Goal: Contribute content: Contribute content

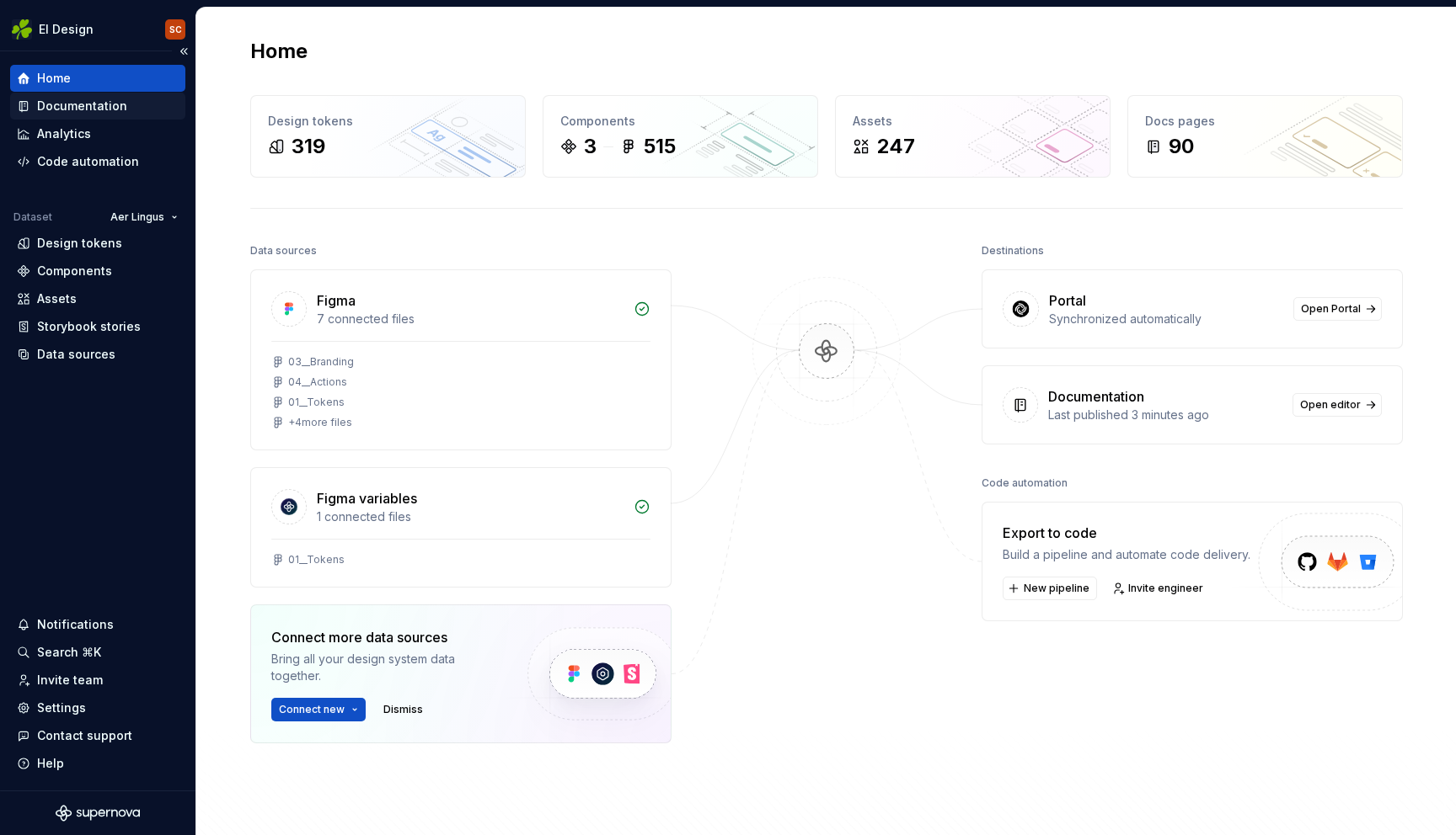
click at [73, 102] on div "Documentation" at bounding box center [82, 106] width 90 height 17
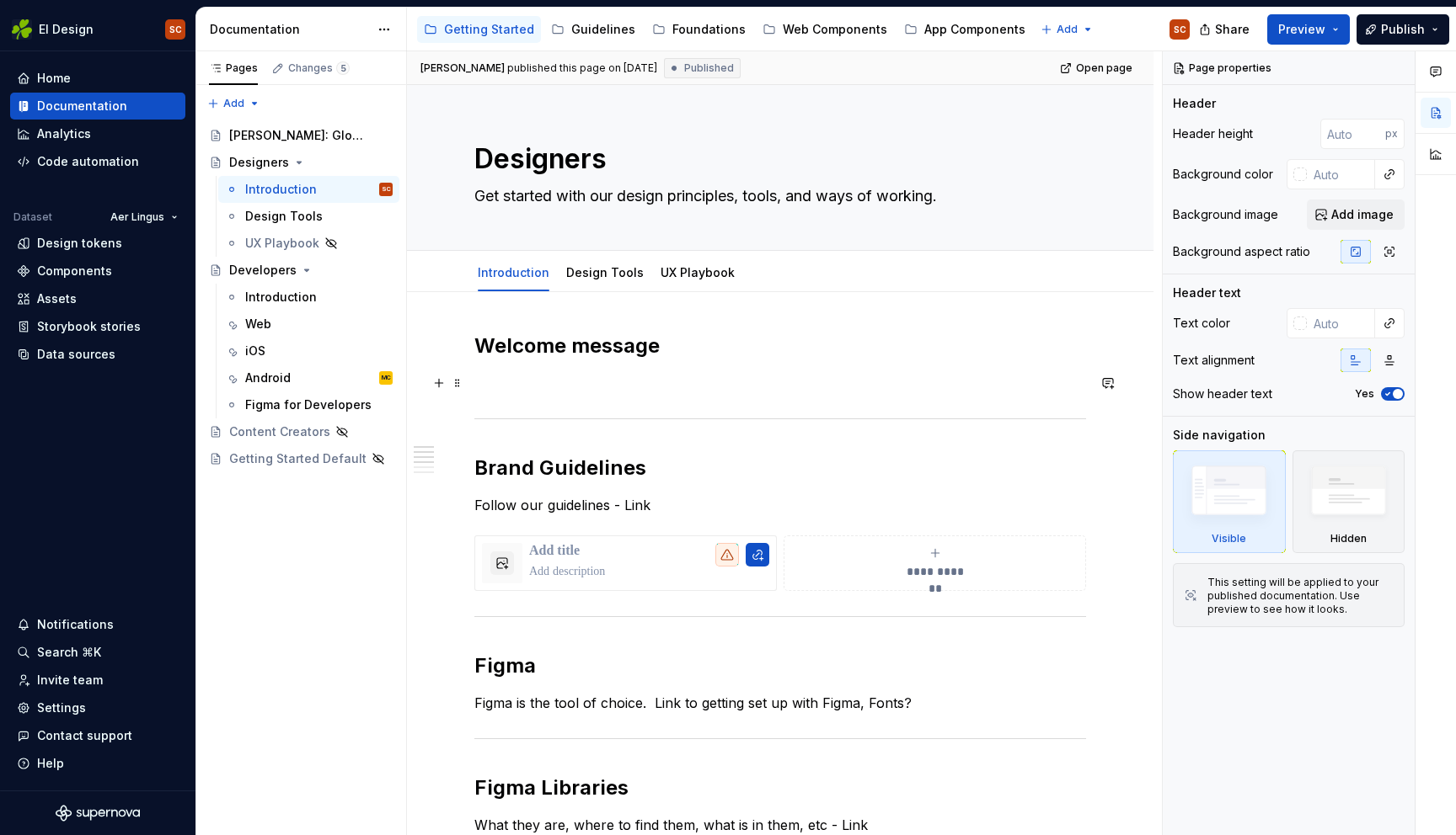
click at [636, 378] on p at bounding box center [780, 383] width 612 height 20
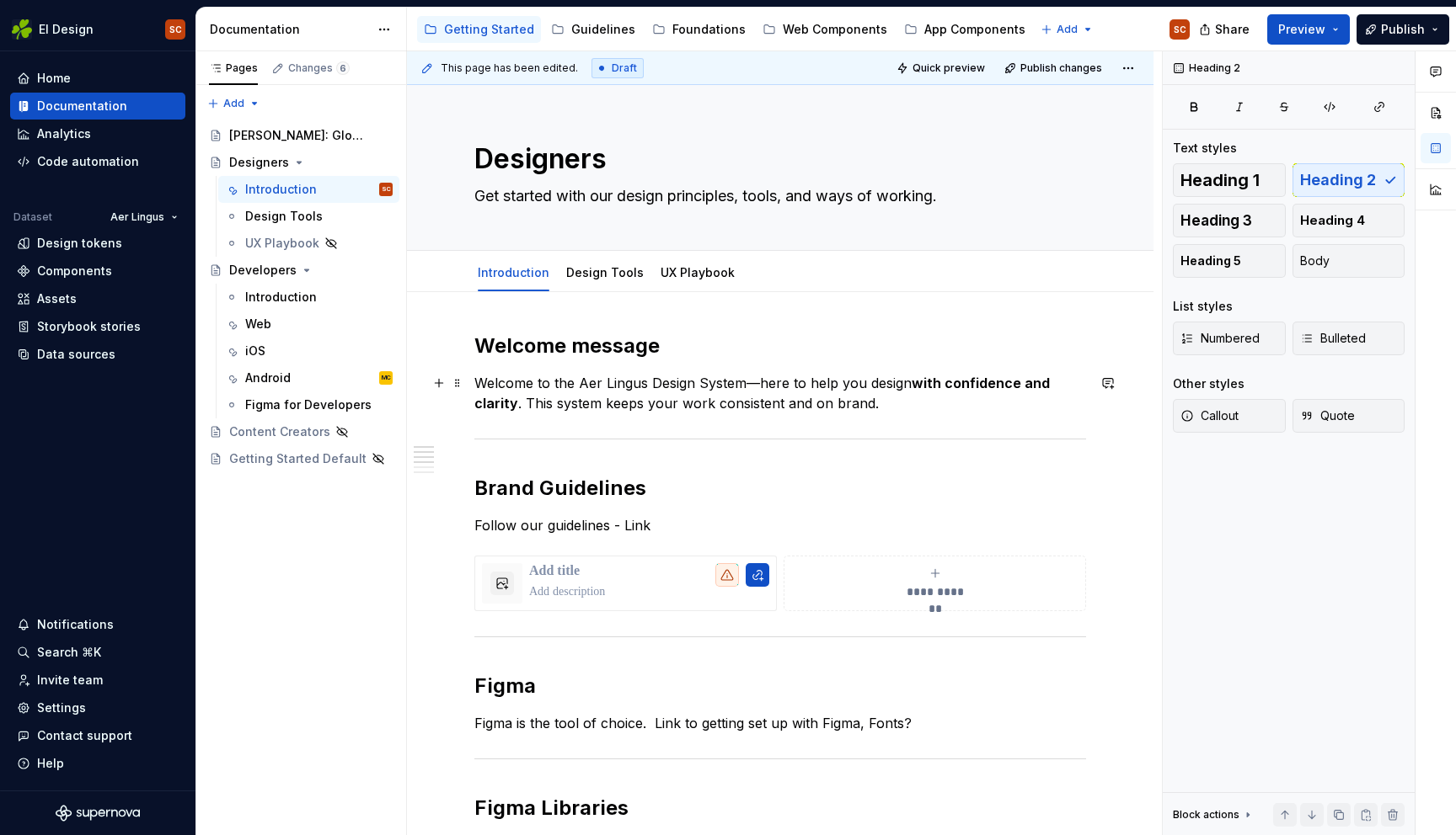
type textarea "*"
drag, startPoint x: 602, startPoint y: 346, endPoint x: 569, endPoint y: 345, distance: 33.0
click at [569, 345] on h2 "Welcome message" at bounding box center [780, 346] width 612 height 27
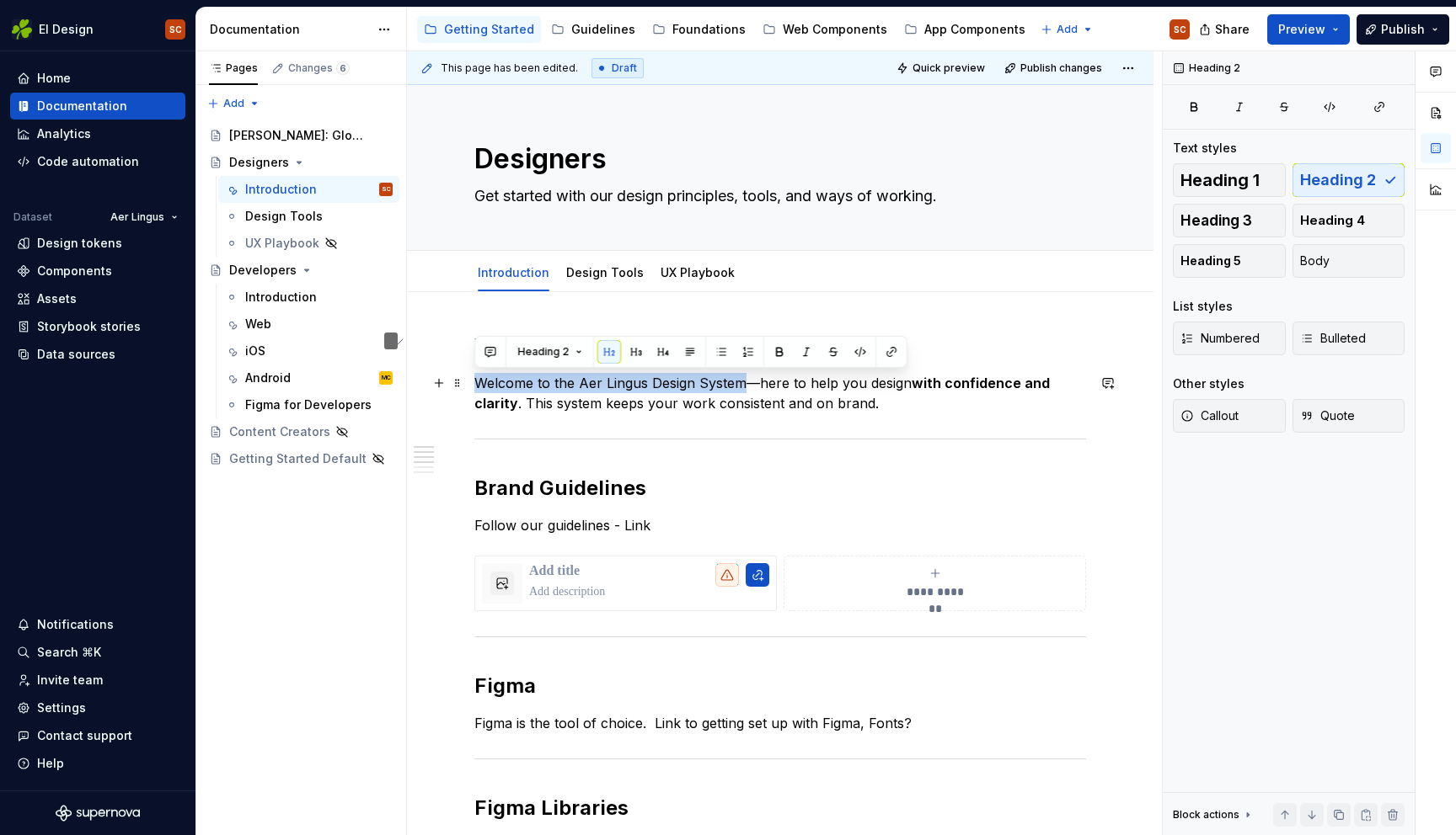
drag, startPoint x: 689, startPoint y: 385, endPoint x: 474, endPoint y: 385, distance: 215.0
click at [474, 385] on p "Welcome to the Aer Lingus Design System—here to help you design with confidence…" at bounding box center [780, 393] width 612 height 40
copy p "Welcome to the Aer Lingus Design System"
click at [577, 348] on button "Heading 2" at bounding box center [549, 352] width 80 height 24
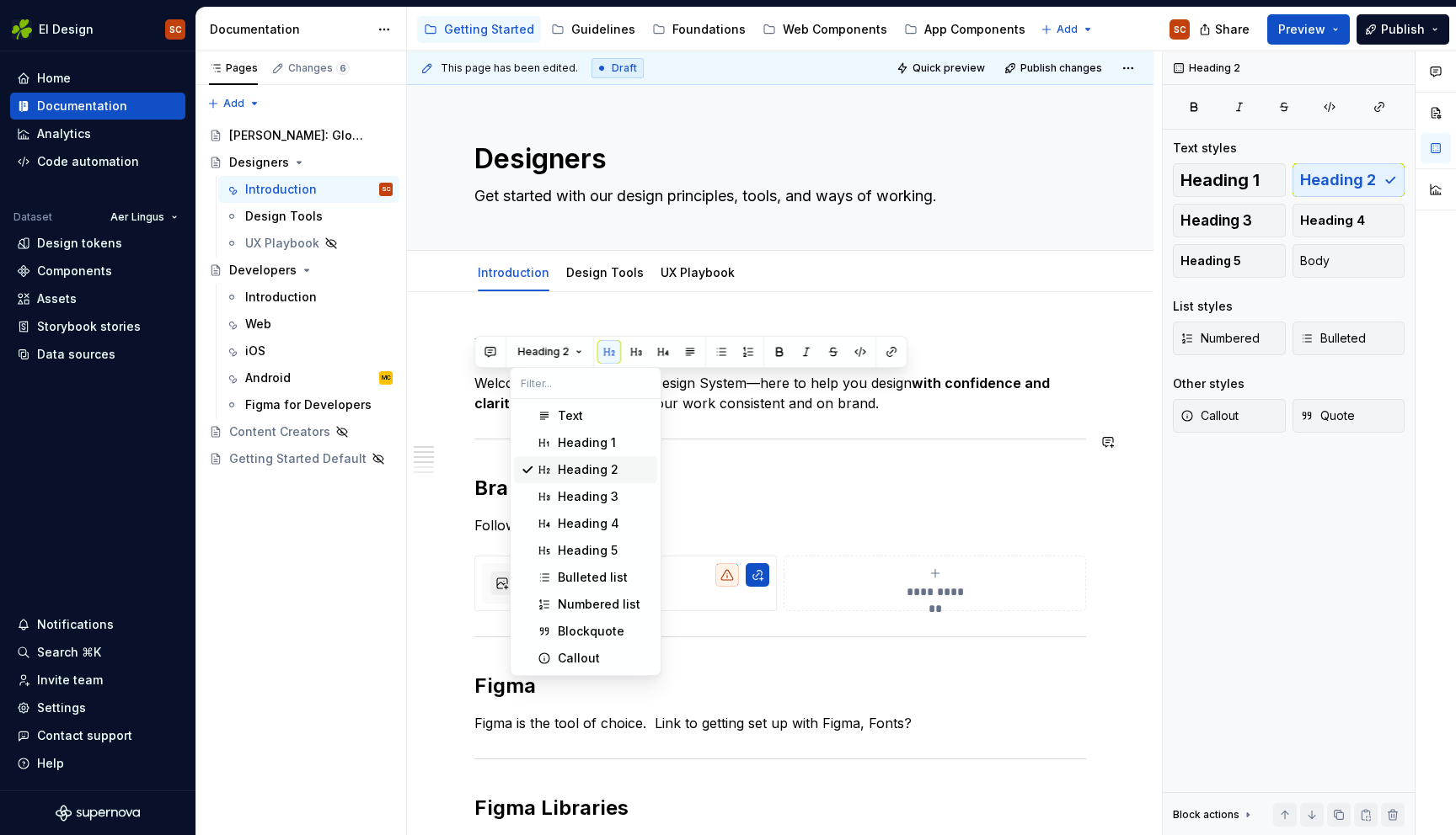
click at [574, 473] on div "Heading 2" at bounding box center [588, 469] width 61 height 17
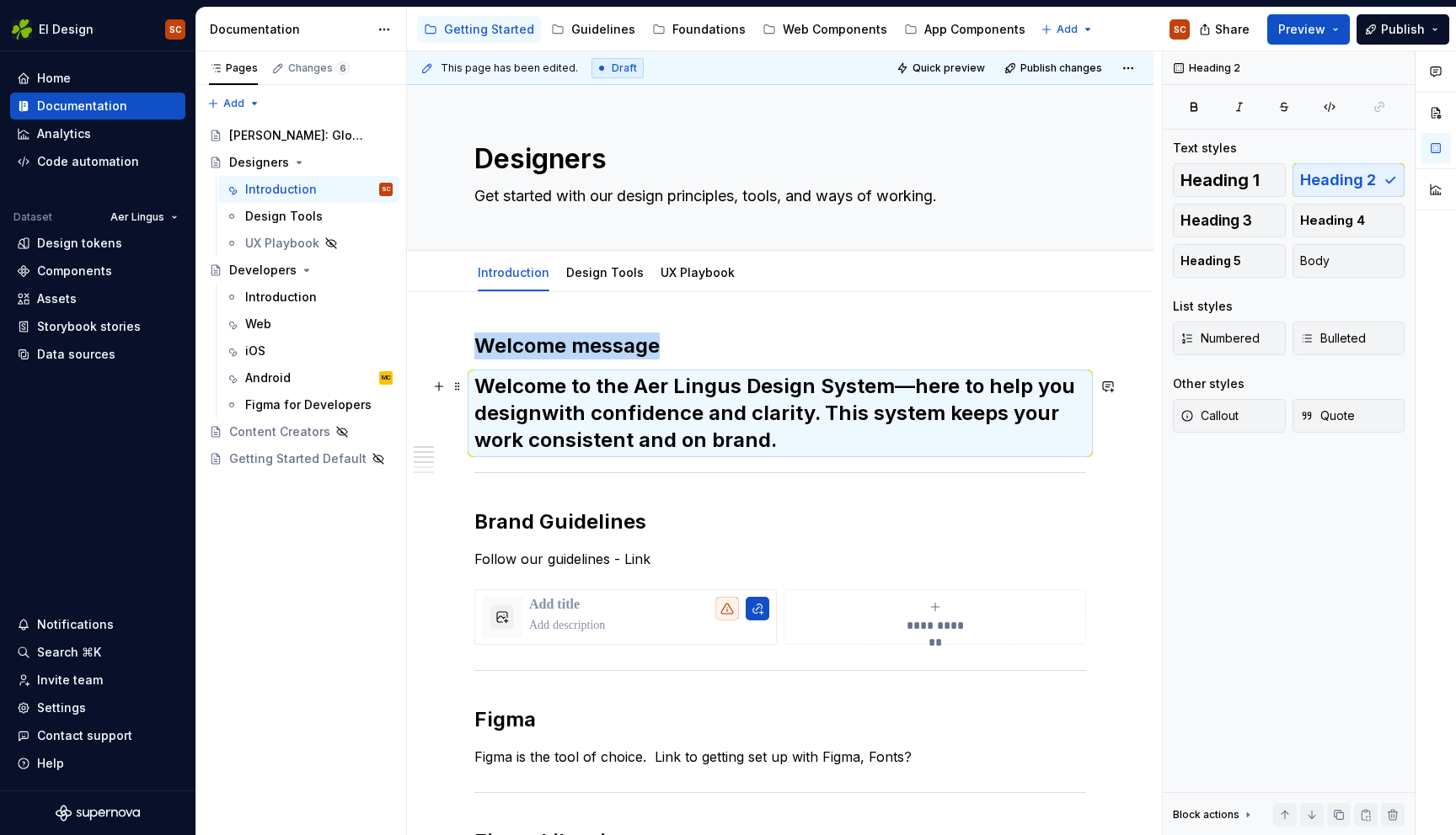
drag, startPoint x: 705, startPoint y: 382, endPoint x: 724, endPoint y: 383, distance: 19.0
click at [707, 381] on h2 "Welcome to the Aer Lingus Design System—here to help you design with confidence…" at bounding box center [780, 414] width 612 height 81
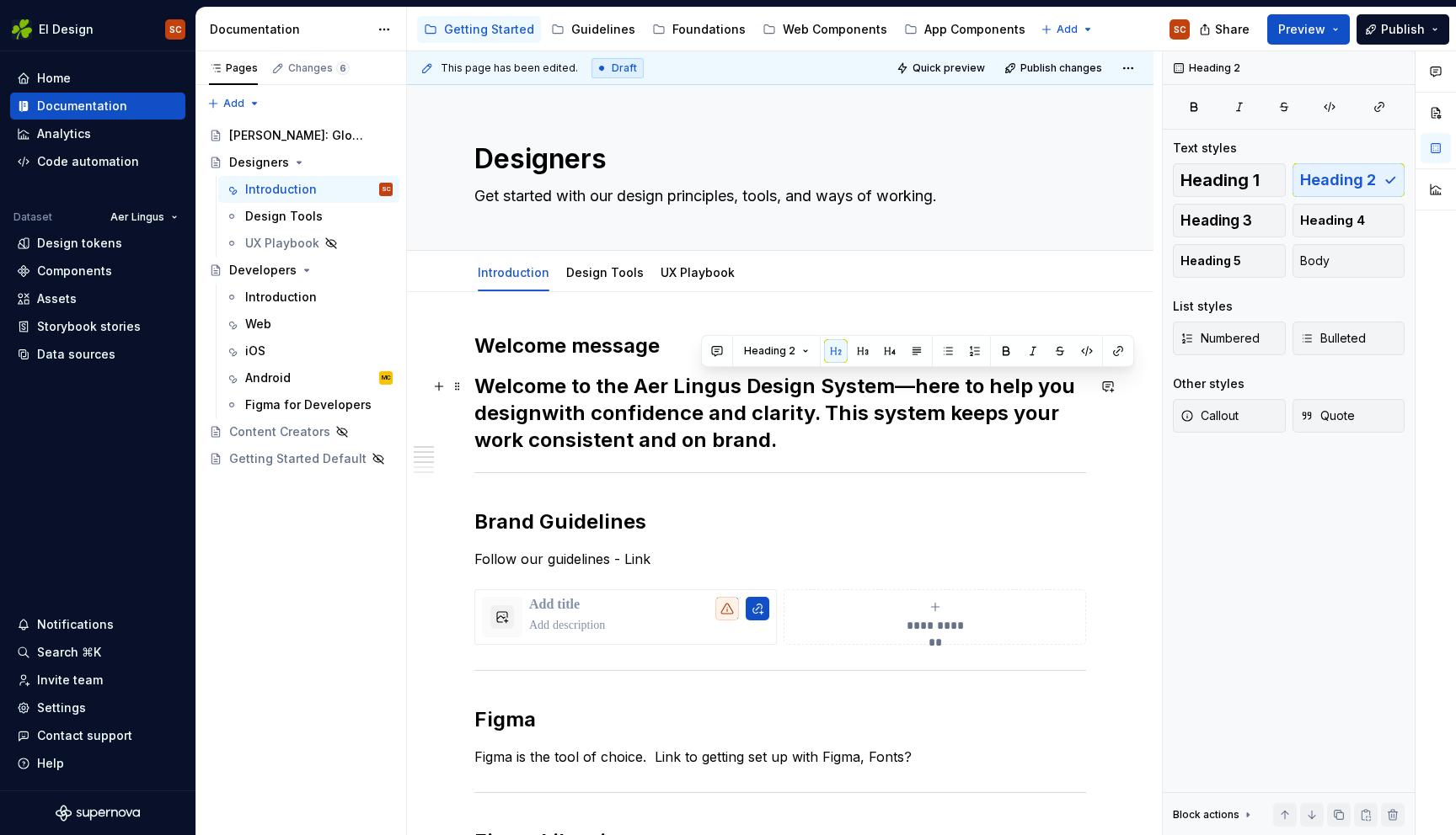
click at [909, 382] on h2 "Welcome to the Aer Lingus Design System—here to help you design with confidence…" at bounding box center [780, 414] width 612 height 81
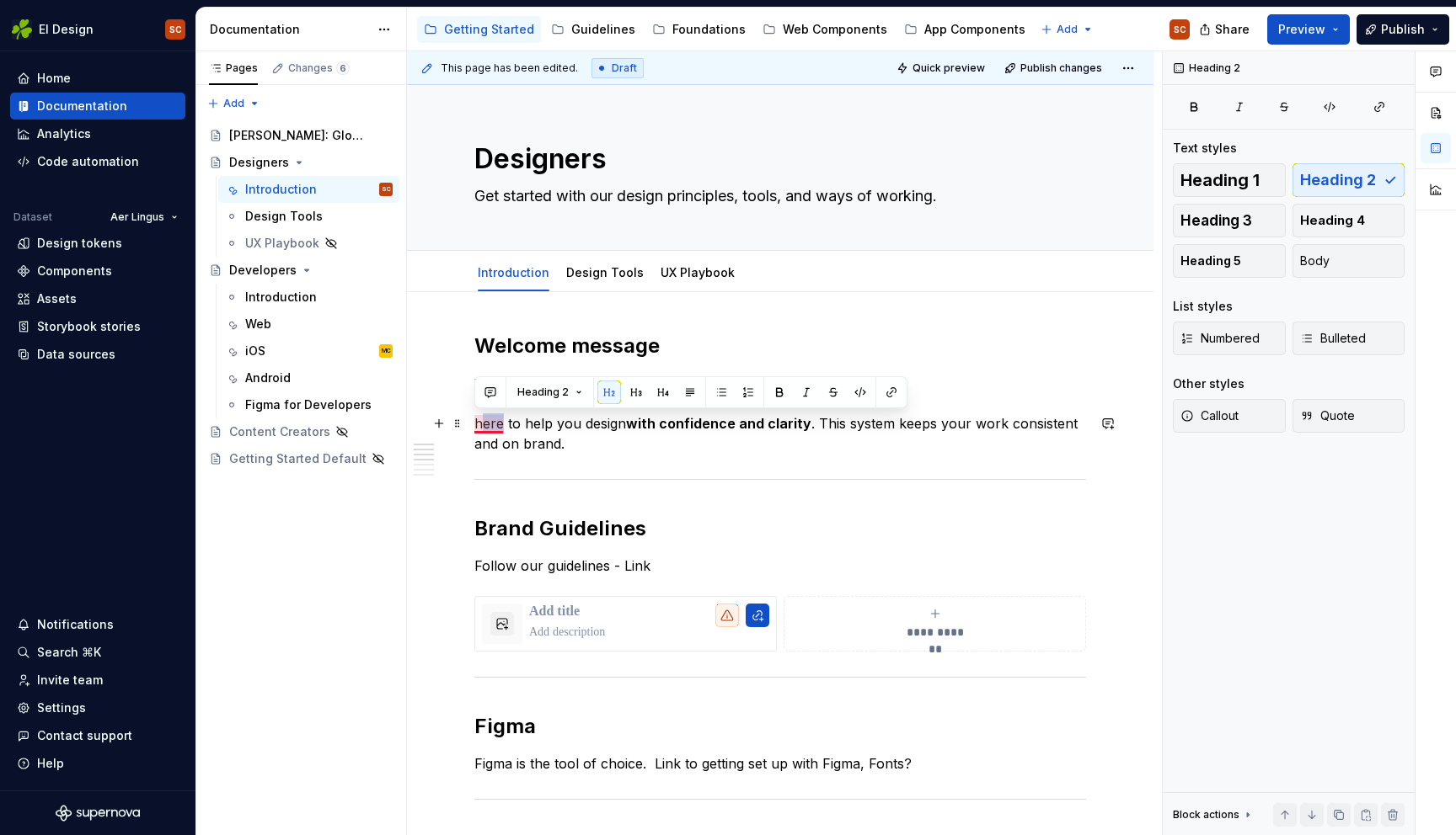
click at [480, 421] on p "here to help you design with confidence and clarity . This system keeps your wo…" at bounding box center [780, 434] width 612 height 40
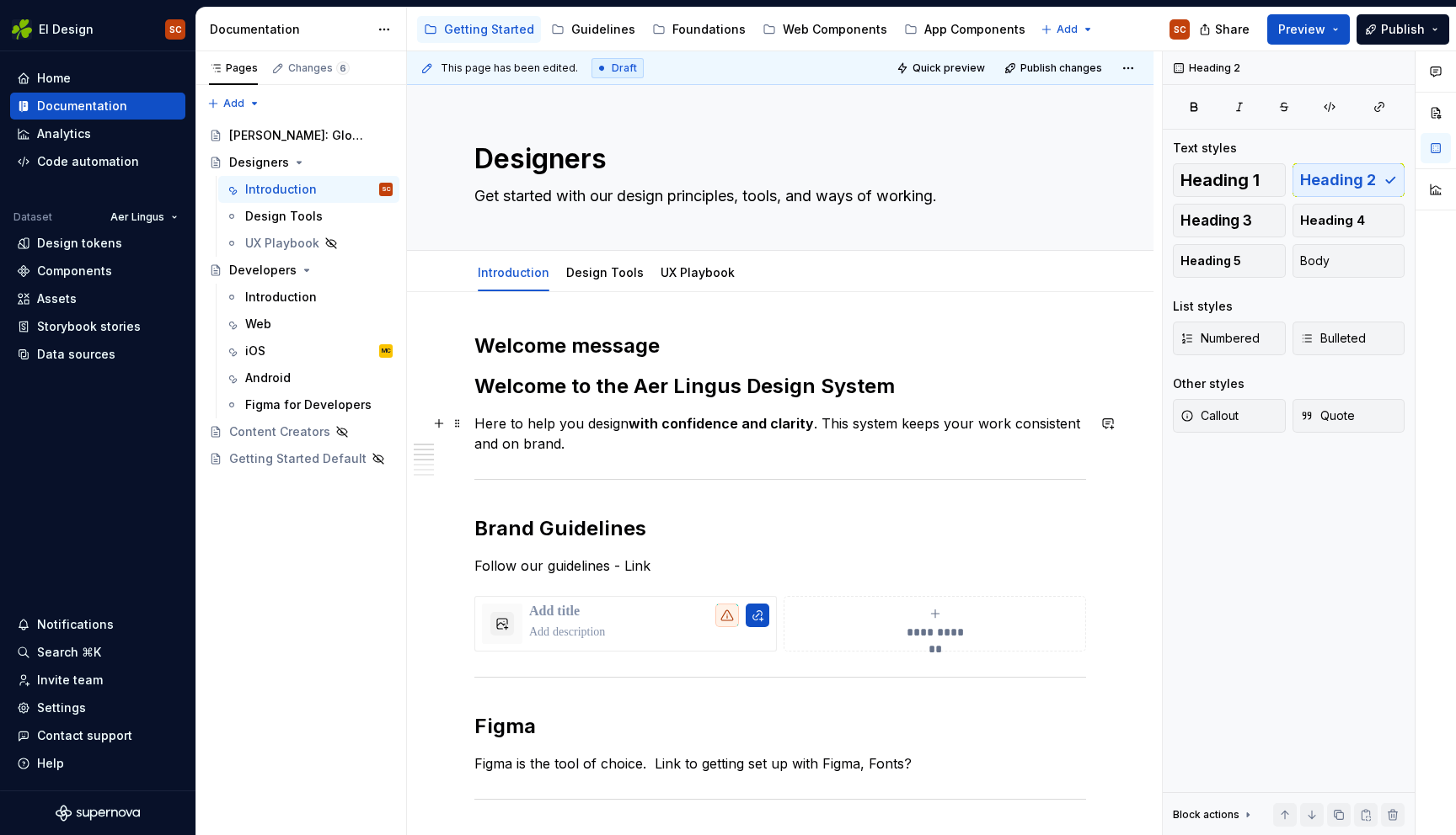
click at [563, 431] on p "Here to help you design with confidence and clarity . This system keeps your wo…" at bounding box center [780, 434] width 612 height 40
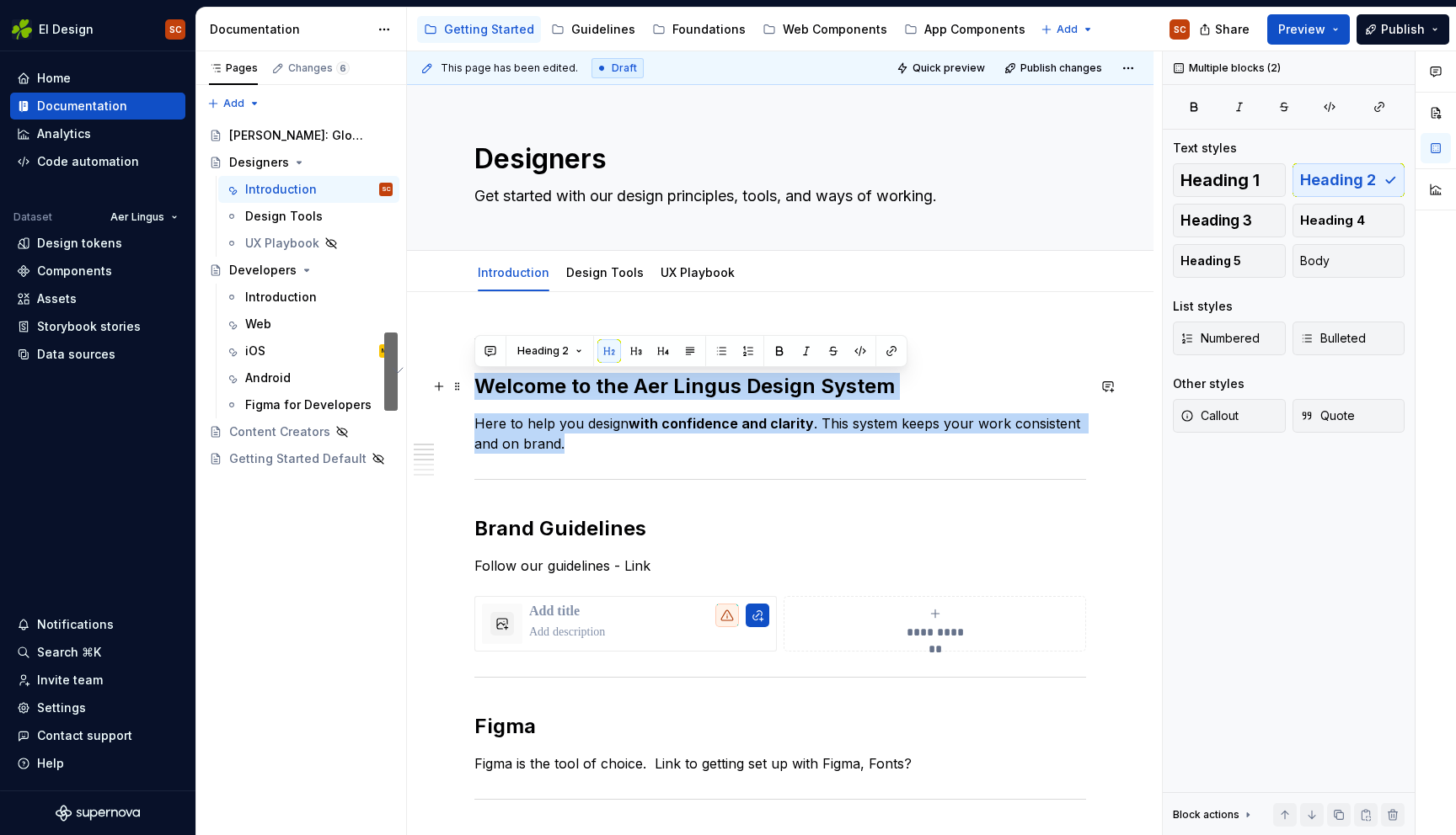
drag, startPoint x: 542, startPoint y: 445, endPoint x: 473, endPoint y: 385, distance: 91.4
copy div "Welcome to the Aer Lingus Design System Here to help you design with confidence…"
click at [596, 444] on p "Here to help you design with confidence and clarity . This system keeps your wo…" at bounding box center [780, 434] width 612 height 40
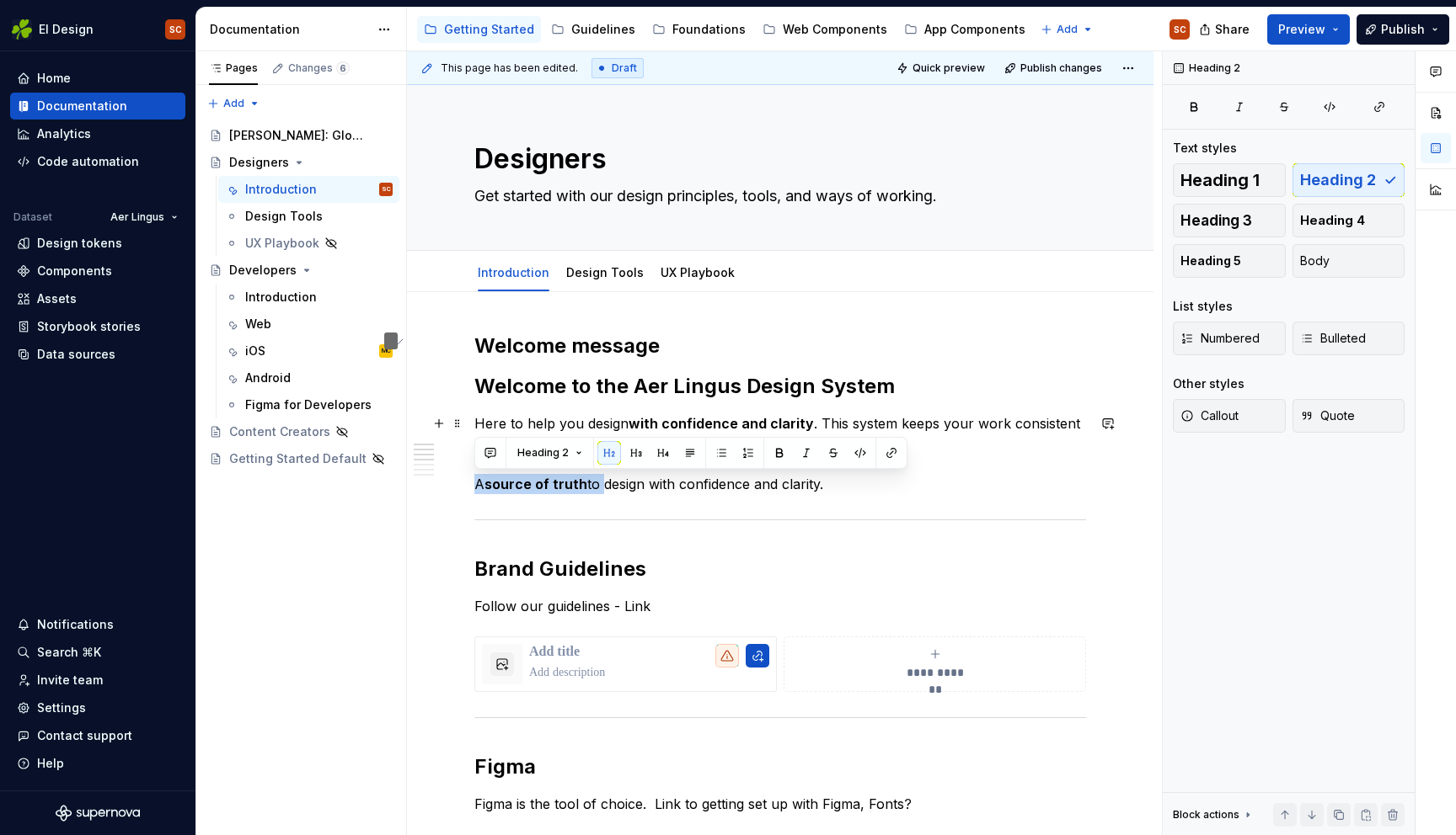
drag, startPoint x: 499, startPoint y: 479, endPoint x: 447, endPoint y: 476, distance: 52.1
drag, startPoint x: 577, startPoint y: 425, endPoint x: 558, endPoint y: 434, distance: 21.0
click at [577, 425] on p "Here to help you design with confidence and clarity . This system keeps your wo…" at bounding box center [780, 454] width 612 height 81
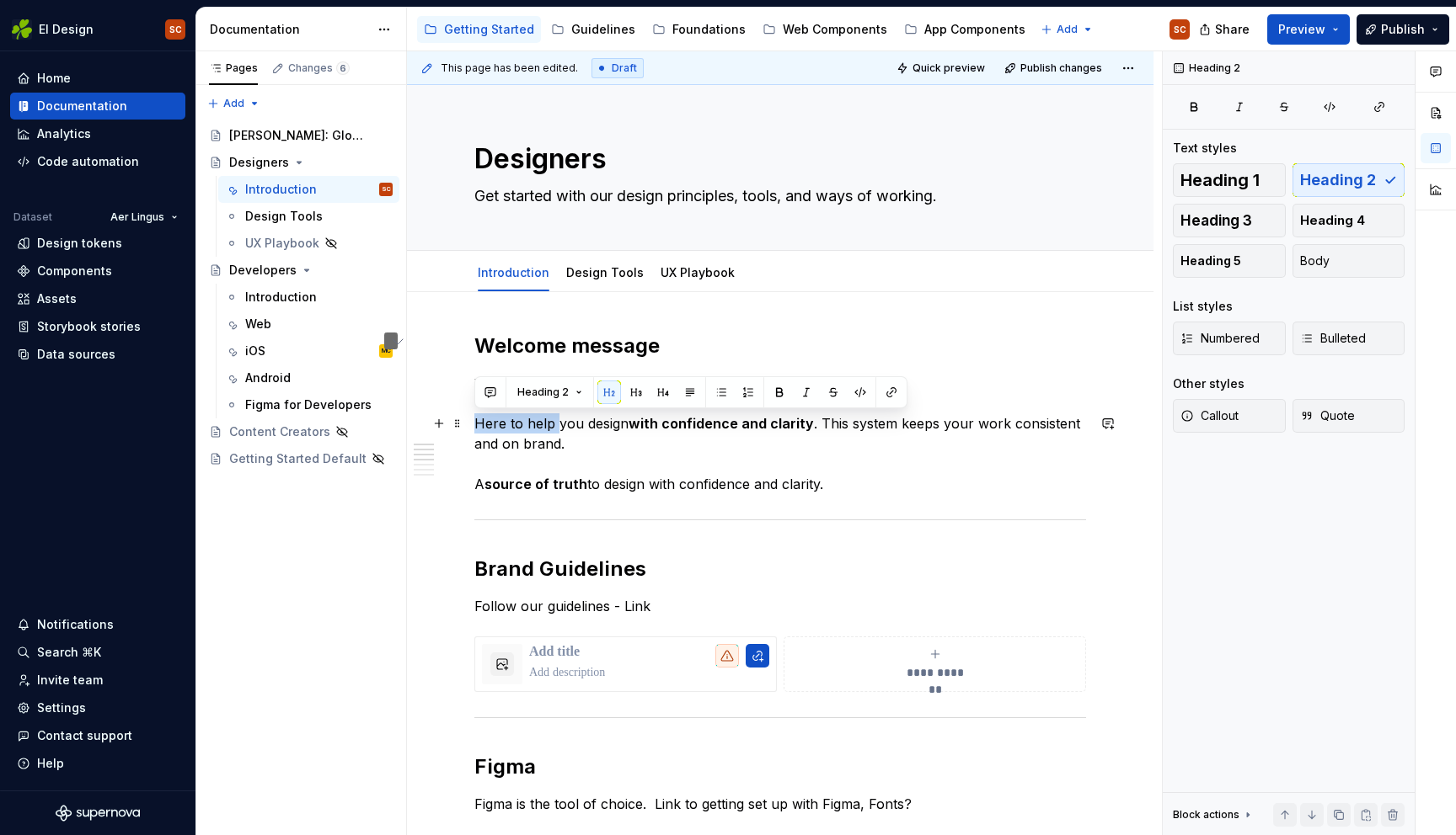
drag, startPoint x: 545, startPoint y: 421, endPoint x: 475, endPoint y: 417, distance: 70.1
click at [475, 417] on p "Here to help you design with confidence and clarity . This system keeps your wo…" at bounding box center [780, 454] width 612 height 81
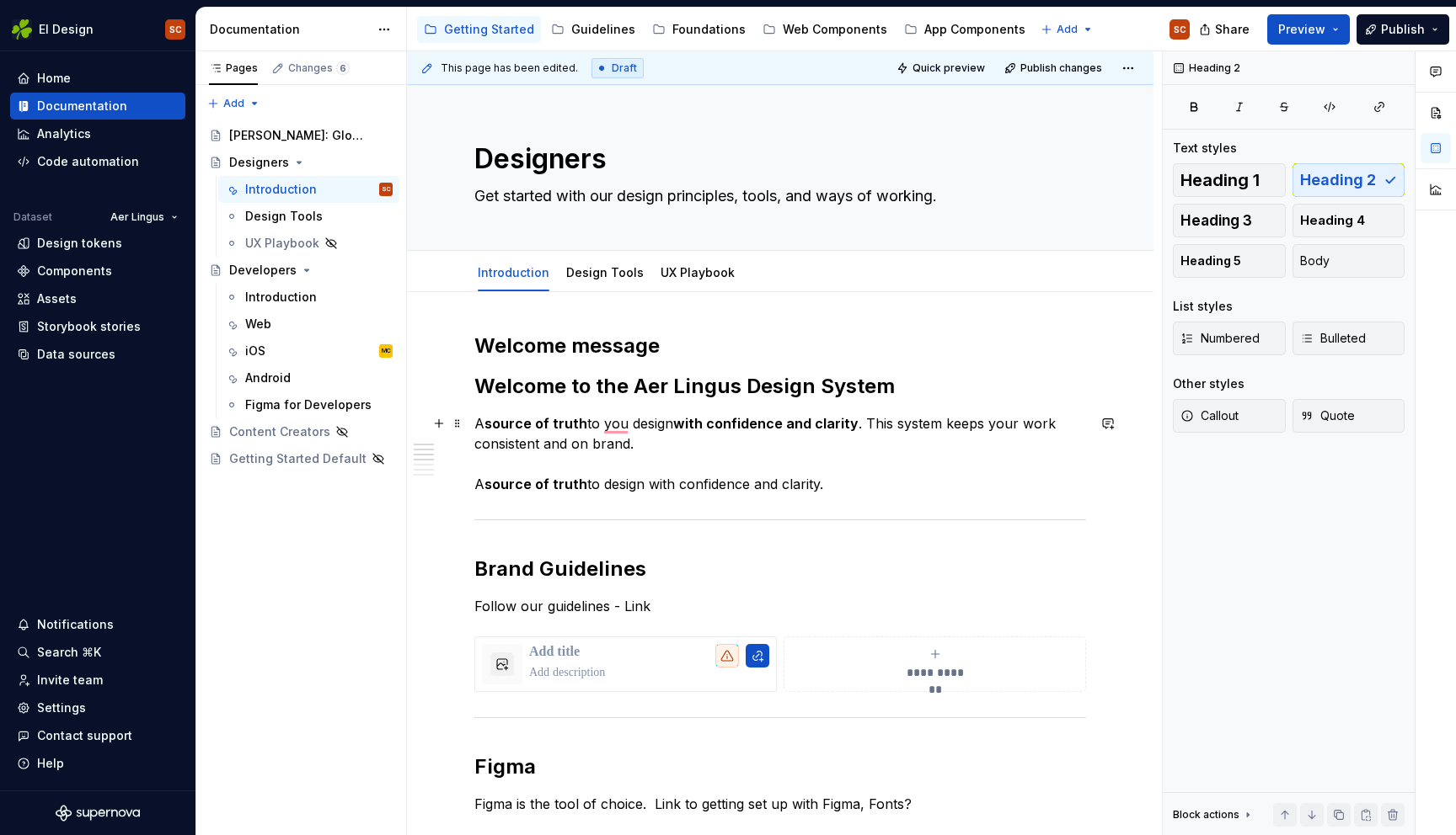
drag, startPoint x: 601, startPoint y: 420, endPoint x: 603, endPoint y: 428, distance: 8.2
click at [601, 420] on p "A source of truth to you design with confidence and clarity . This system keeps…" at bounding box center [780, 454] width 612 height 81
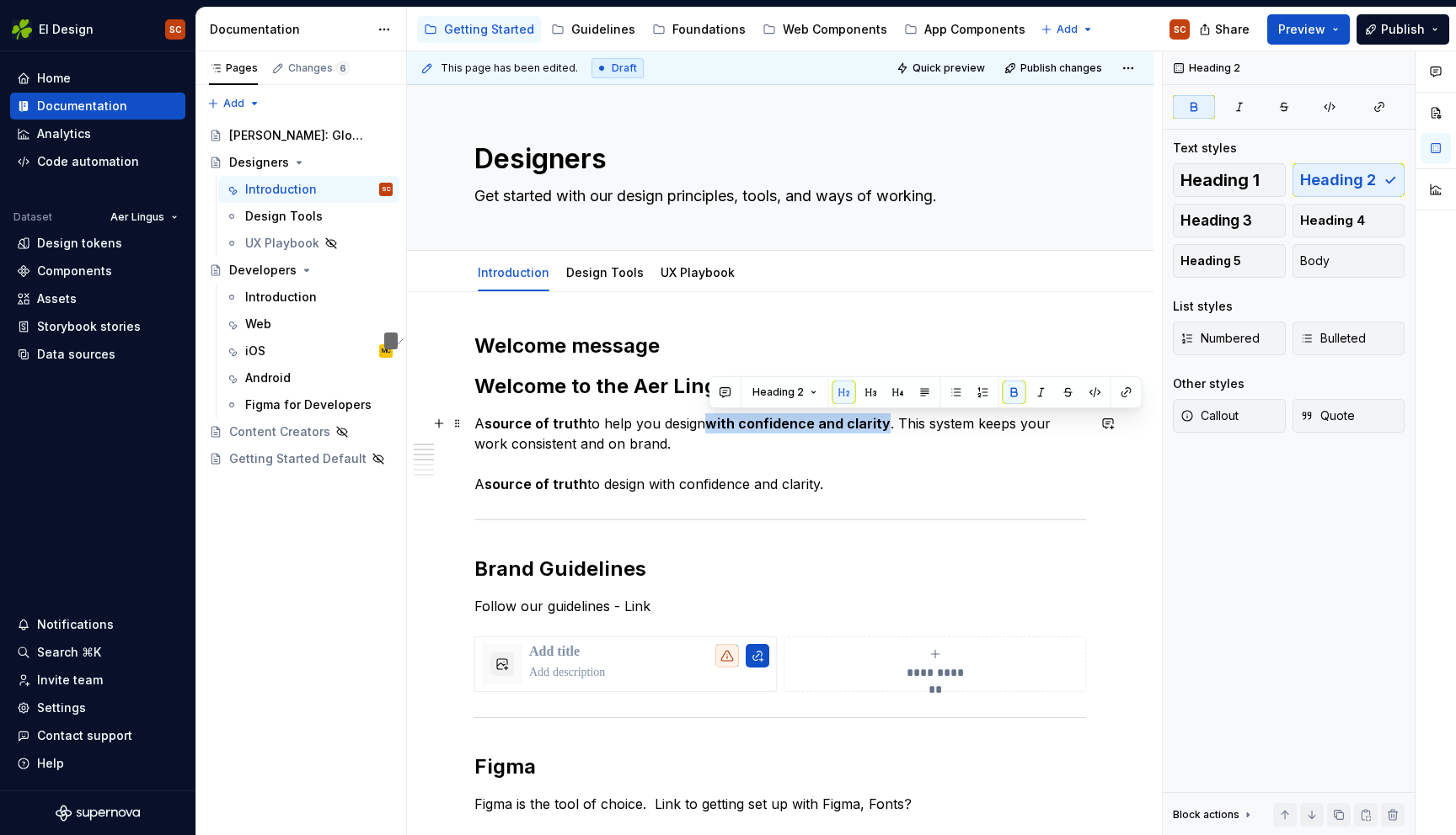
drag, startPoint x: 886, startPoint y: 421, endPoint x: 714, endPoint y: 423, distance: 172.0
click at [714, 423] on strong "with confidence and clarity" at bounding box center [798, 423] width 186 height 17
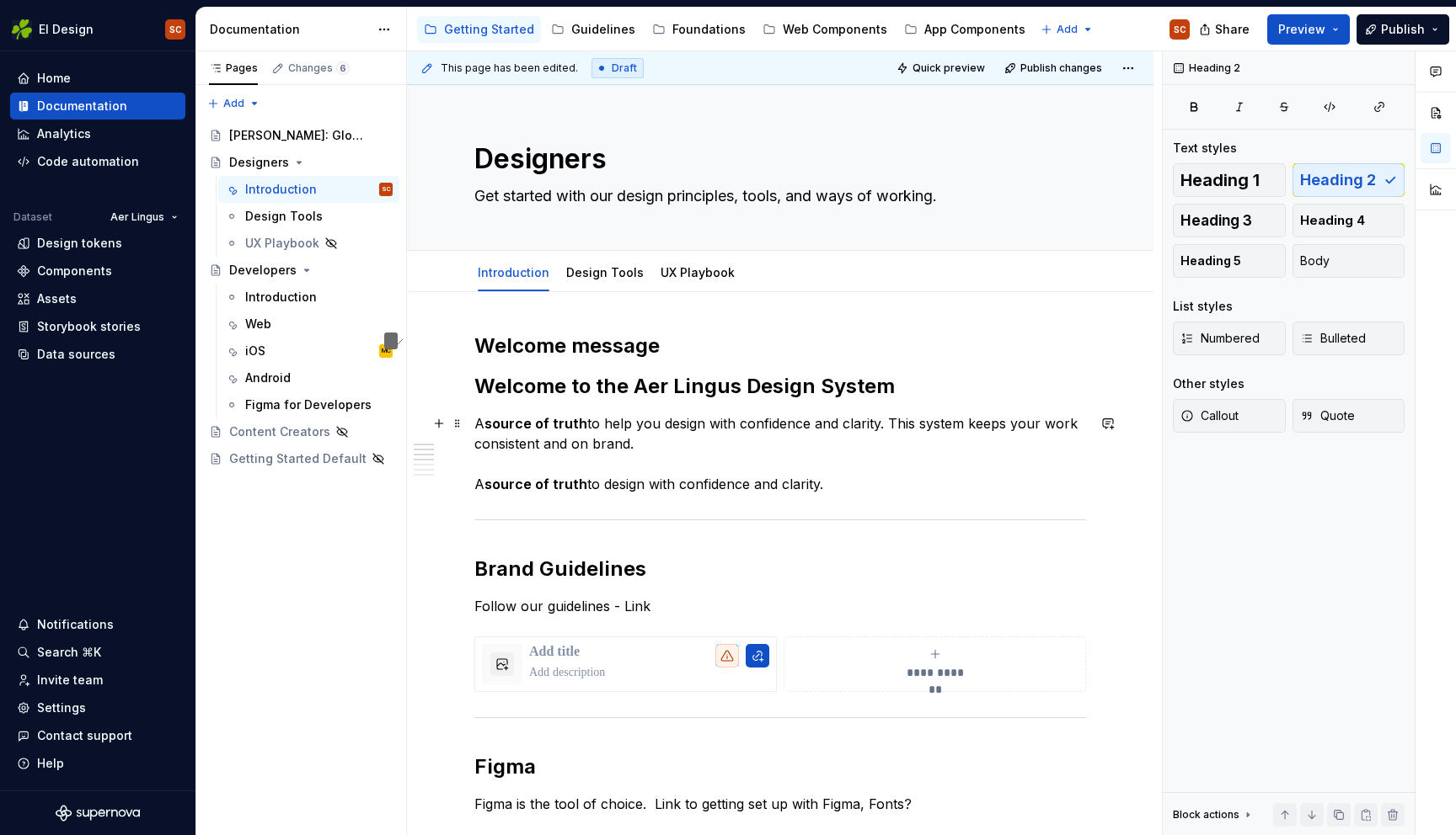
drag, startPoint x: 833, startPoint y: 451, endPoint x: 717, endPoint y: 445, distance: 116.2
click at [830, 451] on p "A source of truth to help you design with confidence and clarity. This system k…" at bounding box center [780, 454] width 612 height 81
click at [598, 421] on p "A source of truth to help you design with confidence and clarity. This system k…" at bounding box center [780, 454] width 612 height 81
click at [641, 427] on p "A source of truth that help you design with confidence and clarity. This system…" at bounding box center [780, 454] width 612 height 81
drag, startPoint x: 934, startPoint y: 426, endPoint x: 933, endPoint y: 445, distance: 19.0
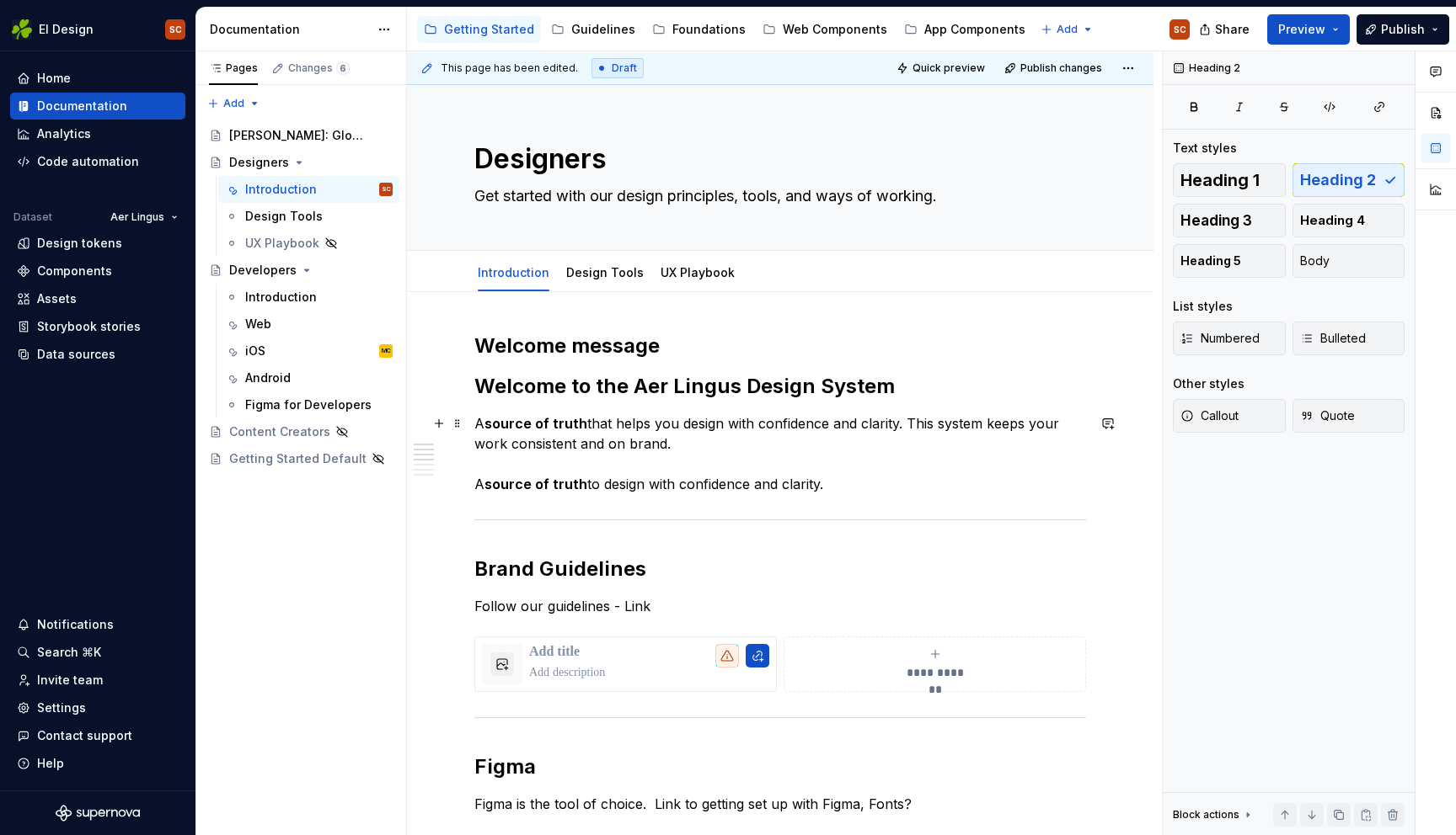
click at [934, 436] on p "A source of truth that helps you design with confidence and clarity. This syste…" at bounding box center [780, 454] width 612 height 81
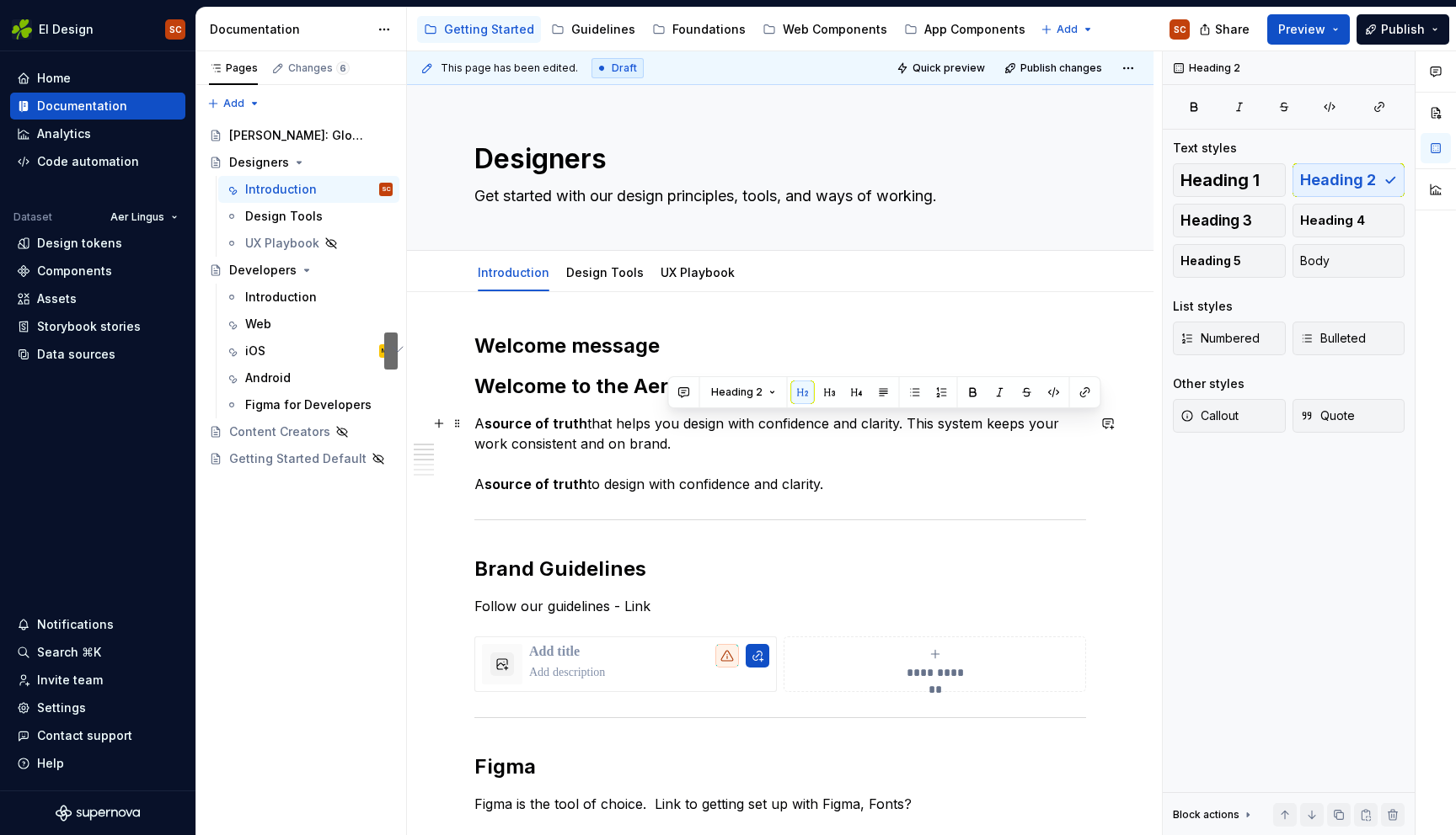
click at [932, 448] on p "A source of truth that helps you design with confidence and clarity. This syste…" at bounding box center [780, 454] width 612 height 81
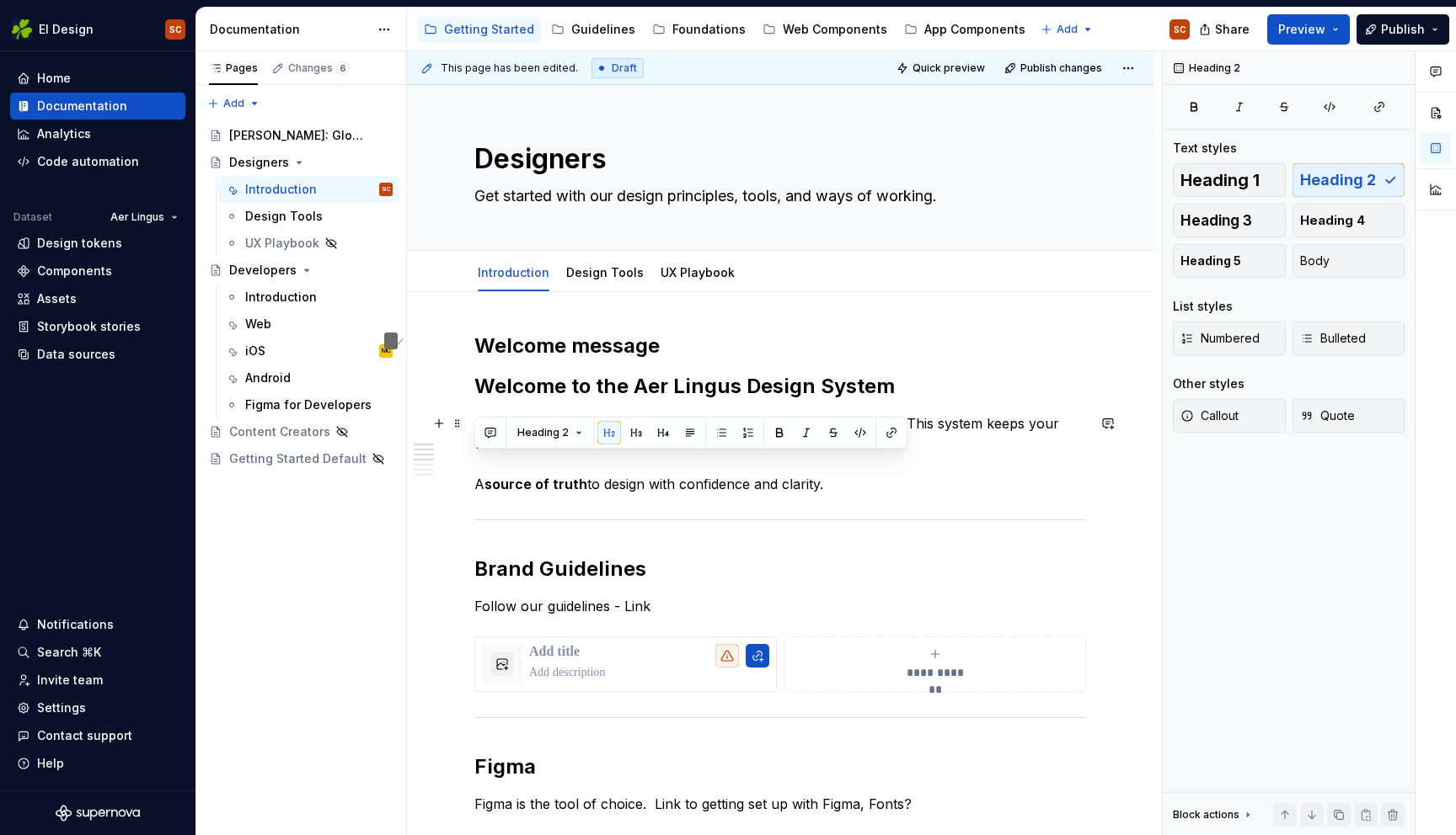
drag, startPoint x: 780, startPoint y: 478, endPoint x: 606, endPoint y: 460, distance: 174.9
click at [606, 460] on p "A source of truth that helps you design with confidence and clarity. This syste…" at bounding box center [780, 454] width 612 height 81
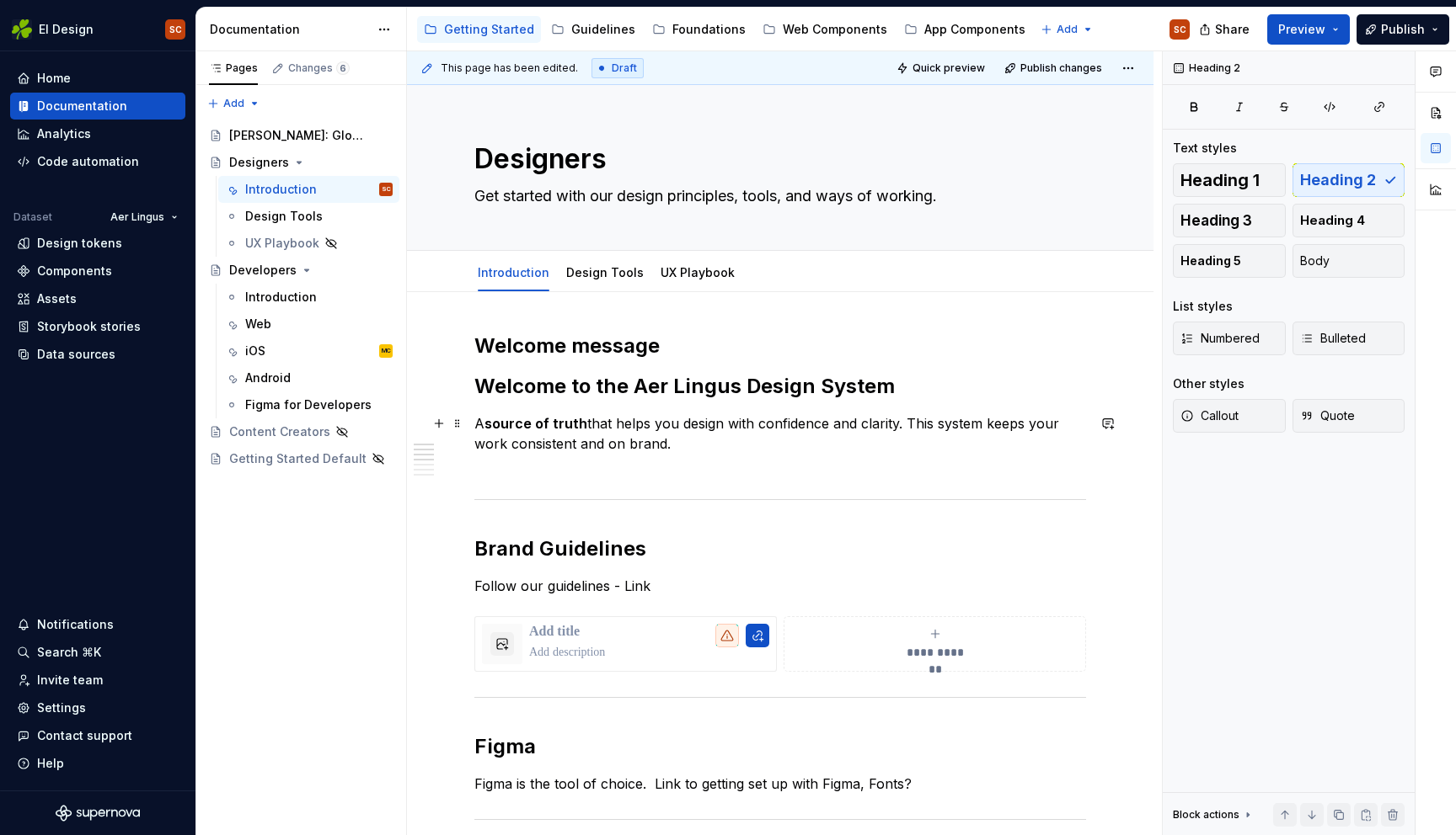
click at [1063, 421] on p "A source of truth that helps you design with confidence and clarity. This syste…" at bounding box center [780, 443] width 612 height 61
drag, startPoint x: 672, startPoint y: 421, endPoint x: 676, endPoint y: 449, distance: 28.3
click at [673, 421] on p "A source of truth that helps you design with confidence and clarity. This syste…" at bounding box center [780, 443] width 612 height 61
click at [1046, 422] on p "A source of truth that helps us design with confidence and clarity. This system…" at bounding box center [780, 443] width 612 height 61
click at [1050, 421] on p "A source of truth that helps us design with confidence and clarity. This system…" at bounding box center [780, 443] width 612 height 61
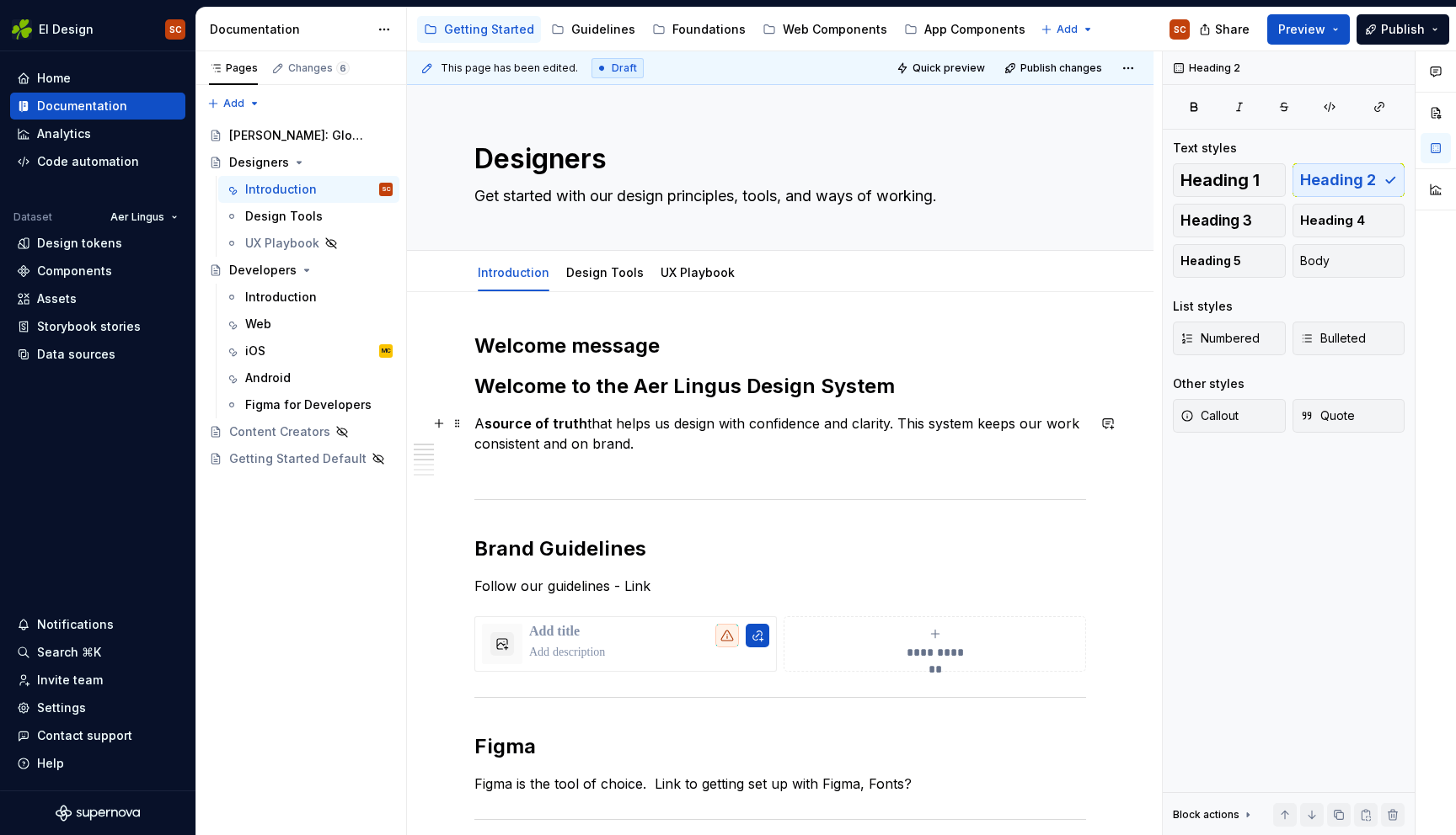
click at [649, 436] on p "A source of truth that helps us design with confidence and clarity. This system…" at bounding box center [780, 443] width 612 height 61
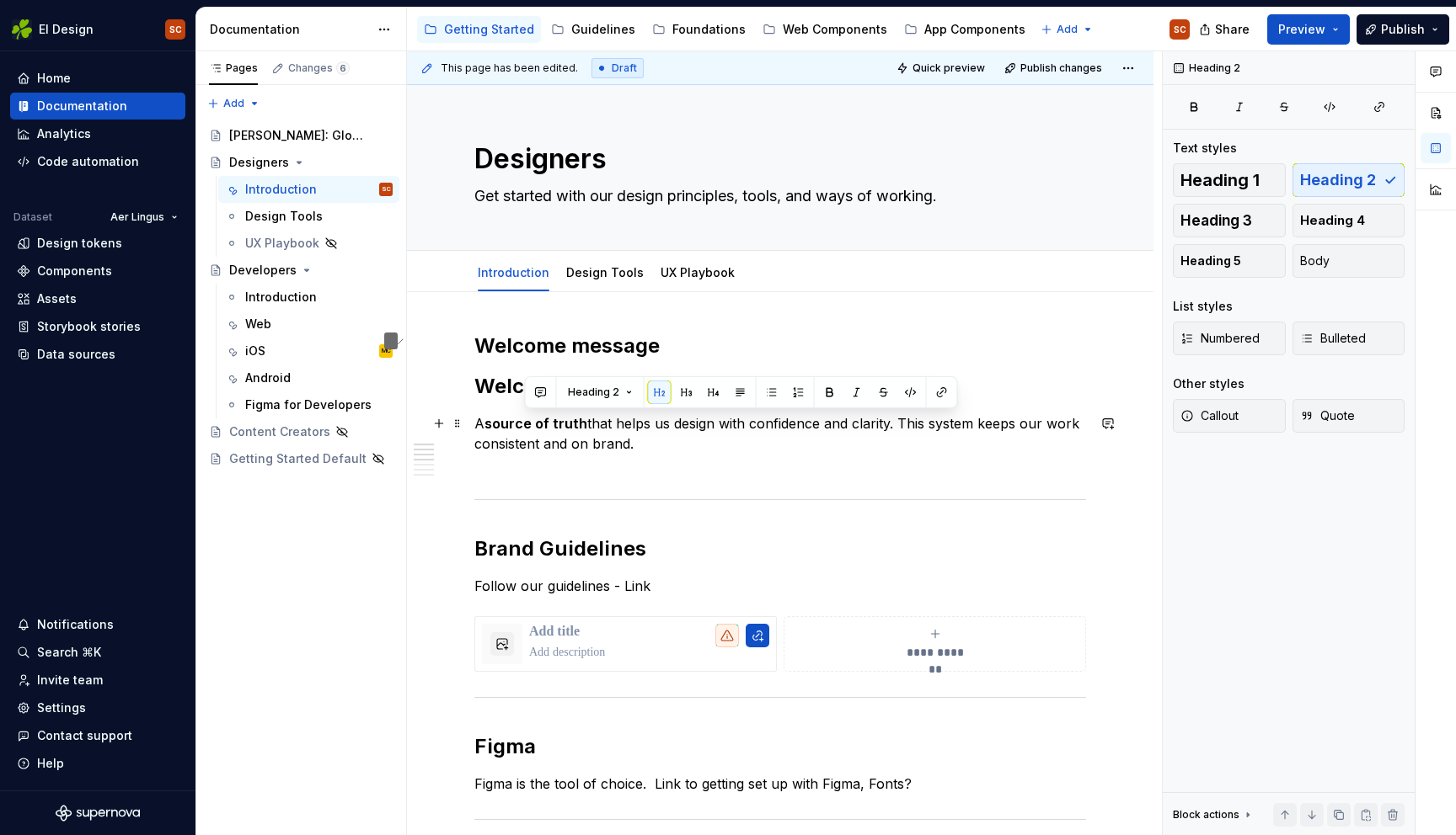
drag, startPoint x: 653, startPoint y: 443, endPoint x: 521, endPoint y: 432, distance: 132.5
click at [521, 432] on p "A source of truth that helps us design with confidence and clarity. This system…" at bounding box center [780, 443] width 612 height 61
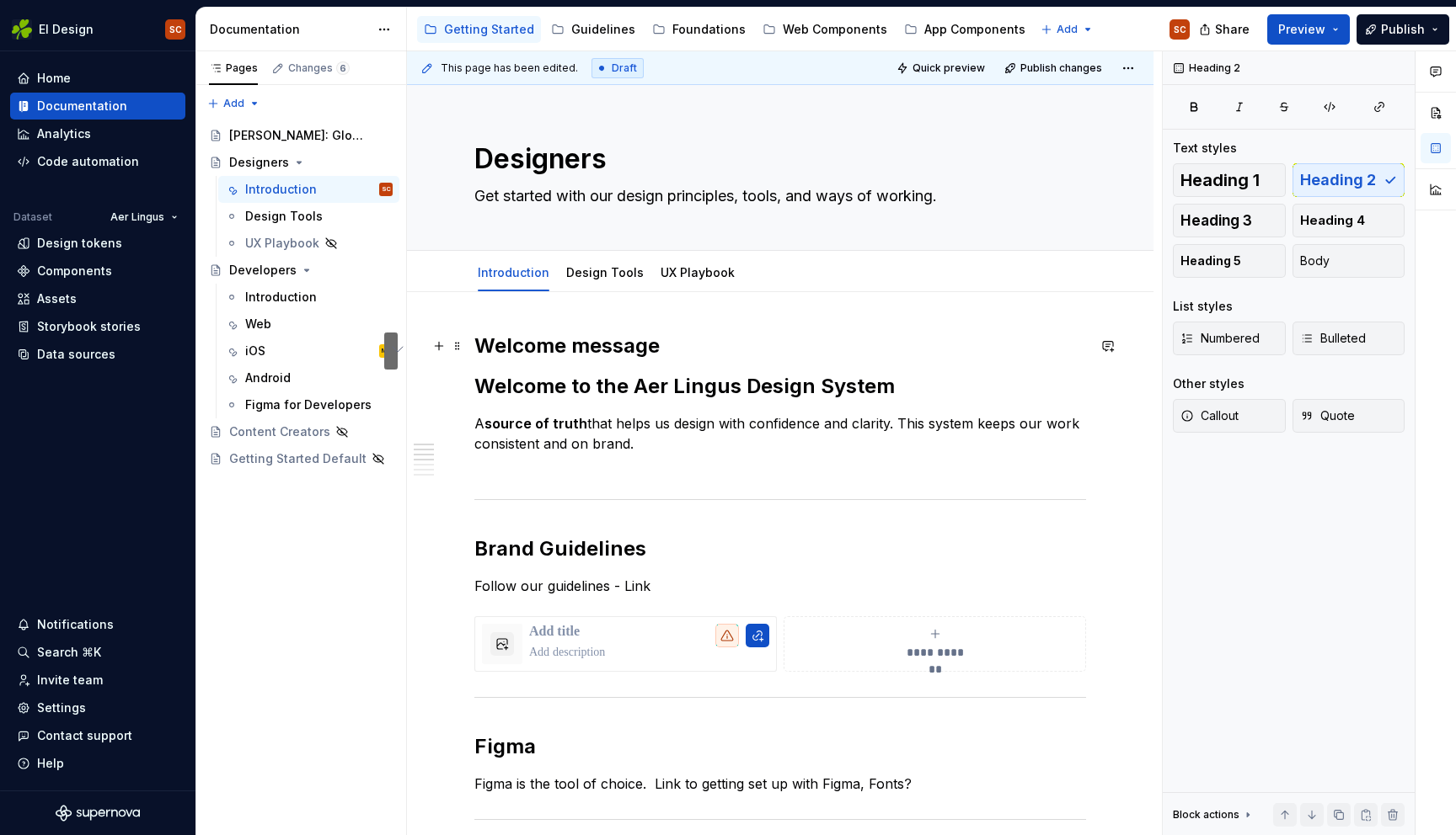
click at [664, 348] on h2 "Welcome message" at bounding box center [780, 346] width 612 height 27
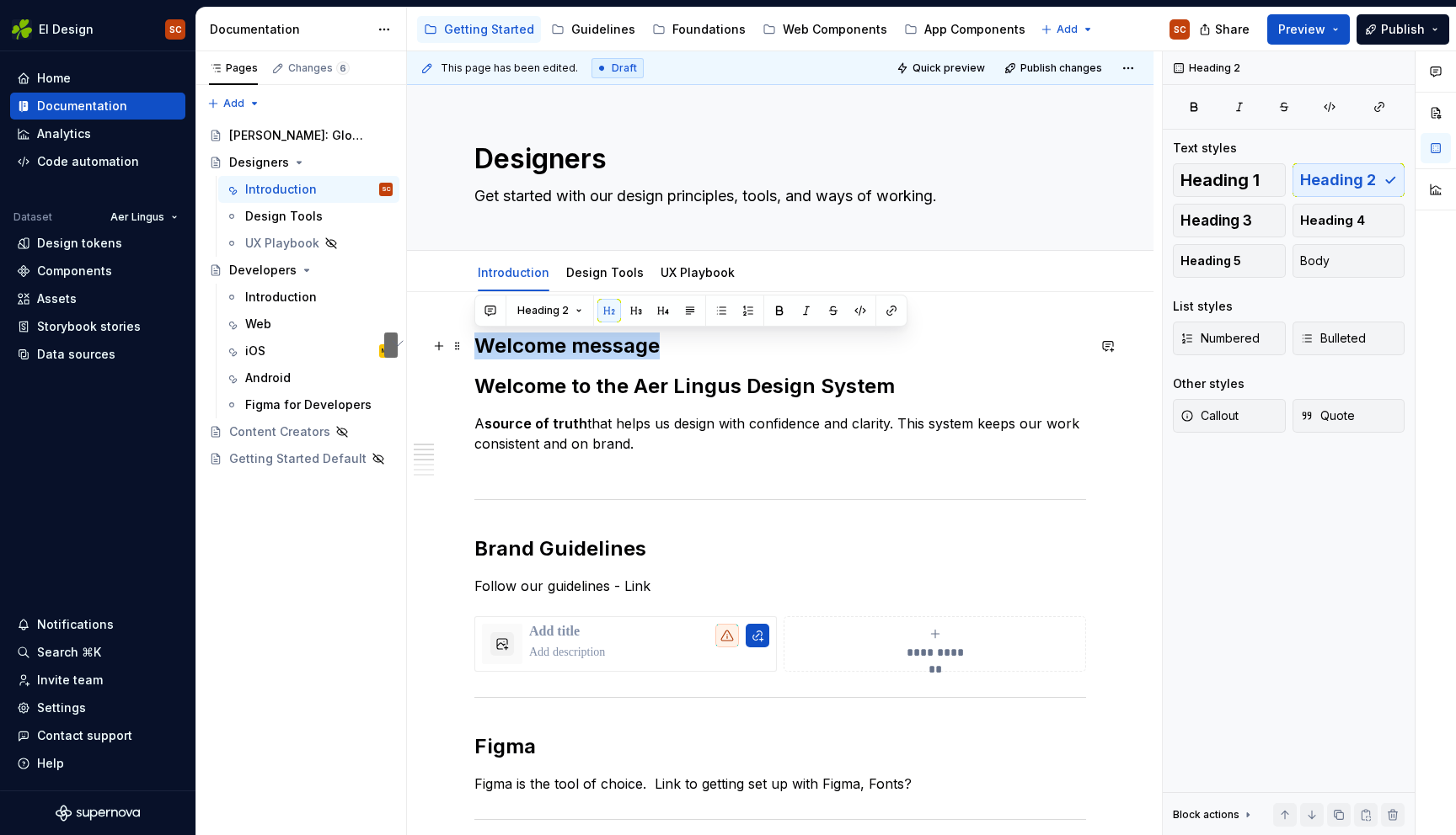
drag, startPoint x: 523, startPoint y: 344, endPoint x: 469, endPoint y: 345, distance: 54.0
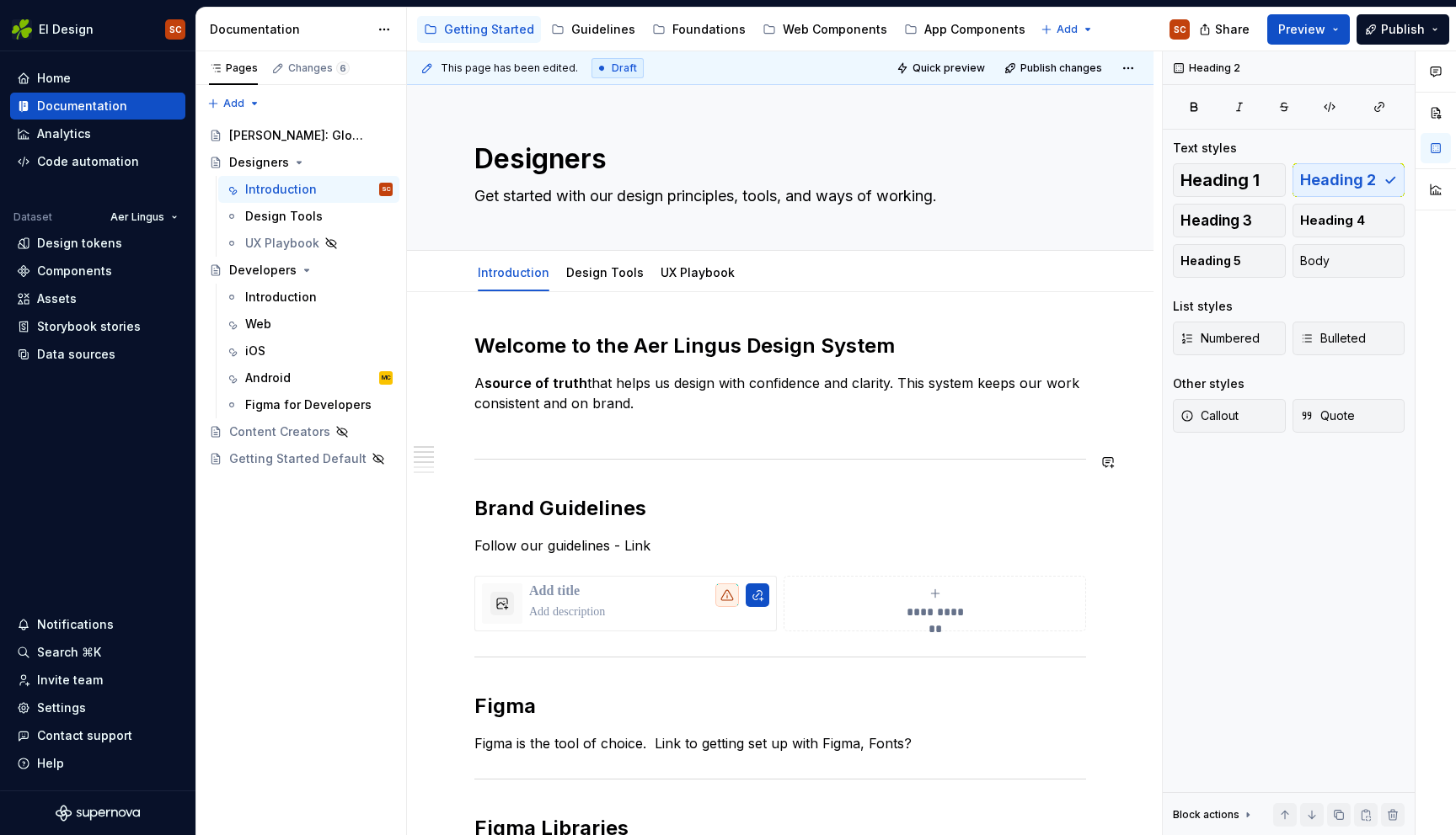
click at [689, 474] on div "**********" at bounding box center [780, 823] width 612 height 980
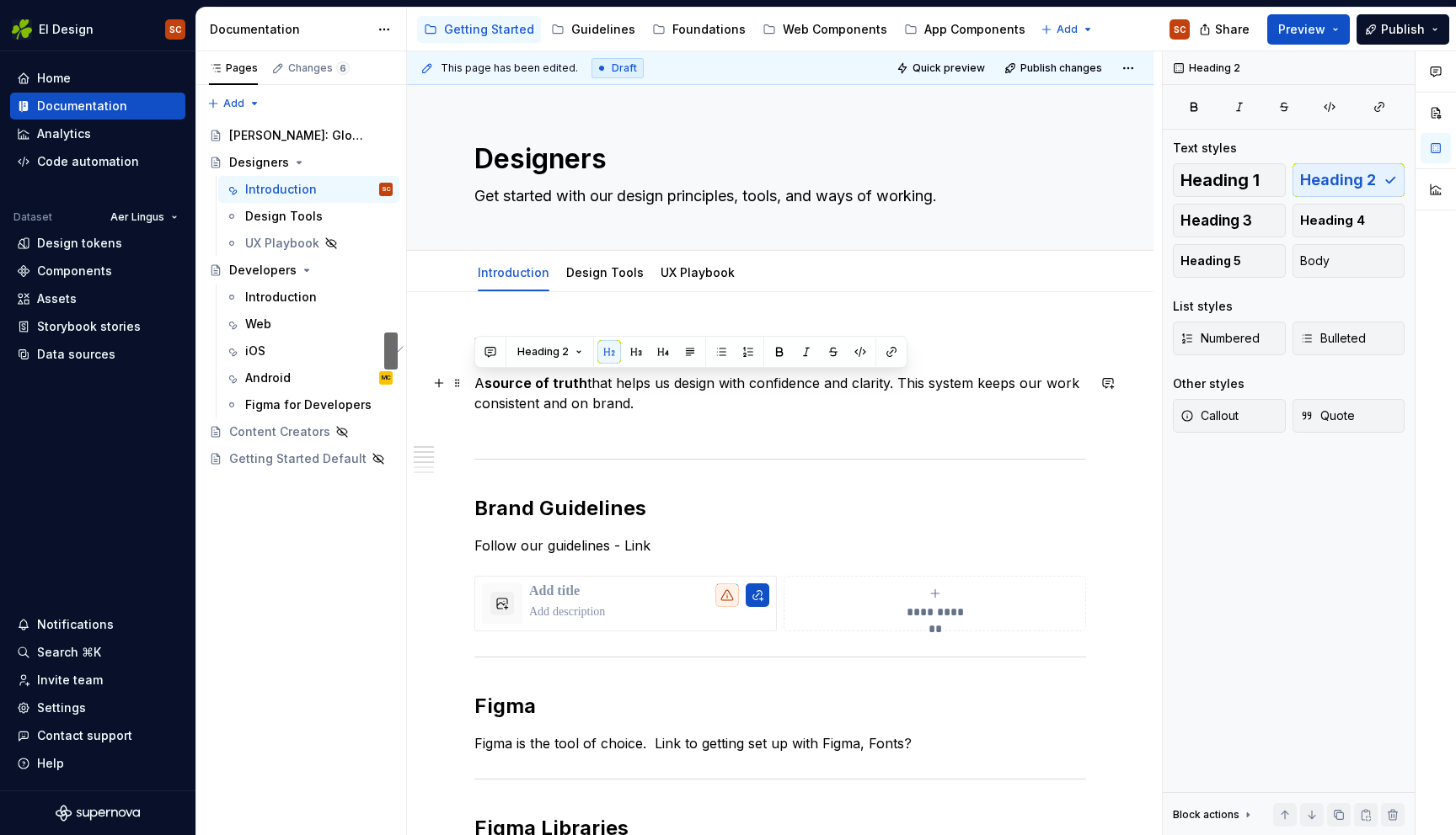
copy p "A source of truth that helps us design with confidence and clarity. This system…"
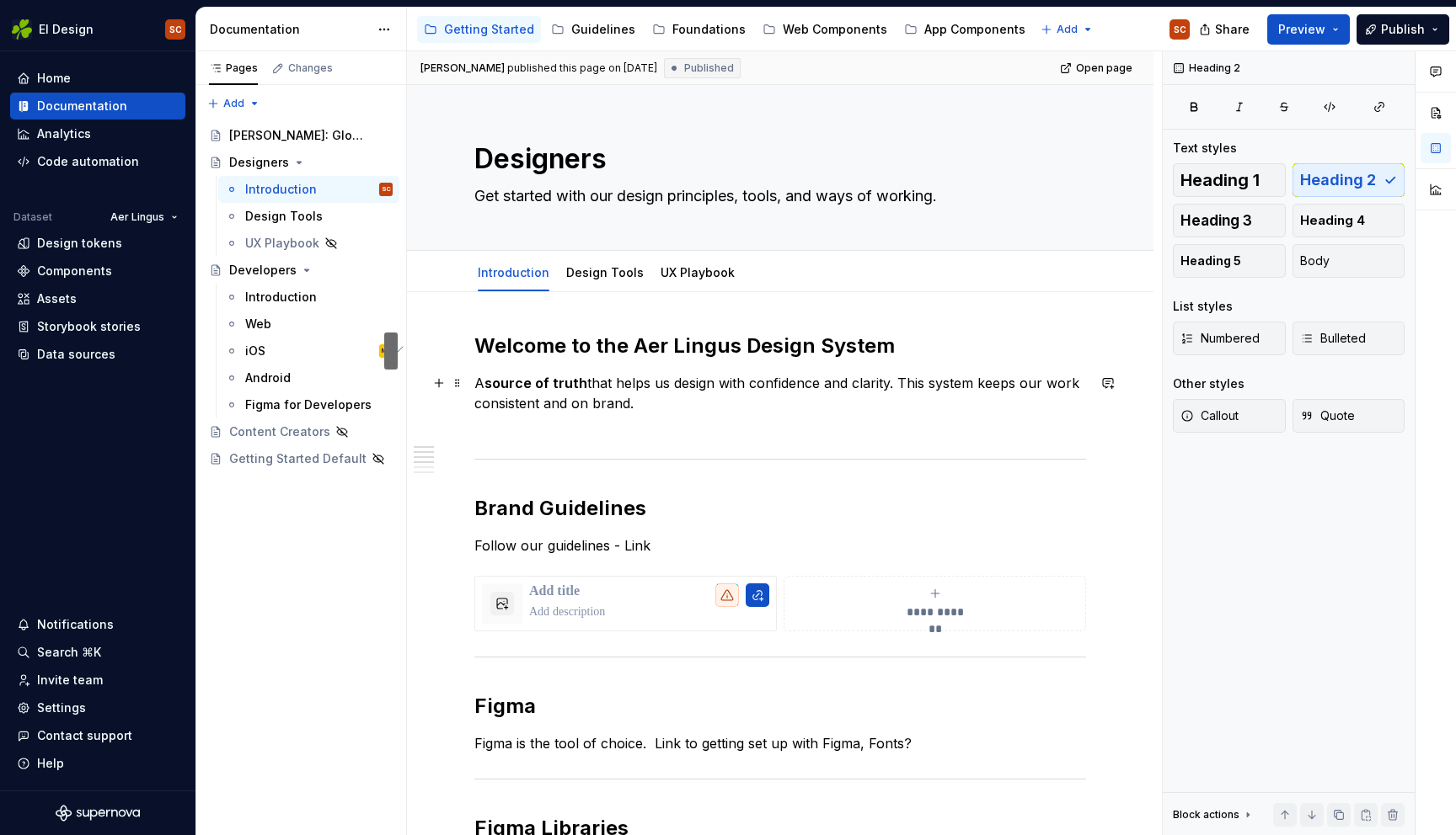
click at [661, 416] on p "A source of truth that helps us design with confidence and clarity. This system…" at bounding box center [780, 403] width 612 height 61
click at [651, 402] on p "A source of truth that helps us design with confidence and clarity. This system…" at bounding box center [780, 403] width 612 height 61
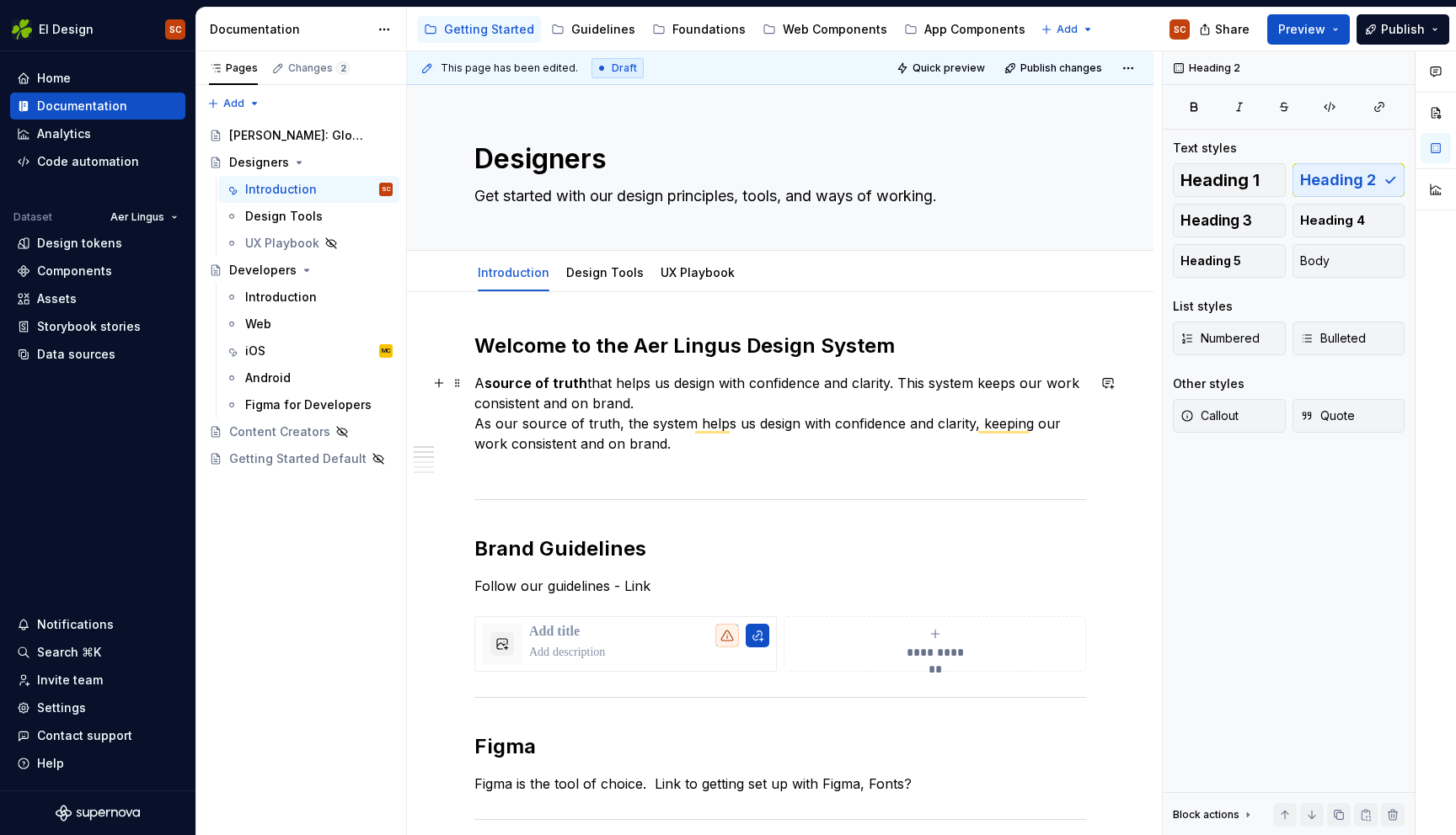
click at [655, 422] on p "A source of truth that helps us design with confidence and clarity. This system…" at bounding box center [780, 423] width 612 height 101
drag, startPoint x: 643, startPoint y: 426, endPoint x: 649, endPoint y: 440, distance: 15.2
click at [643, 427] on p "A source of truth that helps us design with confidence and clarity. This system…" at bounding box center [780, 423] width 612 height 101
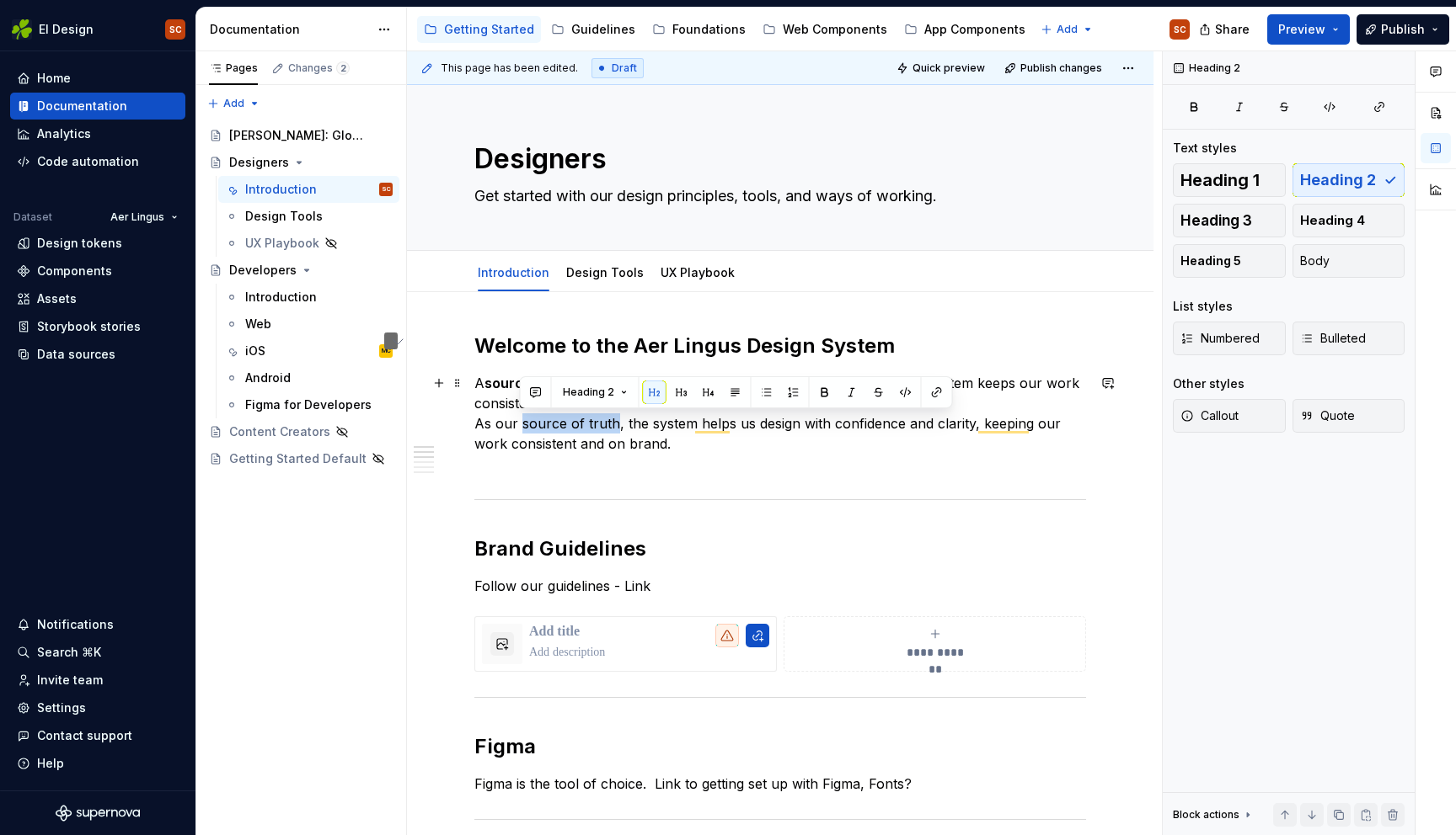
drag, startPoint x: 580, startPoint y: 425, endPoint x: 519, endPoint y: 422, distance: 61.1
click at [519, 422] on p "A source of truth that helps us design with confidence and clarity. This system…" at bounding box center [780, 423] width 612 height 101
click at [778, 460] on p "A source of truth that helps us design with confidence and clarity. This system…" at bounding box center [780, 423] width 612 height 101
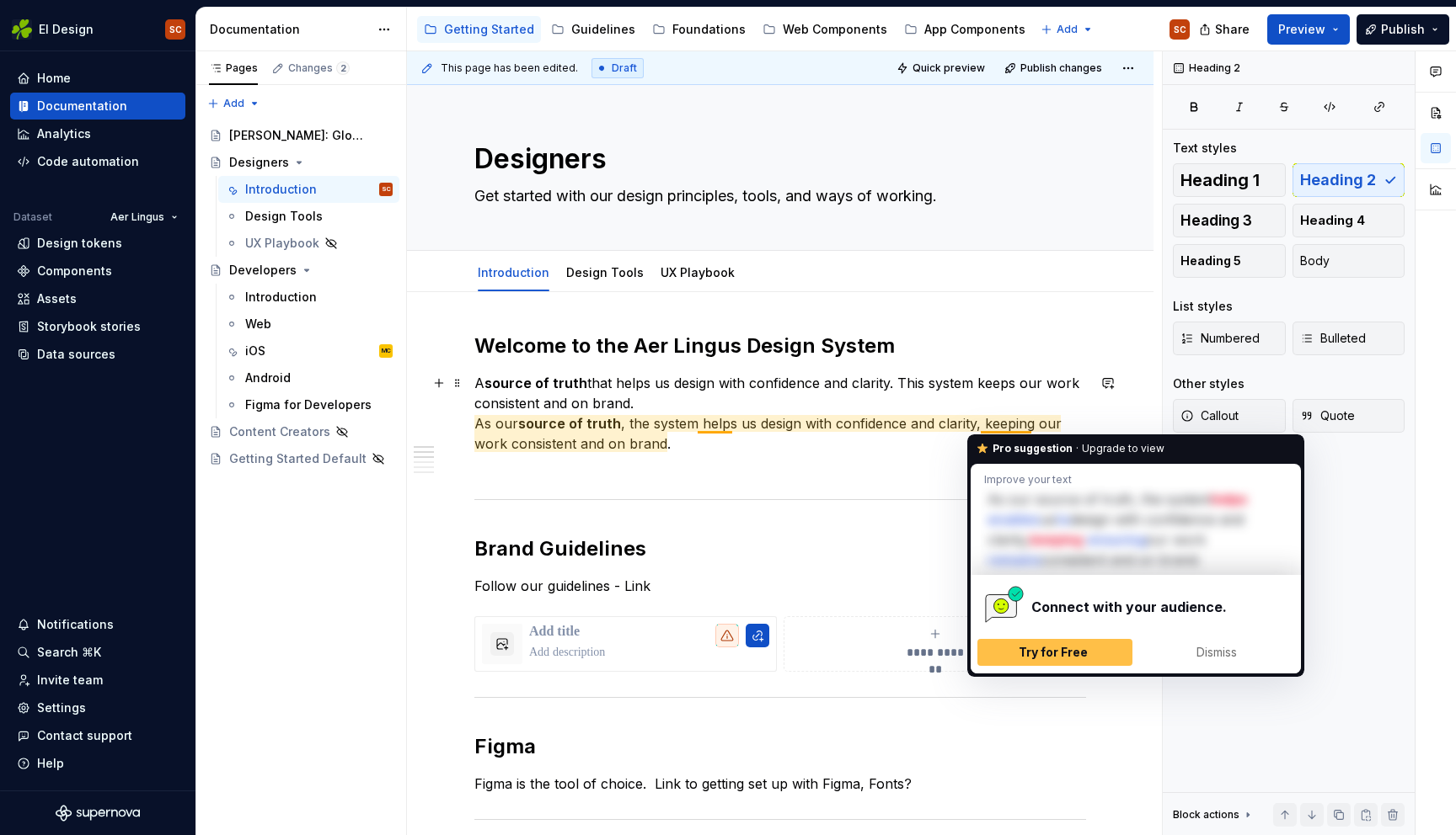
drag, startPoint x: 832, startPoint y: 458, endPoint x: 772, endPoint y: 439, distance: 62.9
click at [828, 457] on p "A source of truth that helps us design with confidence and clarity. This system…" at bounding box center [780, 423] width 612 height 101
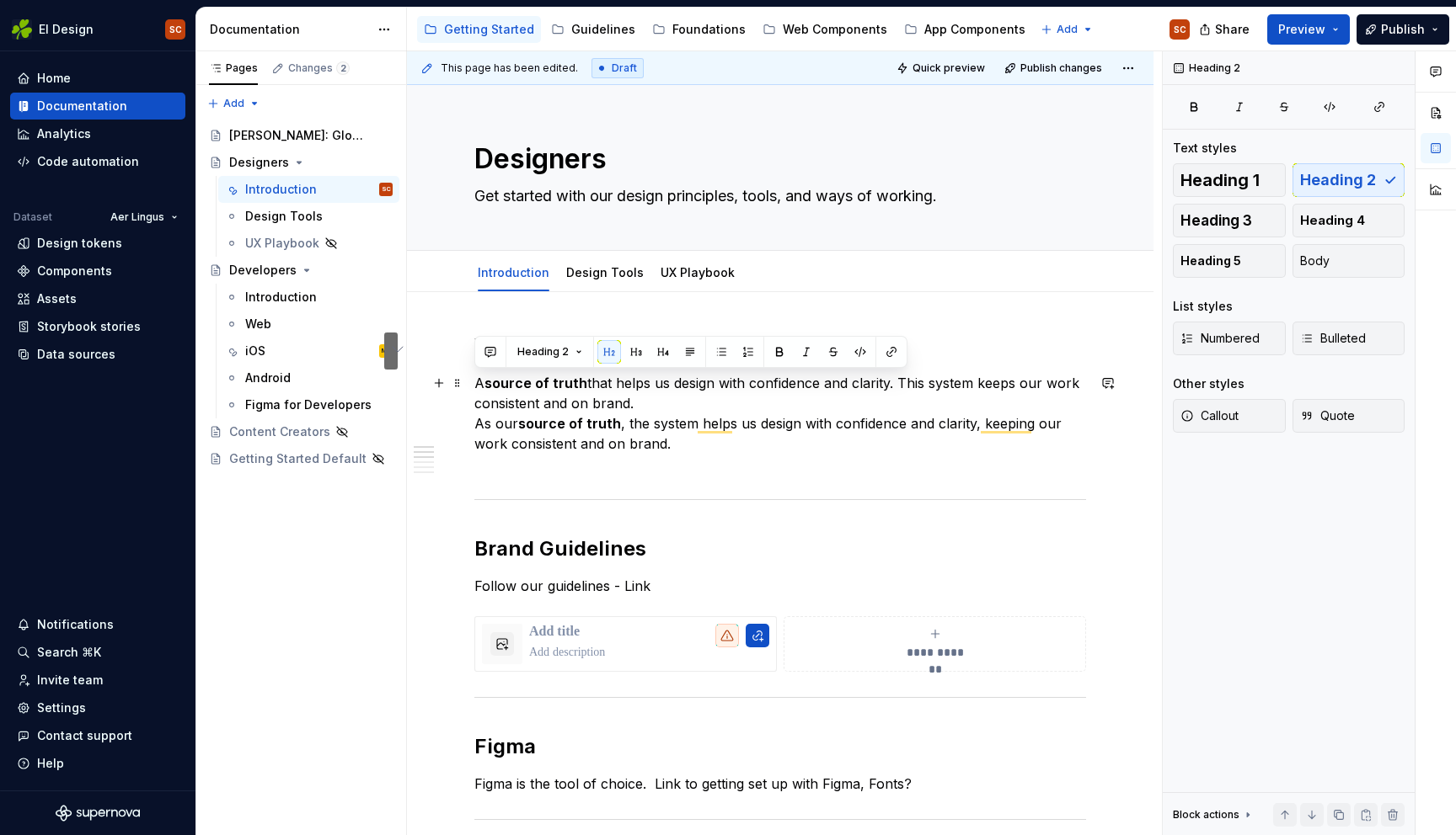
drag, startPoint x: 641, startPoint y: 401, endPoint x: 479, endPoint y: 380, distance: 163.4
click at [479, 380] on p "A source of truth that helps us design with confidence and clarity. This system…" at bounding box center [780, 423] width 612 height 101
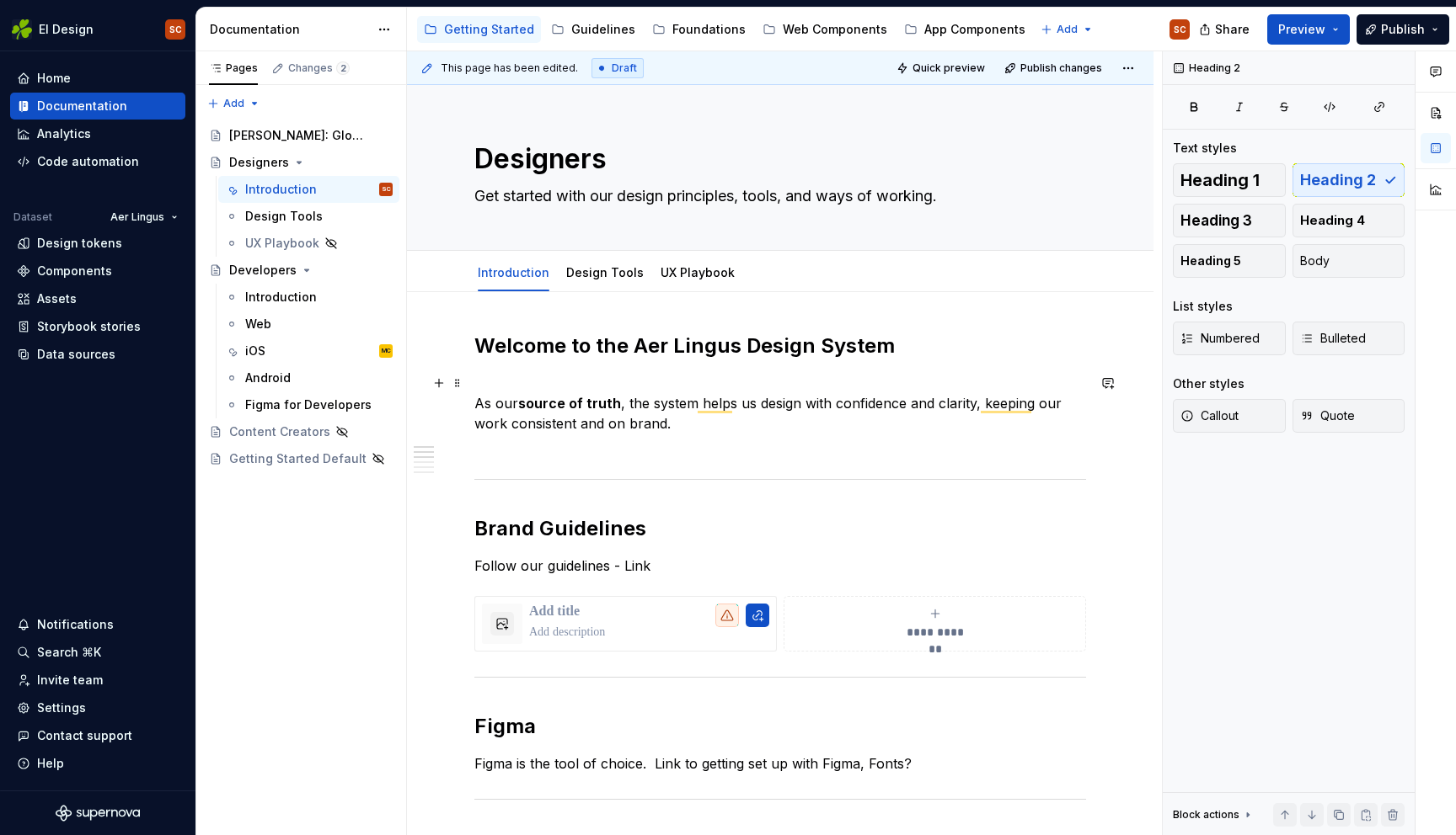
click at [660, 440] on p "As our source of truth , the system helps us design with confidence and clarity…" at bounding box center [780, 414] width 612 height 81
click at [458, 382] on span at bounding box center [457, 383] width 13 height 24
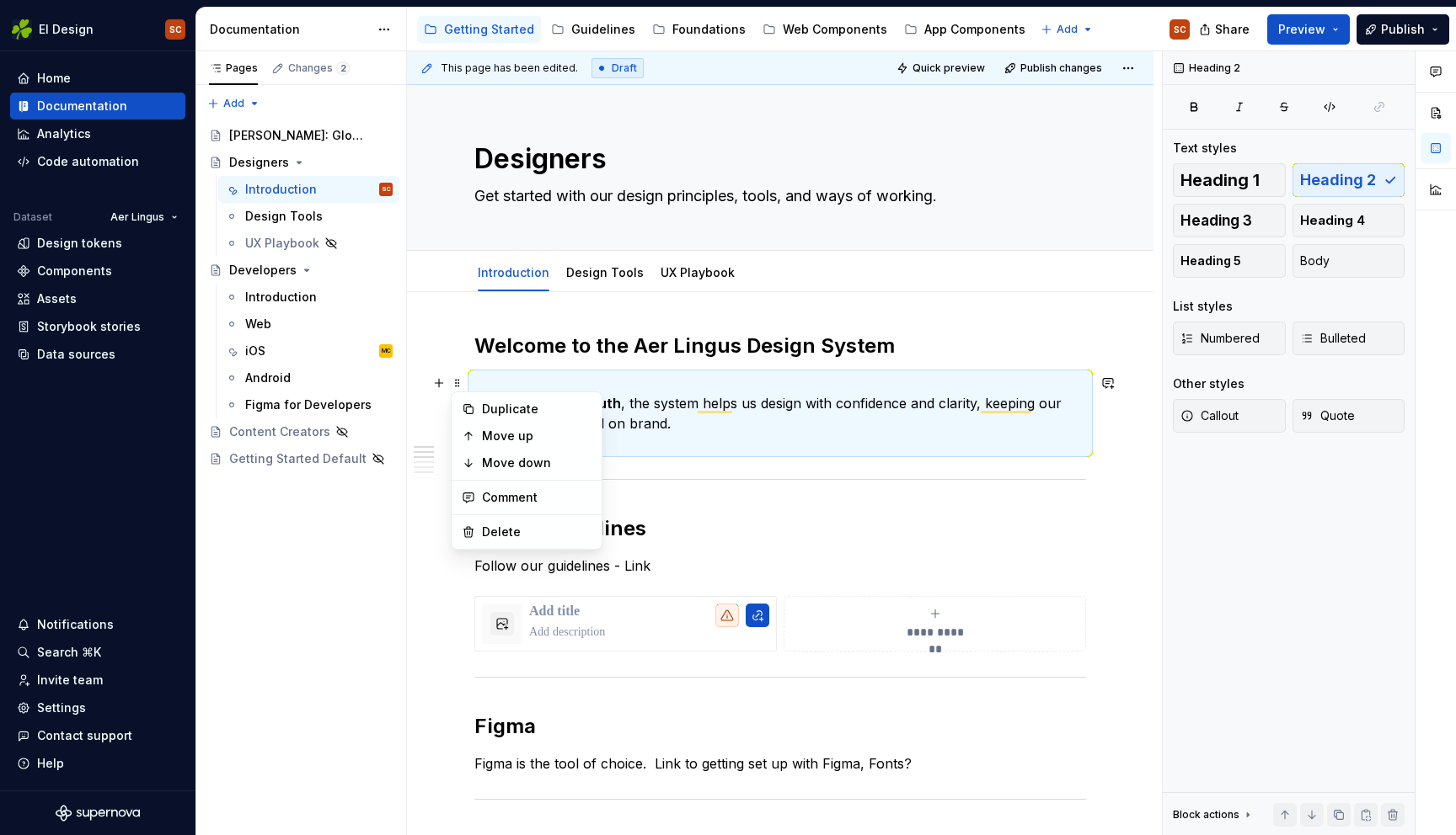
drag, startPoint x: 611, startPoint y: 376, endPoint x: 598, endPoint y: 382, distance: 14.3
click at [611, 376] on p "As our source of truth , the system helps us design with confidence and clarity…" at bounding box center [780, 414] width 612 height 81
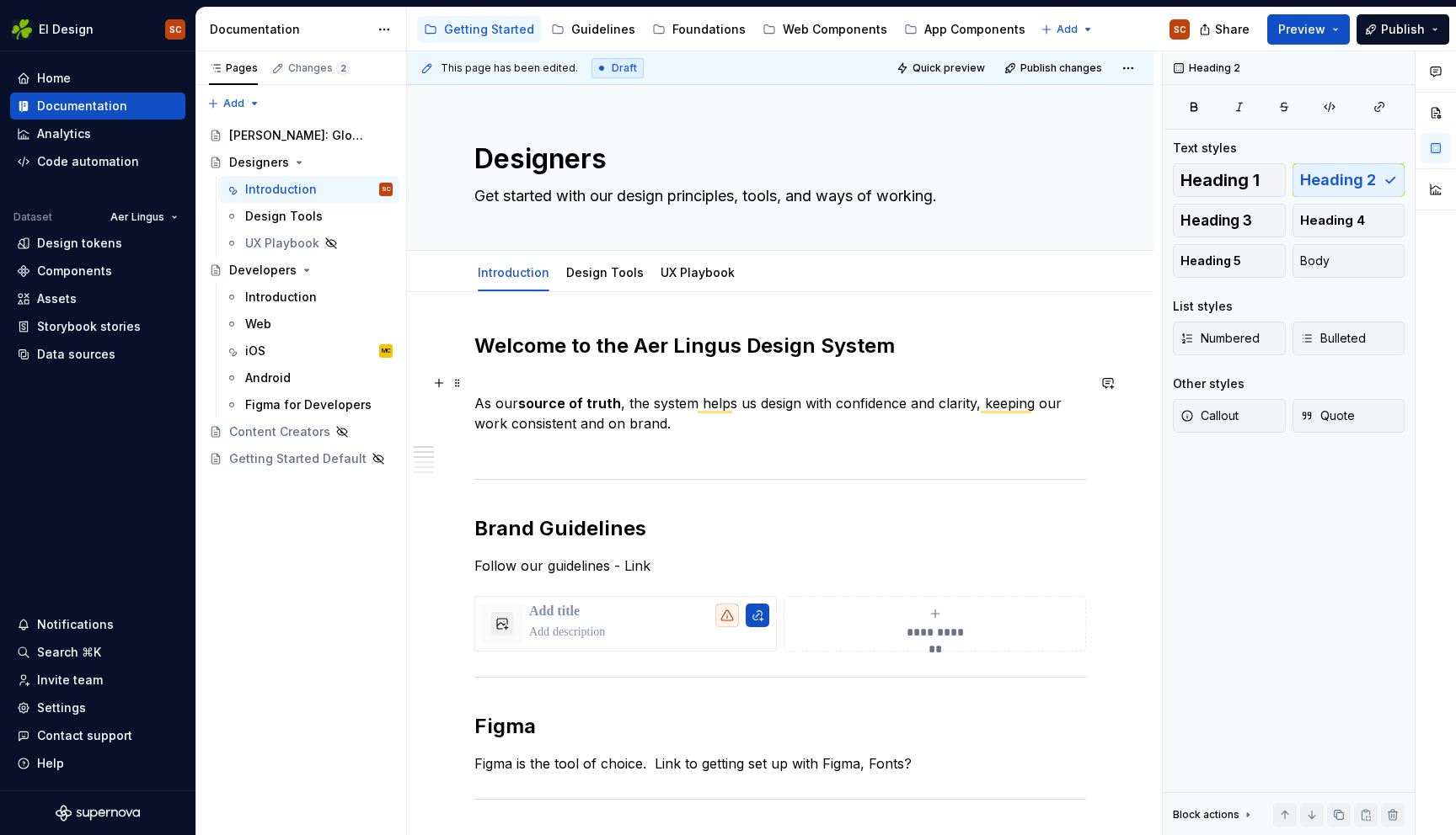
click at [481, 403] on p "As our source of truth , the system helps us design with confidence and clarity…" at bounding box center [780, 414] width 612 height 81
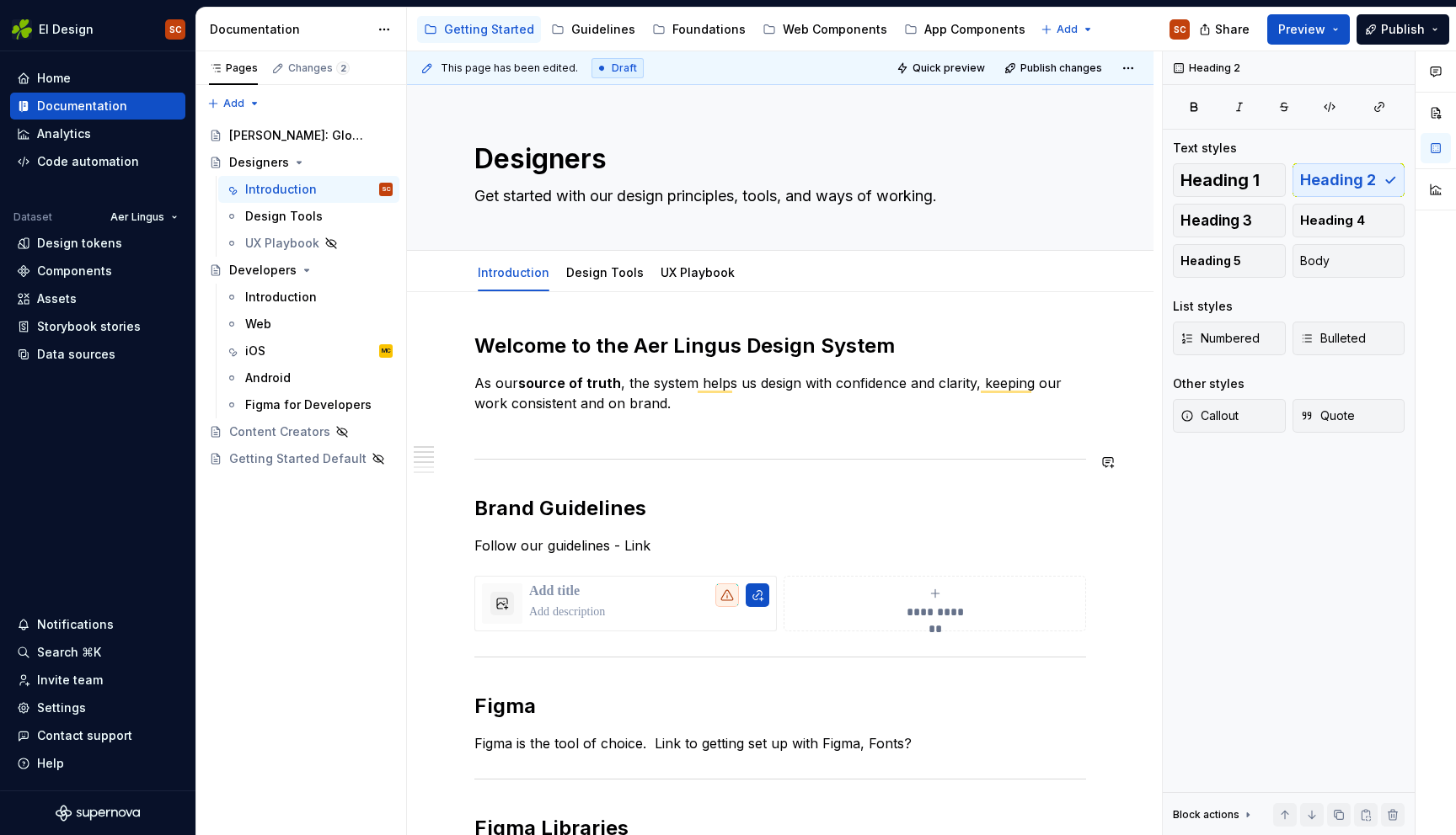
click at [803, 436] on div "**********" at bounding box center [780, 823] width 612 height 980
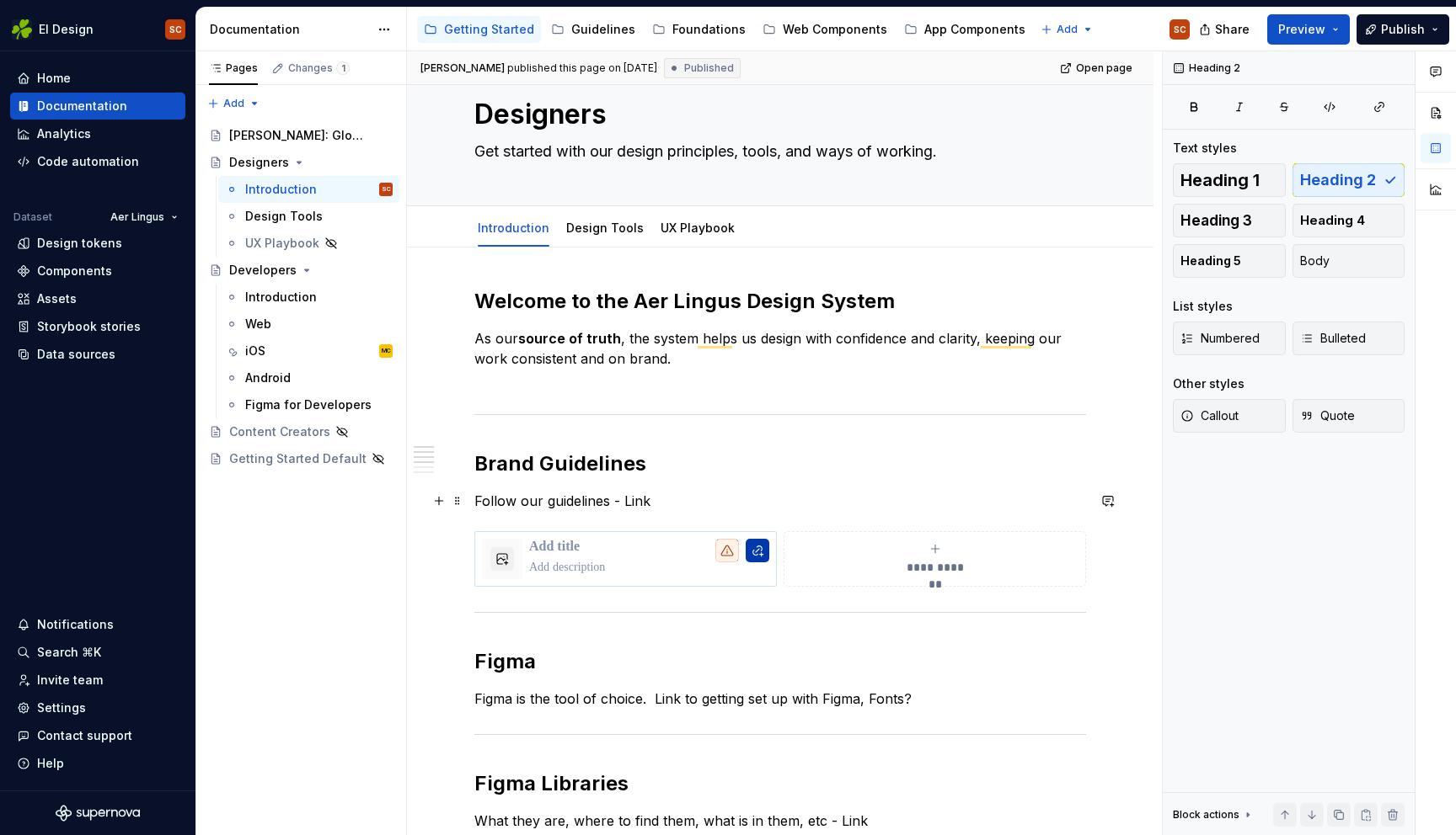
scroll to position [51, 0]
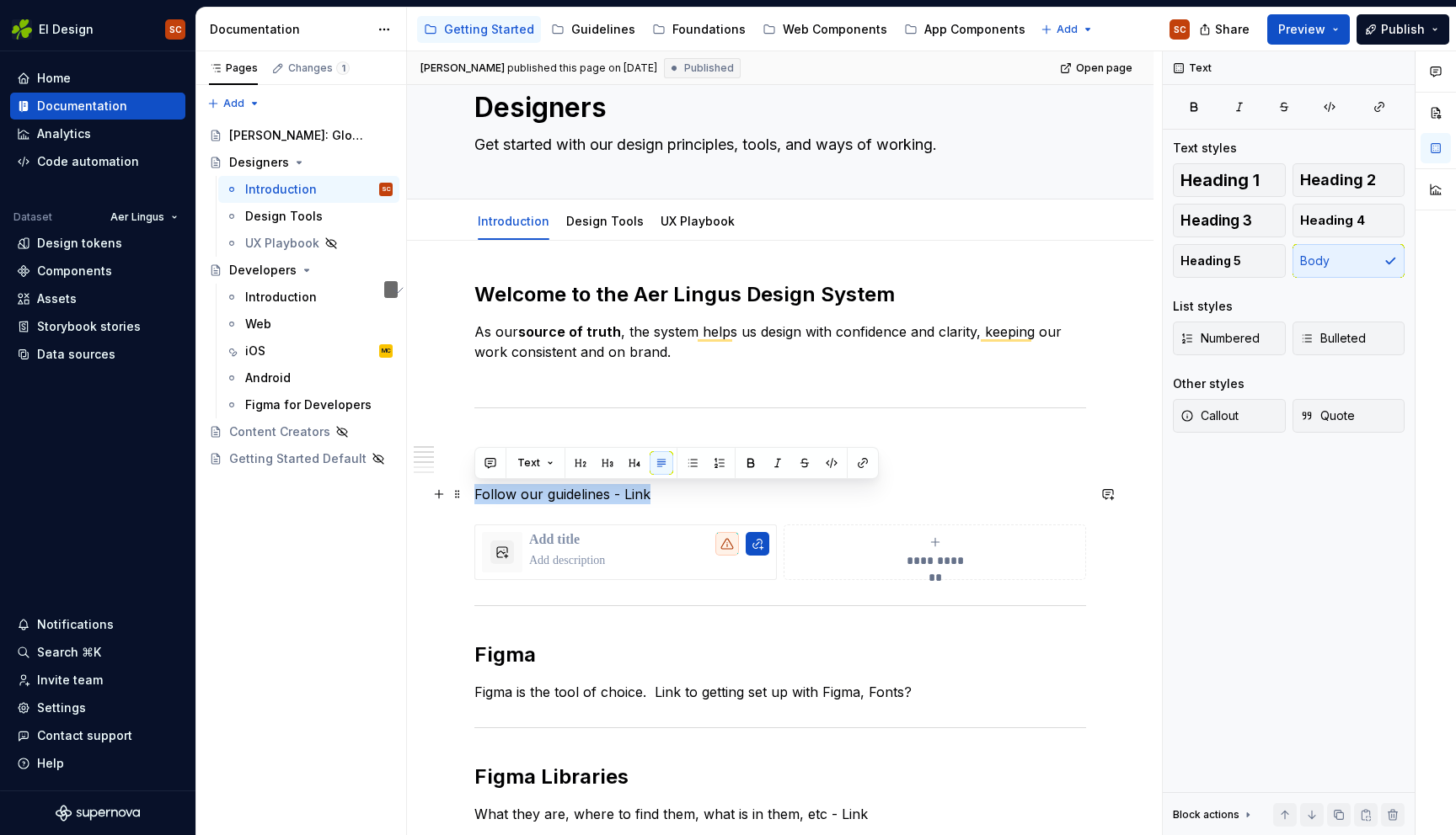
drag, startPoint x: 648, startPoint y: 496, endPoint x: 474, endPoint y: 494, distance: 174.0
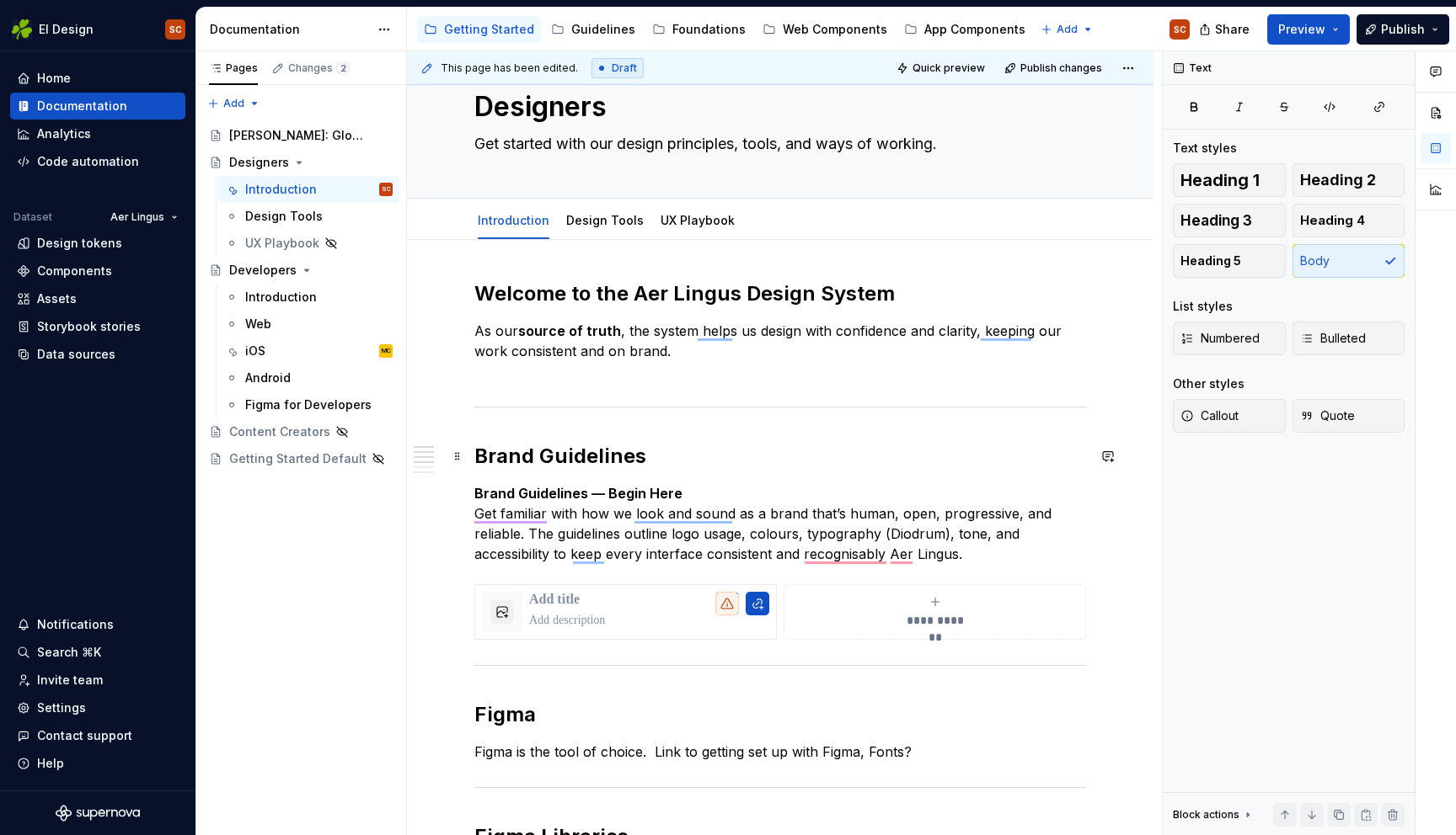
click at [662, 453] on h2 "Brand Guidelines" at bounding box center [780, 456] width 612 height 27
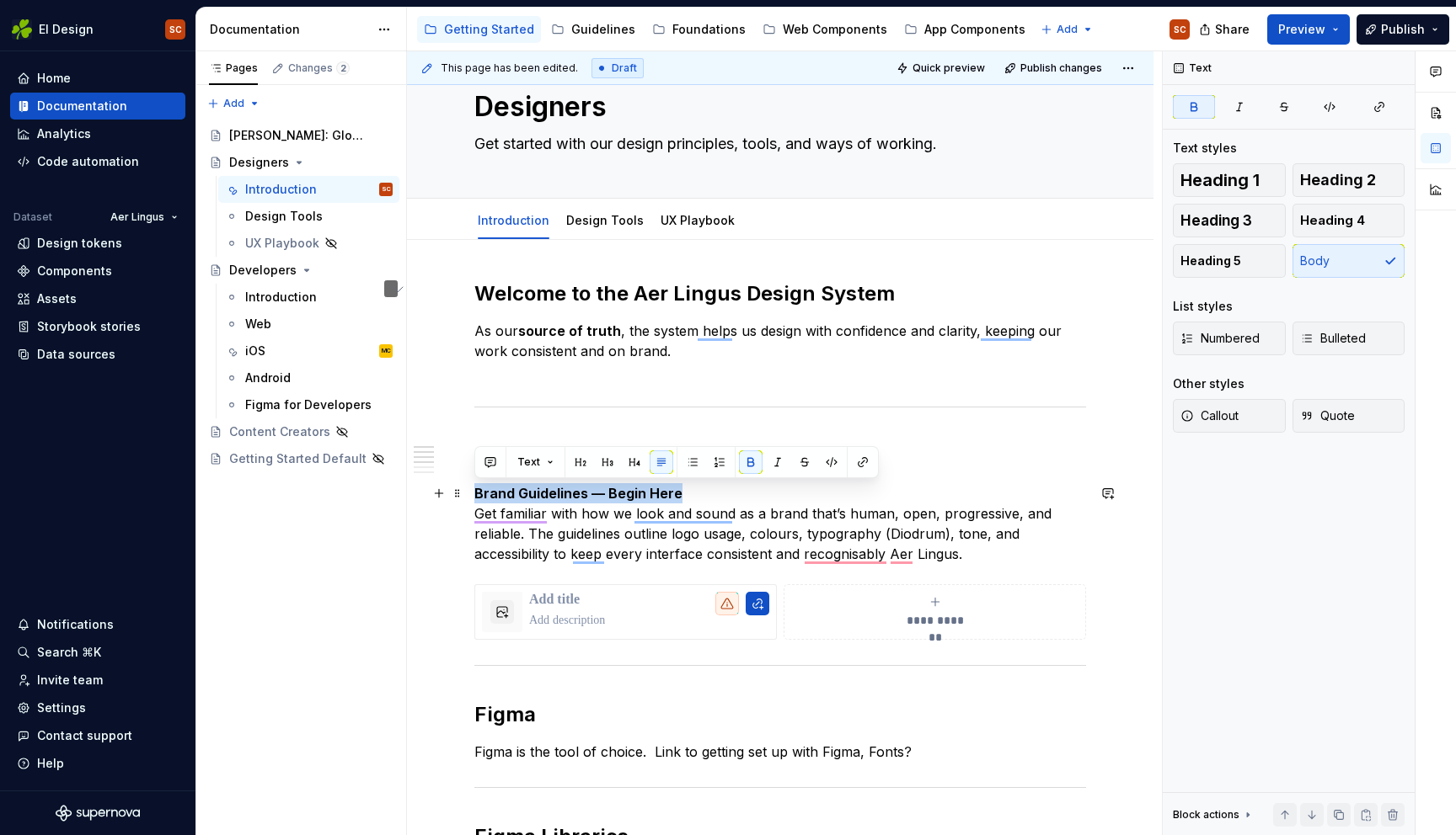
drag, startPoint x: 683, startPoint y: 496, endPoint x: 420, endPoint y: 493, distance: 263.0
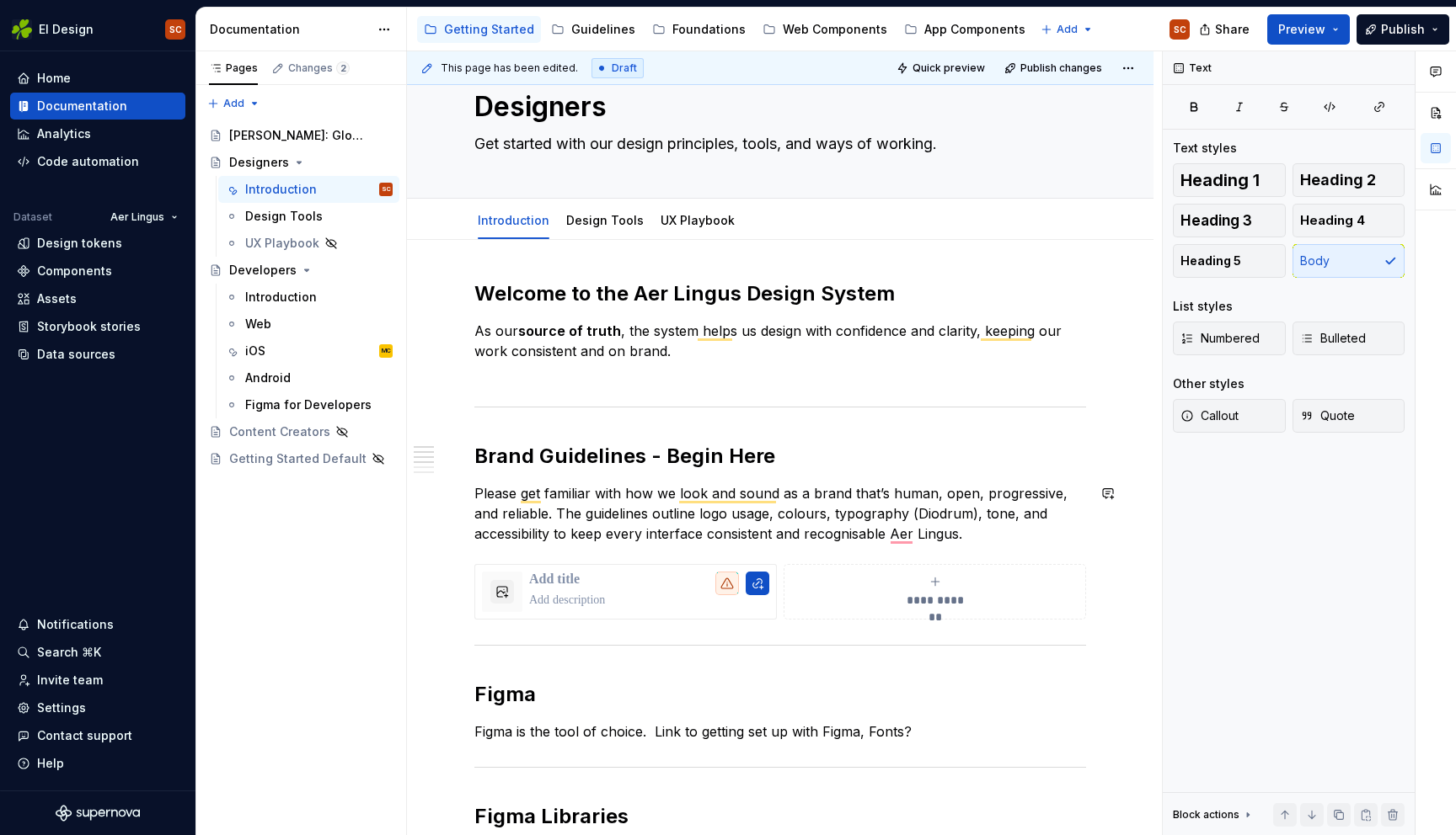
click at [1138, 546] on div "**********" at bounding box center [783, 443] width 754 height 785
click at [596, 34] on div "Guidelines" at bounding box center [603, 29] width 64 height 17
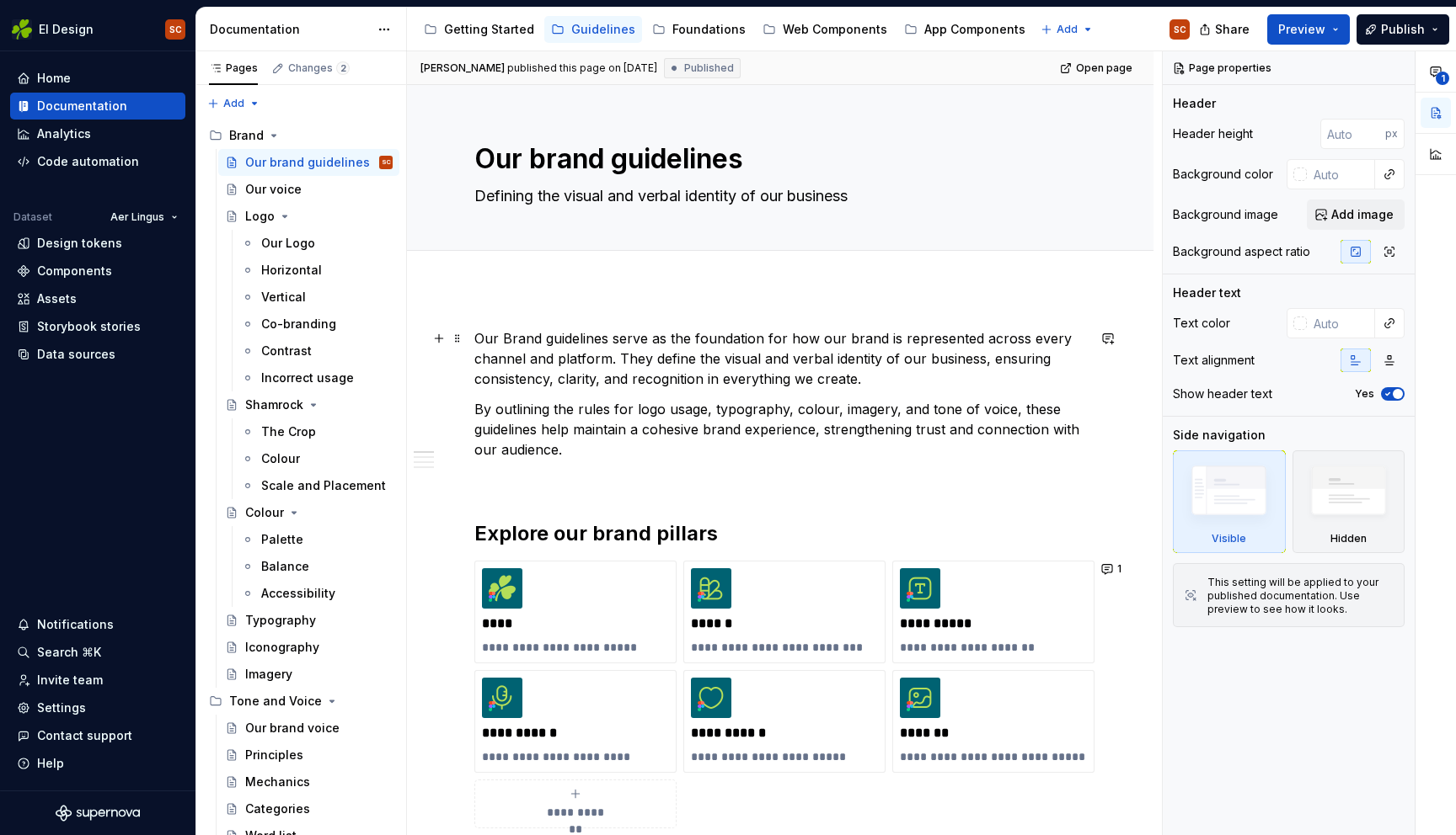
scroll to position [1, 0]
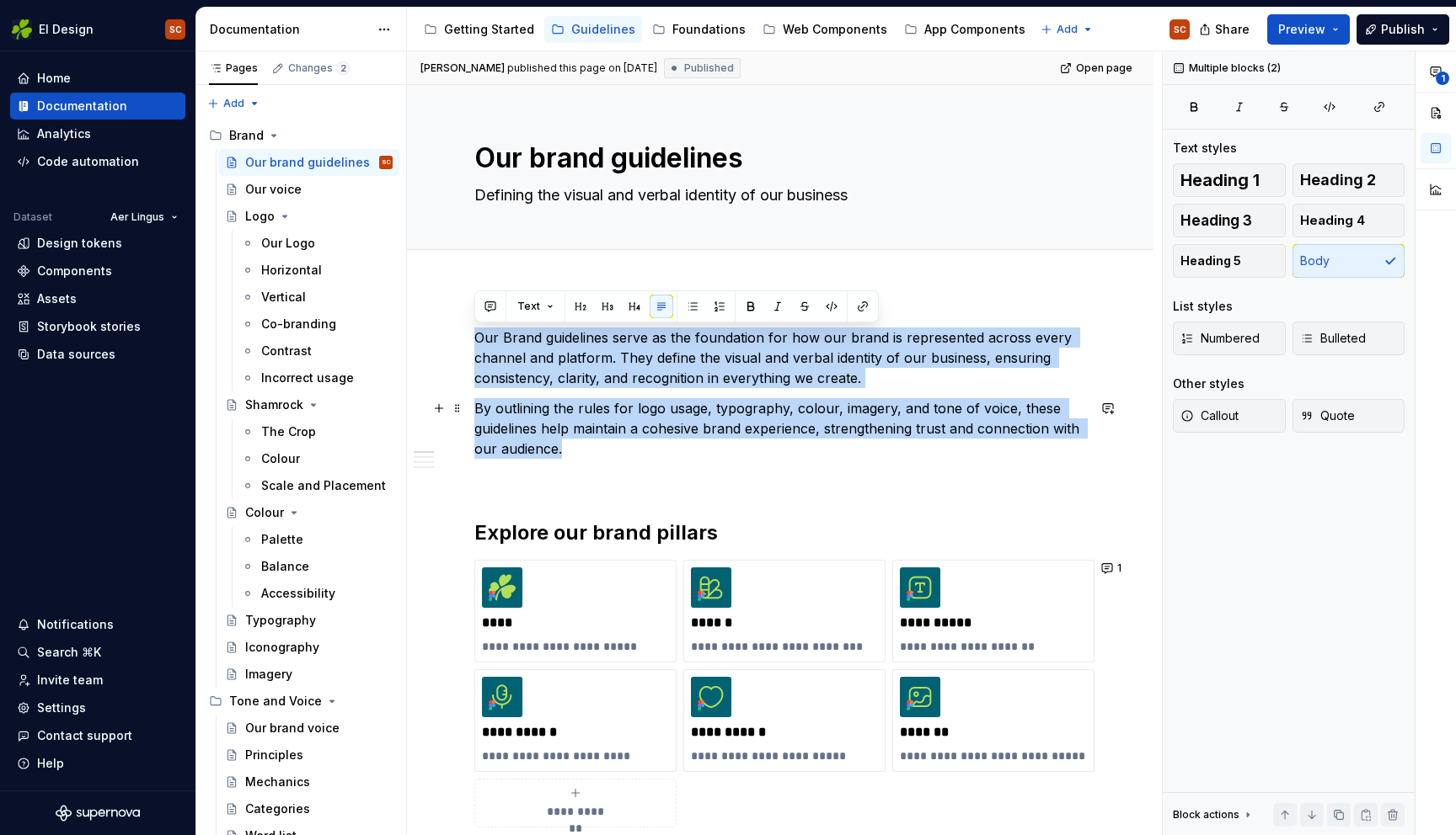
drag, startPoint x: 610, startPoint y: 426, endPoint x: 631, endPoint y: 453, distance: 34.2
click at [631, 453] on div "**********" at bounding box center [780, 815] width 612 height 975
click at [568, 436] on p "By outlining the rules for logo usage, typography, colour, imagery, and tone of…" at bounding box center [780, 428] width 612 height 61
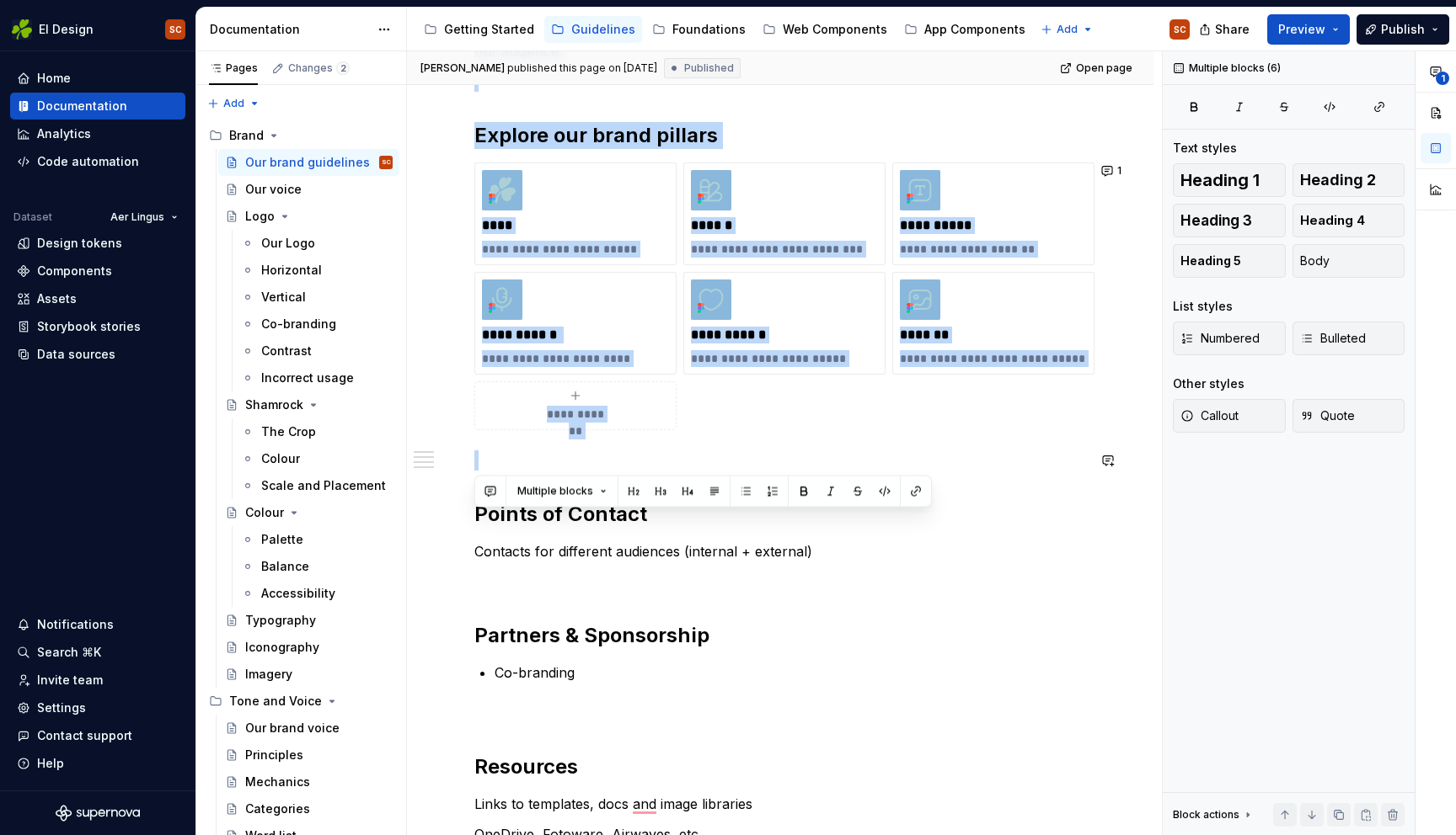
scroll to position [398, 0]
drag, startPoint x: 479, startPoint y: 336, endPoint x: 1070, endPoint y: 427, distance: 598.0
click at [1104, 445] on div "**********" at bounding box center [780, 534] width 746 height 1286
copy div "**********"
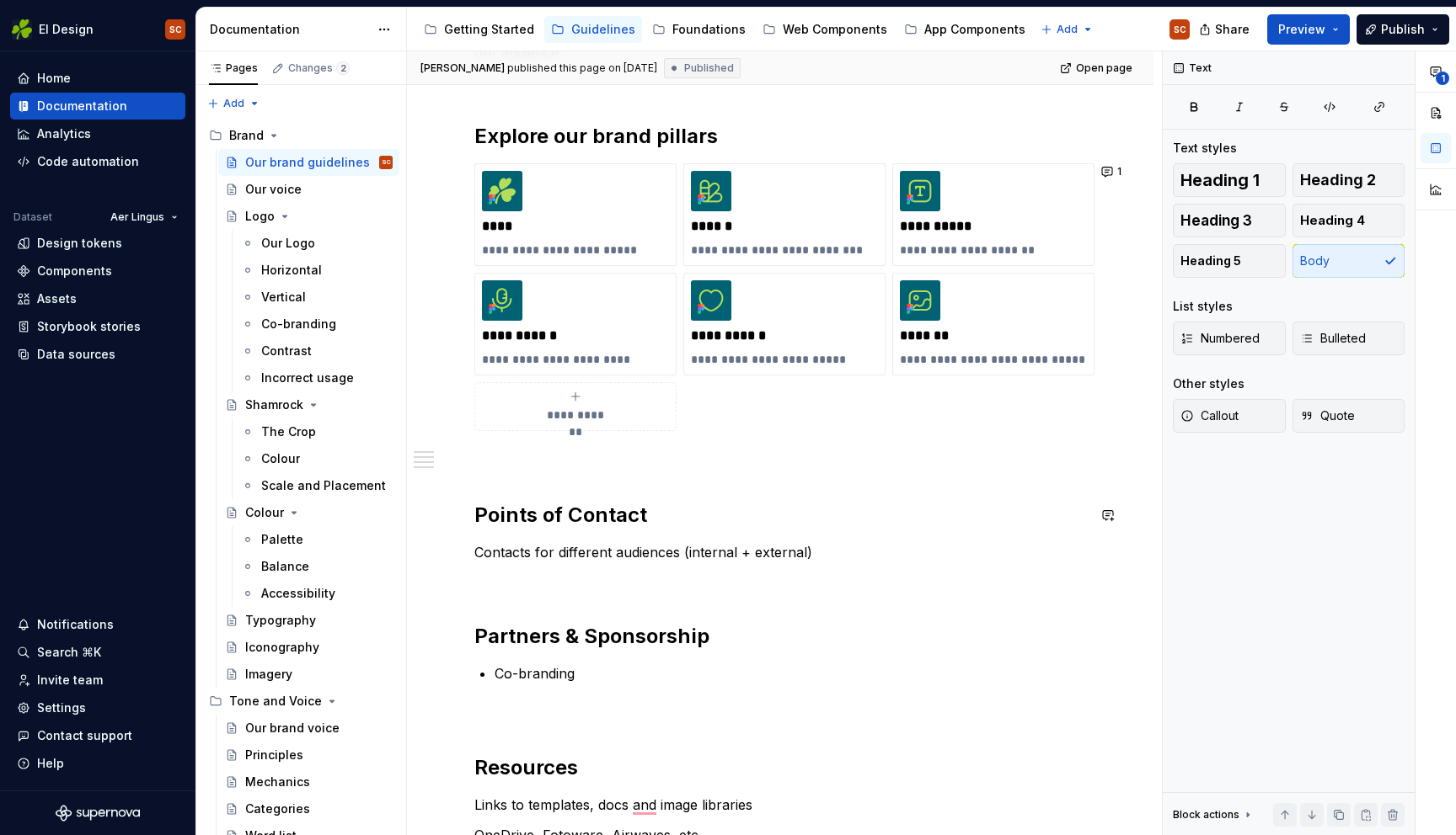
click at [1006, 538] on div "**********" at bounding box center [780, 419] width 612 height 975
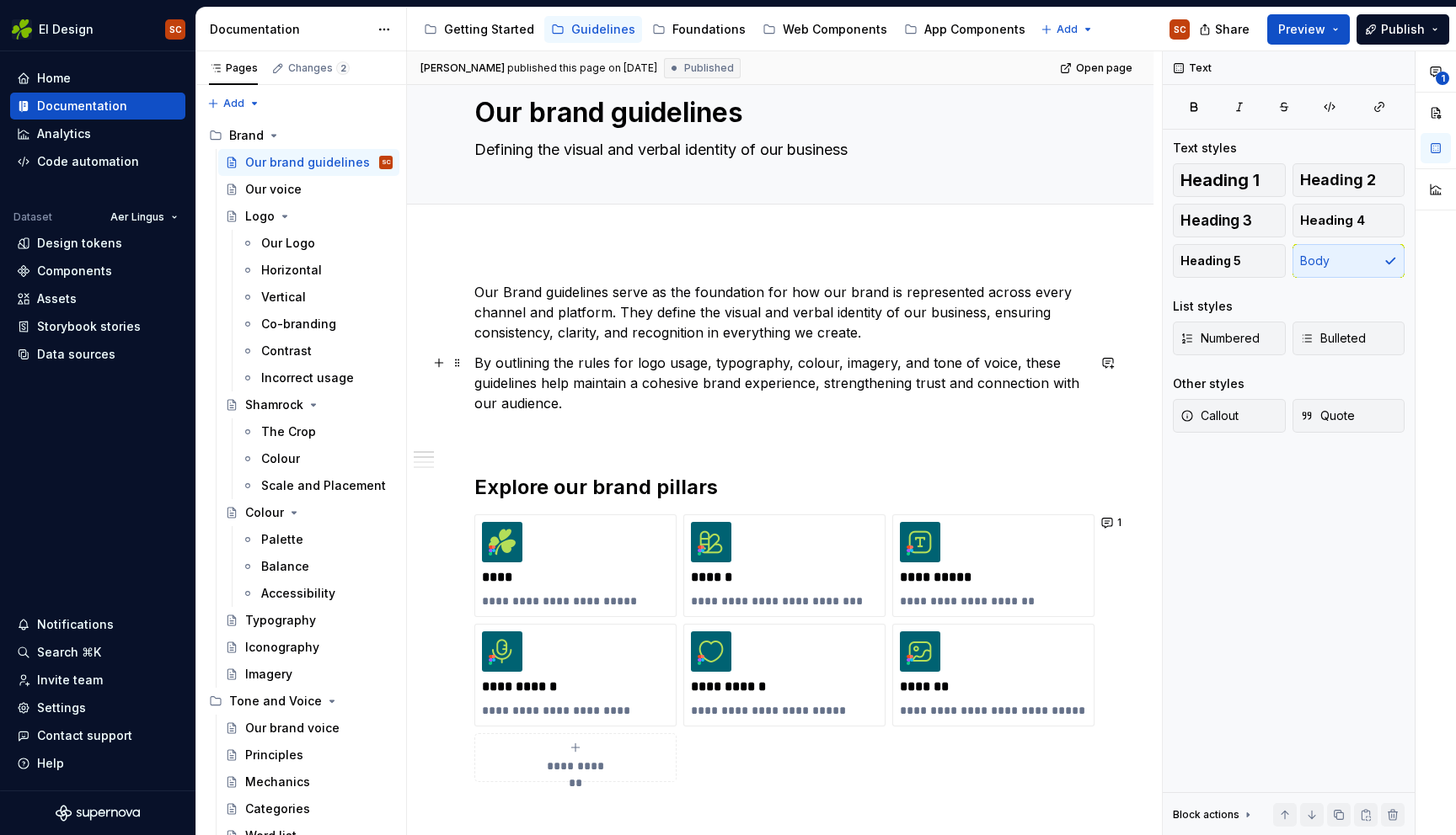
scroll to position [0, 0]
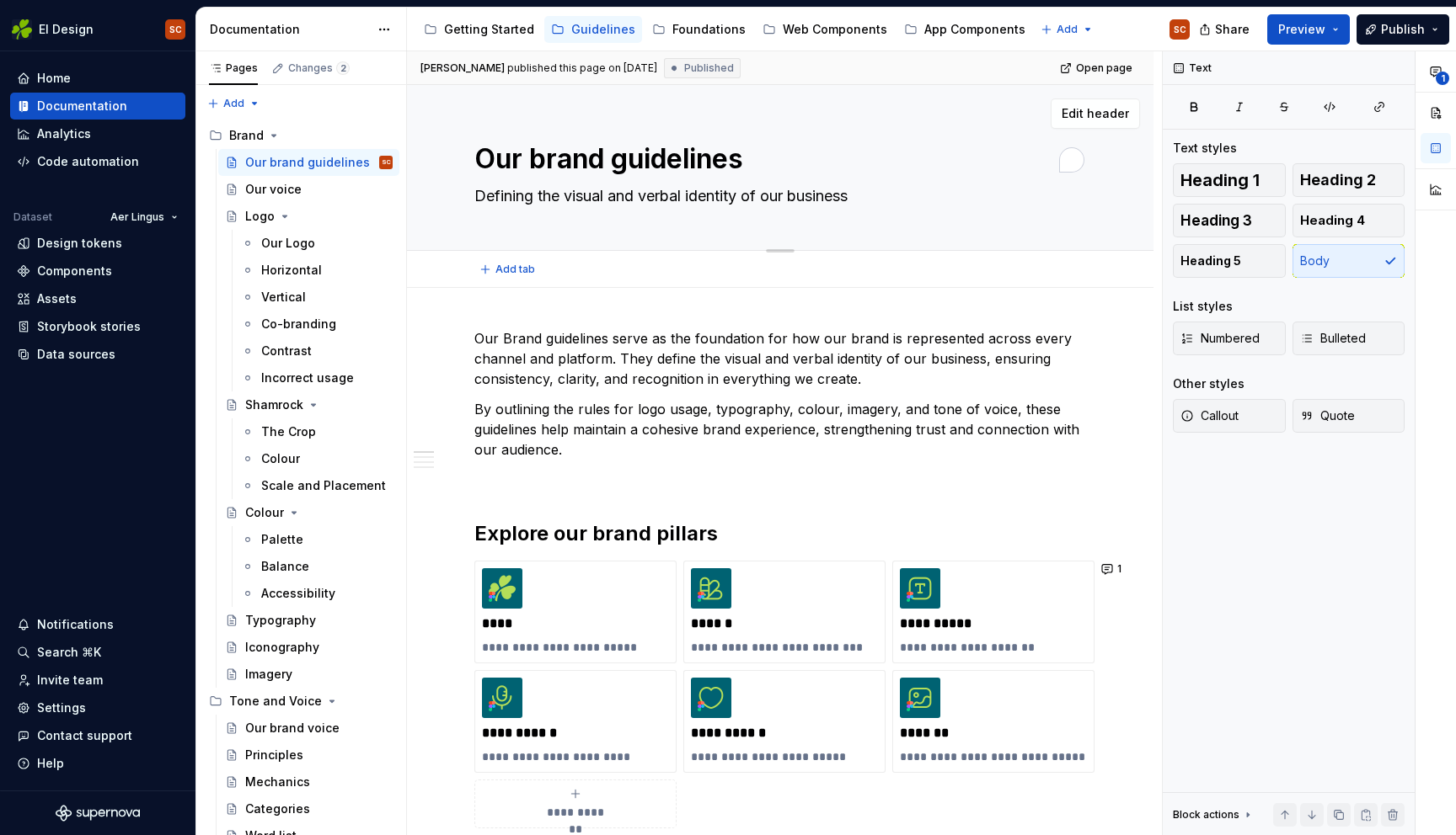
drag, startPoint x: 755, startPoint y: 165, endPoint x: 502, endPoint y: 172, distance: 253.1
click at [501, 172] on textarea "Our brand guidelines" at bounding box center [776, 159] width 612 height 40
drag, startPoint x: 626, startPoint y: 166, endPoint x: 475, endPoint y: 162, distance: 151.1
click at [475, 162] on textarea "Our brand guidelines" at bounding box center [776, 159] width 612 height 40
click at [448, 31] on div "Getting Started" at bounding box center [489, 29] width 90 height 17
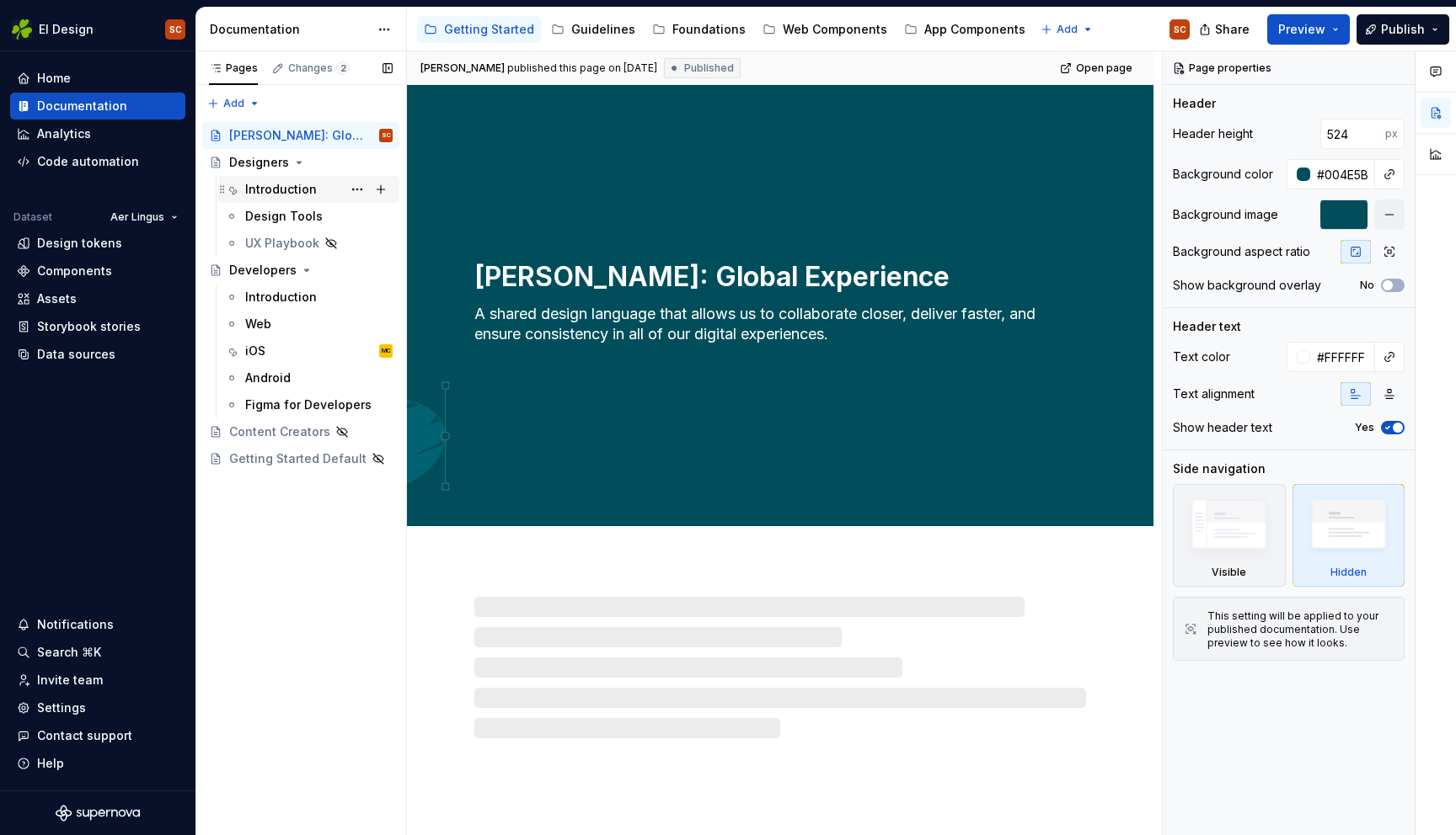
click at [285, 194] on div "Introduction" at bounding box center [280, 189] width 71 height 17
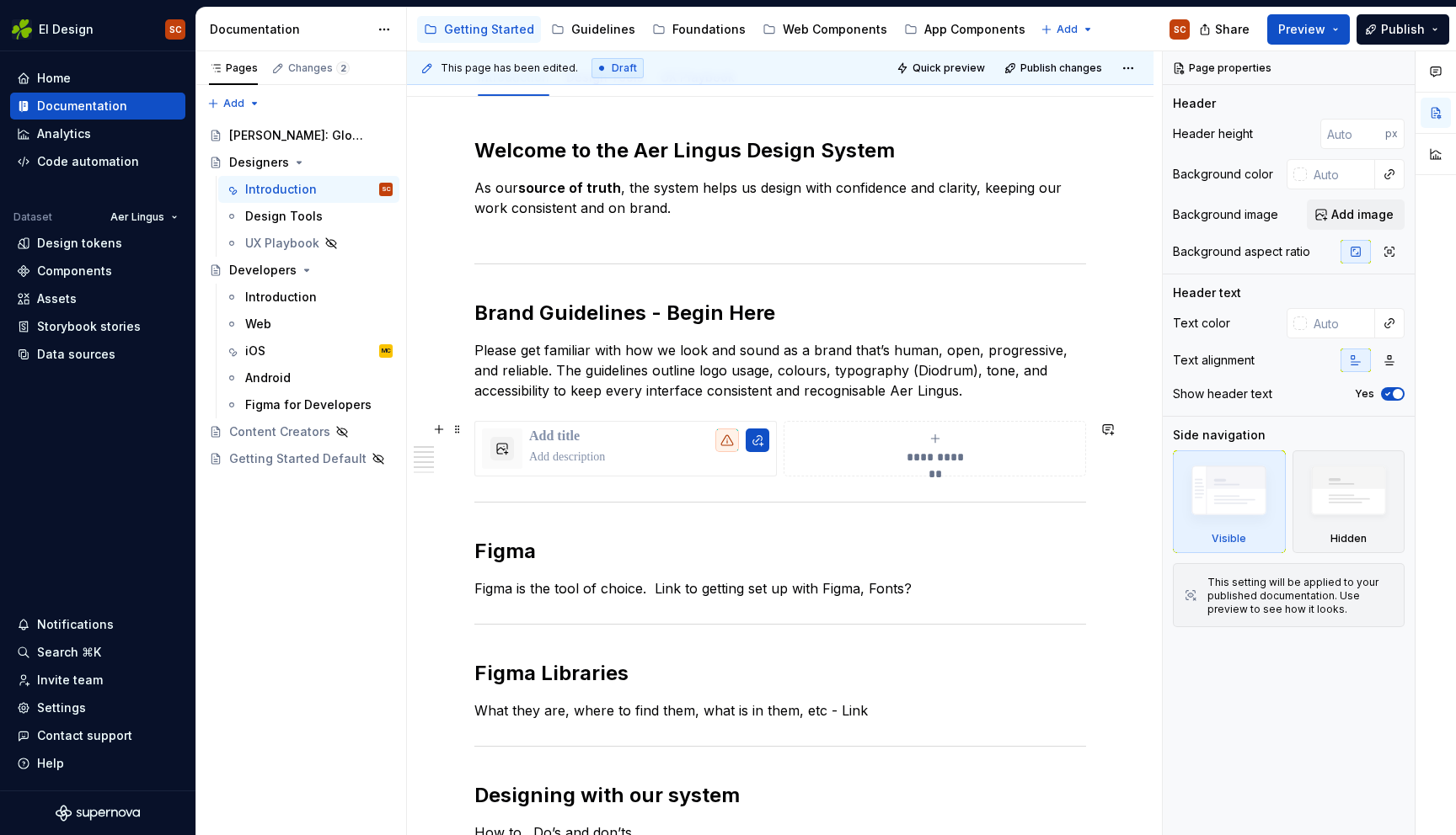
scroll to position [201, 0]
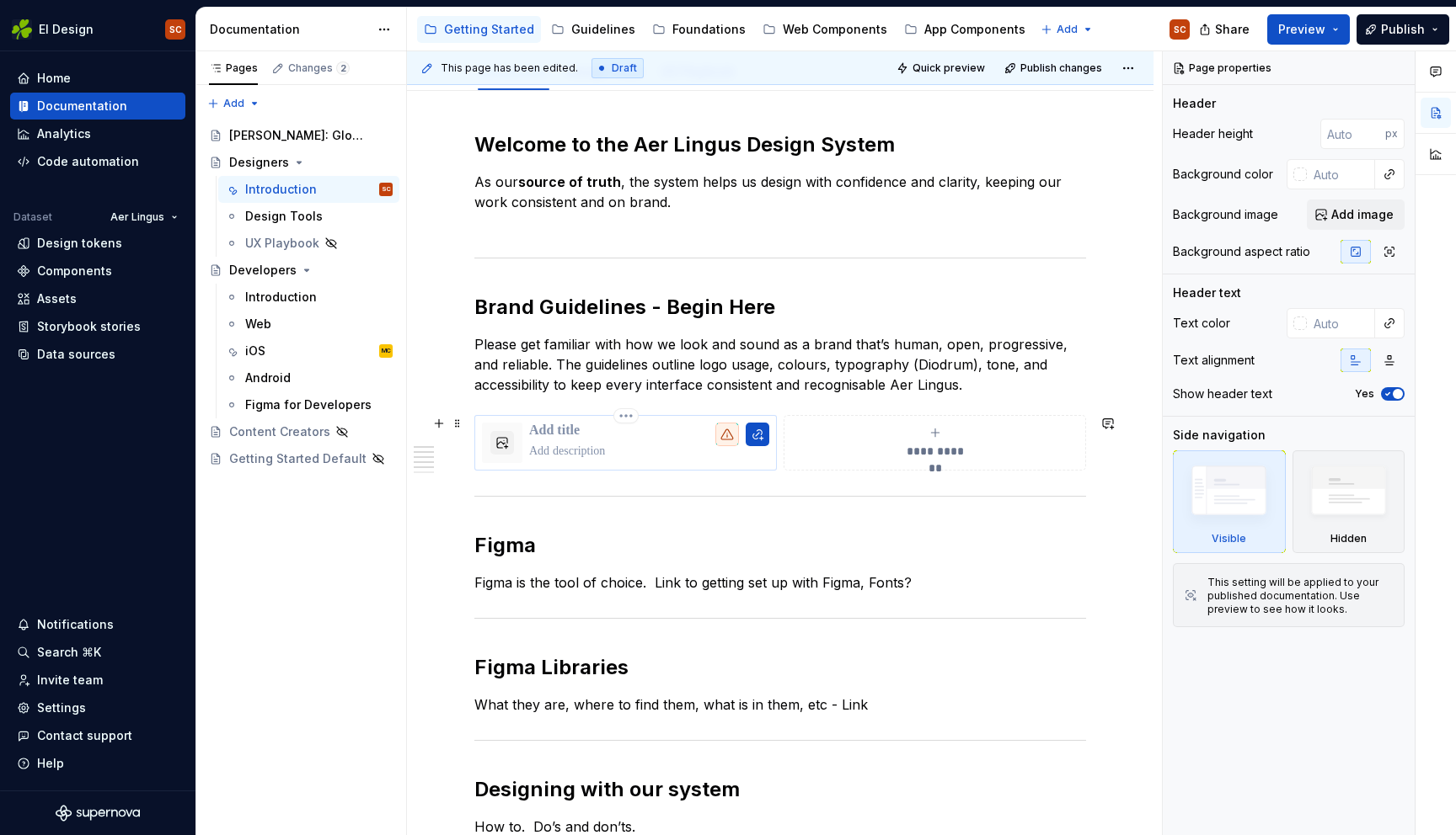
click at [567, 432] on p at bounding box center [649, 430] width 240 height 17
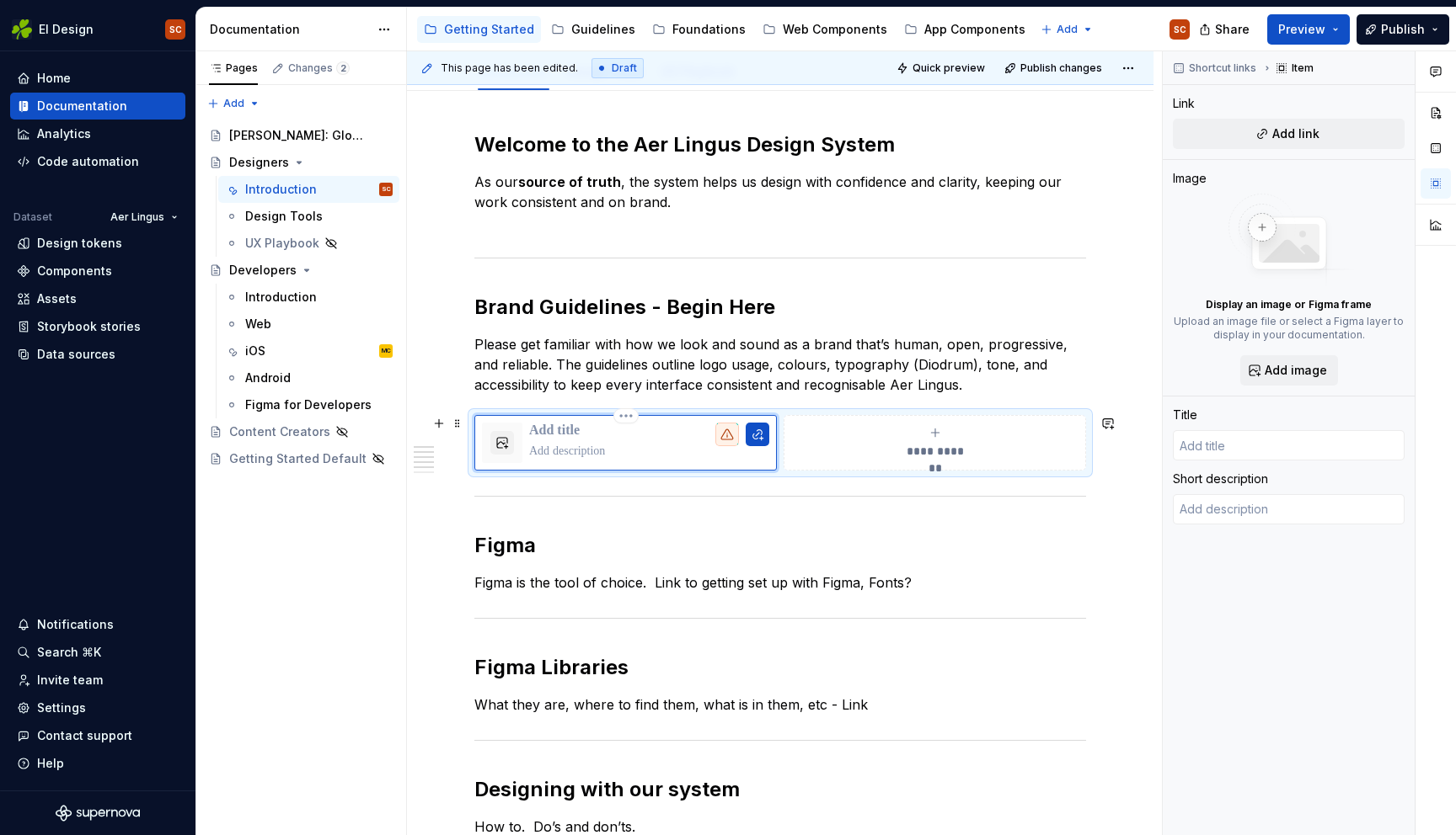
type textarea "*"
type input "Our brand guidelines"
click at [587, 452] on p at bounding box center [651, 450] width 245 height 17
type textarea "*"
type textarea "E"
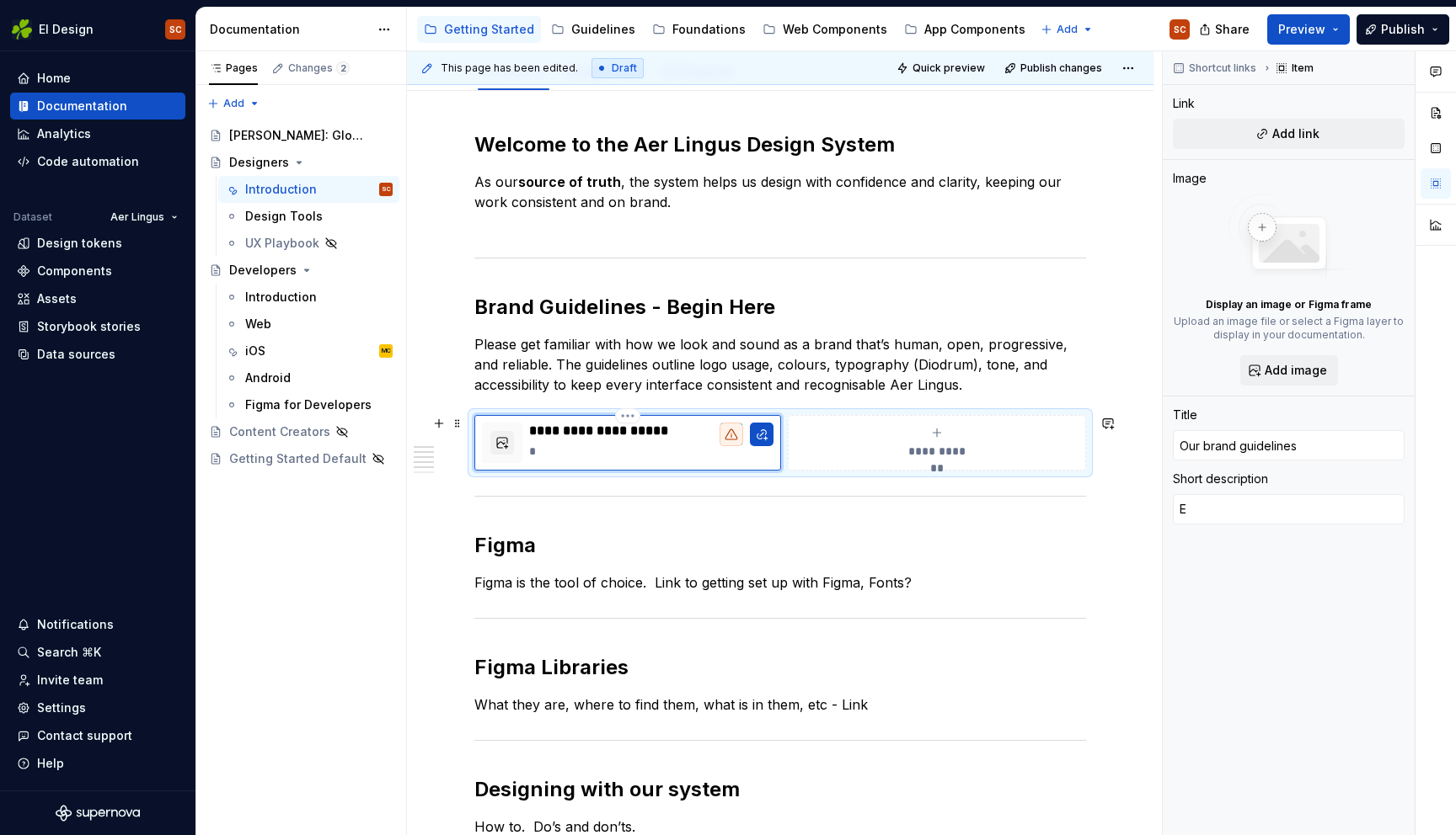
type textarea "*"
type textarea "Ex"
type textarea "*"
type textarea "Exp"
type textarea "*"
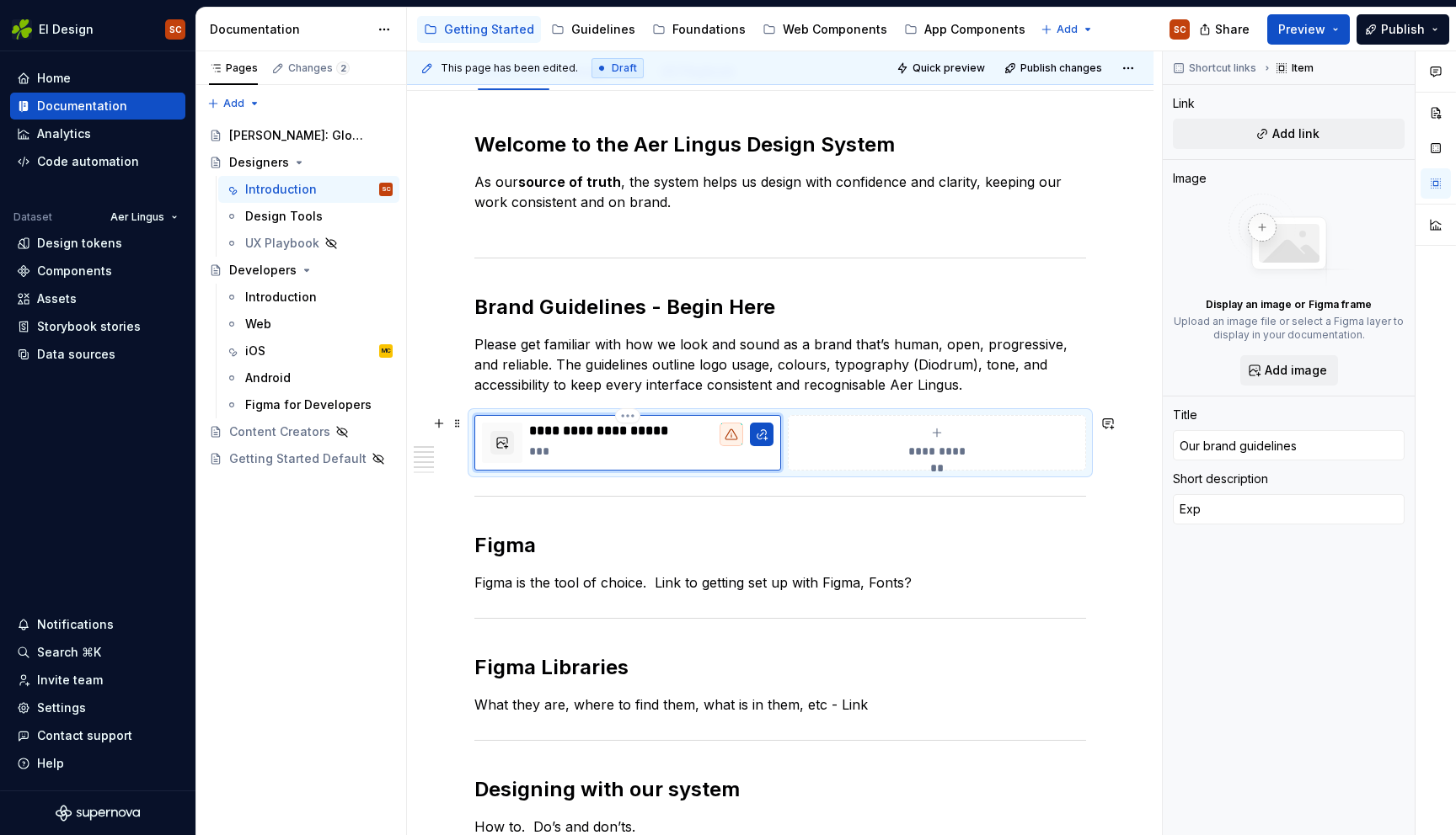
type textarea "Expl"
type textarea "*"
type textarea "Explo"
type textarea "*"
type textarea "Explor"
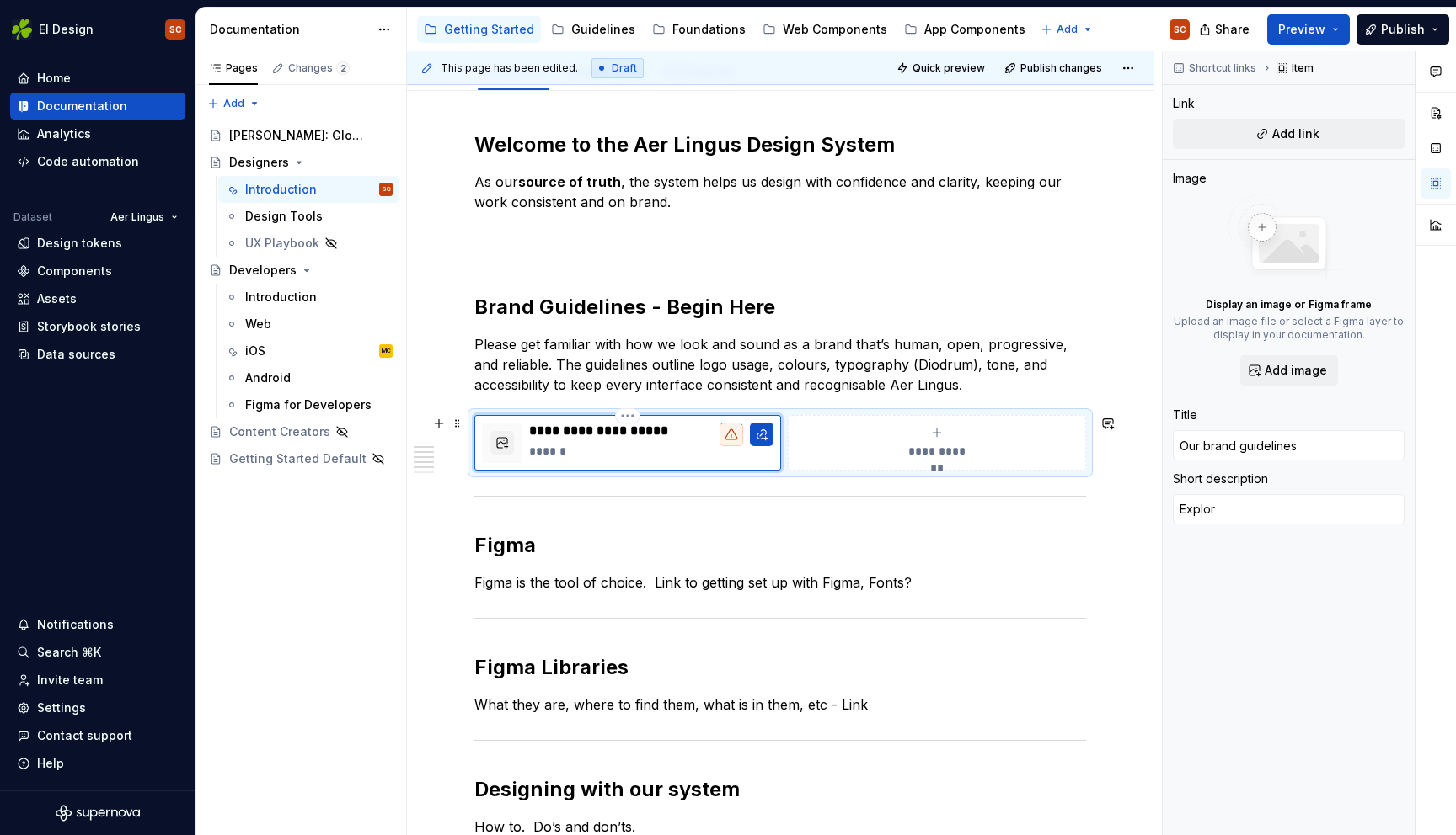
type textarea "*"
type textarea "Explore"
type textarea "*"
type textarea "Explore"
type textarea "*"
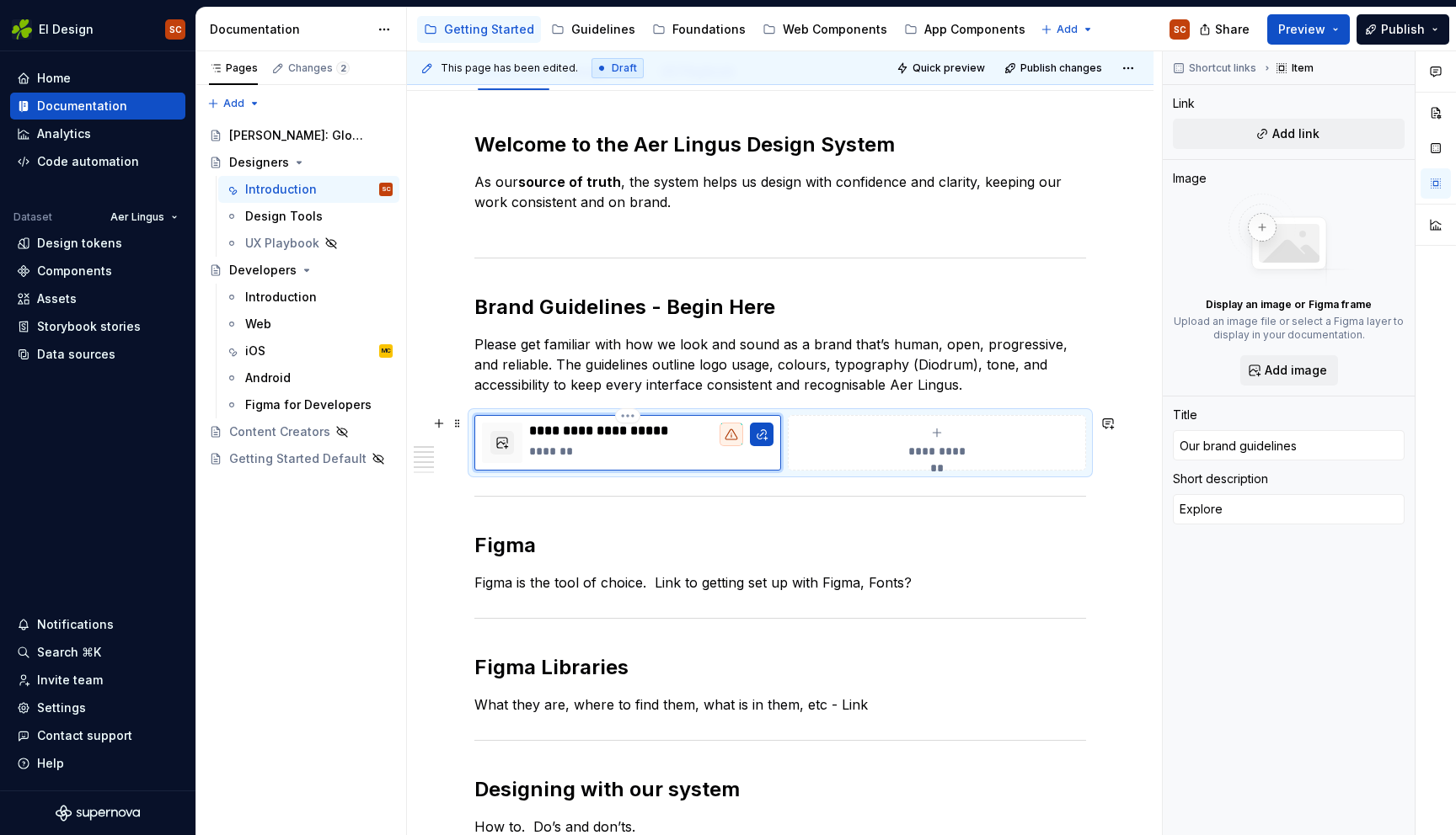
type textarea "Explore a"
type textarea "*"
type textarea "Explore an"
type textarea "*"
type textarea "Explore a"
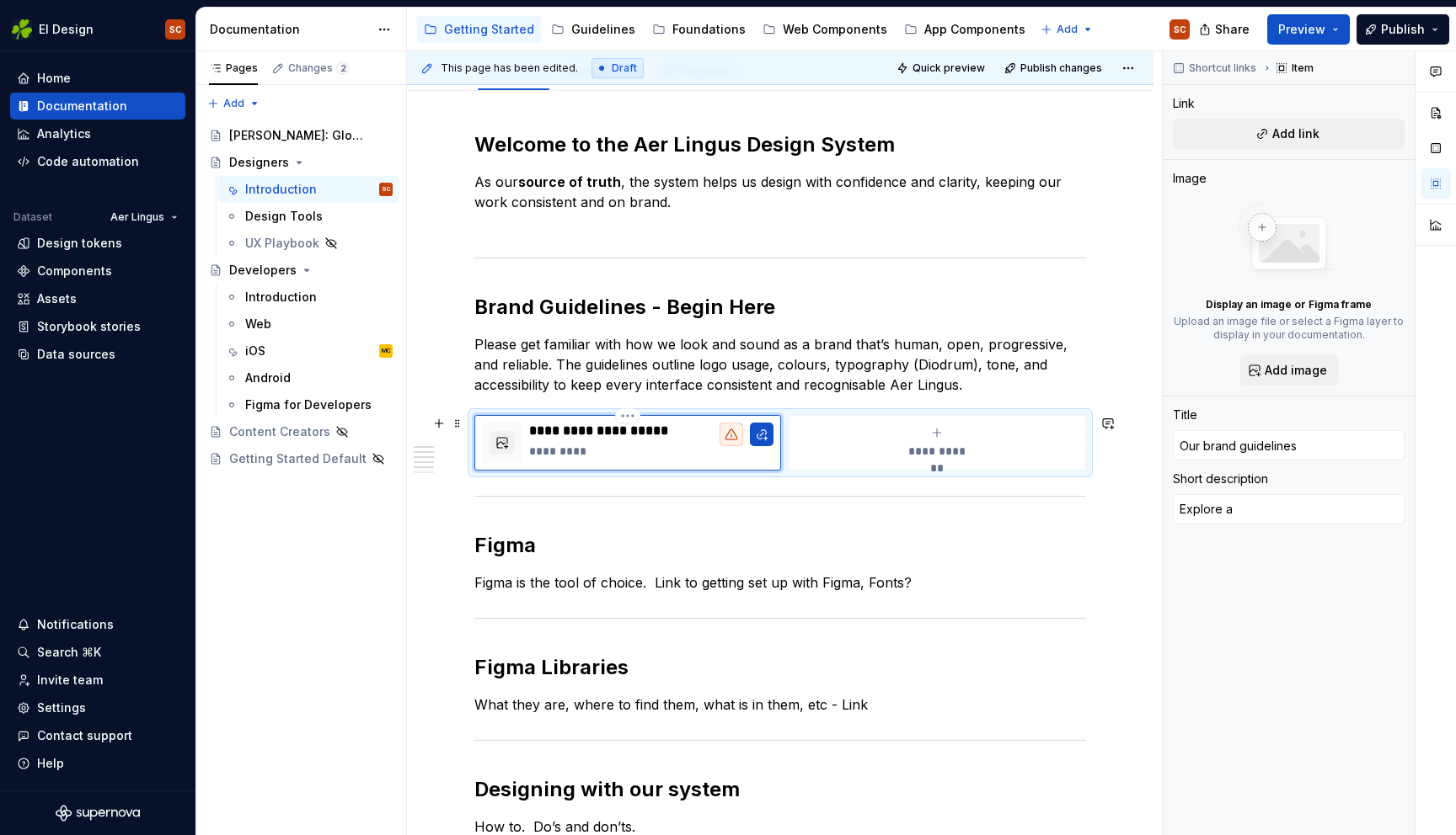
type textarea "*"
type textarea "Explore"
type textarea "*"
type textarea "Explore o"
type textarea "*"
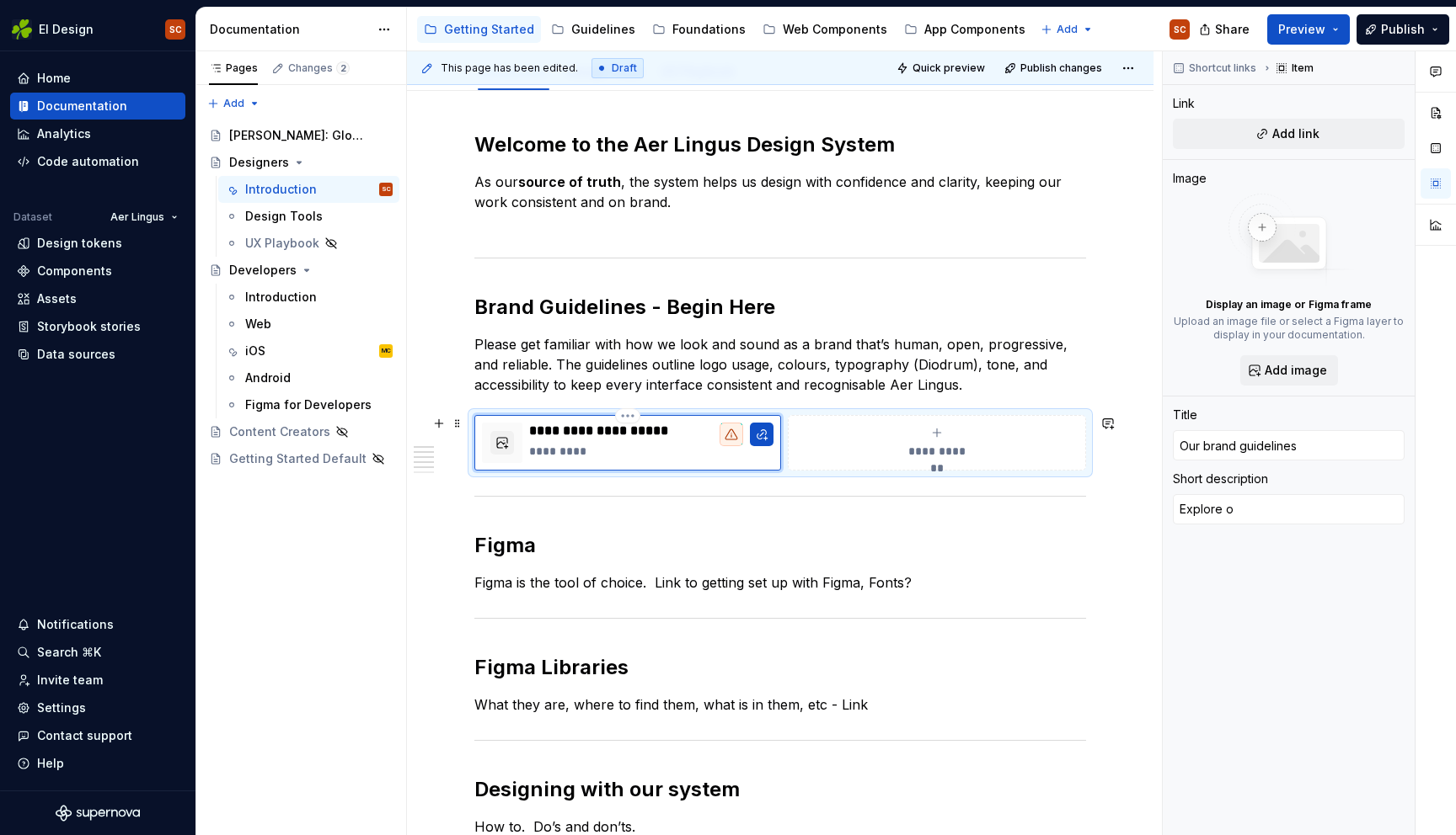
type textarea "Explore ou"
type textarea "*"
type textarea "Explore out"
type textarea "*"
type textarea "Explore out"
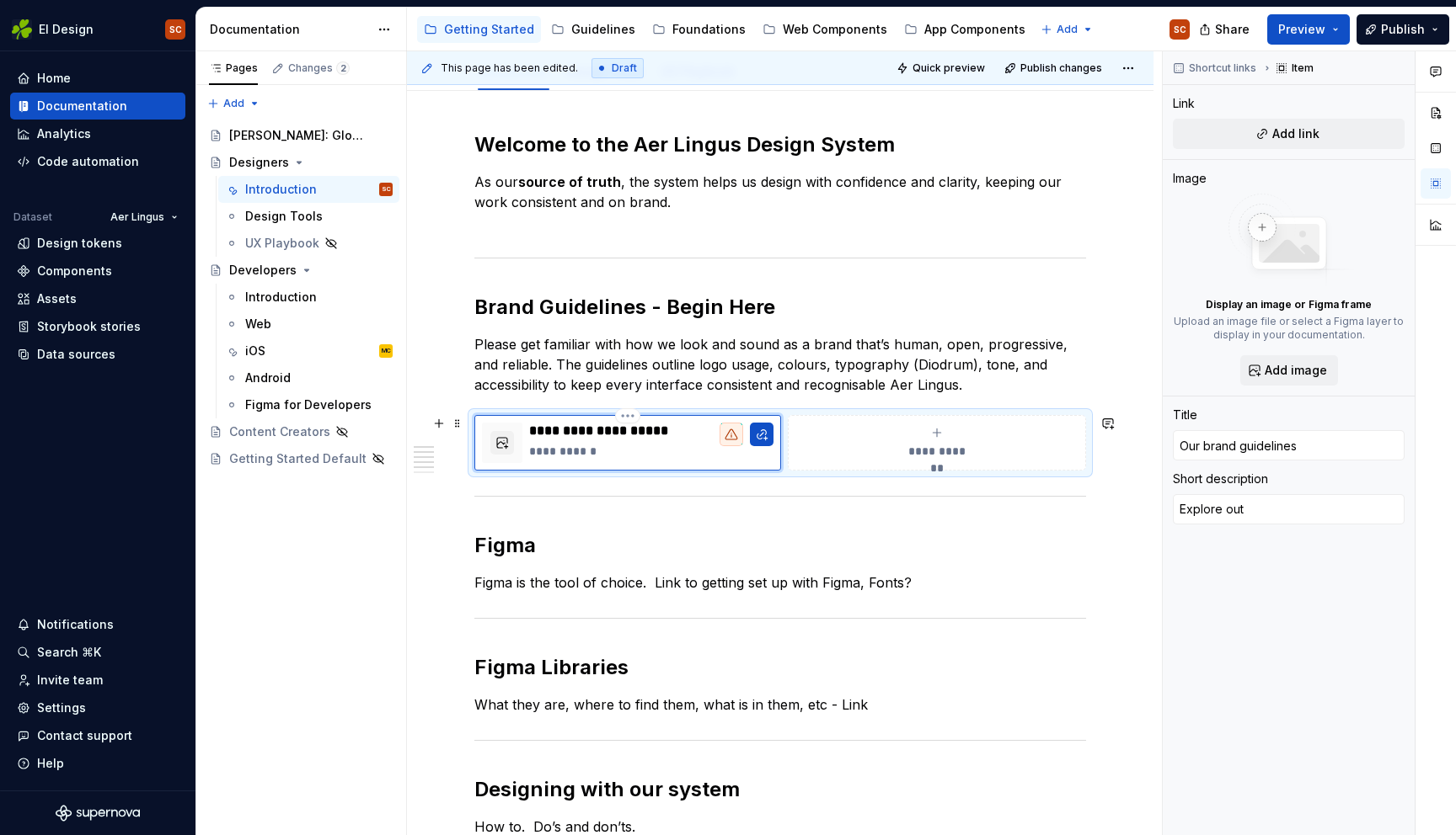
type textarea "*"
type textarea "Explore out g"
type textarea "*"
type textarea "Explore out gu"
type textarea "*"
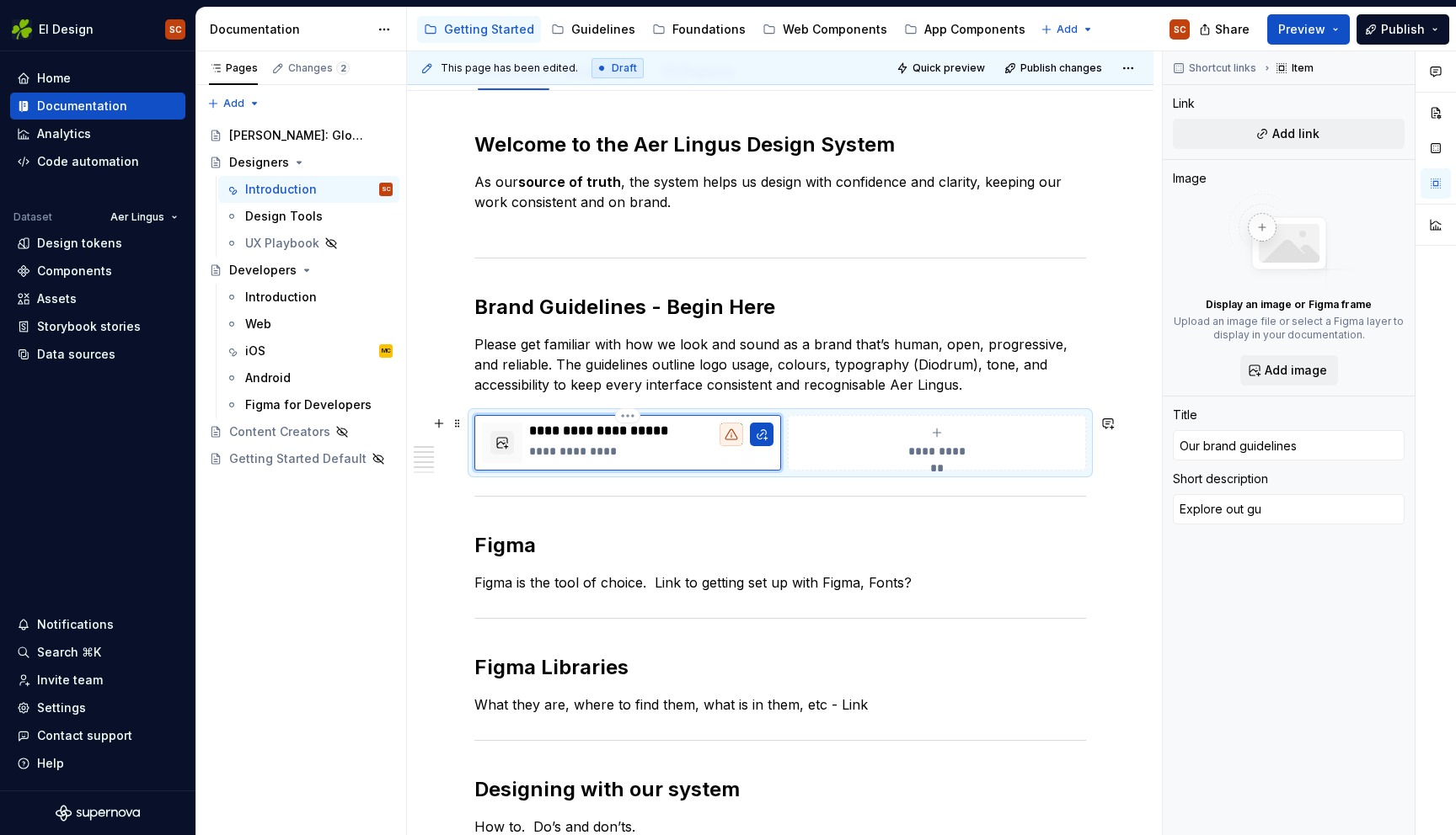
type textarea "Explore out gui"
type textarea "*"
type textarea "Explore out gu"
type textarea "*"
type textarea "Explore out guu"
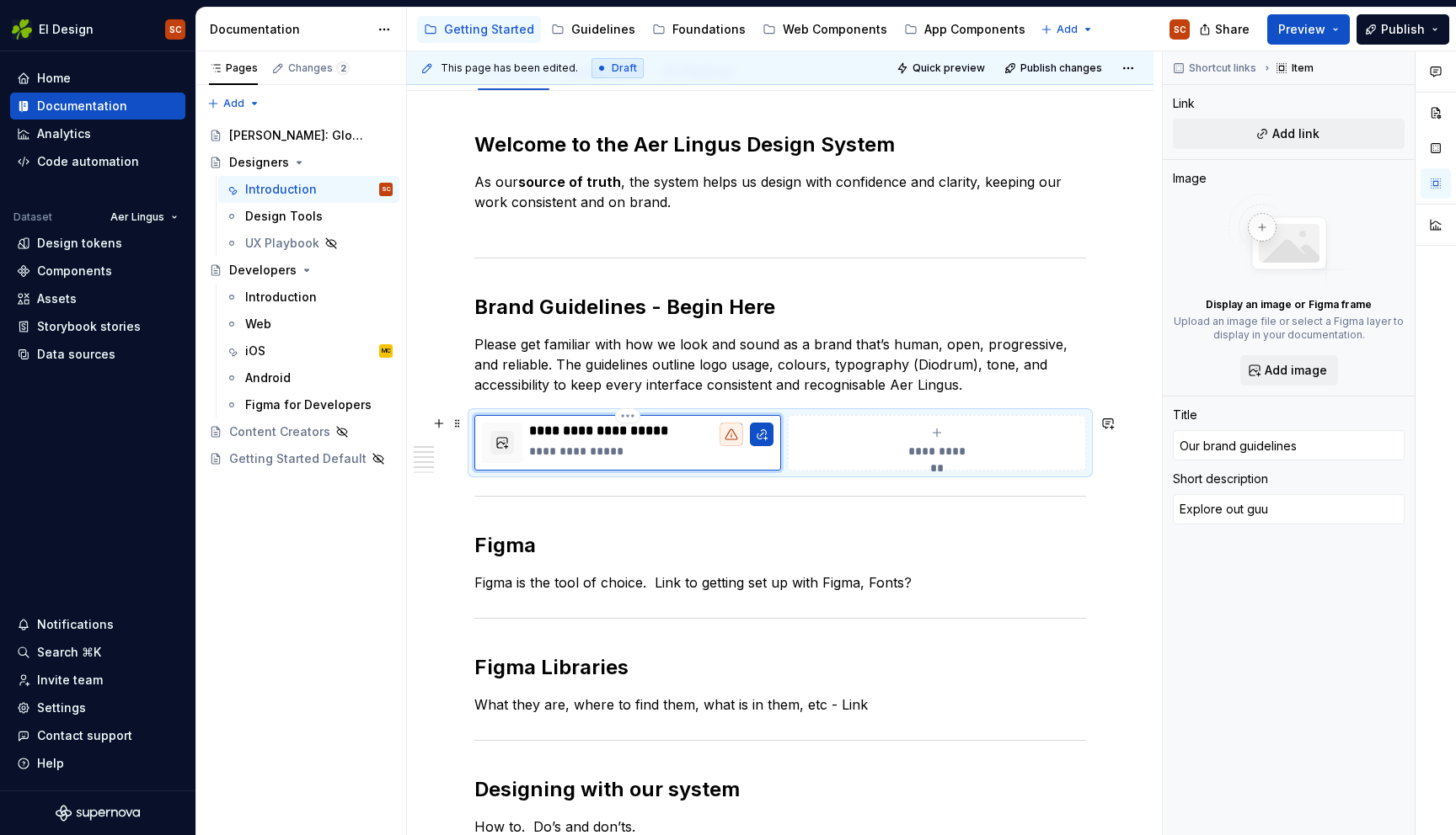
type textarea "*"
type textarea "Explore out guui"
type textarea "*"
type textarea "Explore out guu"
type textarea "*"
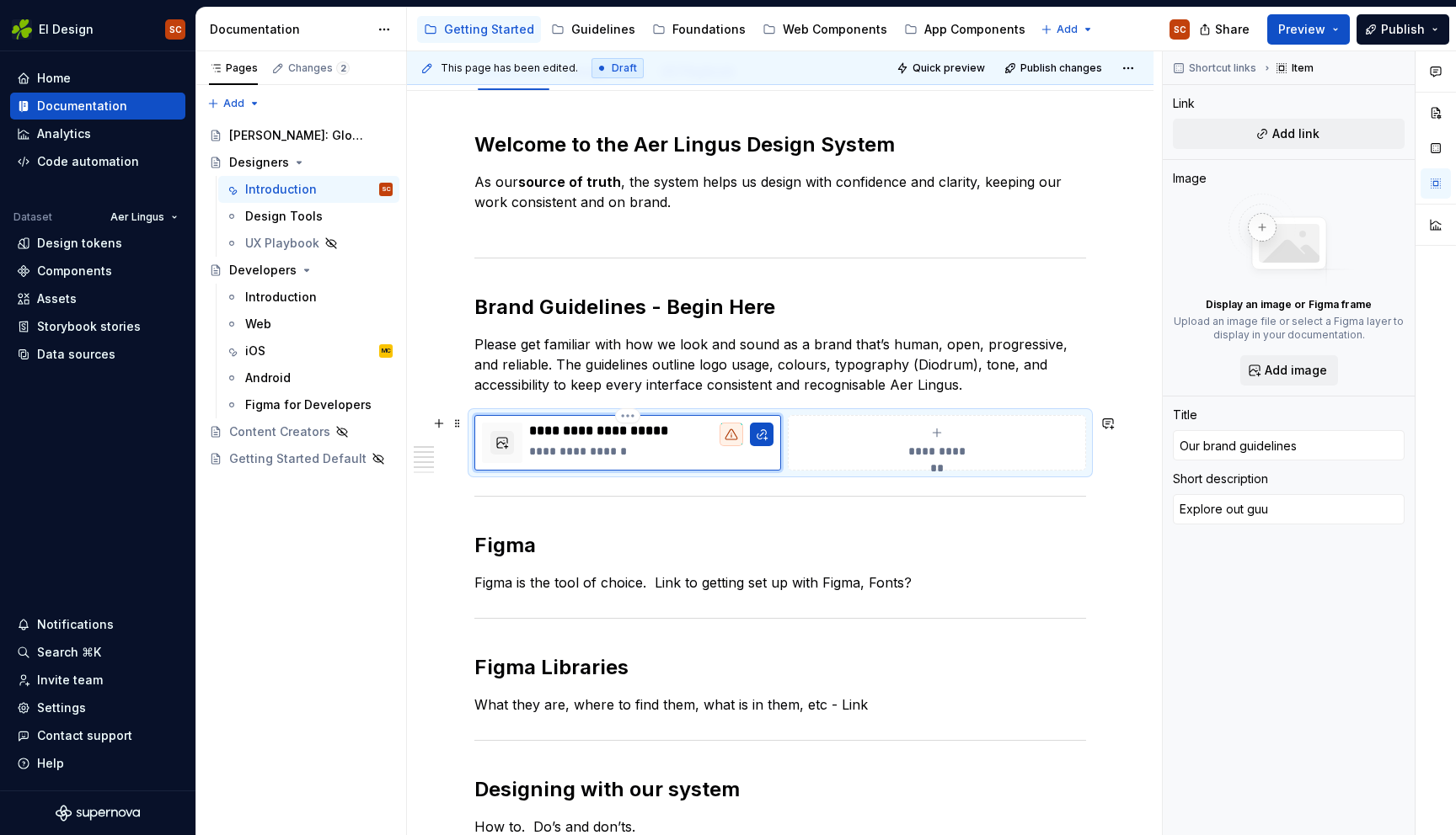
type textarea "Explore out gu"
type textarea "*"
type textarea "Explore out gui"
type textarea "*"
type textarea "Explore out guid"
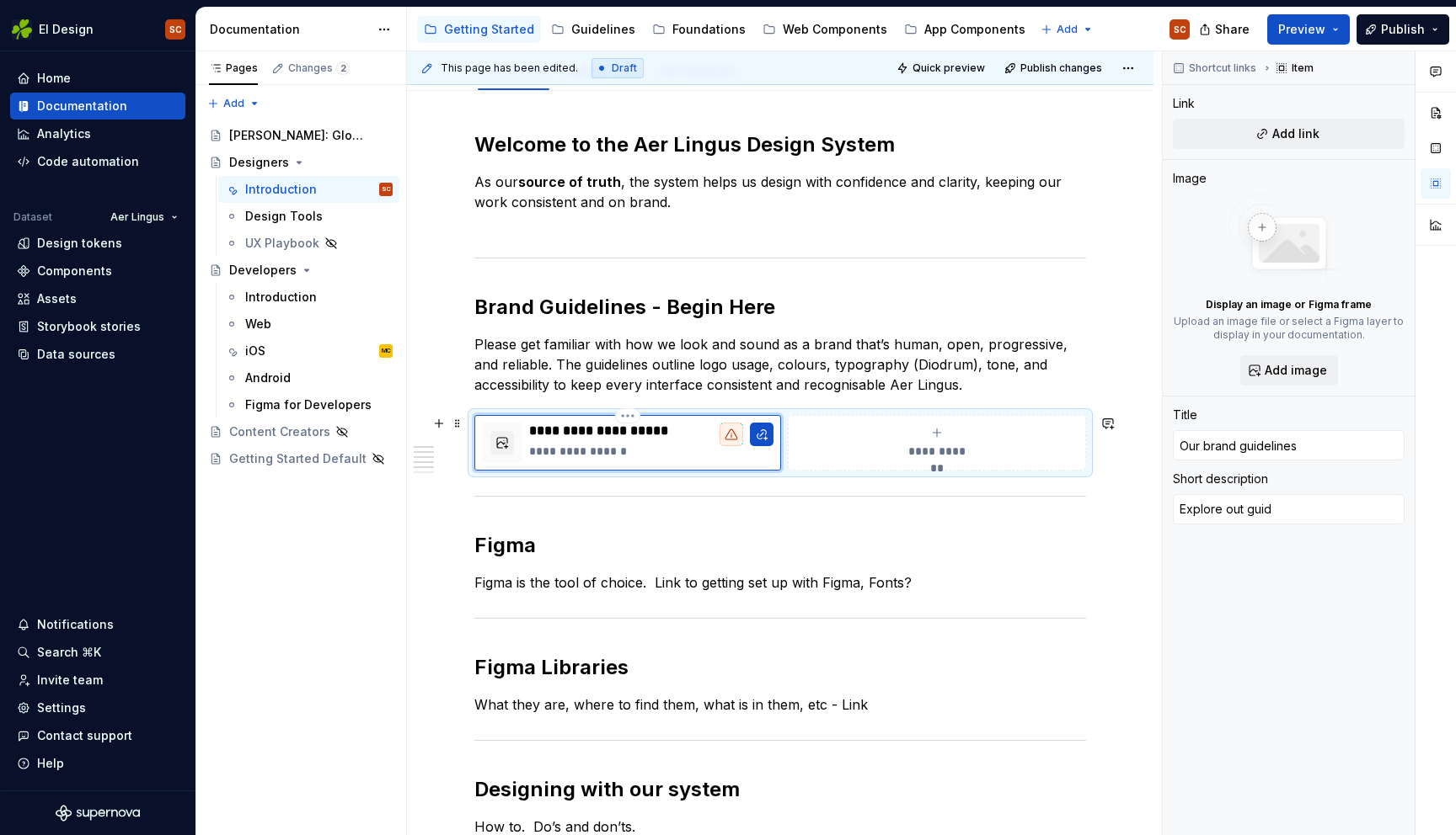
type textarea "*"
type textarea "Explore out guide"
type textarea "*"
type textarea "Explore out guidel"
type textarea "*"
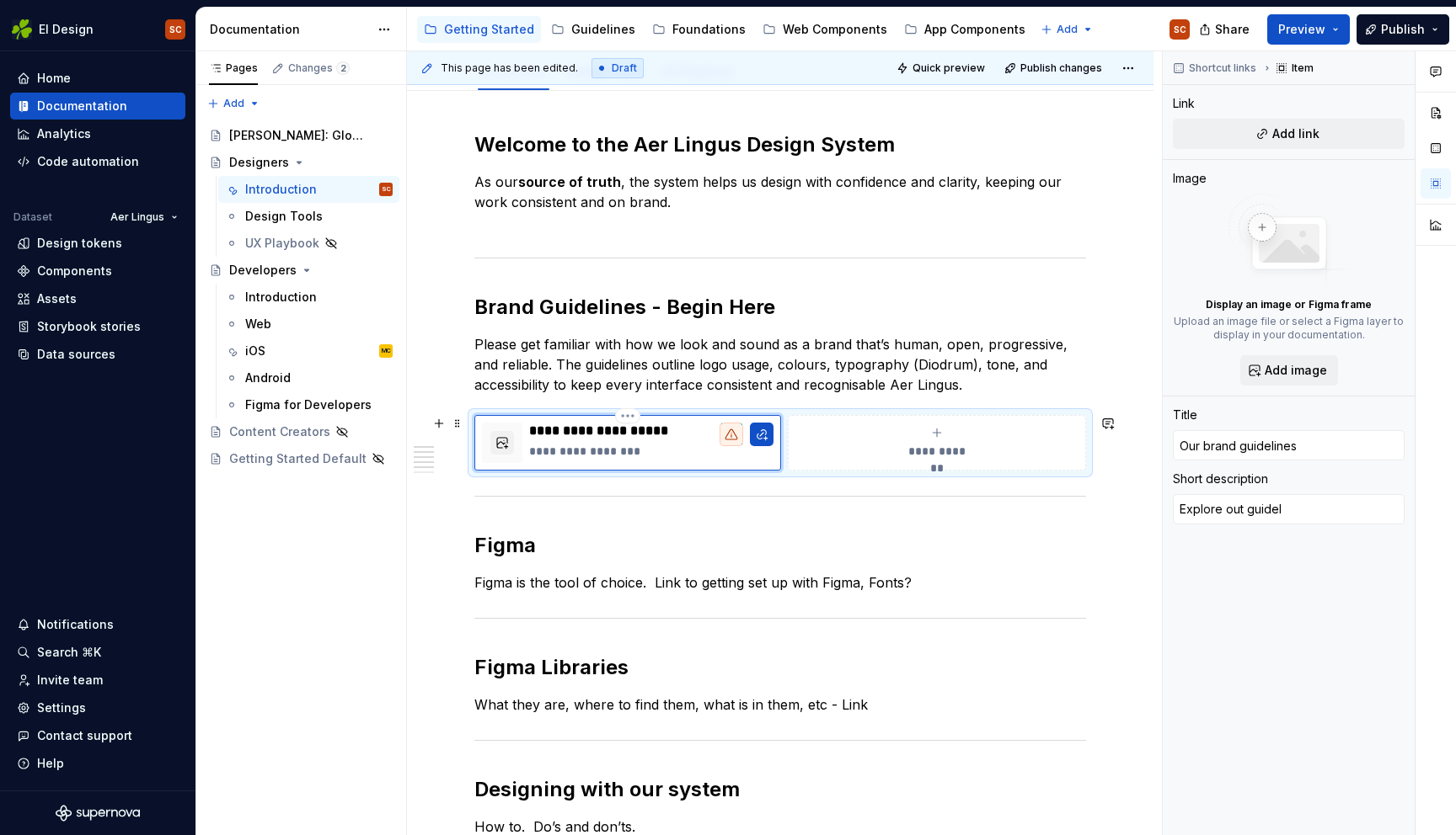
type textarea "Explore out guideli"
type textarea "*"
type textarea "Explore out guidelin"
type textarea "*"
type textarea "Explore out guideline"
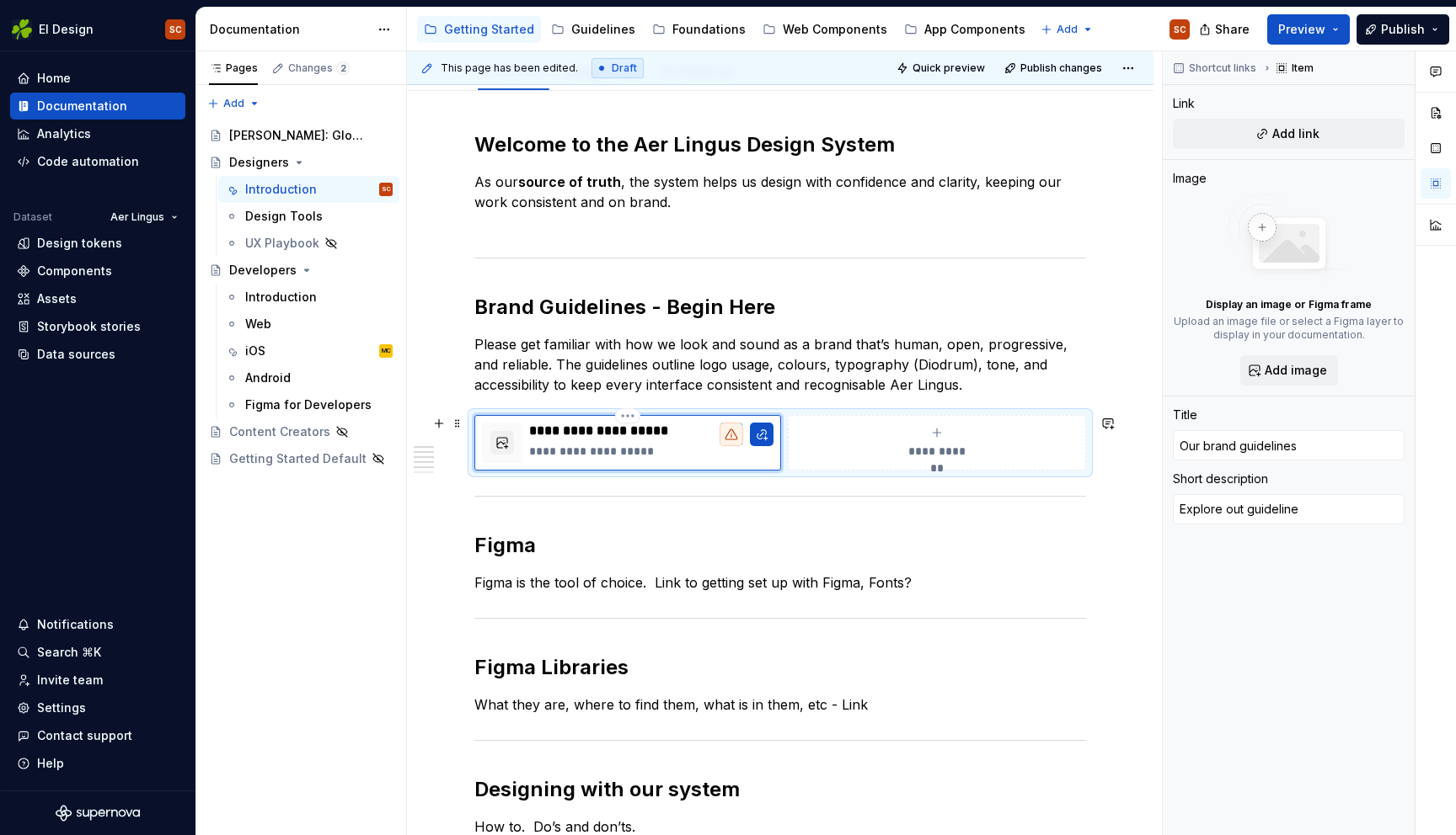
type textarea "*"
type textarea "Explore out guideline"
type textarea "*"
type textarea "Explore out guideline a"
type textarea "*"
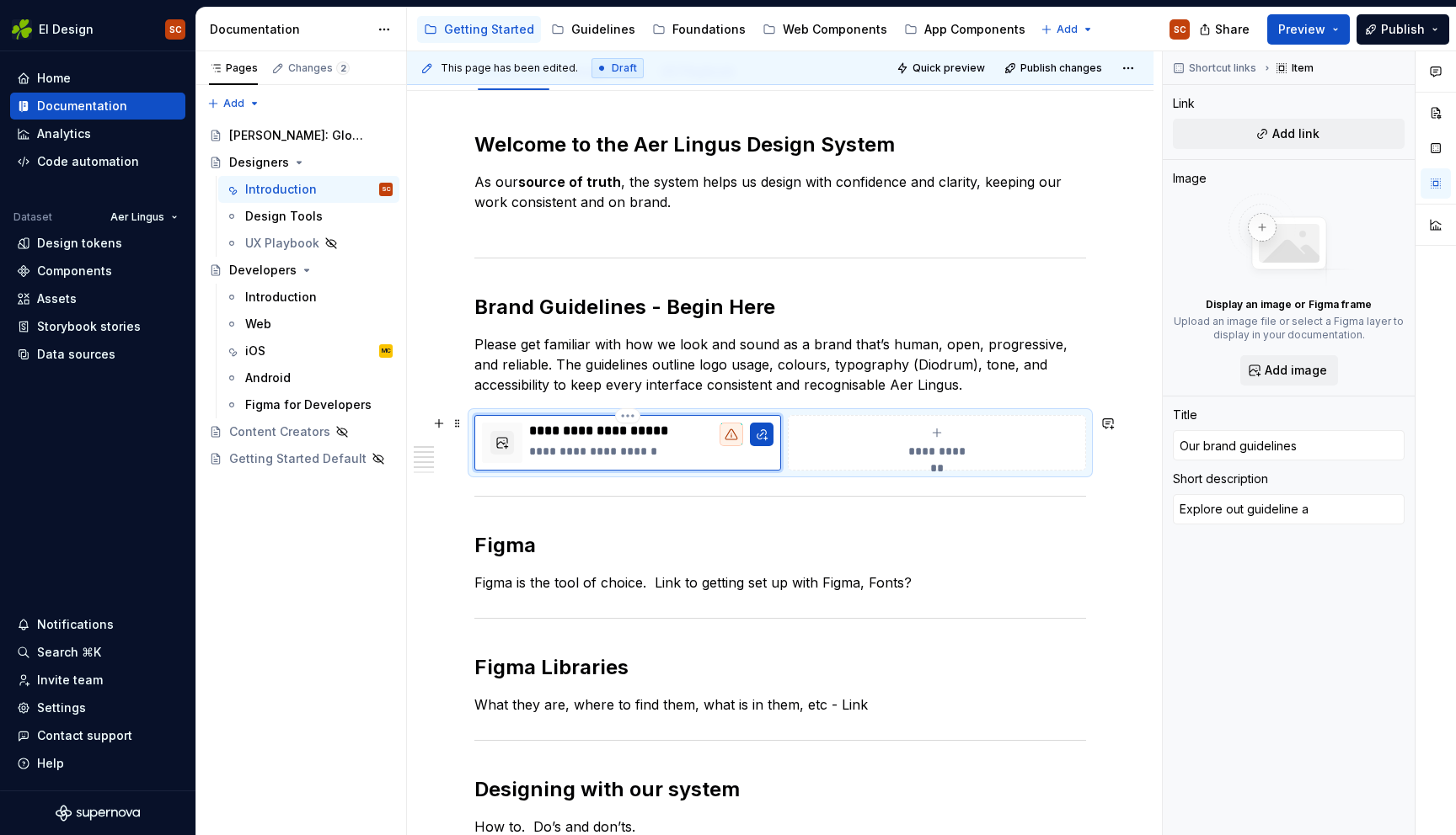
type textarea "Explore out guideline an"
type textarea "*"
type textarea "Explore out guideline and"
type textarea "*"
type textarea "Explore out guideline and"
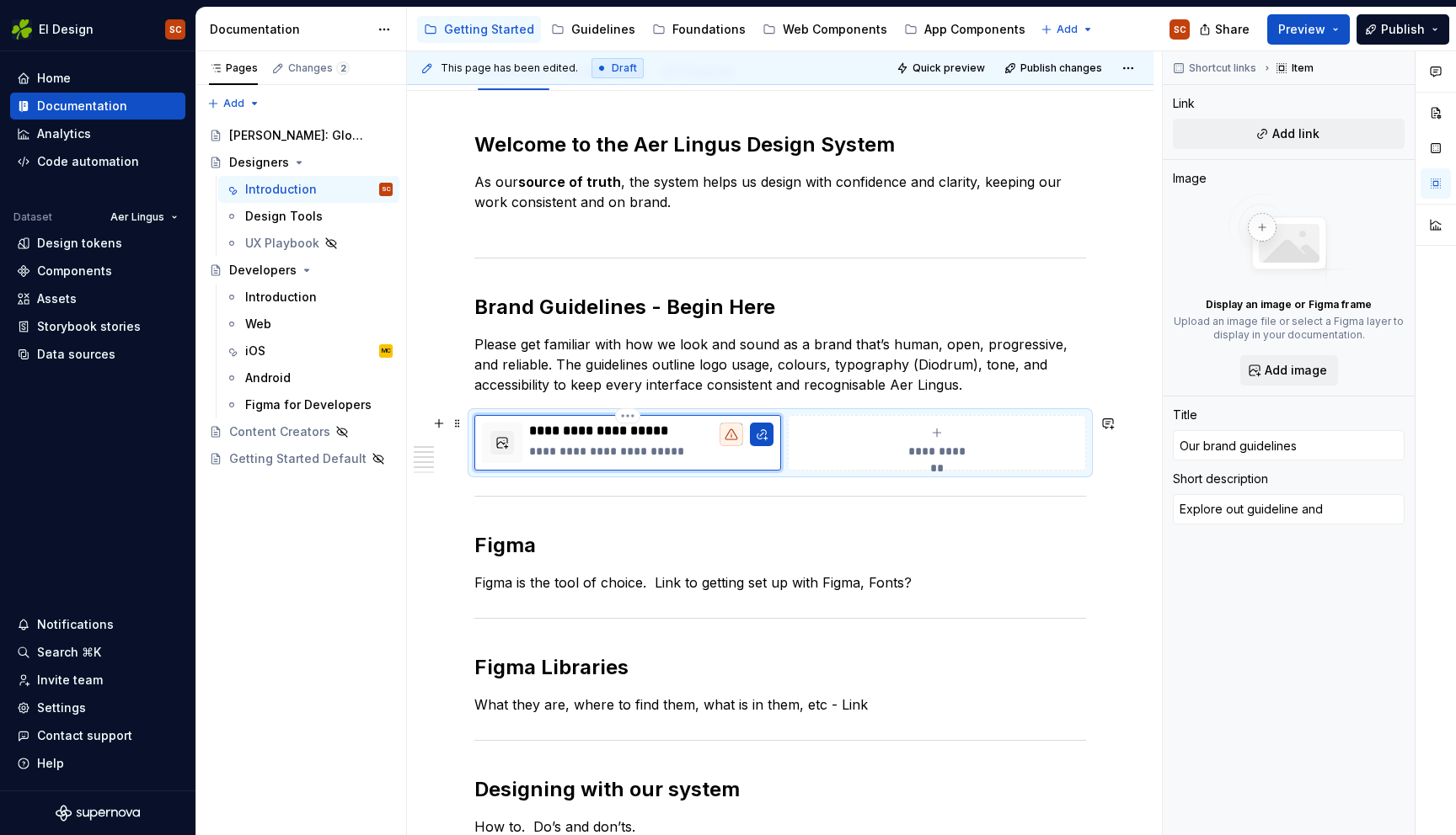
drag, startPoint x: 592, startPoint y: 450, endPoint x: 590, endPoint y: 468, distance: 18.1
click at [592, 450] on p "**********" at bounding box center [651, 450] width 245 height 17
type textarea "*"
type textarea "Explore ou guideline and"
type textarea "*"
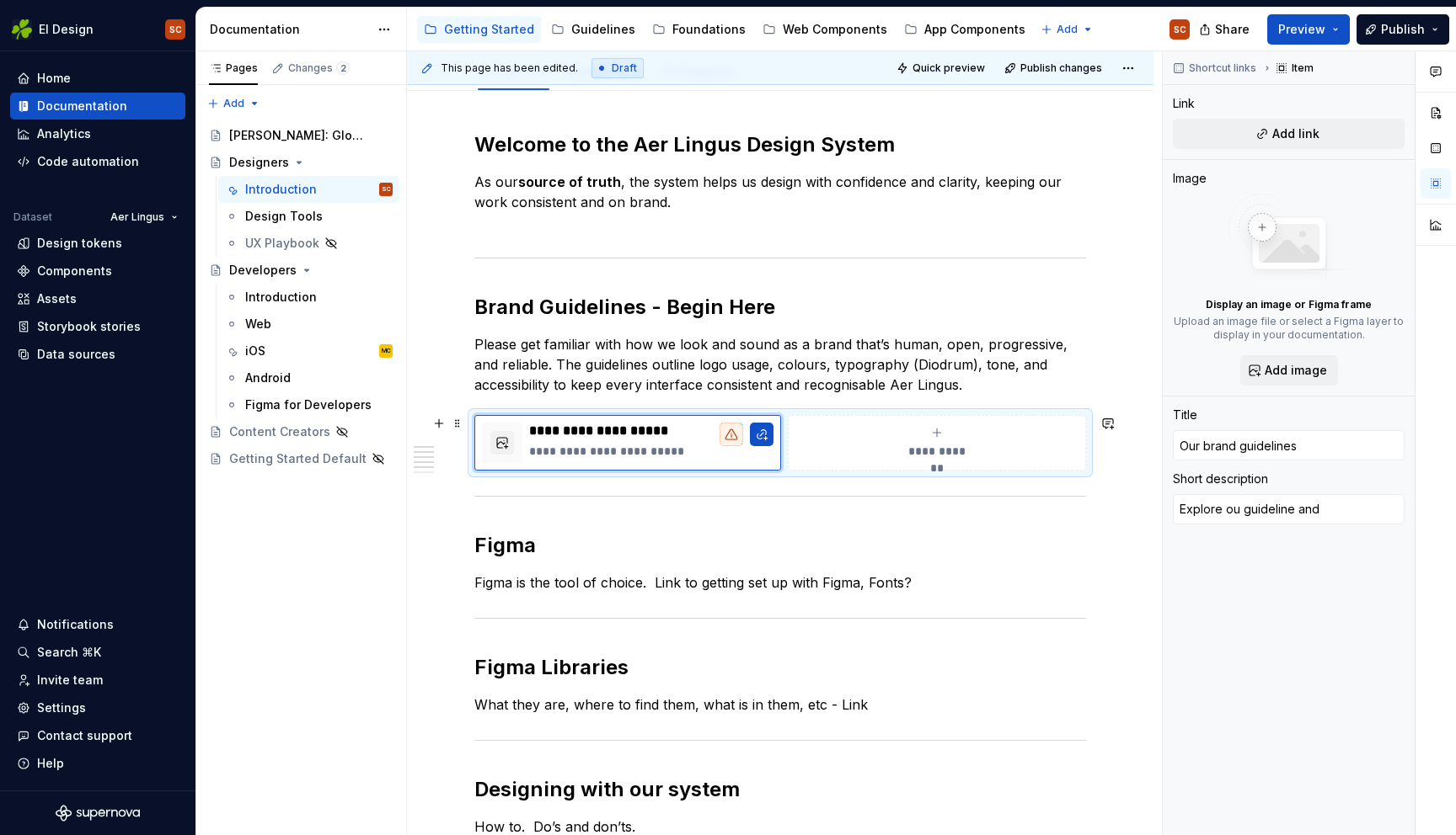
type textarea "Explore our guideline and"
click at [682, 451] on p "**********" at bounding box center [651, 450] width 245 height 17
type textarea "*"
type textarea "Explore our guideline and b"
type textarea "*"
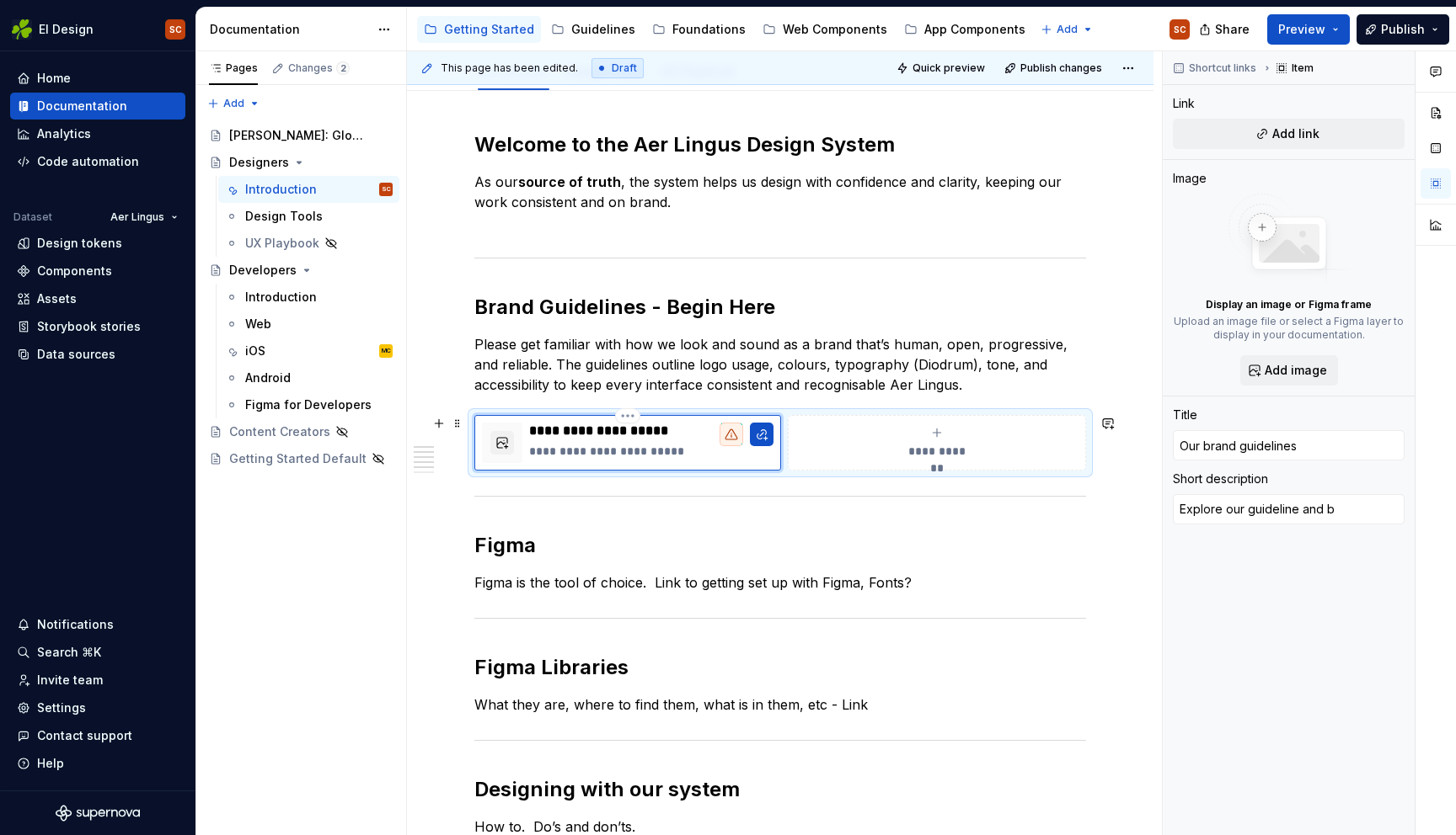
type textarea "Explore our guideline and br"
type textarea "*"
type textarea "Explore our guideline and bra"
type textarea "*"
type textarea "Explore our guideline and bran"
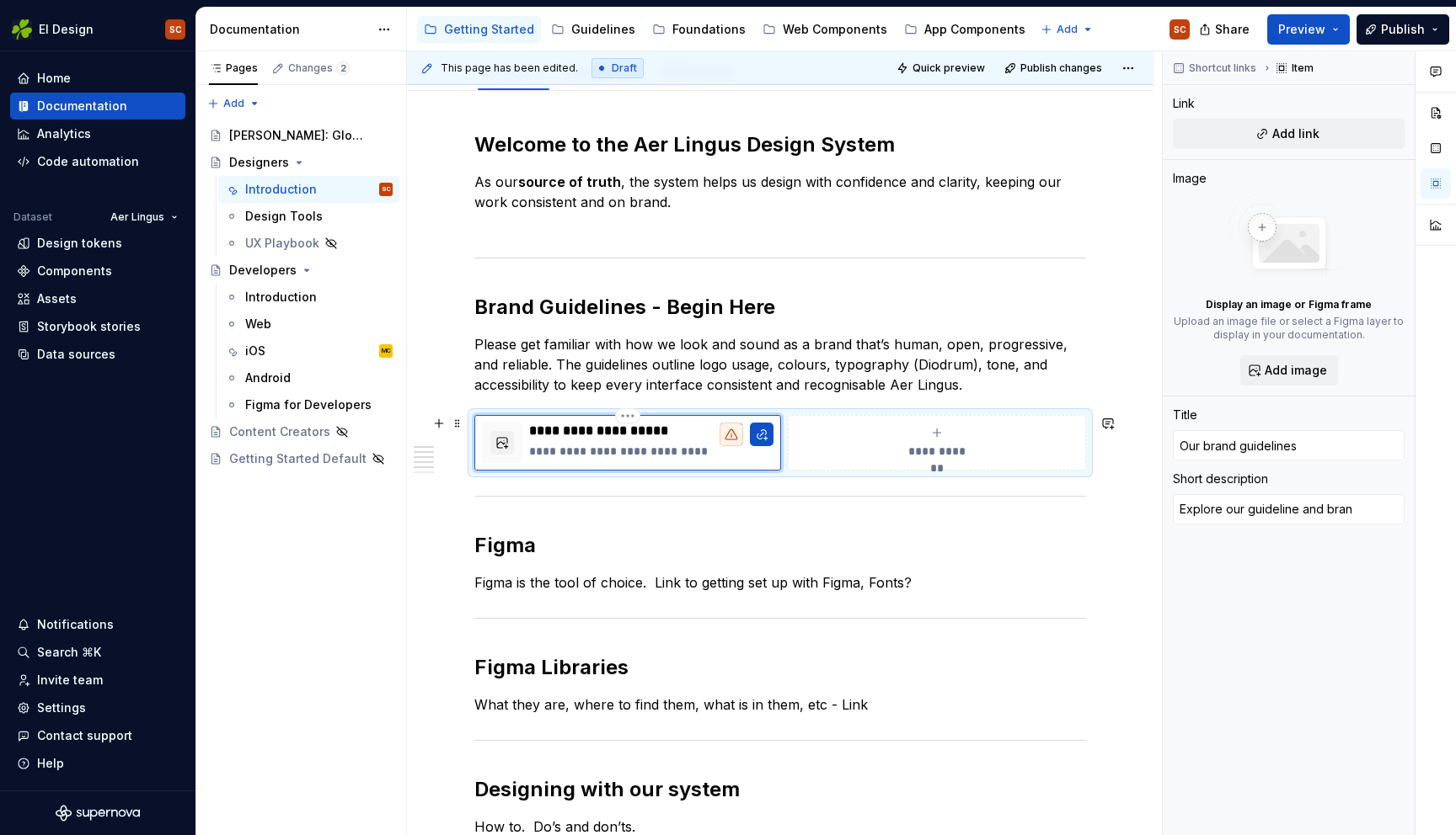
type textarea "*"
type textarea "Explore our guideline and brand"
type textarea "*"
type textarea "Explore our guideline and brand"
type textarea "*"
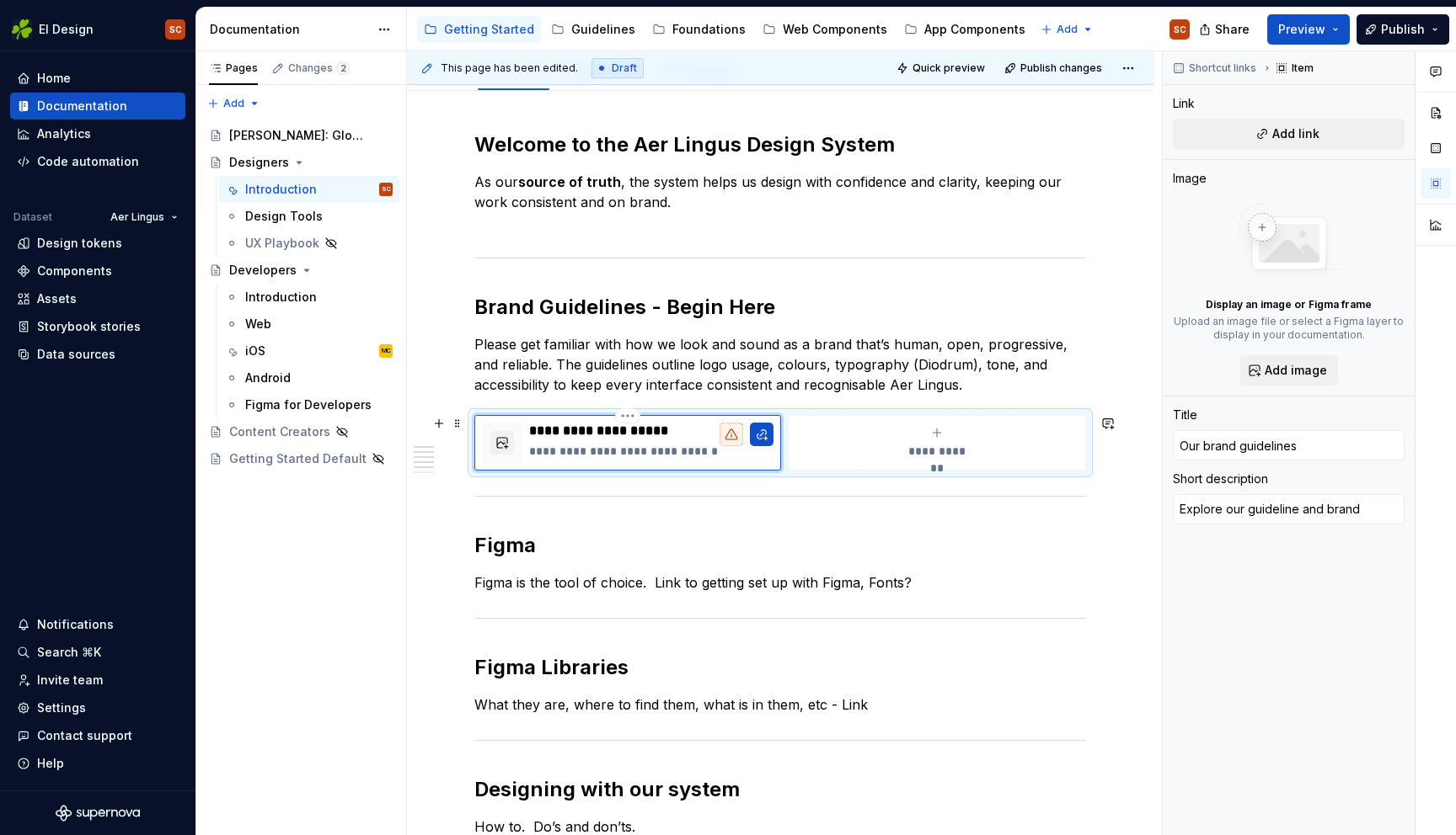
type textarea "Explore our guideline and brand pi"
type textarea "*"
type textarea "Explore our guideline and brand pila"
type textarea "*"
type textarea "Explore our guideline and brand pilar"
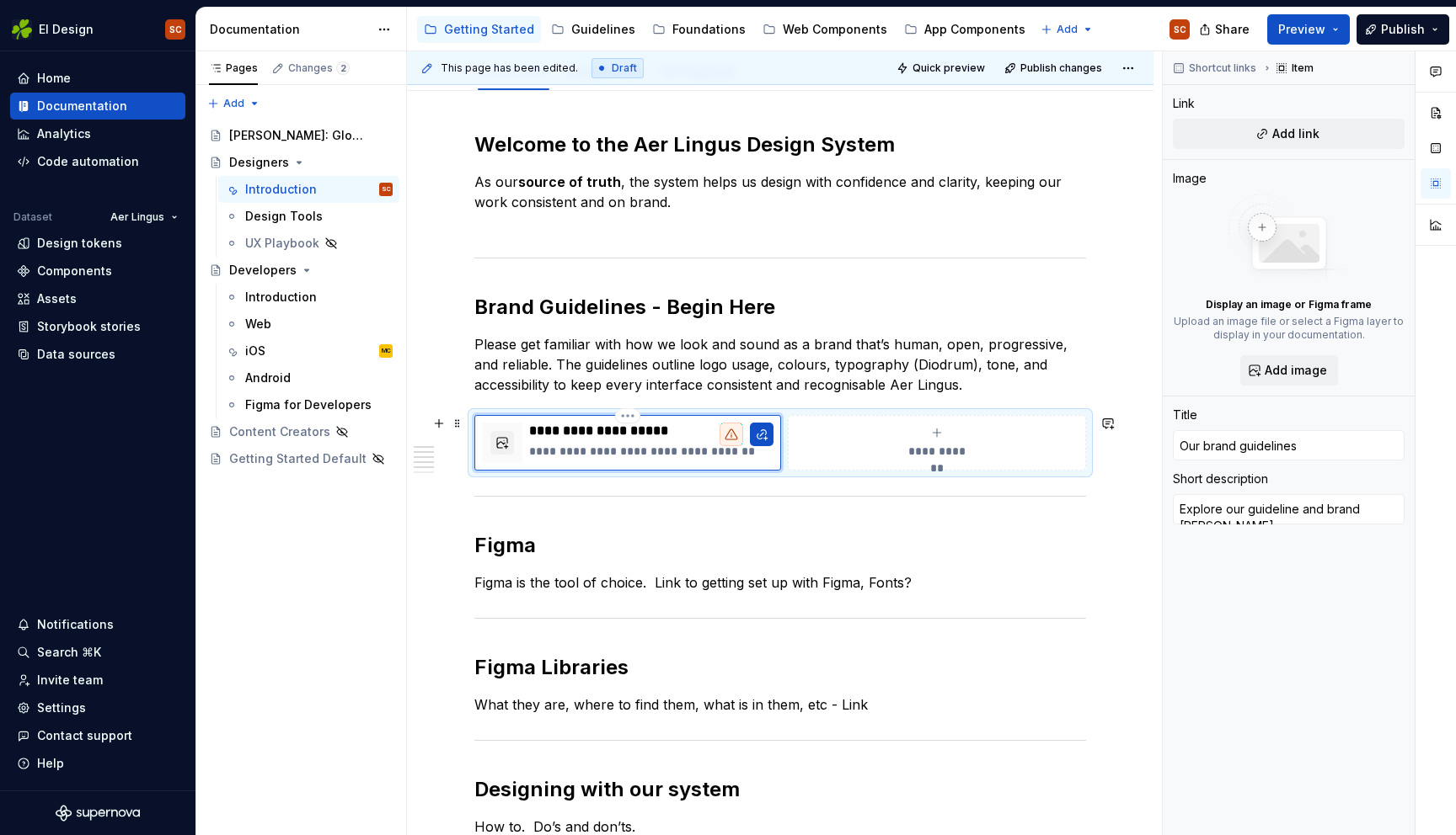
type textarea "*"
type textarea "Explore our guideline and brand pilars"
click at [745, 450] on p "**********" at bounding box center [651, 450] width 245 height 17
drag, startPoint x: 745, startPoint y: 453, endPoint x: 711, endPoint y: 452, distance: 34.0
click at [711, 452] on p "**********" at bounding box center [651, 450] width 245 height 17
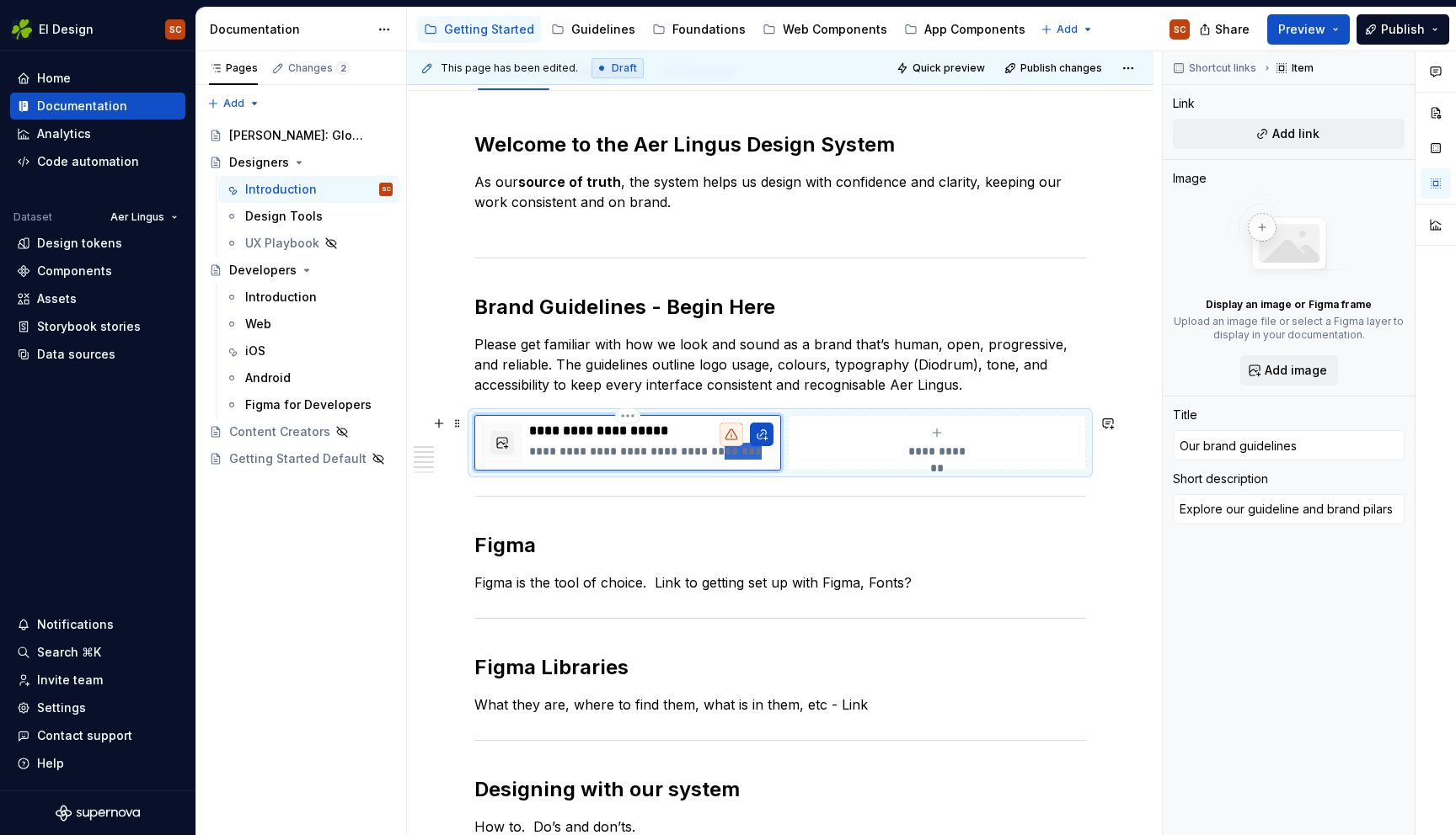
type textarea "*"
type textarea "Explore our guideline and brand brand pillars"
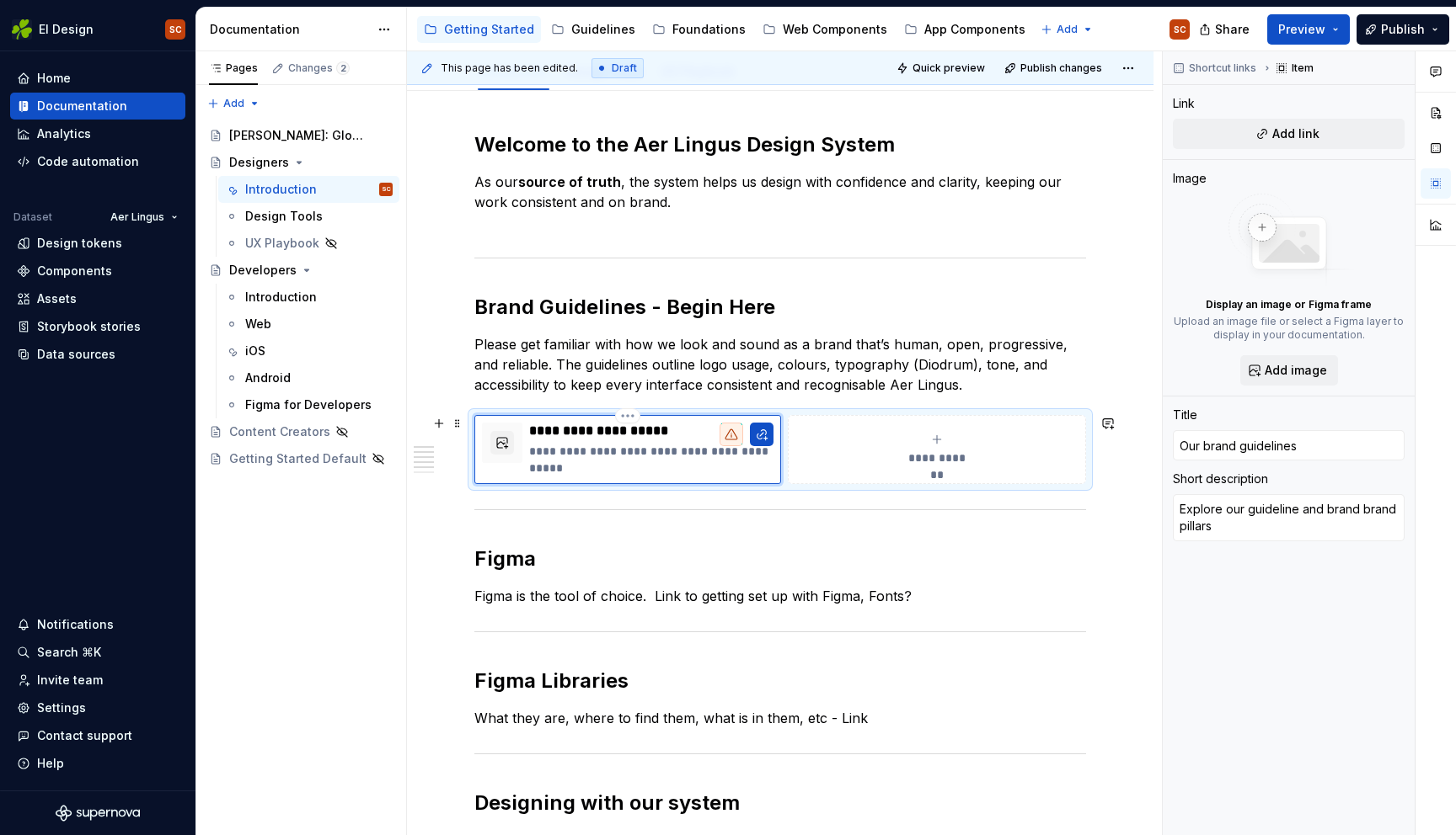
click at [703, 450] on p "**********" at bounding box center [651, 459] width 245 height 33
type textarea "*"
type textarea "Explore our guideline and bran brand pillars"
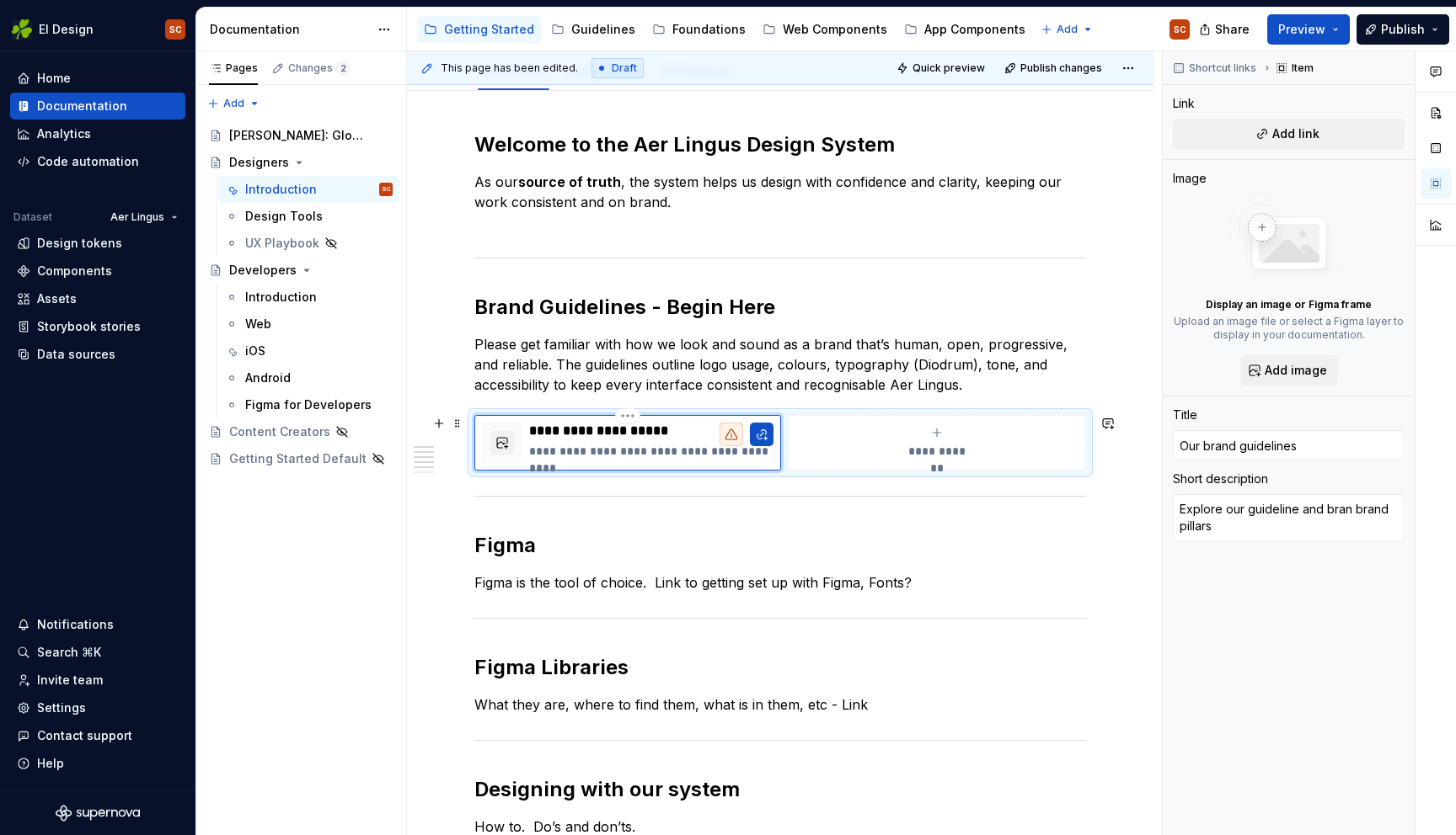
type textarea "*"
type textarea "Explore our guideline and bra brand pillars"
type textarea "*"
type textarea "Explore our guideline and br brand pillars"
type textarea "*"
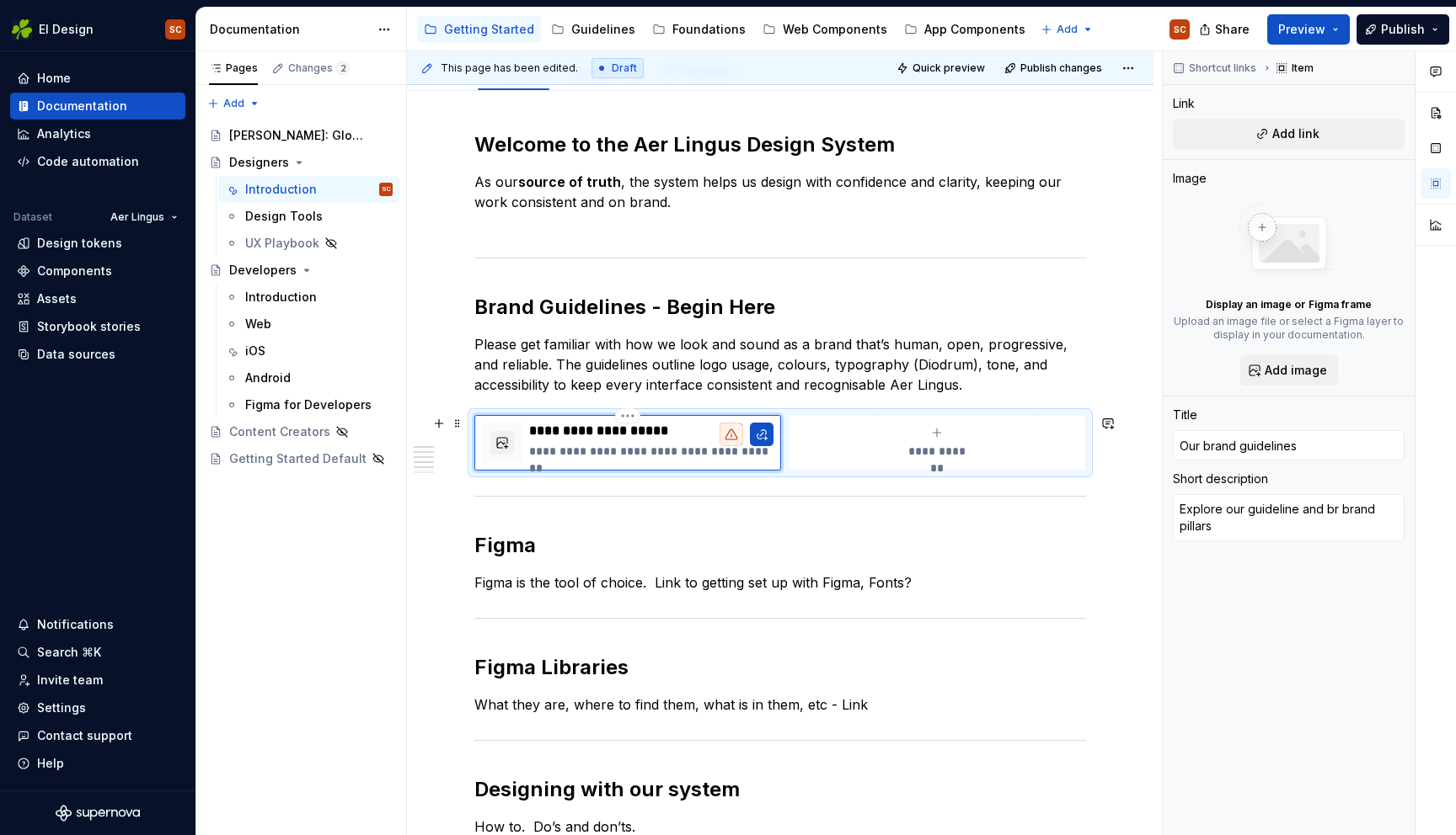
type textarea "Explore our guideline and b brand pillars"
type textarea "*"
type textarea "Explore our guideline and brand pillars"
type textarea "*"
type textarea "Explore our guideline and brand pillars"
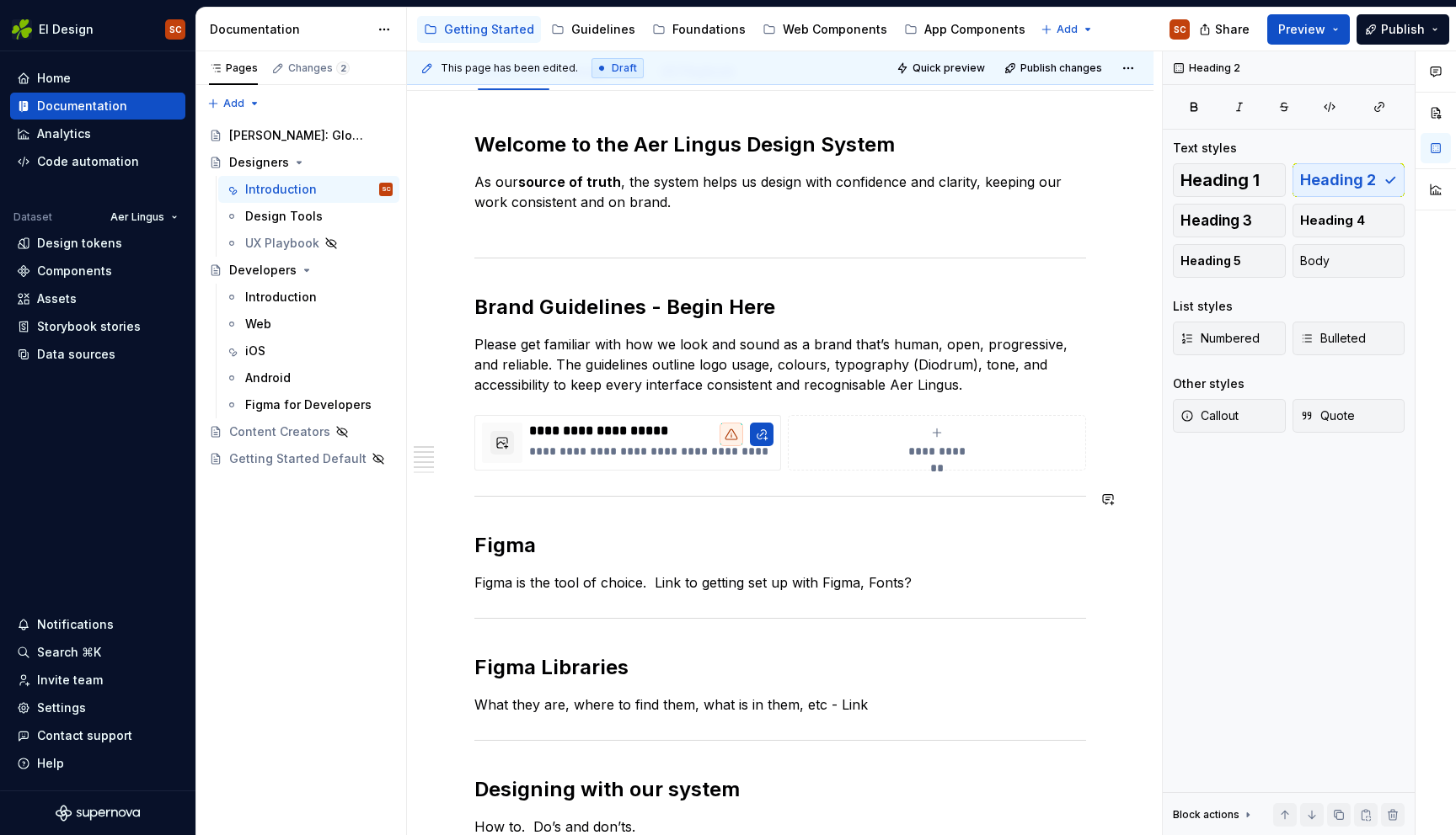
click at [1000, 520] on div "**********" at bounding box center [780, 641] width 612 height 1021
click at [1291, 24] on span "Preview" at bounding box center [1302, 29] width 48 height 17
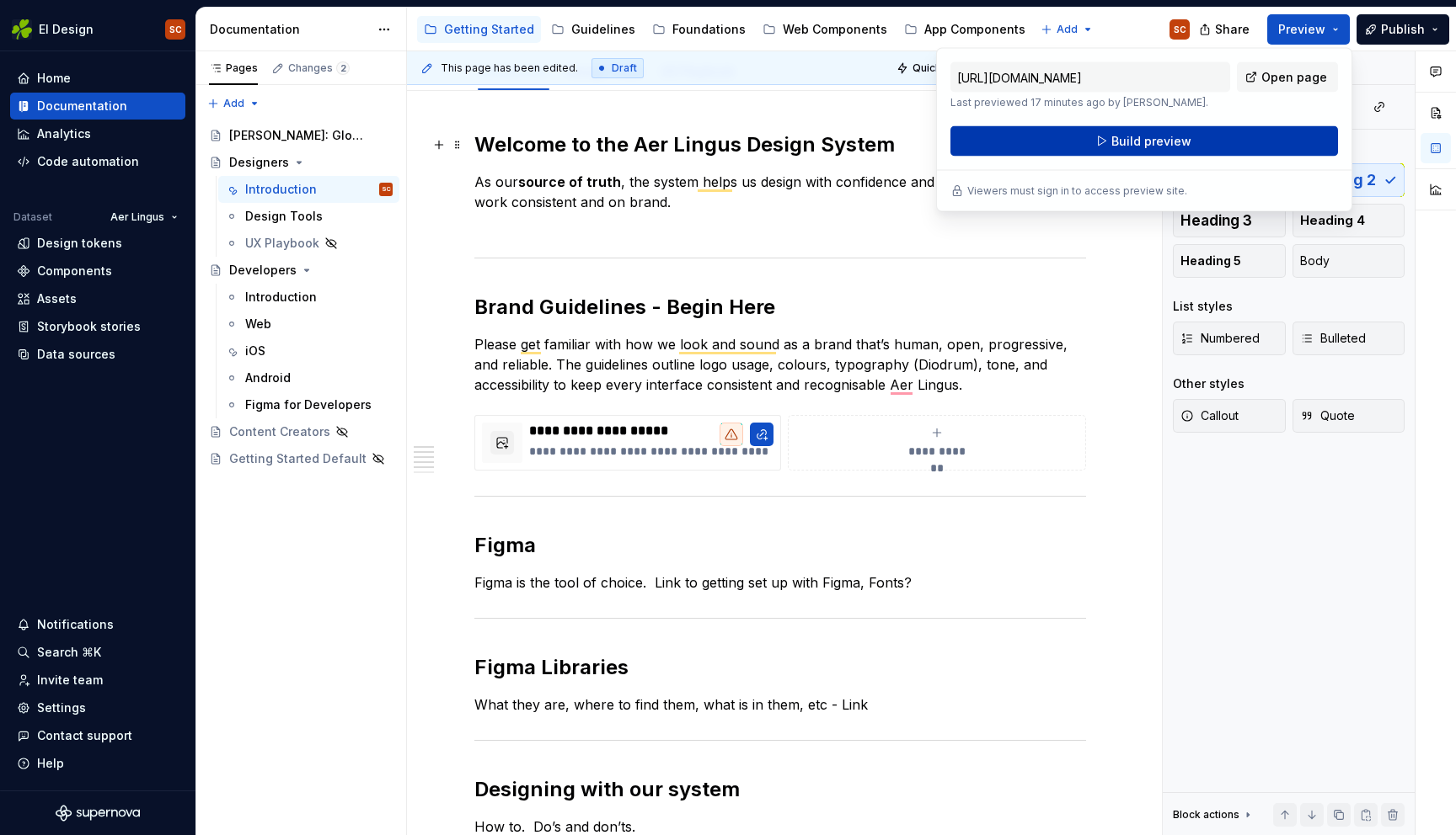
click at [1160, 145] on span "Build preview" at bounding box center [1151, 141] width 80 height 17
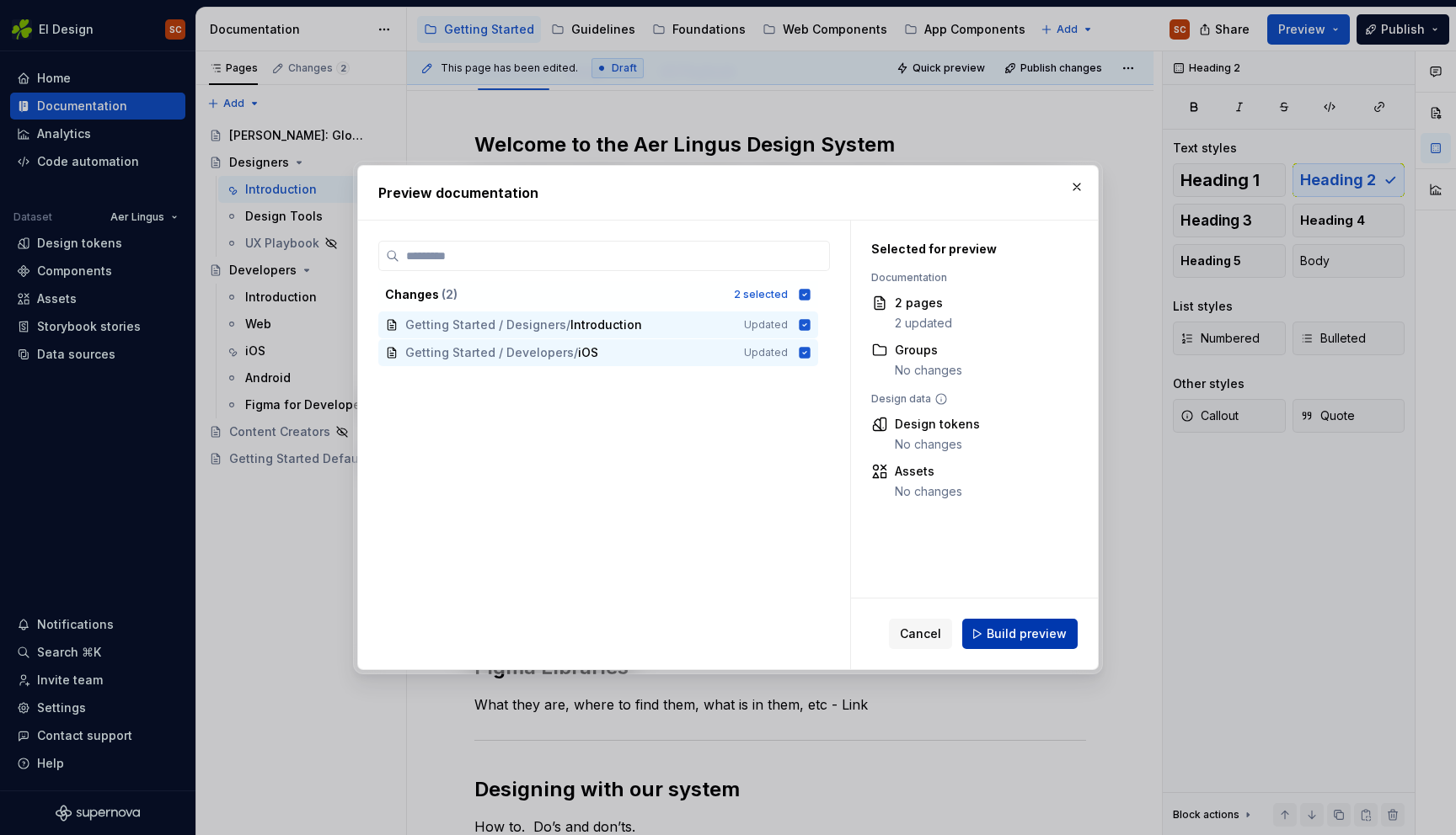
click at [1021, 641] on span "Build preview" at bounding box center [1026, 634] width 80 height 17
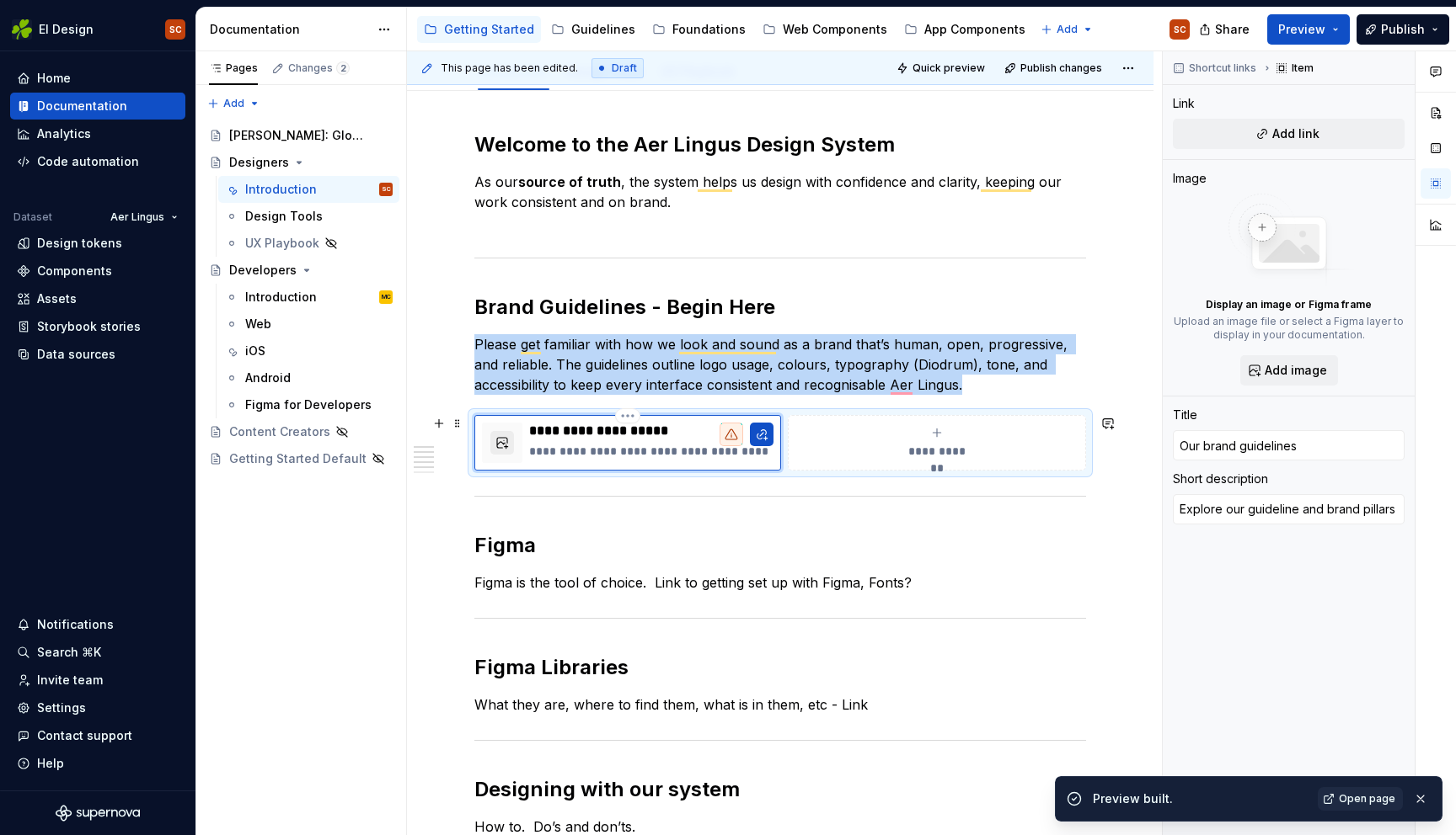
click at [502, 445] on button "To enrich screen reader interactions, please activate Accessibility in Grammarl…" at bounding box center [502, 443] width 24 height 24
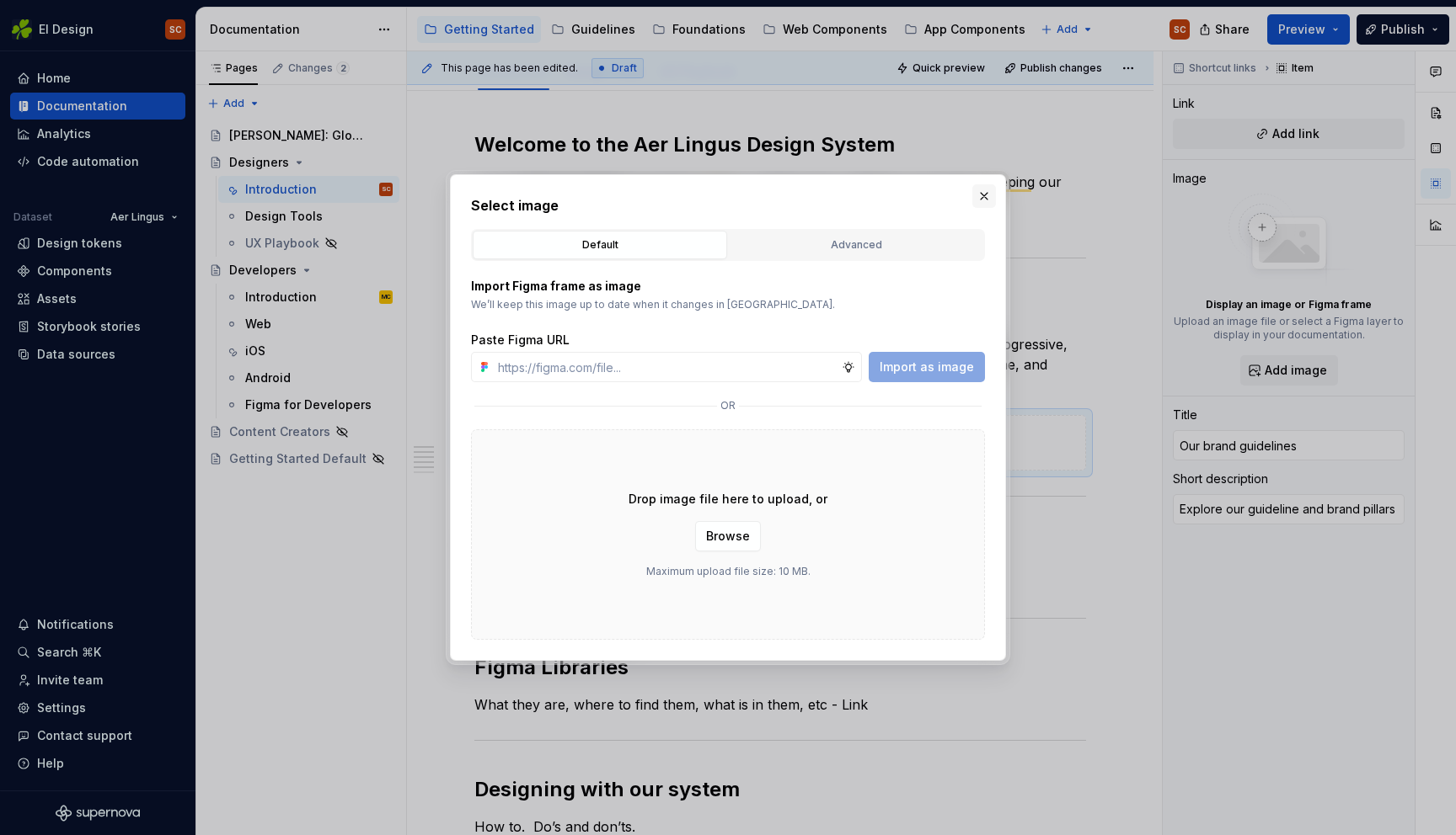
click at [994, 201] on button "button" at bounding box center [983, 196] width 24 height 24
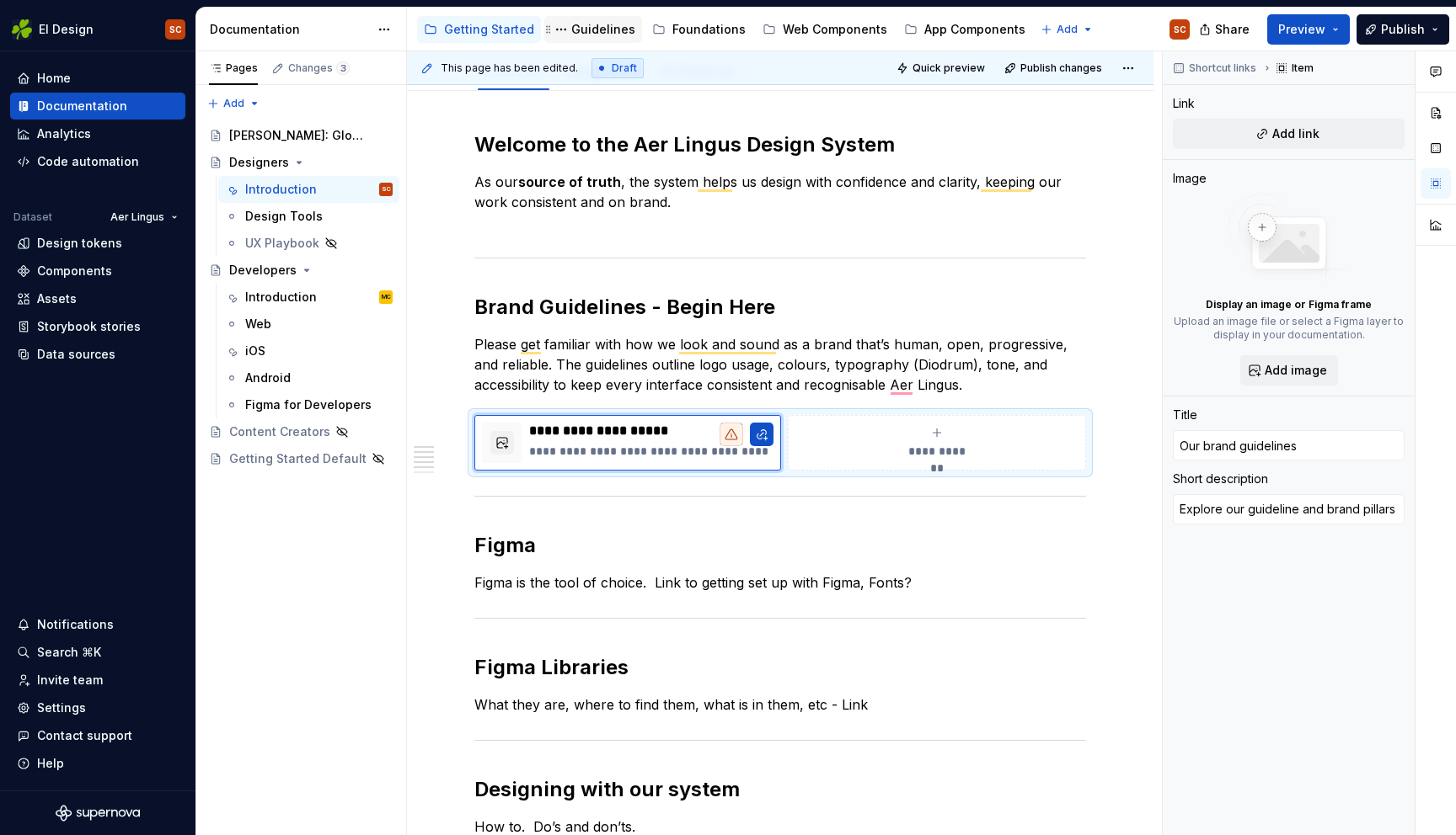
click at [587, 35] on div "Guidelines" at bounding box center [603, 29] width 64 height 17
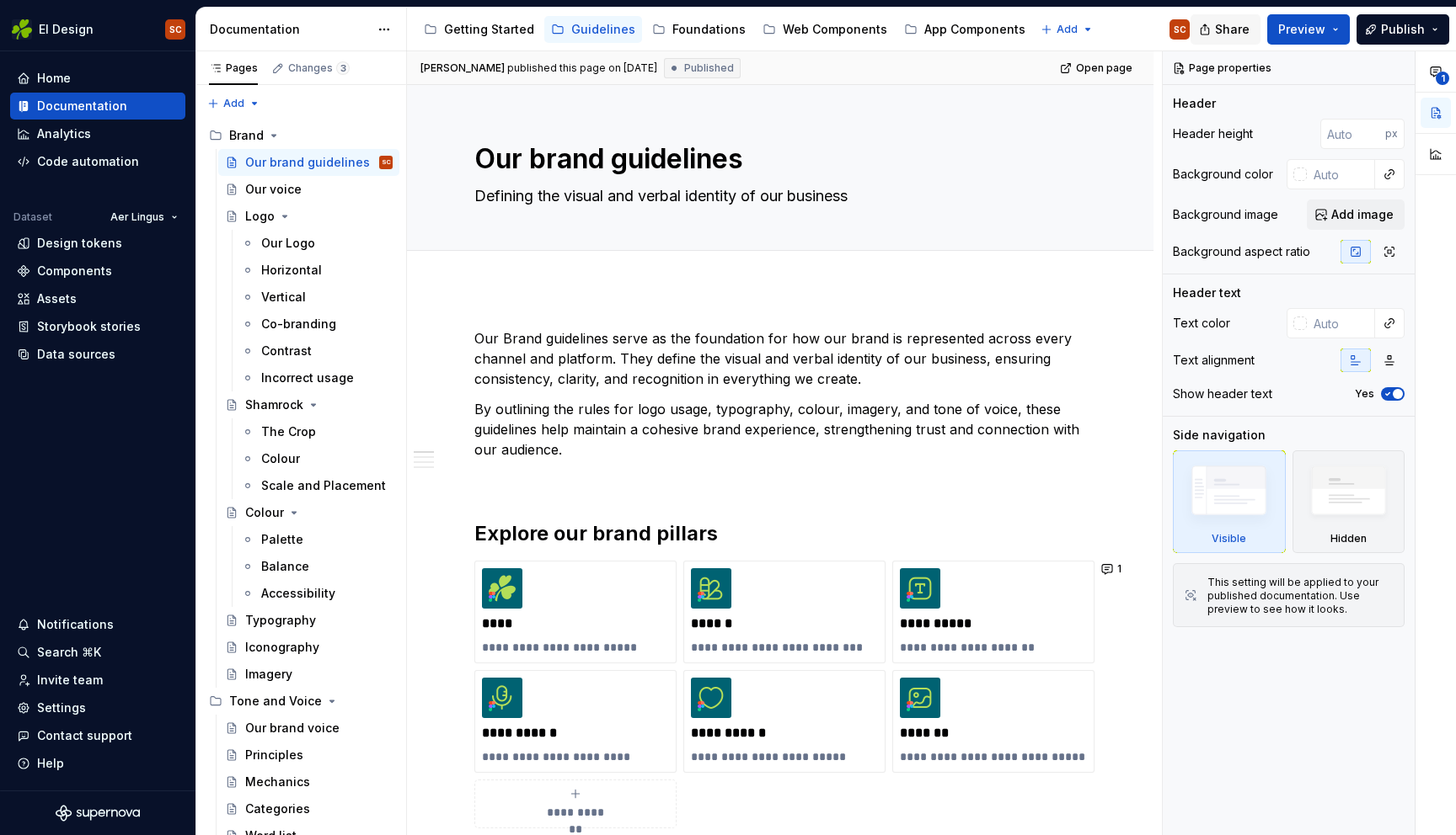
click at [1231, 31] on span "Share" at bounding box center [1232, 29] width 34 height 17
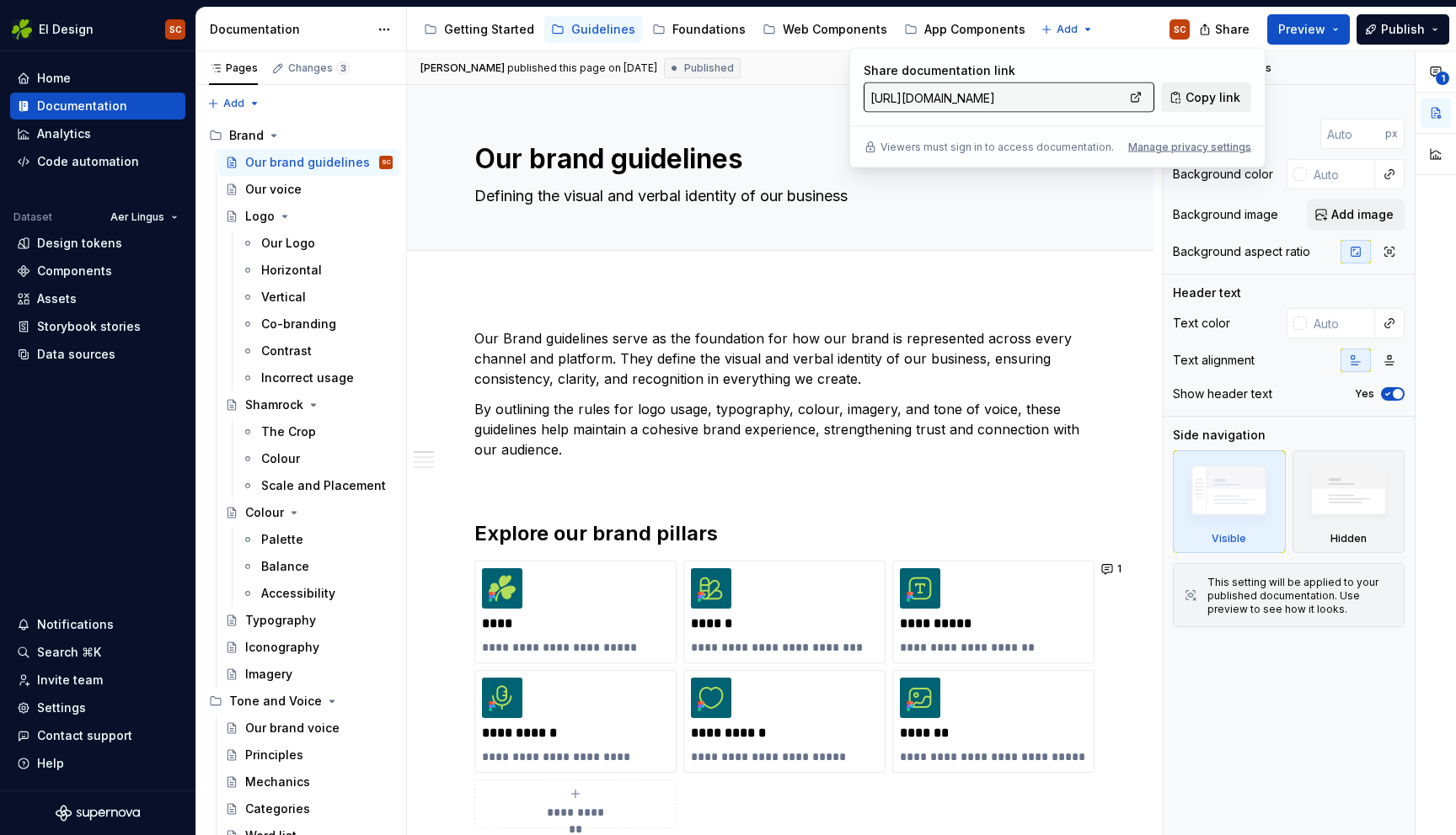
click at [1202, 98] on span "Copy link" at bounding box center [1213, 97] width 55 height 17
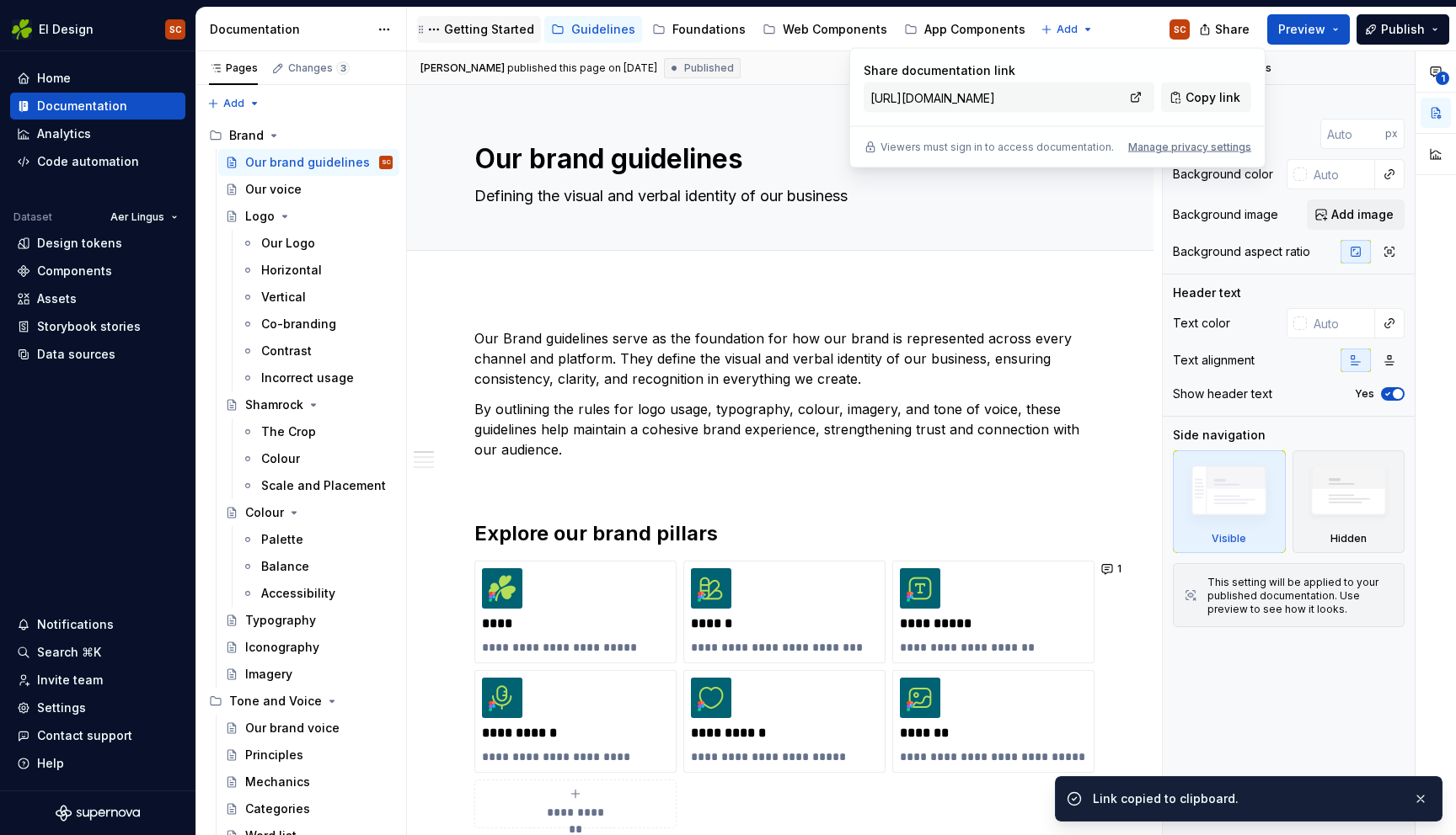
click at [459, 23] on div "Getting Started" at bounding box center [489, 29] width 90 height 17
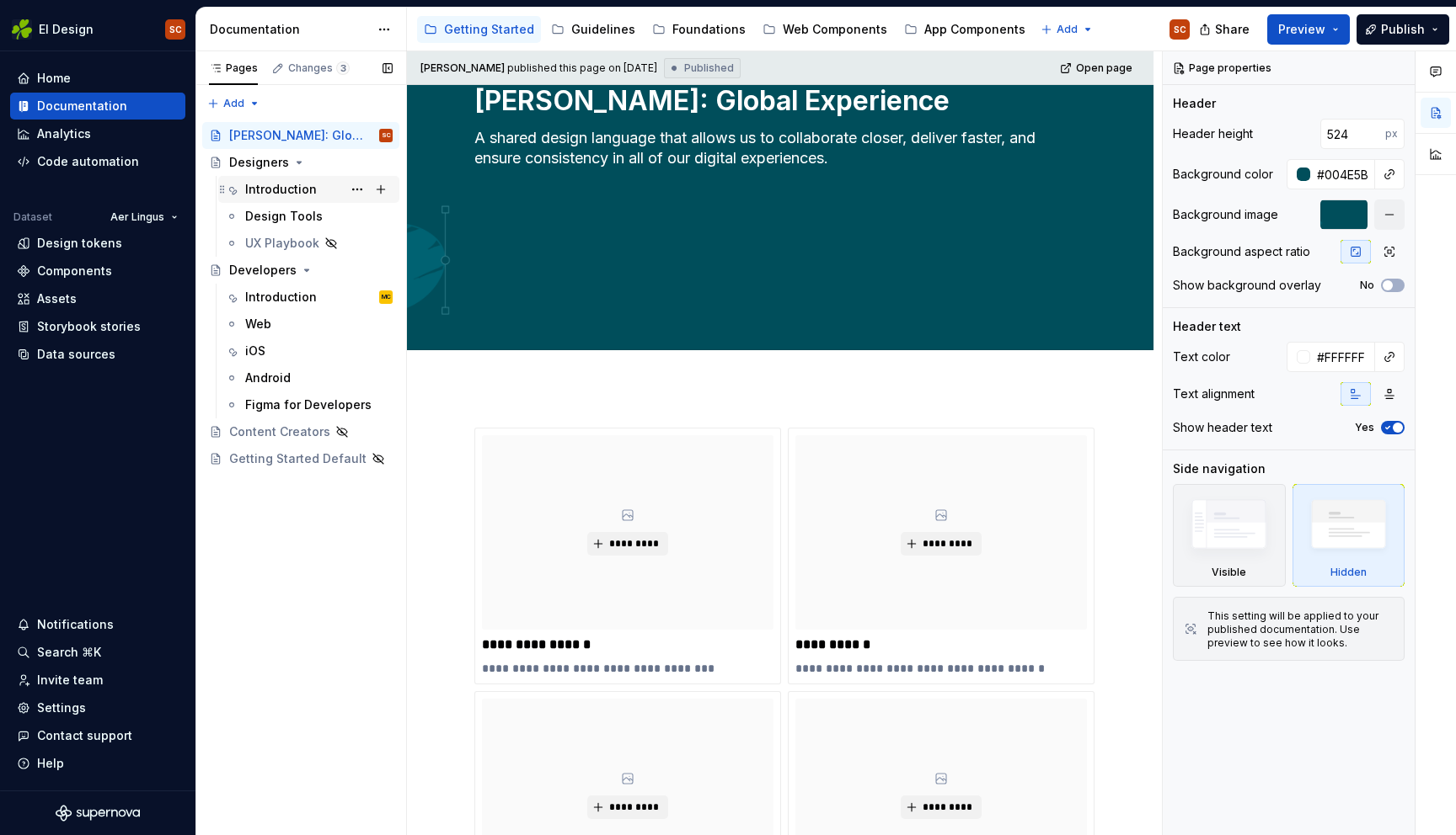
scroll to position [177, 0]
click at [304, 193] on div "Introduction" at bounding box center [280, 189] width 71 height 17
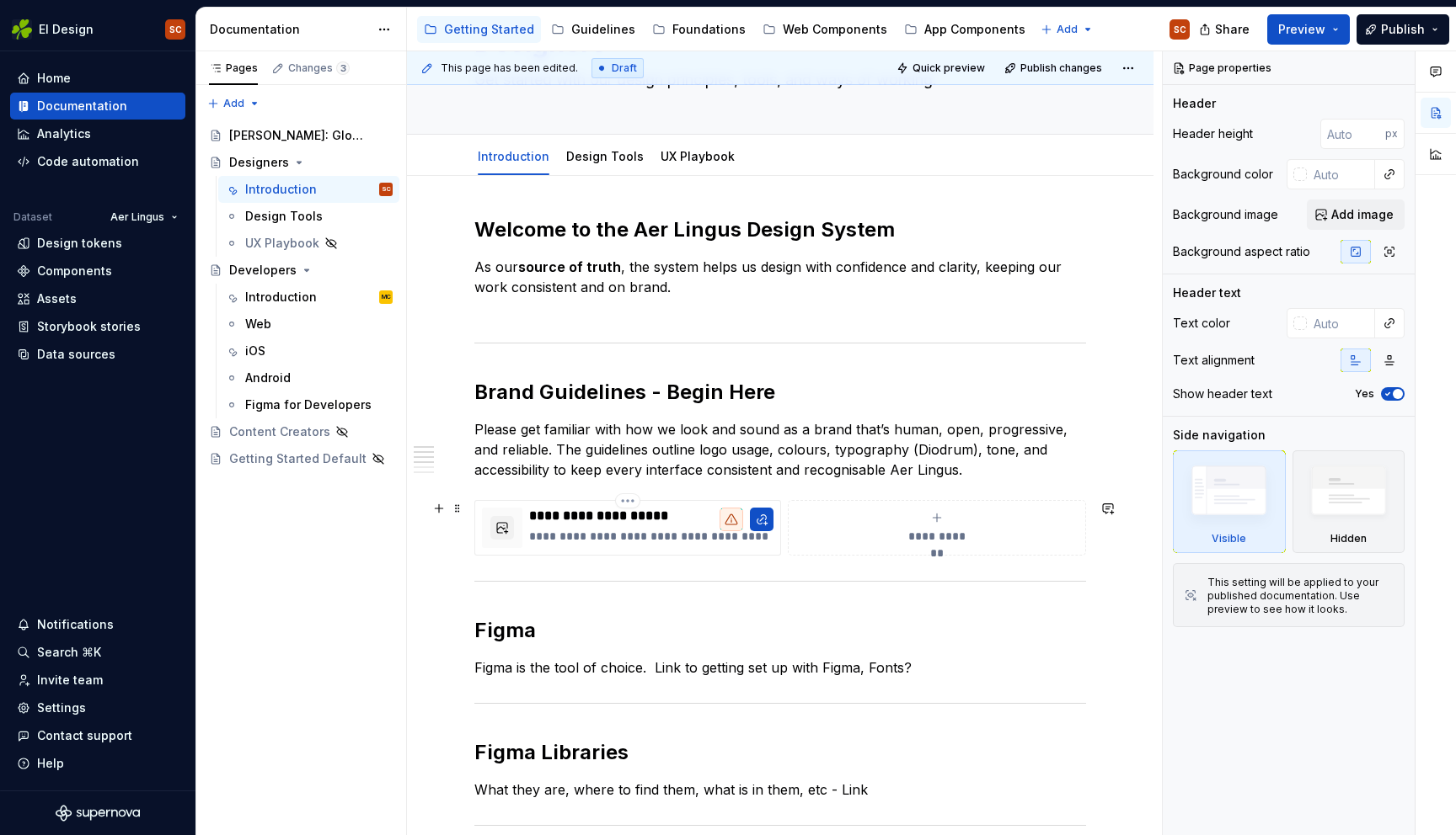
scroll to position [131, 0]
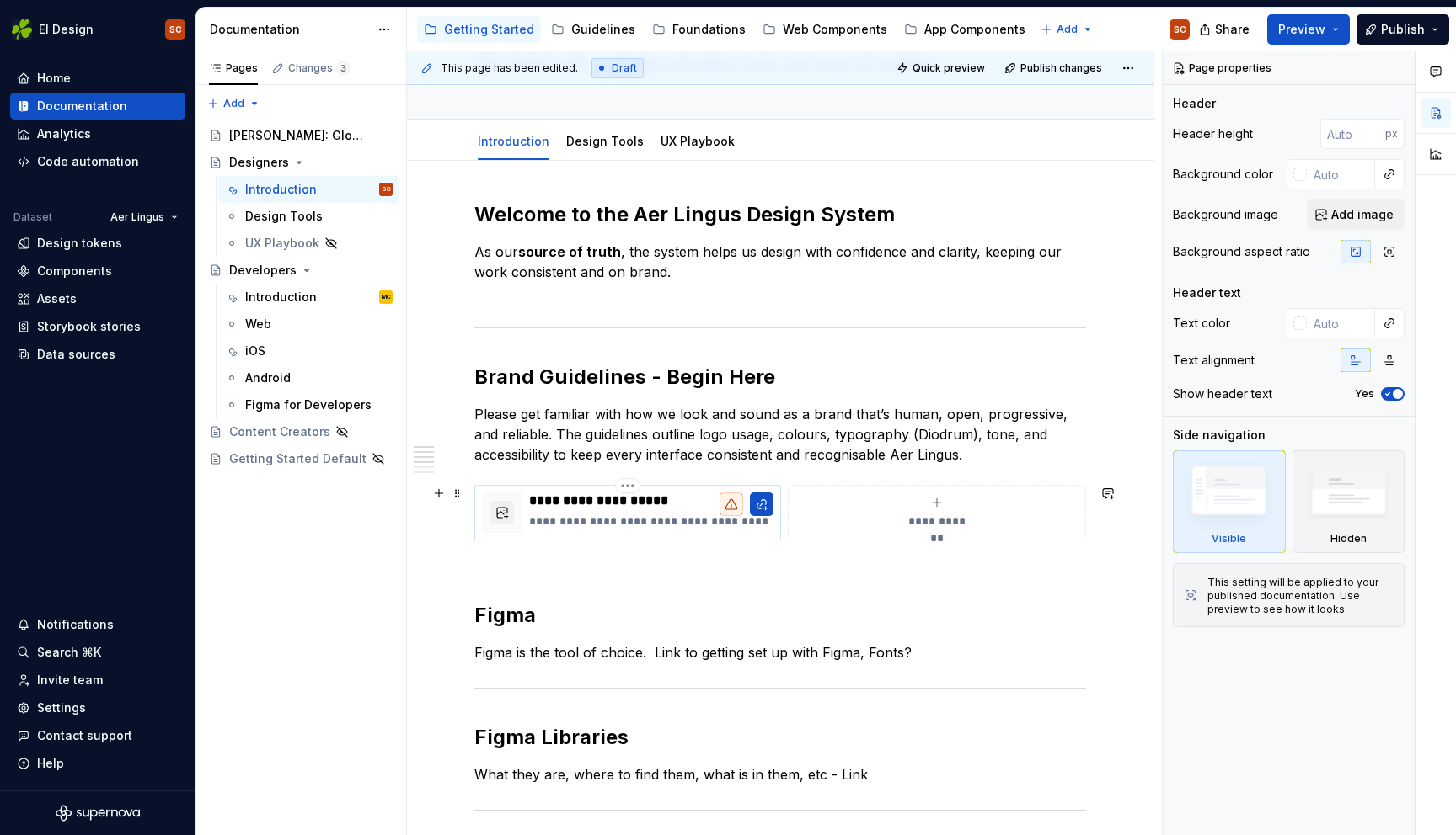
click at [564, 498] on p "**********" at bounding box center [651, 501] width 245 height 17
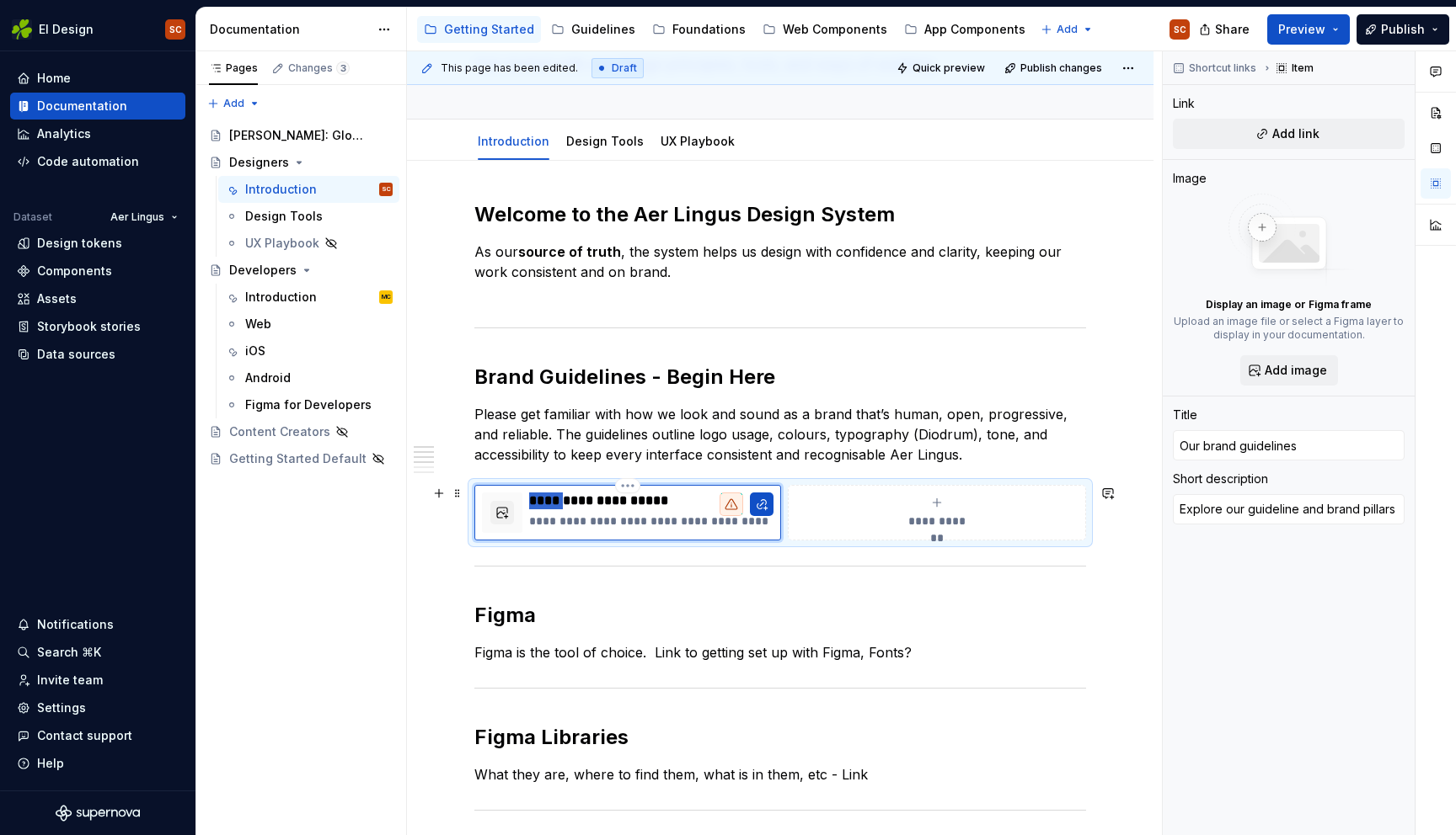
drag, startPoint x: 563, startPoint y: 500, endPoint x: 525, endPoint y: 497, distance: 38.1
click at [525, 497] on div "**********" at bounding box center [627, 513] width 291 height 40
type textarea "*"
type input "Brand guidelines"
click at [756, 505] on button "button" at bounding box center [761, 504] width 24 height 24
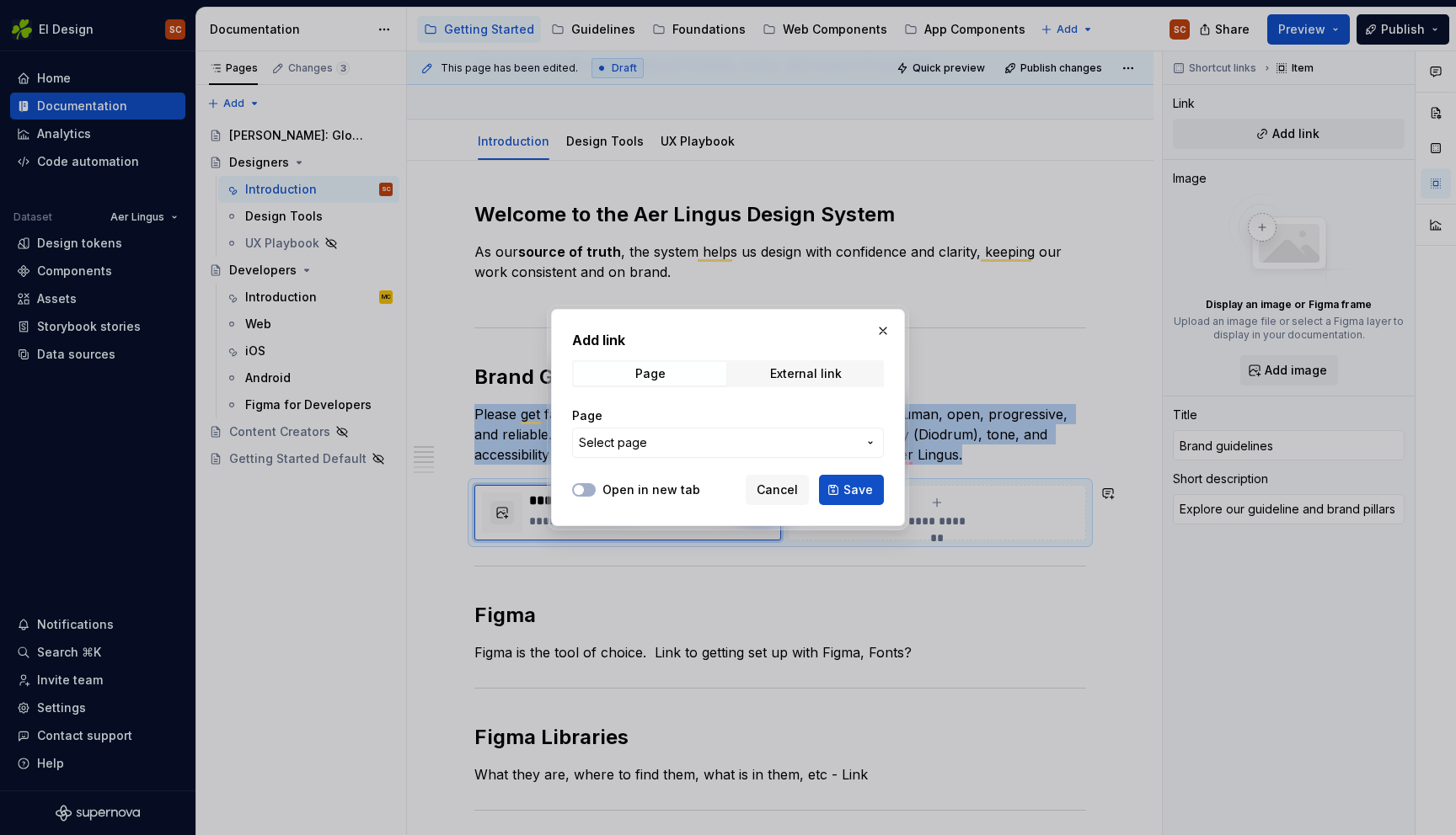
click at [629, 448] on span "Select page" at bounding box center [613, 443] width 69 height 17
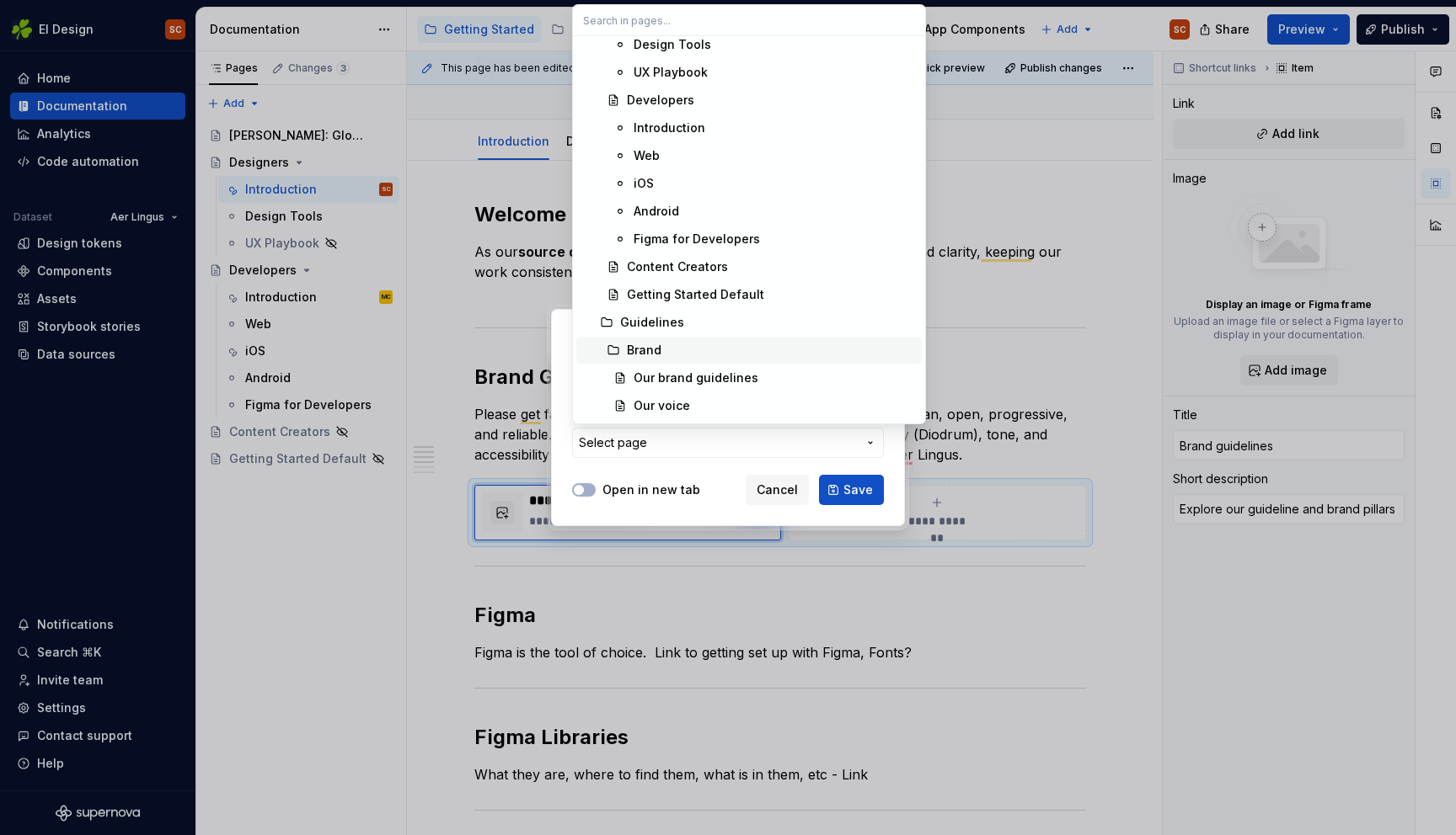
scroll to position [146, 0]
click at [650, 344] on div "Brand" at bounding box center [643, 351] width 34 height 17
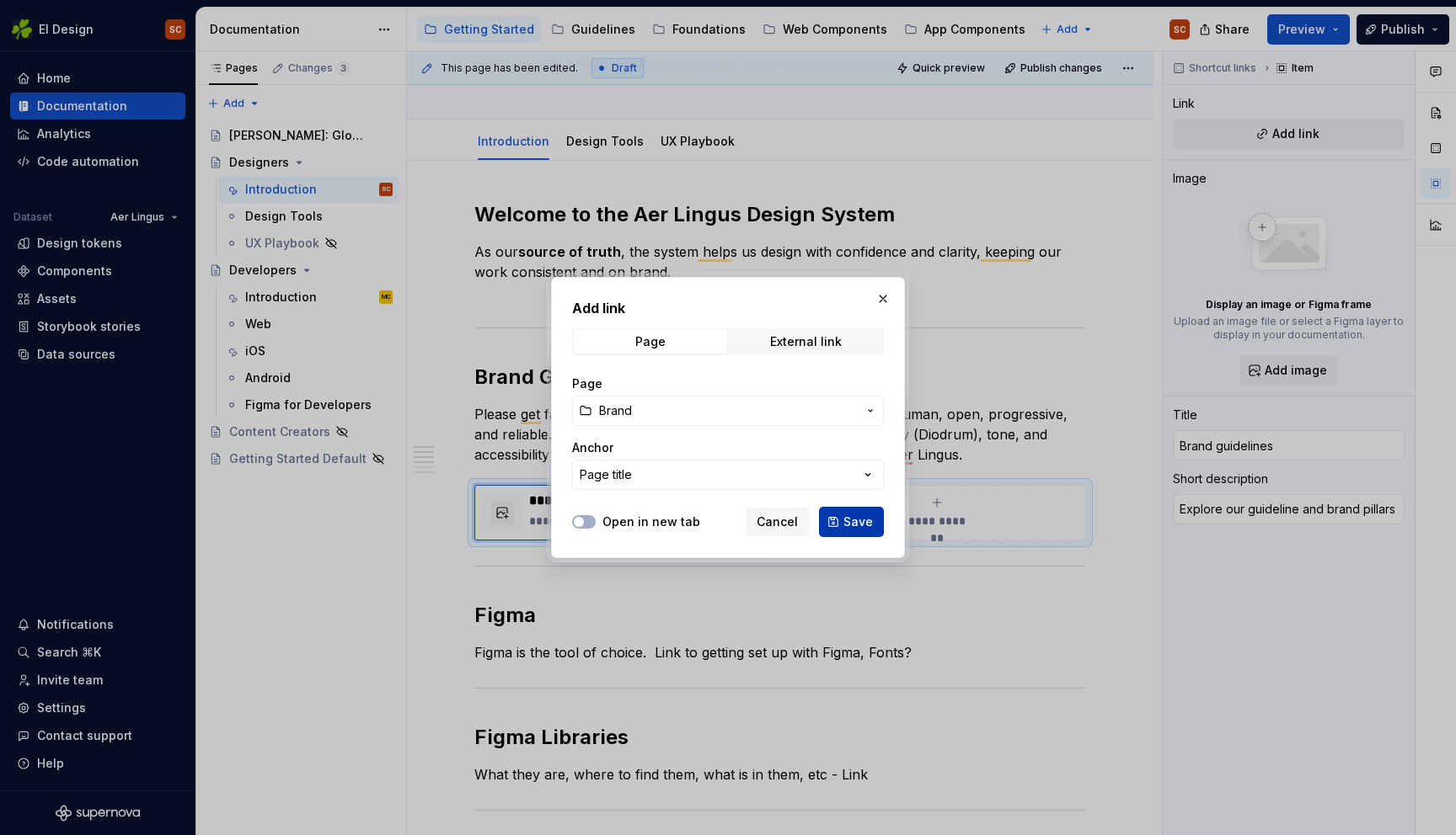
click at [852, 518] on span "Save" at bounding box center [857, 522] width 29 height 17
type textarea "*"
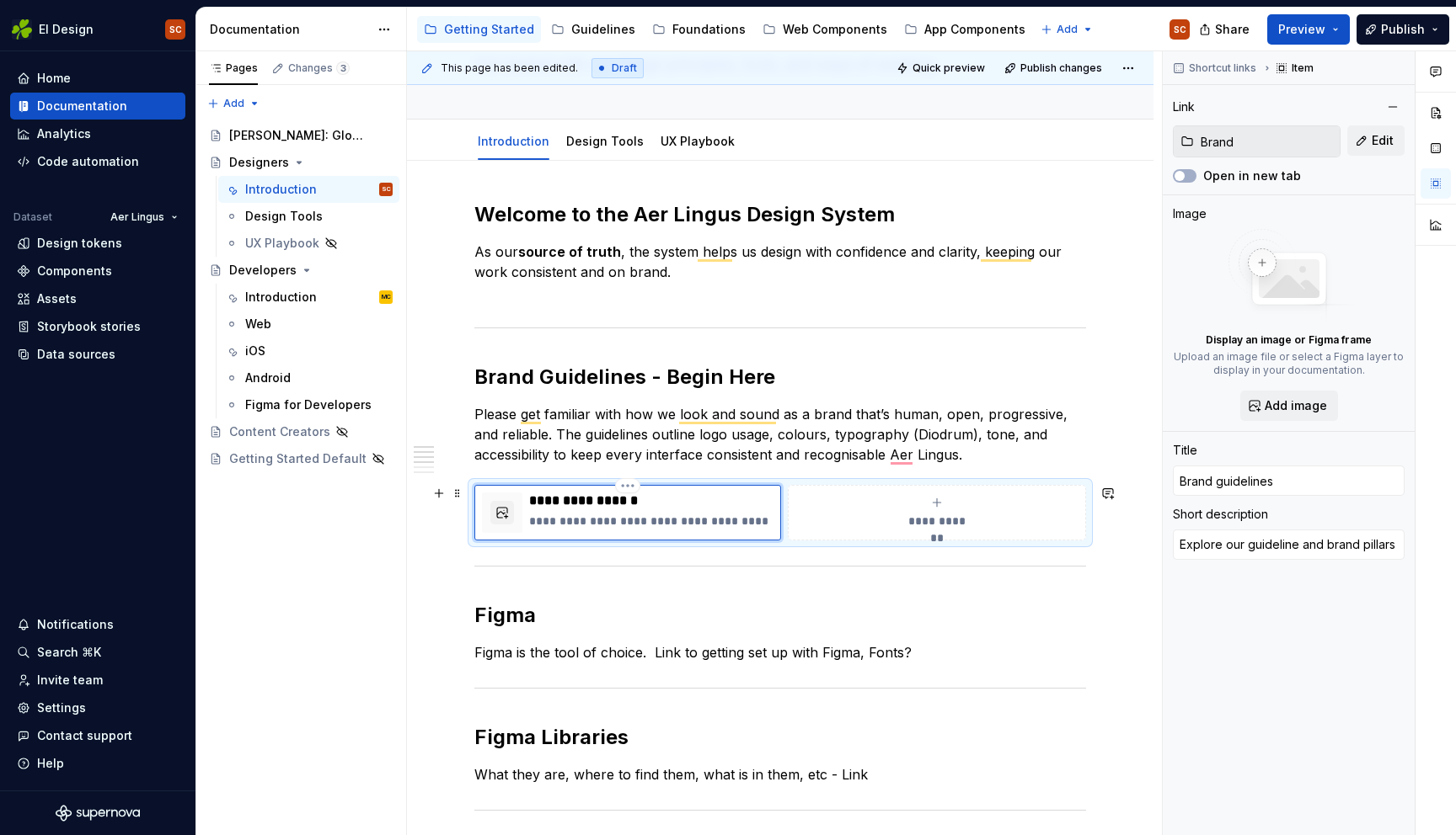
click at [641, 517] on p "**********" at bounding box center [651, 521] width 245 height 17
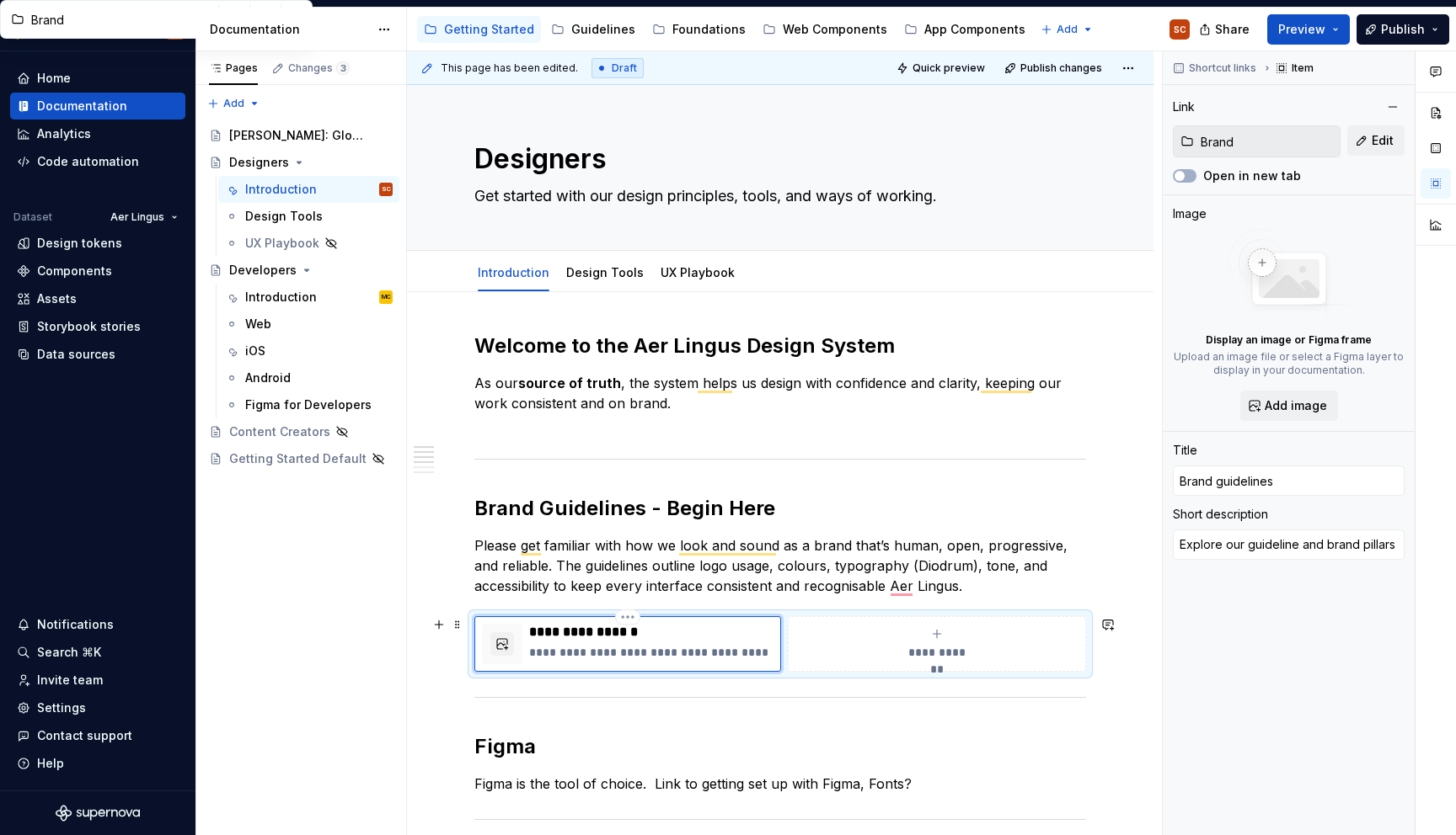
scroll to position [131, 0]
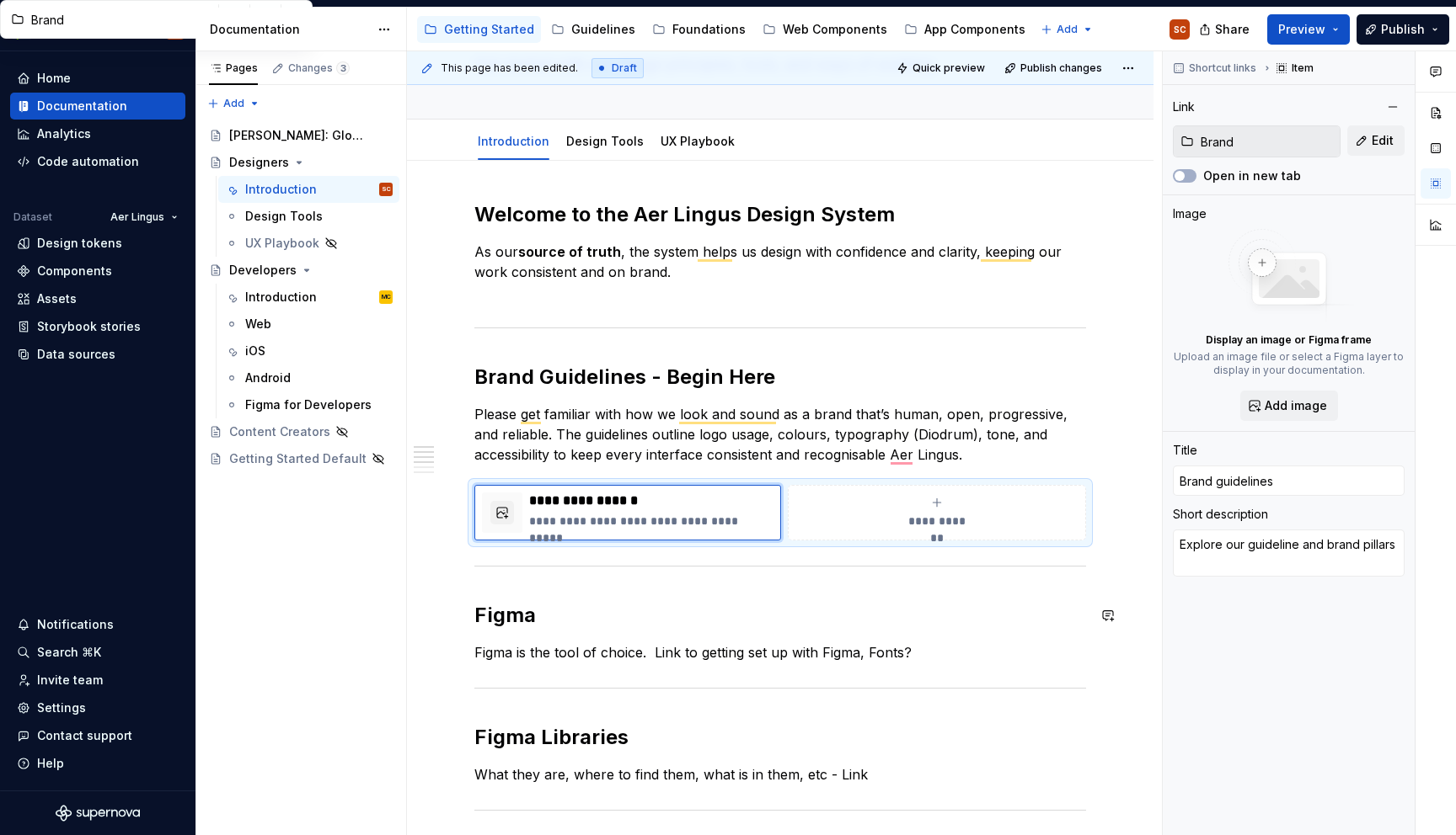
click at [1043, 634] on div "**********" at bounding box center [780, 712] width 612 height 1021
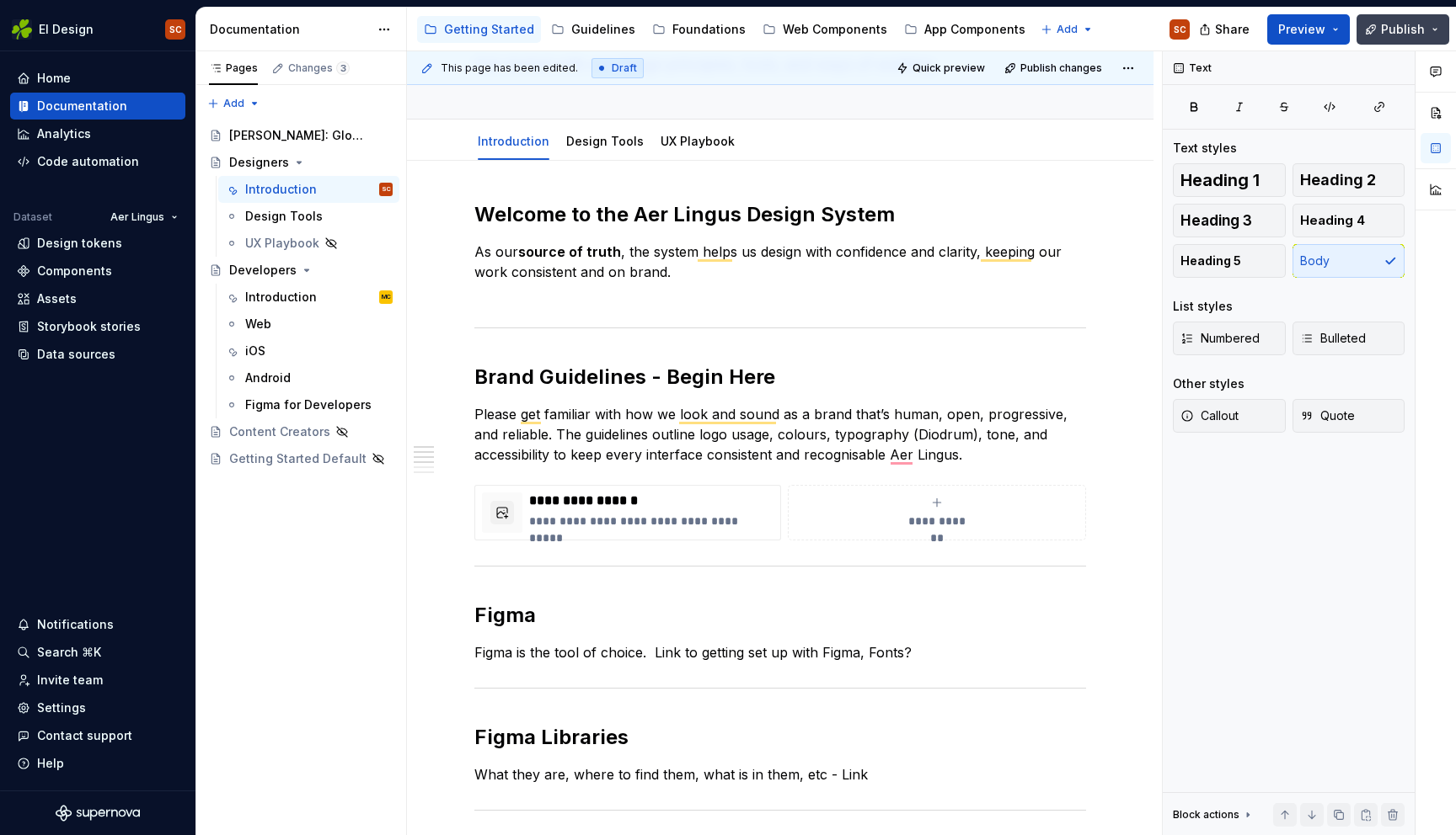
click at [1386, 35] on span "Publish" at bounding box center [1403, 29] width 44 height 17
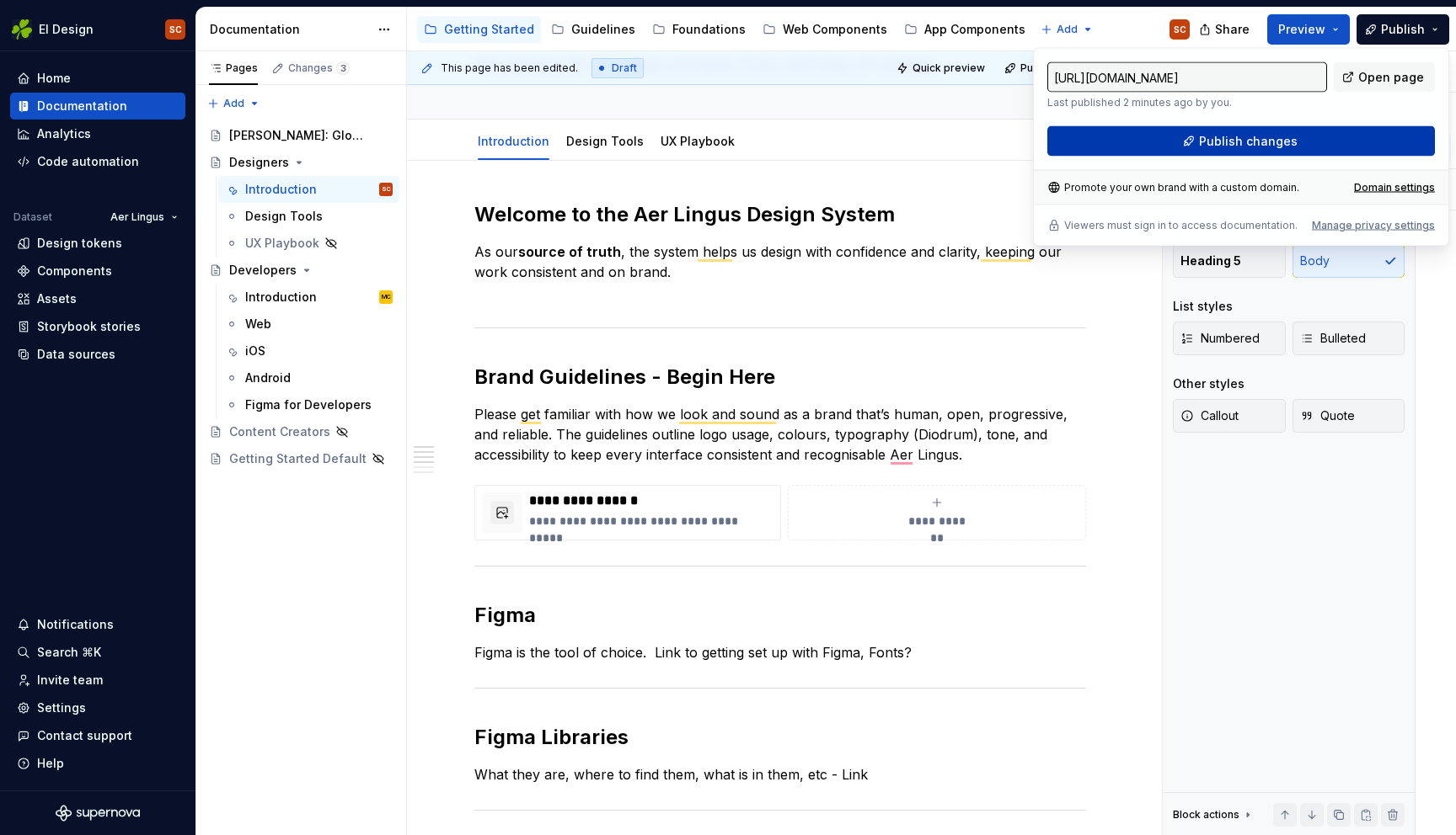
click at [1303, 144] on button "Publish changes" at bounding box center [1241, 142] width 387 height 30
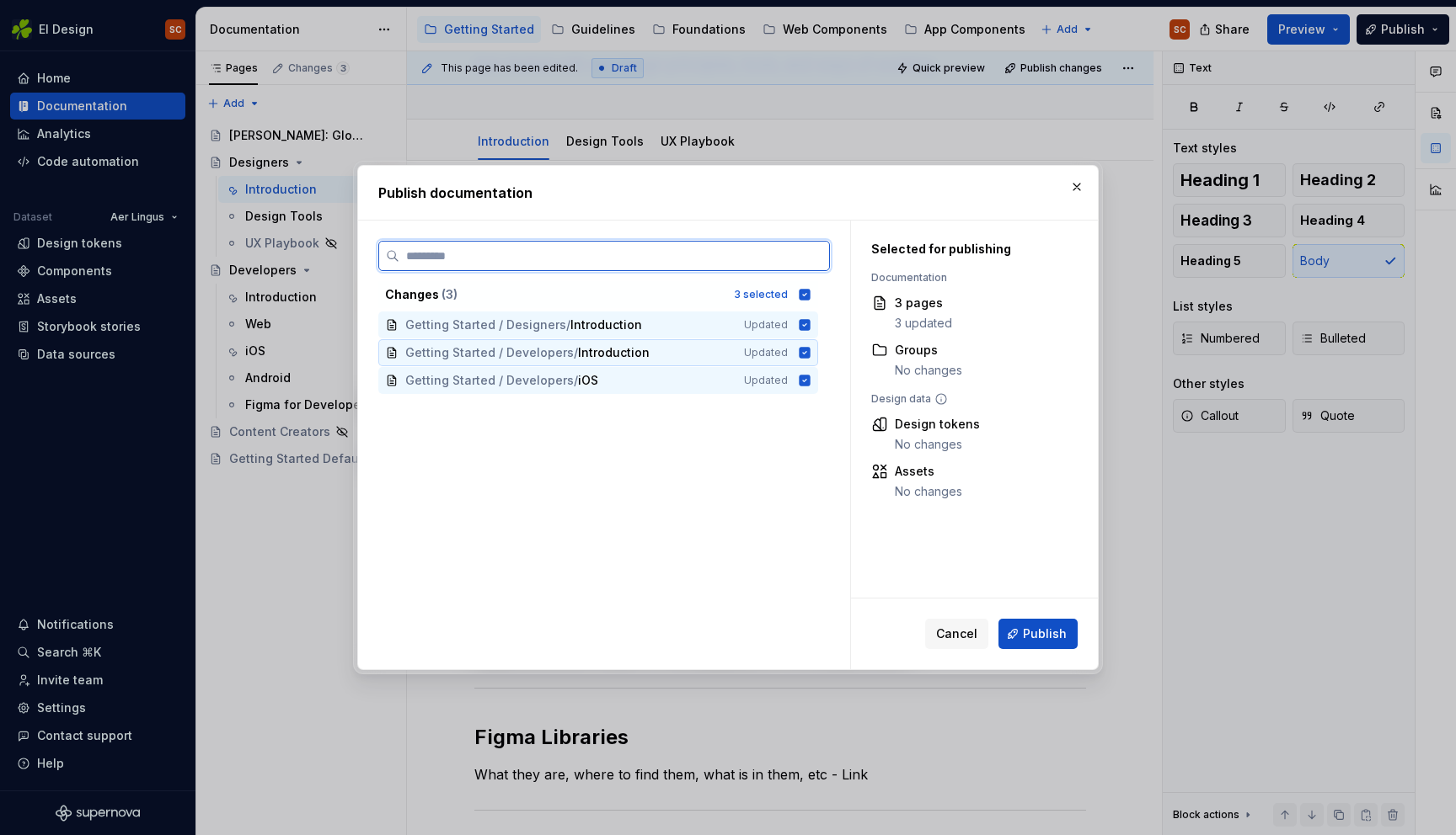
click at [812, 351] on icon at bounding box center [804, 352] width 13 height 13
click at [811, 385] on icon at bounding box center [805, 380] width 11 height 11
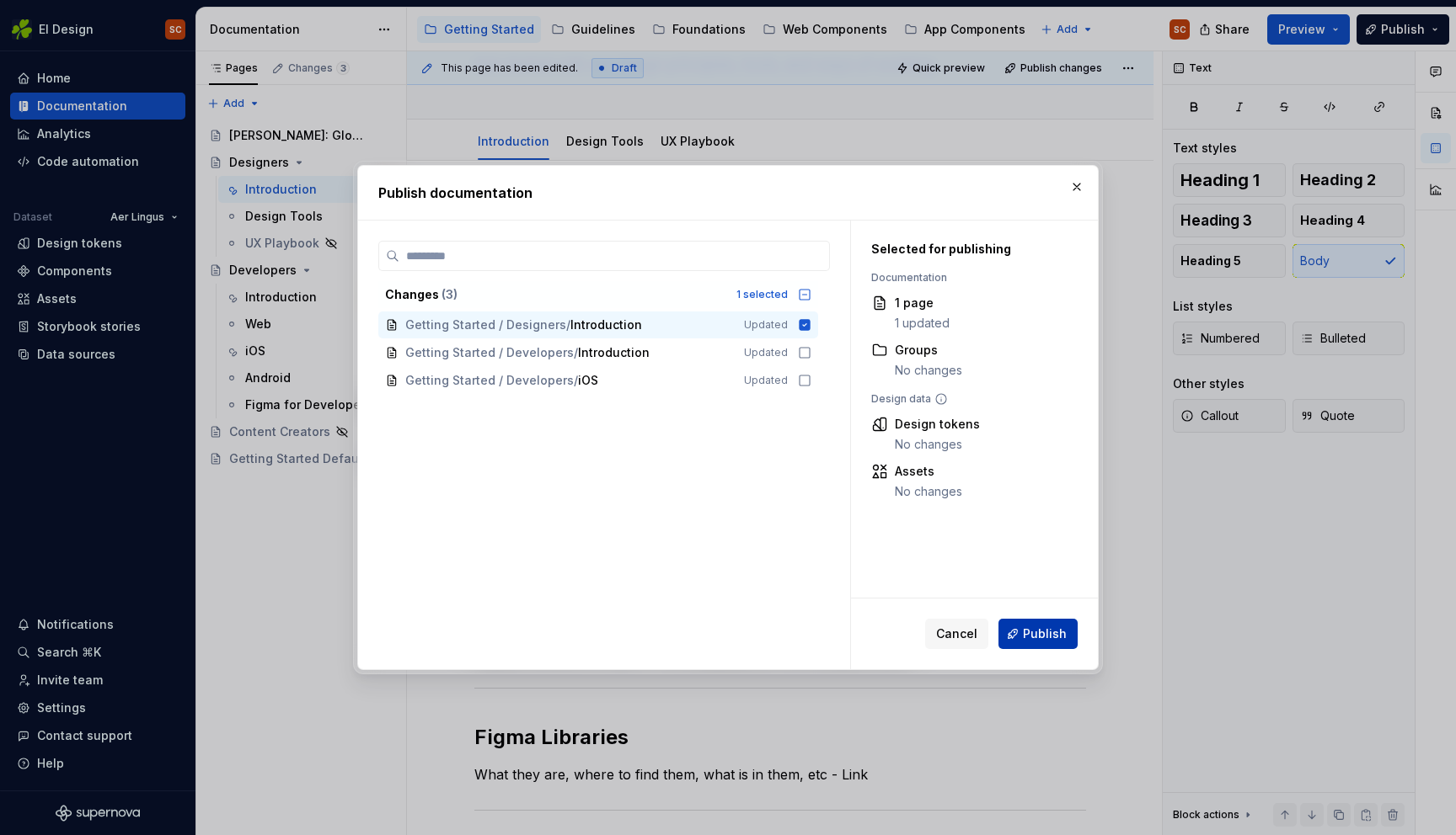
click at [1029, 631] on span "Publish" at bounding box center [1045, 634] width 44 height 17
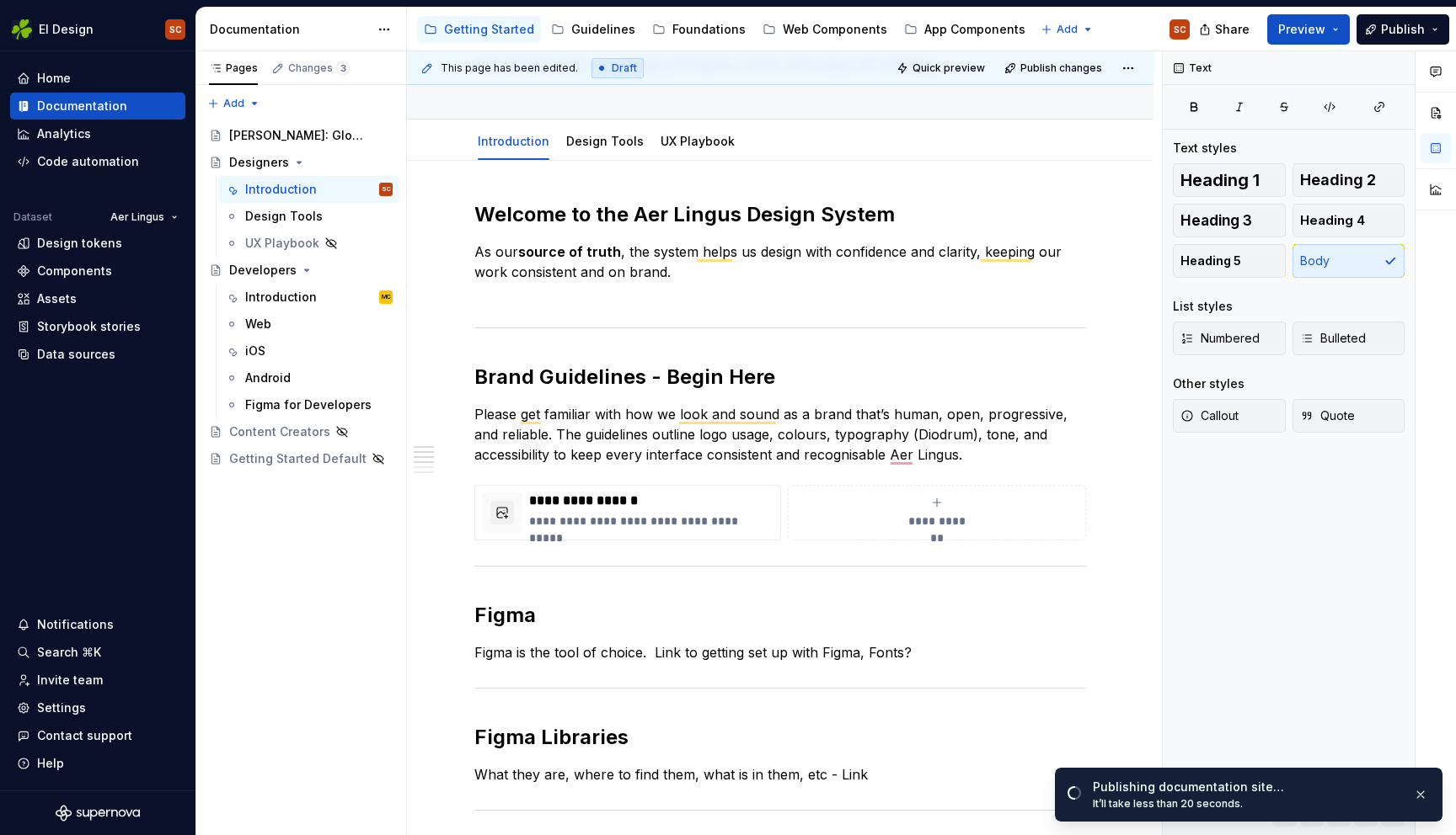
type textarea "*"
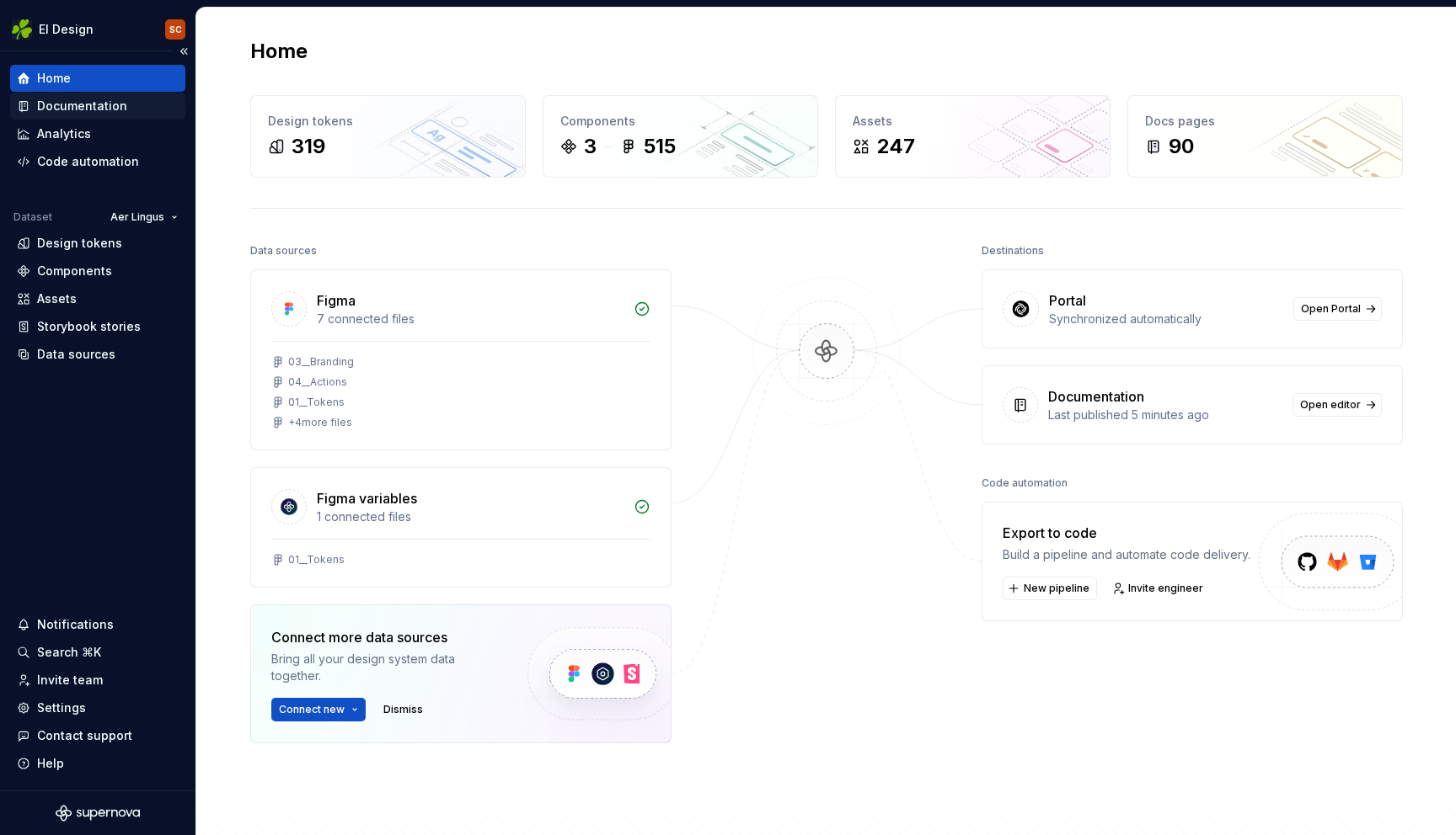
click at [71, 107] on div "Documentation" at bounding box center [82, 106] width 90 height 17
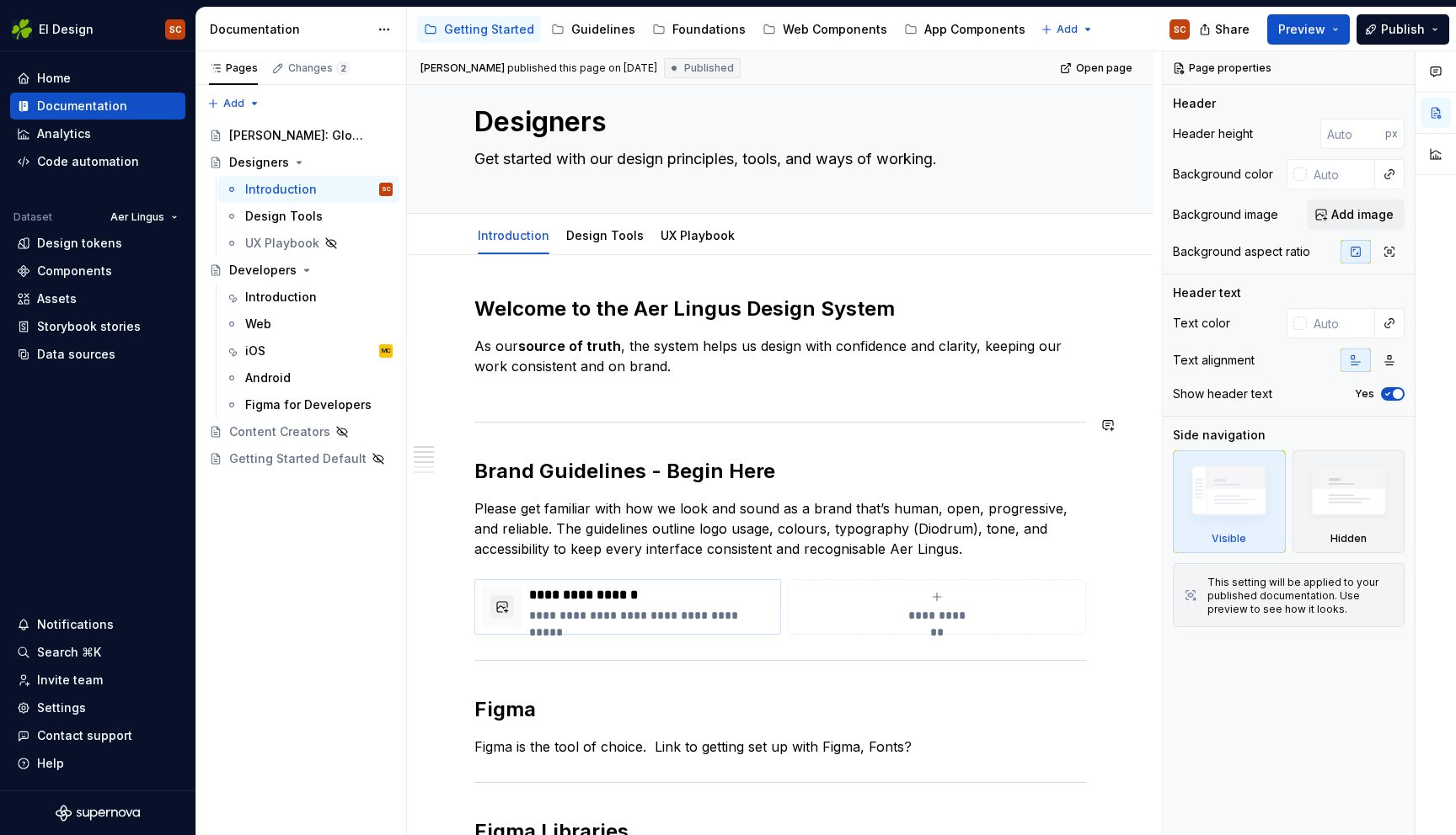
scroll to position [46, 0]
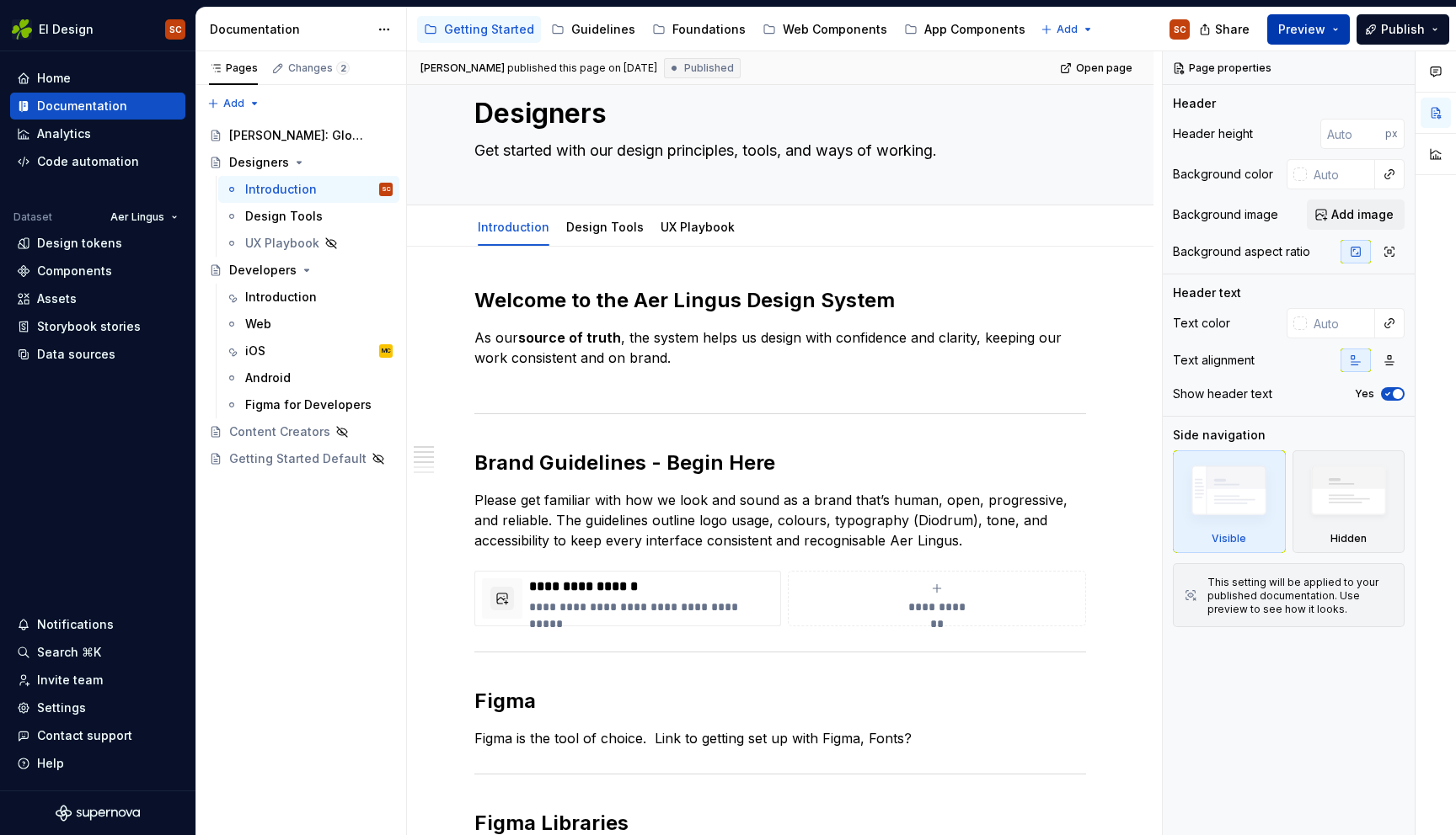
click at [1301, 26] on span "Preview" at bounding box center [1302, 29] width 48 height 17
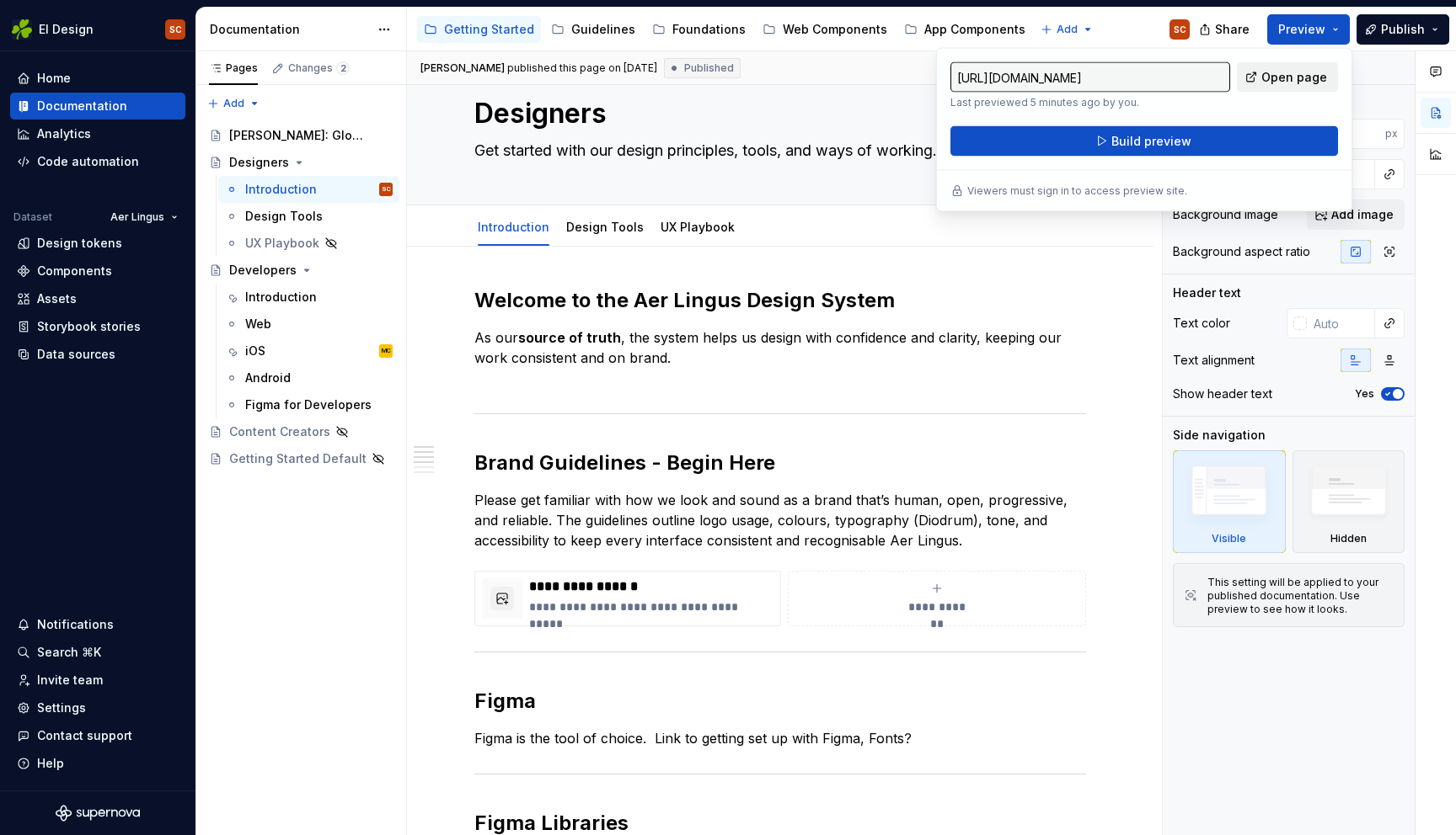
click at [1305, 82] on span "Open page" at bounding box center [1294, 77] width 66 height 17
click at [1140, 138] on span "Build preview" at bounding box center [1151, 141] width 80 height 17
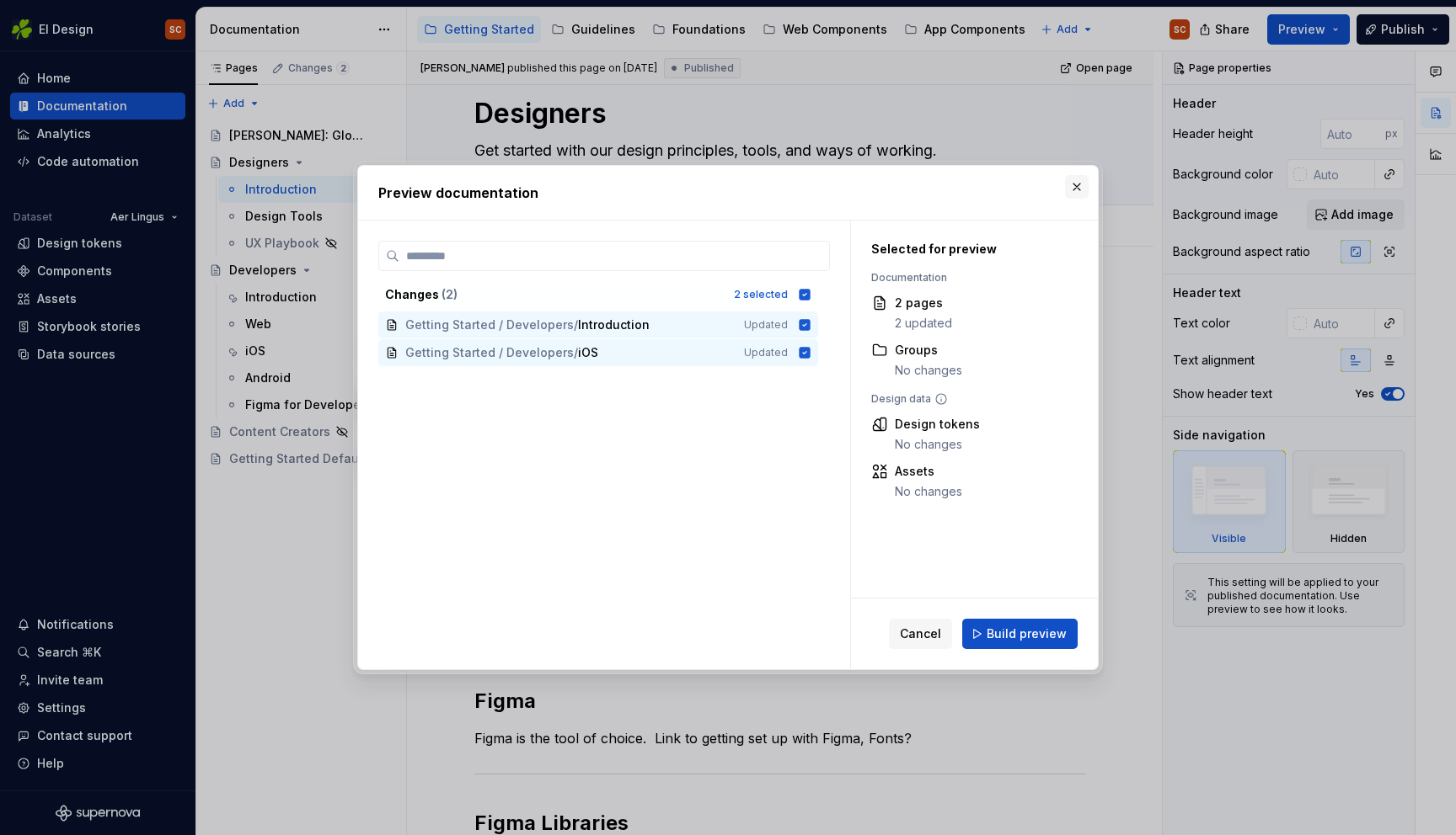
click at [1069, 181] on button "button" at bounding box center [1077, 187] width 24 height 24
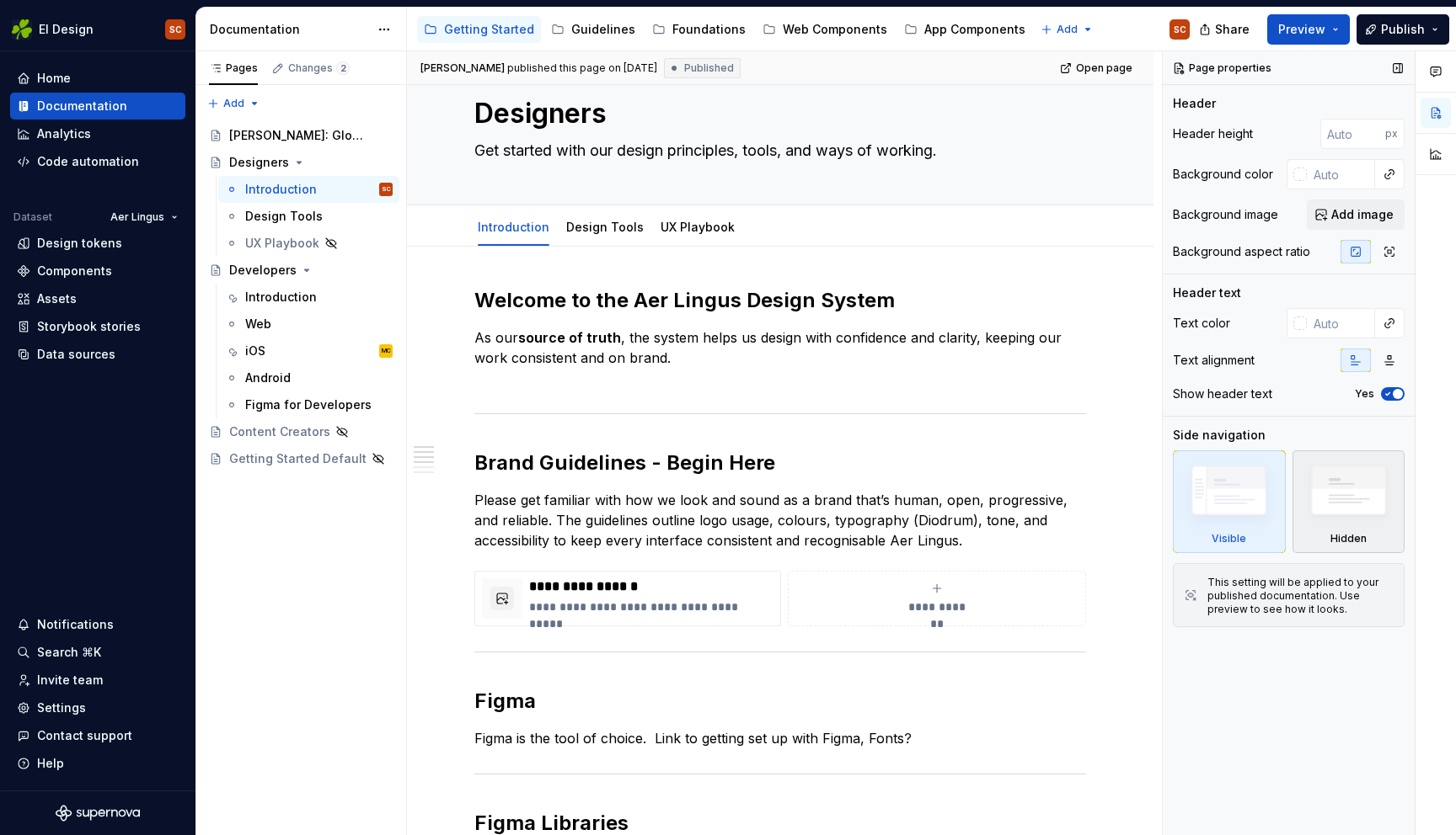
click at [1343, 504] on img at bounding box center [1349, 495] width 97 height 74
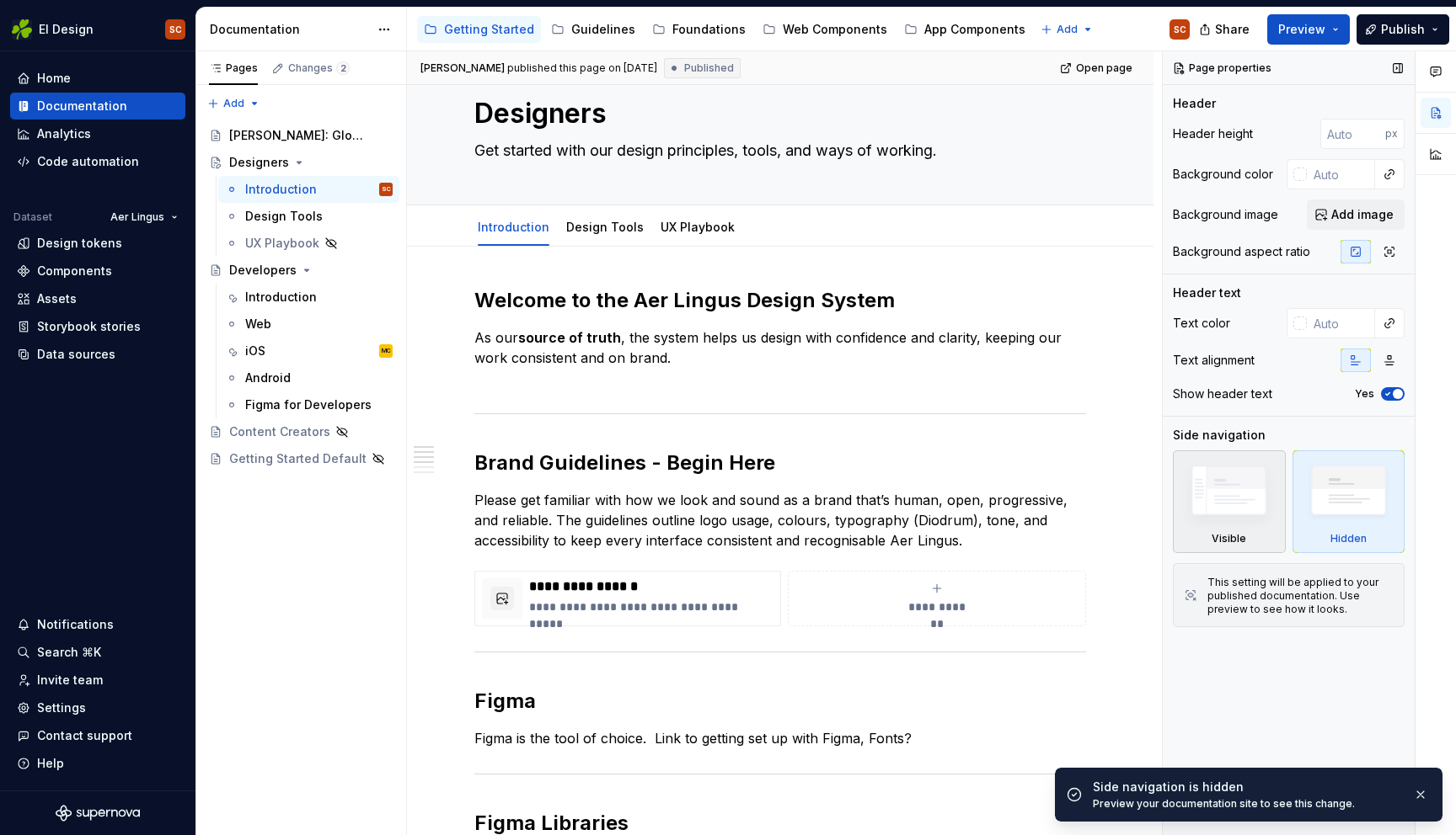
click at [1254, 506] on img at bounding box center [1229, 494] width 97 height 73
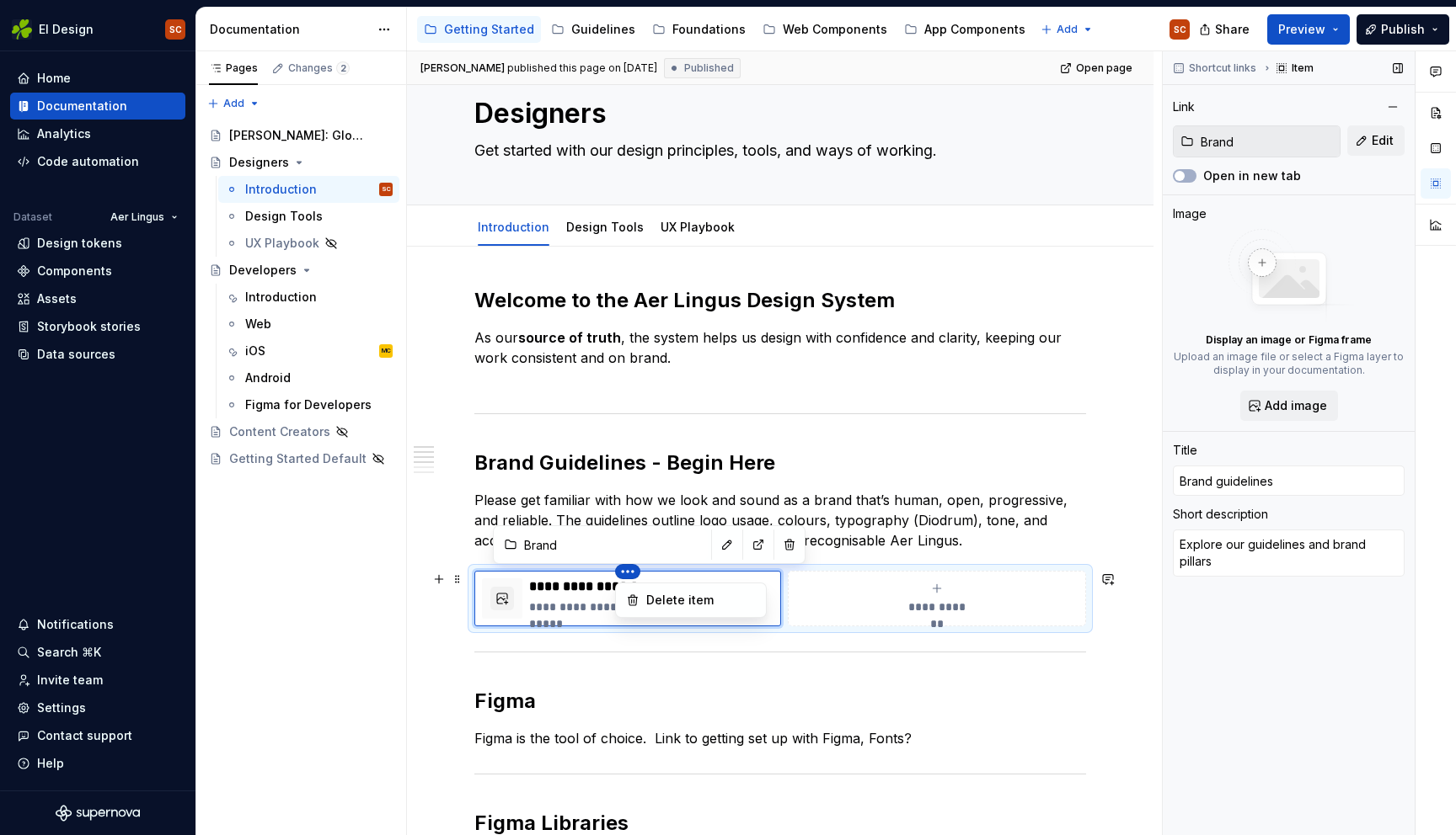
click at [660, 567] on html "EI Design SC Home Documentation Analytics Code automation Dataset Aer Lingus De…" at bounding box center [728, 417] width 1456 height 835
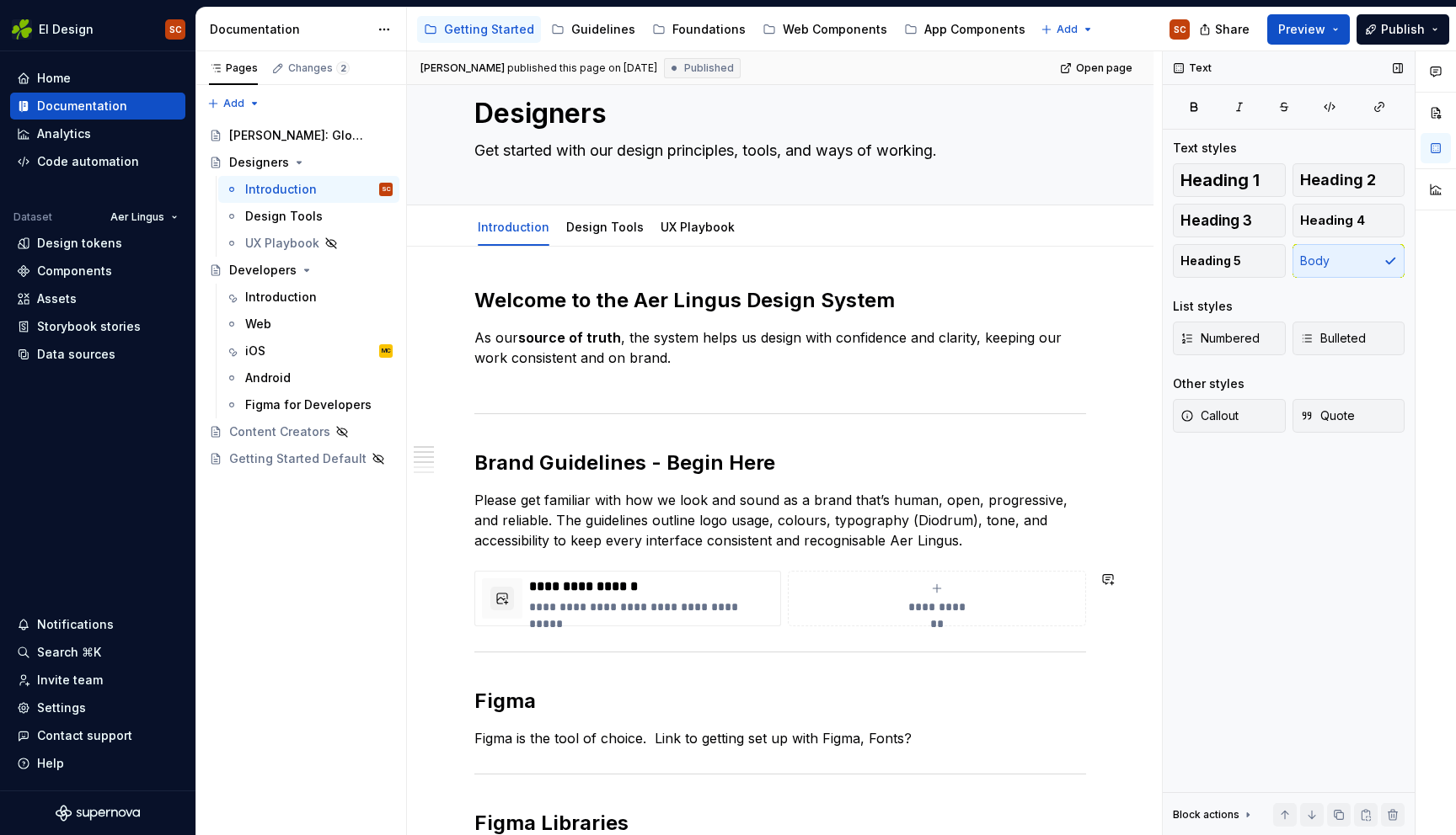
click at [717, 545] on html "EI Design SC Home Documentation Analytics Code automation Dataset Aer Lingus De…" at bounding box center [728, 417] width 1456 height 835
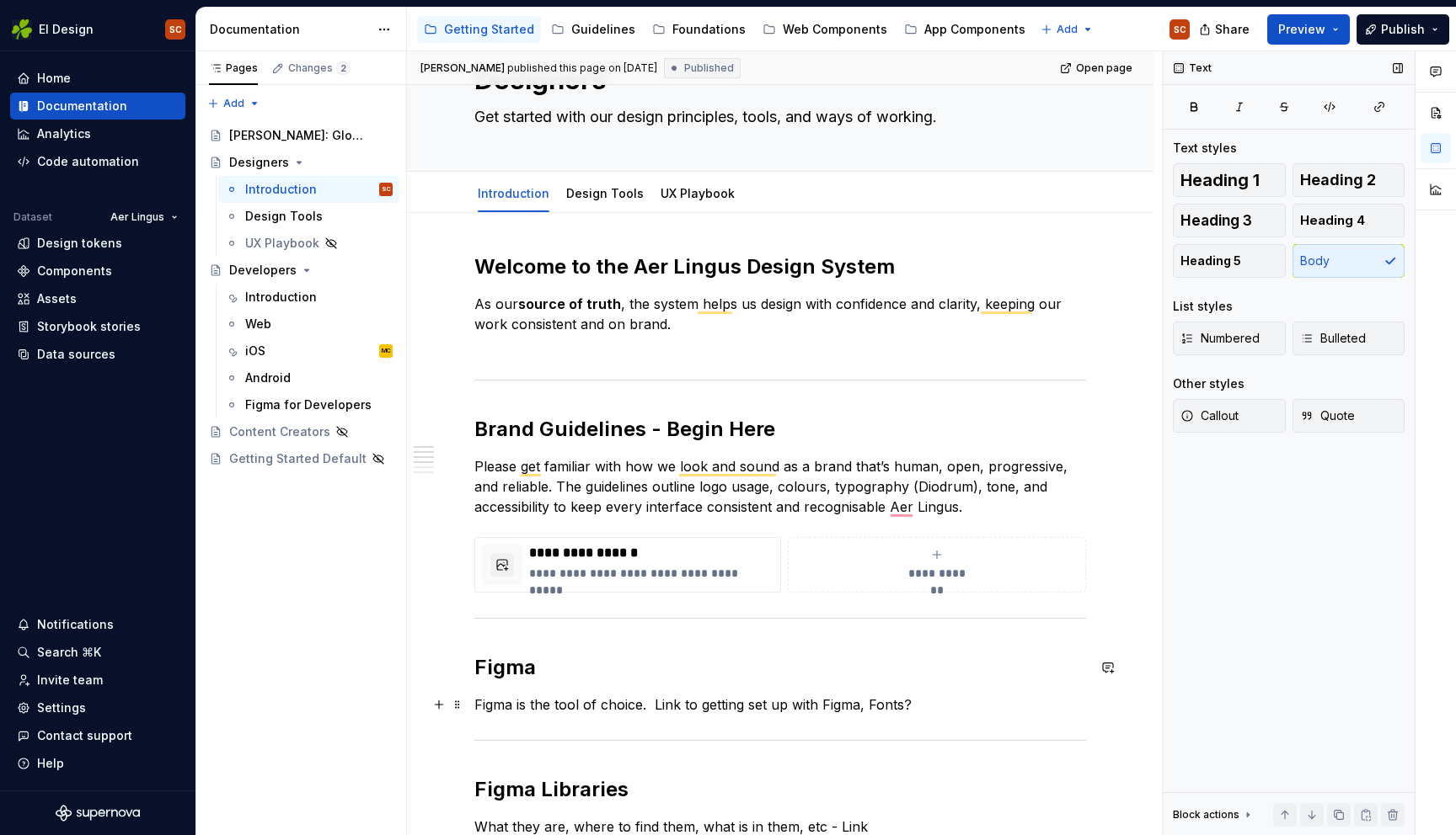
scroll to position [107, 0]
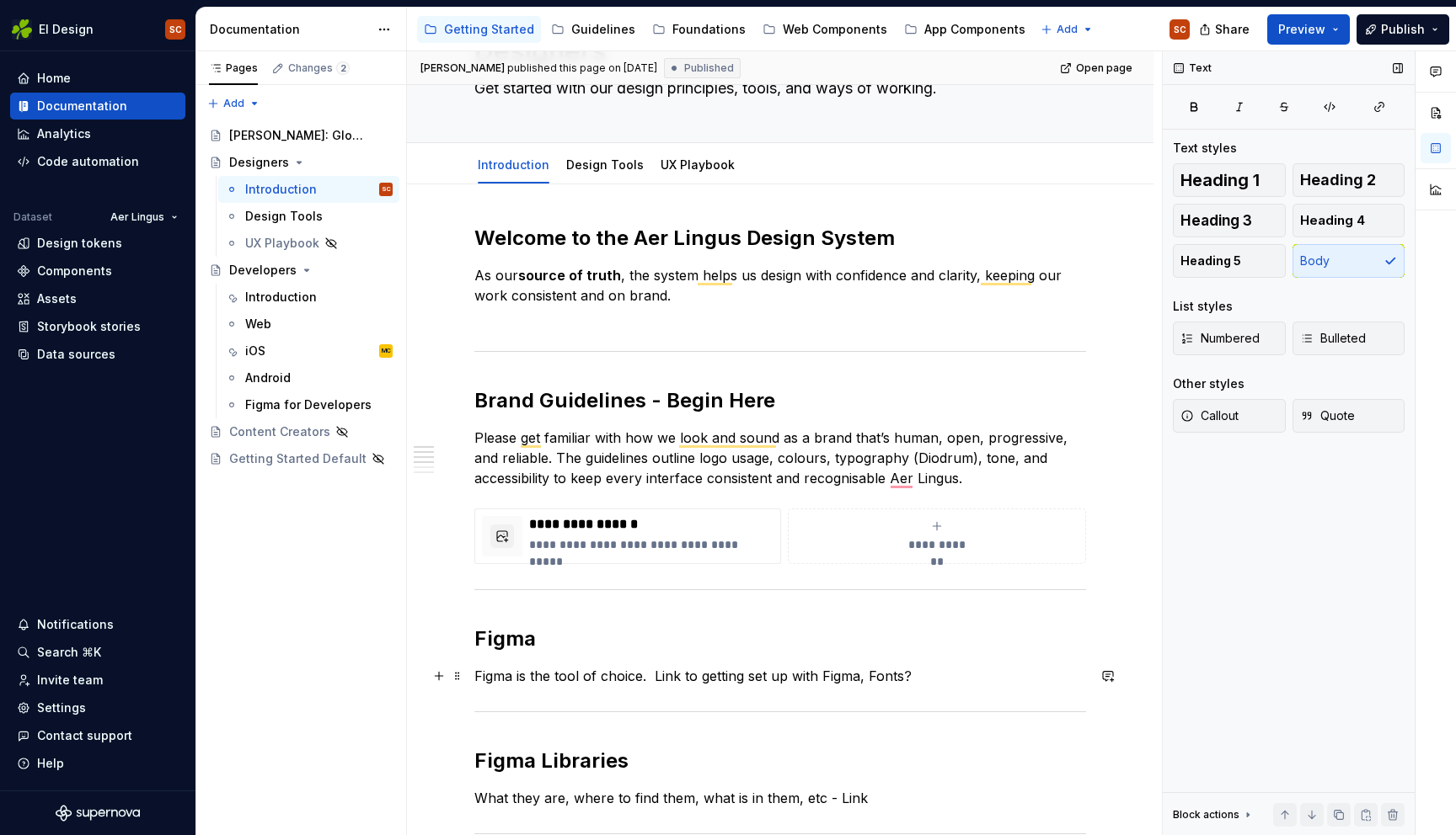
type textarea "*"
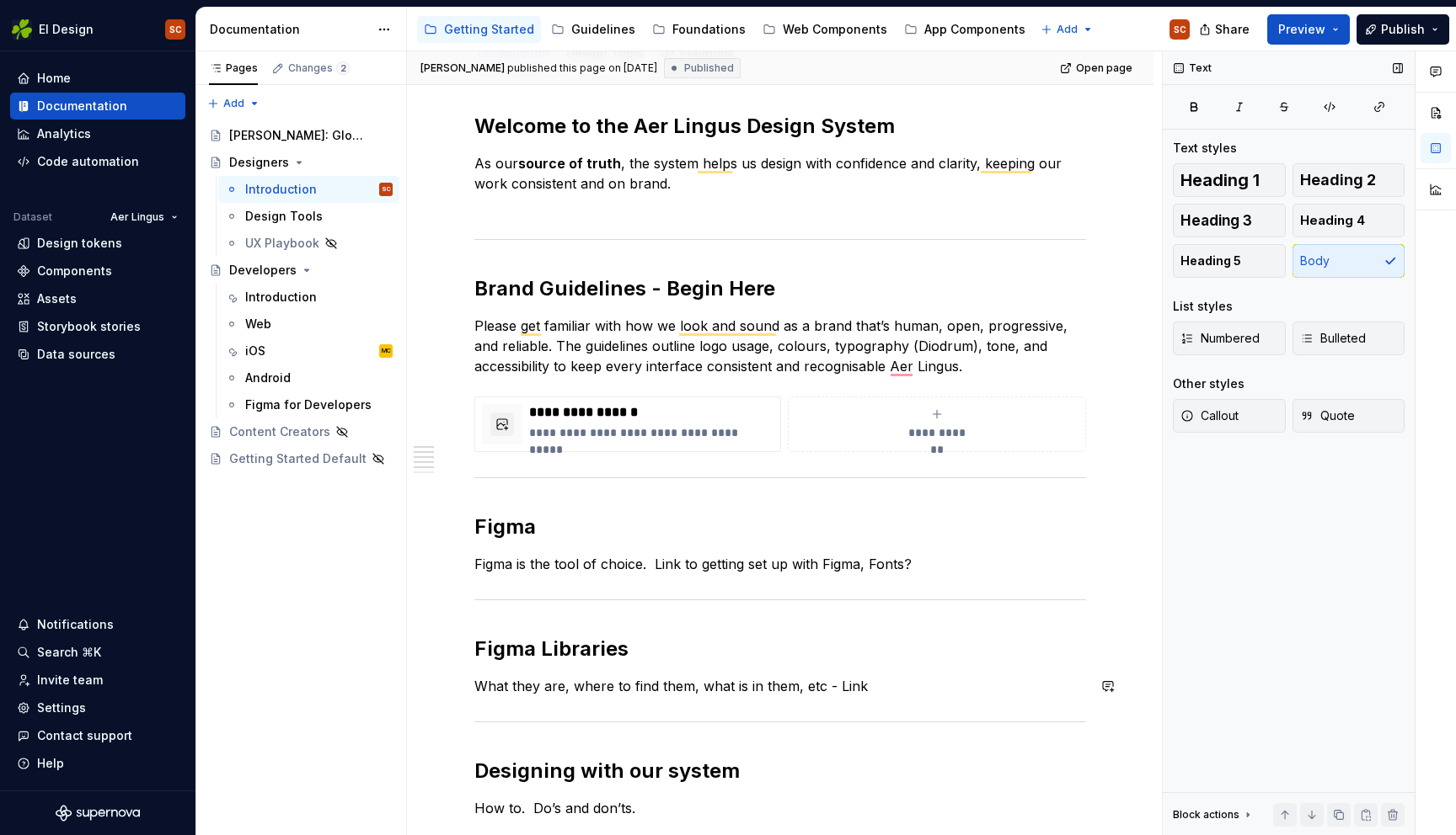
scroll to position [207, 0]
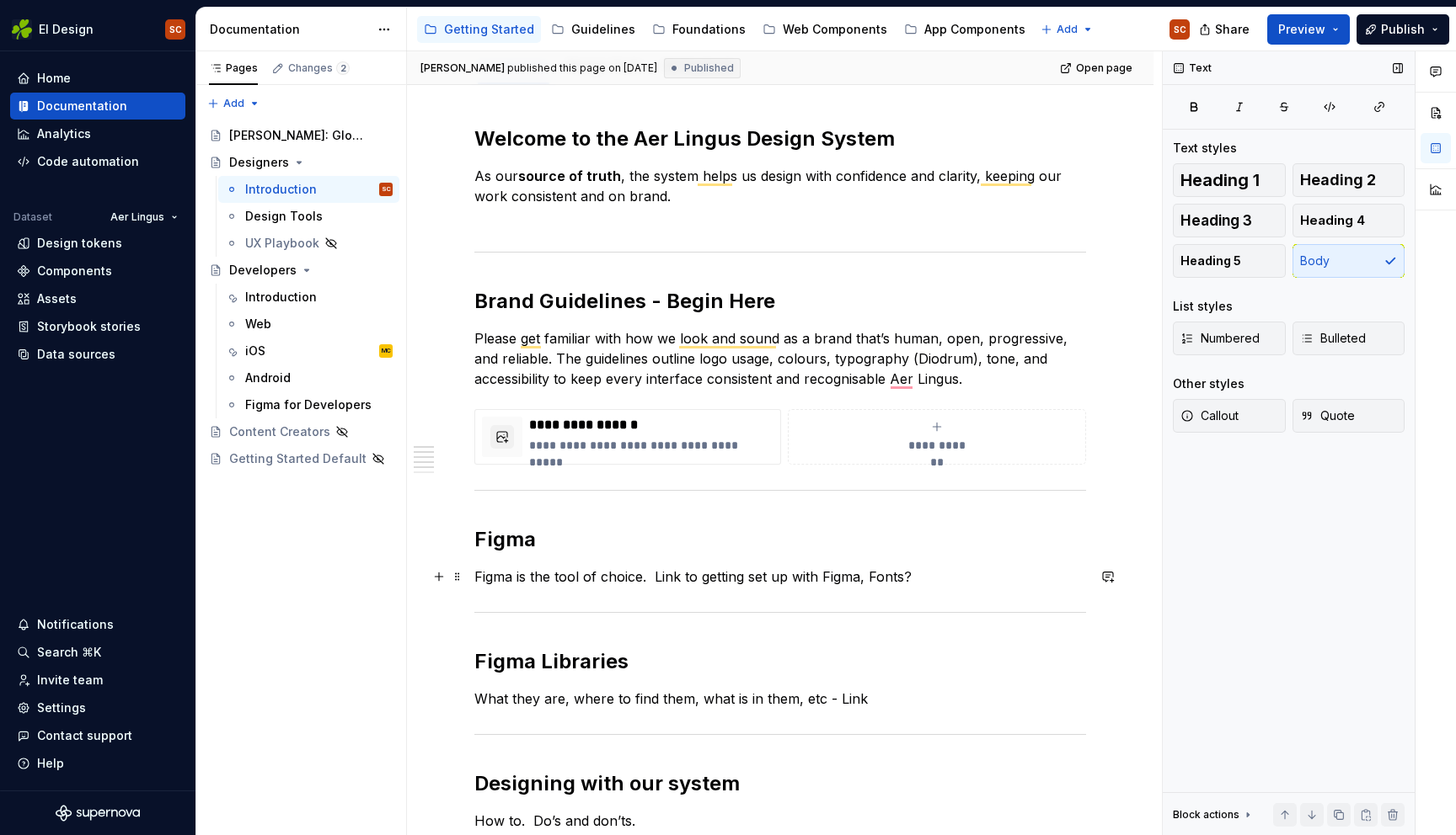
click at [911, 575] on p "Figma is the tool of choice. Link to getting set up with Figma, Fonts?" at bounding box center [780, 576] width 612 height 20
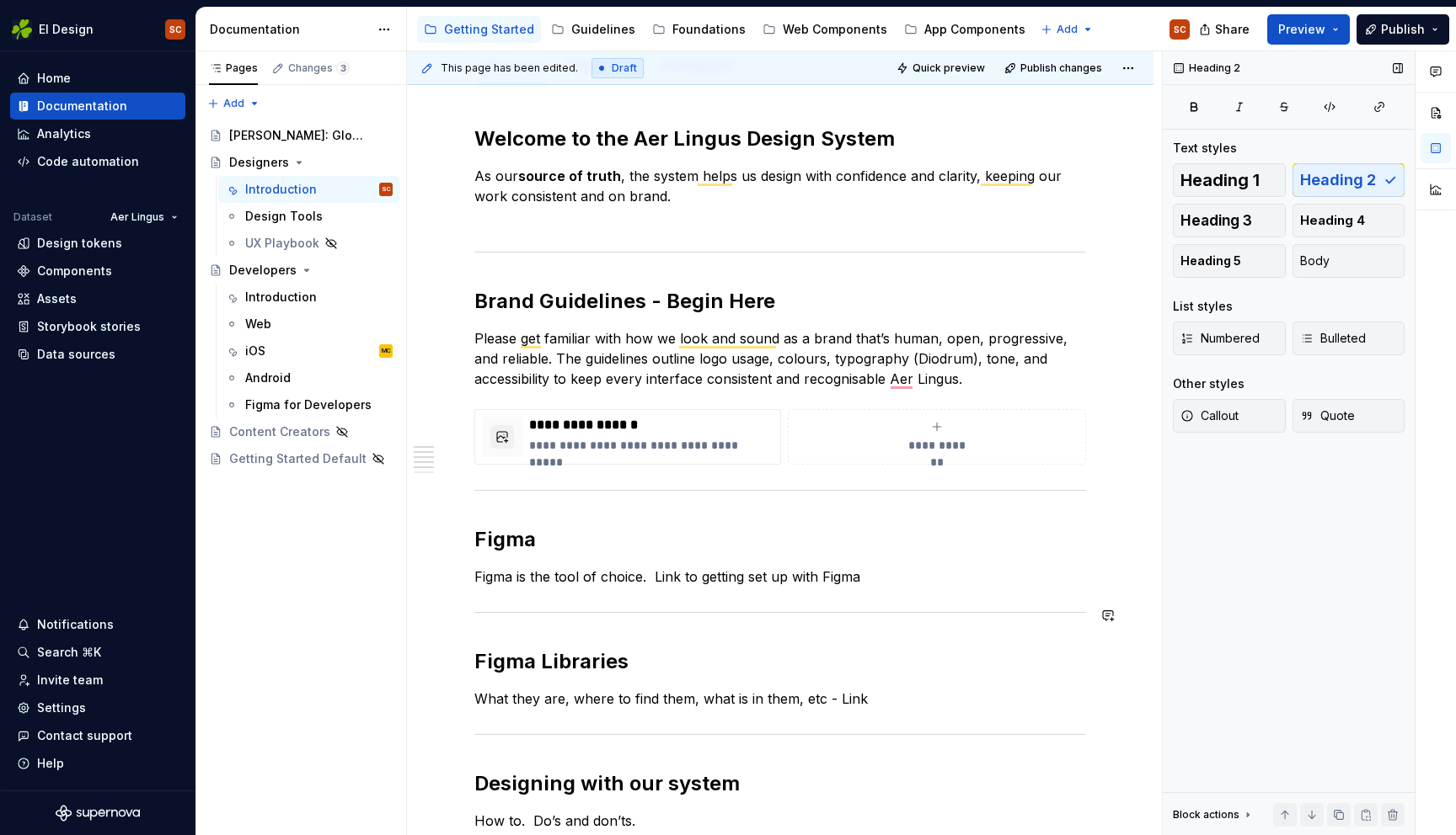
click at [930, 631] on div "**********" at bounding box center [780, 636] width 612 height 1021
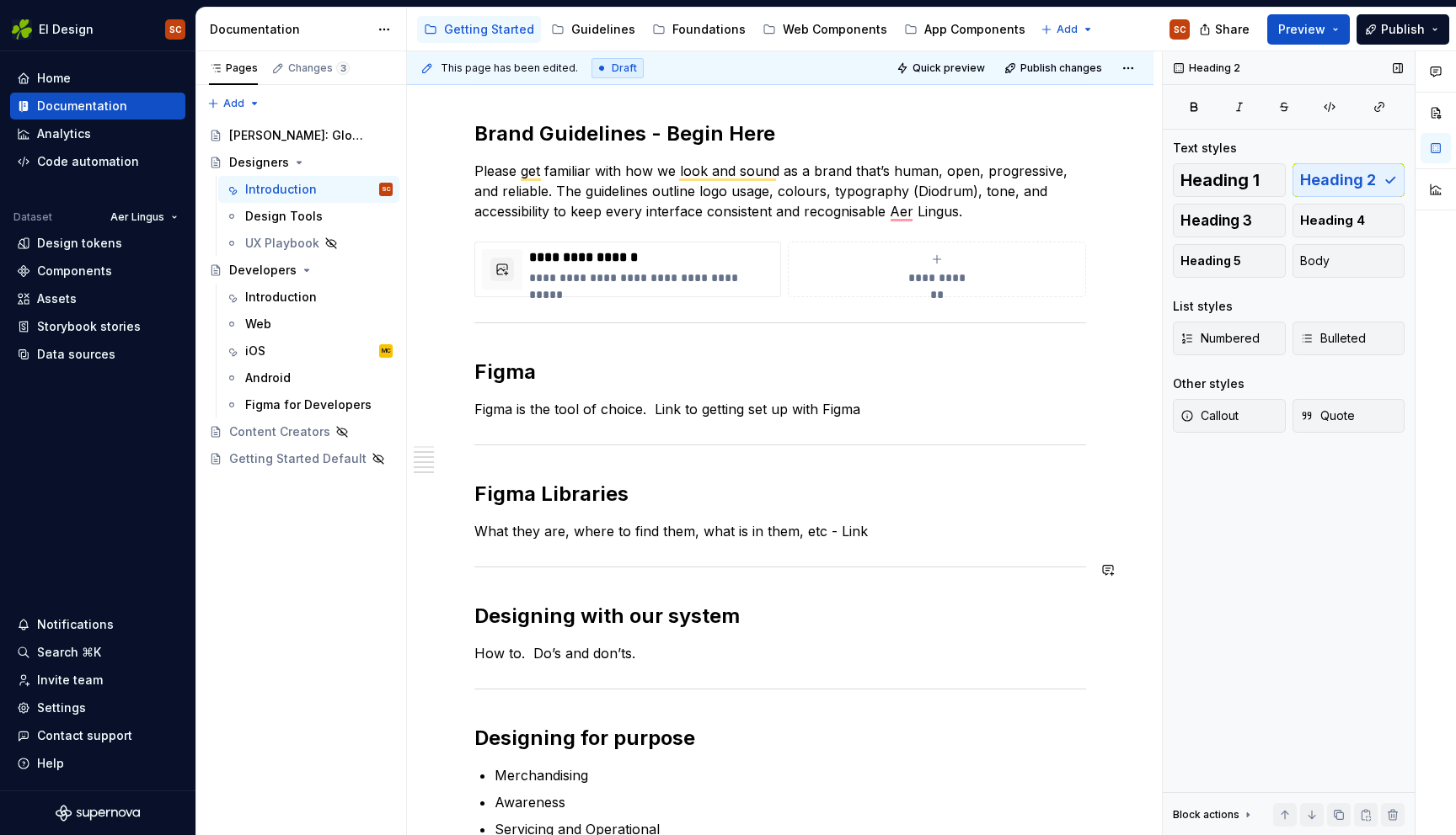
scroll to position [0, 0]
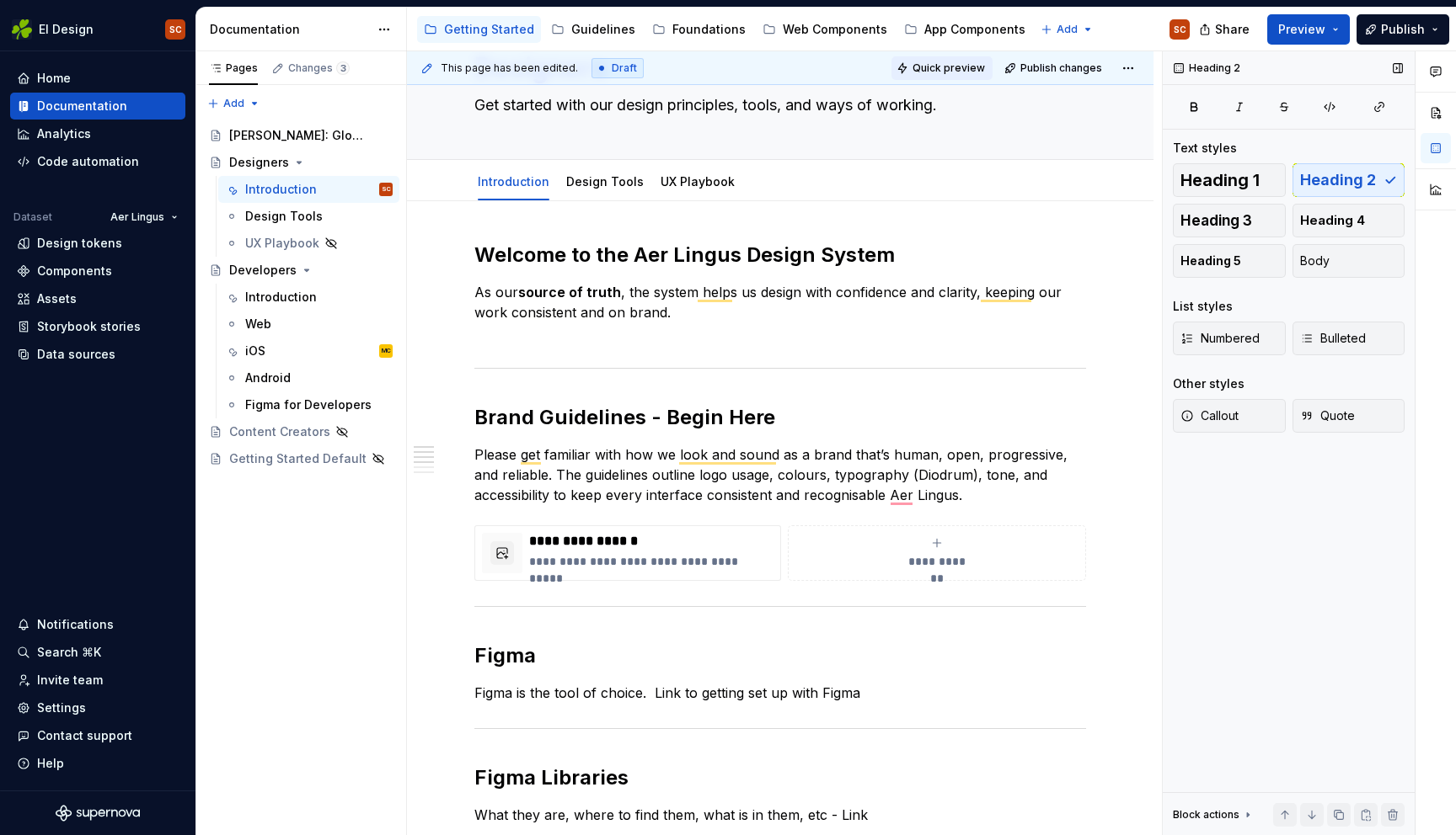
click at [929, 65] on span "Quick preview" at bounding box center [948, 68] width 72 height 13
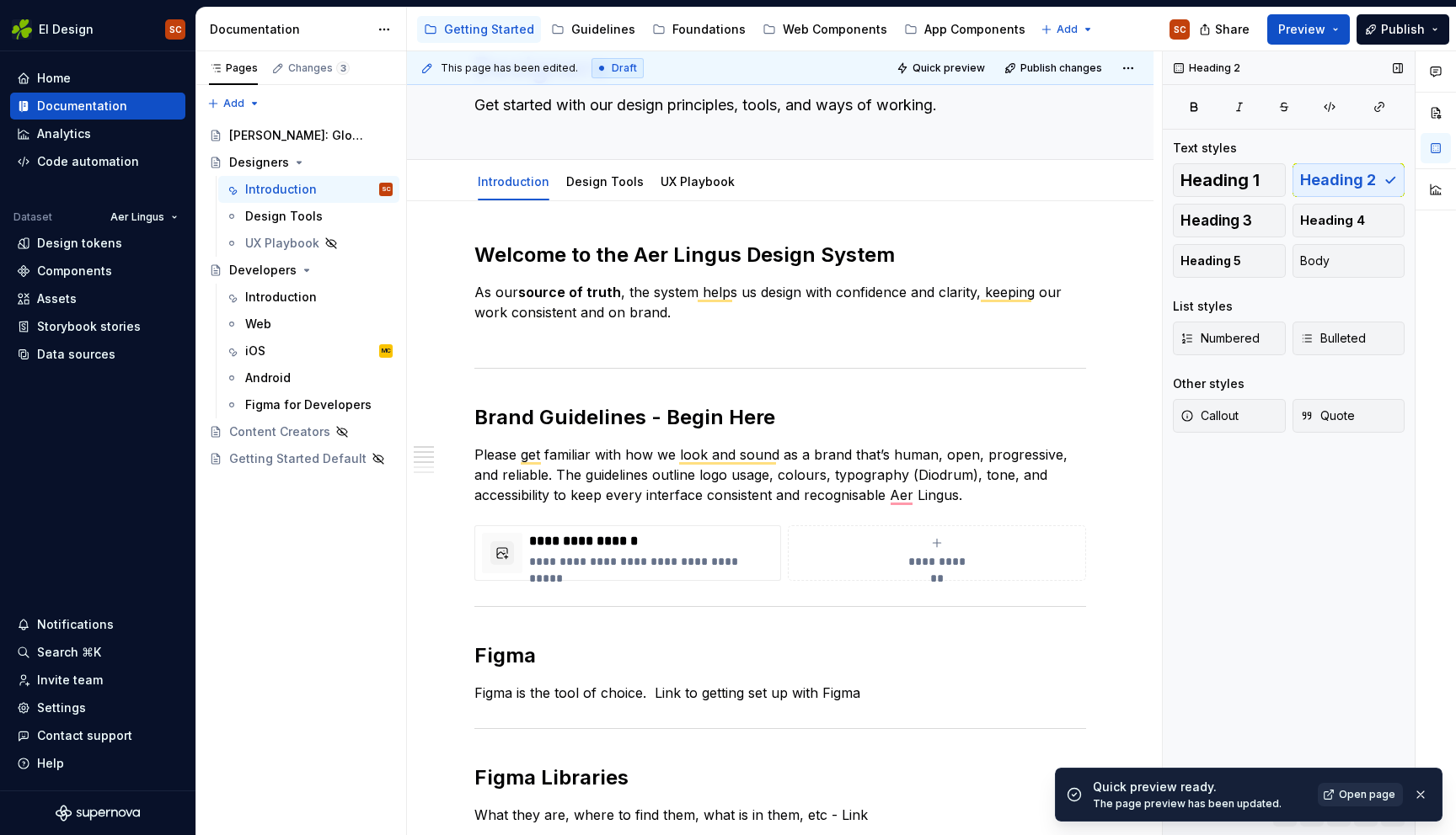
click at [1345, 795] on span "Open page" at bounding box center [1367, 795] width 56 height 13
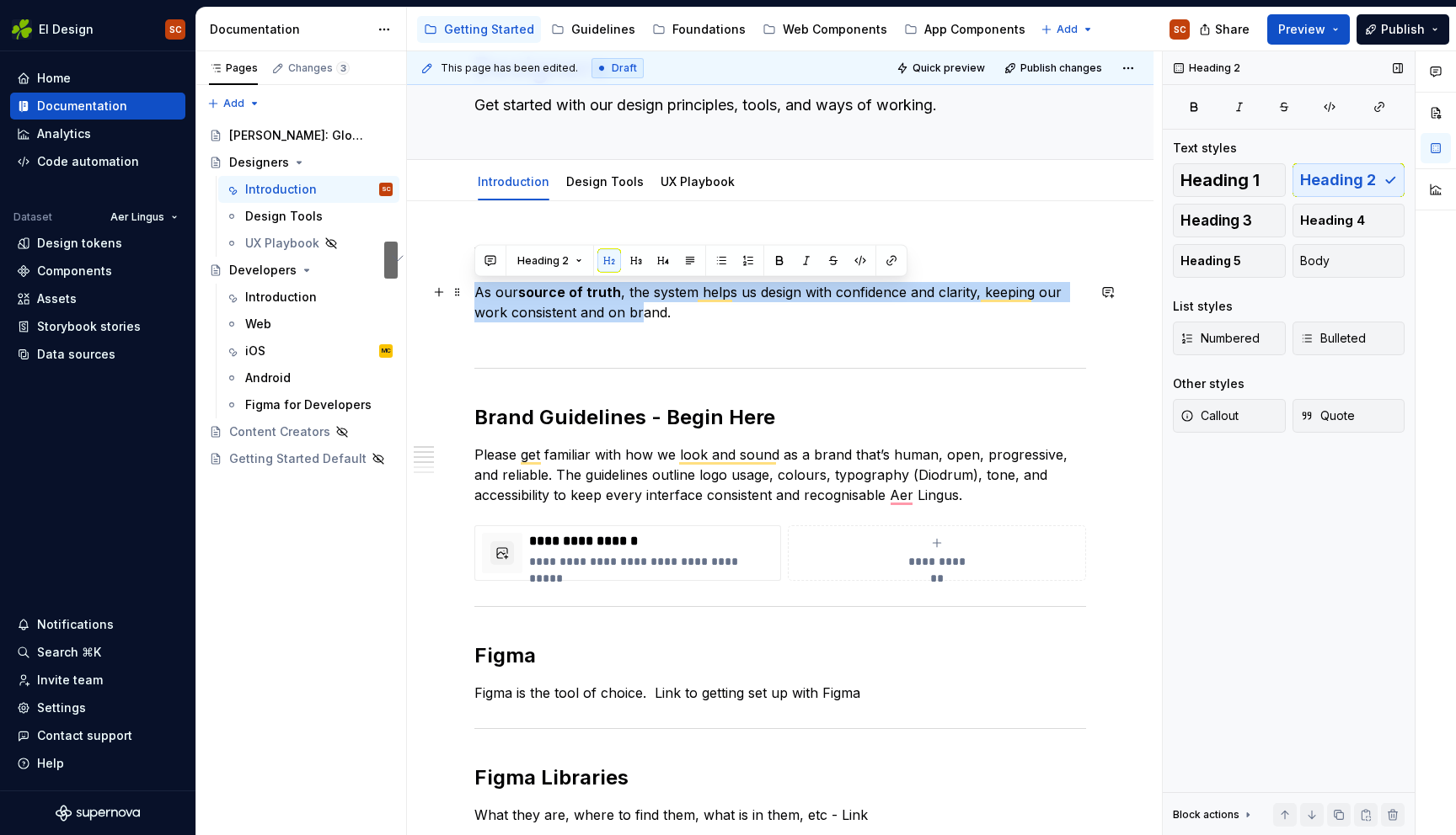
drag, startPoint x: 531, startPoint y: 297, endPoint x: 638, endPoint y: 316, distance: 108.7
click at [638, 316] on p "As our source of truth , the system helps us design with confidence and clarity…" at bounding box center [780, 312] width 612 height 61
click at [573, 255] on button "Heading 2" at bounding box center [549, 260] width 80 height 24
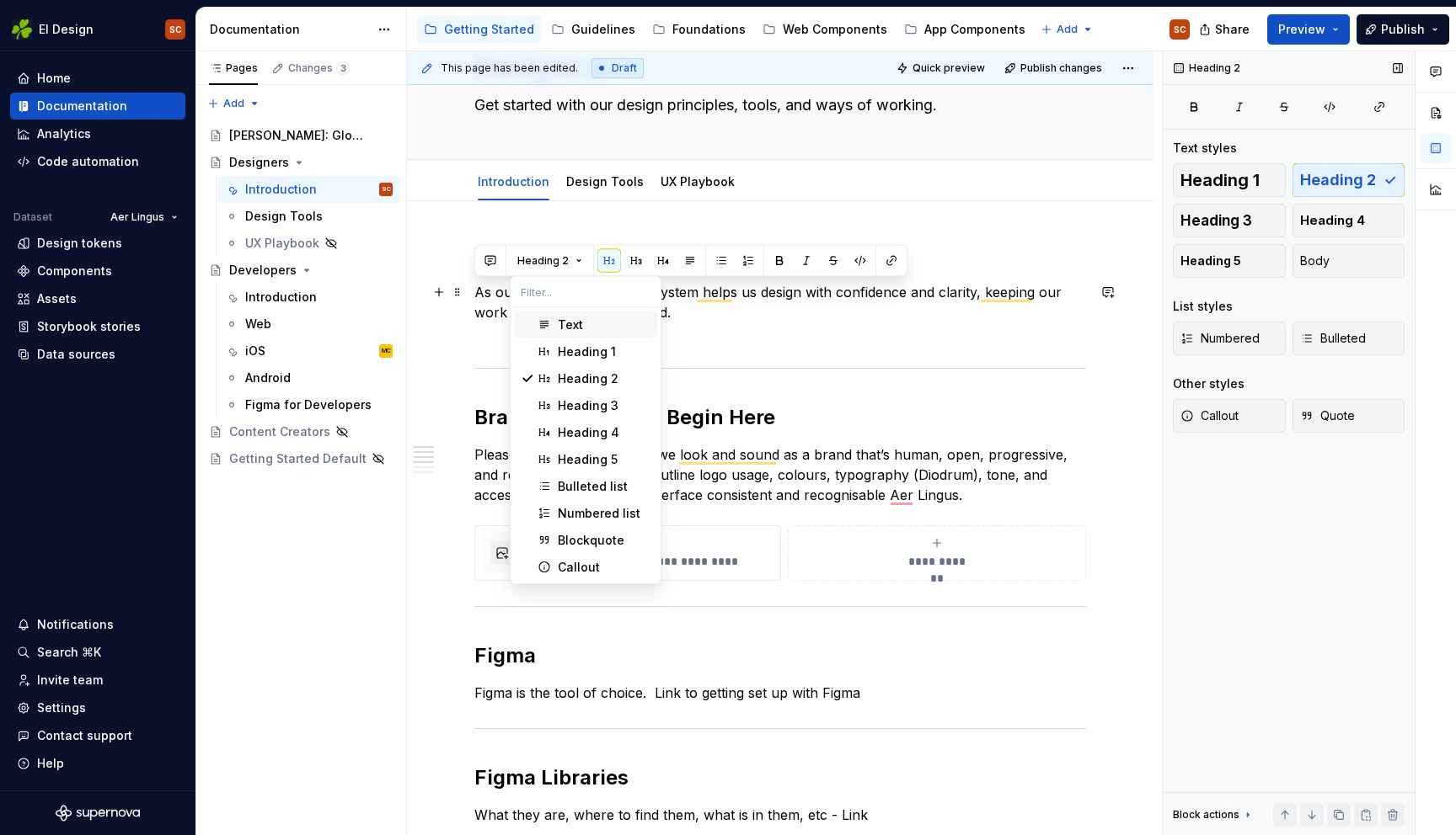
click at [574, 327] on div "Text" at bounding box center [570, 325] width 26 height 17
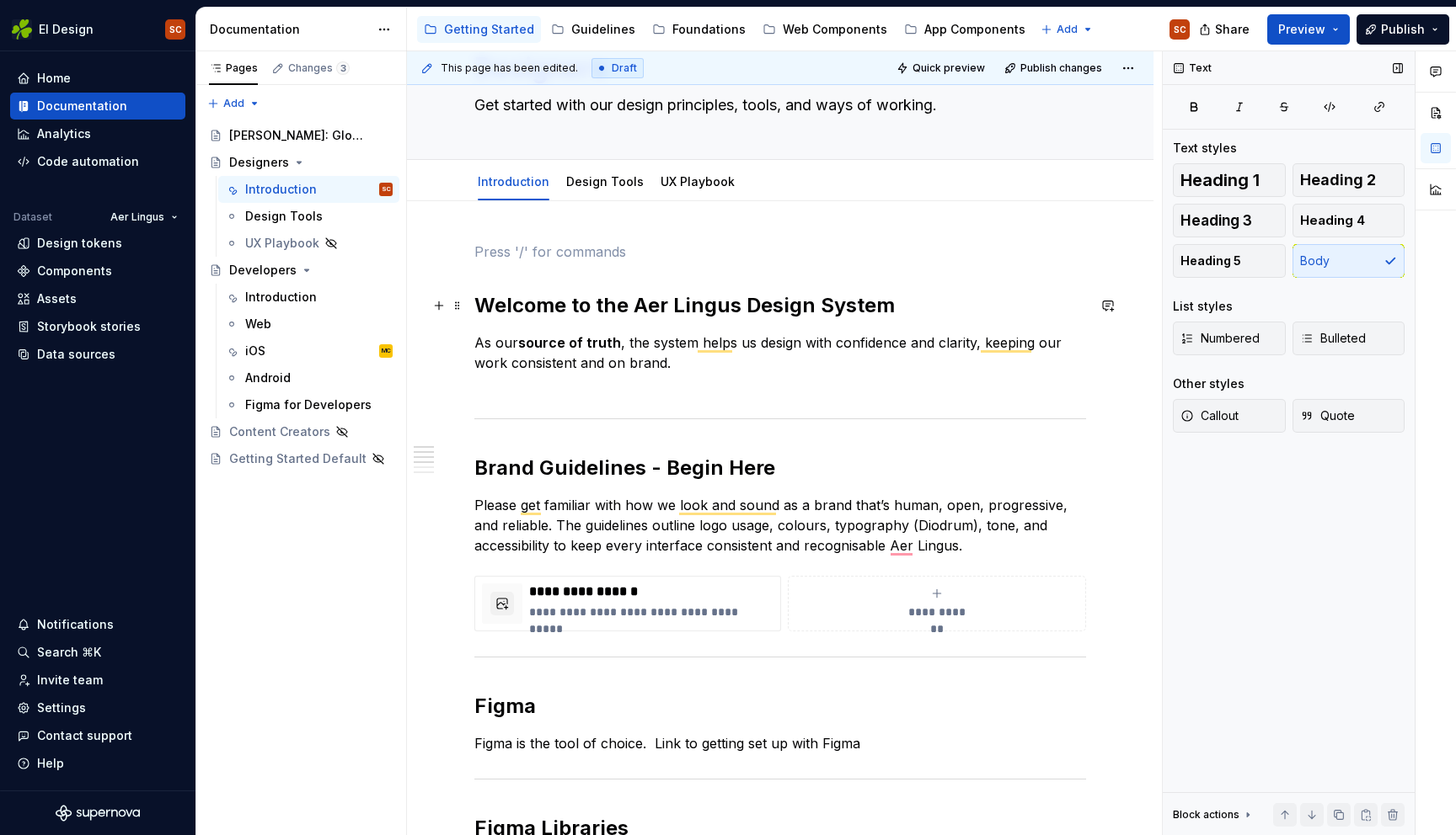
click at [475, 302] on h2 "Welcome to the Aer Lingus Design System" at bounding box center [780, 305] width 612 height 27
click at [460, 344] on span at bounding box center [457, 342] width 13 height 24
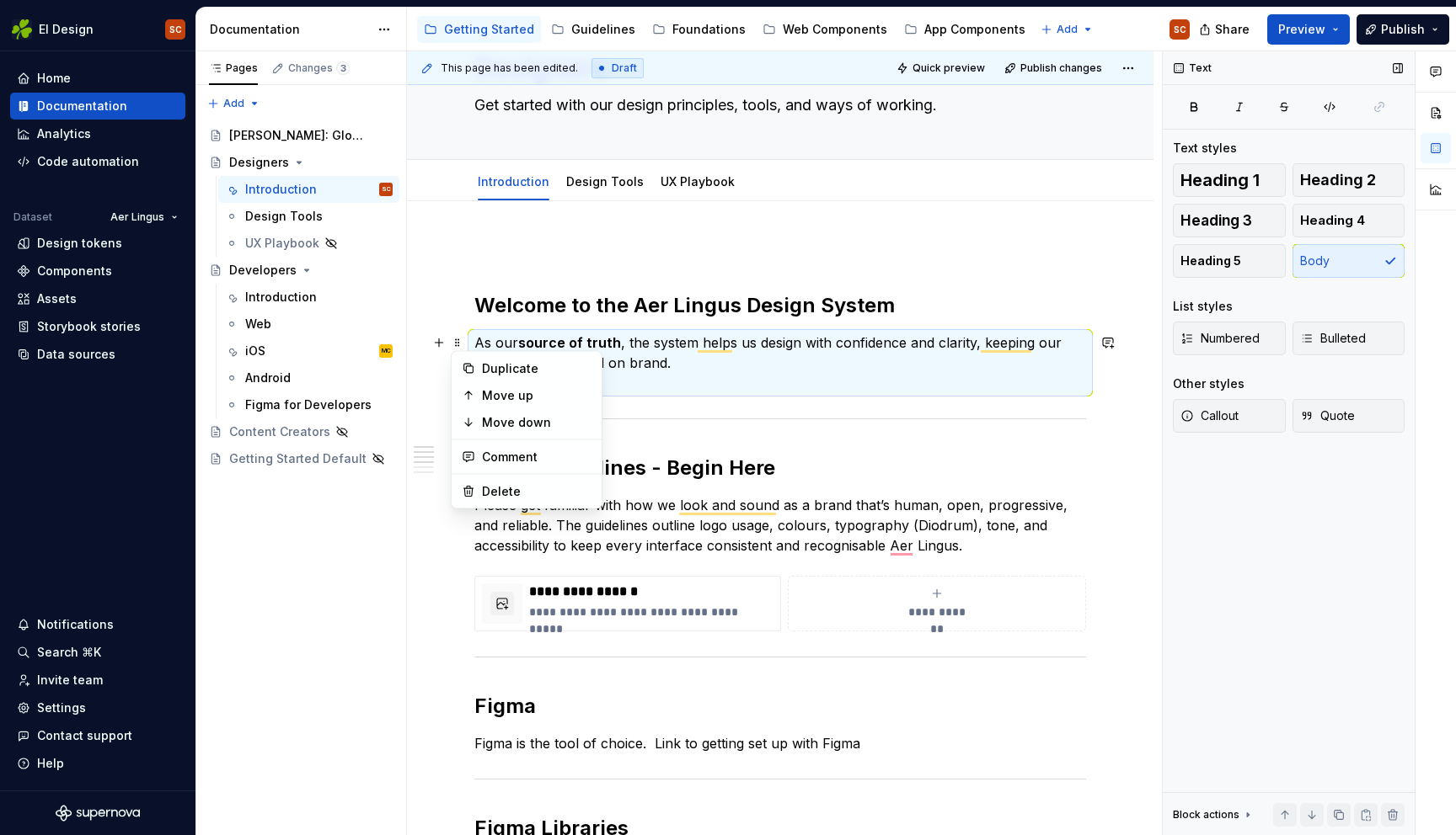
click at [476, 303] on h2 "Welcome to the Aer Lingus Design System" at bounding box center [780, 305] width 612 height 27
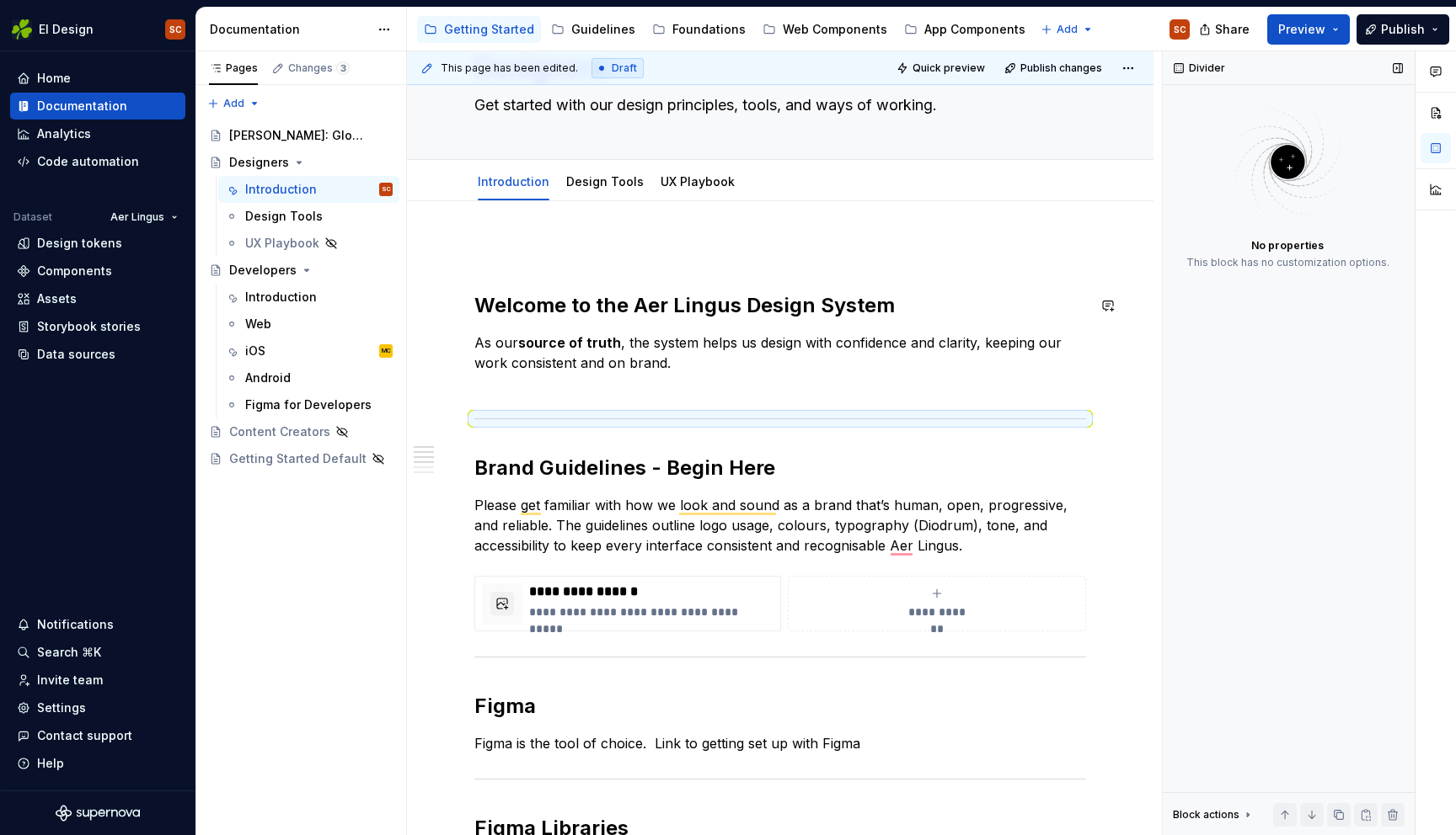
click at [476, 303] on h2 "Welcome to the Aer Lingus Design System" at bounding box center [780, 305] width 612 height 27
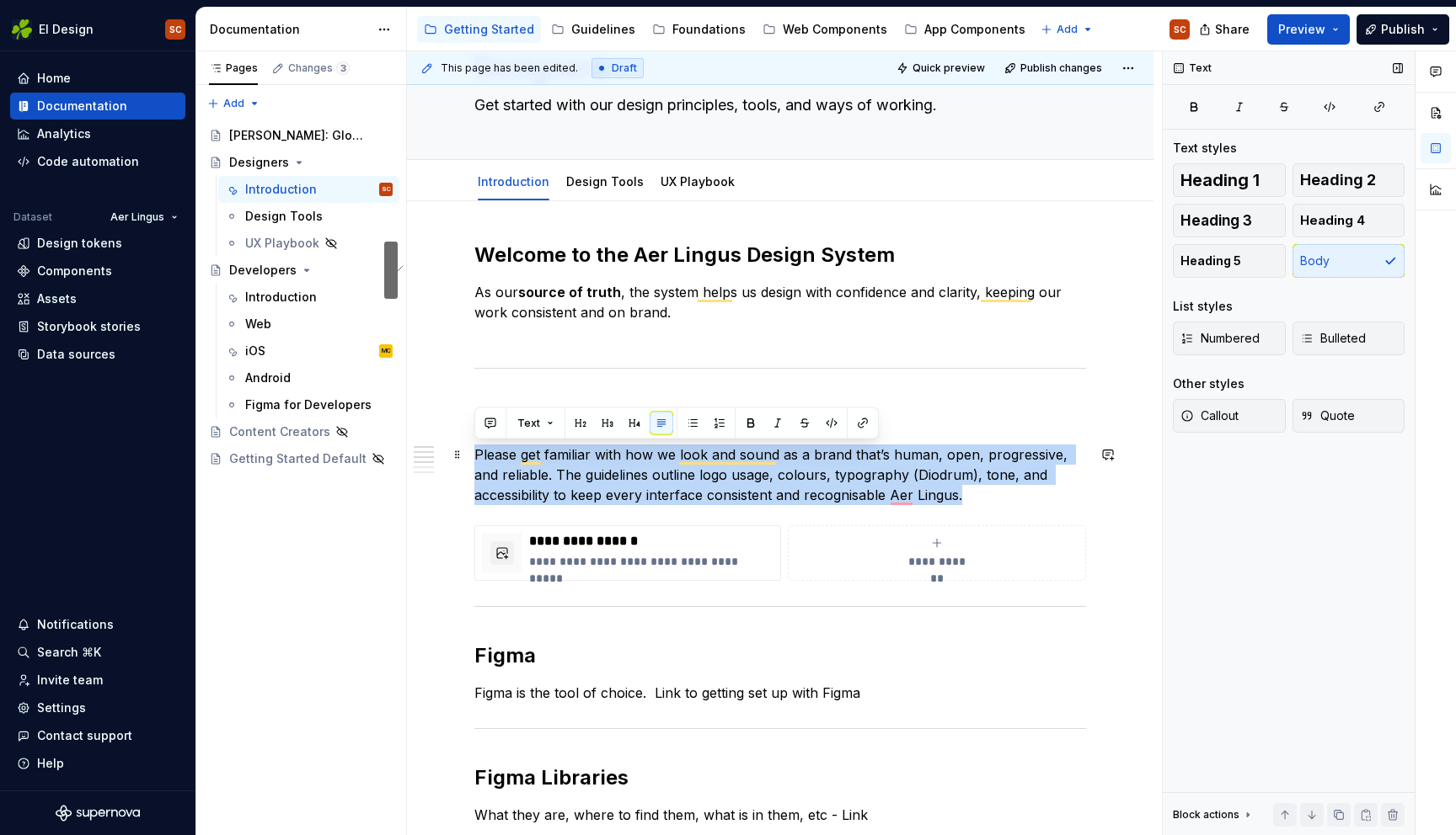
drag, startPoint x: 477, startPoint y: 452, endPoint x: 973, endPoint y: 485, distance: 497.1
click at [973, 485] on p "Please get familiar with how we look and sound as a brand that’s human, open, p…" at bounding box center [780, 474] width 612 height 61
copy p "Please get familiar with how we look and sound as a brand that’s human, open, p…"
click at [956, 494] on p "Please get familiar with how we look and sound as a brand that’s human, open, p…" at bounding box center [780, 474] width 612 height 61
drag, startPoint x: 565, startPoint y: 469, endPoint x: 470, endPoint y: 454, distance: 96.2
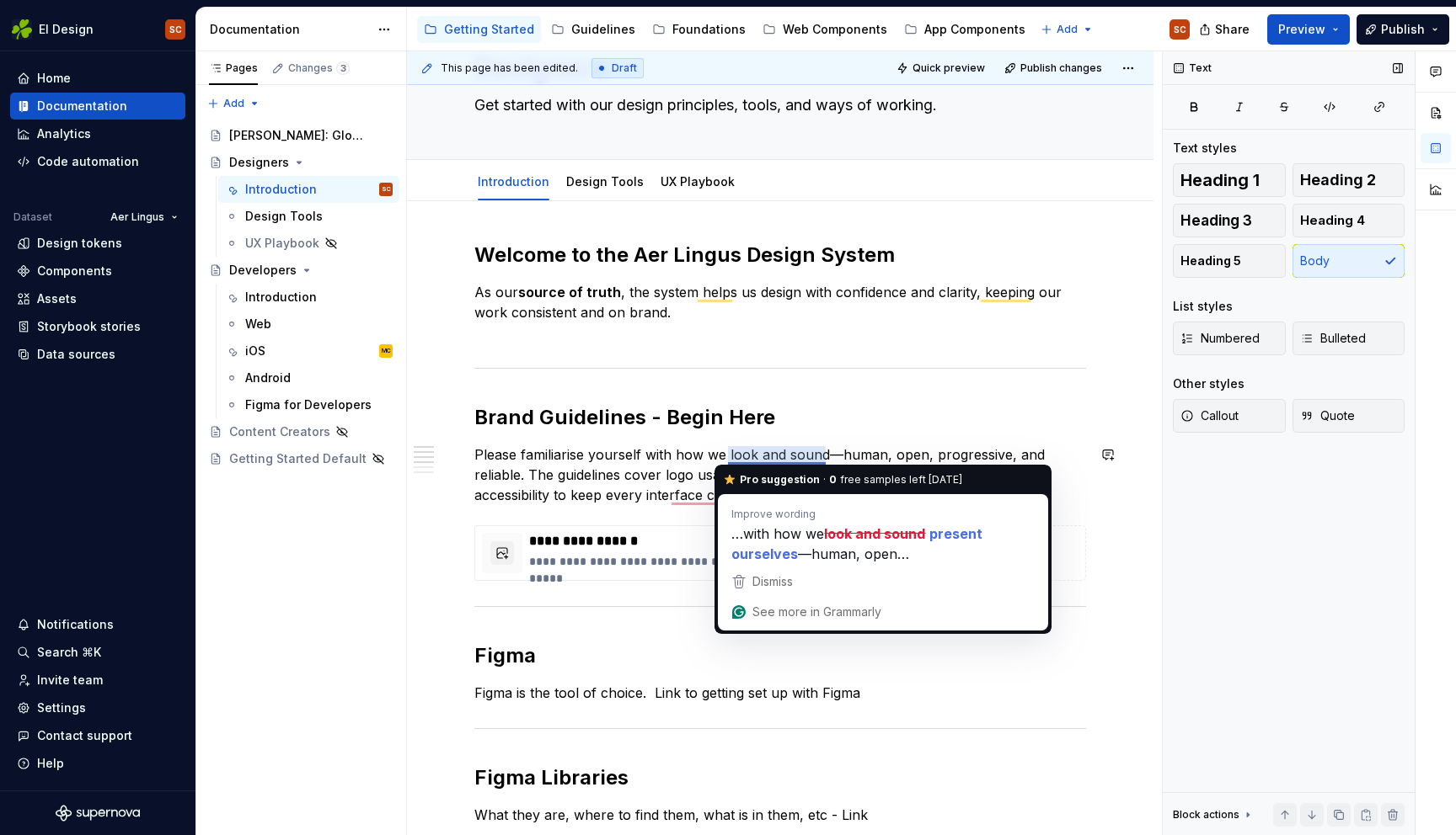
click at [835, 436] on div "**********" at bounding box center [780, 752] width 612 height 1021
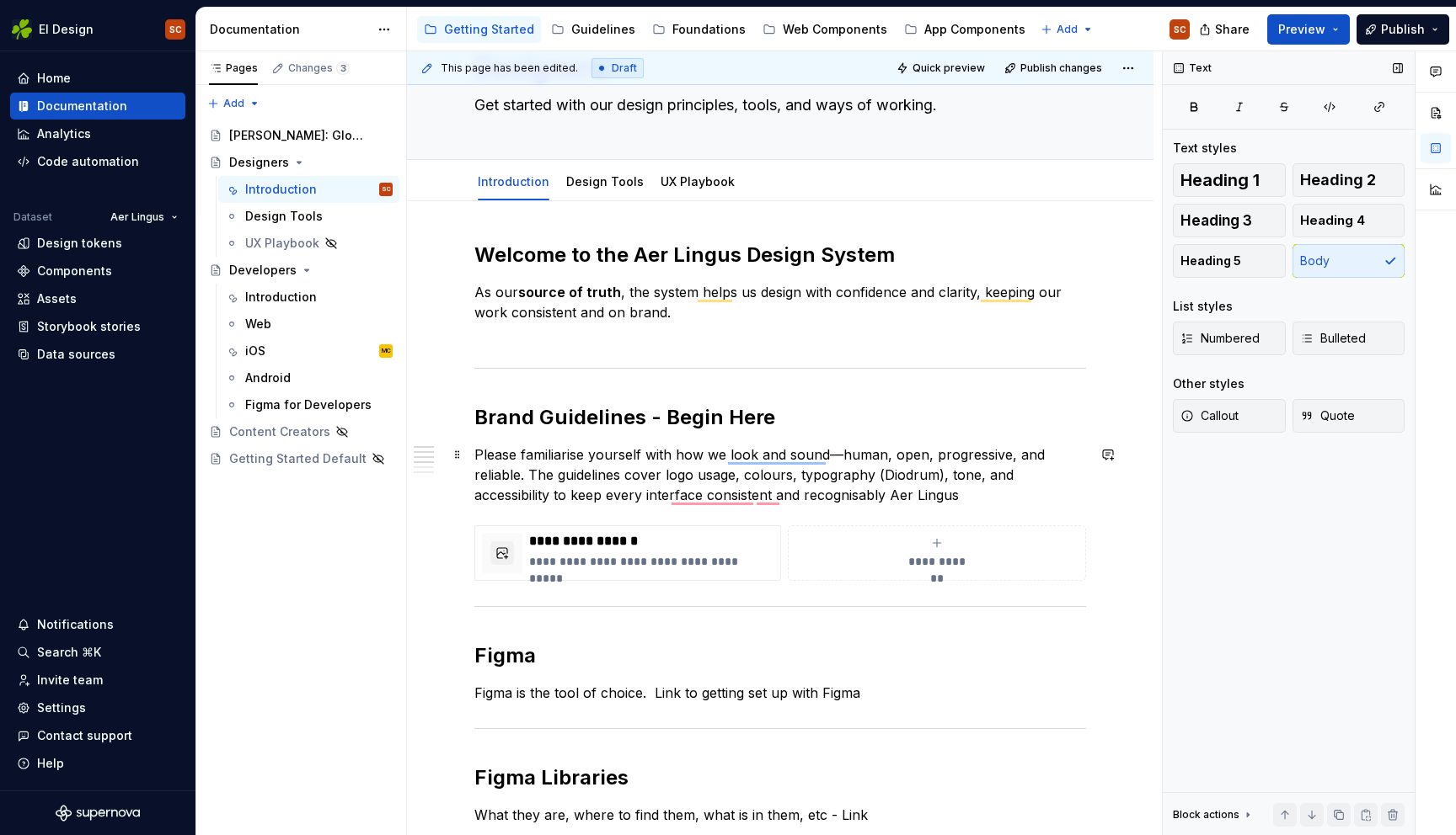
click at [835, 451] on p "Please familiarise yourself with how we look and sound—human, open, progressive…" at bounding box center [780, 474] width 612 height 61
drag, startPoint x: 1088, startPoint y: 452, endPoint x: 1088, endPoint y: 463, distance: 11.0
click at [1086, 453] on p "Please familiarise yourself with how we look and sound (human, open, progressiv…" at bounding box center [780, 474] width 612 height 61
click at [825, 449] on p "Please familiarise yourself with how we look and sound (human, open, progressiv…" at bounding box center [780, 474] width 612 height 61
click at [782, 530] on div "**********" at bounding box center [780, 553] width 612 height 55
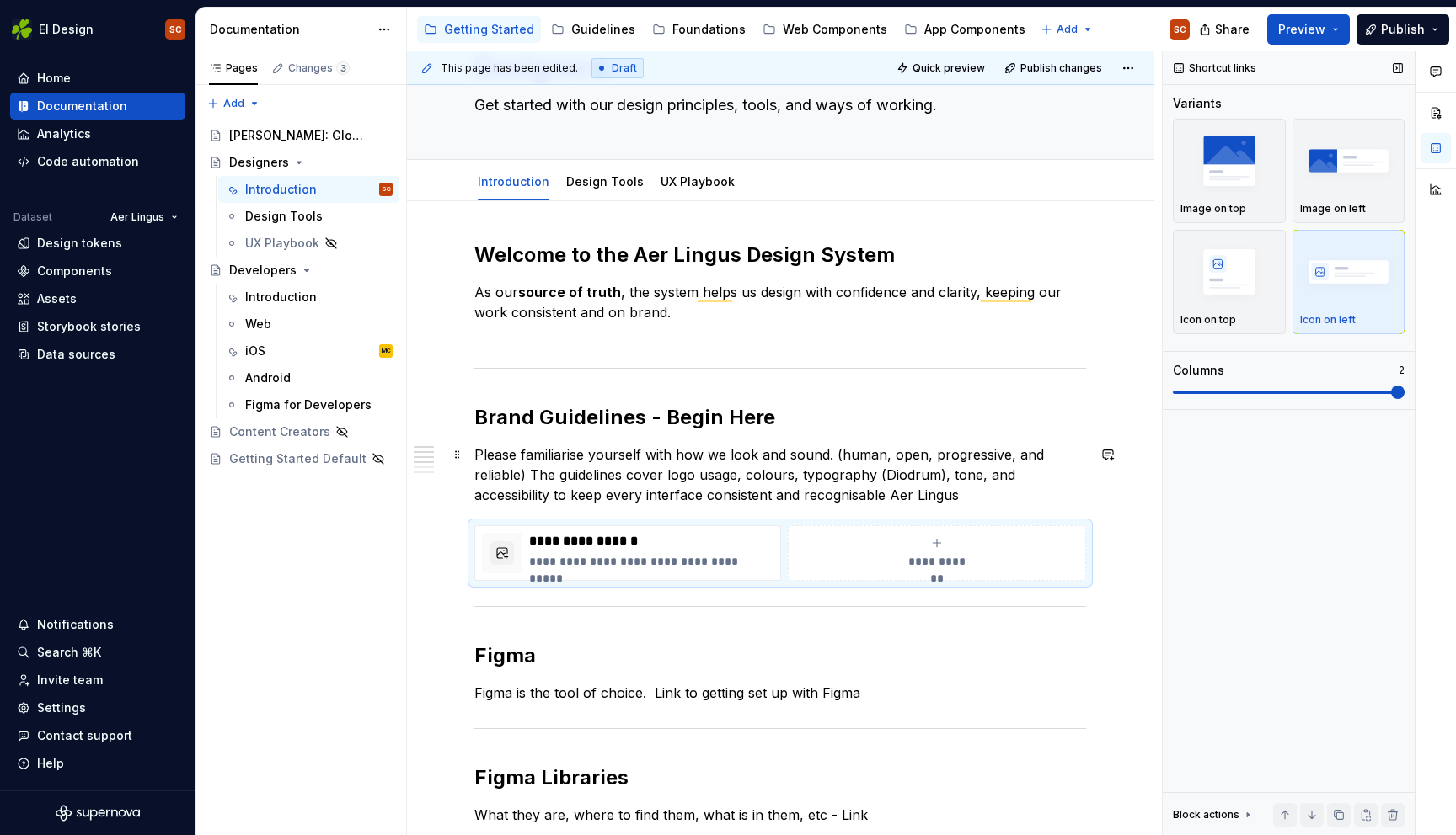
click at [878, 490] on p "Please familiarise yourself with how we look and sound. (human, open, progressi…" at bounding box center [780, 474] width 612 height 61
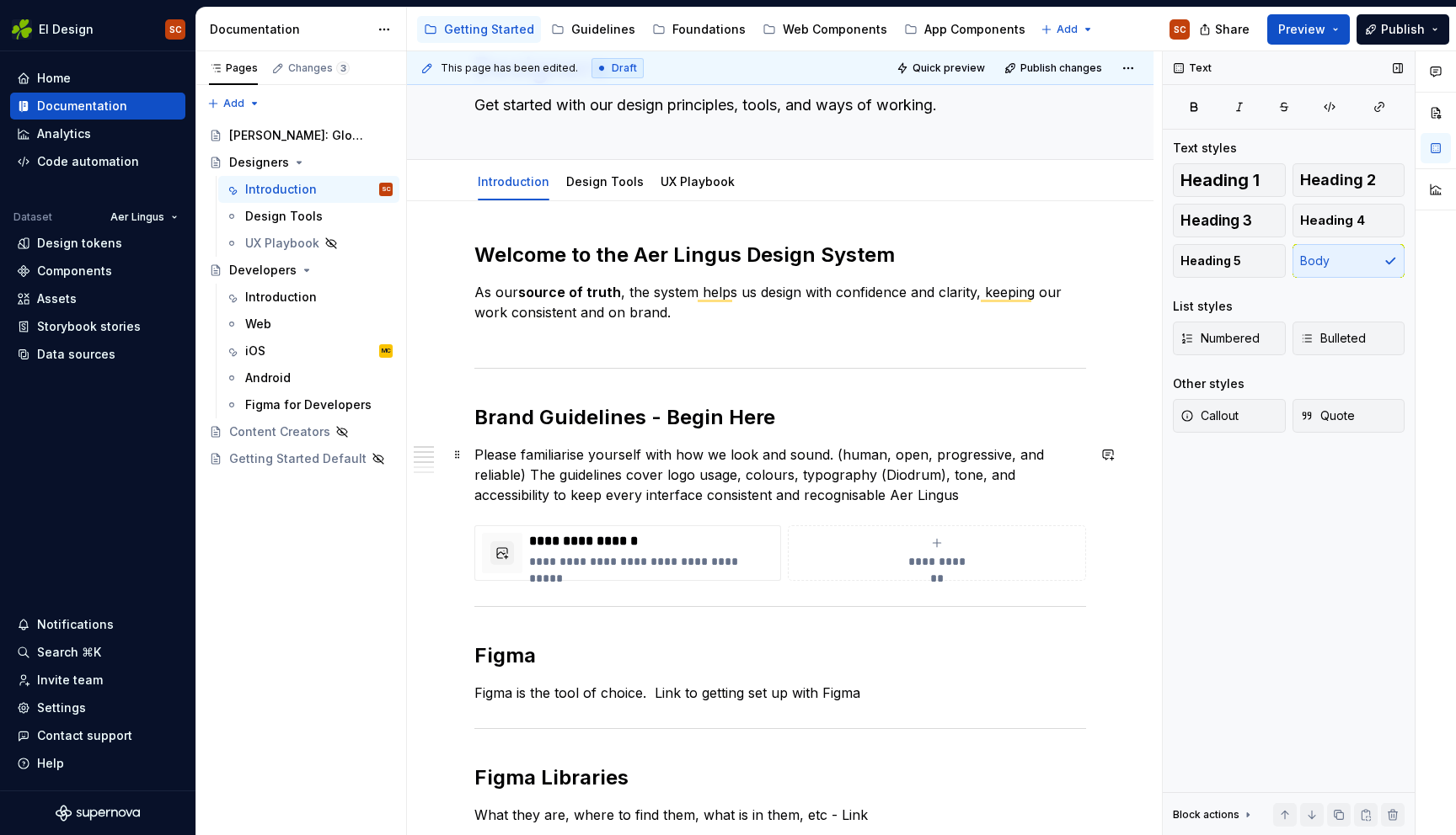
click at [756, 491] on p "Please familiarise yourself with how we look and sound. (human, open, progressi…" at bounding box center [780, 474] width 612 height 61
click at [860, 496] on p "Please familiarise yourself with how we look and sound. (human, open, progressi…" at bounding box center [780, 474] width 612 height 61
click at [872, 494] on p "Please familiarise yourself with how we look and sound. (human, open, progressi…" at bounding box center [780, 474] width 612 height 61
click at [439, 538] on button "button" at bounding box center [438, 533] width 24 height 24
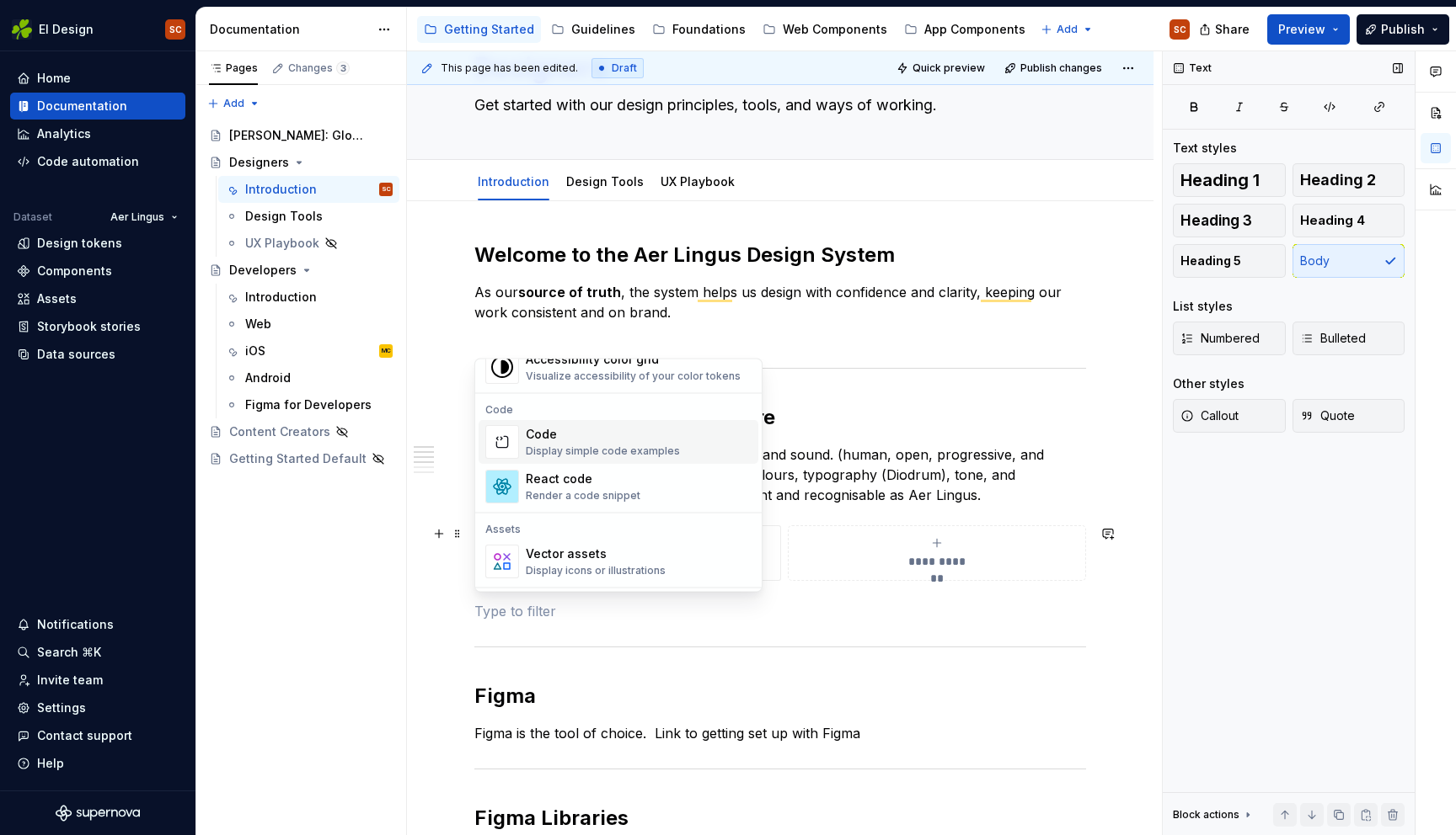
scroll to position [1353, 0]
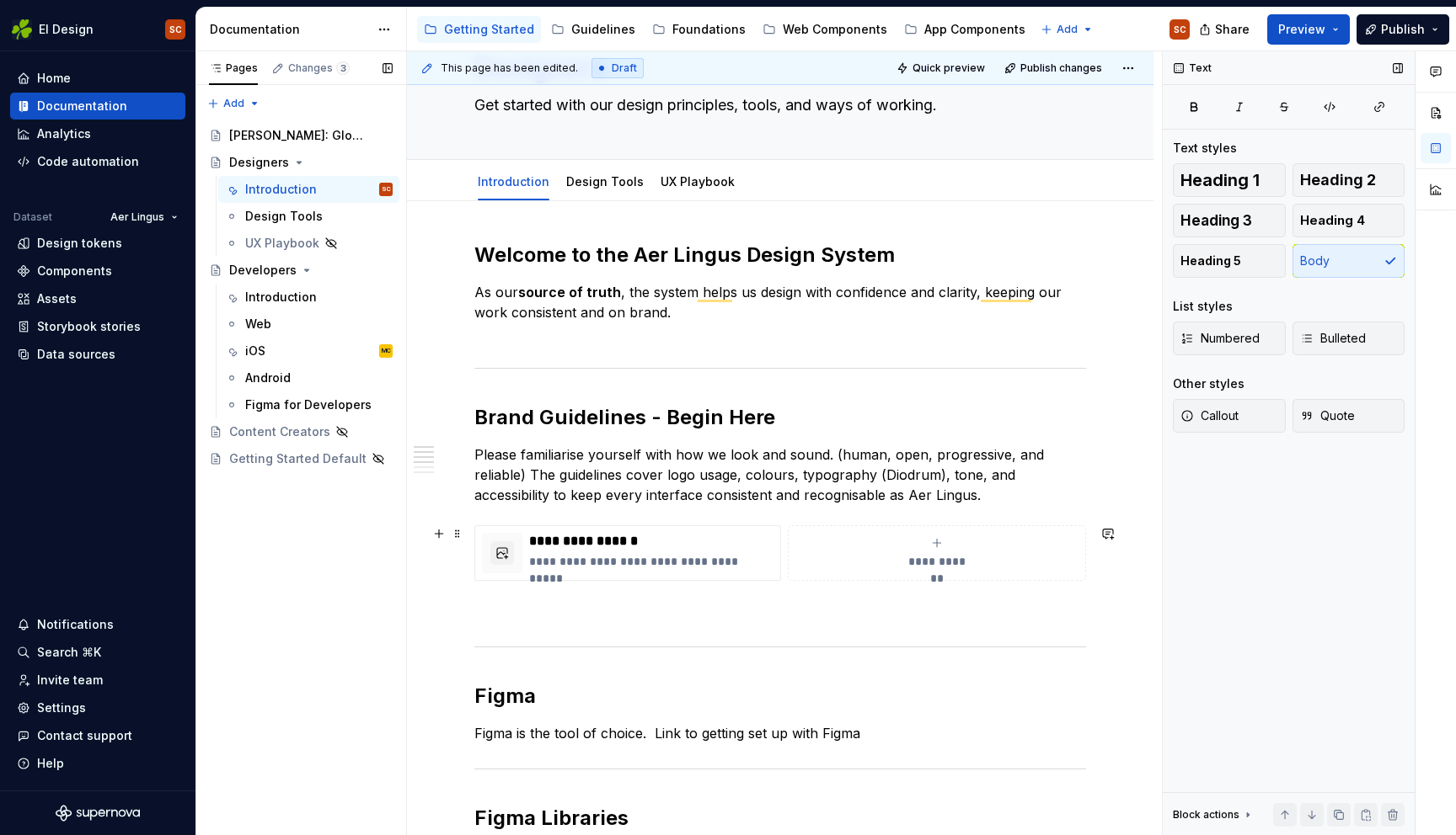
click at [349, 627] on div "Pages Changes 3 Add Accessibility guide for tree Page tree. Navigate the tree w…" at bounding box center [300, 443] width 210 height 785
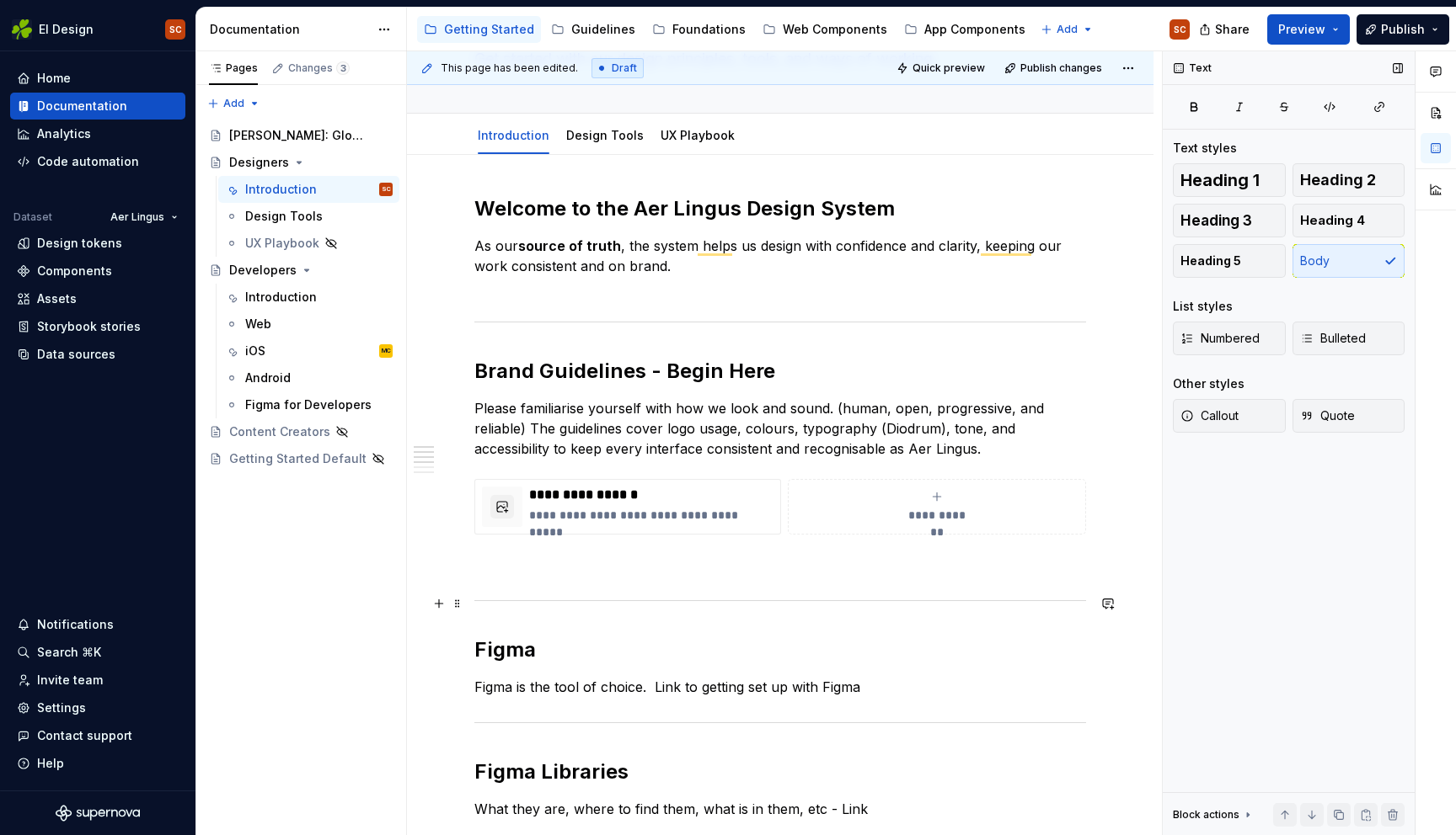
scroll to position [147, 0]
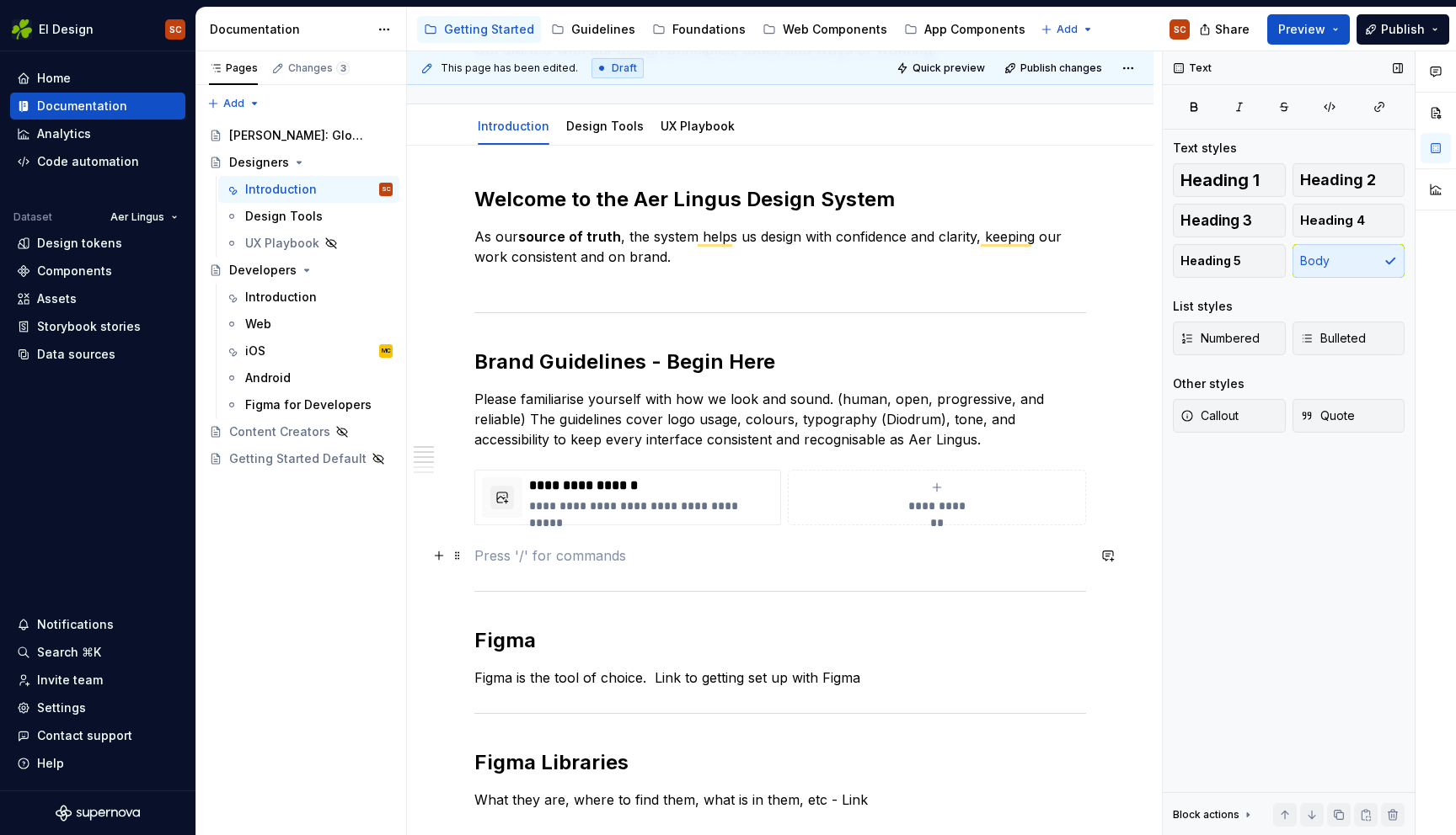
click at [501, 549] on p "To enrich screen reader interactions, please activate Accessibility in Grammarl…" at bounding box center [780, 555] width 612 height 20
click at [1078, 67] on span "Publish changes" at bounding box center [1061, 68] width 82 height 13
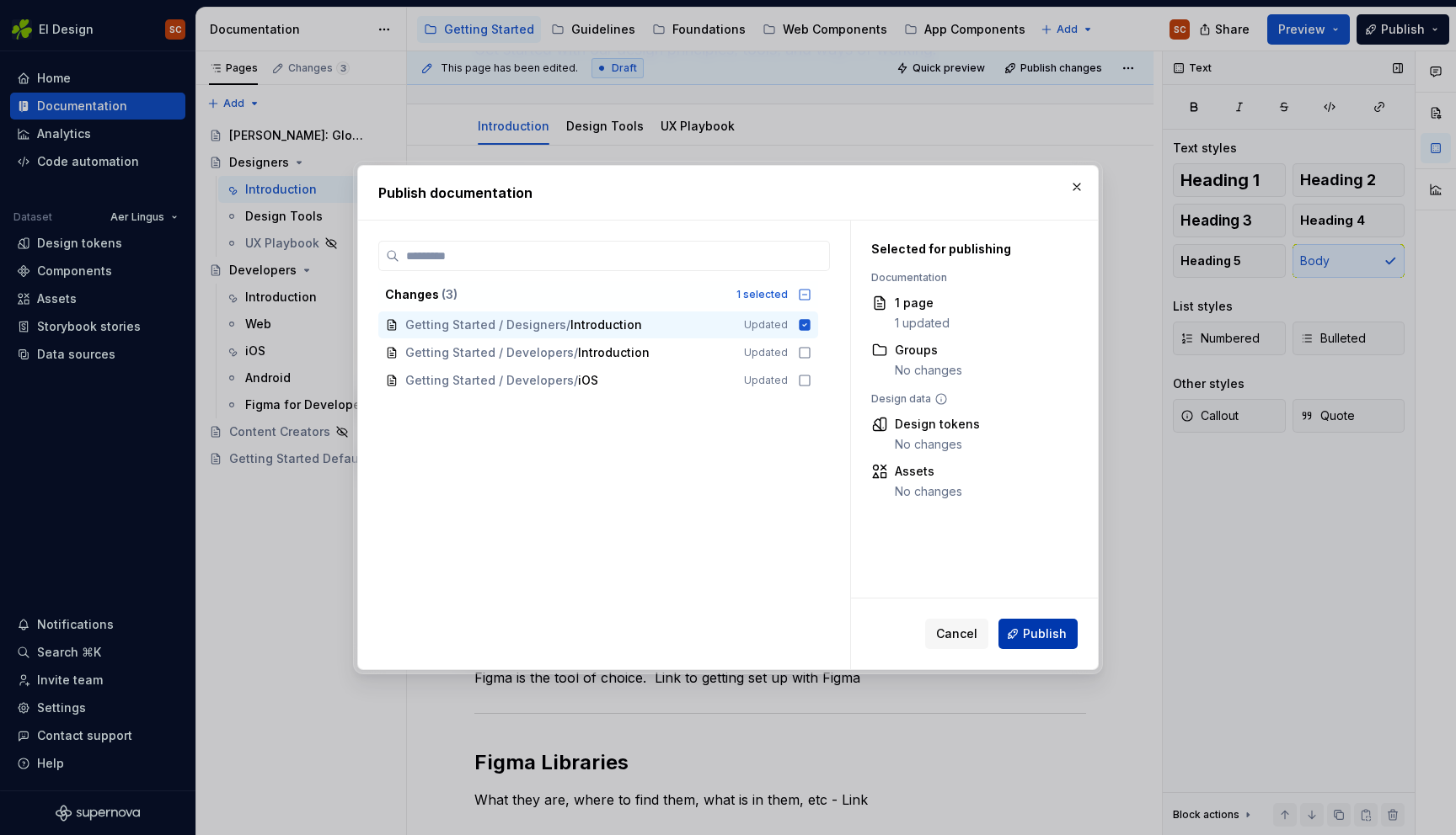
click at [1047, 628] on span "Publish" at bounding box center [1045, 634] width 44 height 17
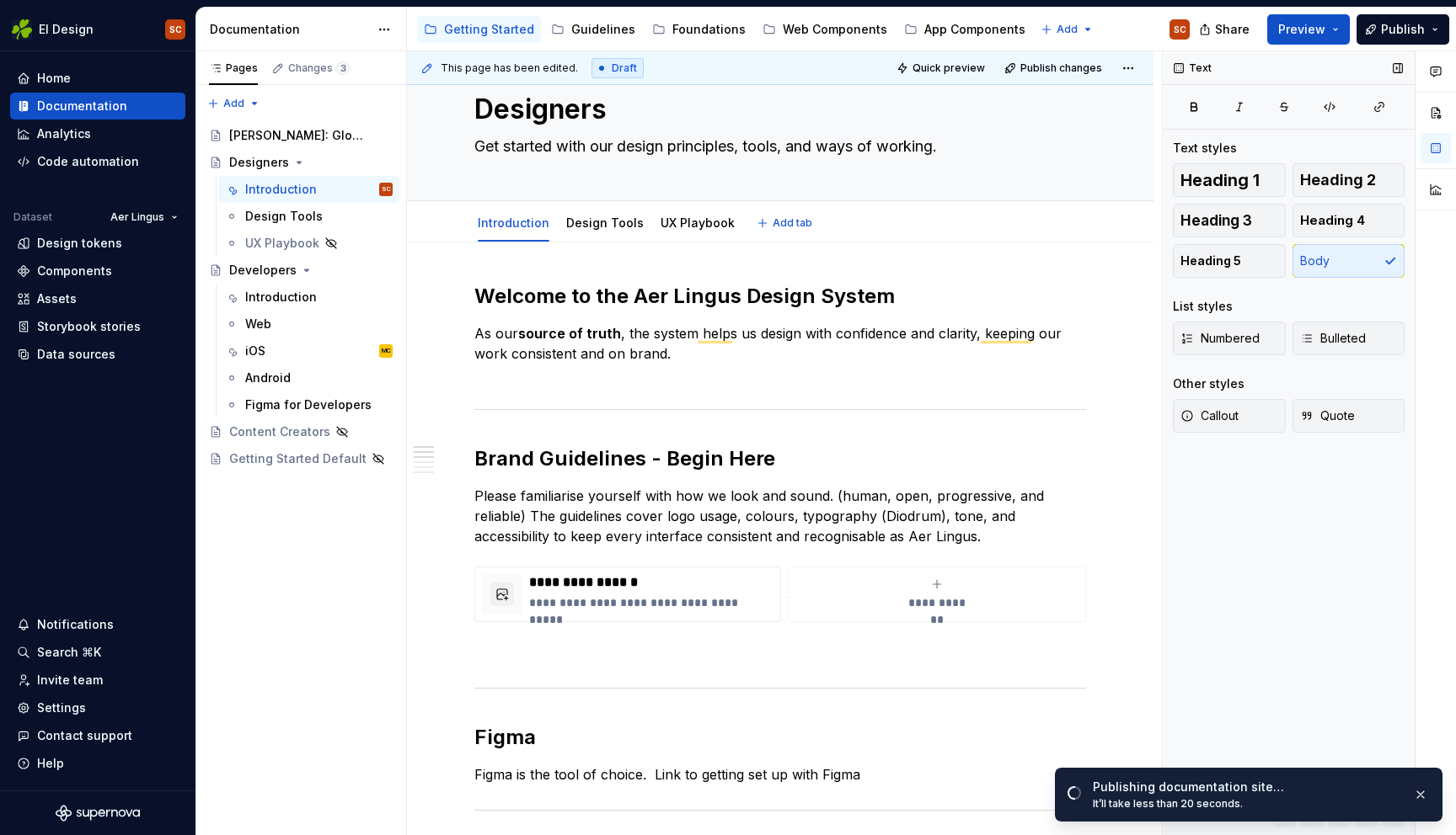
scroll to position [0, 0]
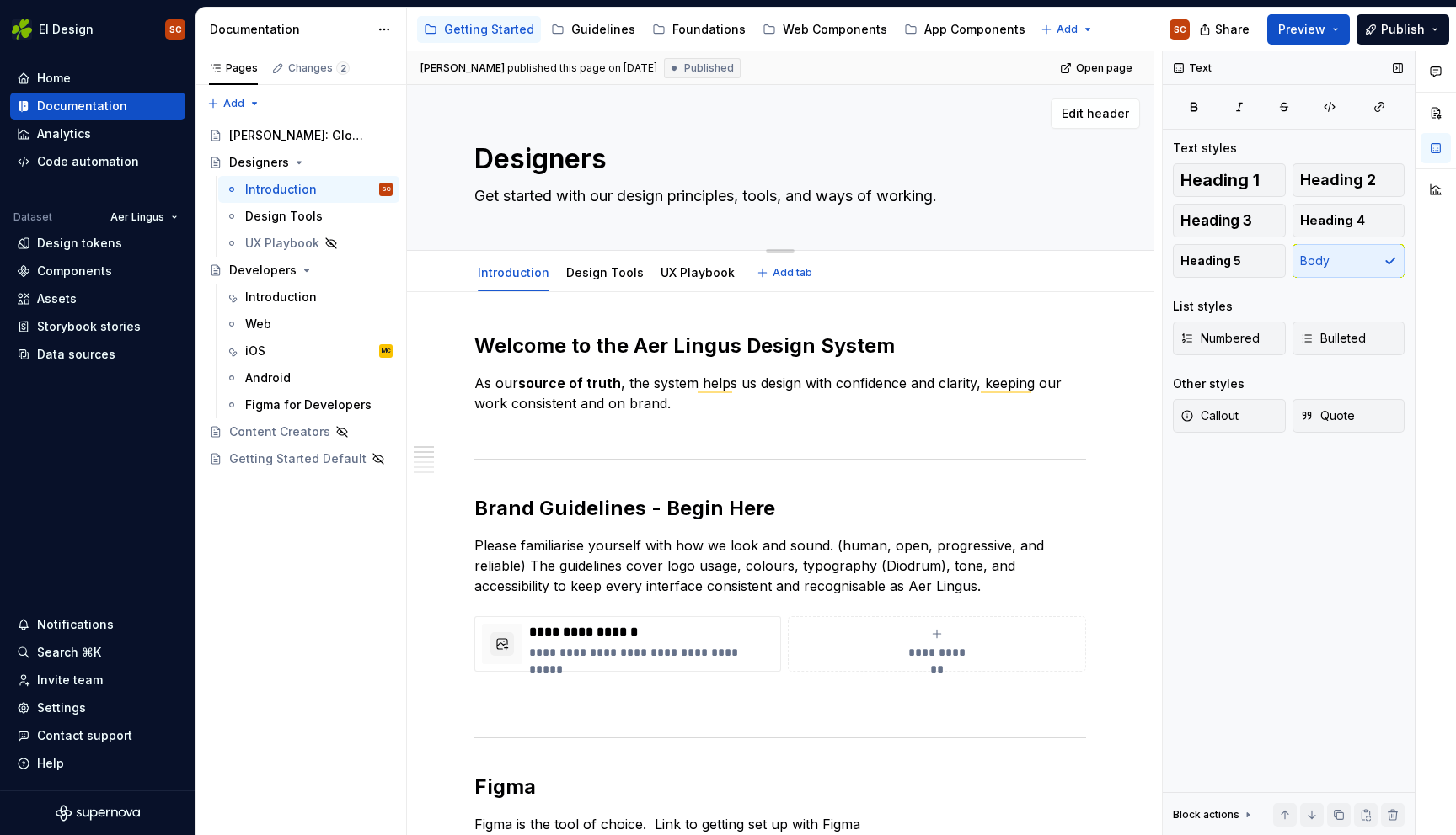
click at [735, 196] on textarea "Get started with our design principles, tools, and ways of working." at bounding box center [776, 196] width 612 height 27
click at [740, 196] on textarea "Get started with our design principles, tools, and ways of working." at bounding box center [776, 196] width 612 height 27
drag, startPoint x: 741, startPoint y: 194, endPoint x: 675, endPoint y: 194, distance: 66.0
click at [675, 194] on textarea "Get started with our design principles, tools, and ways of working." at bounding box center [776, 196] width 612 height 27
type textarea "*"
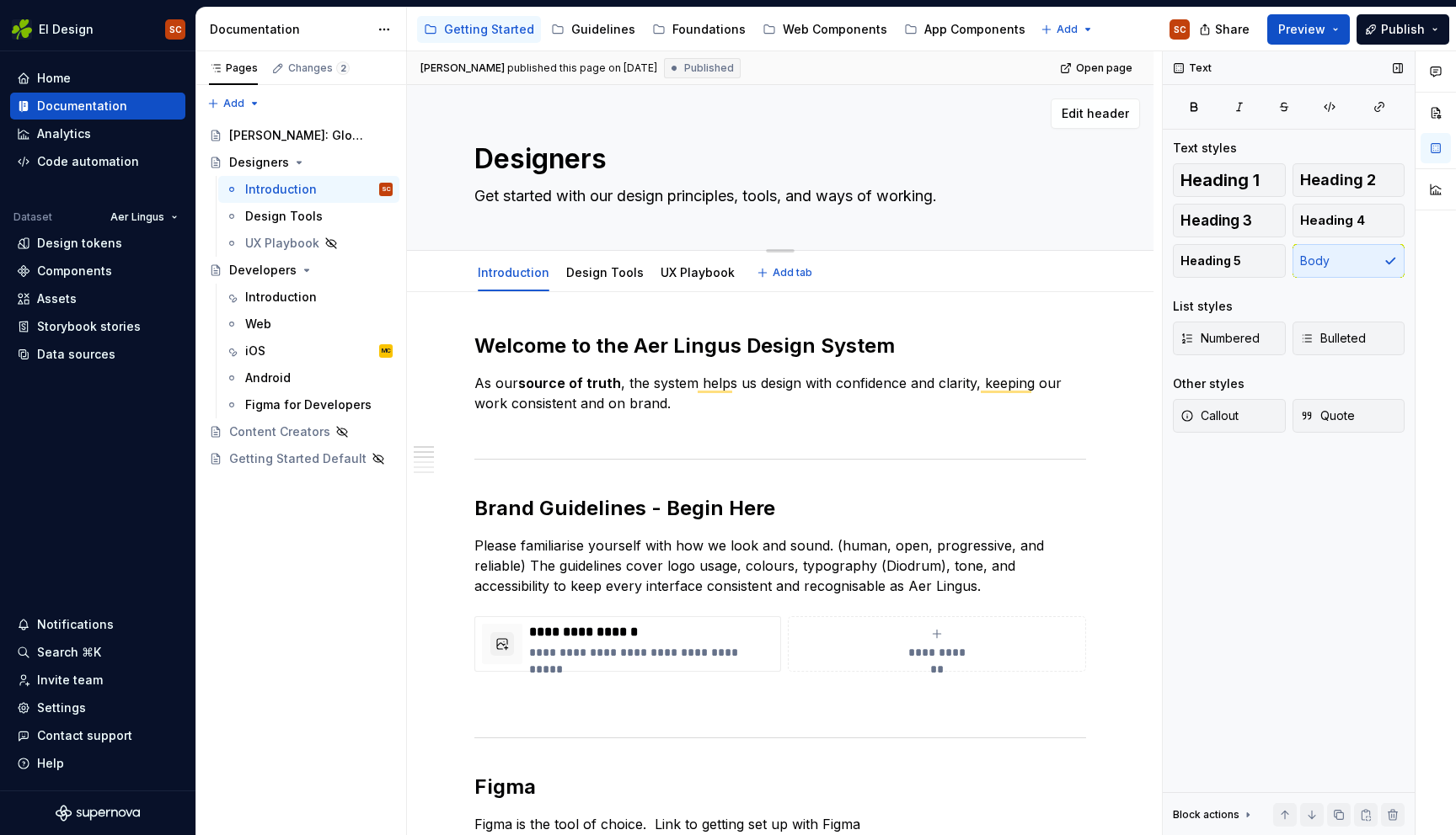
type textarea "Get started with our design g, tools, and ways of working."
type textarea "*"
type textarea "Get started with our design gu, tools, and ways of working."
type textarea "*"
type textarea "Get started with our design guo, tools, and ways of working."
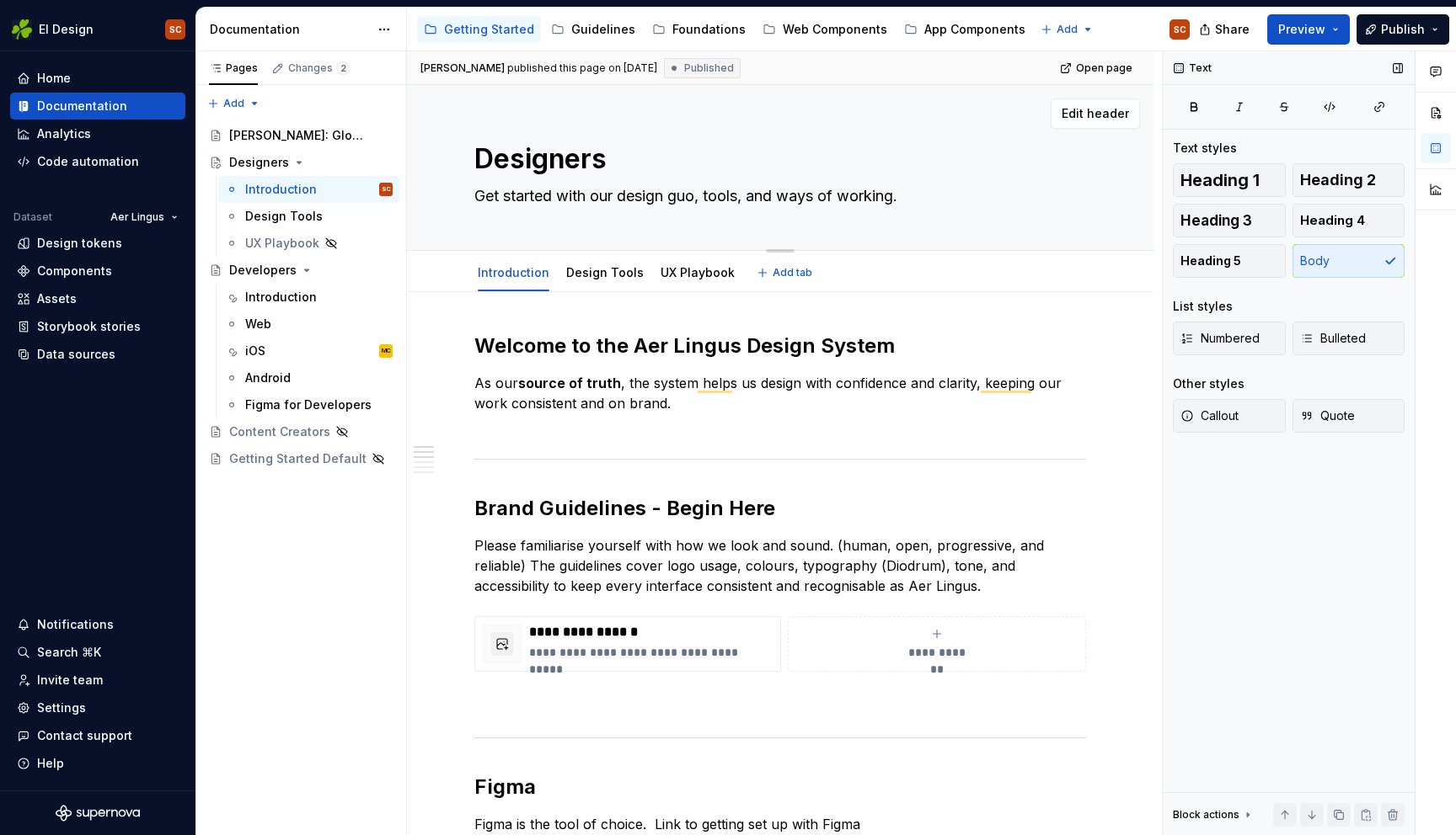
type textarea "*"
type textarea "Get started with our design gu, tools, and ways of working."
type textarea "*"
type textarea "Get started with our design gui, tools, and ways of working."
type textarea "*"
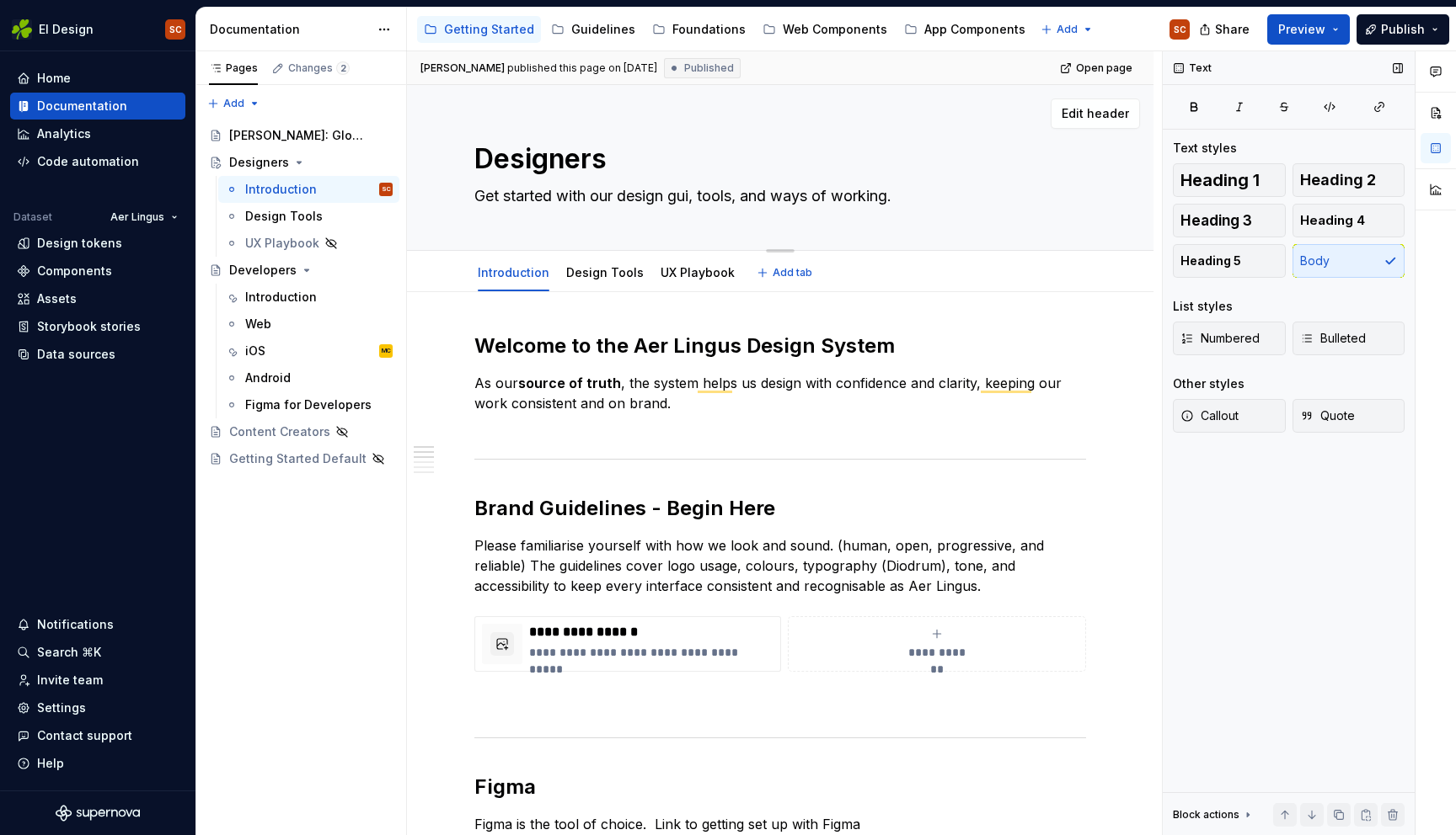
type textarea "Get started with our design guid, tools, and ways of working."
type textarea "*"
type textarea "Get started with our design guide, tools, and ways of working."
type textarea "*"
type textarea "Get started with our design guidel, tools, and ways of working."
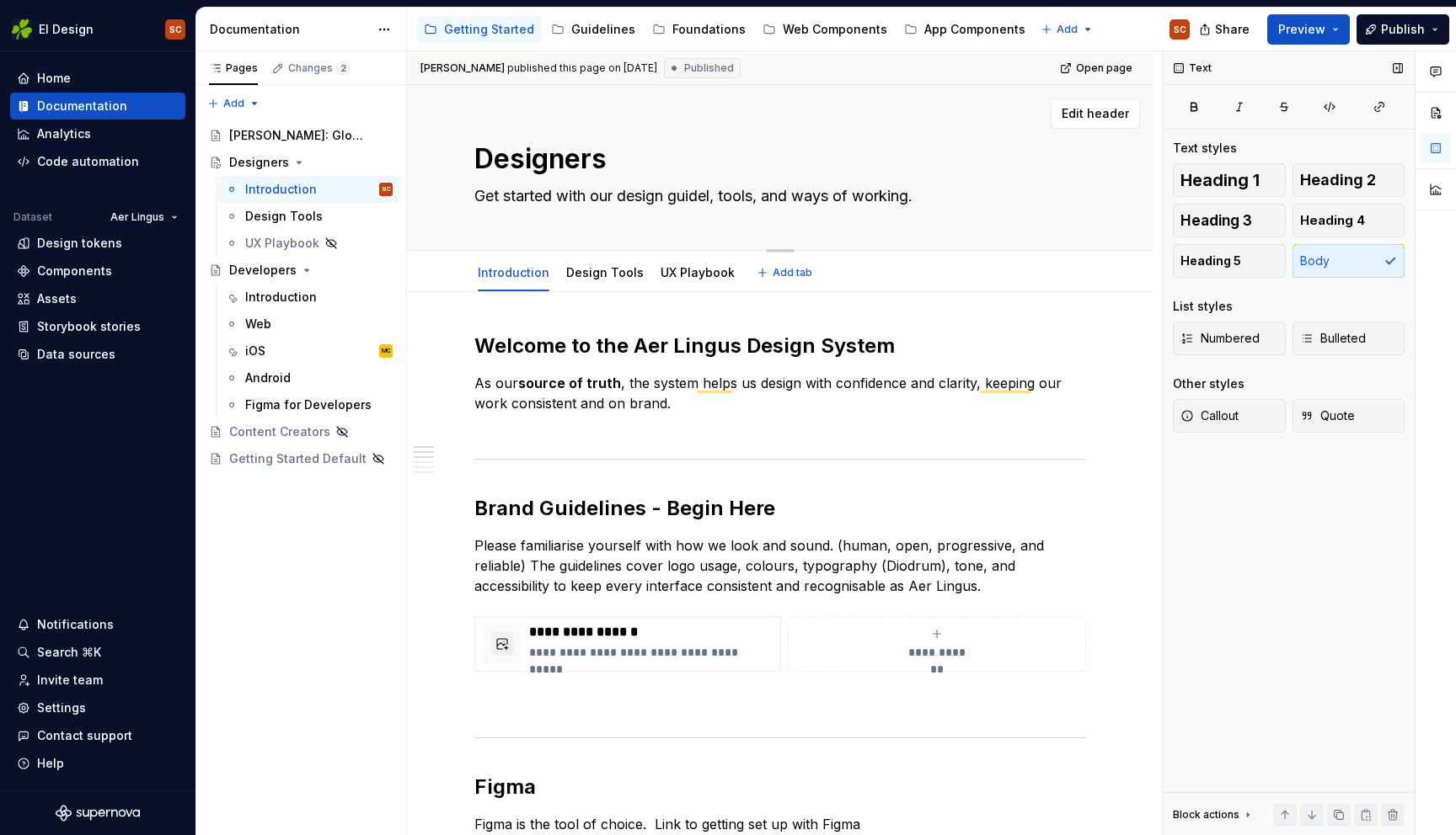
type textarea "*"
type textarea "Get started with our design guideli, tools, and ways of working."
type textarea "*"
type textarea "Get started with our design guidelin, tools, and ways of working."
type textarea "*"
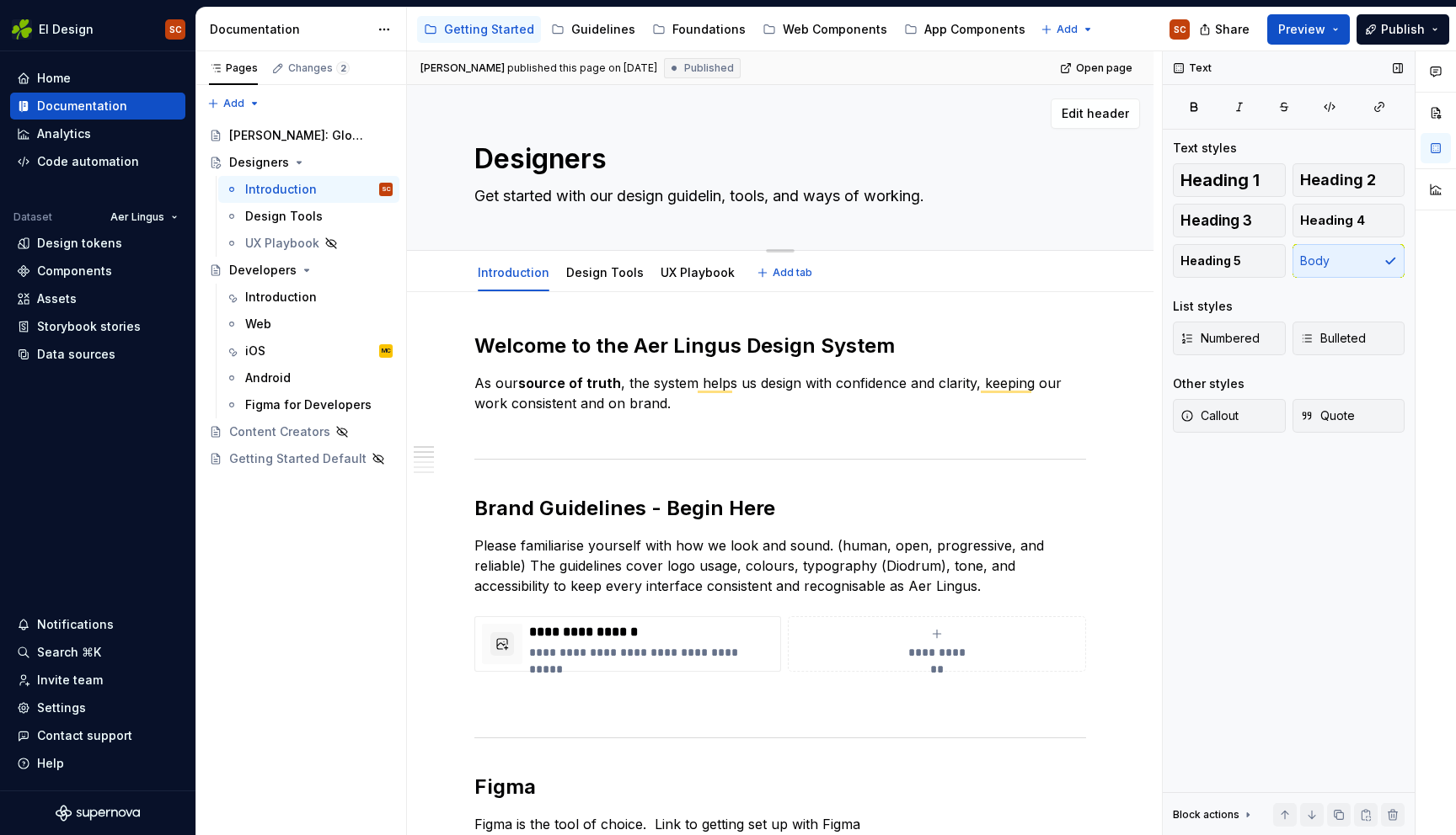
type textarea "Get started with our design guideline, tools, and ways of working."
type textarea "*"
type textarea "Get started with our design guidelines, tools, and ways of working."
drag, startPoint x: 669, startPoint y: 196, endPoint x: 622, endPoint y: 196, distance: 47.0
click at [622, 196] on textarea "Get started with our design guidelines, tools, and ways of working." at bounding box center [776, 196] width 612 height 27
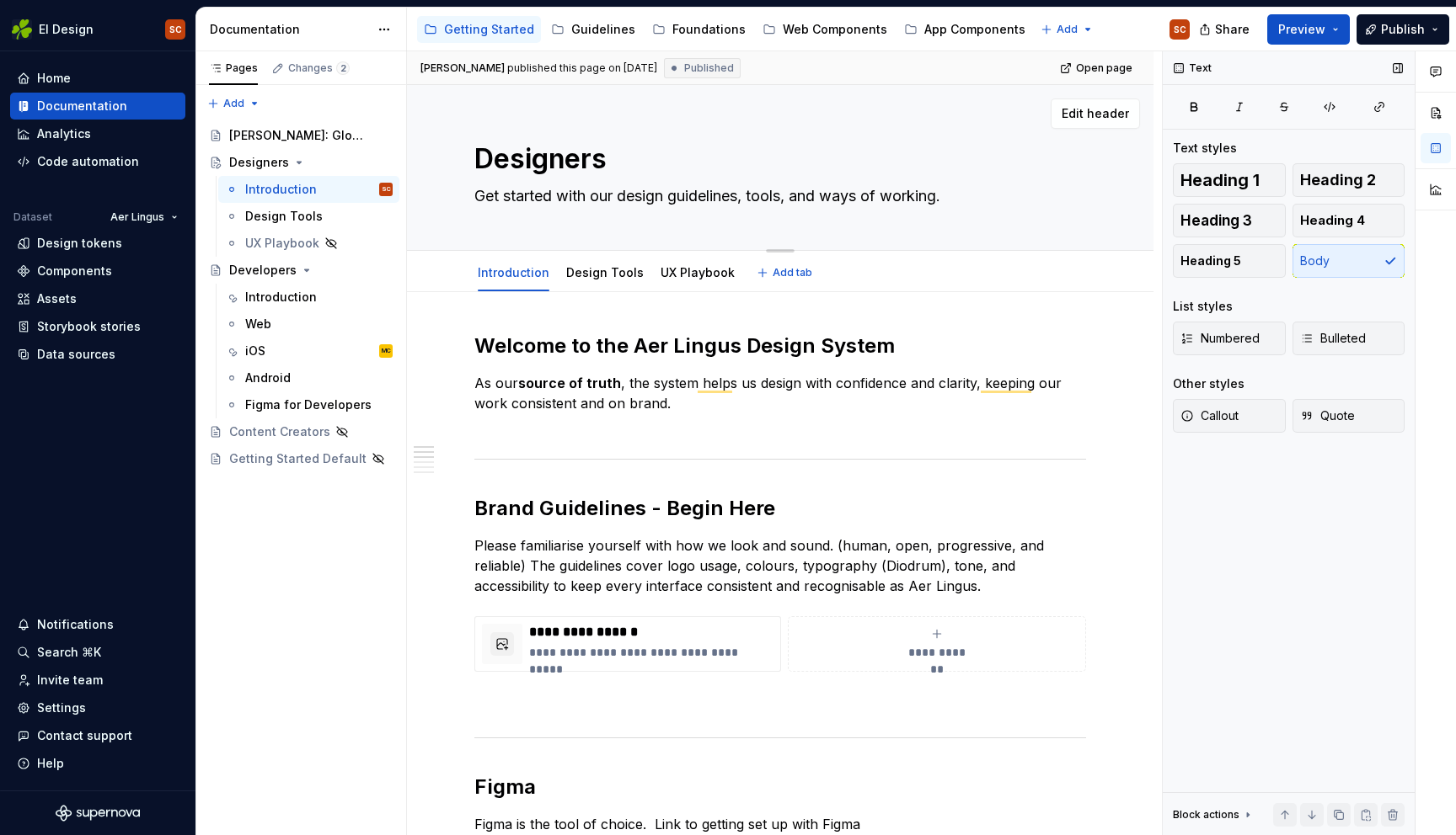
type textarea "*"
type textarea "Get started with our b guidelines, tools, and ways of working."
type textarea "*"
type textarea "Get started with our br guidelines, tools, and ways of working."
type textarea "*"
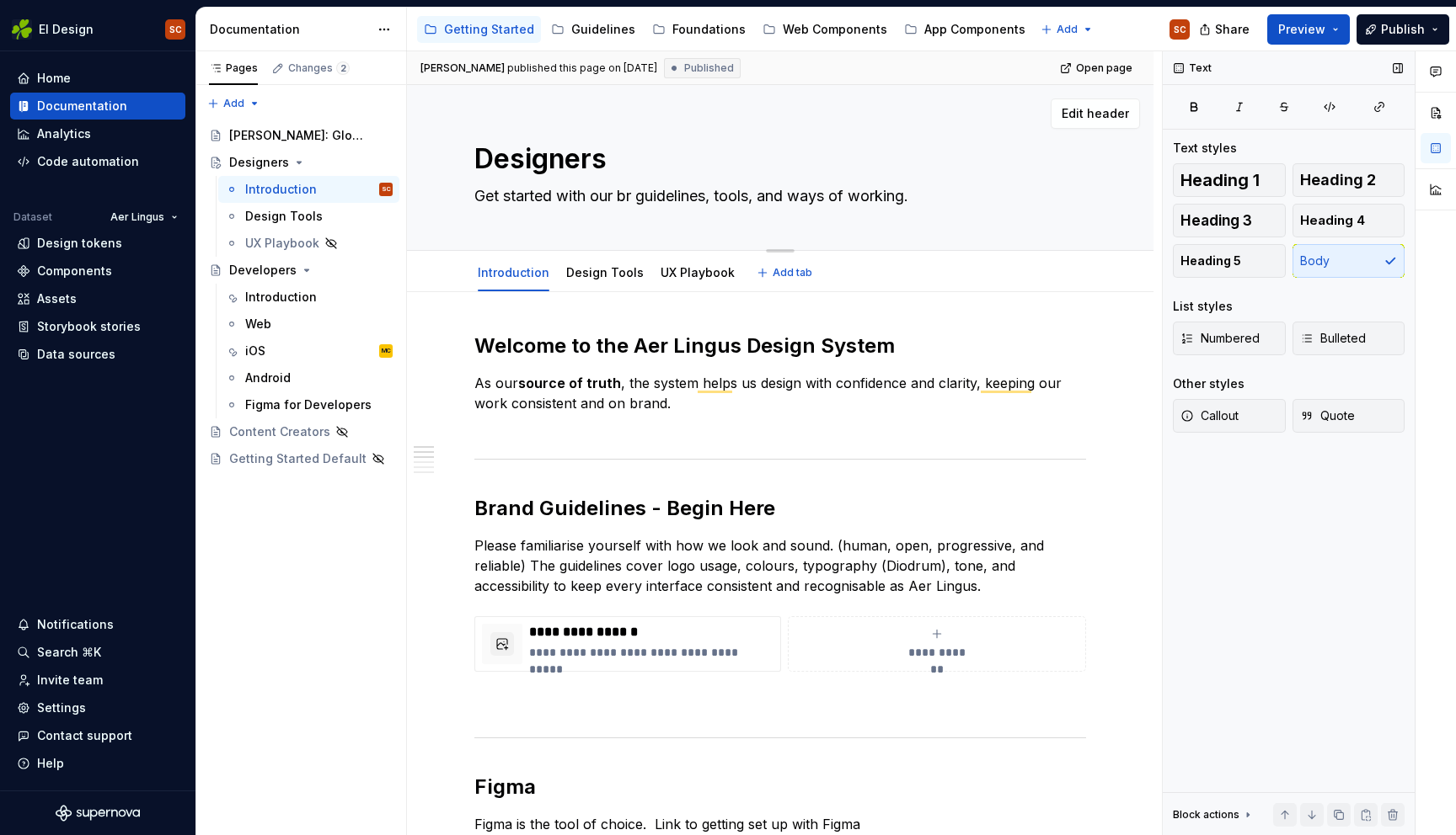
type textarea "Get started with our bra guidelines, tools, and ways of working."
type textarea "*"
type textarea "Get started with our bran guidelines, tools, and ways of working."
type textarea "*"
type textarea "Get started with our brand guidelines, tools, and ways of working."
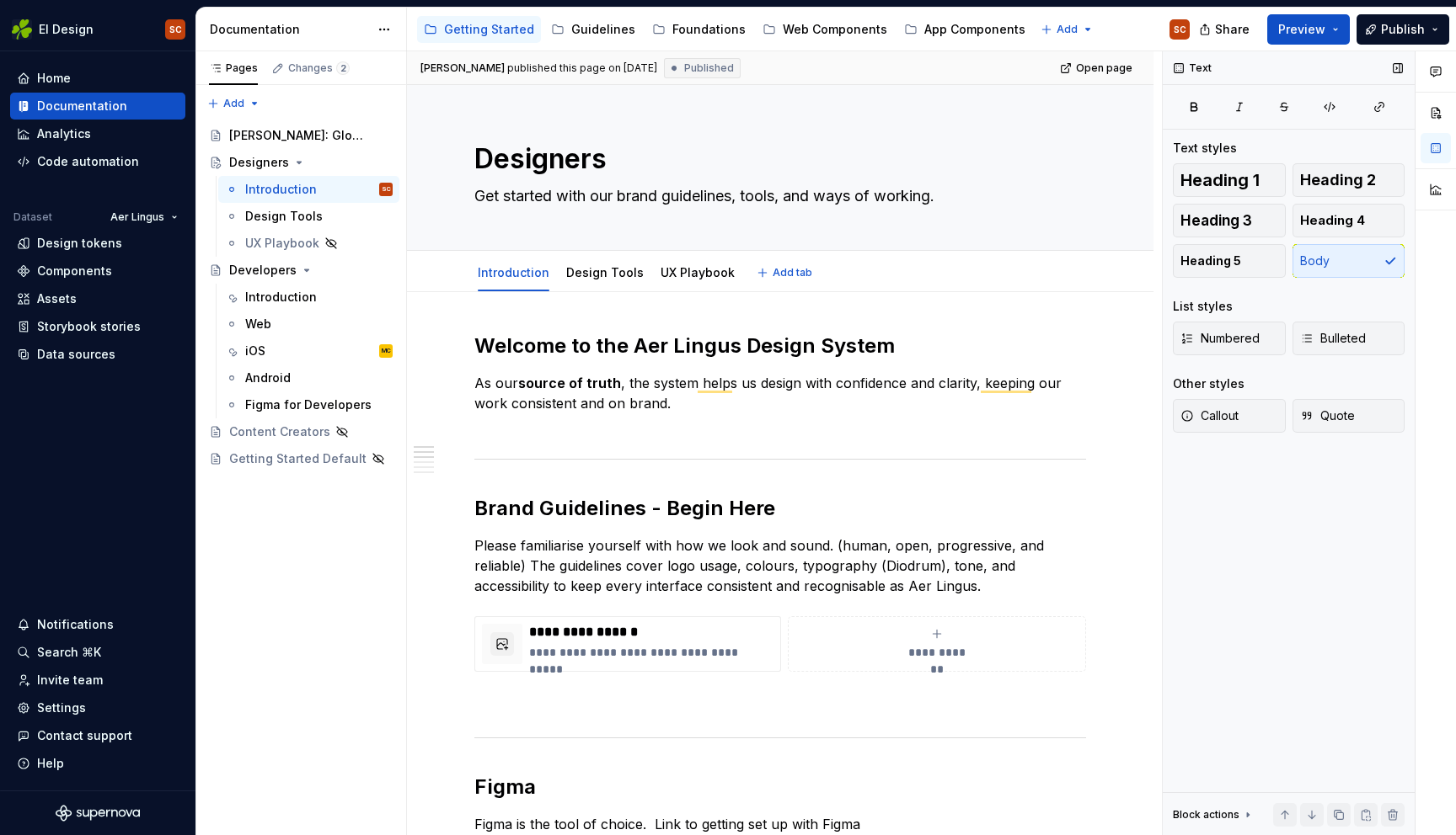
type textarea "*"
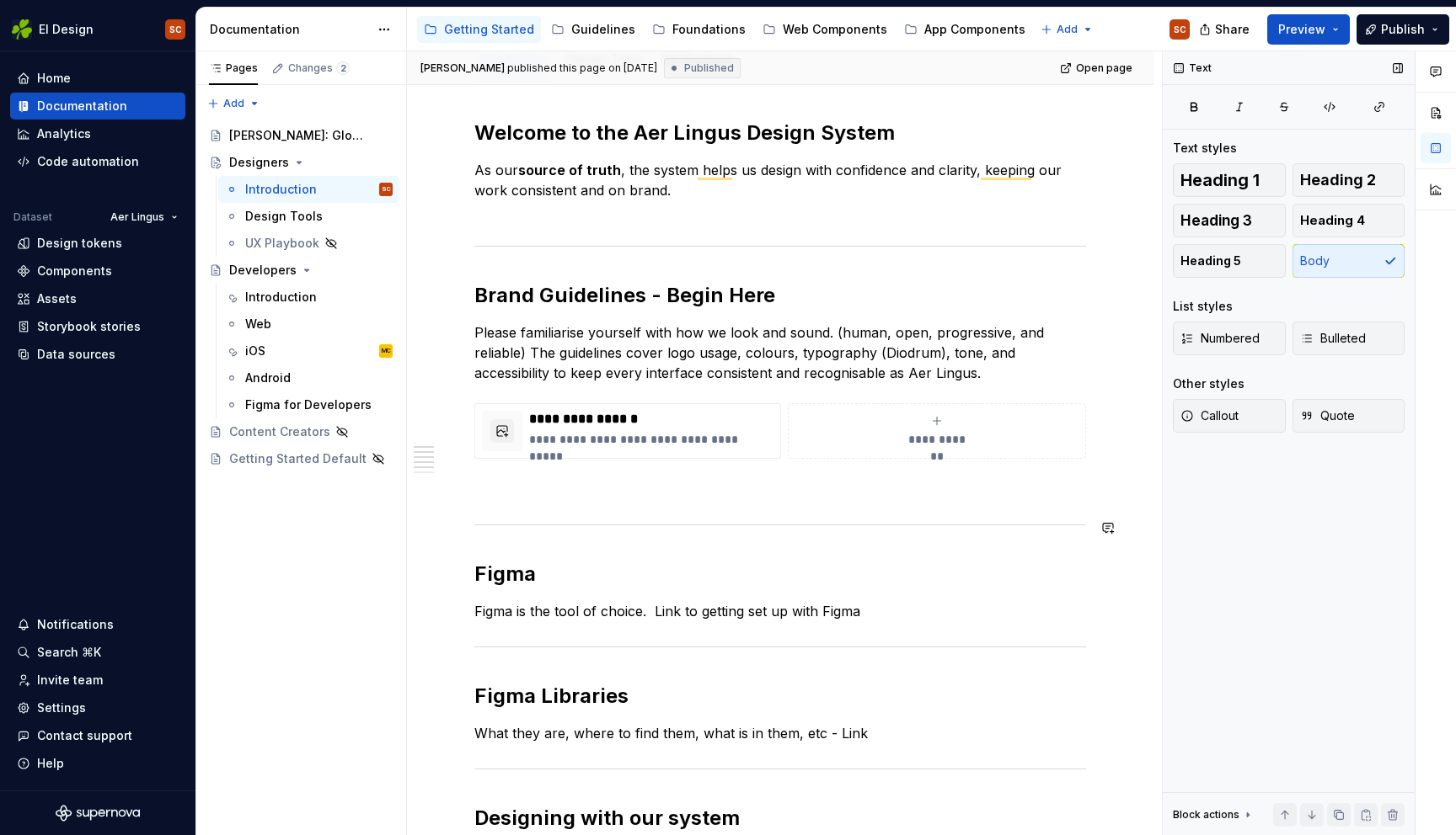
scroll to position [224, 0]
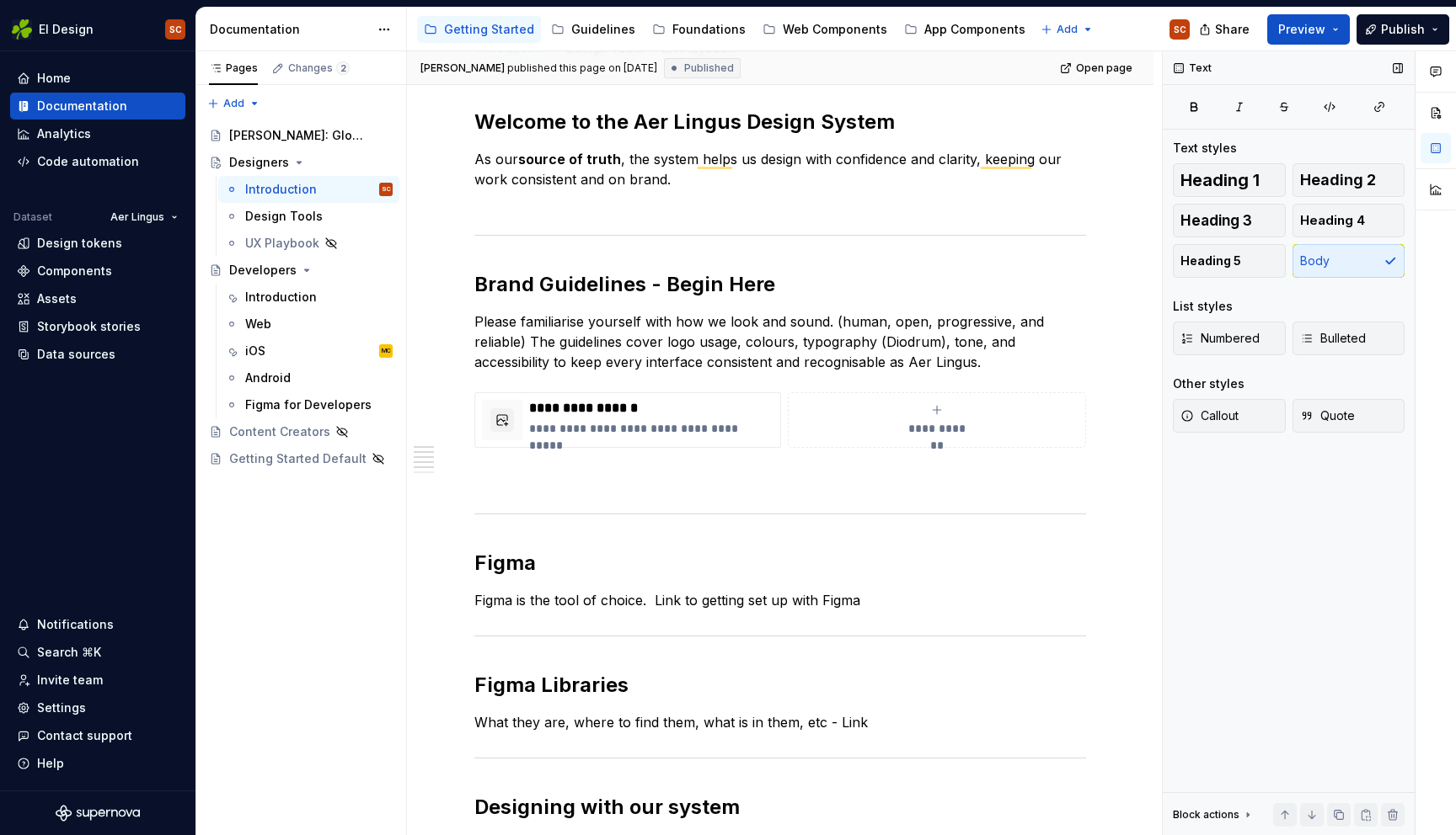
type textarea "Get started with our brand guidelines, tools, and ways of working."
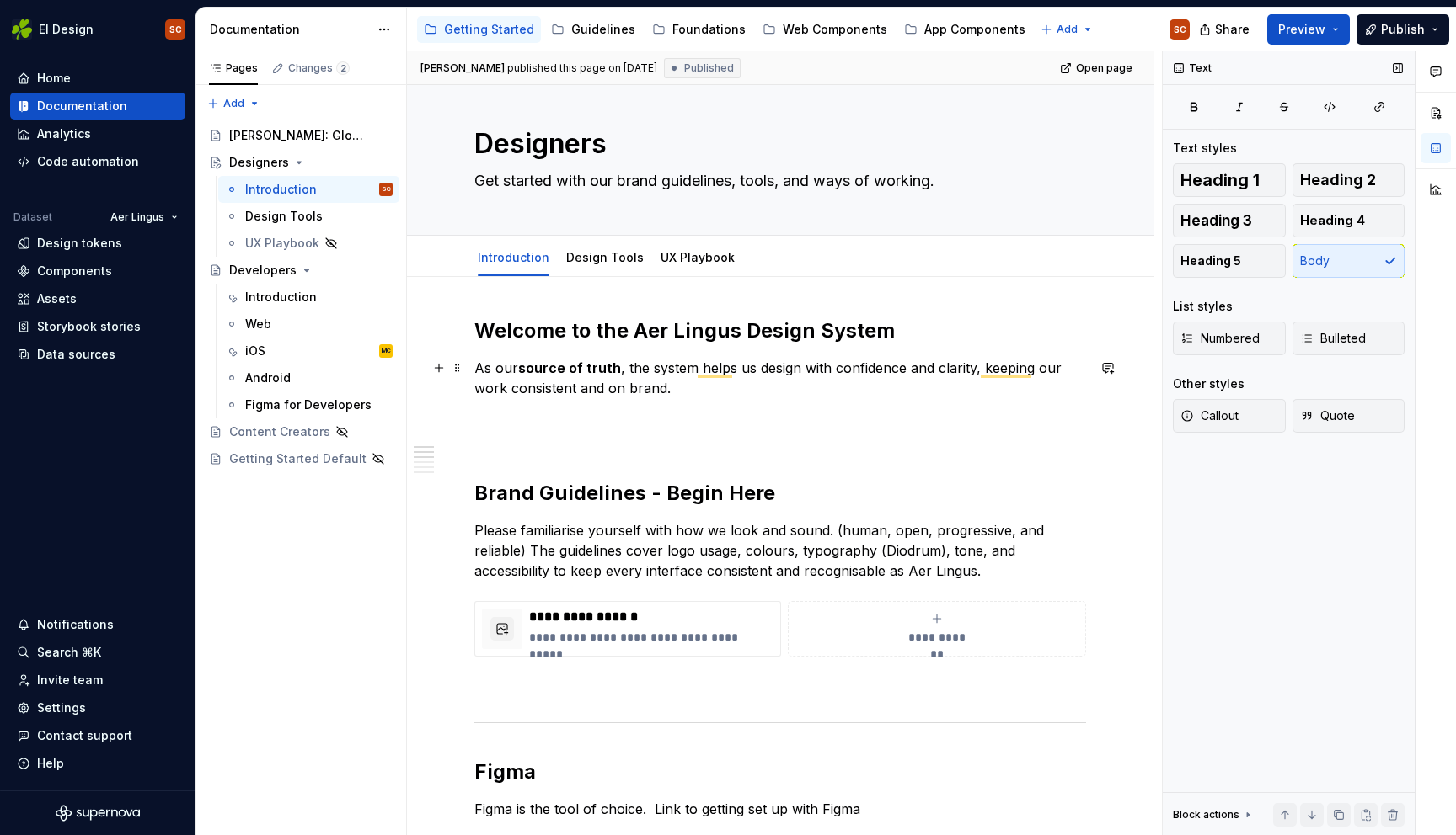
scroll to position [0, 0]
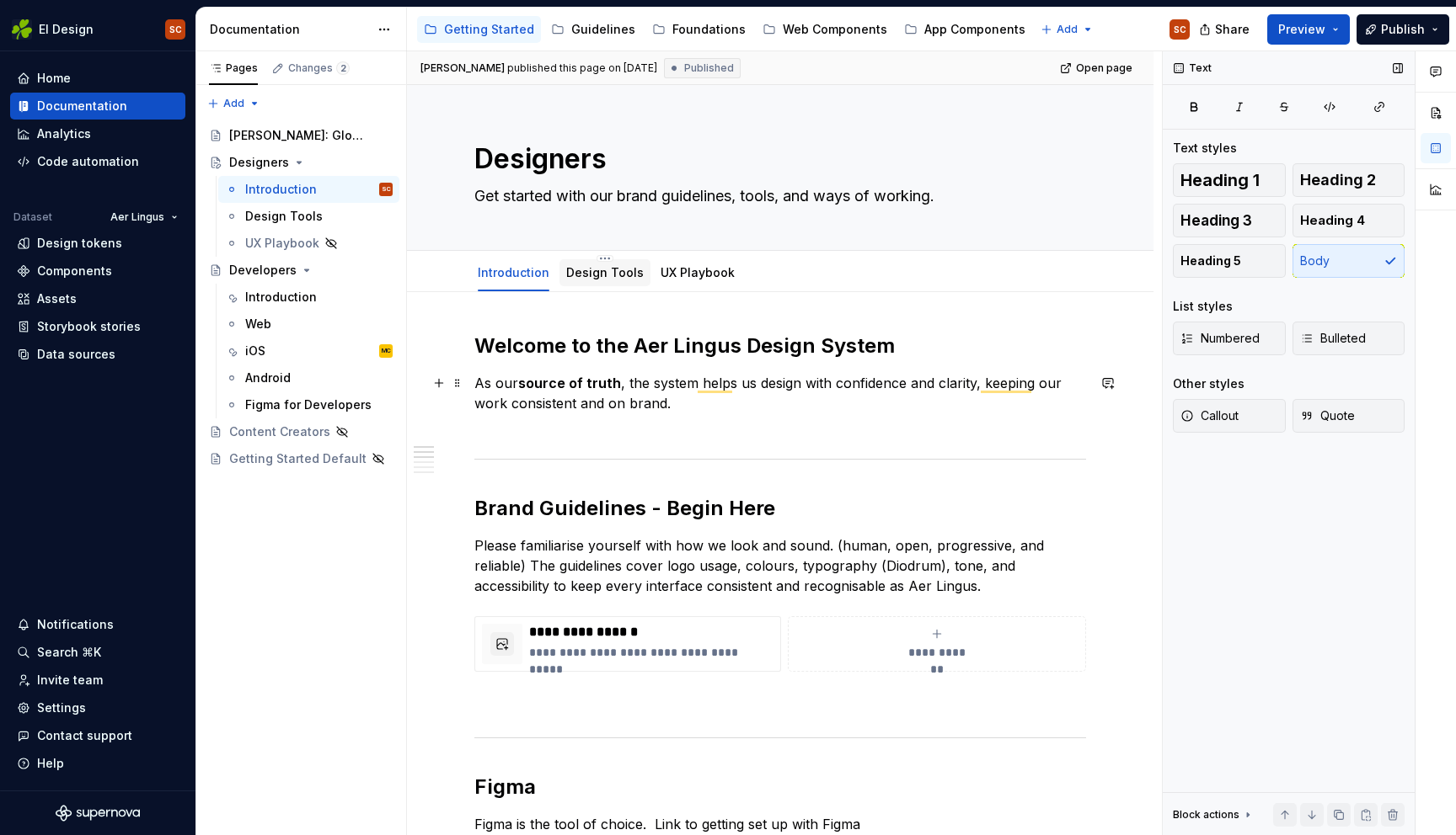
click at [603, 280] on link "Design Tools" at bounding box center [605, 272] width 77 height 14
click at [607, 270] on link "Design Tools" at bounding box center [605, 272] width 77 height 14
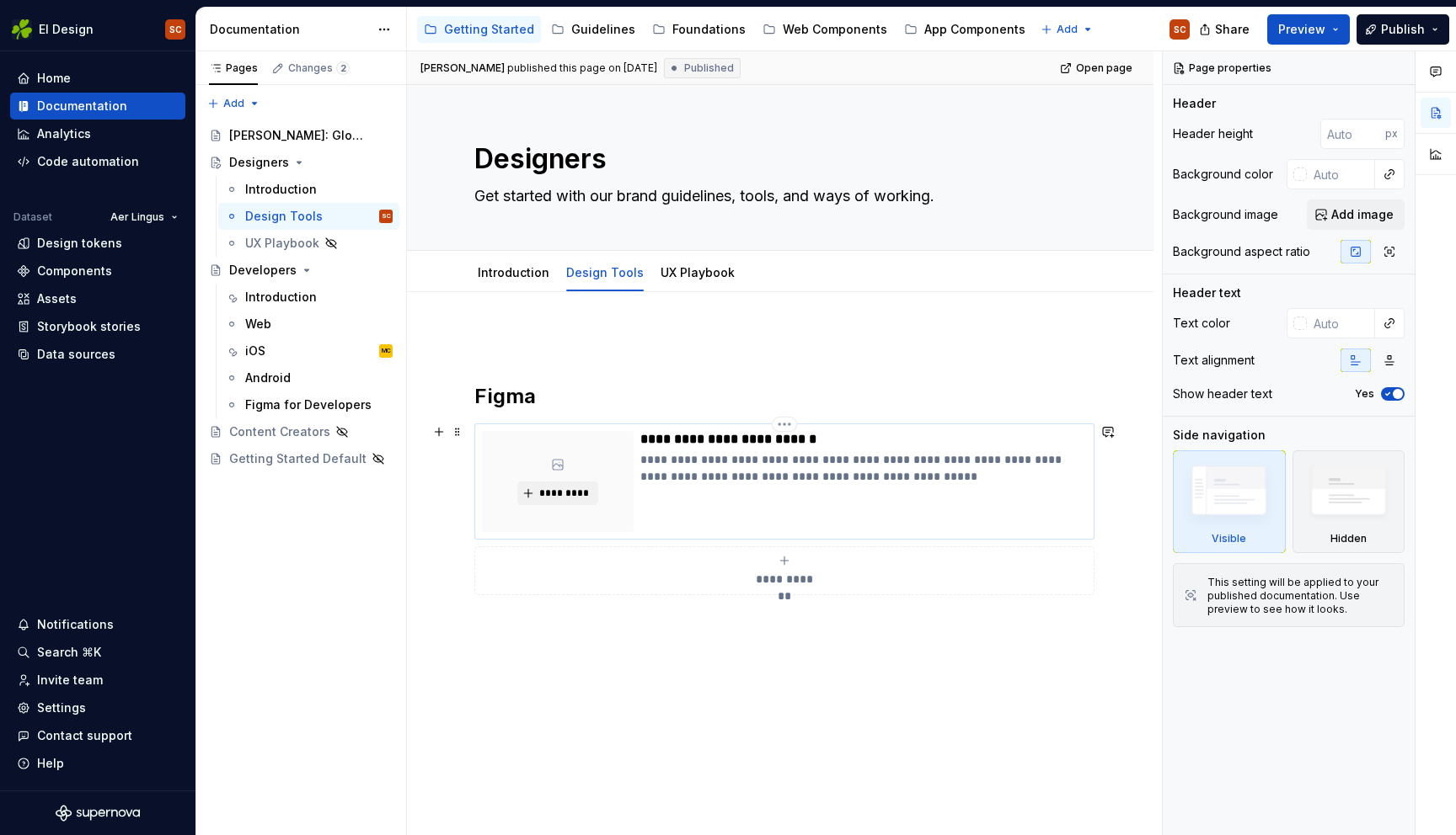
click at [664, 486] on div "**********" at bounding box center [863, 481] width 446 height 101
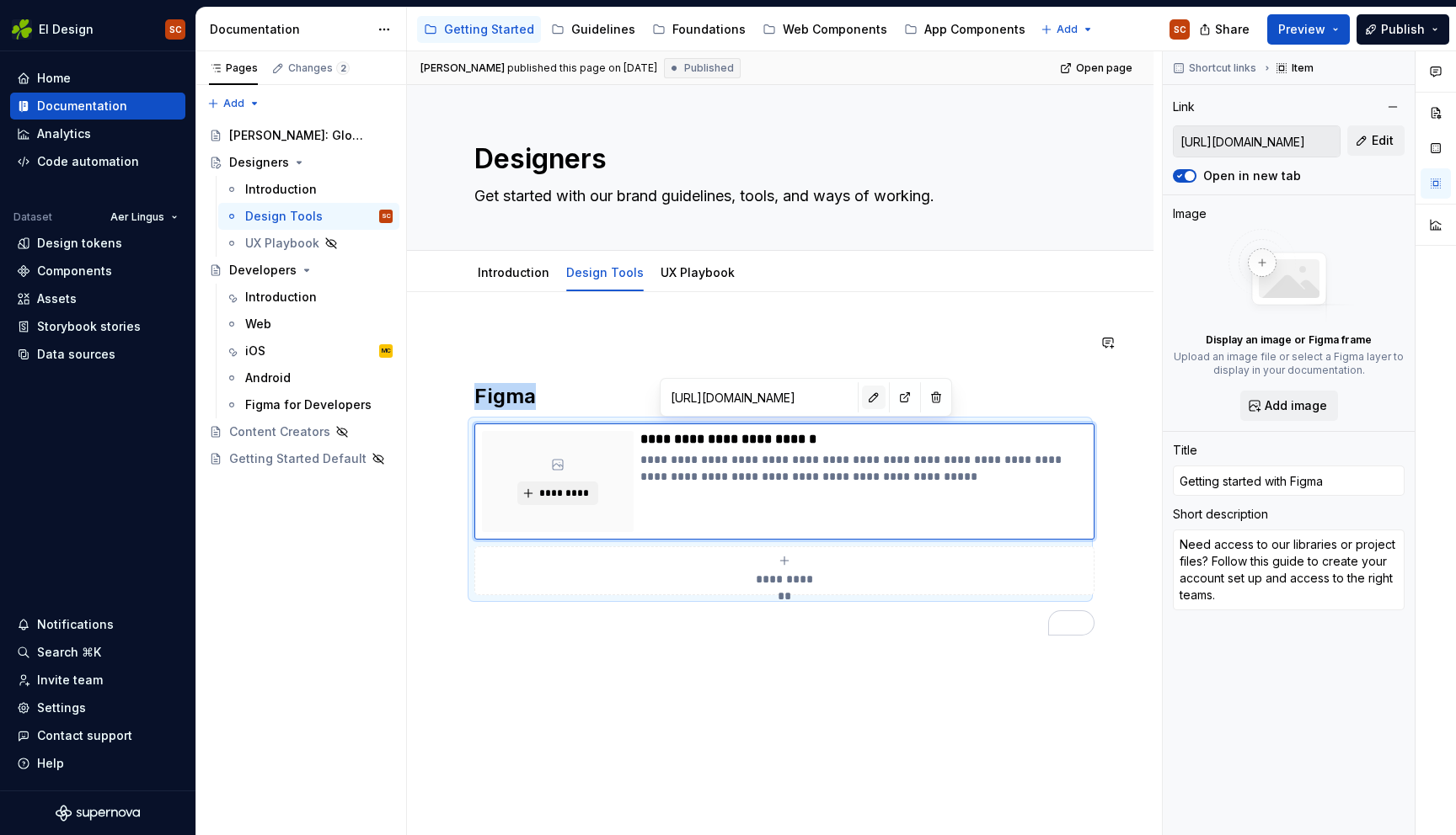
click at [862, 393] on button "button" at bounding box center [873, 397] width 24 height 24
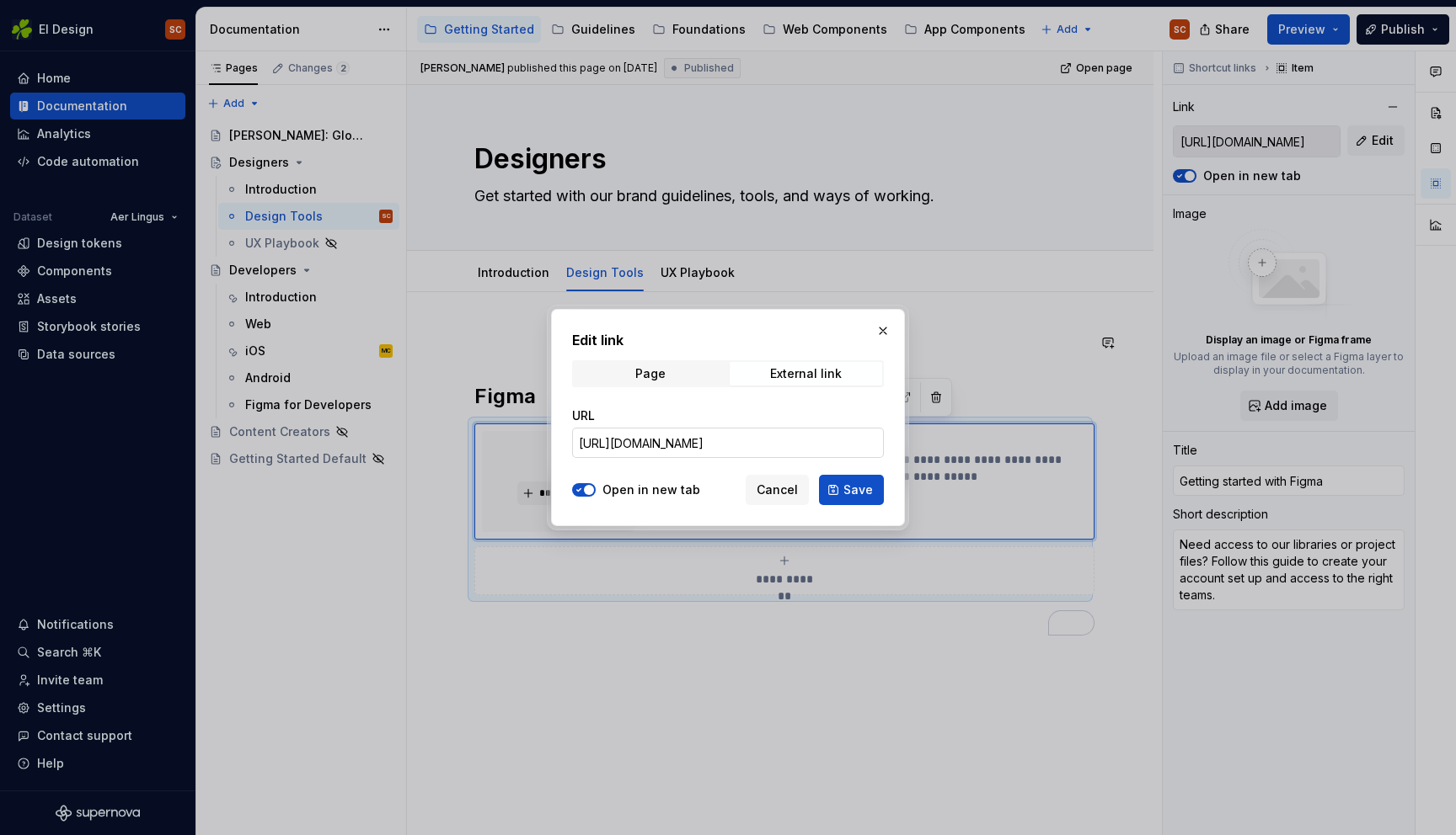
click at [811, 447] on input "[URL][DOMAIN_NAME]" at bounding box center [728, 443] width 312 height 30
click at [888, 323] on button "button" at bounding box center [883, 331] width 24 height 24
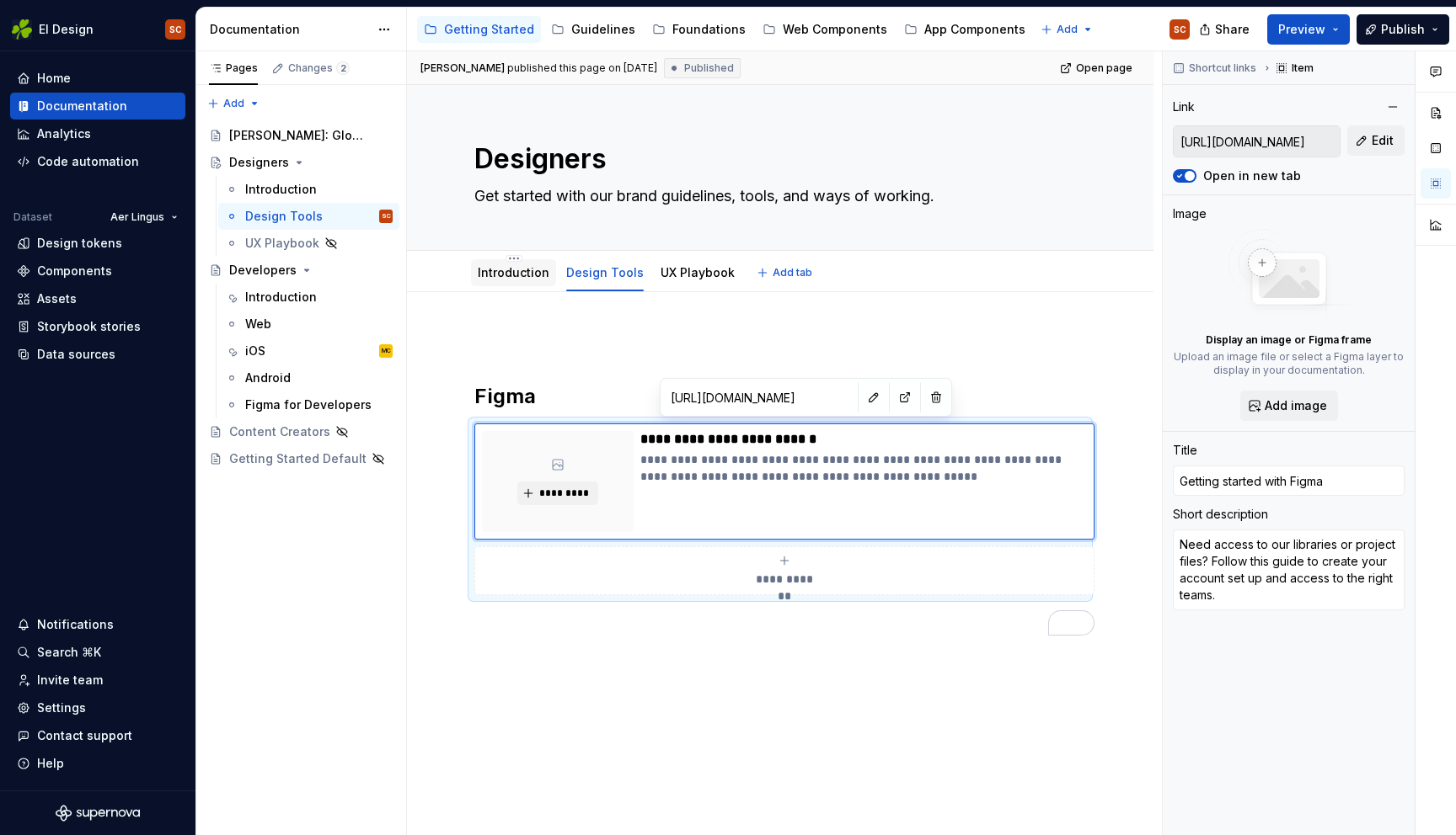
click at [504, 280] on div "Introduction" at bounding box center [513, 273] width 71 height 17
click at [515, 267] on link "Introduction" at bounding box center [513, 272] width 71 height 14
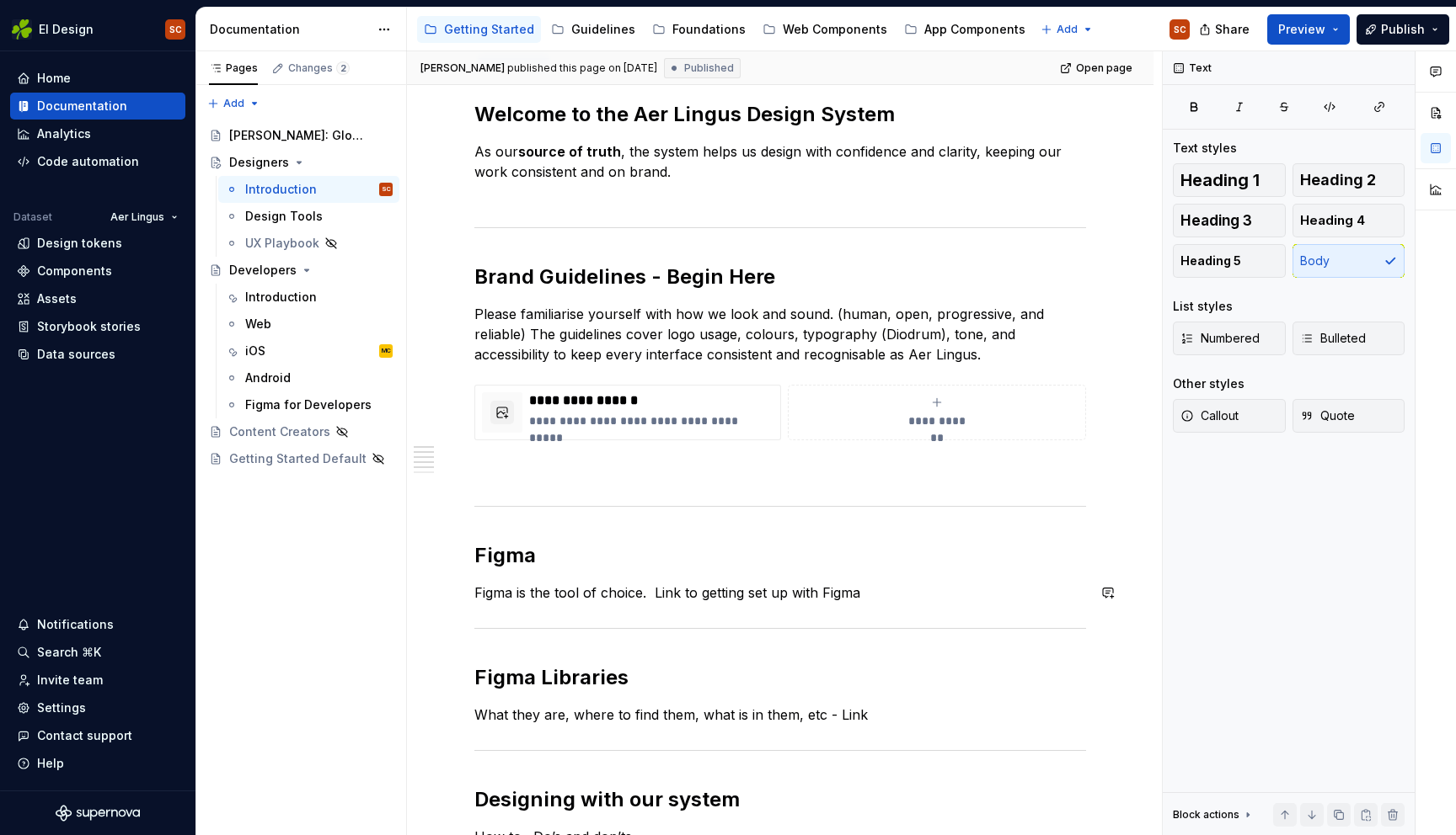
click at [895, 600] on div "**********" at bounding box center [780, 632] width 612 height 1061
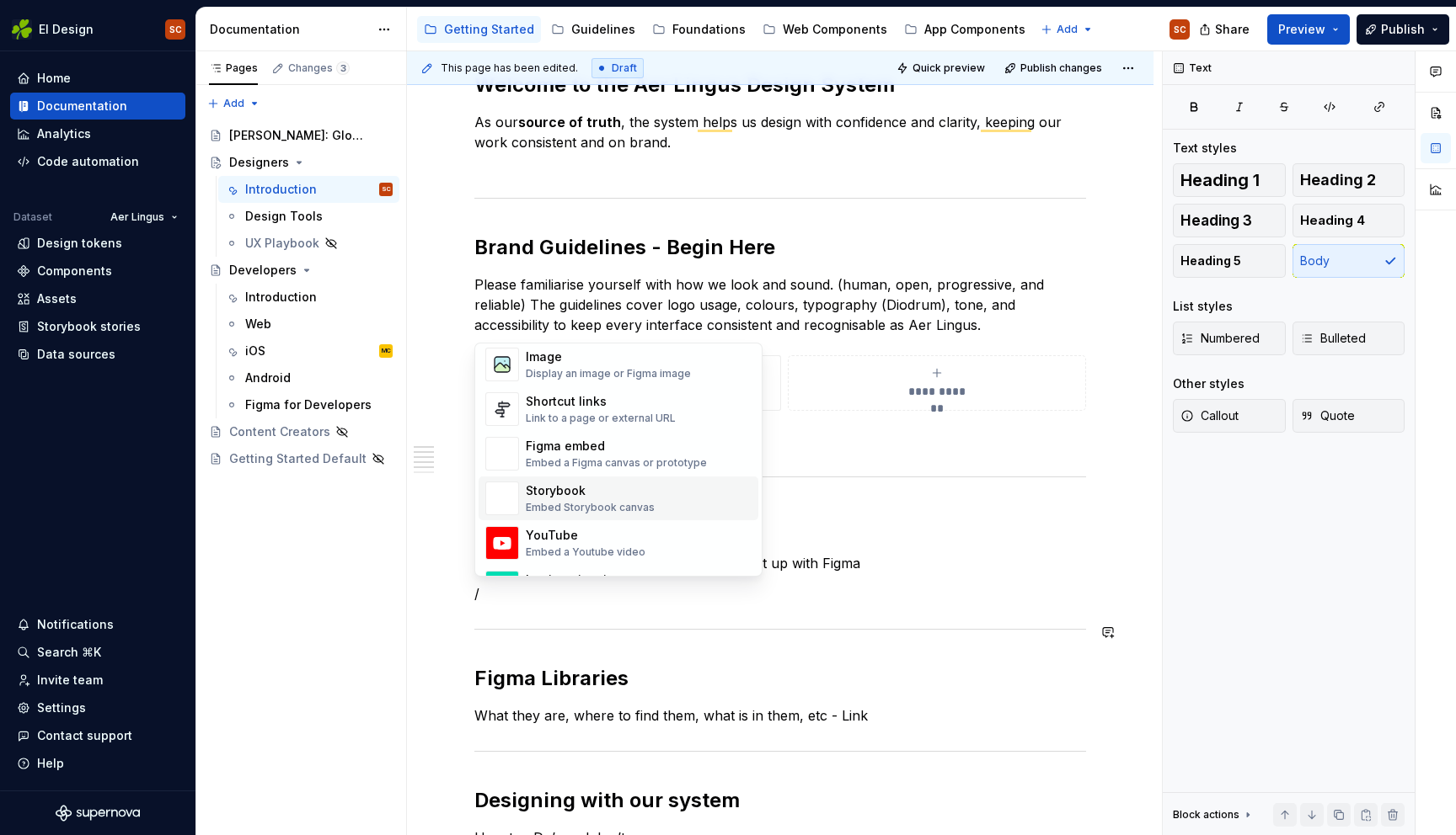
scroll to position [748, 0]
click at [552, 409] on div "Link to a page or external URL" at bounding box center [600, 414] width 150 height 13
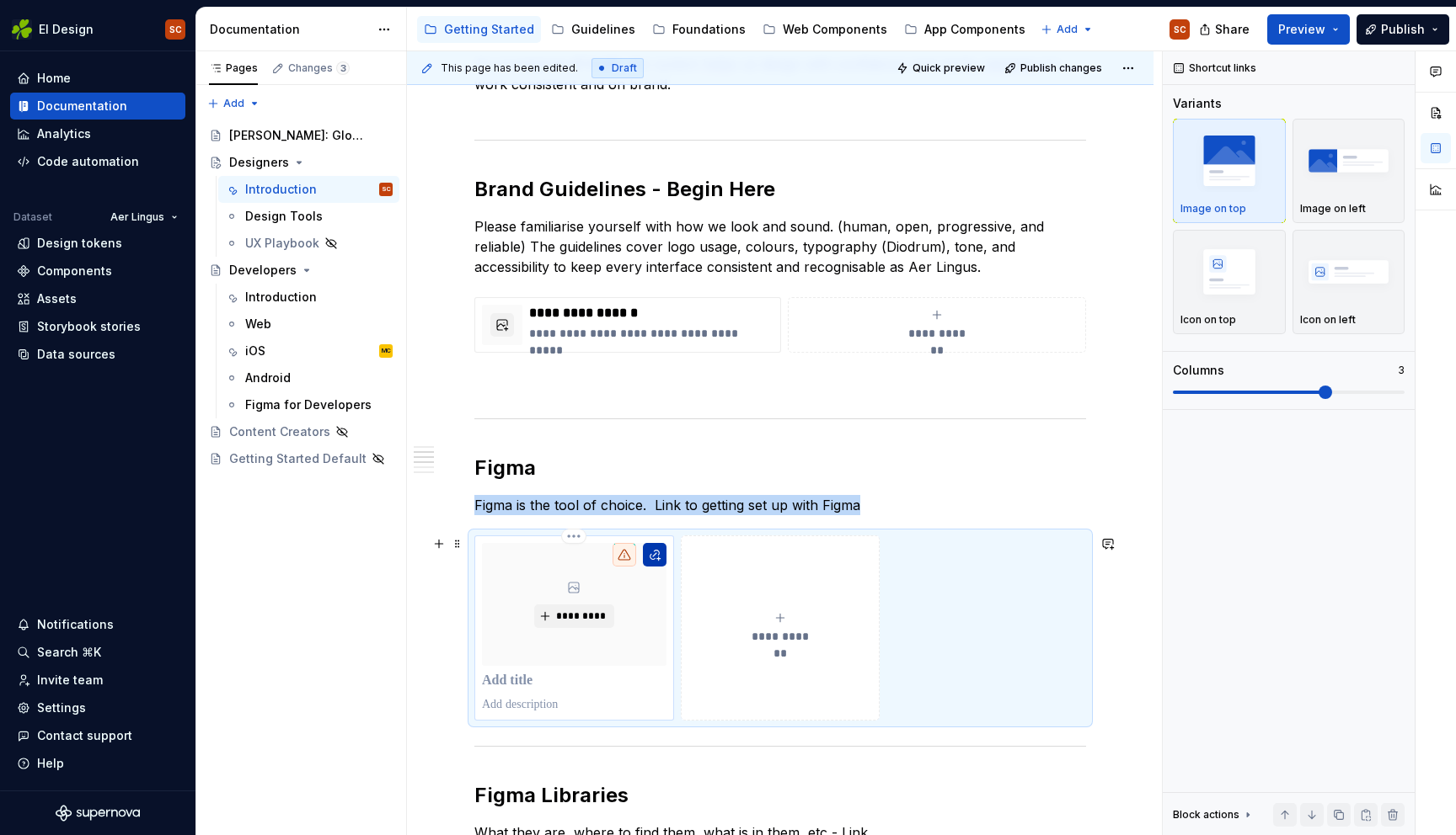
scroll to position [319, 0]
click at [657, 555] on button "To enrich screen reader interactions, please activate Accessibility in Grammarl…" at bounding box center [654, 554] width 24 height 24
type textarea "*"
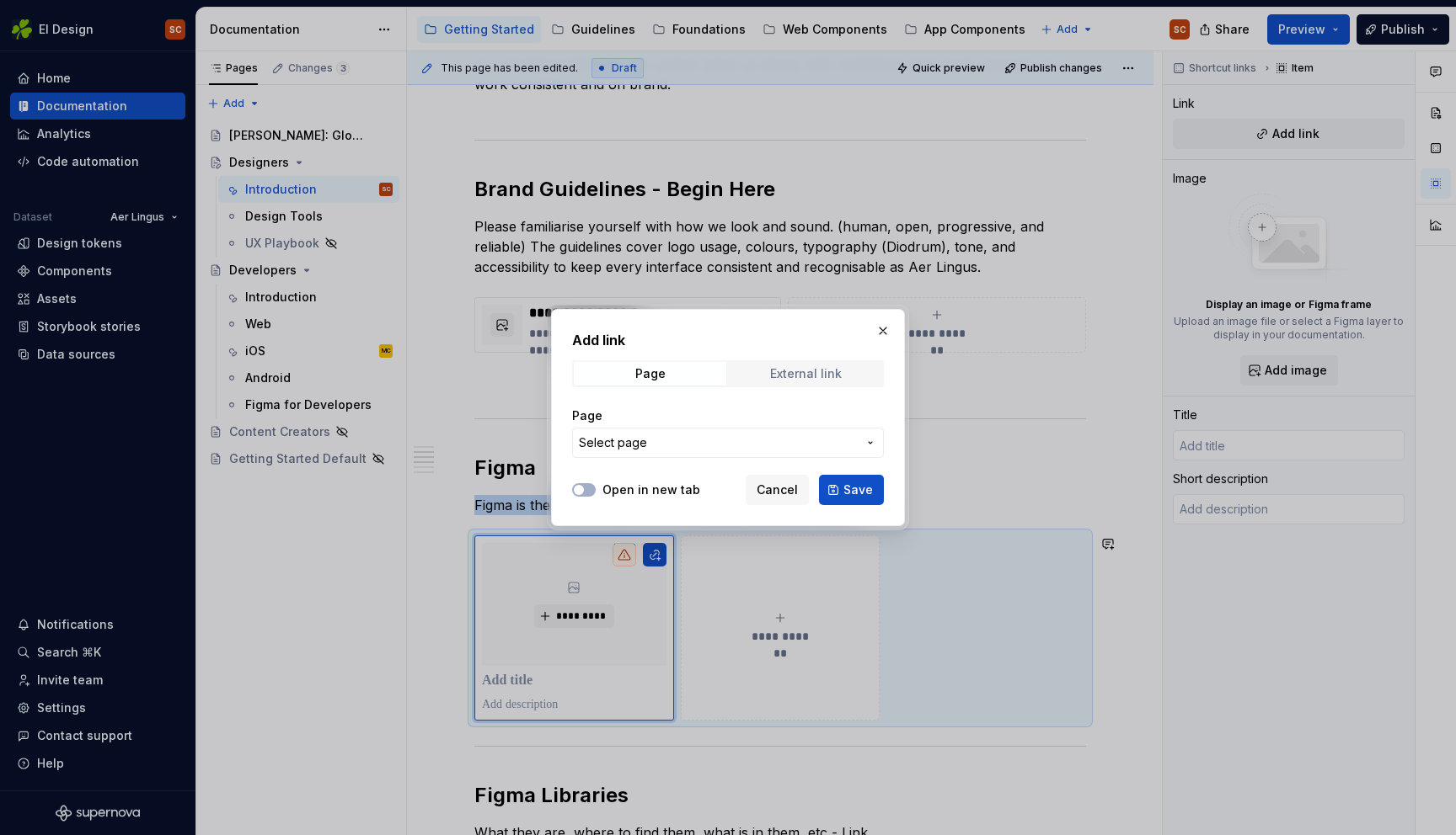
click at [791, 367] on div "External link" at bounding box center [805, 373] width 71 height 13
click at [691, 443] on input "URL" at bounding box center [728, 443] width 312 height 30
paste input "[URL][DOMAIN_NAME]"
type input "[URL][DOMAIN_NAME]"
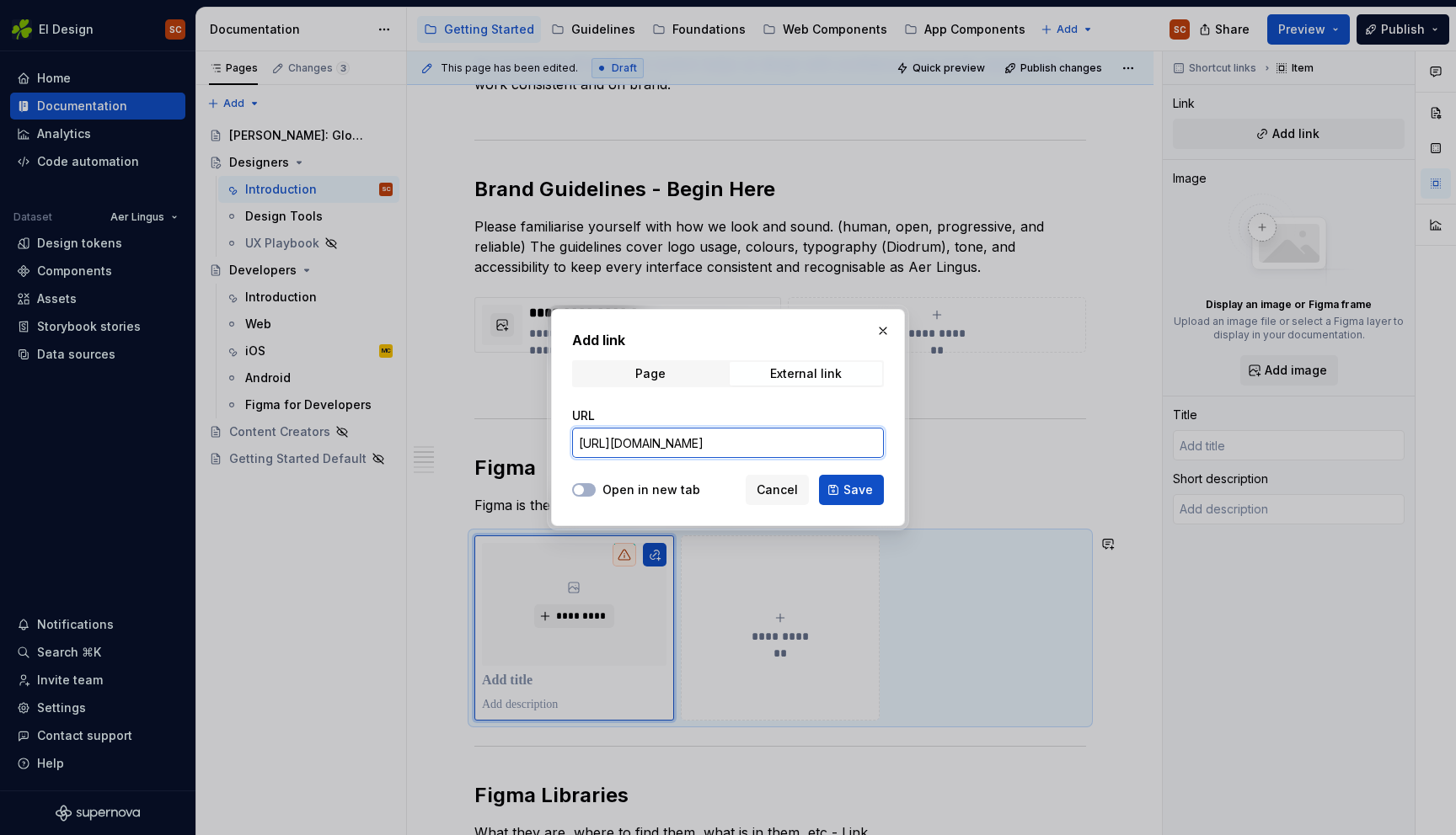
type textarea "*"
type input "[URL][DOMAIN_NAME]"
click at [589, 490] on button "Open in new tab" at bounding box center [584, 489] width 24 height 13
click at [846, 494] on span "Save" at bounding box center [857, 489] width 29 height 17
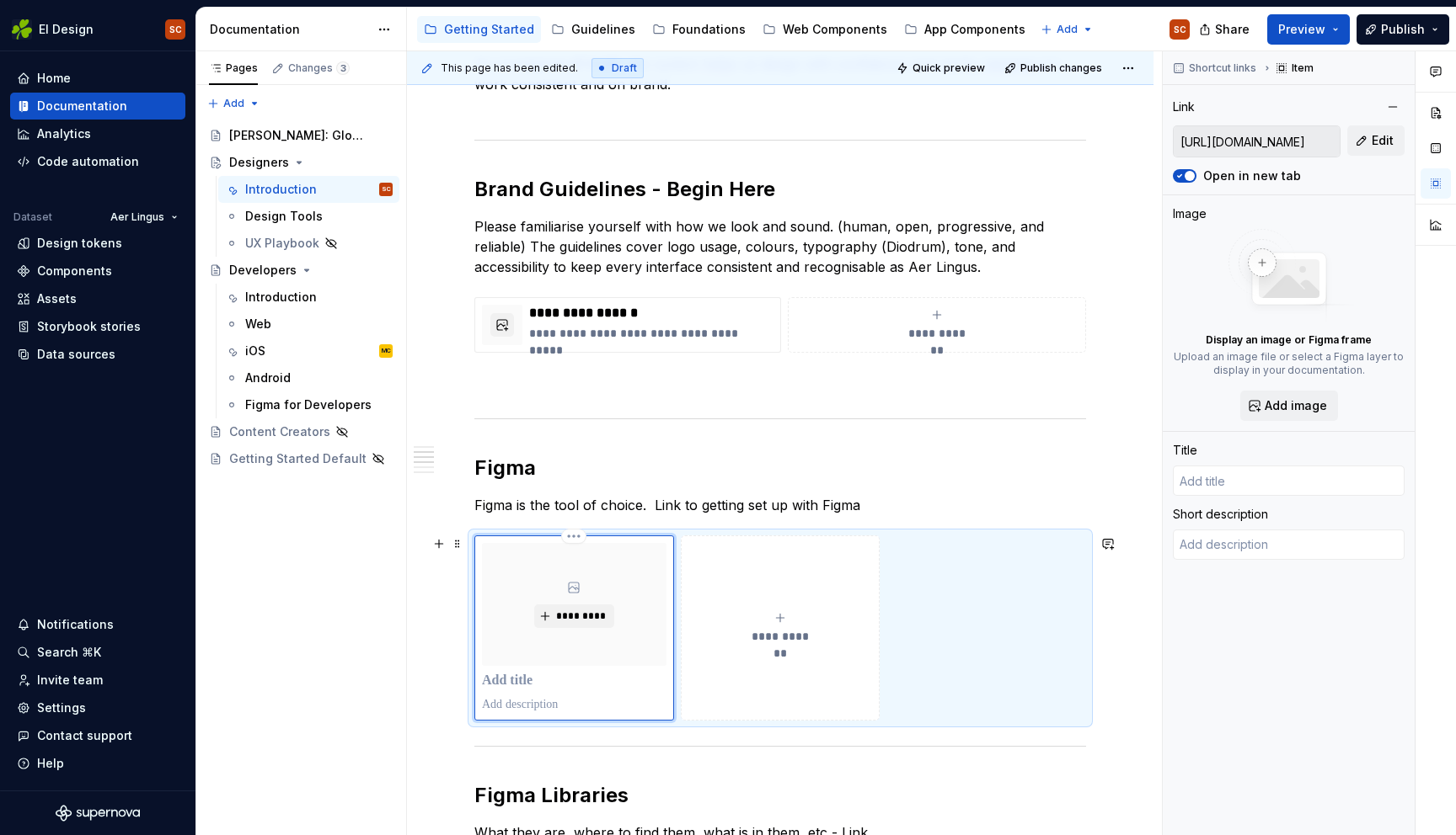
click at [535, 681] on p "To enrich screen reader interactions, please activate Accessibility in Grammarl…" at bounding box center [574, 681] width 185 height 17
type textarea "*"
type input "Log in with Atlassian account"
type textarea "Log in to Jira, Confluence, and all other Atlassian Cloud products here. Not an…"
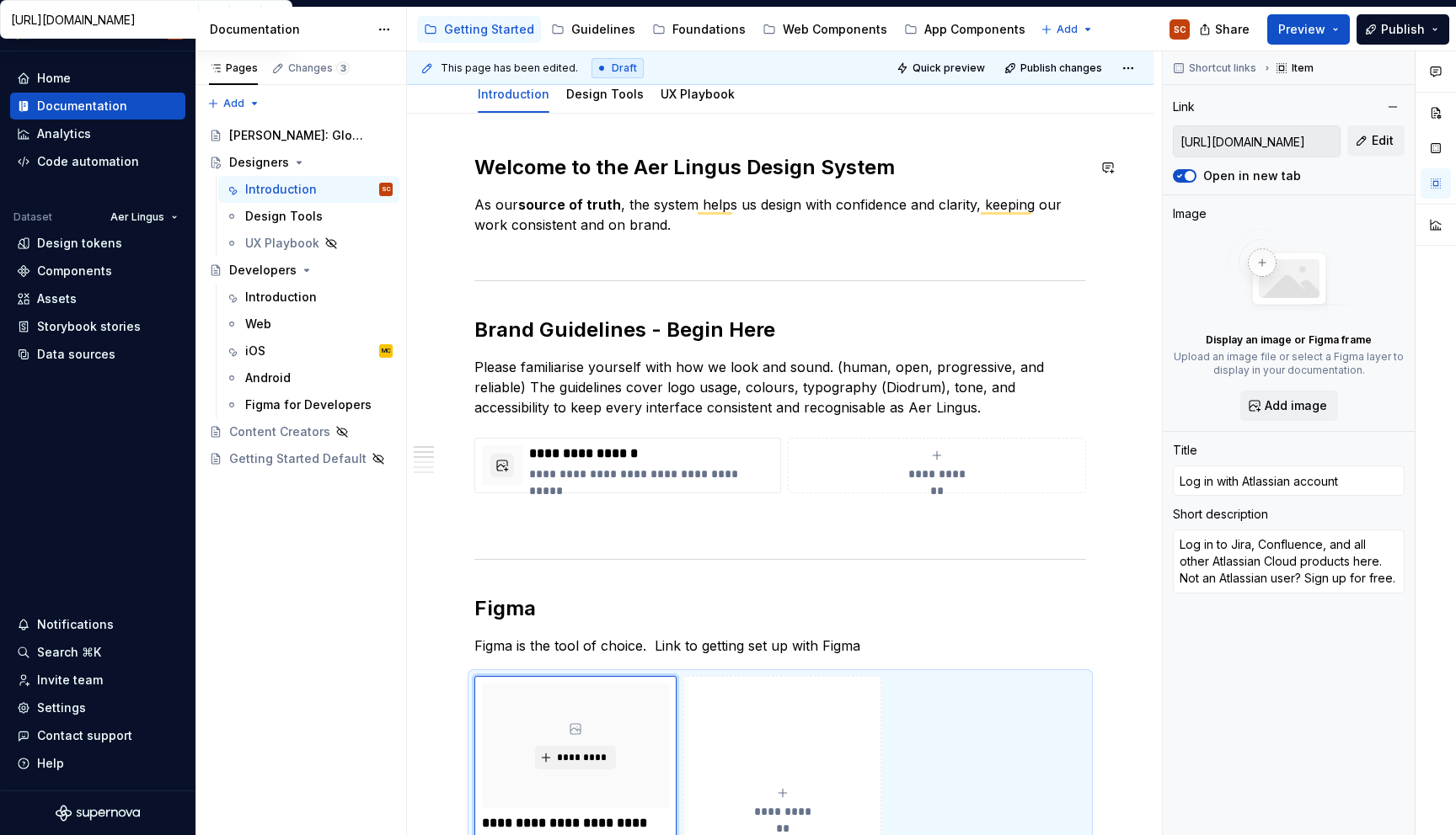
scroll to position [168, 0]
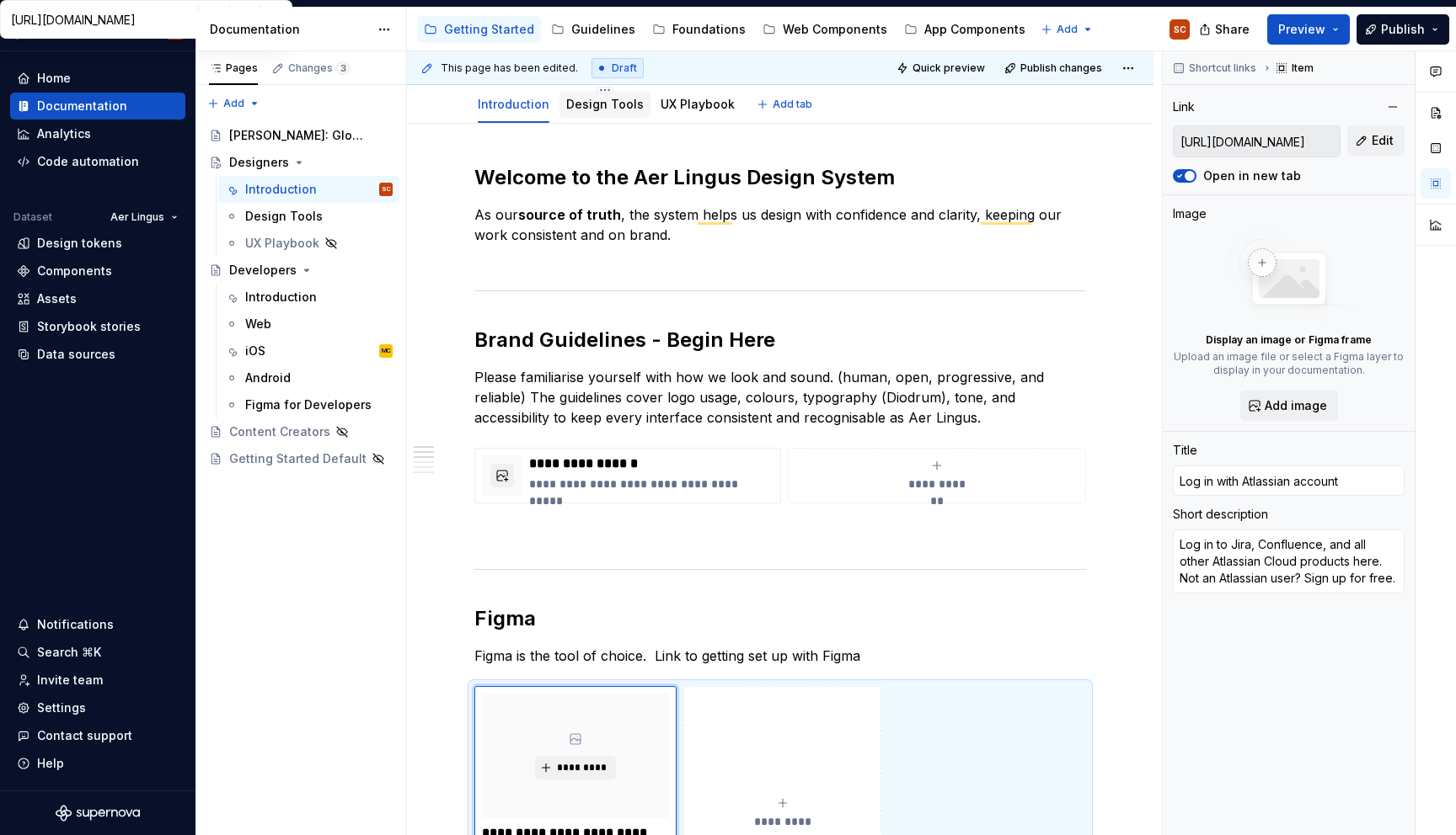
click at [607, 107] on link "Design Tools" at bounding box center [605, 104] width 77 height 14
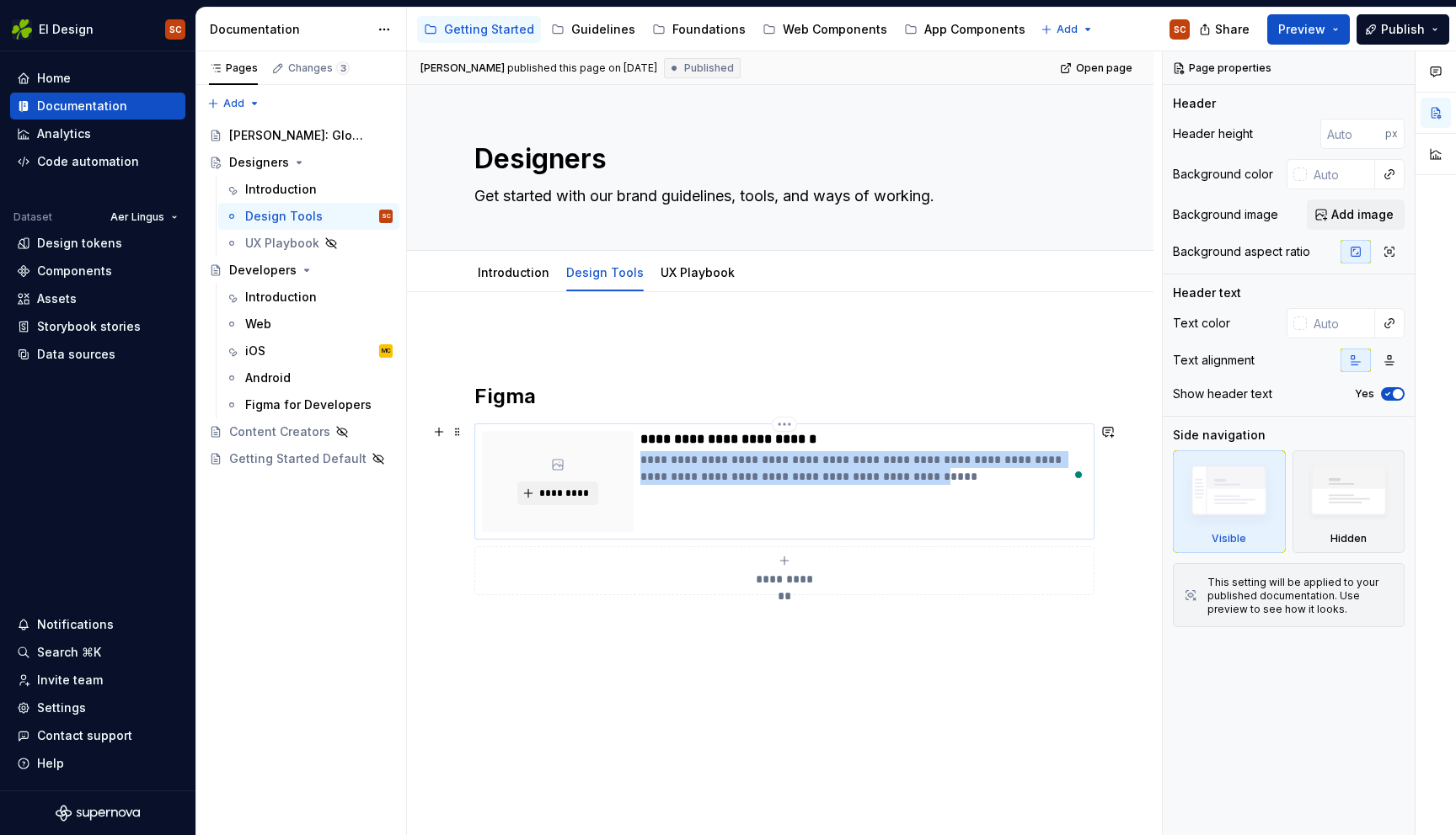
drag, startPoint x: 780, startPoint y: 463, endPoint x: 637, endPoint y: 443, distance: 144.4
click at [629, 447] on div "**********" at bounding box center [783, 481] width 605 height 101
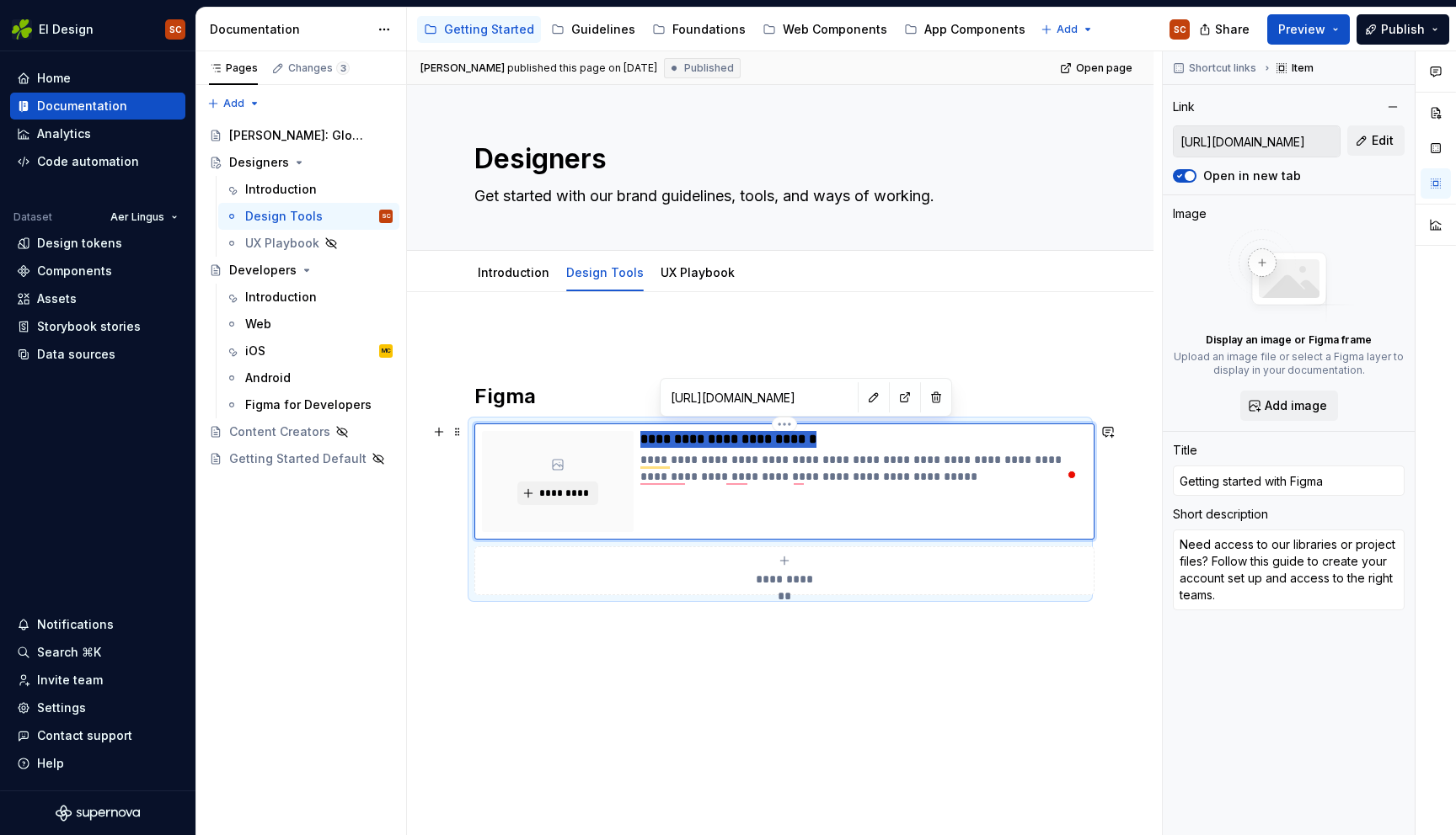
drag, startPoint x: 641, startPoint y: 437, endPoint x: 875, endPoint y: 487, distance: 239.3
click at [875, 488] on div "**********" at bounding box center [860, 481] width 440 height 101
type textarea "*"
type textarea "Need access to our libraries or project files? Follow this guide to create your…"
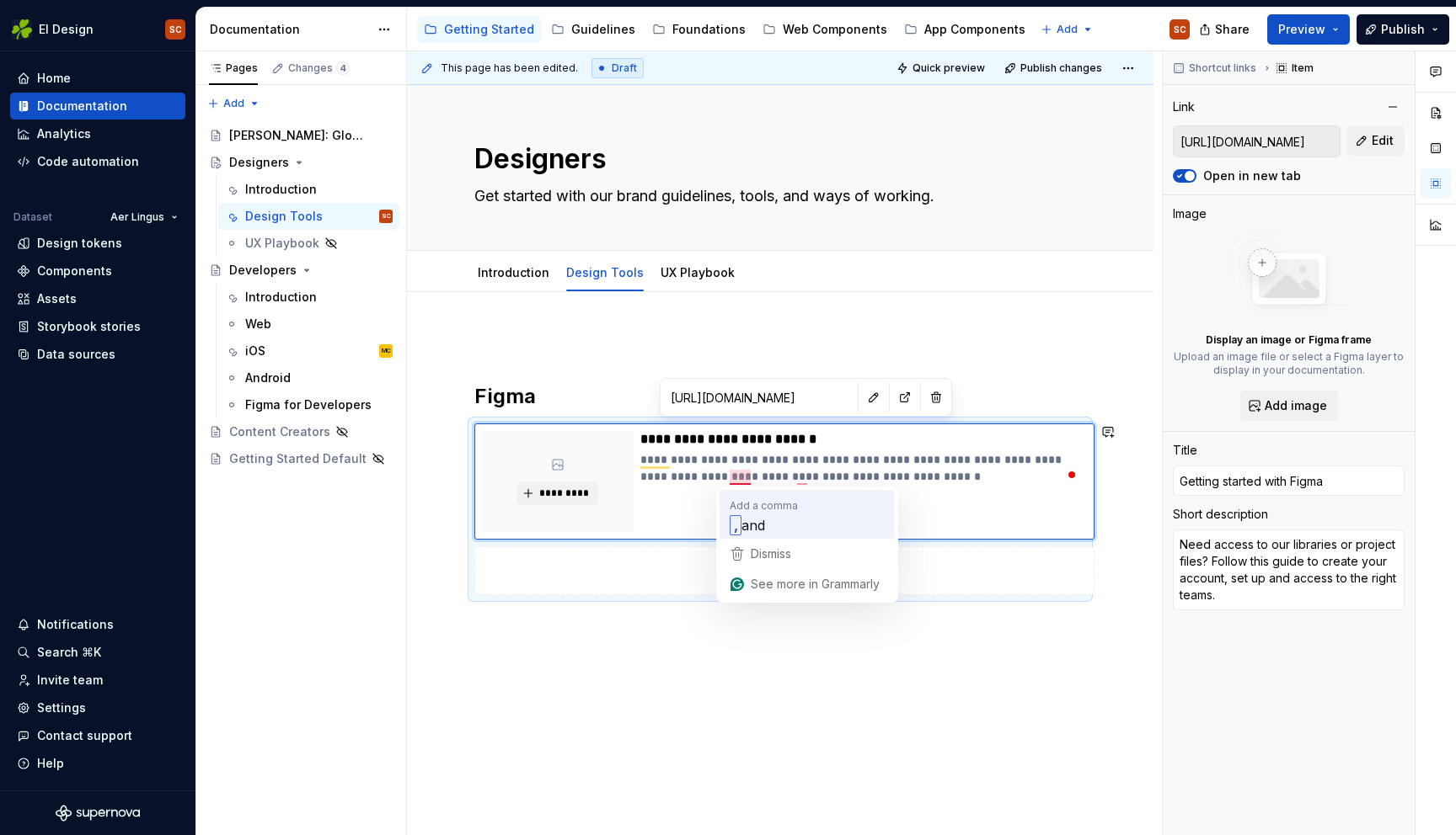
type textarea "*"
type textarea "Need access to our libraries or project files? Follow this guide to create your…"
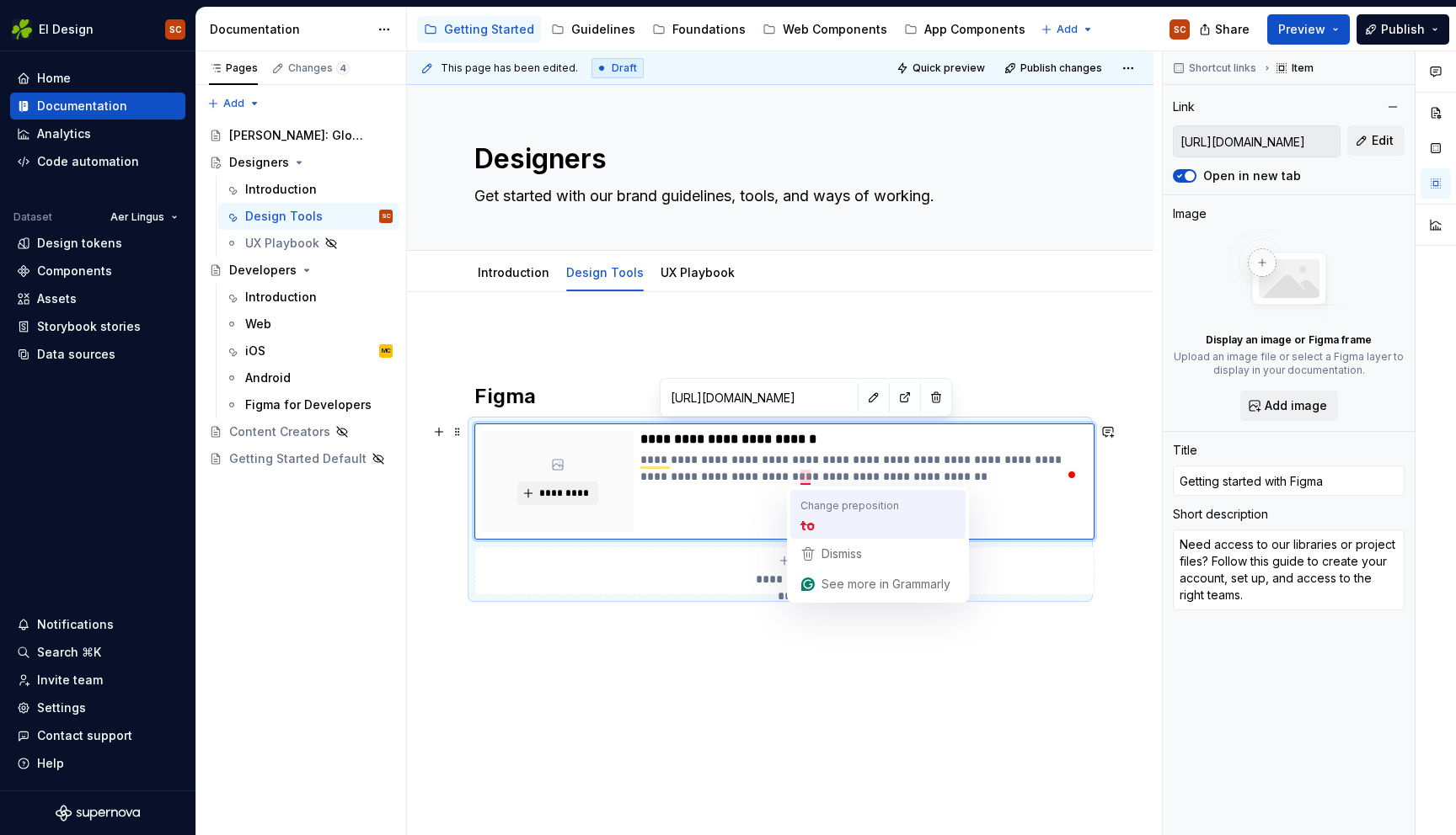
type textarea "*"
type textarea "Need access to our libraries or project files? Follow this guide to create your…"
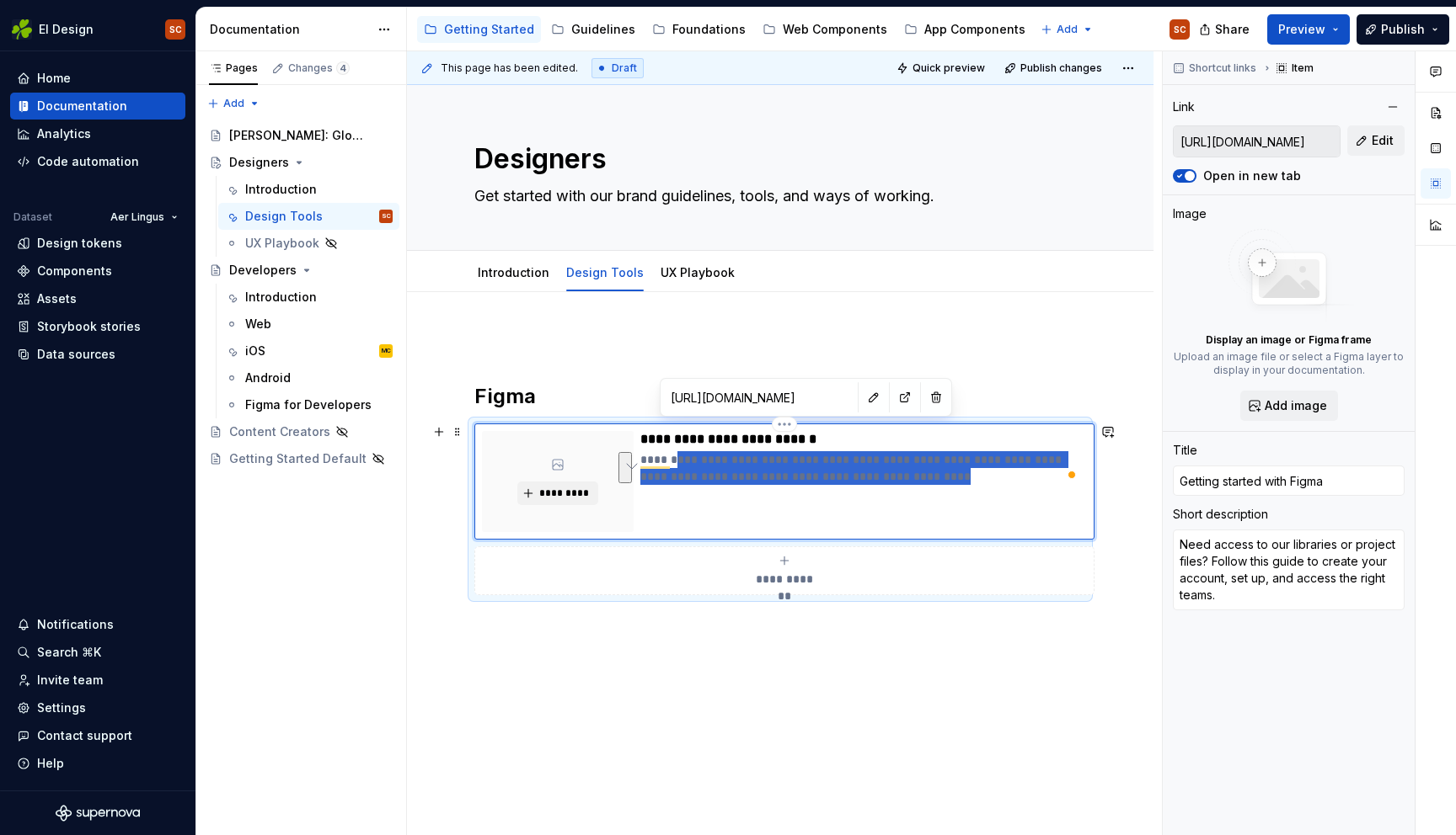
drag, startPoint x: 765, startPoint y: 483, endPoint x: 677, endPoint y: 458, distance: 91.5
click at [677, 458] on p "**********" at bounding box center [860, 468] width 440 height 33
click at [839, 481] on p "**********" at bounding box center [860, 468] width 440 height 33
drag, startPoint x: 870, startPoint y: 477, endPoint x: 637, endPoint y: 465, distance: 233.3
click at [637, 465] on div "**********" at bounding box center [784, 481] width 620 height 116
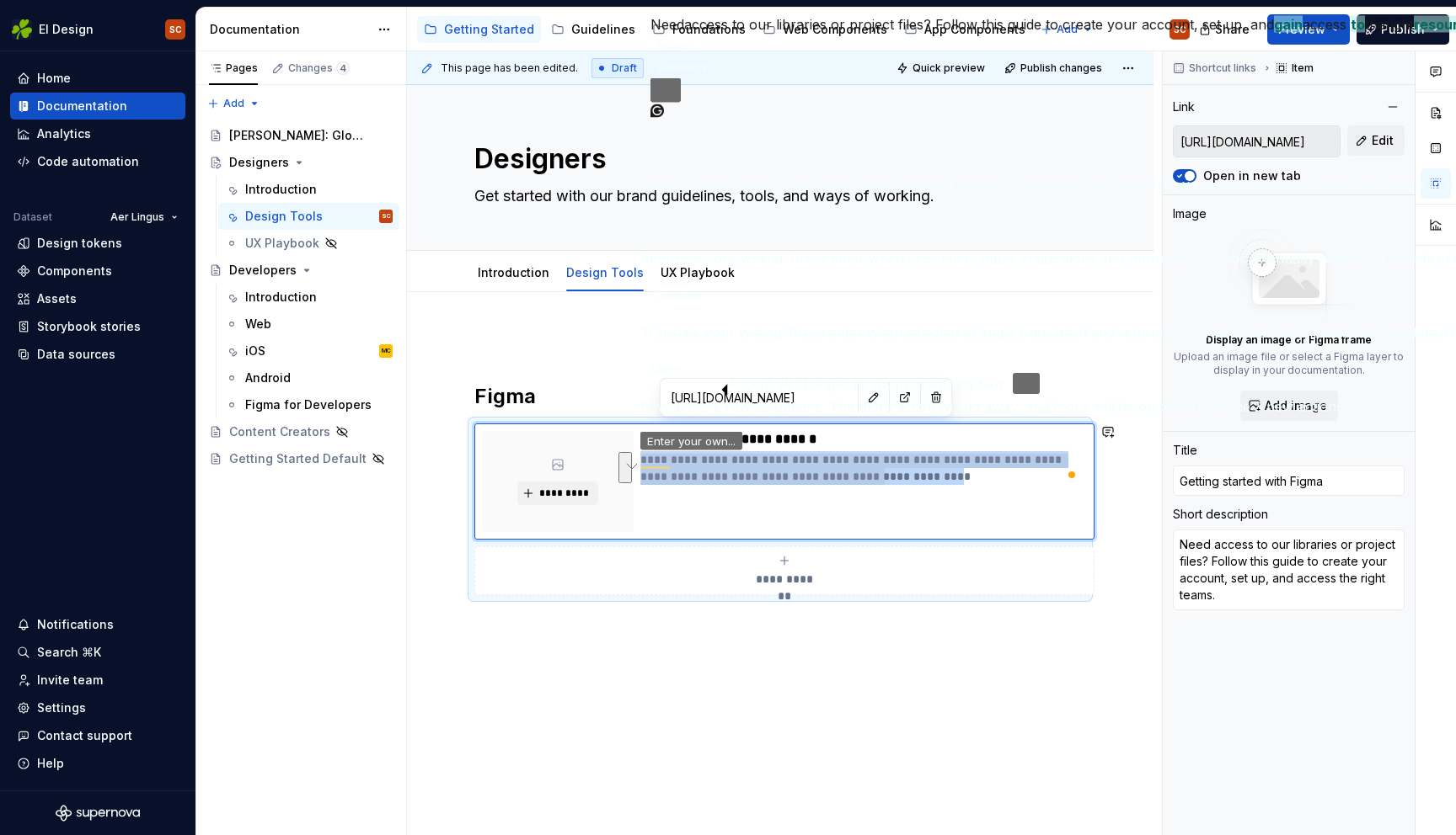
click at [688, 56] on button "Accept" at bounding box center [675, 46] width 49 height 20
type textarea "*"
type textarea "Need access to our libraries or project files? Follow this guide to create your…"
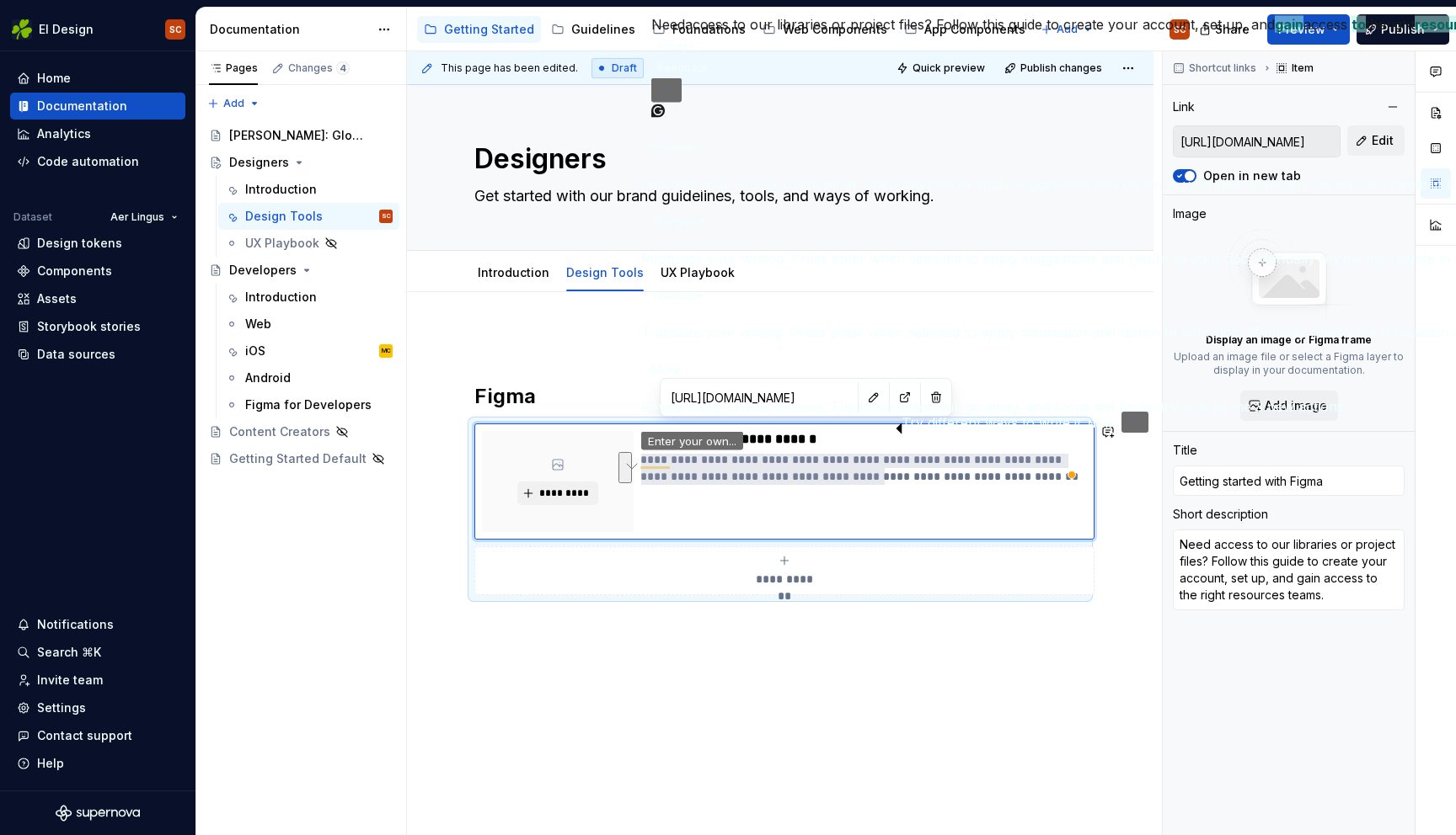
click at [698, 56] on button "Accept" at bounding box center [676, 46] width 49 height 20
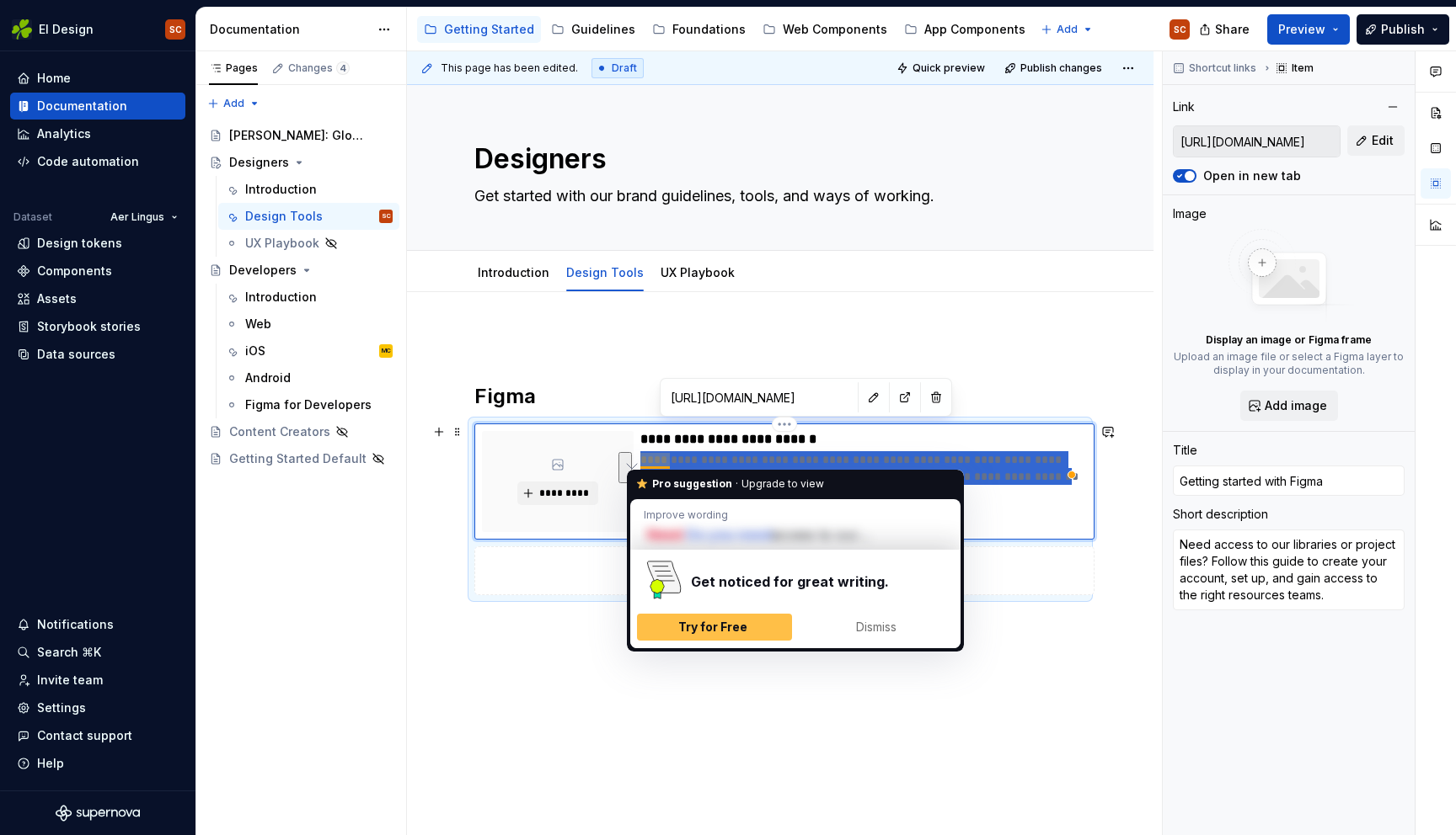
drag, startPoint x: 872, startPoint y: 469, endPoint x: 643, endPoint y: 455, distance: 229.4
click at [643, 455] on p "**********" at bounding box center [860, 468] width 440 height 33
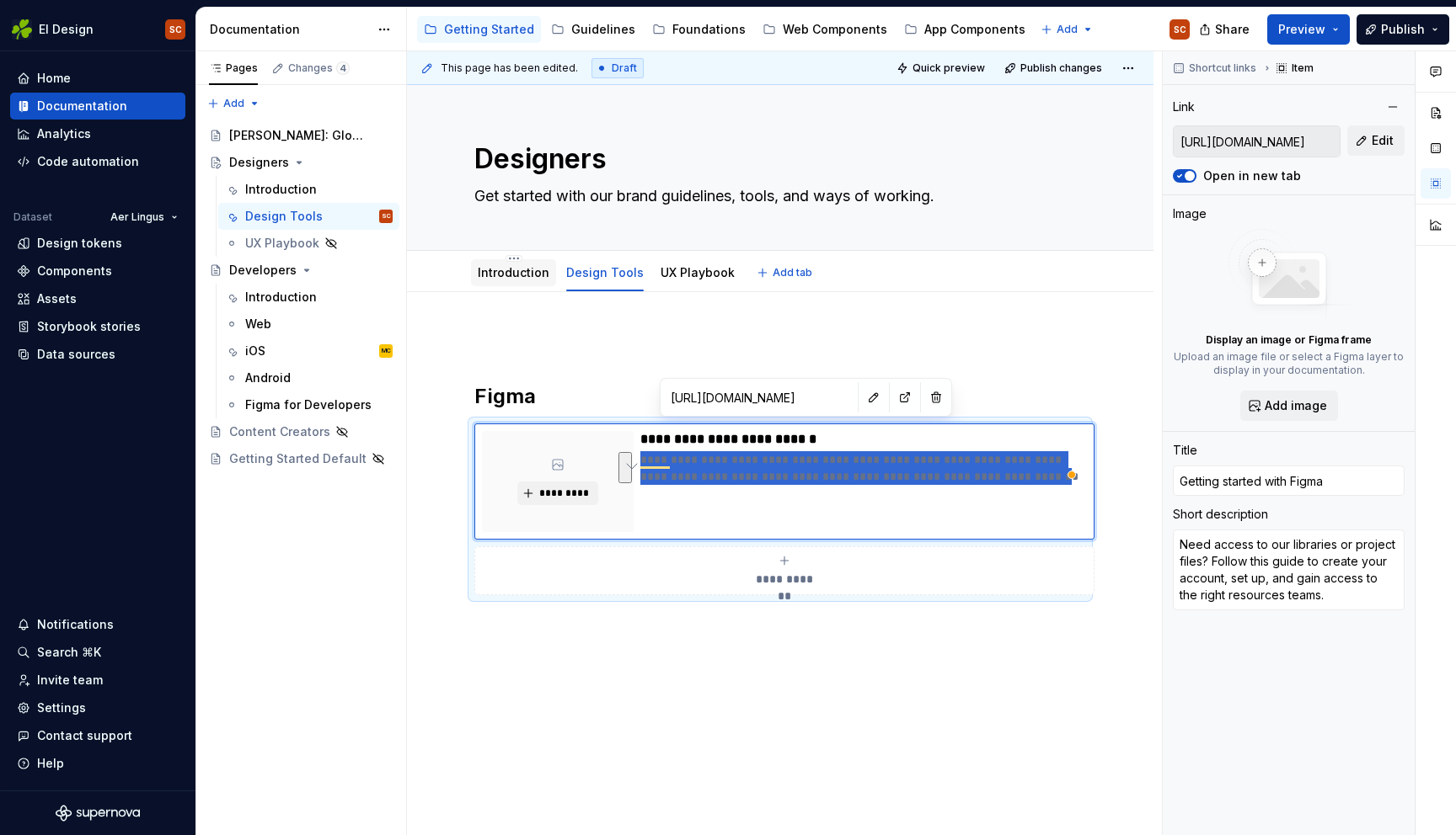
click at [495, 267] on link "Introduction" at bounding box center [513, 272] width 71 height 14
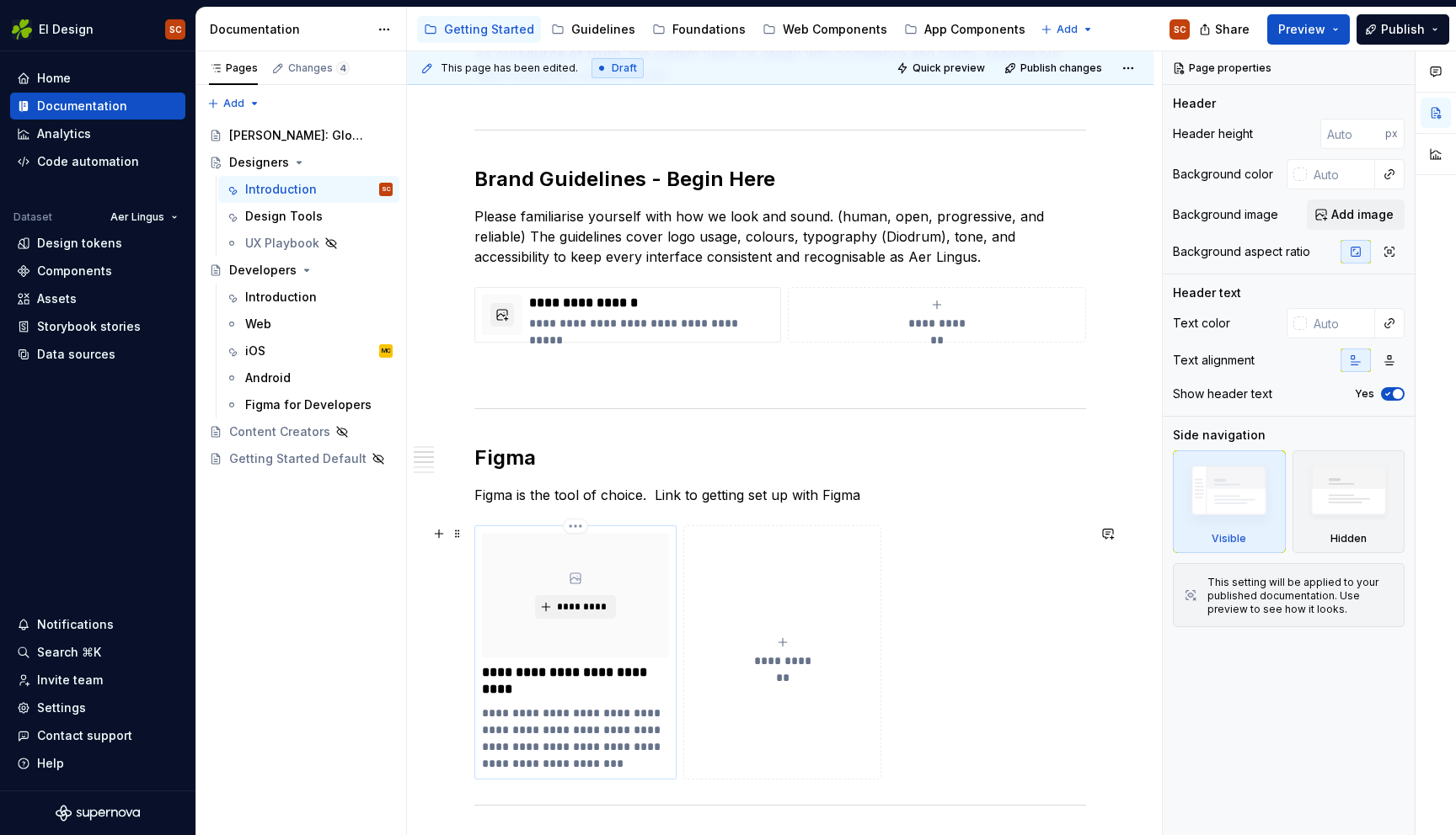
scroll to position [358, 0]
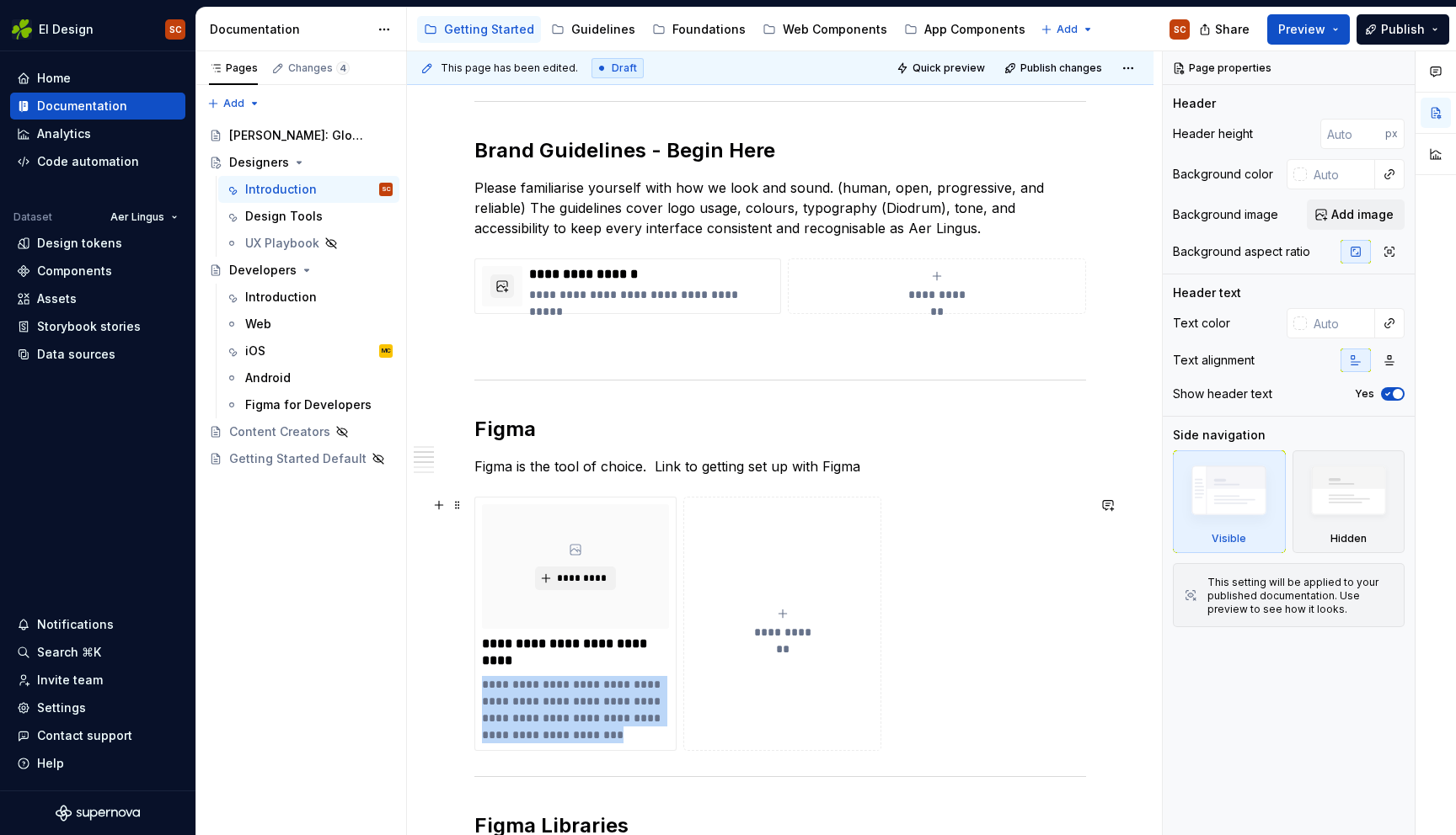
drag, startPoint x: 535, startPoint y: 731, endPoint x: 470, endPoint y: 680, distance: 82.6
click at [474, 680] on div "**********" at bounding box center [780, 624] width 612 height 254
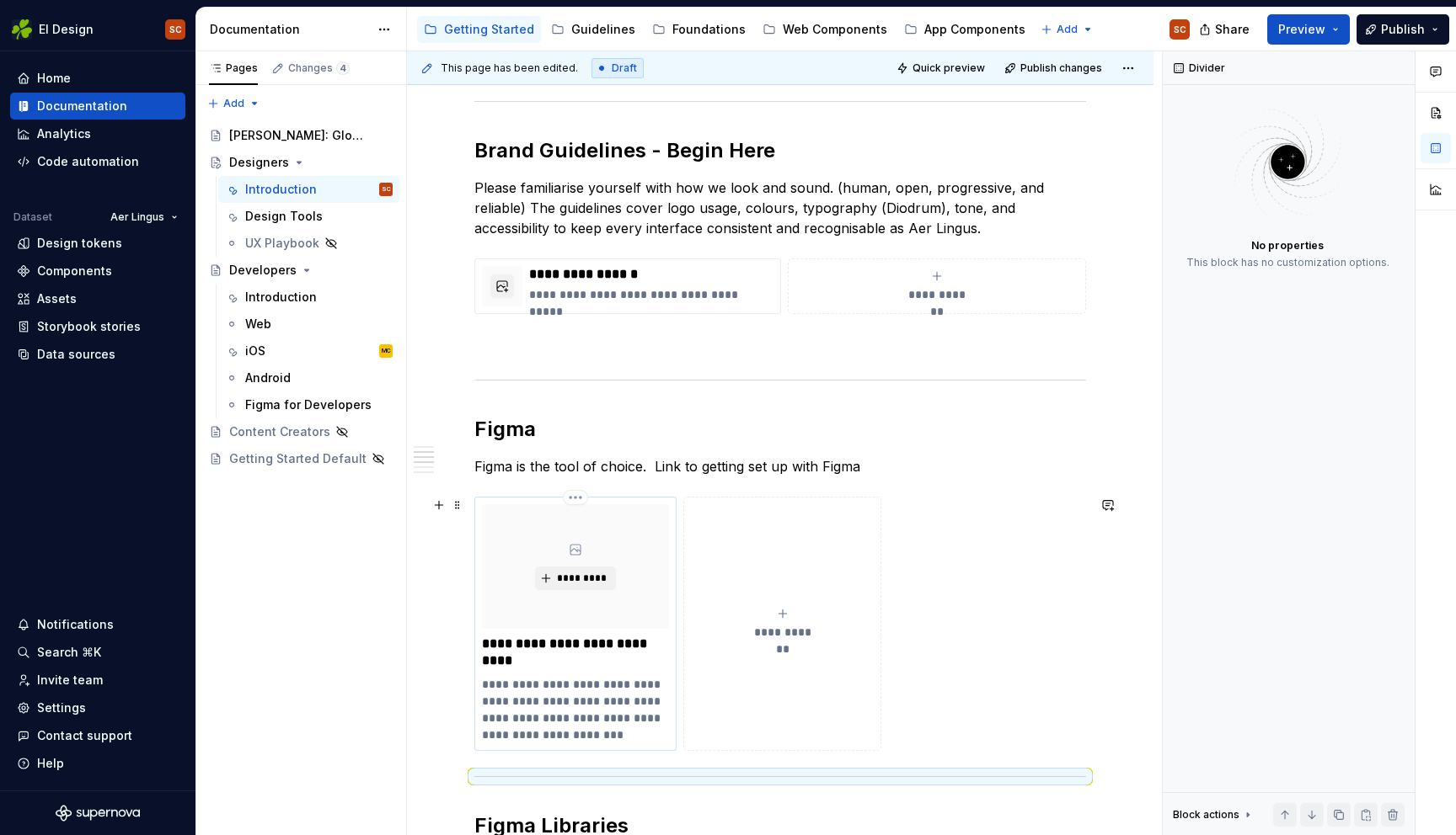
click at [539, 704] on p "**********" at bounding box center [575, 709] width 187 height 68
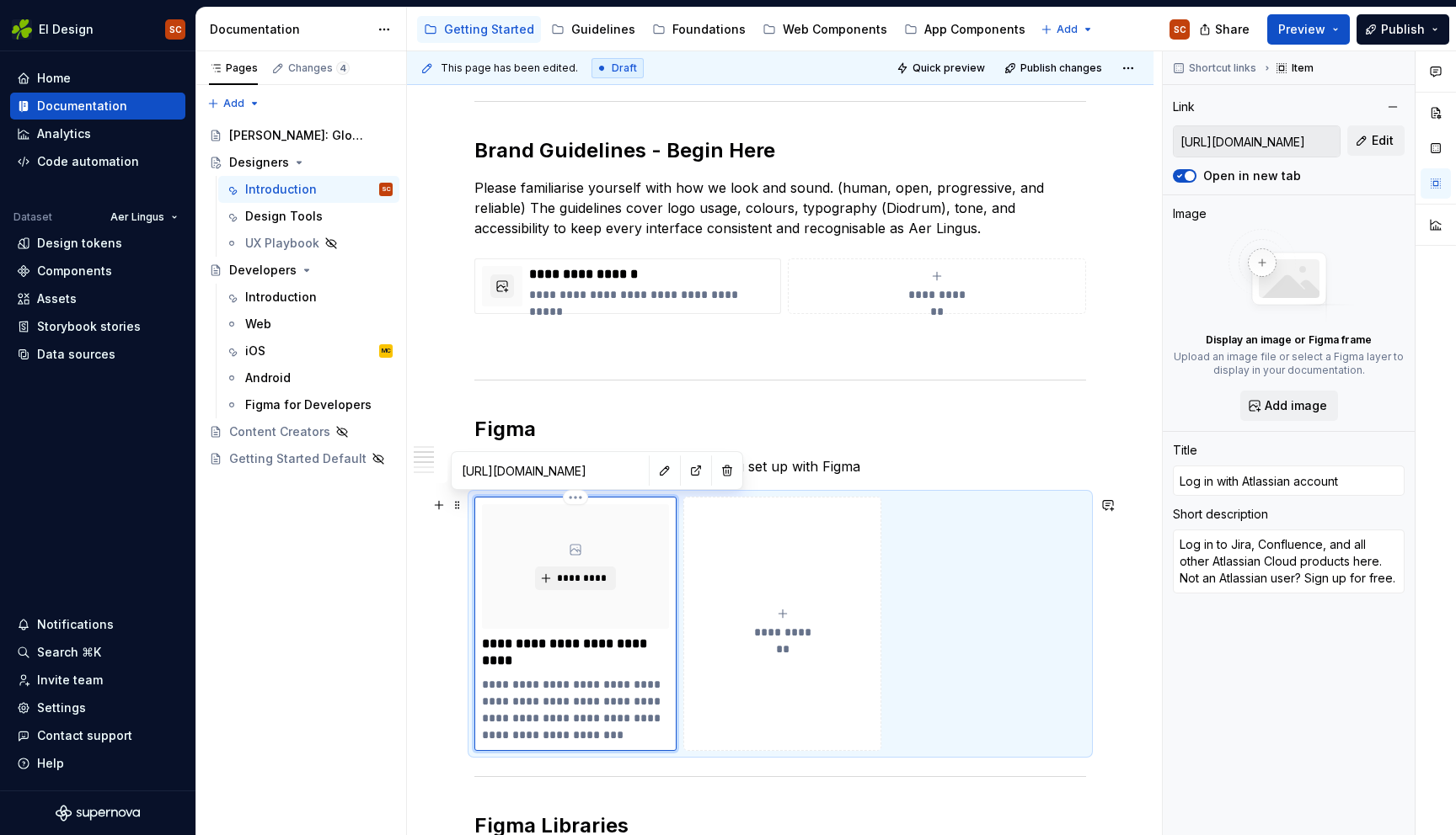
click at [557, 700] on p "**********" at bounding box center [575, 709] width 187 height 68
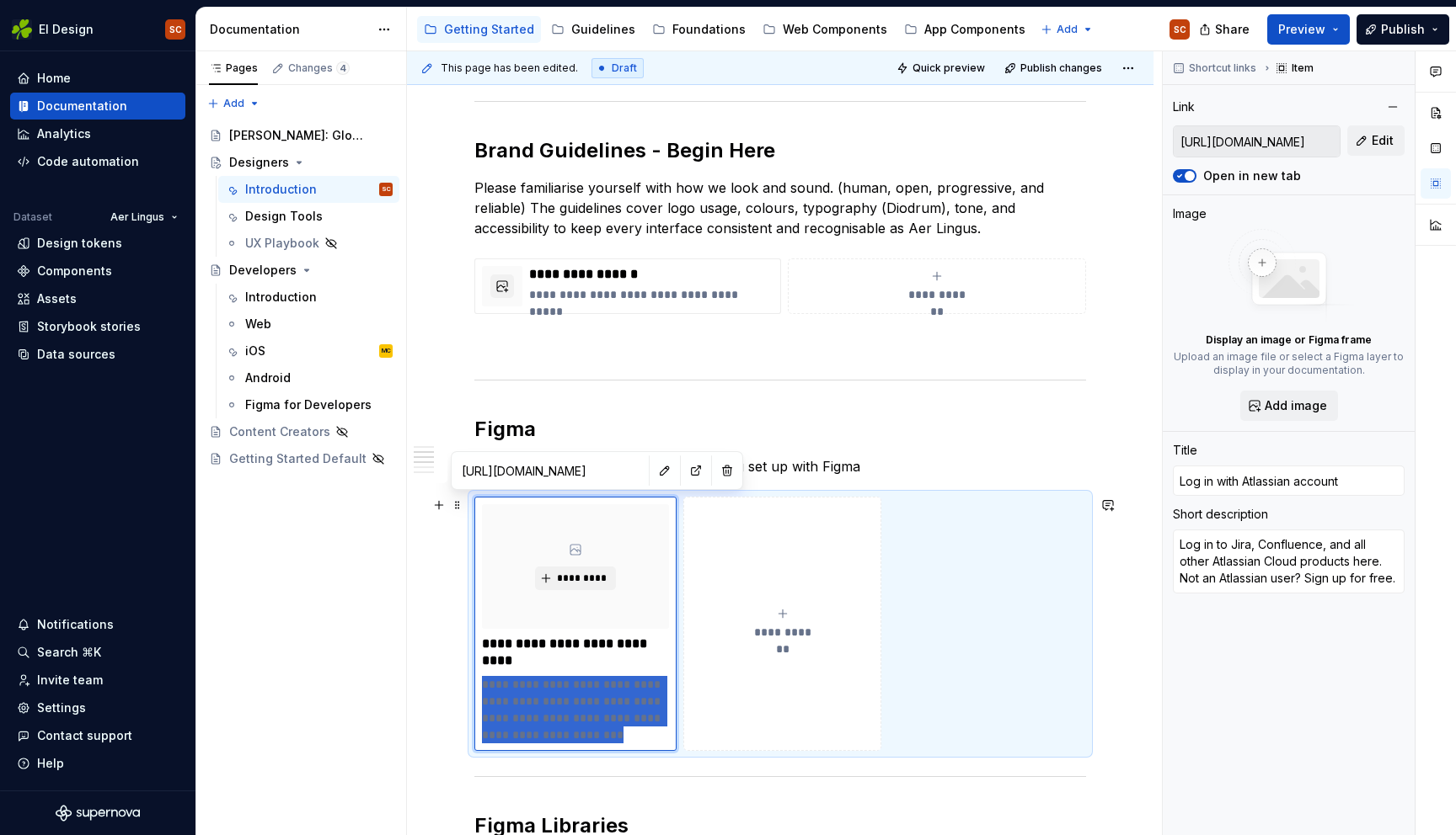
drag, startPoint x: 482, startPoint y: 704, endPoint x: 467, endPoint y: 686, distance: 23.4
click at [474, 686] on div "**********" at bounding box center [780, 624] width 612 height 254
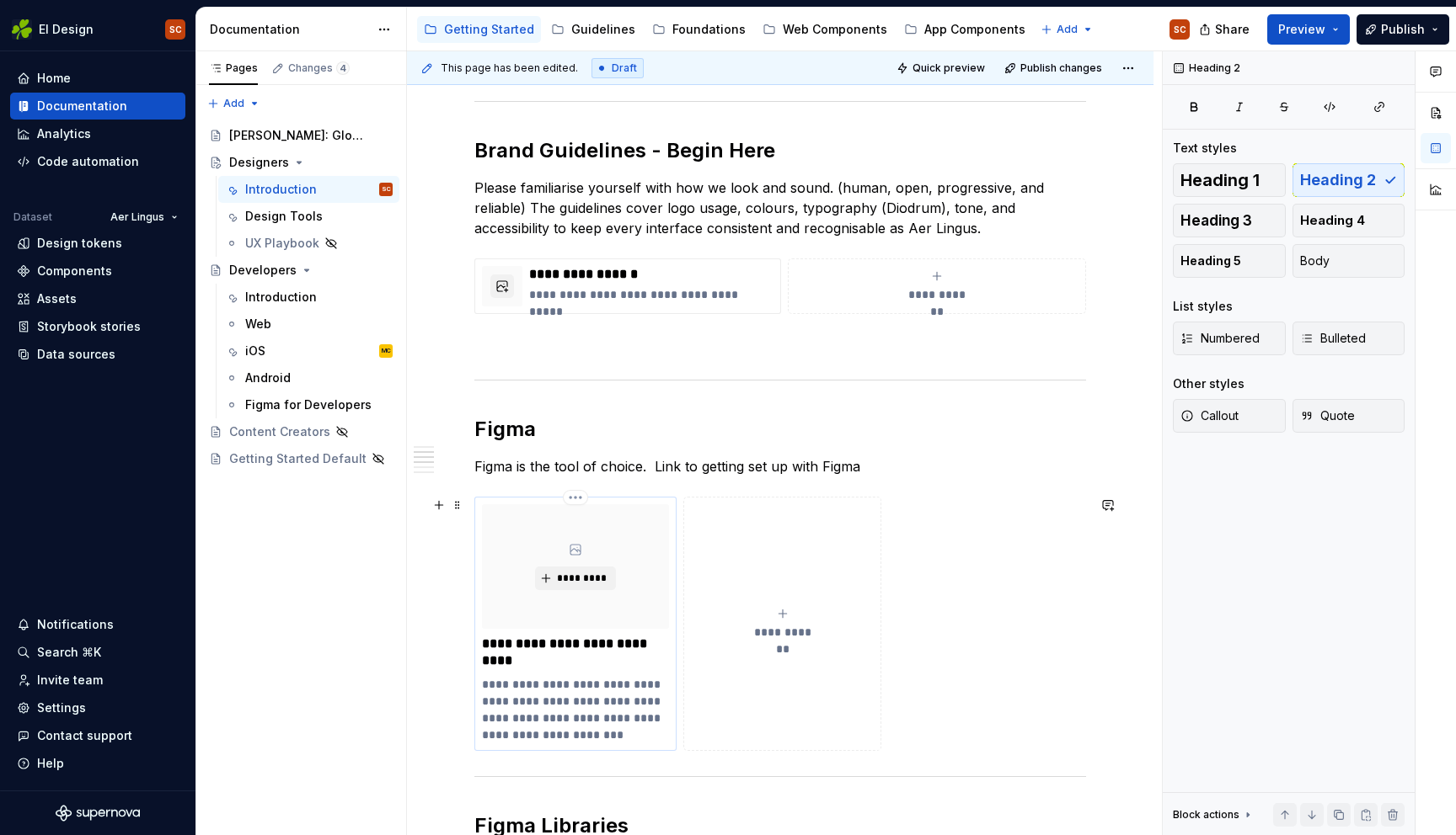
click at [581, 706] on p "**********" at bounding box center [575, 709] width 187 height 68
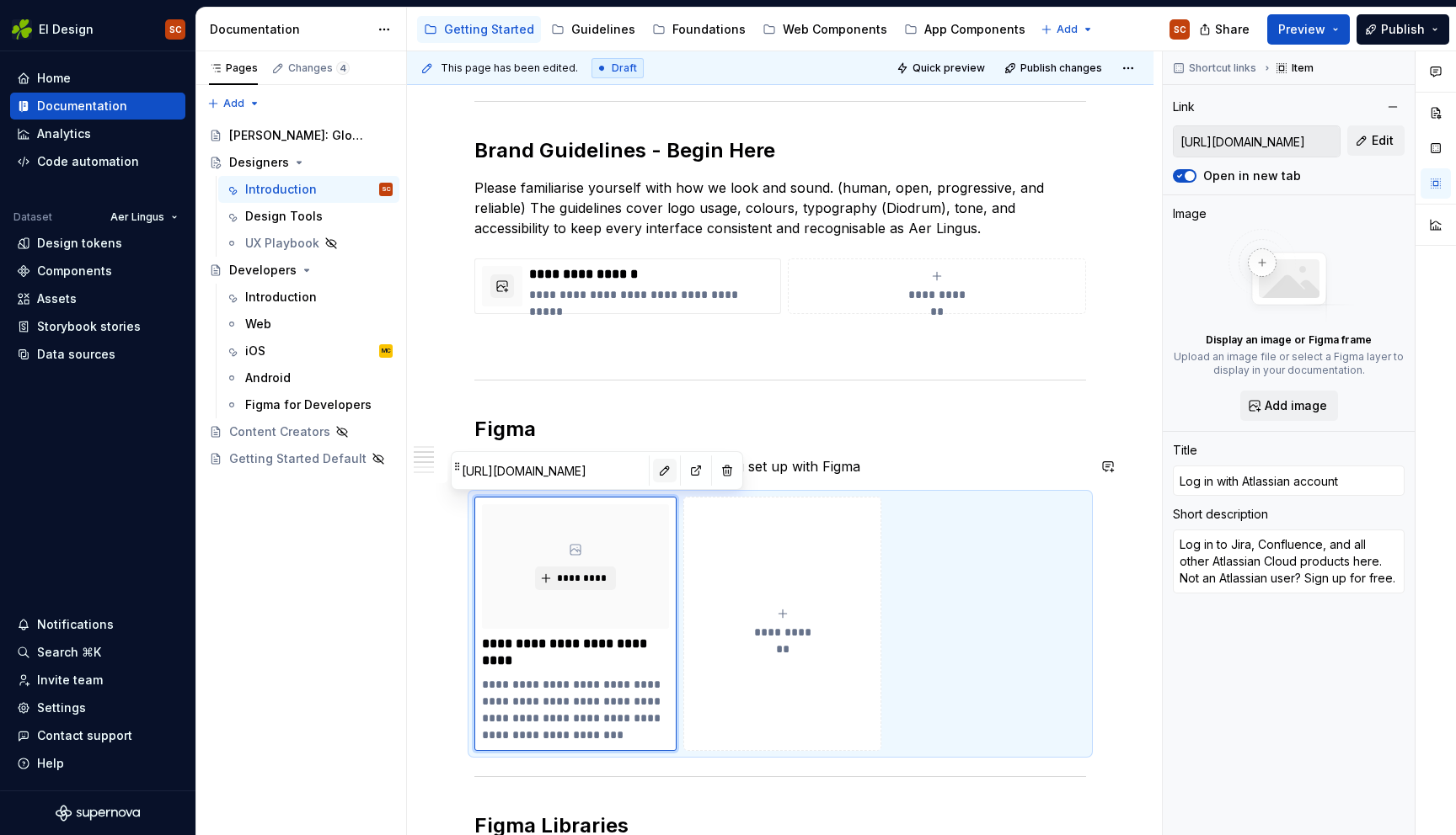
click at [653, 475] on button "button" at bounding box center [665, 471] width 24 height 24
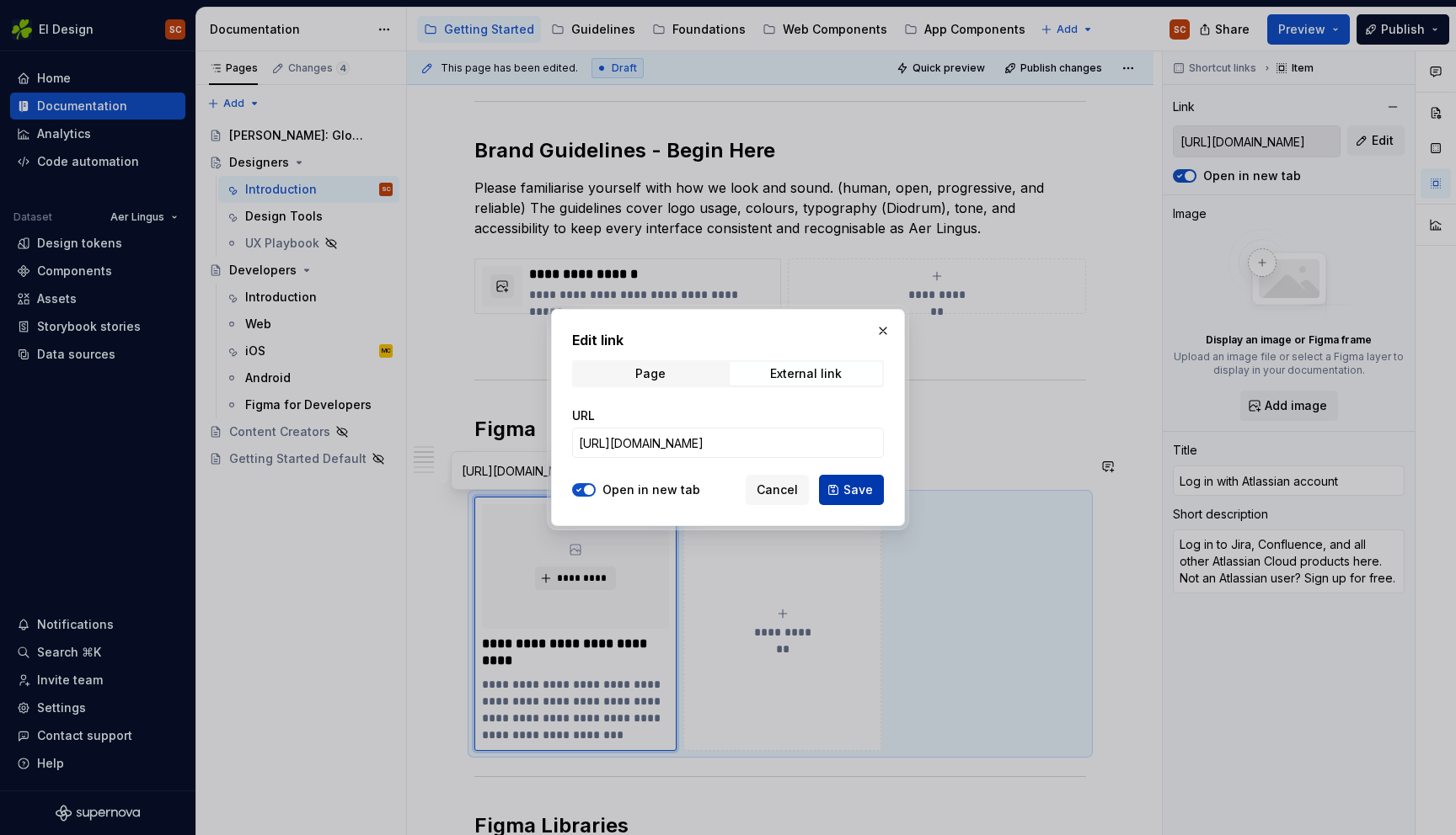
click at [849, 491] on span "Save" at bounding box center [857, 489] width 29 height 17
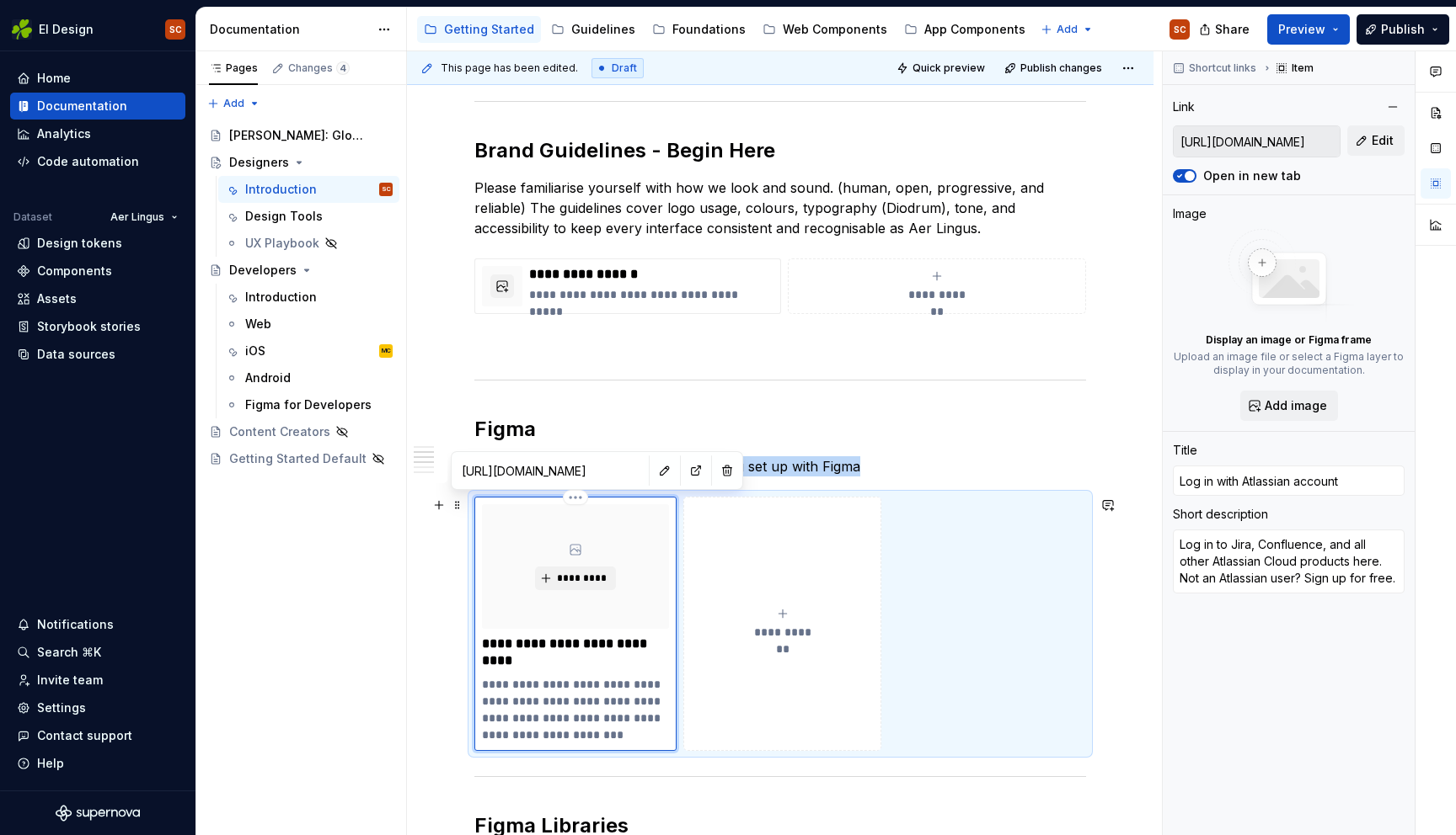
click at [634, 565] on div "*********" at bounding box center [575, 567] width 187 height 125
click at [606, 648] on p "**********" at bounding box center [575, 653] width 187 height 33
click at [482, 649] on p "**********" at bounding box center [575, 653] width 187 height 33
click at [558, 686] on p "**********" at bounding box center [575, 709] width 187 height 68
click at [614, 686] on p "**********" at bounding box center [575, 709] width 187 height 68
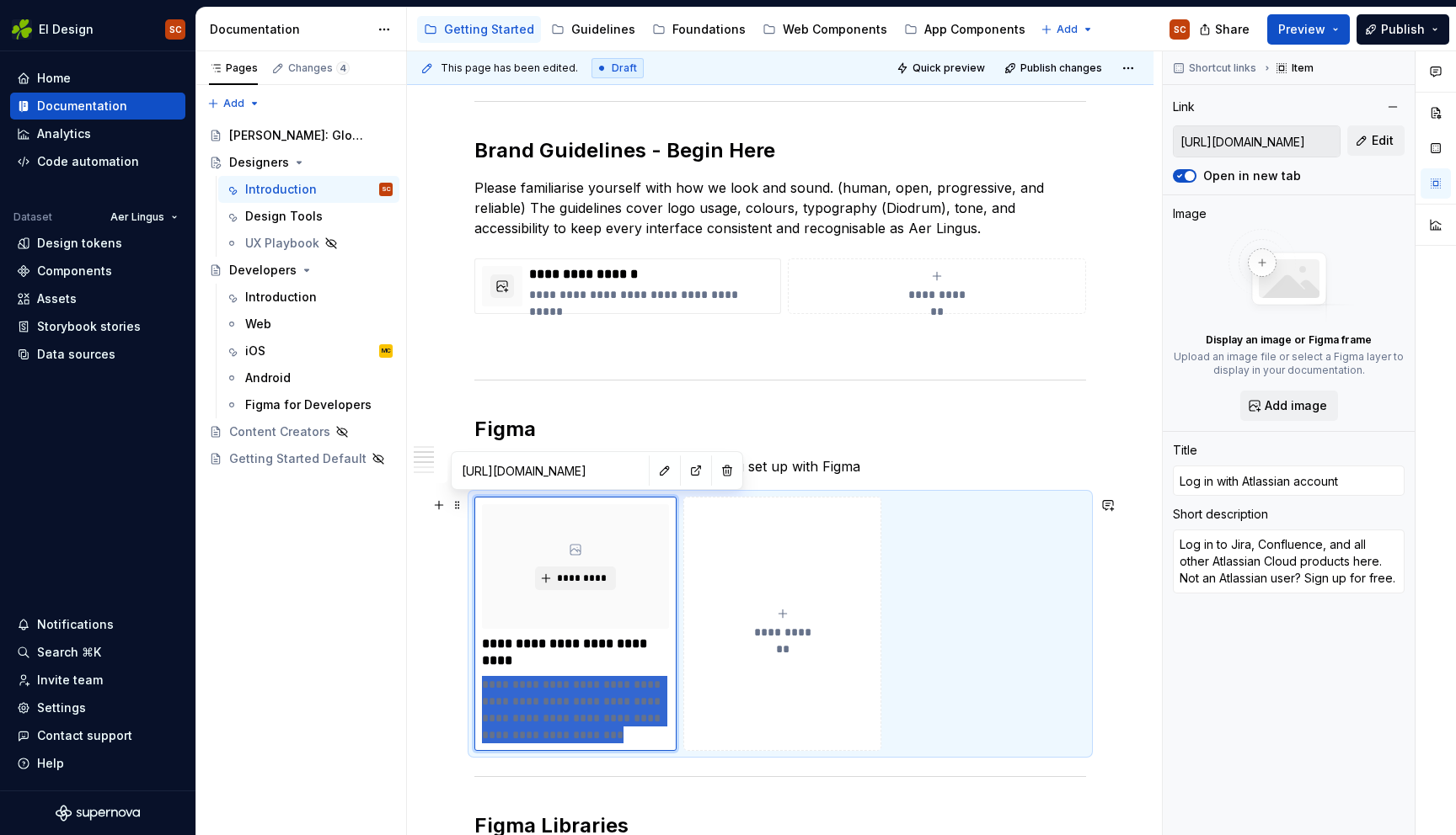
drag, startPoint x: 580, startPoint y: 737, endPoint x: 451, endPoint y: 688, distance: 138.0
click at [451, 688] on div "**********" at bounding box center [780, 758] width 746 height 1647
type textarea "*"
type textarea "Need access to our libraries or project files? Follow this guide to create your…"
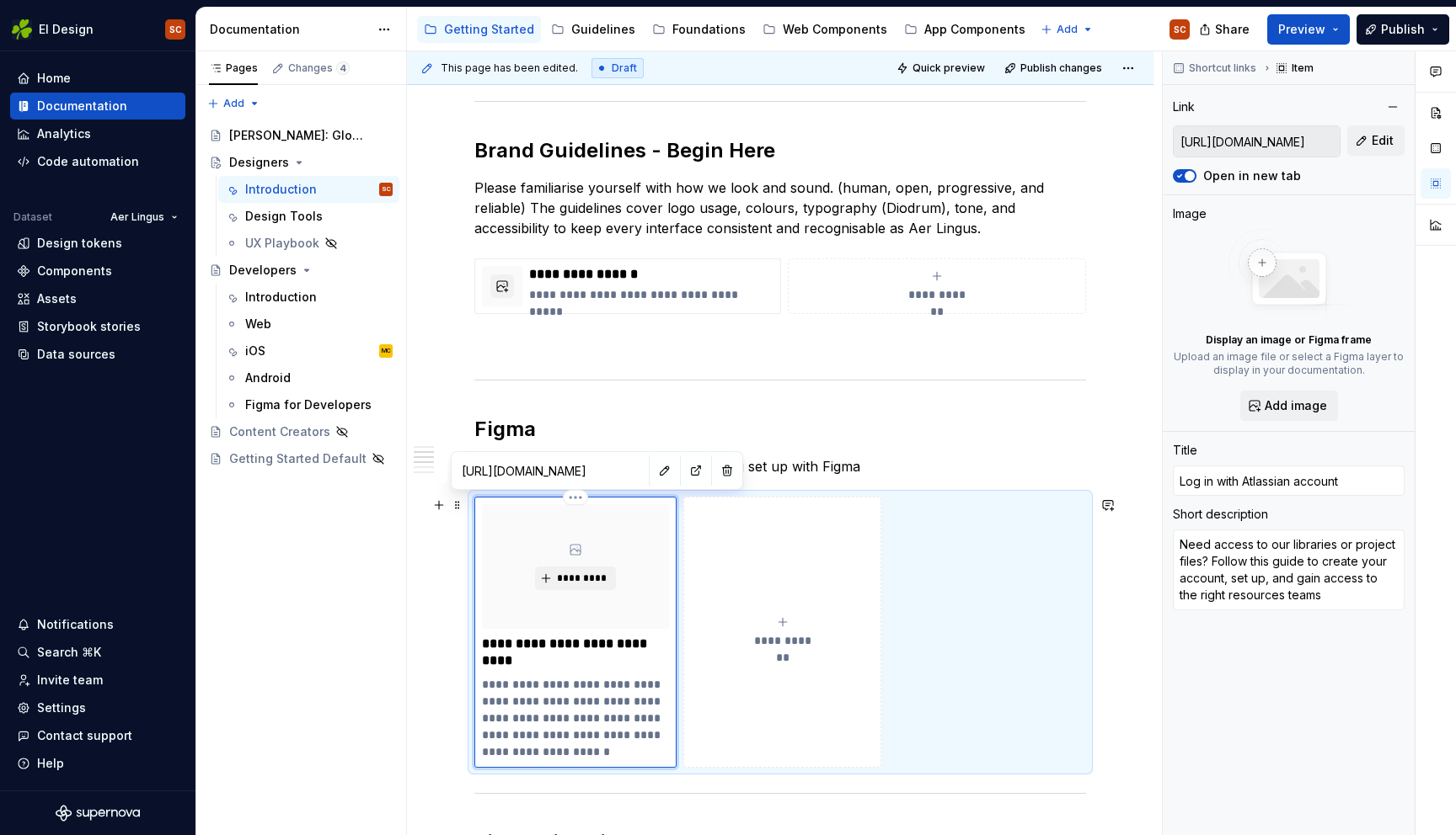
click at [560, 658] on p "**********" at bounding box center [575, 653] width 187 height 33
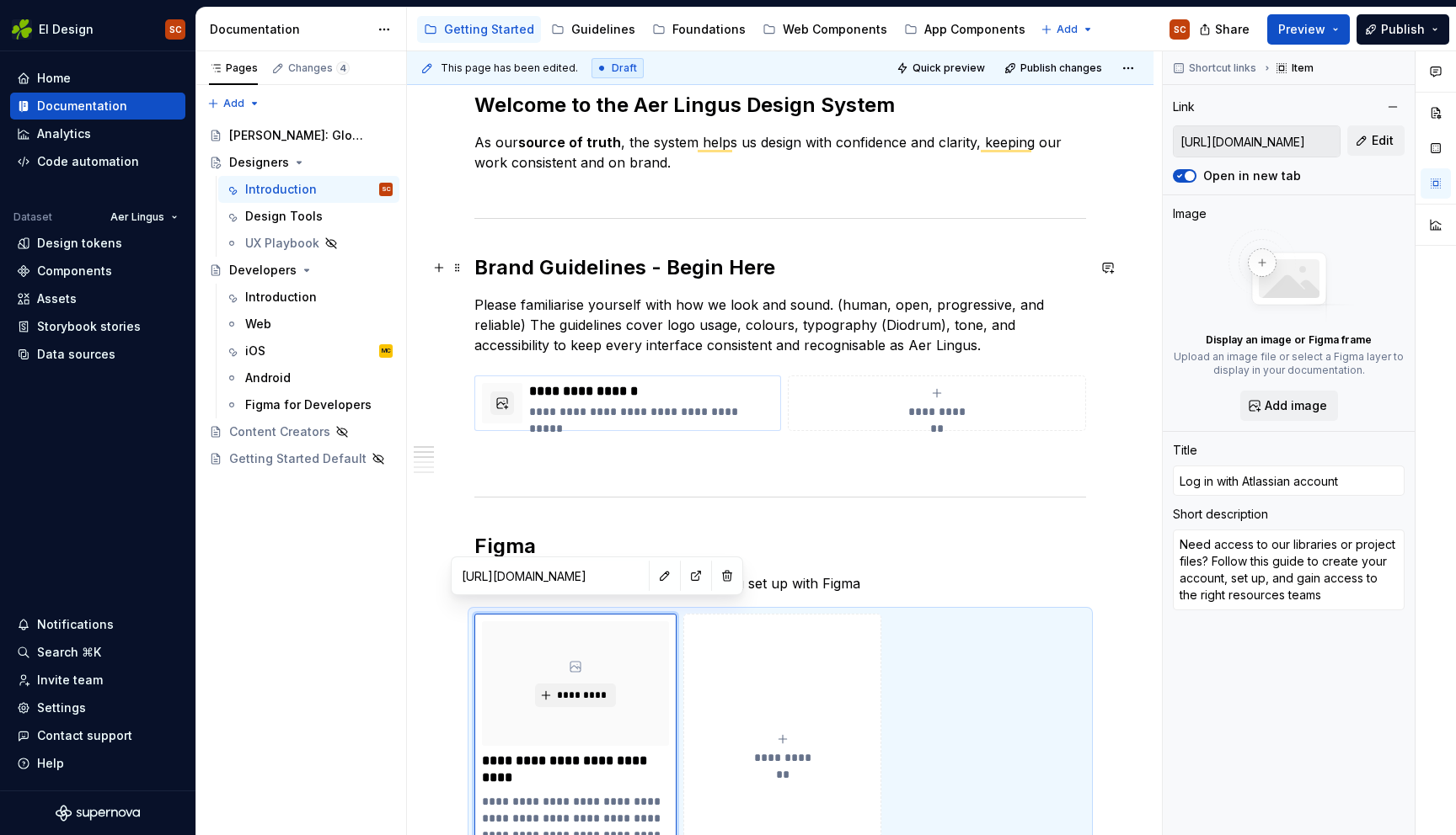
scroll to position [178, 0]
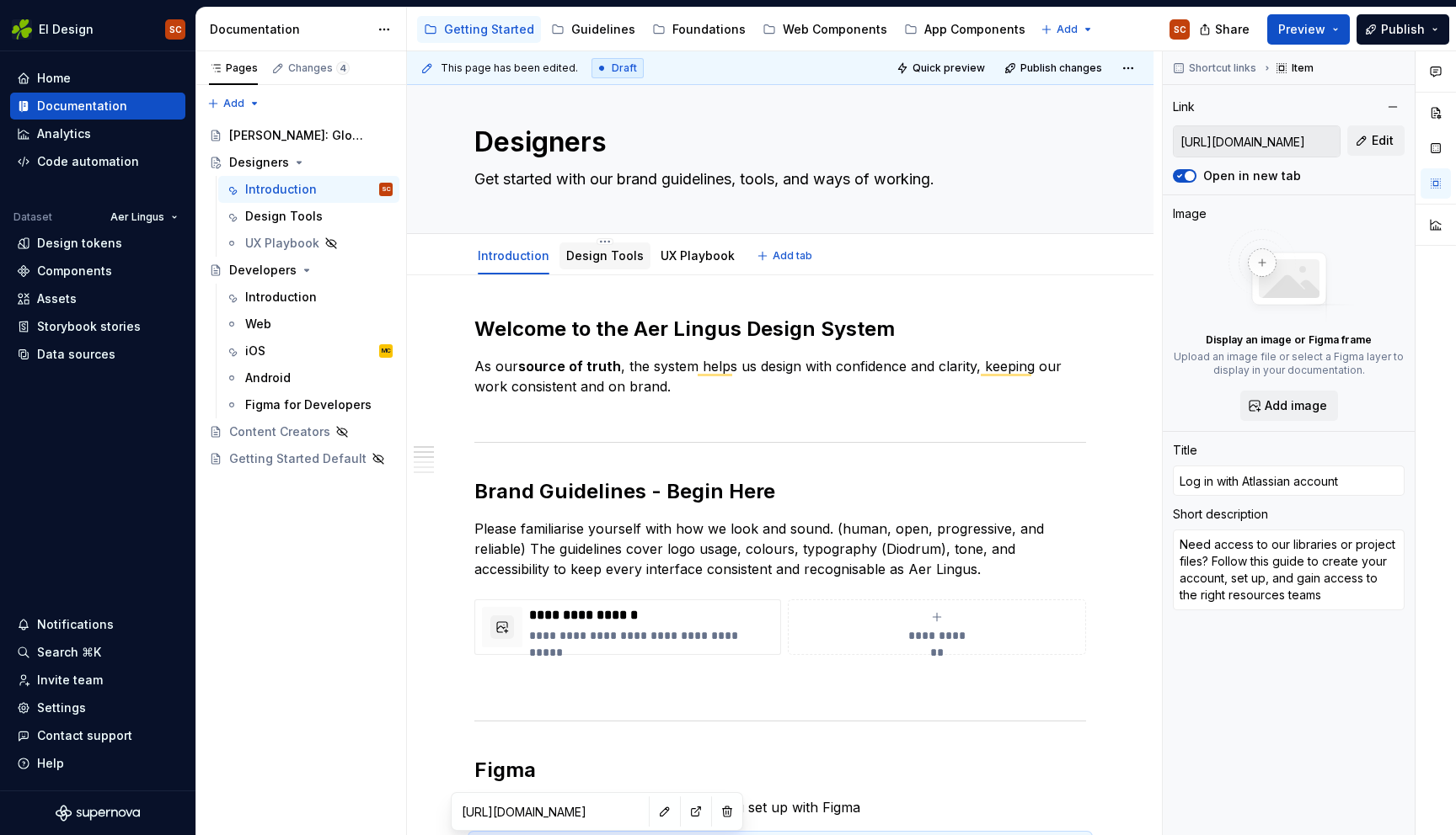
click at [629, 250] on link "Design Tools" at bounding box center [605, 255] width 77 height 14
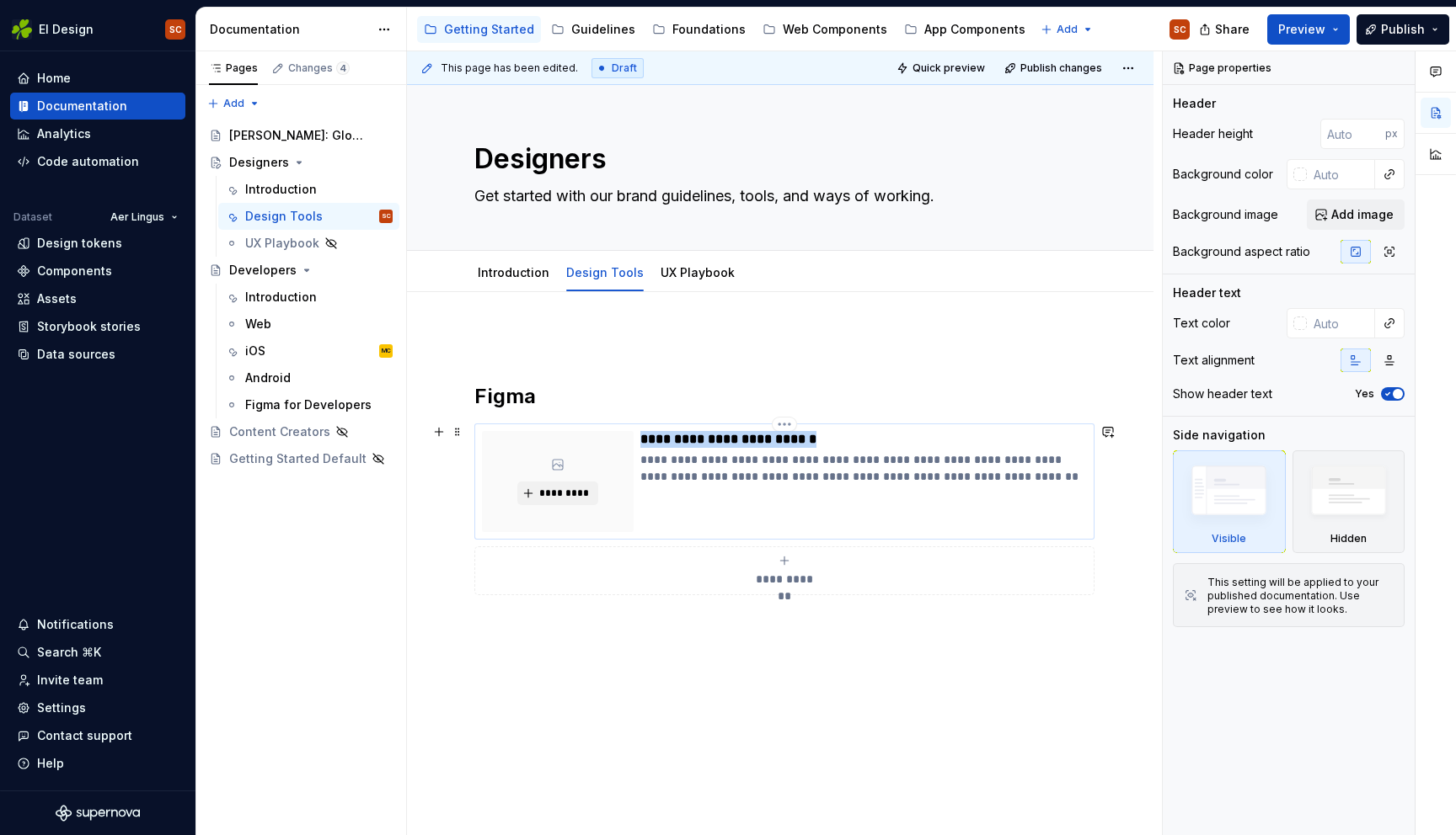
drag, startPoint x: 813, startPoint y: 439, endPoint x: 600, endPoint y: 443, distance: 213.0
click at [601, 443] on div "**********" at bounding box center [783, 481] width 605 height 101
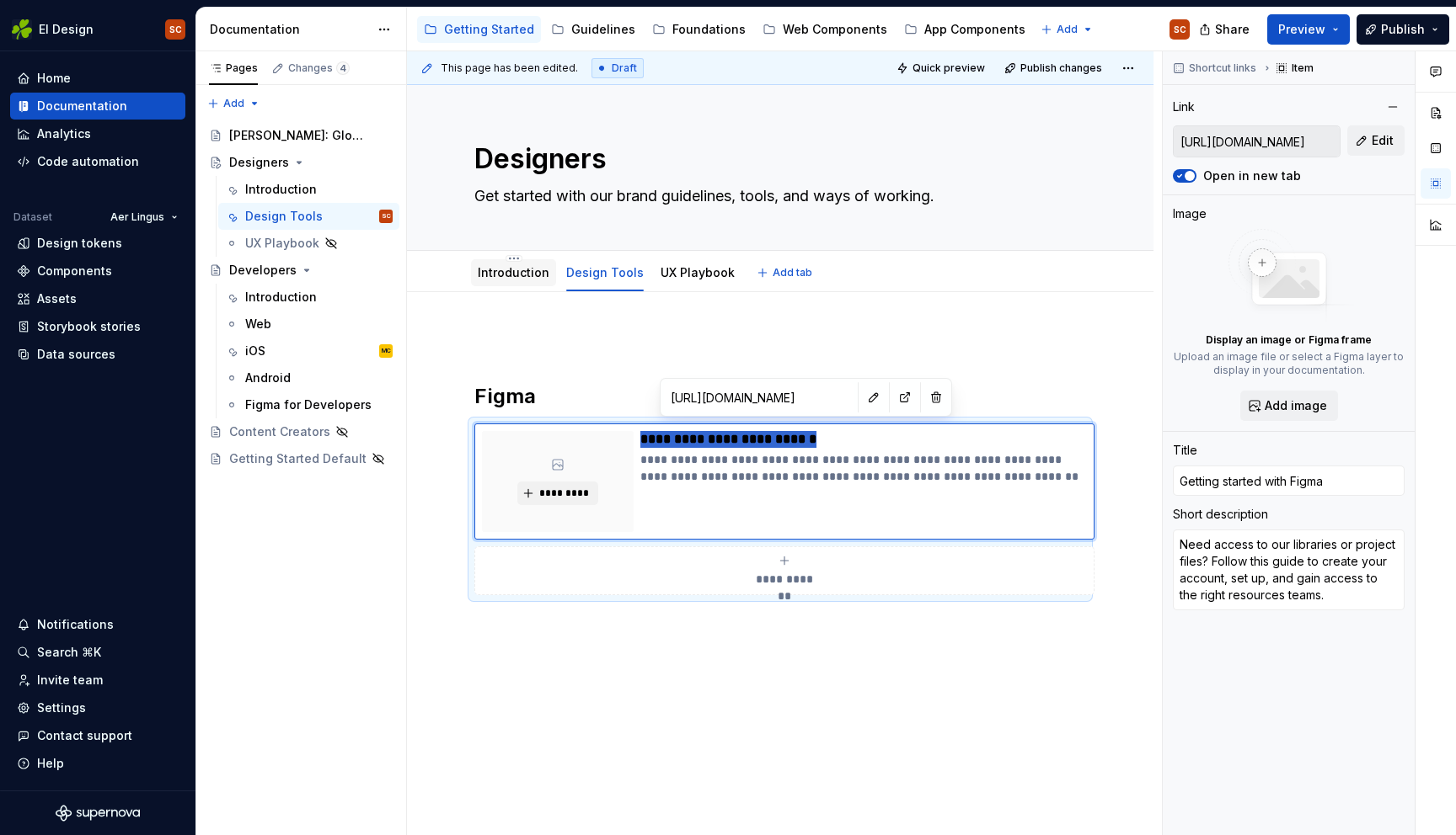
click at [525, 278] on link "Introduction" at bounding box center [513, 272] width 71 height 14
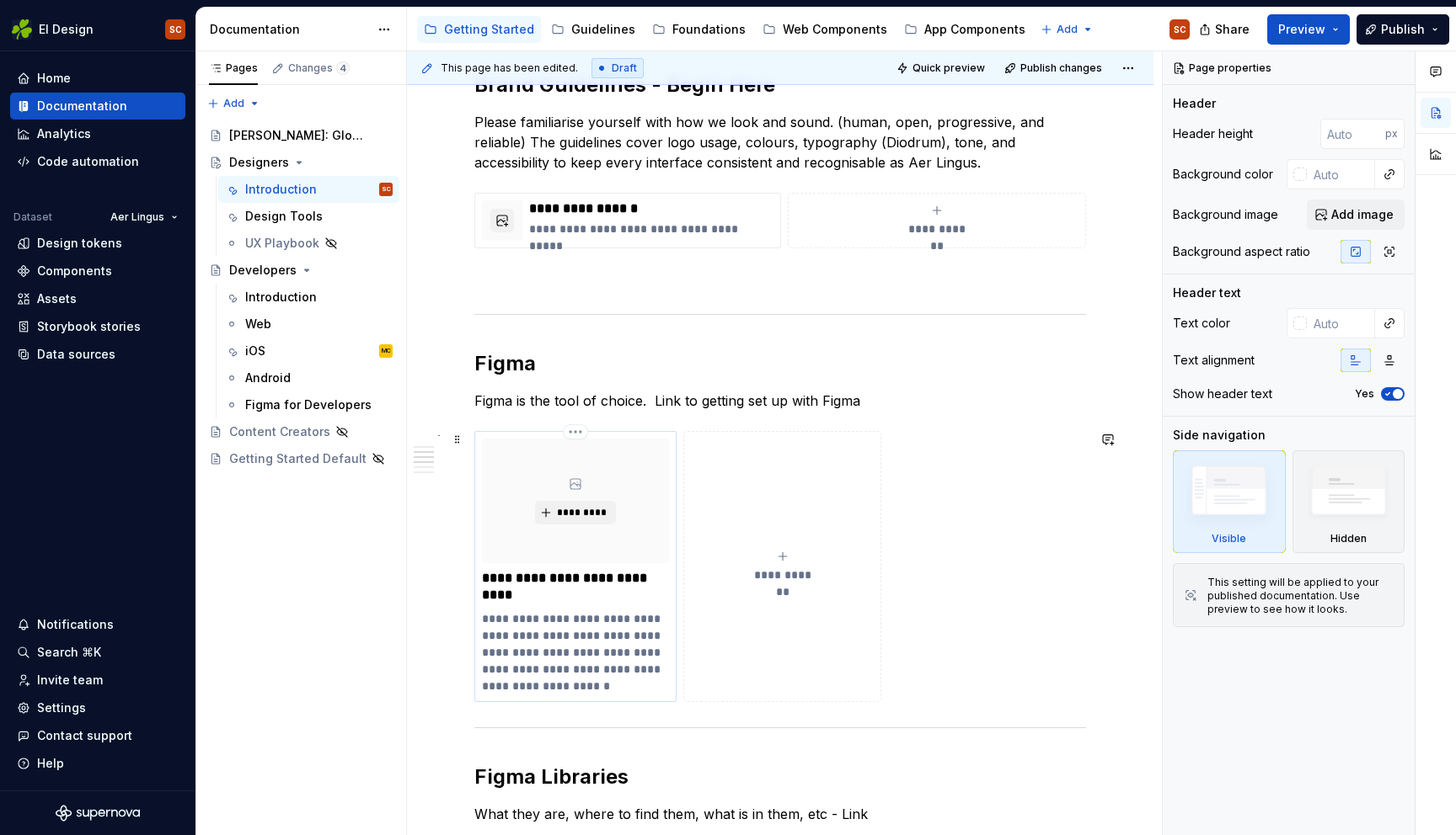
scroll to position [422, 0]
click at [622, 605] on div "**********" at bounding box center [575, 568] width 187 height 256
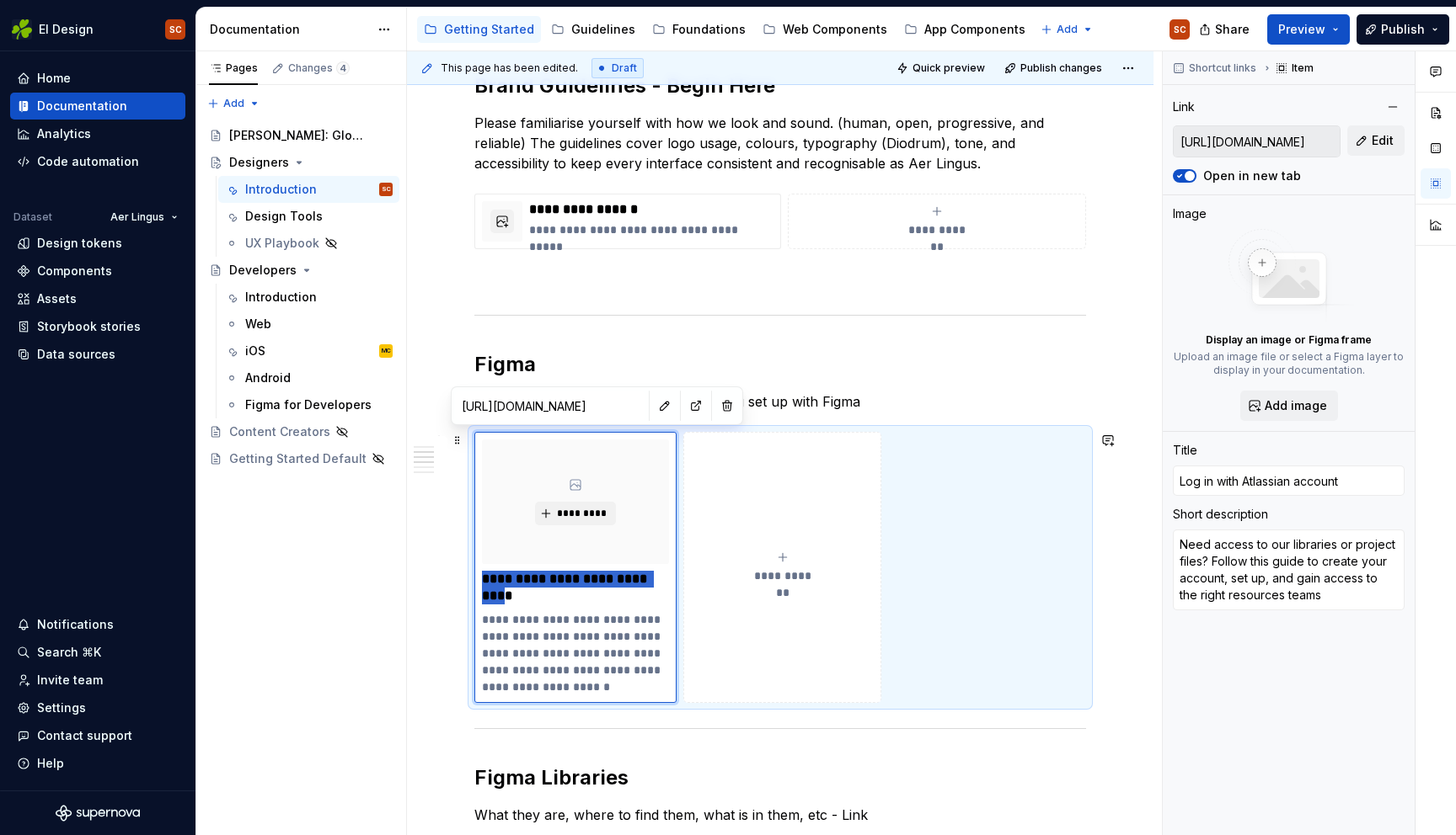
drag, startPoint x: 530, startPoint y: 597, endPoint x: 464, endPoint y: 579, distance: 68.4
click at [464, 579] on div "**********" at bounding box center [780, 701] width 746 height 1664
type textarea "*"
type input "Getting started with Figmat"
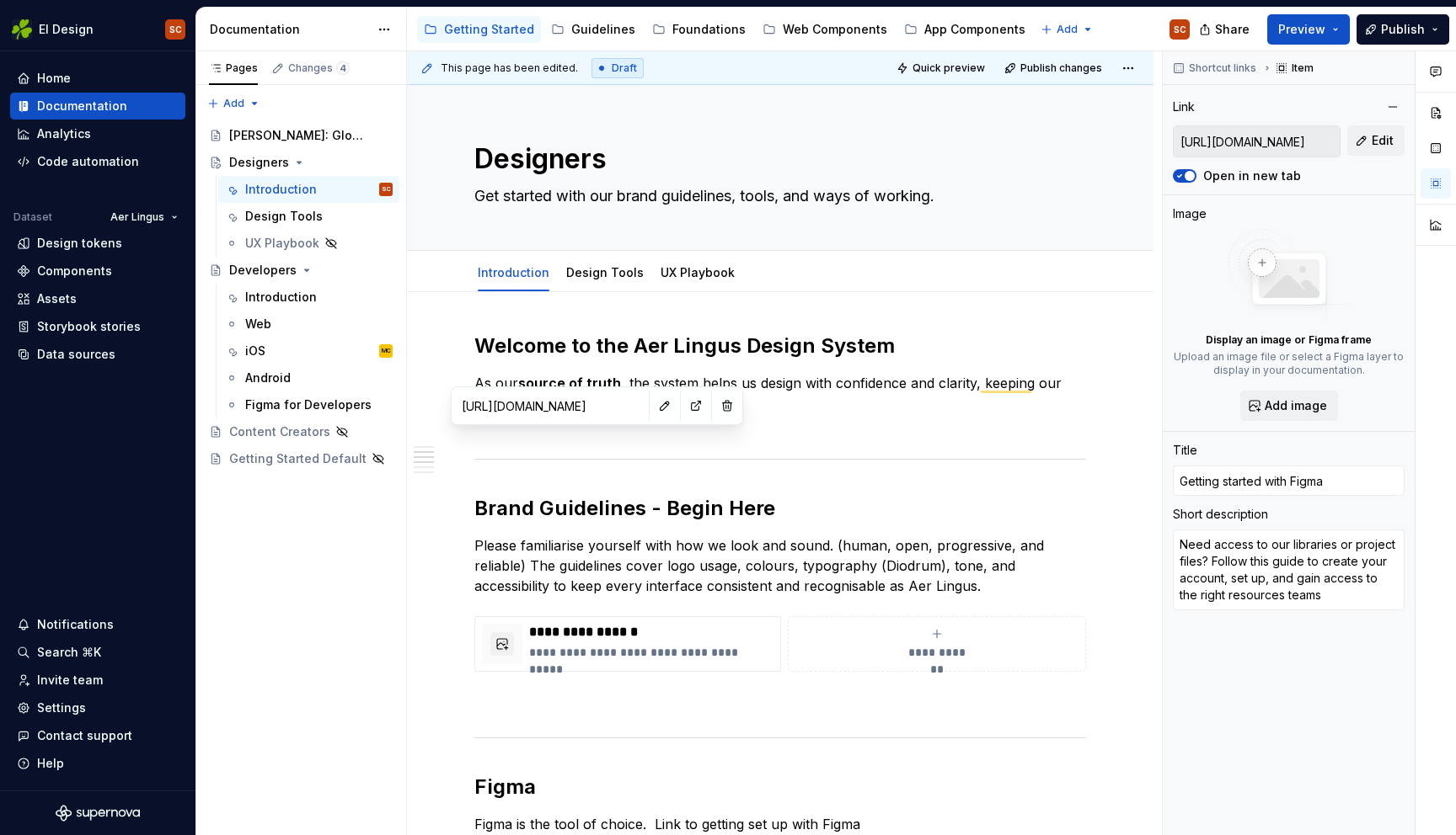
scroll to position [422, 0]
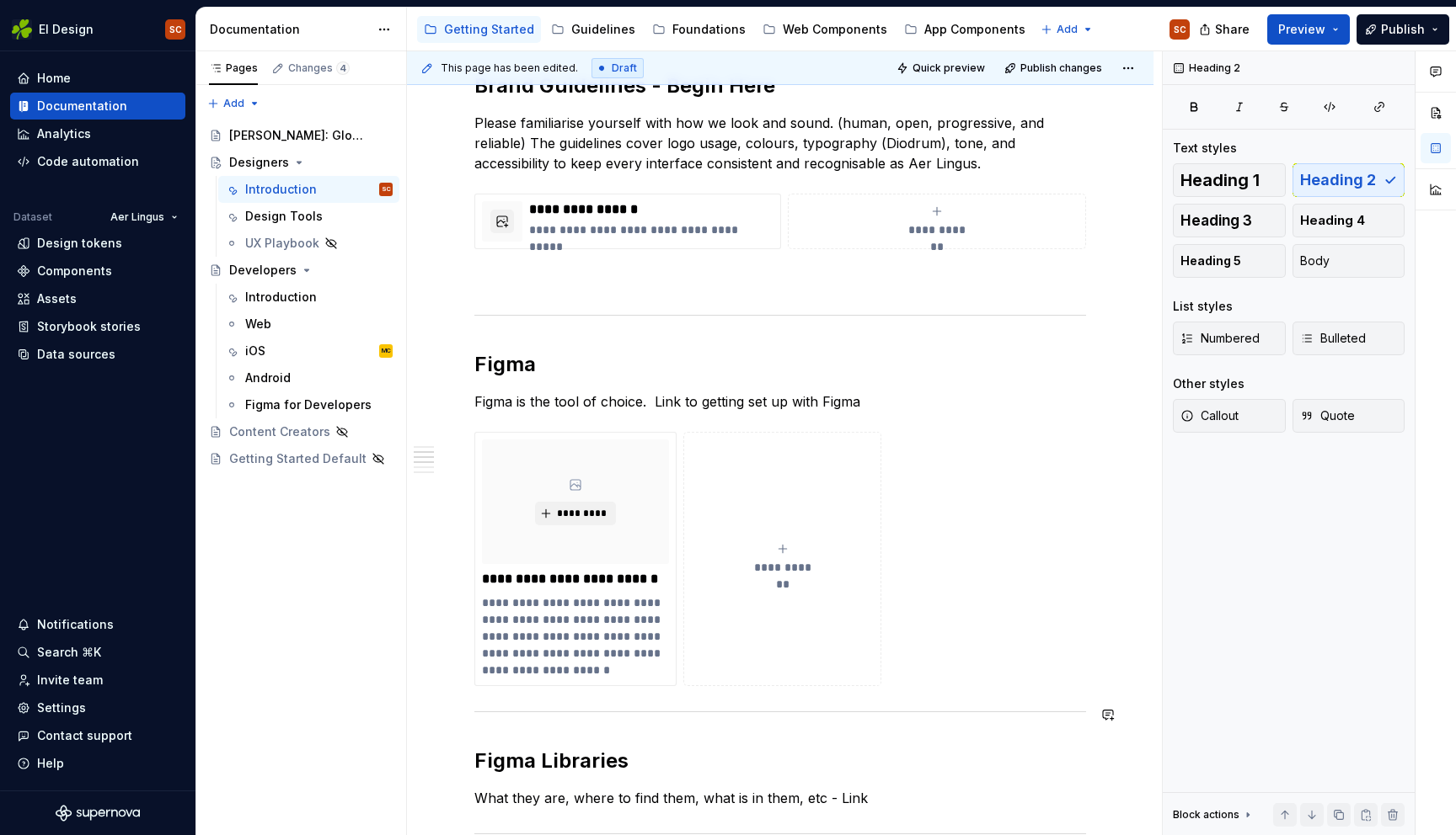
click at [972, 729] on div "**********" at bounding box center [780, 578] width 612 height 1336
click at [1053, 65] on span "Publish changes" at bounding box center [1061, 68] width 82 height 13
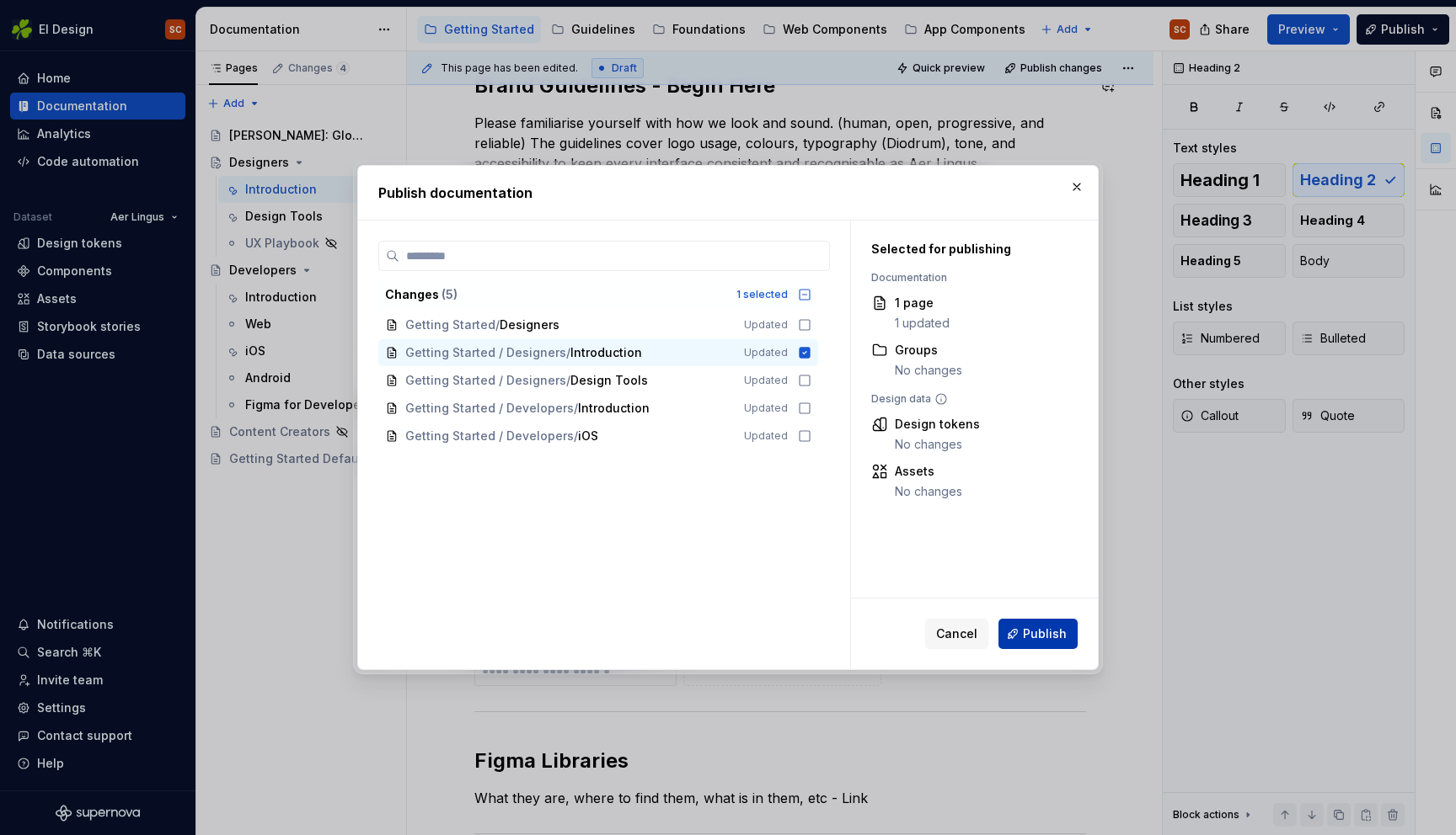
click at [1047, 634] on span "Publish" at bounding box center [1045, 634] width 44 height 17
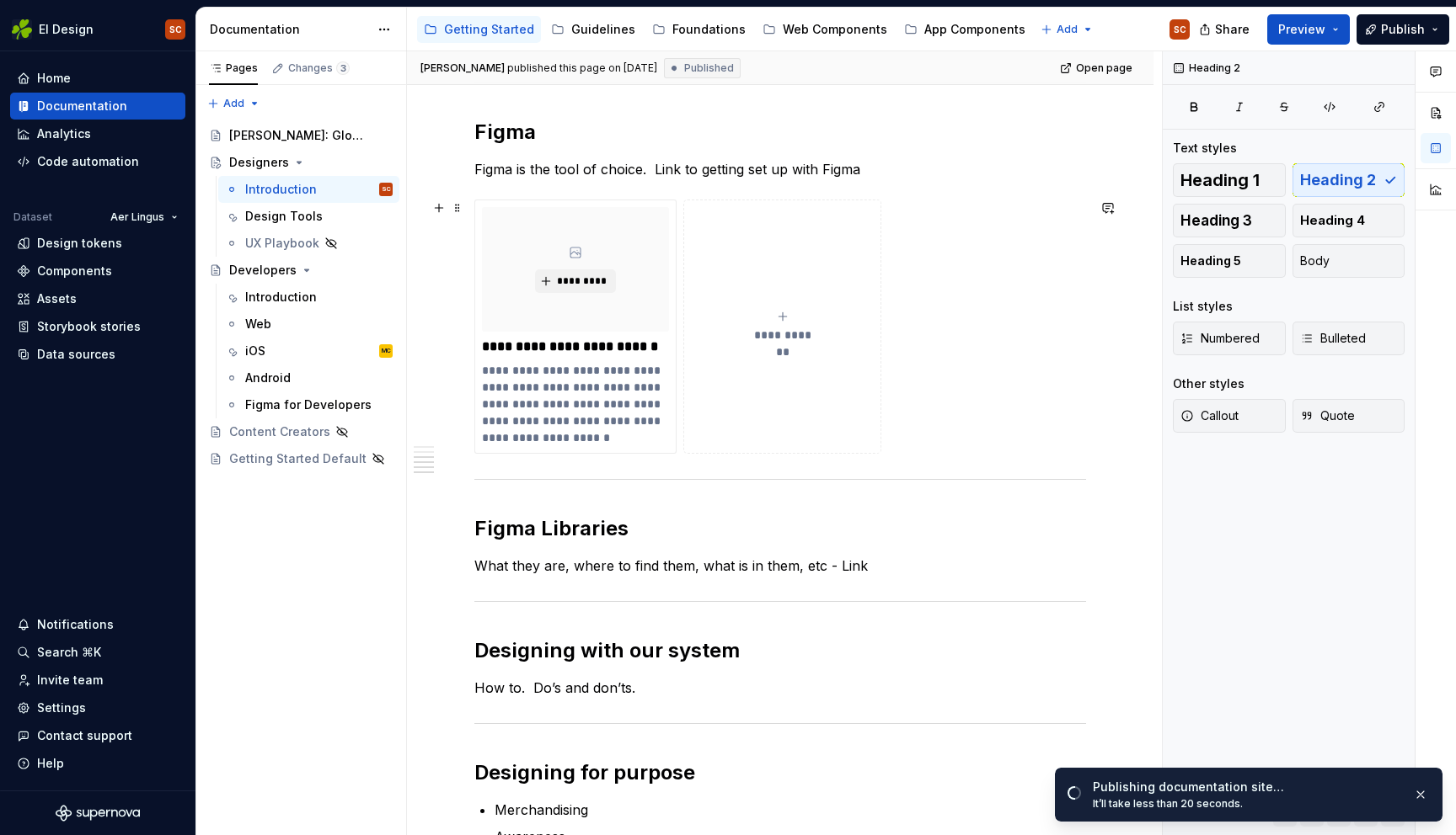
scroll to position [0, 0]
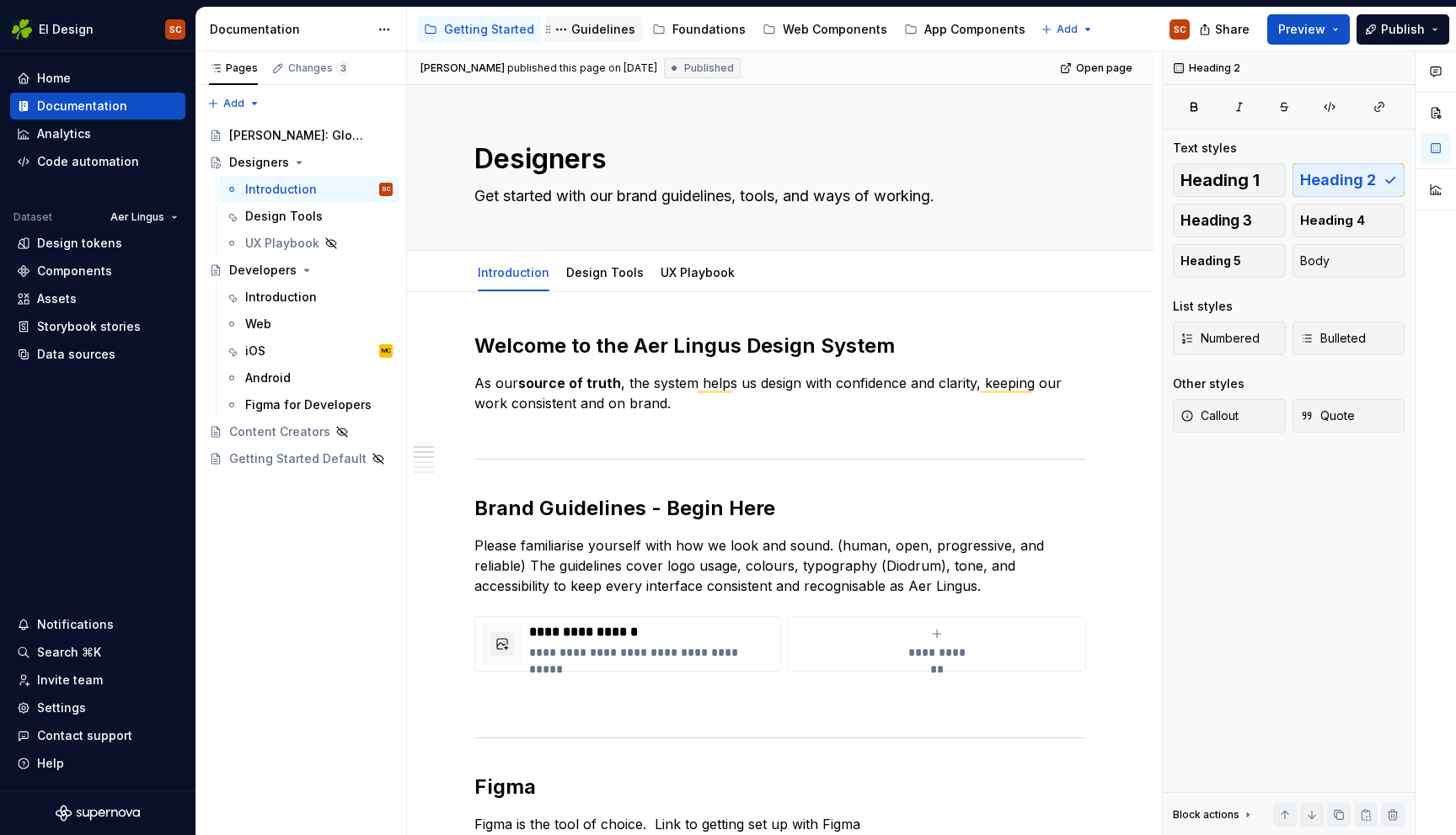
click at [571, 37] on div "Guidelines" at bounding box center [603, 29] width 64 height 17
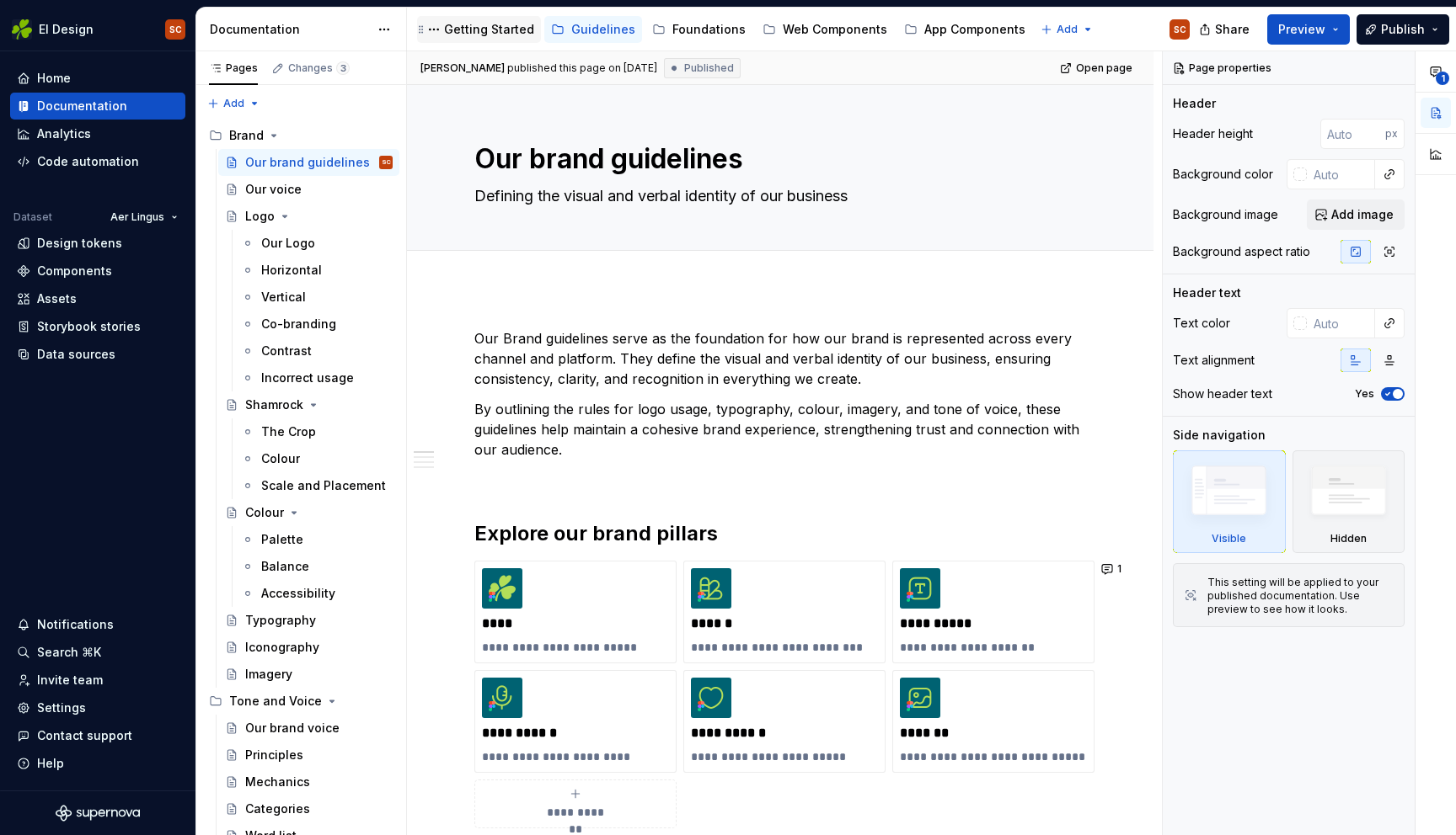
click at [469, 30] on div "Getting Started" at bounding box center [489, 29] width 90 height 17
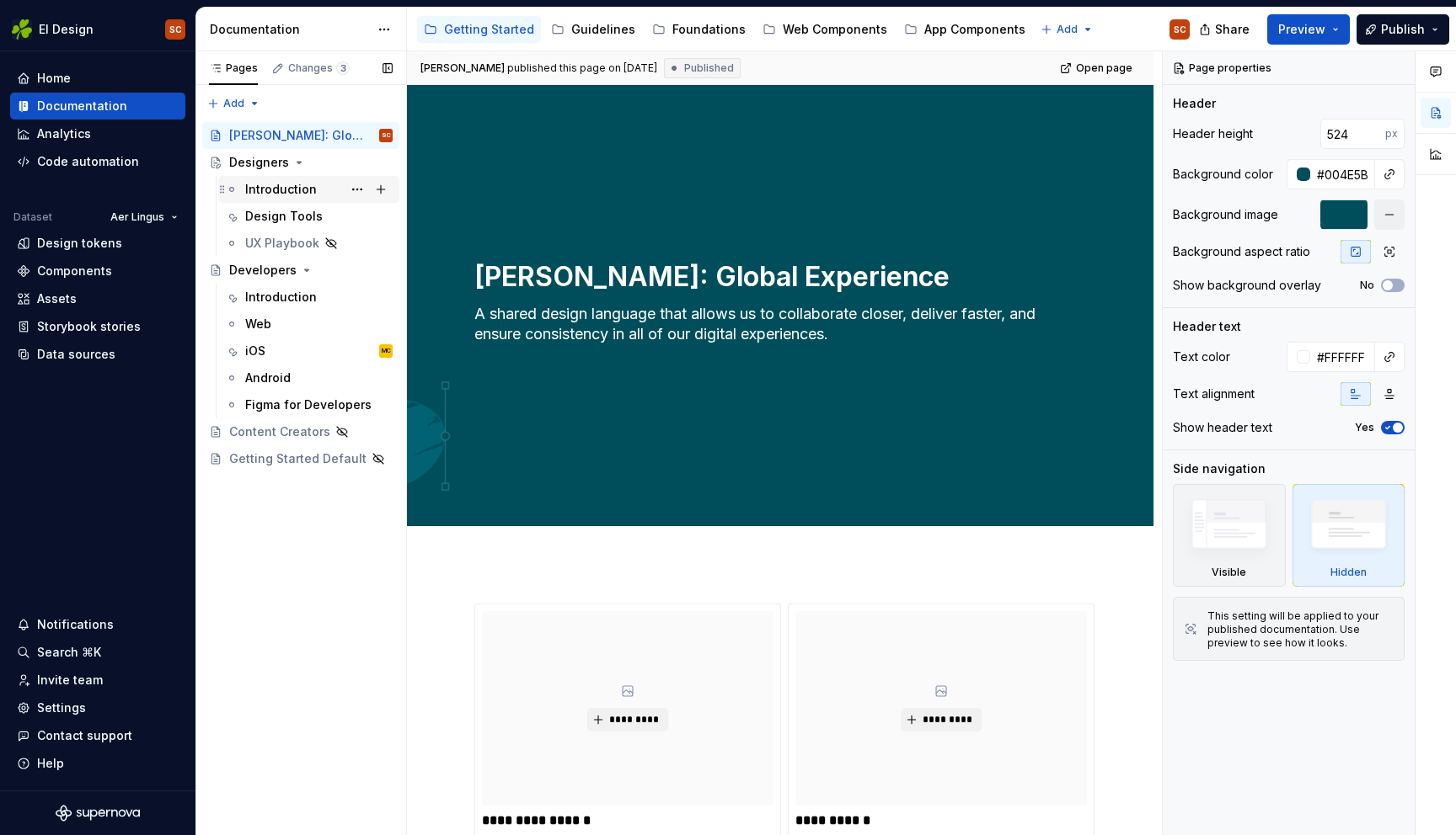
click at [272, 192] on div "Introduction" at bounding box center [280, 189] width 71 height 17
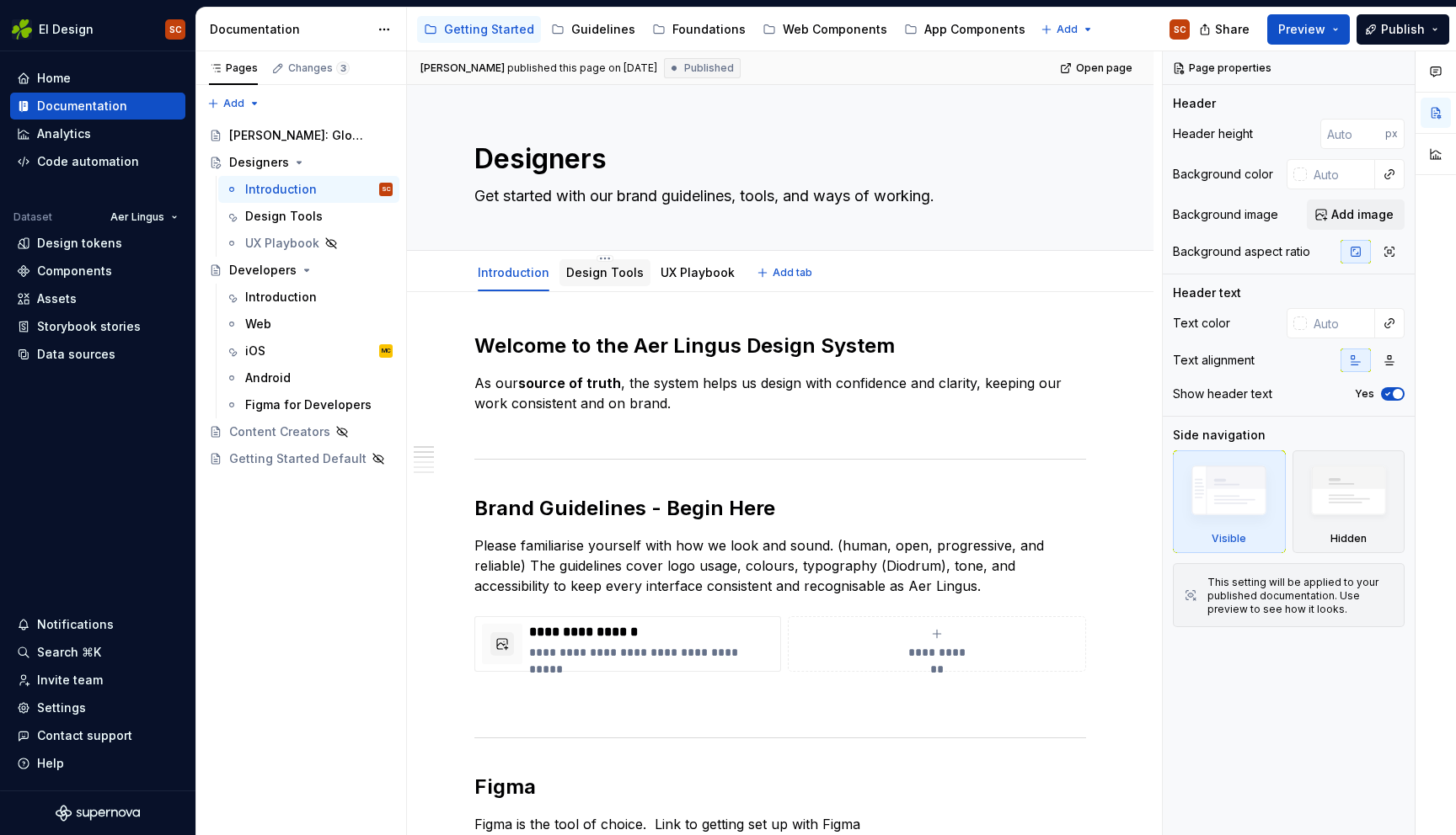
click at [598, 278] on link "Design Tools" at bounding box center [605, 272] width 77 height 14
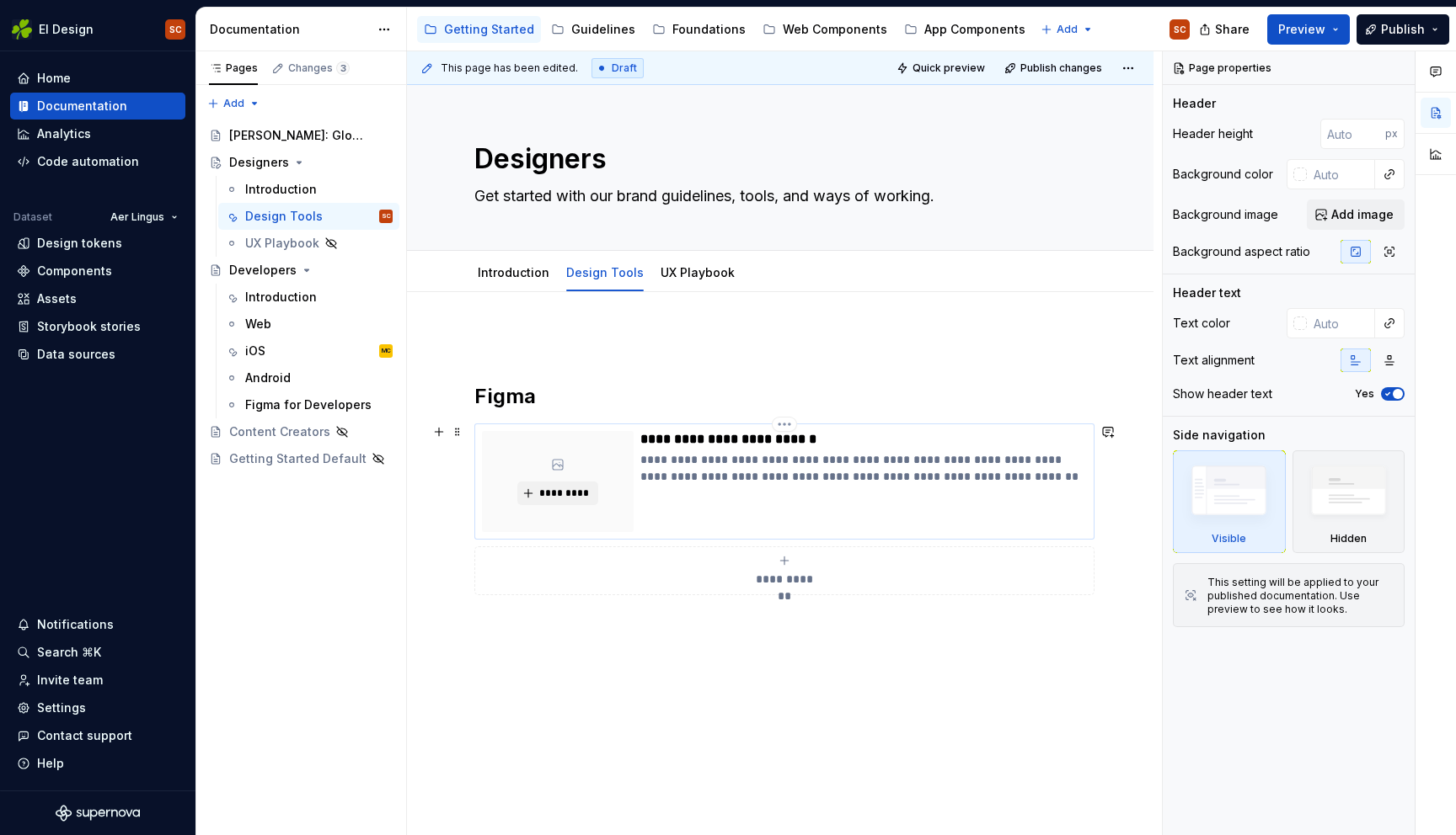
click at [687, 512] on div "**********" at bounding box center [863, 481] width 446 height 101
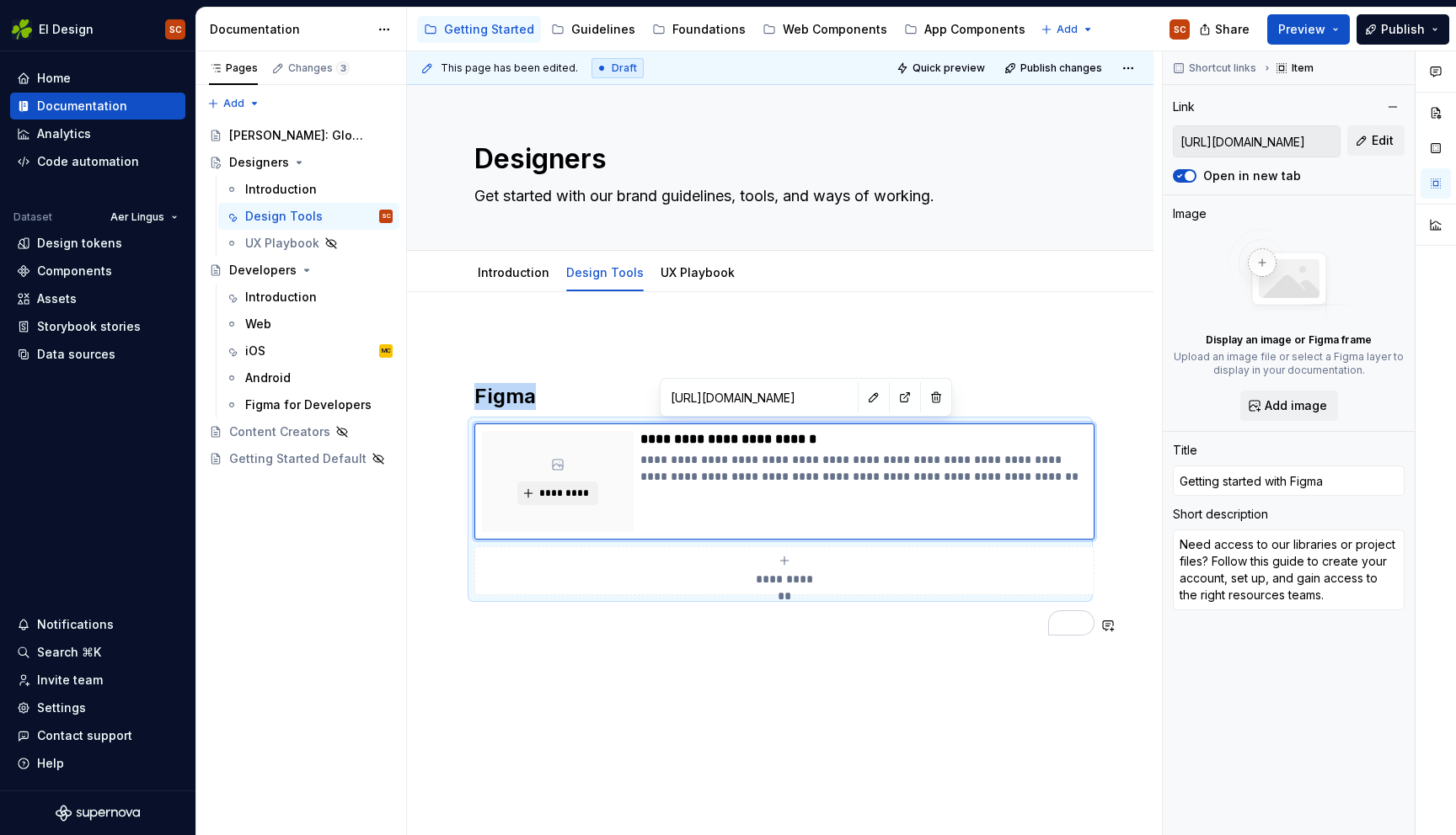
click at [760, 702] on div "**********" at bounding box center [780, 599] width 746 height 615
drag, startPoint x: 509, startPoint y: 275, endPoint x: 550, endPoint y: 302, distance: 49.1
click at [509, 275] on link "Introduction" at bounding box center [513, 272] width 71 height 14
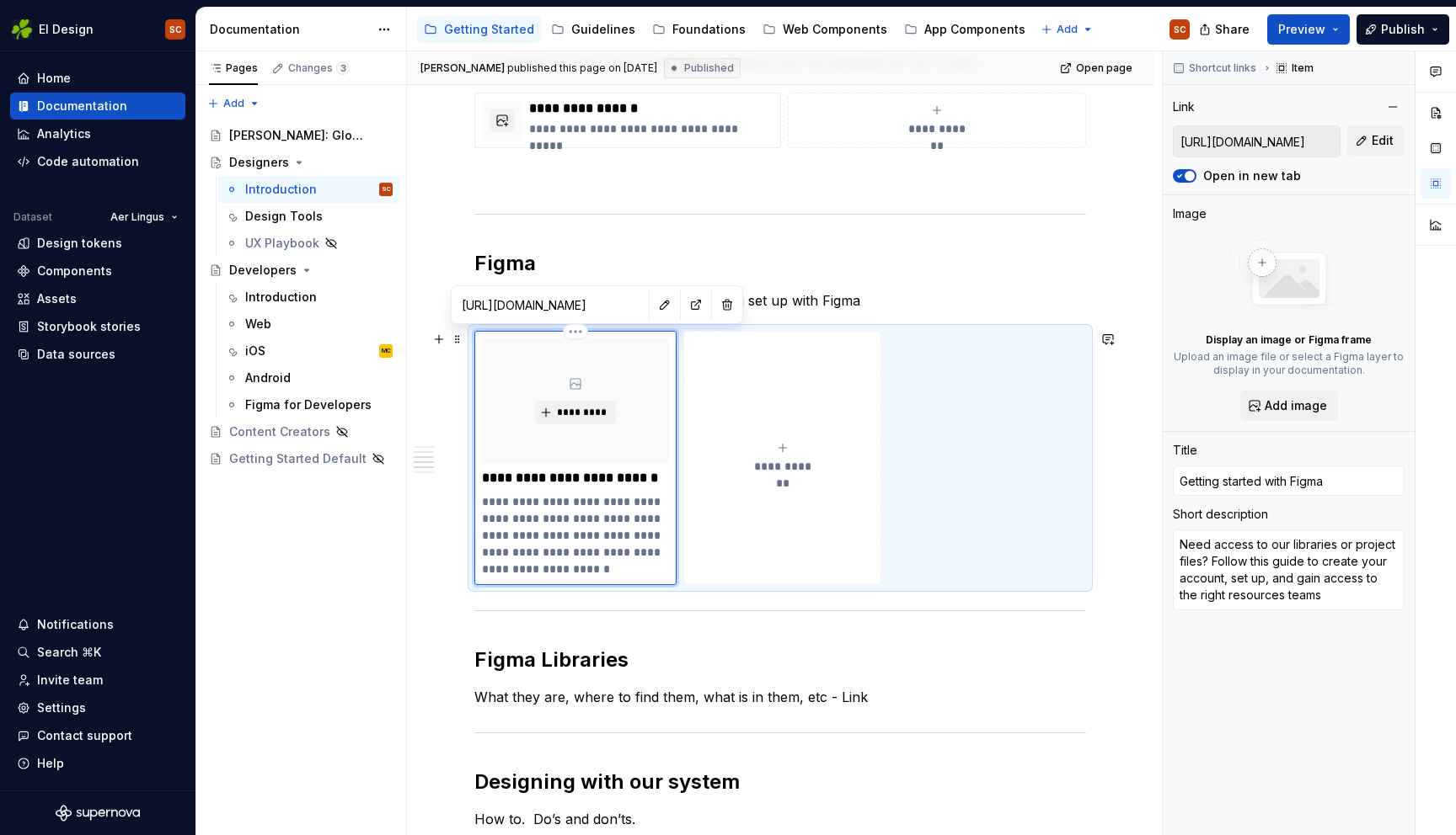
click at [669, 556] on div "**********" at bounding box center [576, 458] width 202 height 254
click at [572, 331] on html "EI Design SC Home Documentation Analytics Code automation Dataset Aer Lingus De…" at bounding box center [728, 417] width 1456 height 835
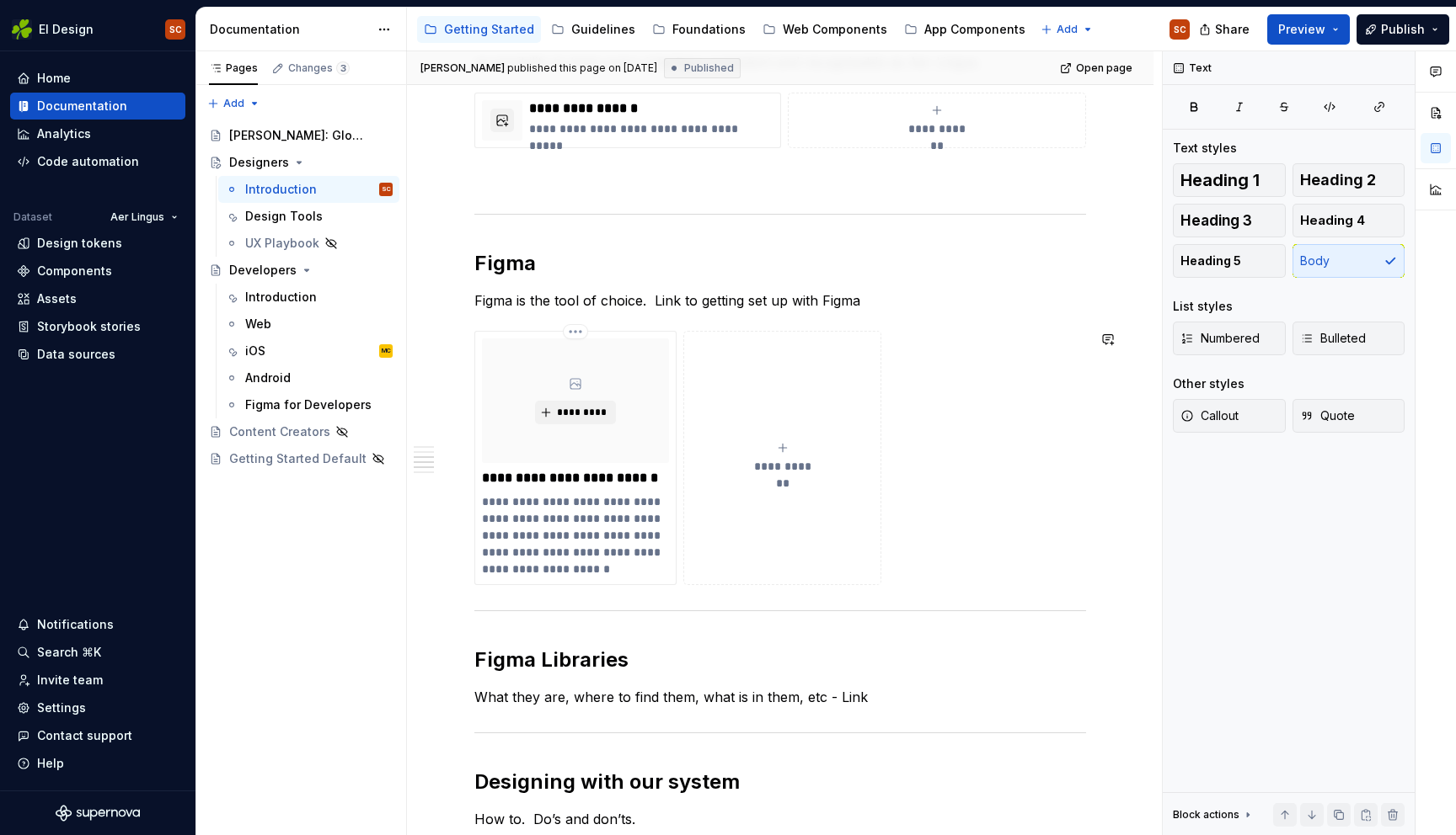
click at [576, 333] on html "EI Design SC Home Documentation Analytics Code automation Dataset Aer Lingus De…" at bounding box center [728, 417] width 1456 height 835
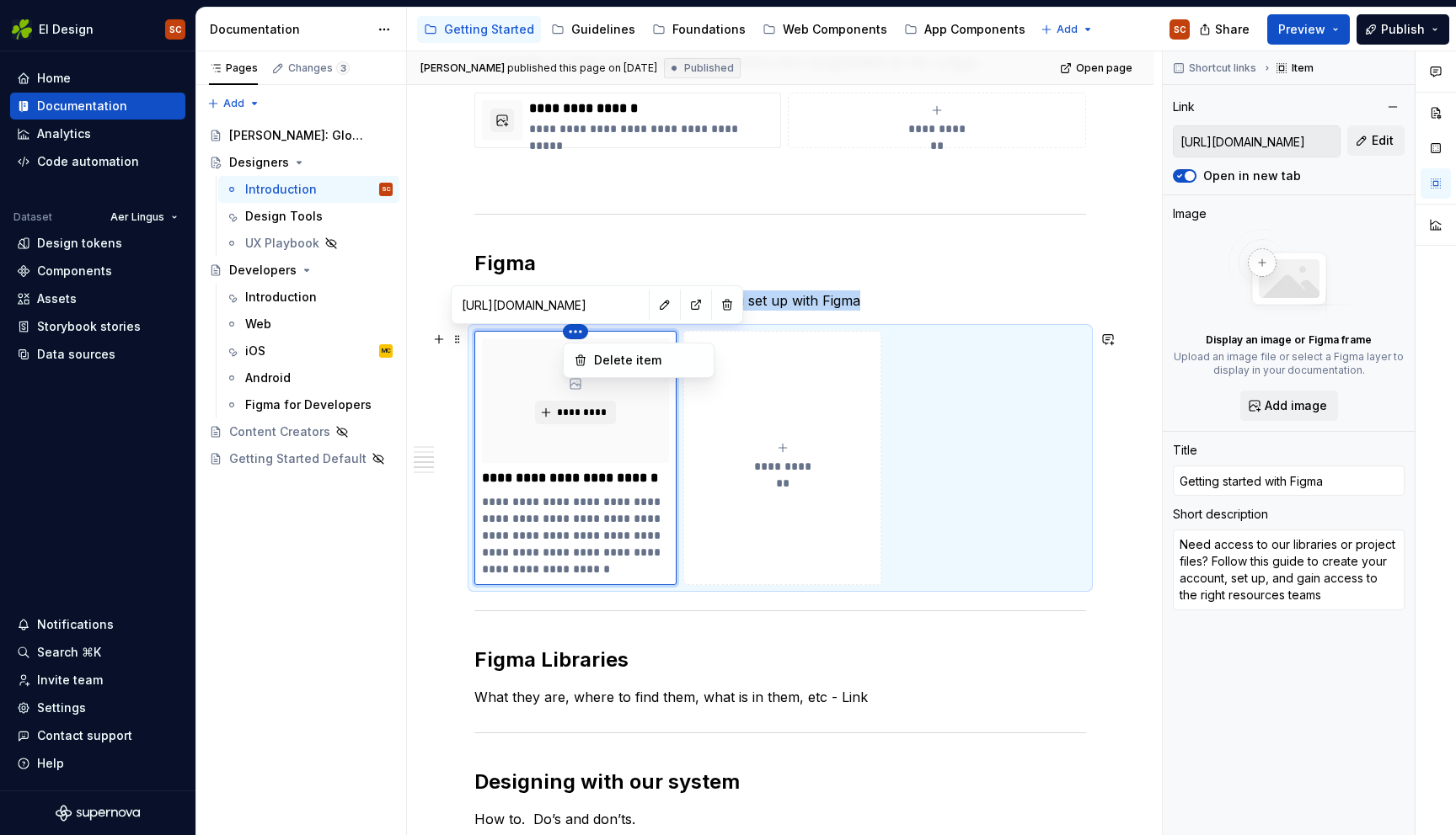
click at [610, 332] on html "EI Design SC Home Documentation Analytics Code automation Dataset Aer Lingus De…" at bounding box center [728, 417] width 1456 height 835
click at [621, 305] on html "EI Design SC Home Documentation Analytics Code automation Dataset Aer Lingus De…" at bounding box center [728, 417] width 1456 height 835
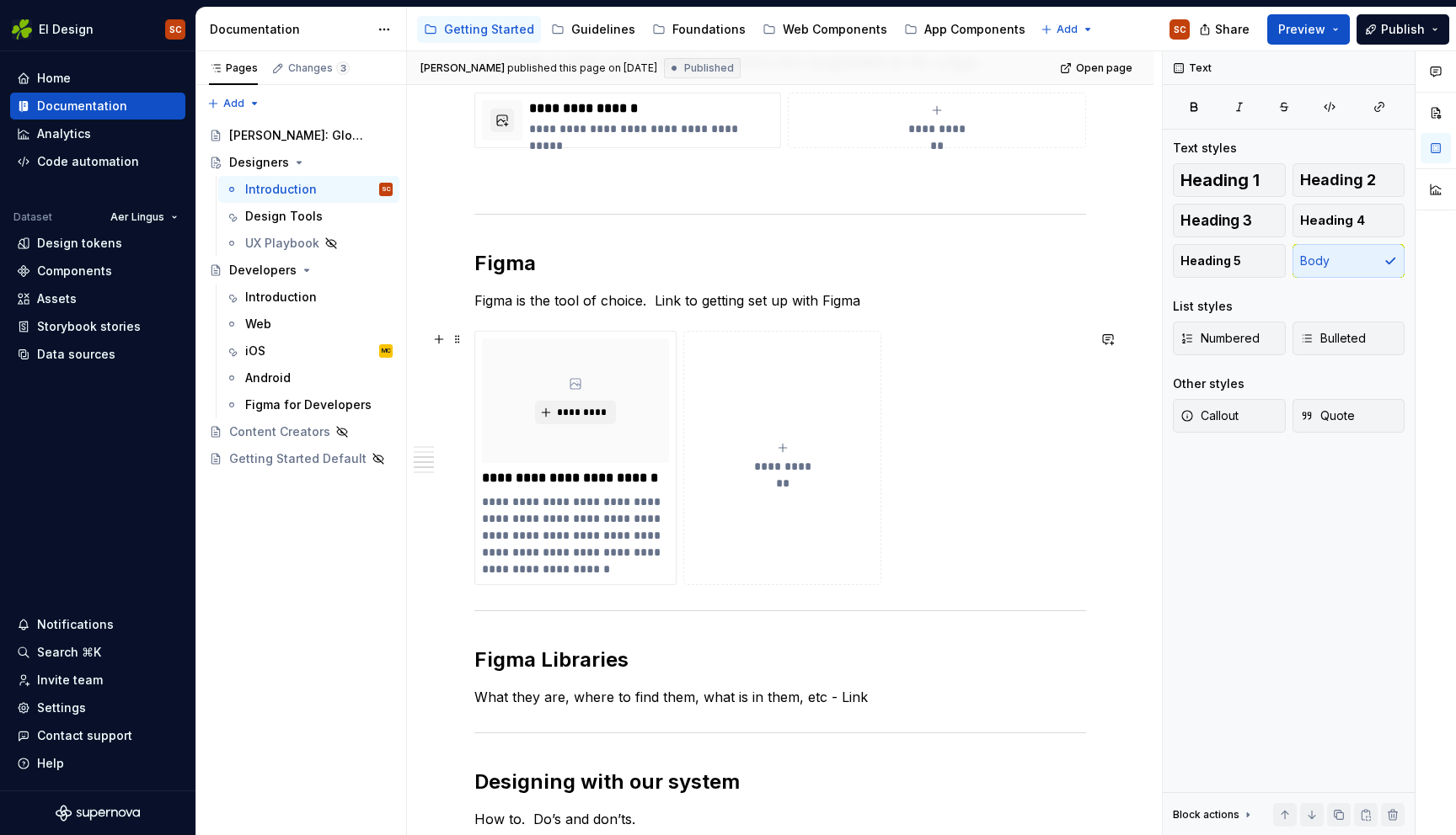
click at [989, 572] on div "**********" at bounding box center [780, 458] width 612 height 254
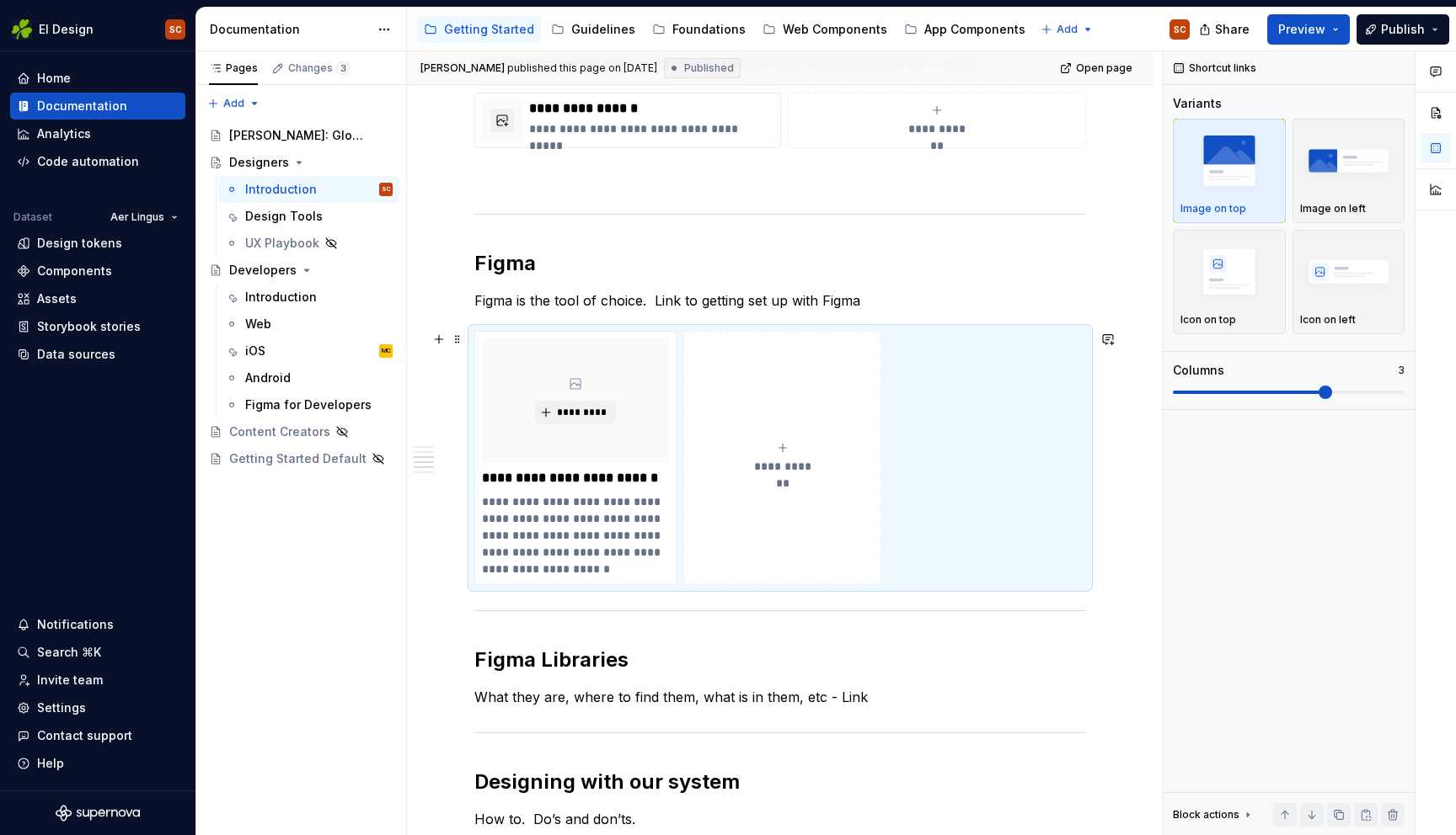
click at [940, 585] on div "**********" at bounding box center [780, 458] width 612 height 254
click at [1106, 578] on div "**********" at bounding box center [780, 592] width 746 height 1647
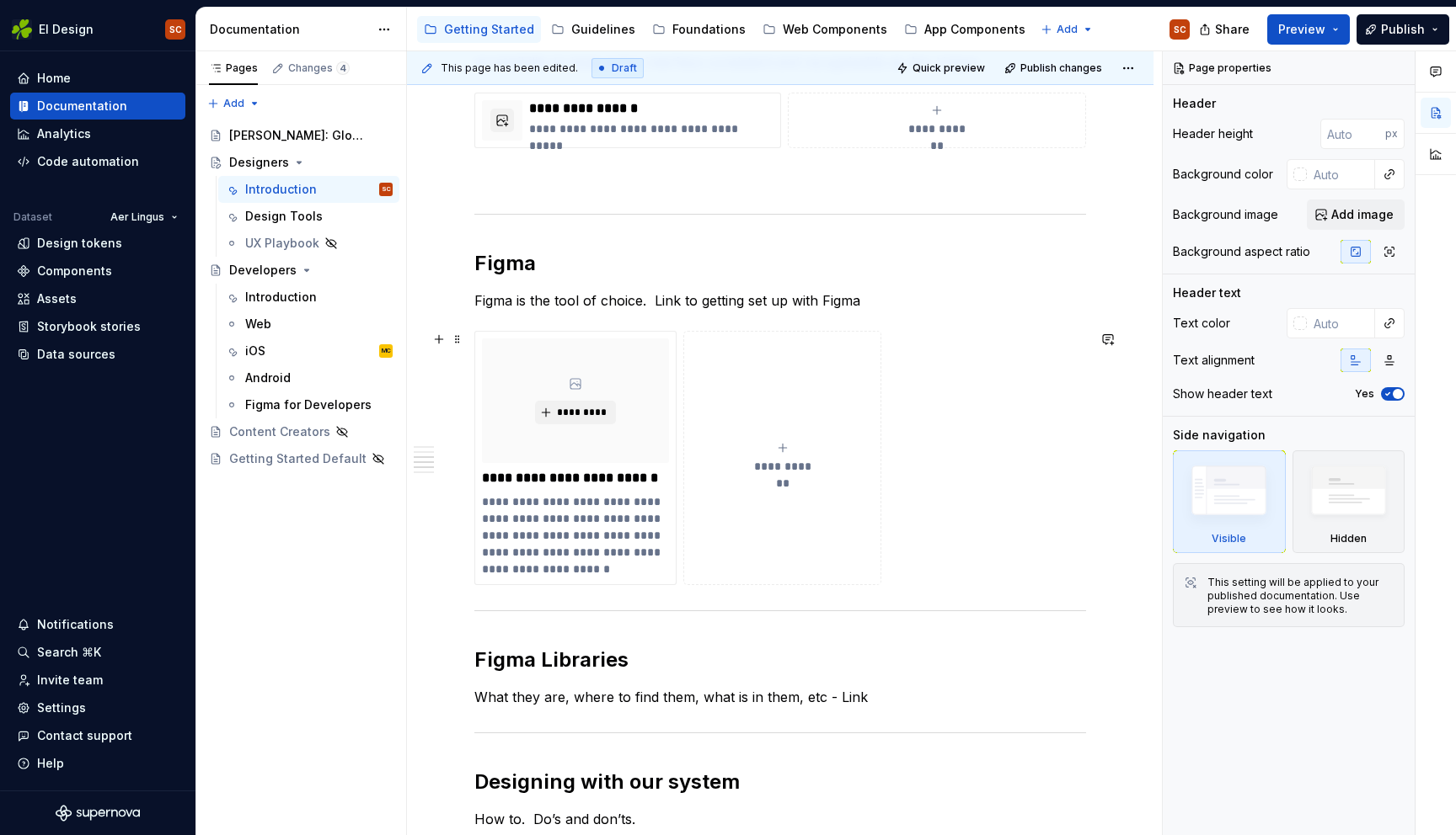
click at [1103, 556] on div "**********" at bounding box center [780, 592] width 746 height 1647
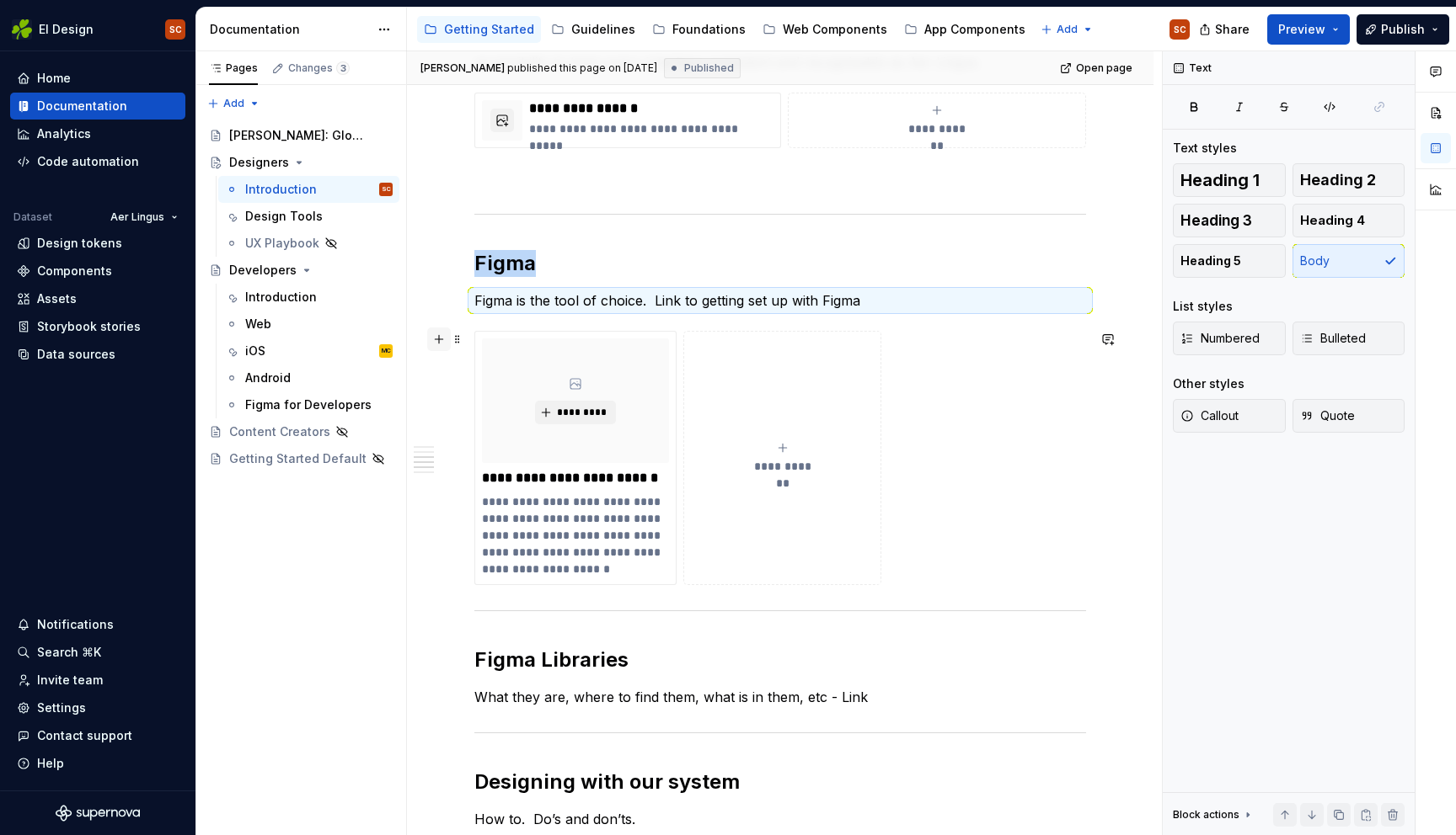
click at [436, 342] on button "button" at bounding box center [438, 339] width 24 height 24
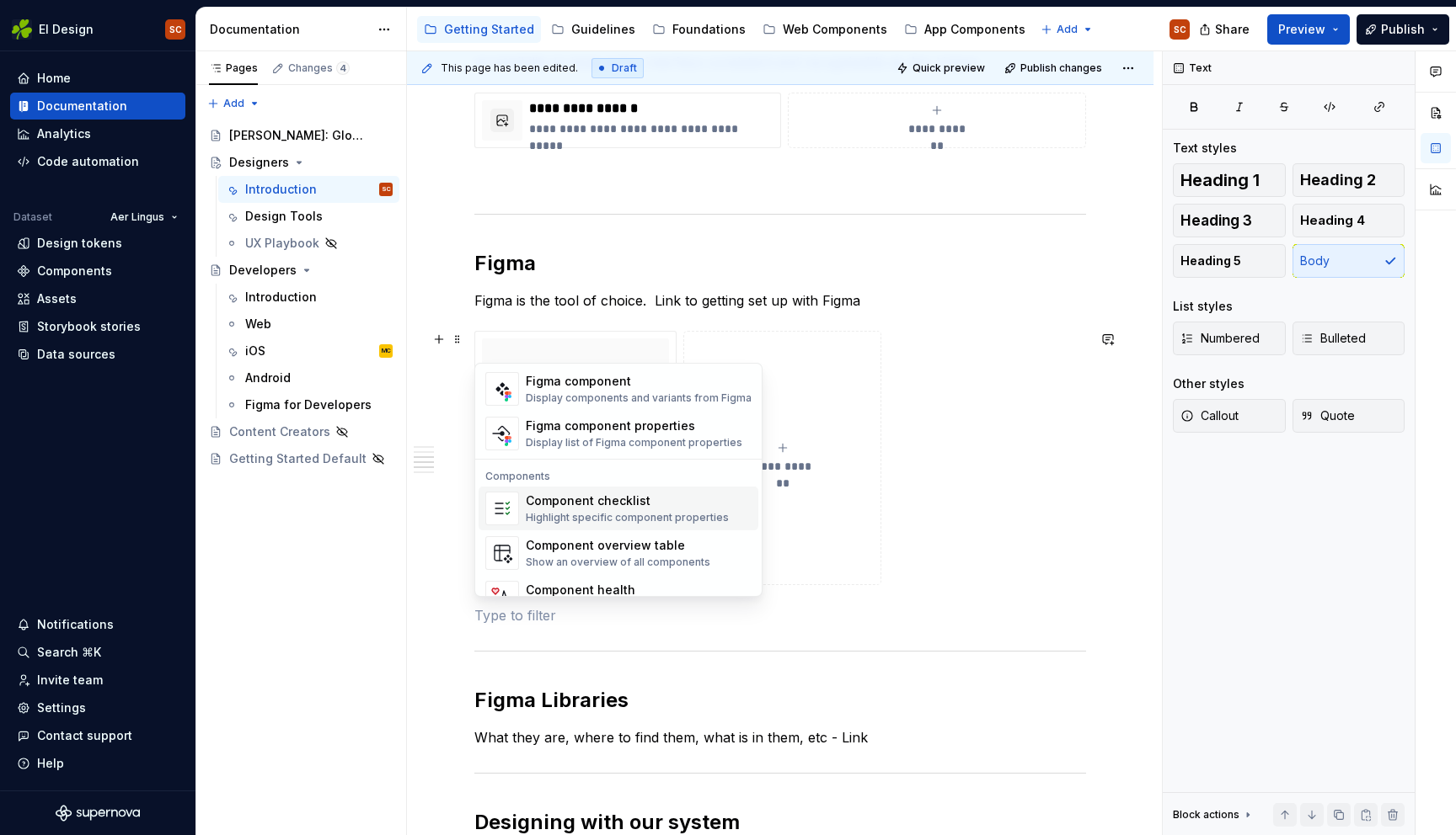
scroll to position [1676, 0]
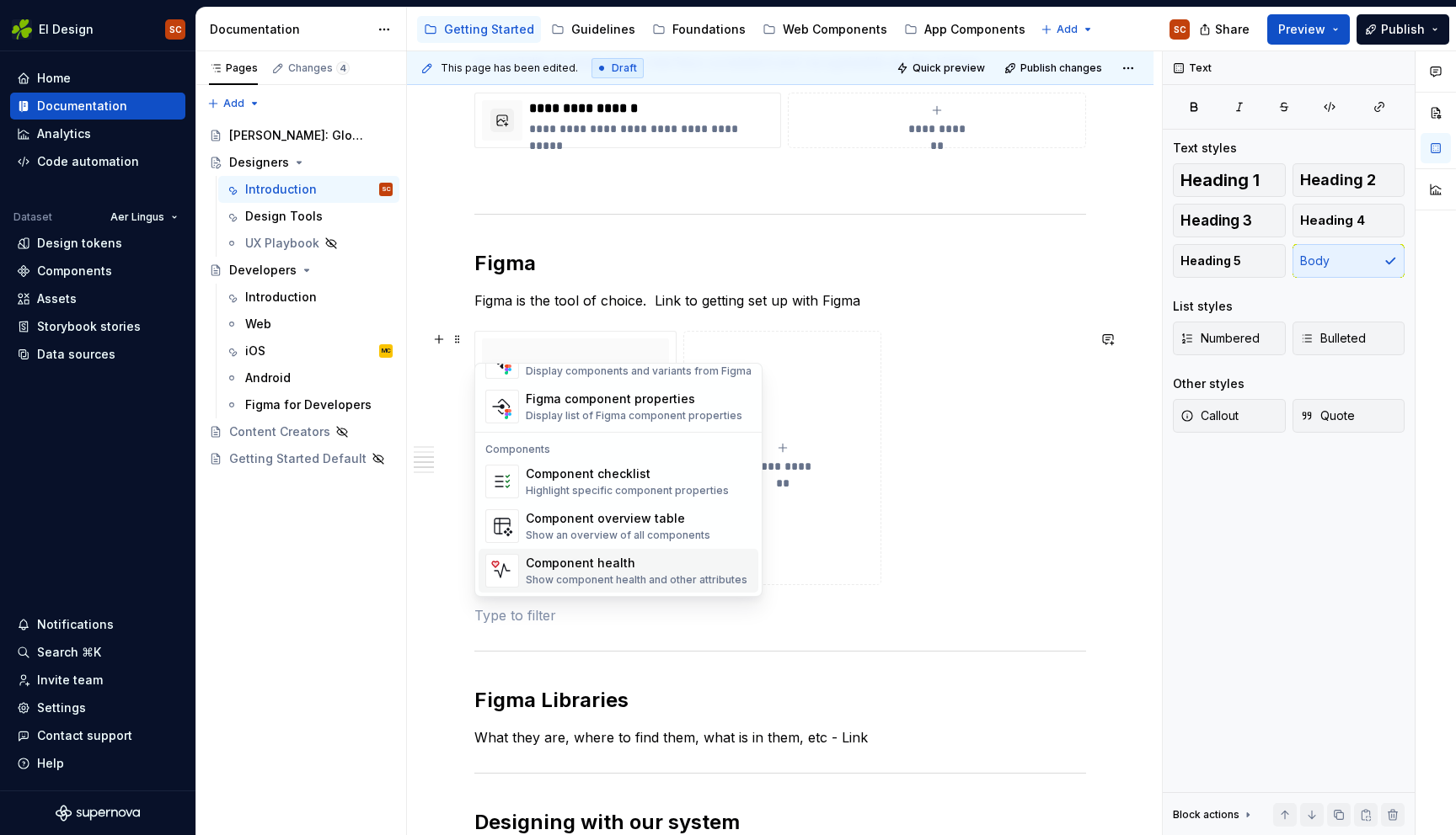
click at [1135, 615] on div "**********" at bounding box center [783, 443] width 754 height 785
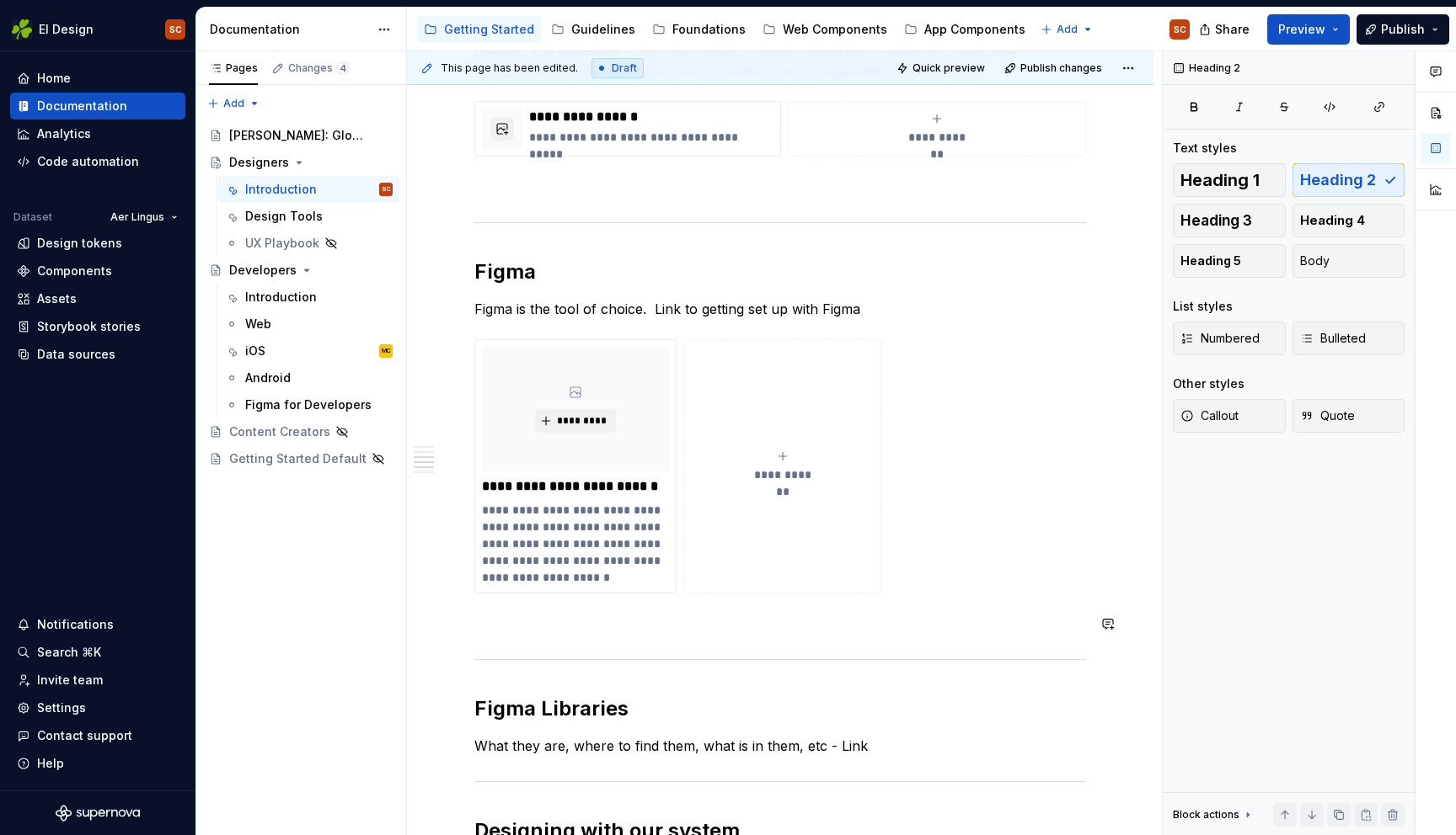
scroll to position [512, 0]
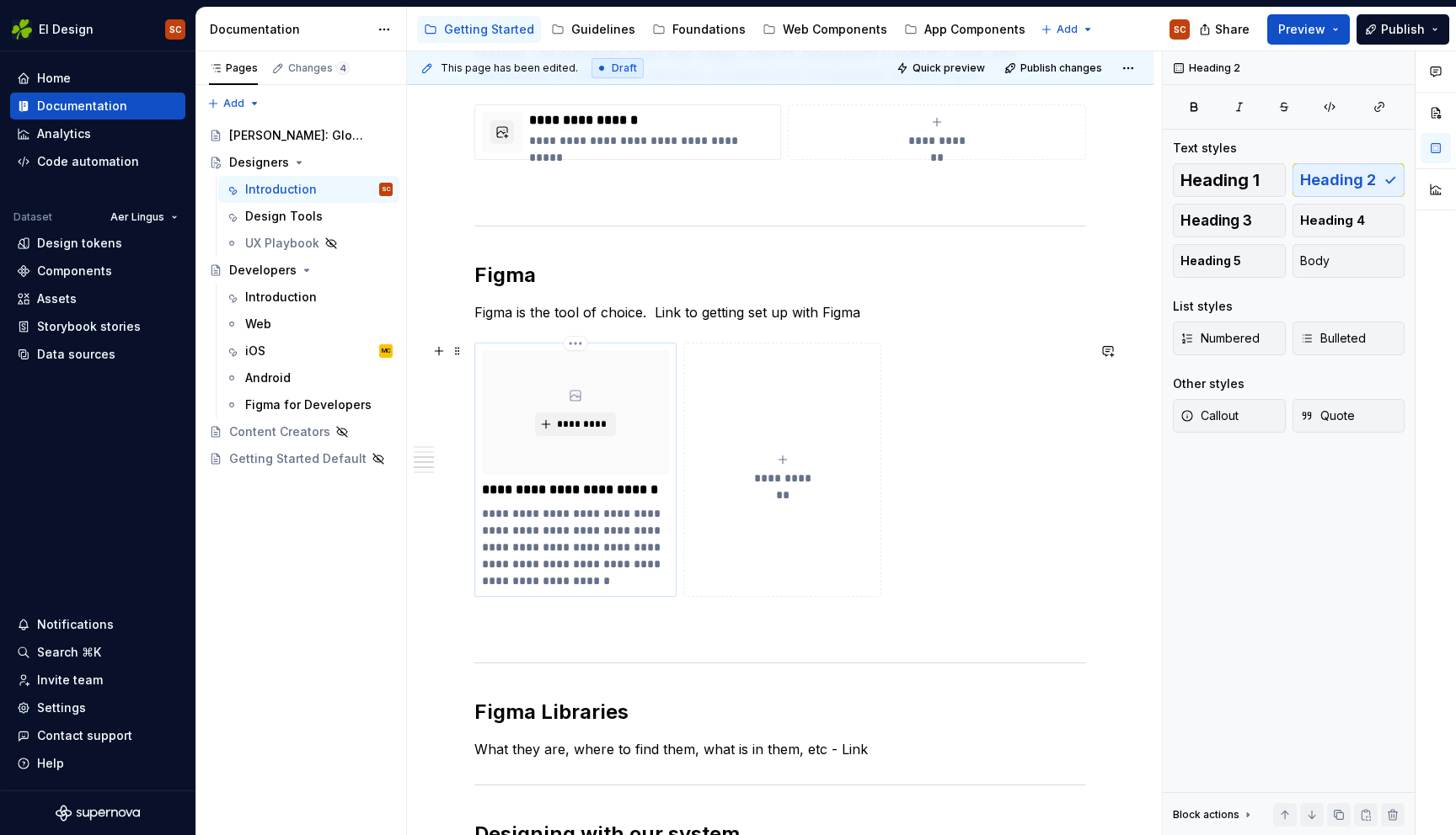
click at [637, 583] on p "**********" at bounding box center [575, 547] width 187 height 84
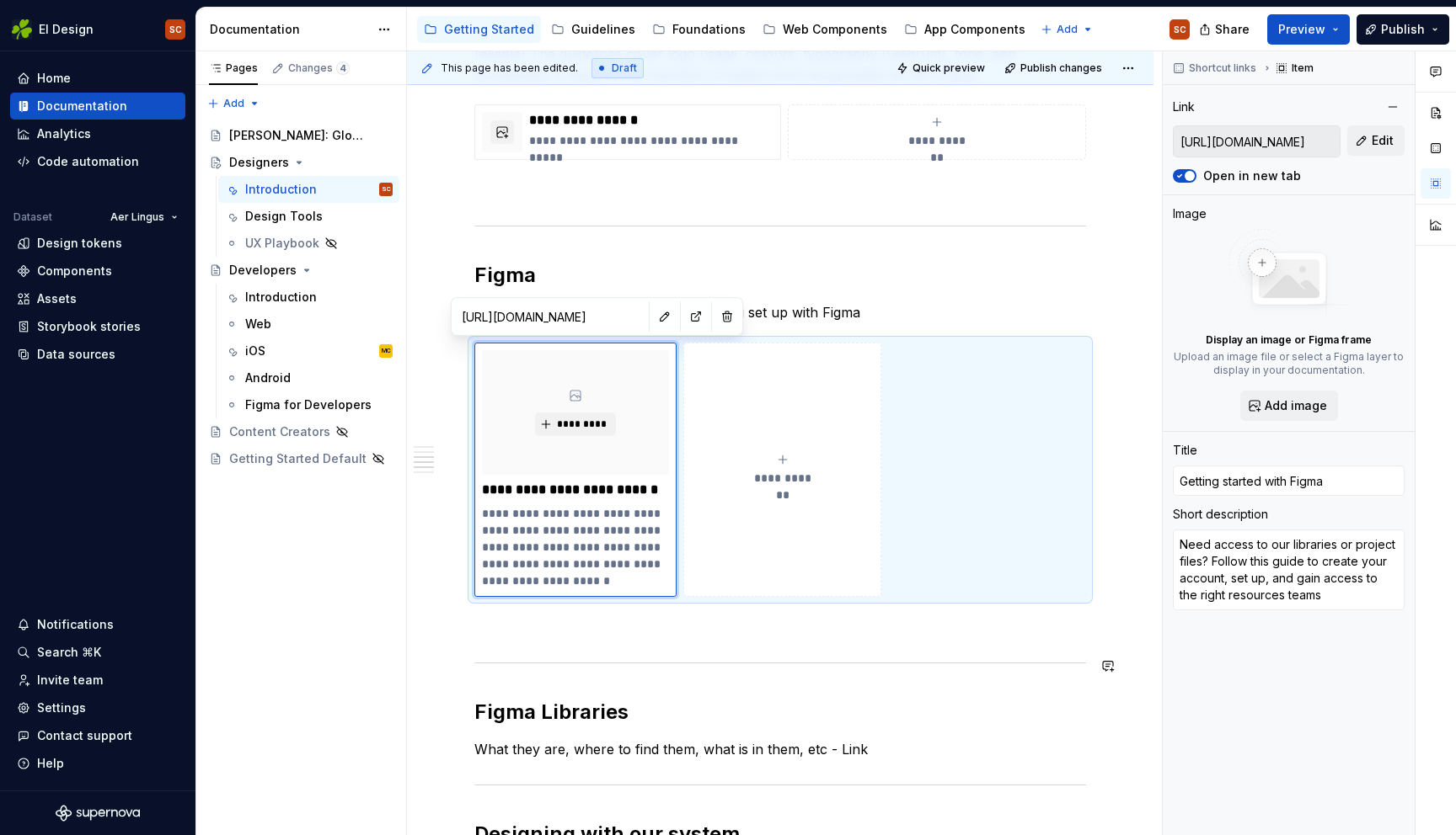
click at [1051, 644] on div "**********" at bounding box center [780, 509] width 612 height 1376
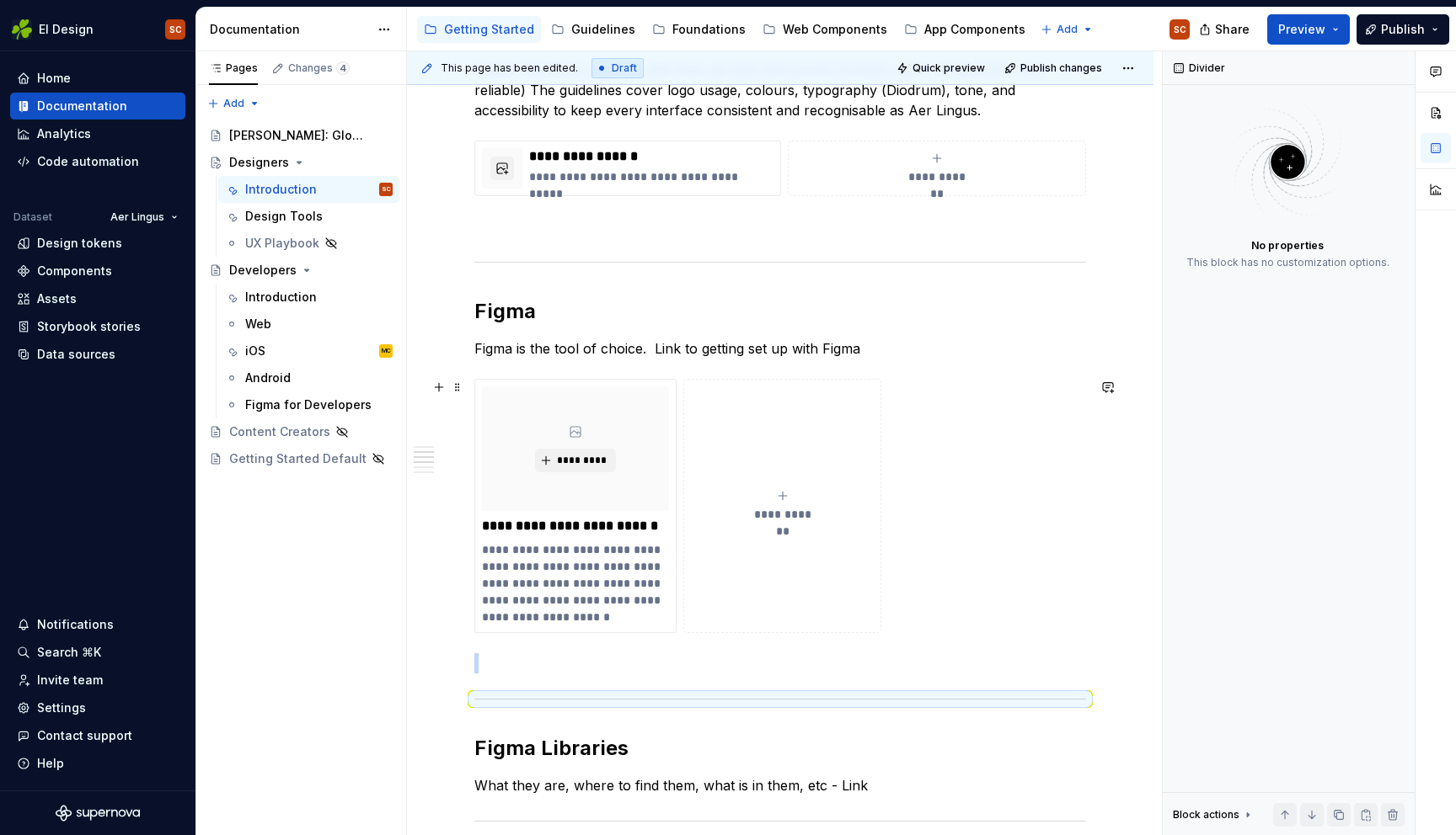
scroll to position [445, 0]
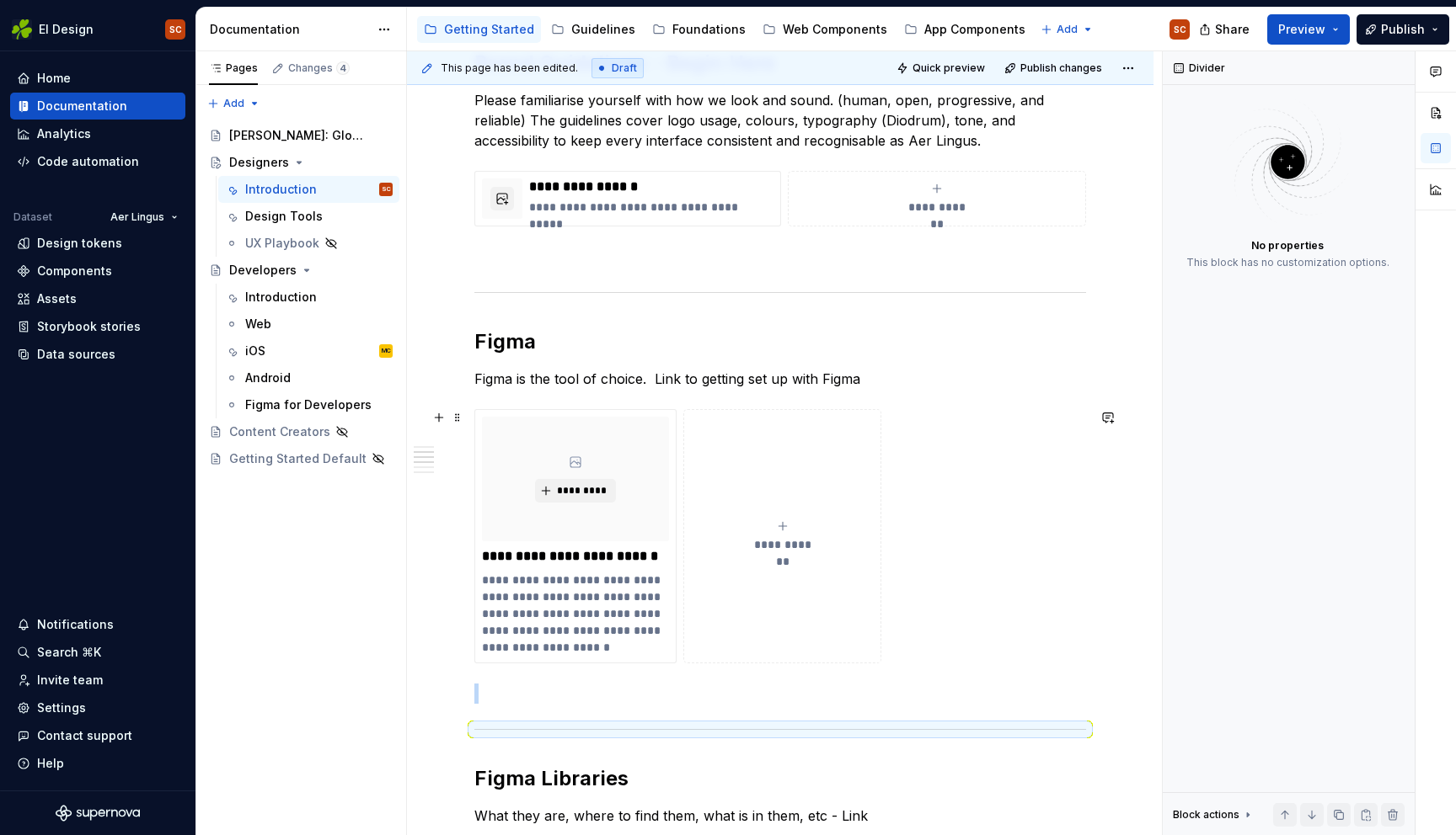
click at [1128, 581] on div "**********" at bounding box center [780, 691] width 746 height 1688
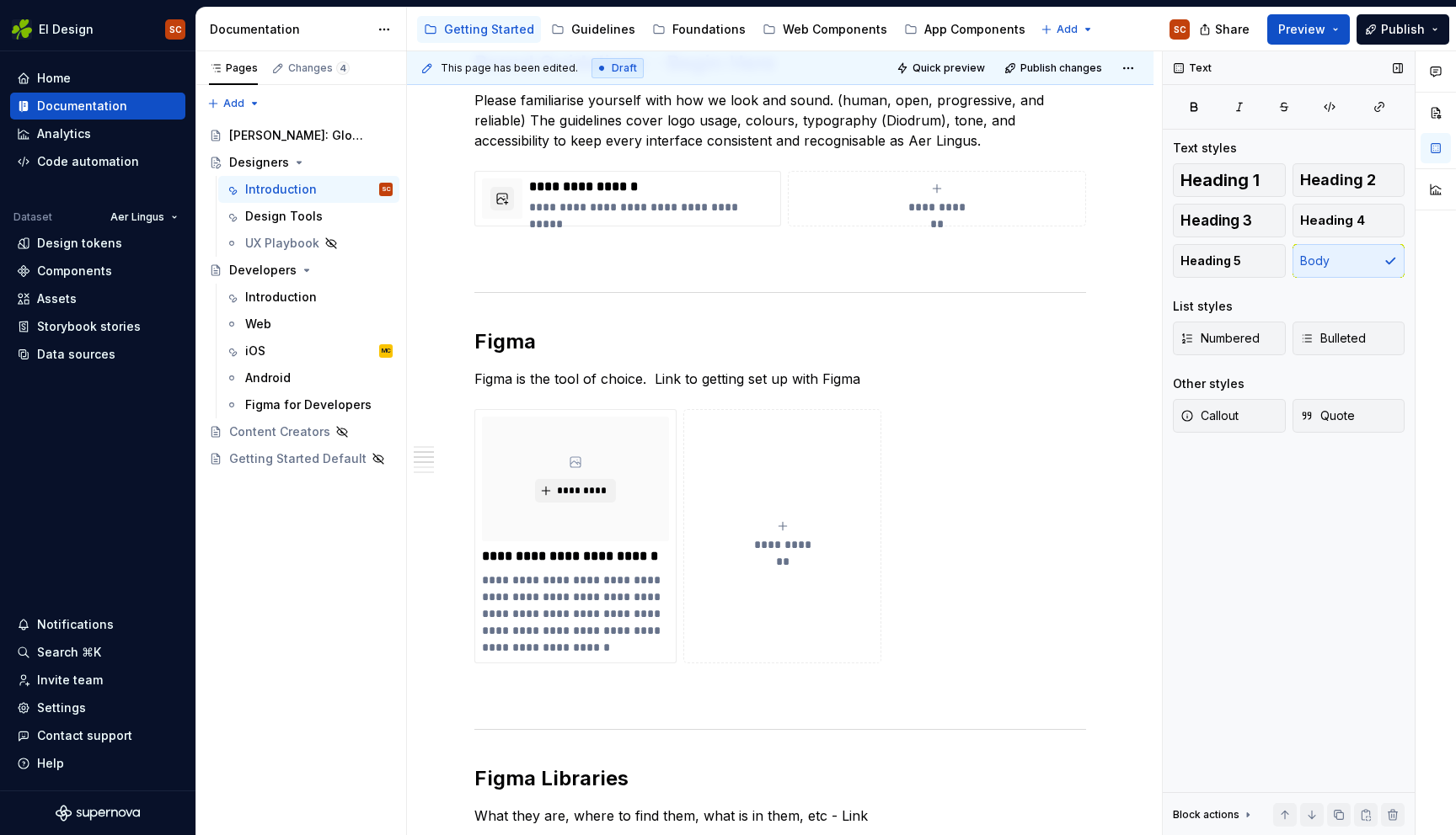
click at [1208, 573] on div "Text Text styles Heading 1 Heading 2 Heading 3 Heading 4 Heading 5 Body List st…" at bounding box center [1289, 443] width 252 height 785
click at [652, 452] on div "*********" at bounding box center [575, 480] width 187 height 125
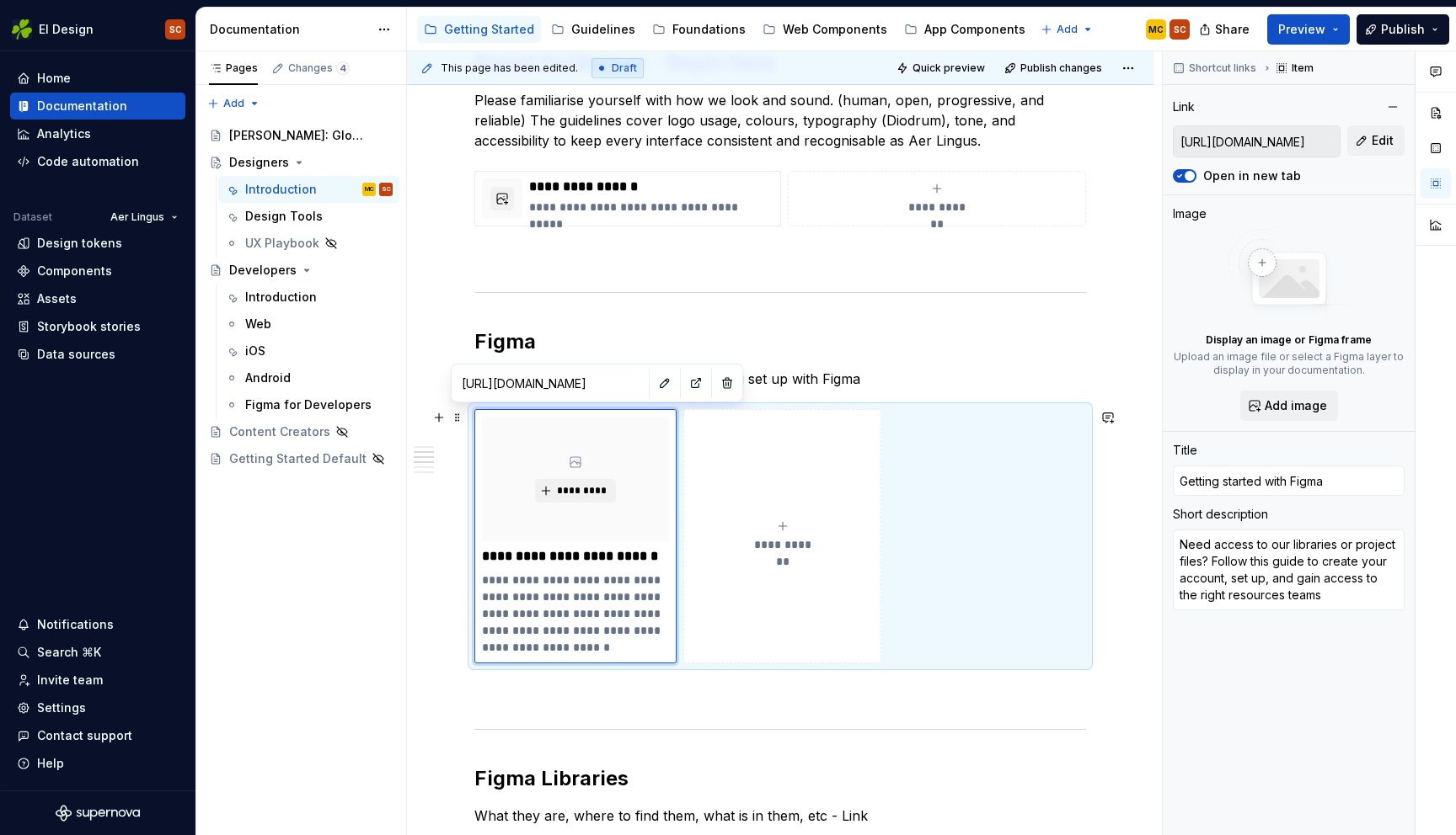
click at [968, 465] on div "**********" at bounding box center [780, 536] width 612 height 254
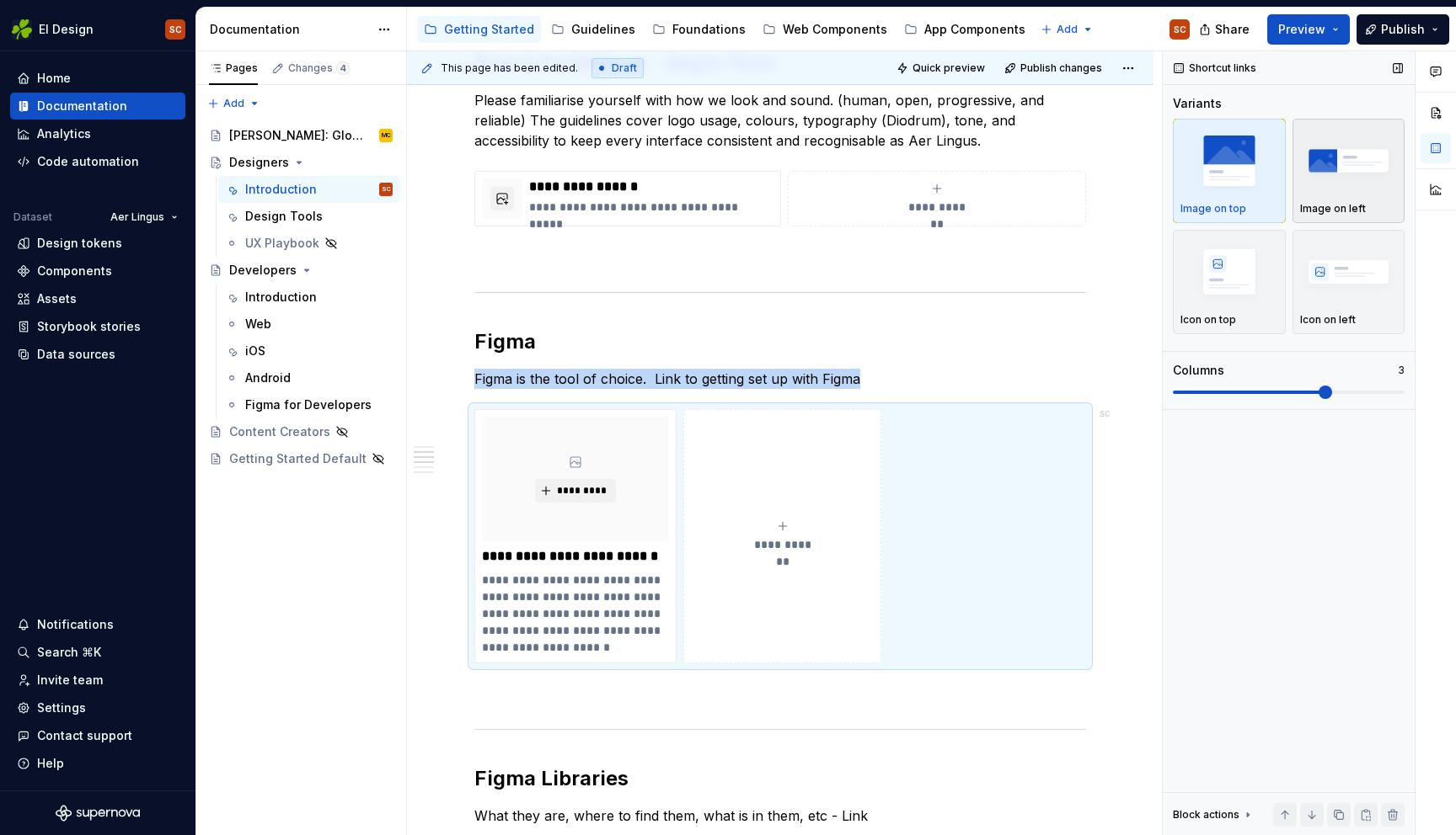
click at [1339, 186] on img "button" at bounding box center [1349, 160] width 98 height 62
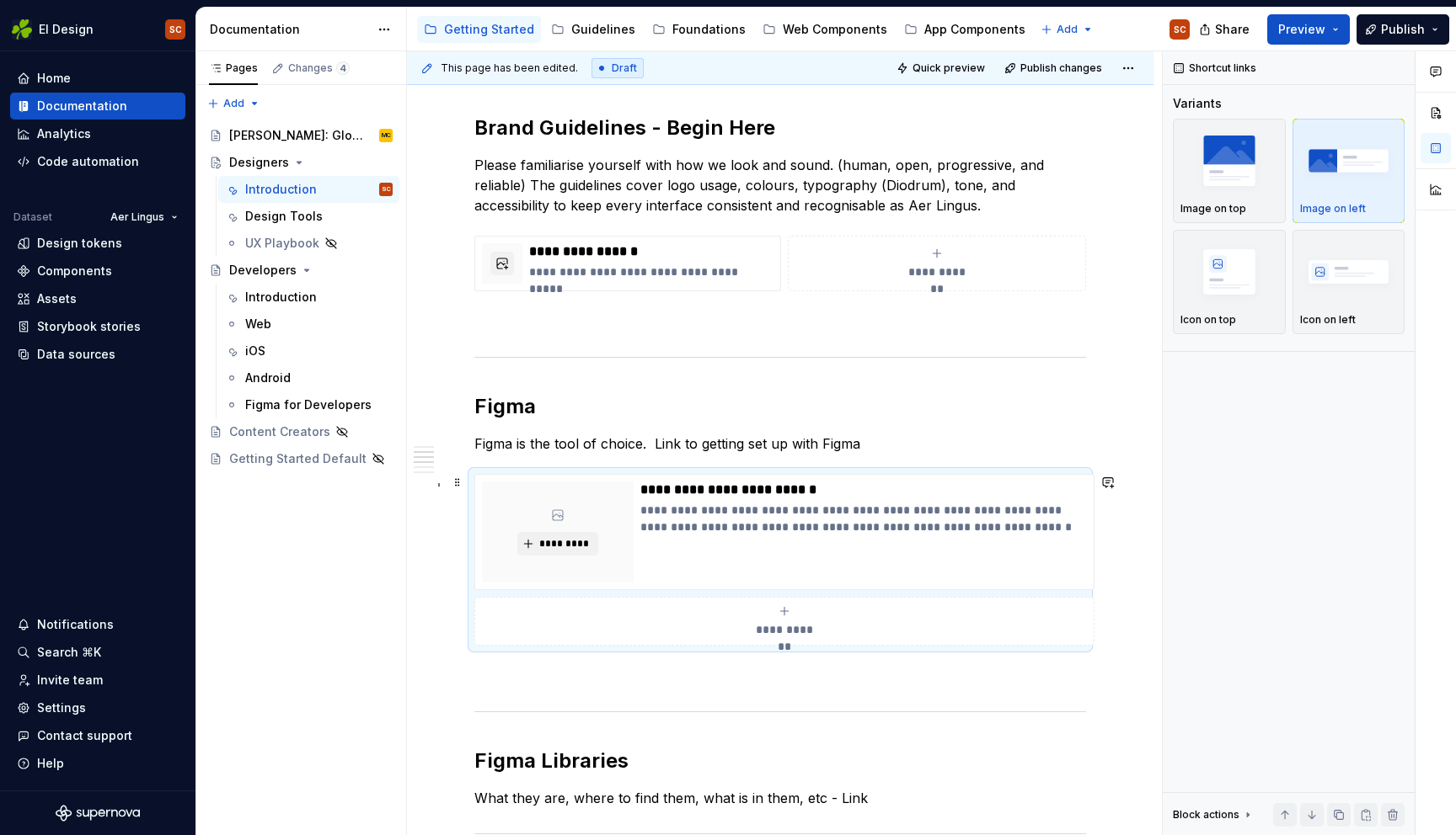
scroll to position [345, 0]
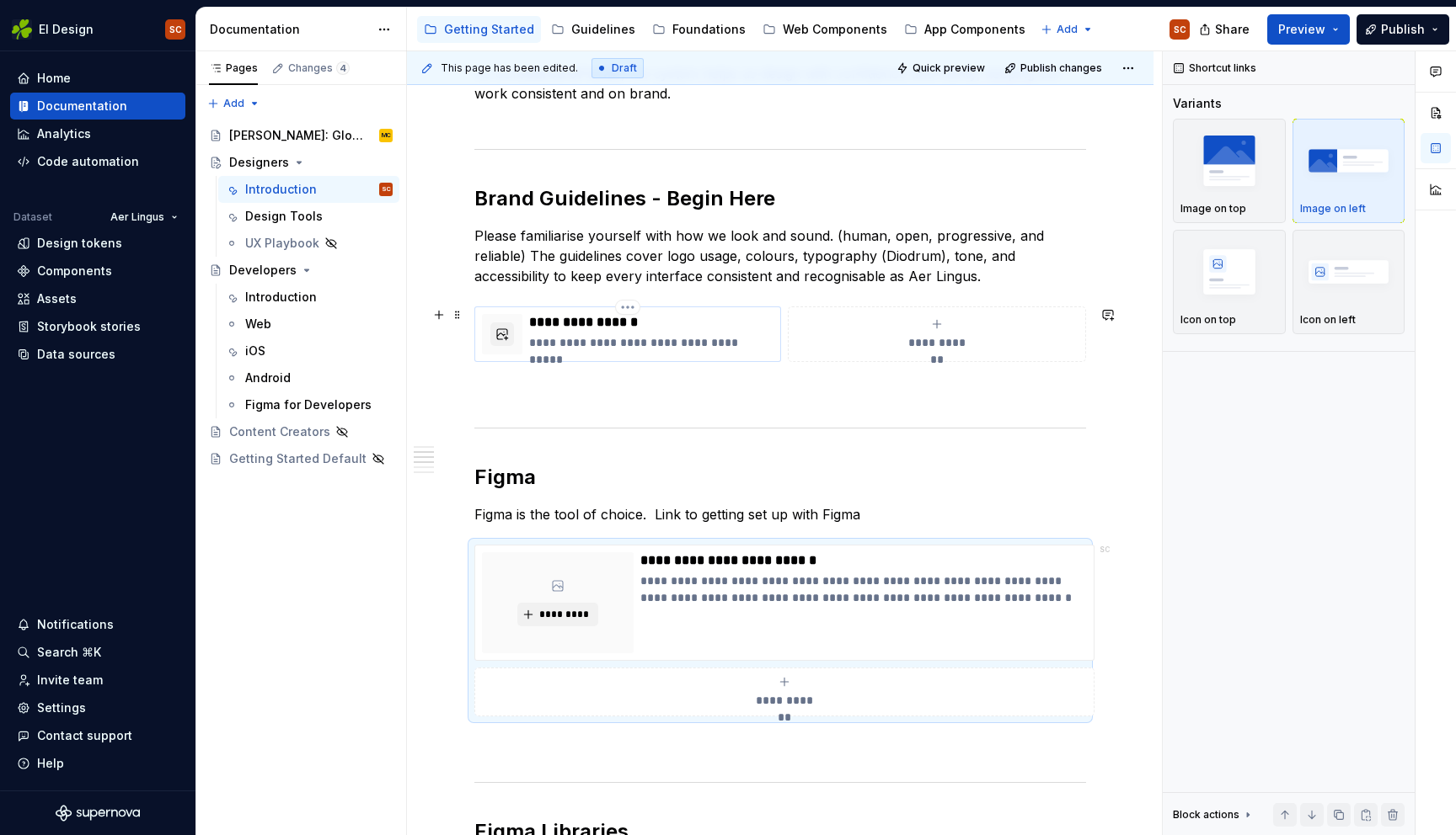
click at [732, 324] on p "**********" at bounding box center [651, 322] width 245 height 17
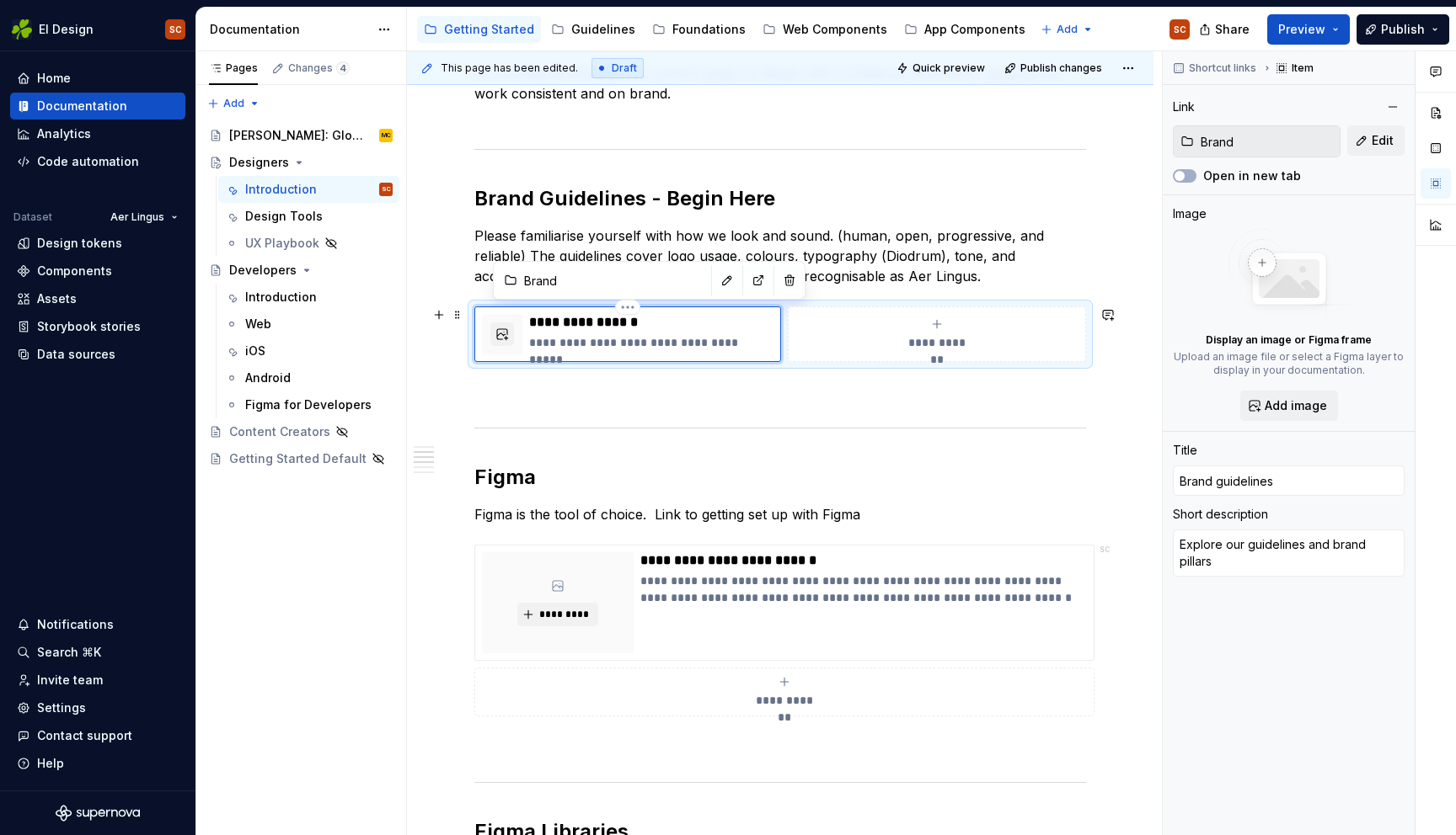
click at [671, 329] on p "**********" at bounding box center [651, 322] width 245 height 17
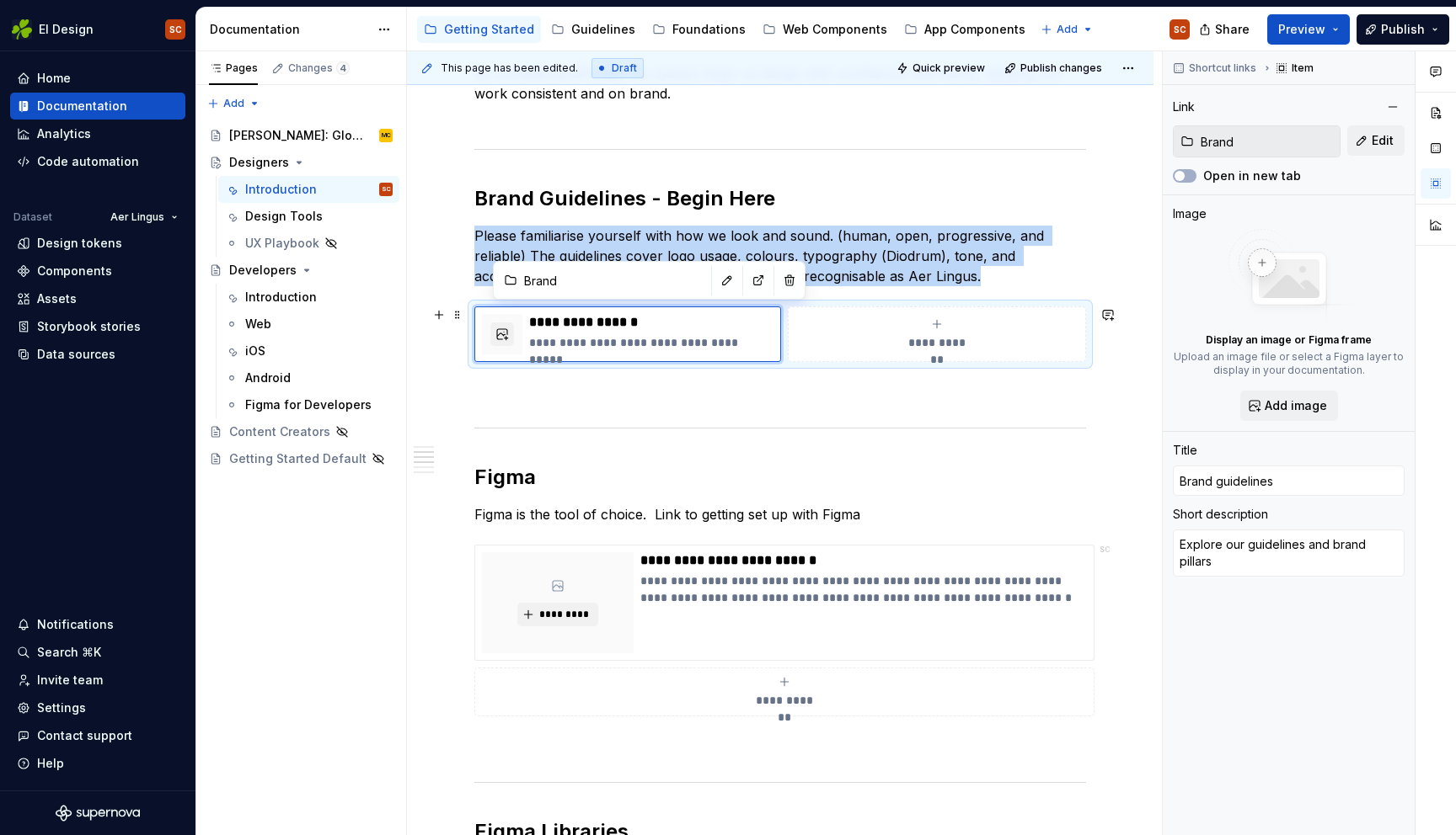
click at [967, 306] on div "**********" at bounding box center [780, 333] width 612 height 55
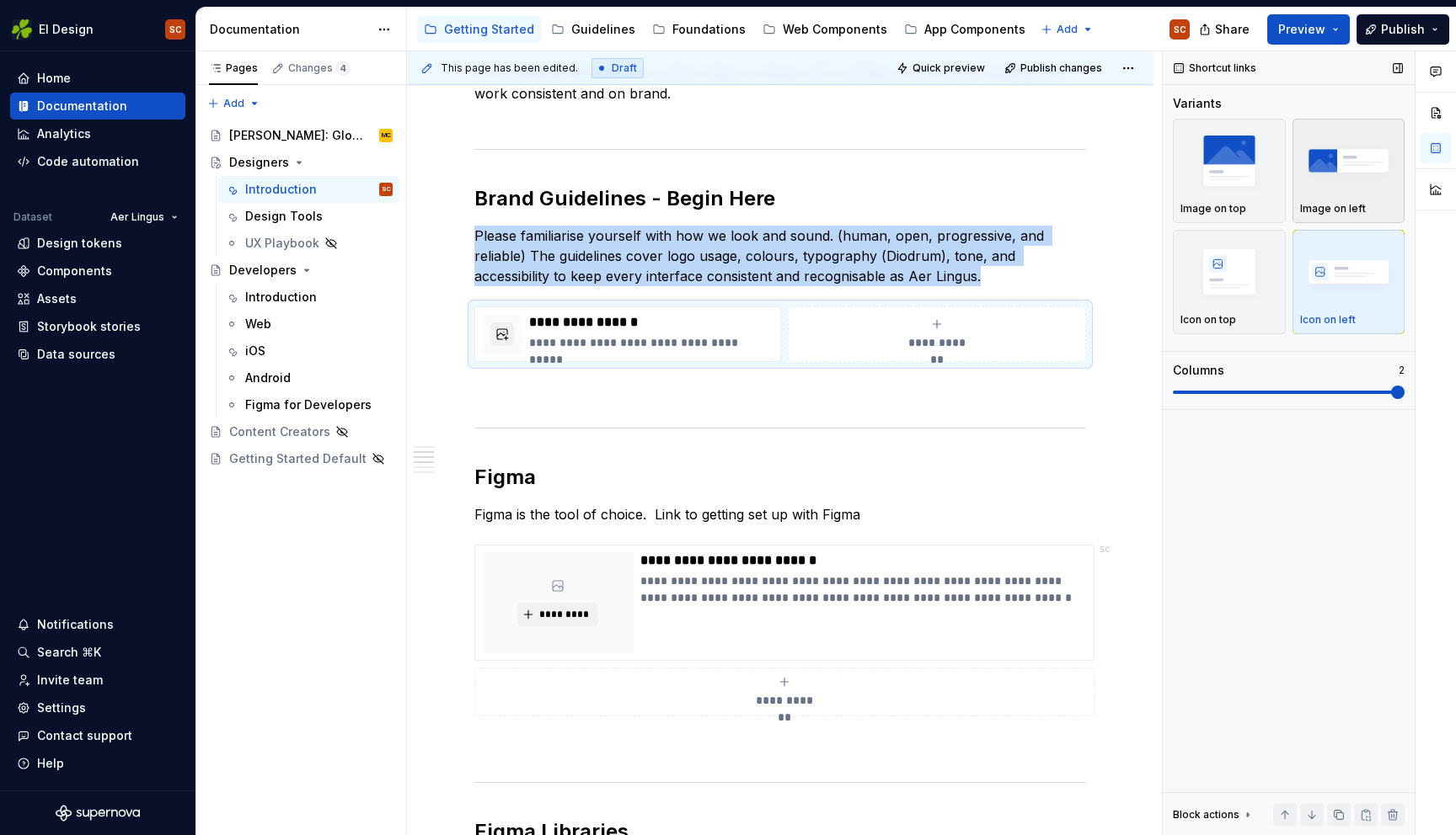
click at [1380, 179] on img "button" at bounding box center [1349, 160] width 98 height 62
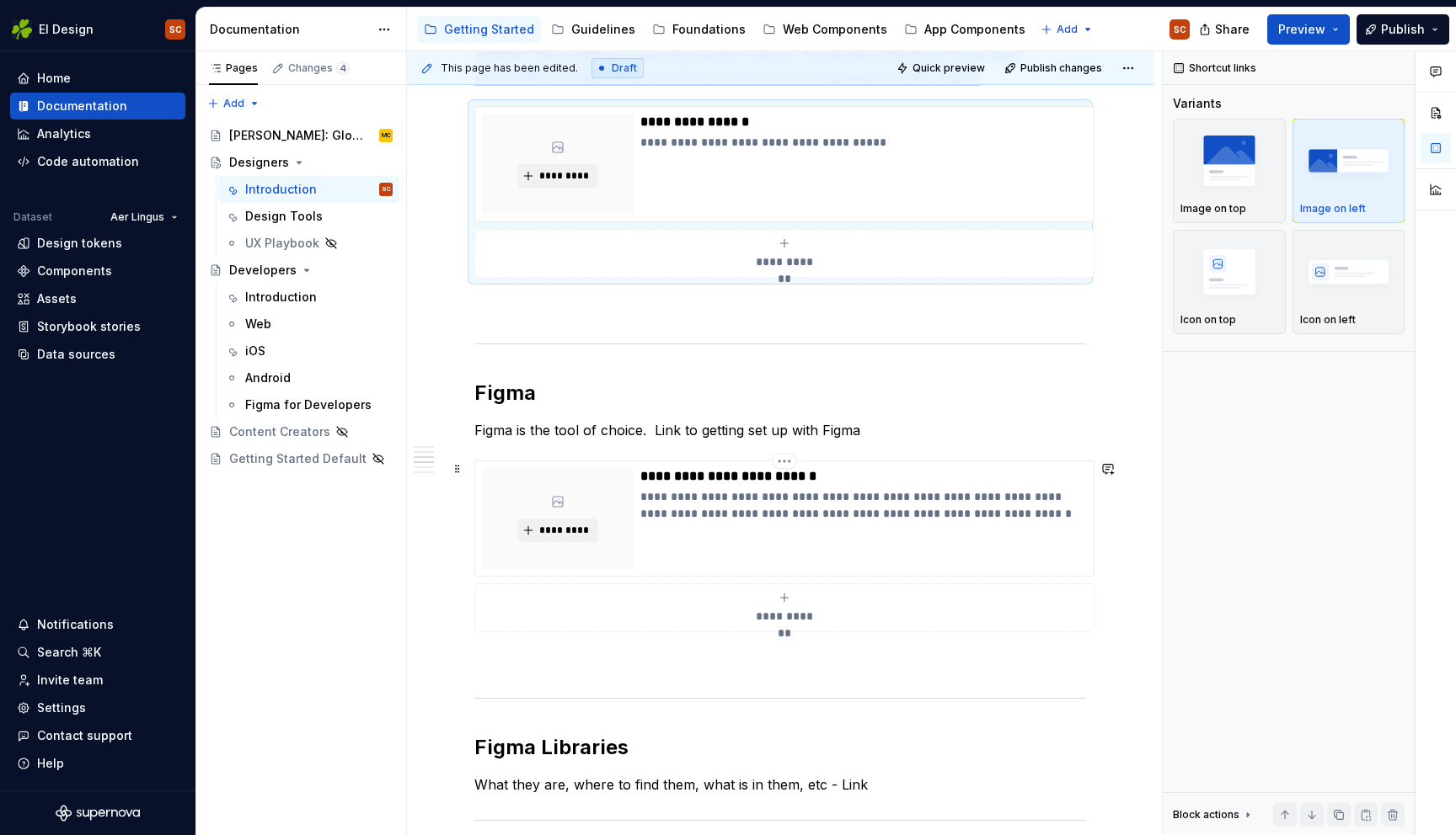
scroll to position [504, 0]
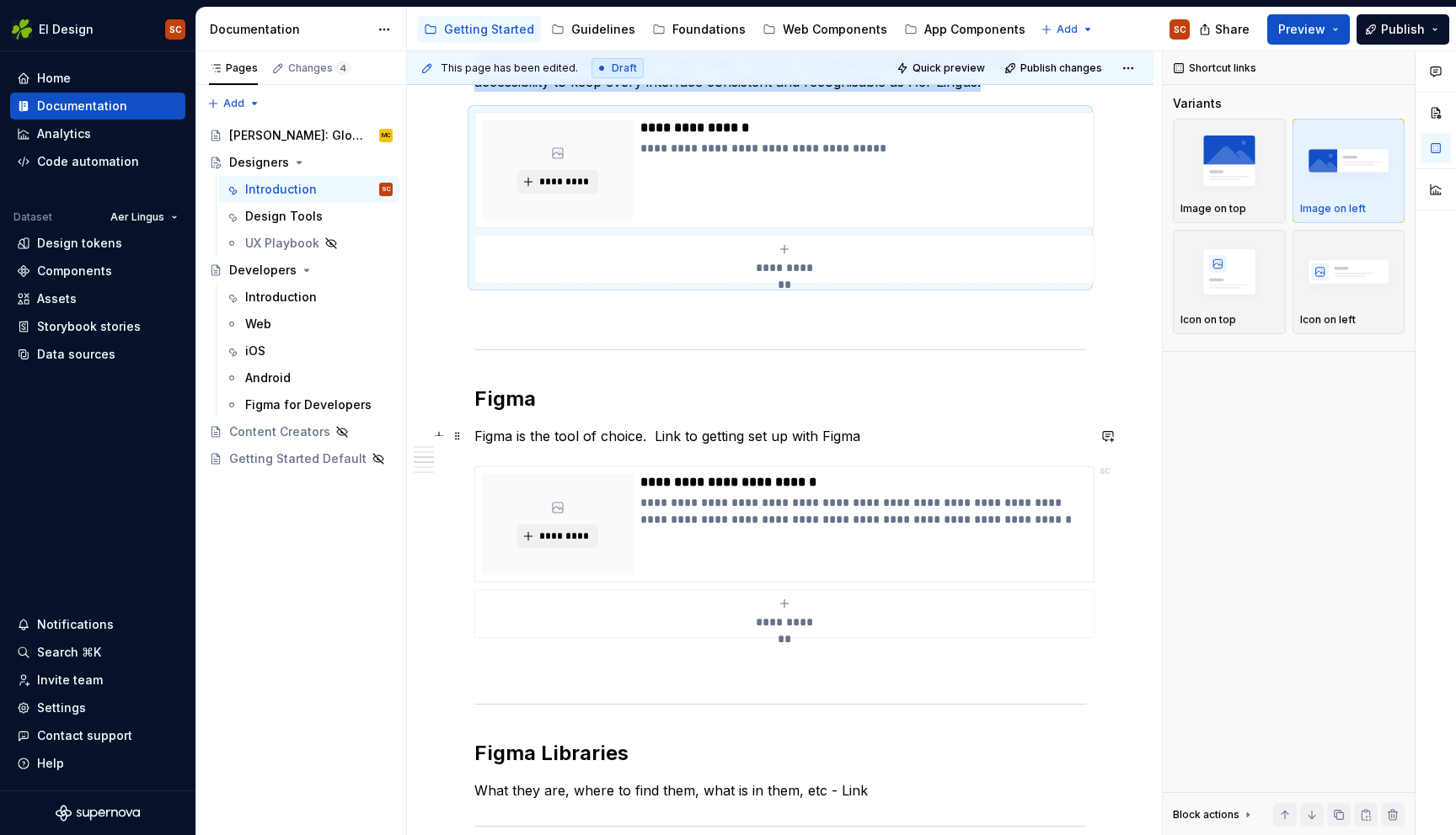
drag, startPoint x: 828, startPoint y: 441, endPoint x: 665, endPoint y: 437, distance: 163.0
click at [665, 437] on p "Figma is the tool of choice. Link to getting set up with Figma" at bounding box center [780, 436] width 612 height 20
drag, startPoint x: 808, startPoint y: 434, endPoint x: 674, endPoint y: 435, distance: 134.0
click at [674, 435] on p "Figma is the tool of choice. Link to getting set up with Figma" at bounding box center [780, 436] width 612 height 20
click at [874, 438] on p "Figma is the tool of choice. Link to getting set up with Figma" at bounding box center [780, 436] width 612 height 20
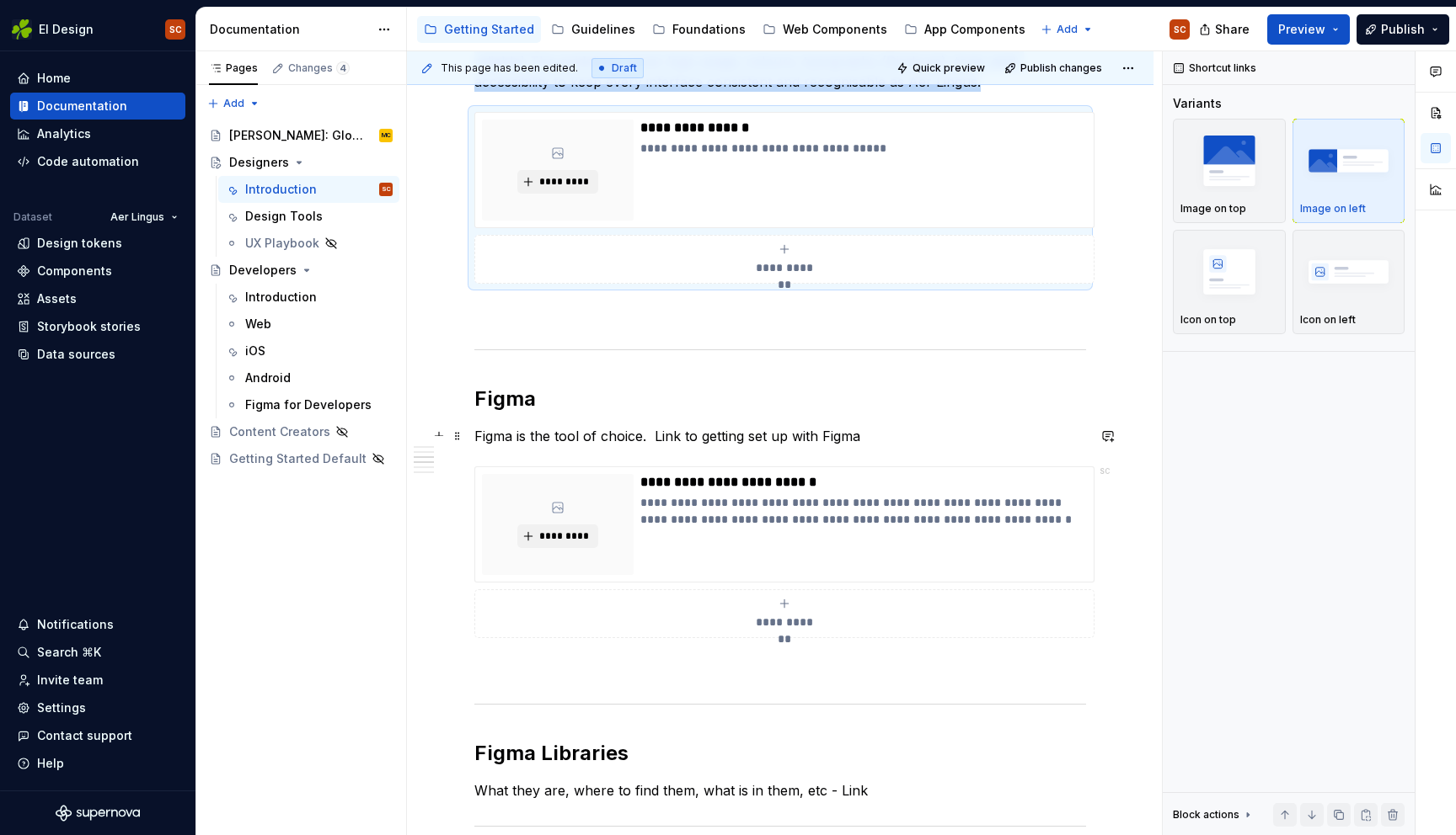
drag, startPoint x: 868, startPoint y: 437, endPoint x: 626, endPoint y: 435, distance: 242.0
click at [625, 437] on p "Figma is the tool of choice. Link to getting set up with Figma" at bounding box center [780, 436] width 612 height 20
click at [632, 436] on p "Figma is the tool of choice. Link to getting set up with Figma" at bounding box center [780, 436] width 612 height 20
drag, startPoint x: 670, startPoint y: 436, endPoint x: 694, endPoint y: 436, distance: 24.0
click at [688, 436] on p "Figma is the tool of choice. Link to getting set up with Figma" at bounding box center [780, 436] width 612 height 20
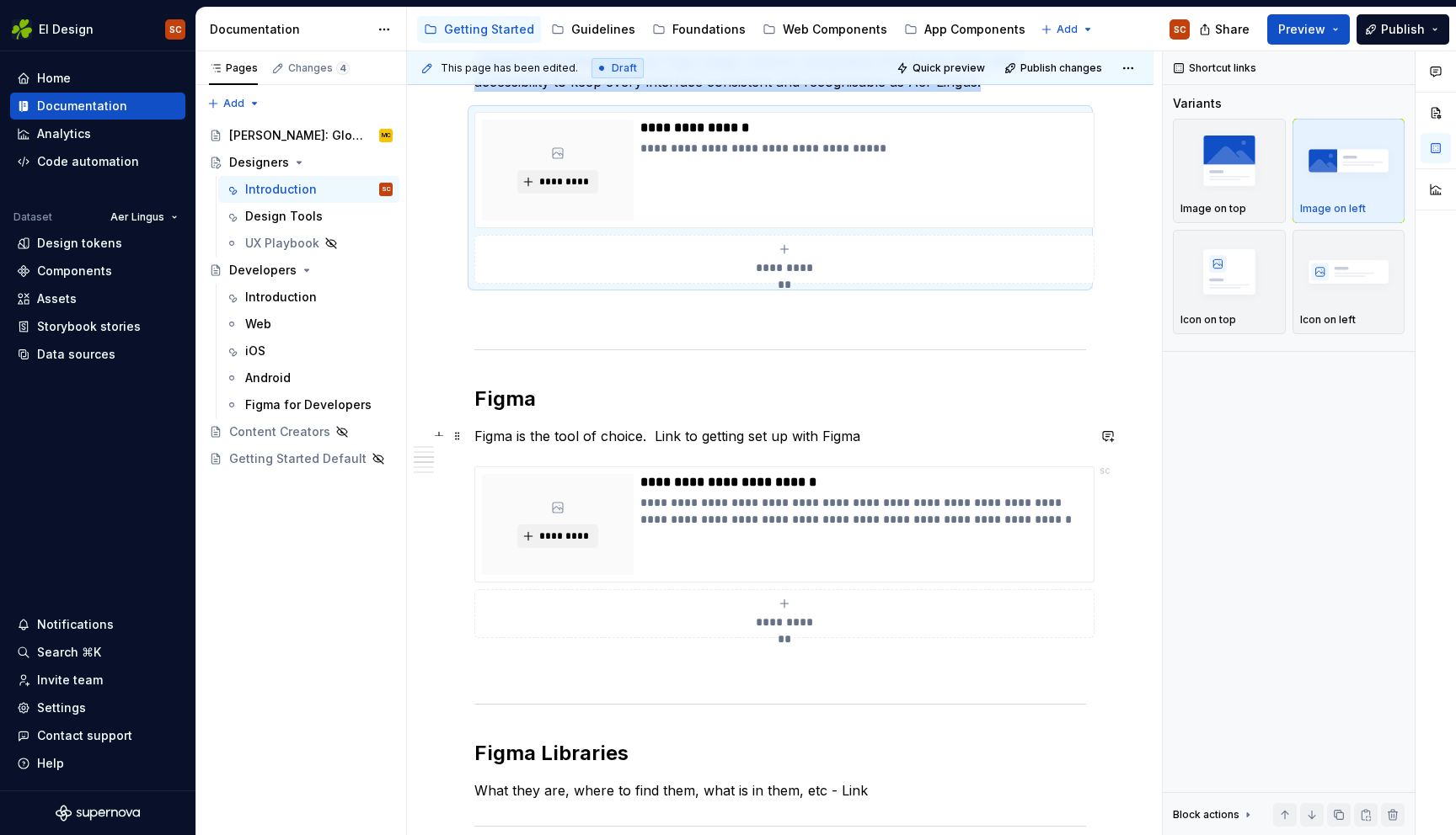
click at [694, 436] on p "Figma is the tool of choice. Link to getting set up with Figma" at bounding box center [780, 436] width 612 height 20
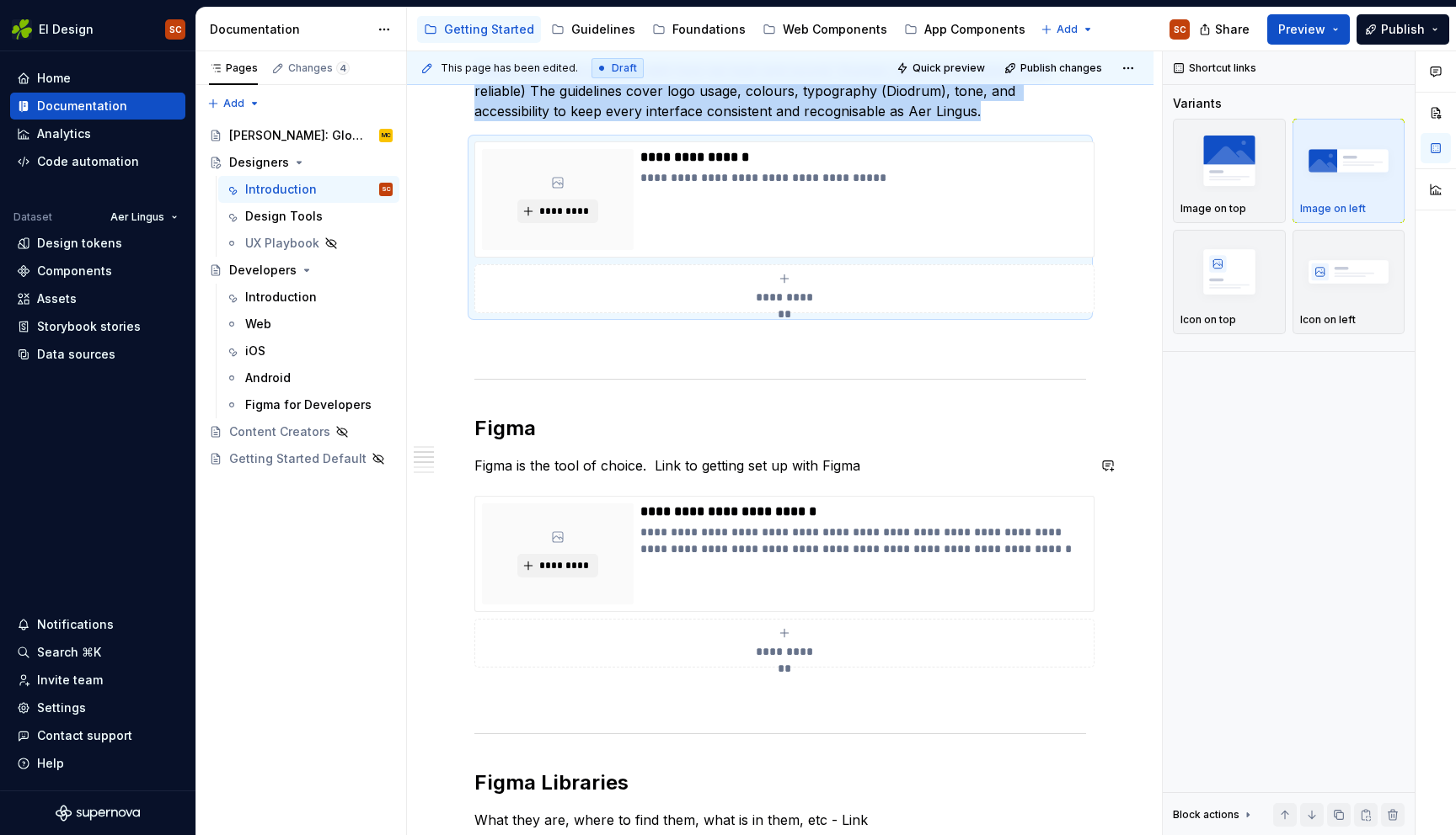
scroll to position [287, 0]
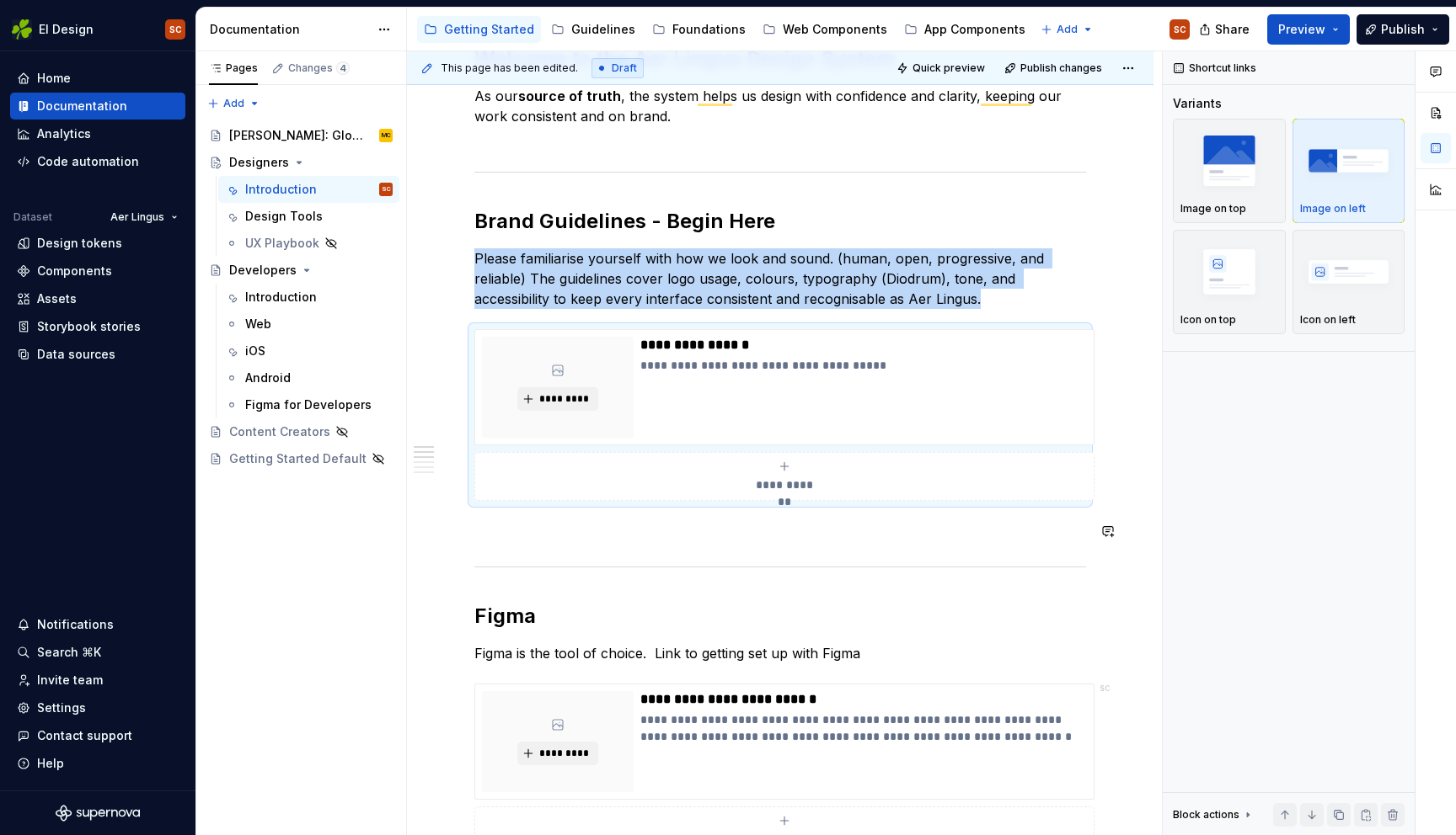
click at [821, 556] on div "**********" at bounding box center [780, 751] width 612 height 1410
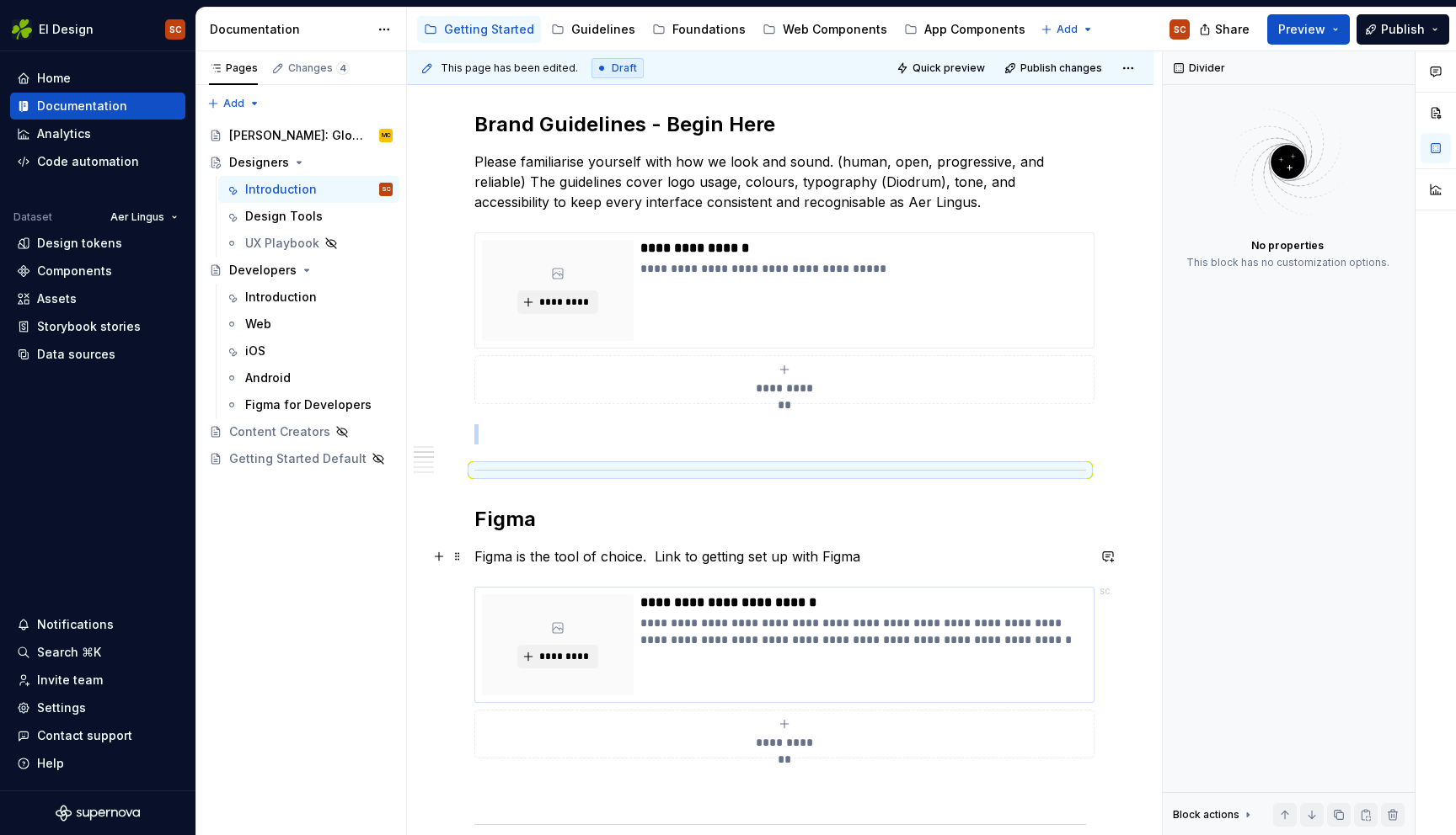
scroll to position [429, 0]
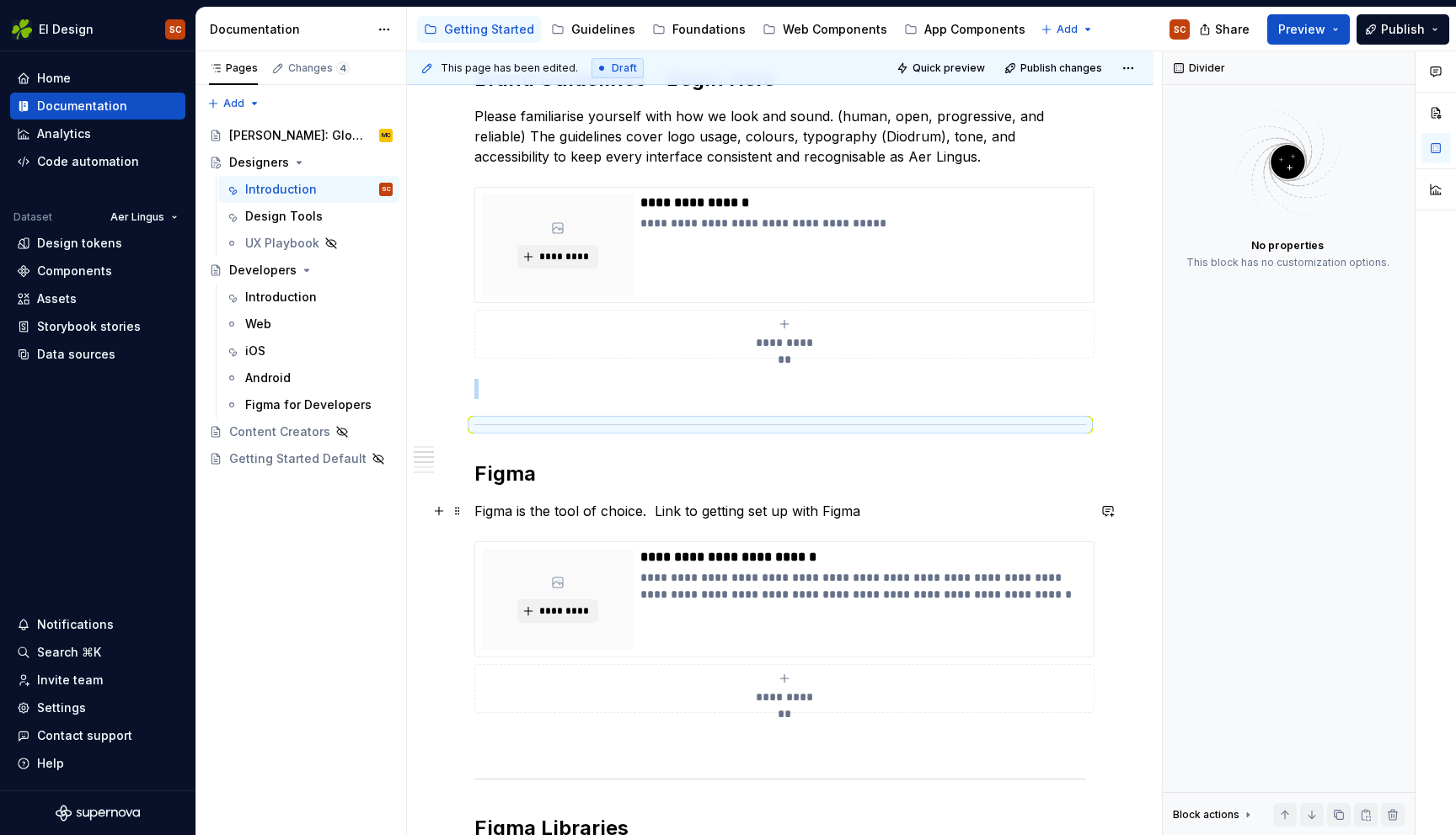
click at [773, 507] on p "Figma is the tool of choice. Link to getting set up with Figma" at bounding box center [780, 510] width 612 height 20
drag, startPoint x: 848, startPoint y: 510, endPoint x: 864, endPoint y: 515, distance: 16.8
click at [848, 510] on p "Figma is the tool of choice. Link to getting set up with Figma" at bounding box center [780, 510] width 612 height 20
click at [864, 515] on p "Figma is the tool of choice. Link to getting set up with Figma" at bounding box center [780, 510] width 612 height 20
drag, startPoint x: 864, startPoint y: 515, endPoint x: 672, endPoint y: 509, distance: 192.1
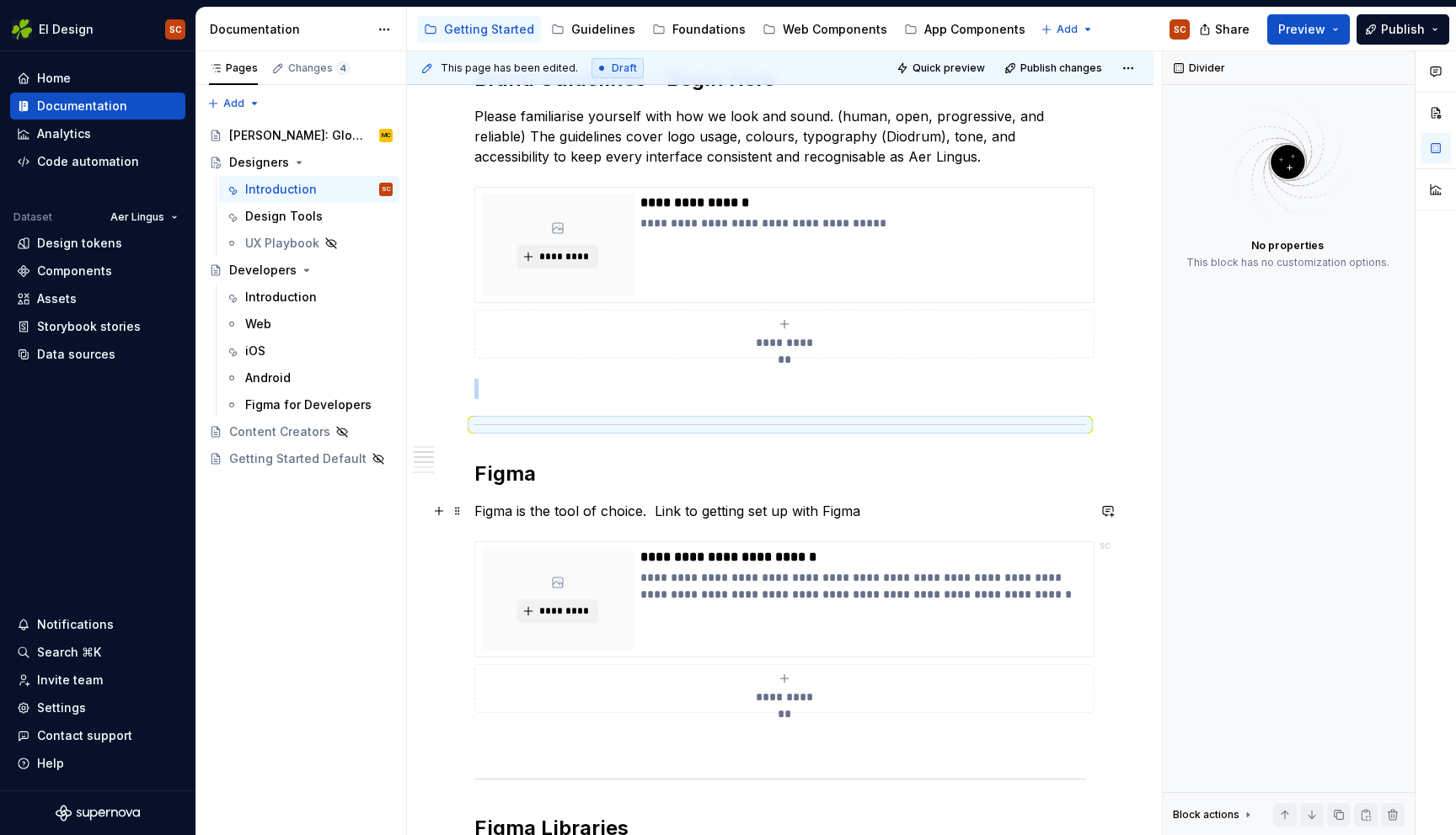
click at [672, 509] on p "Figma is the tool of choice. Link to getting set up with Figma" at bounding box center [780, 510] width 612 height 20
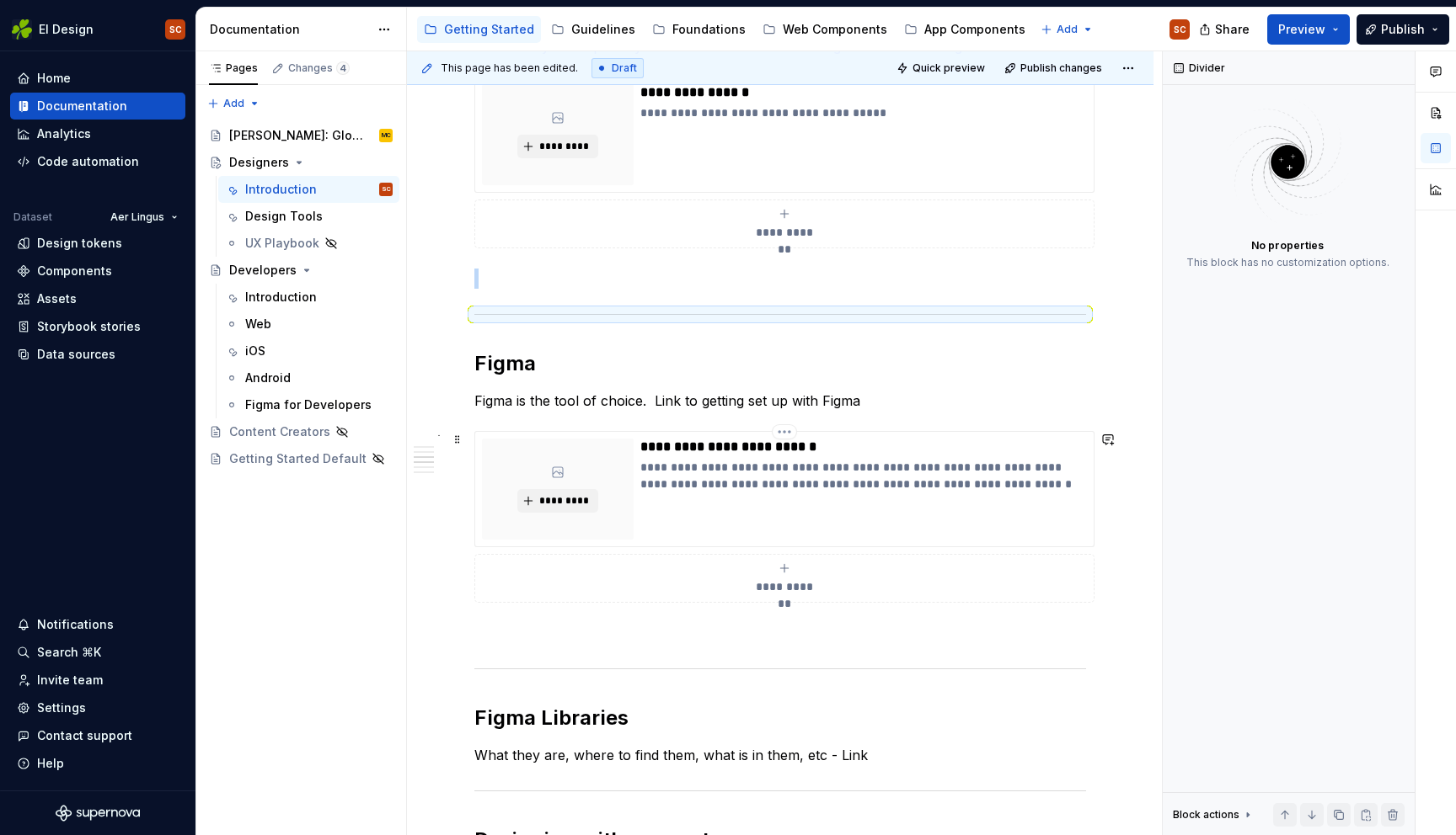
scroll to position [612, 0]
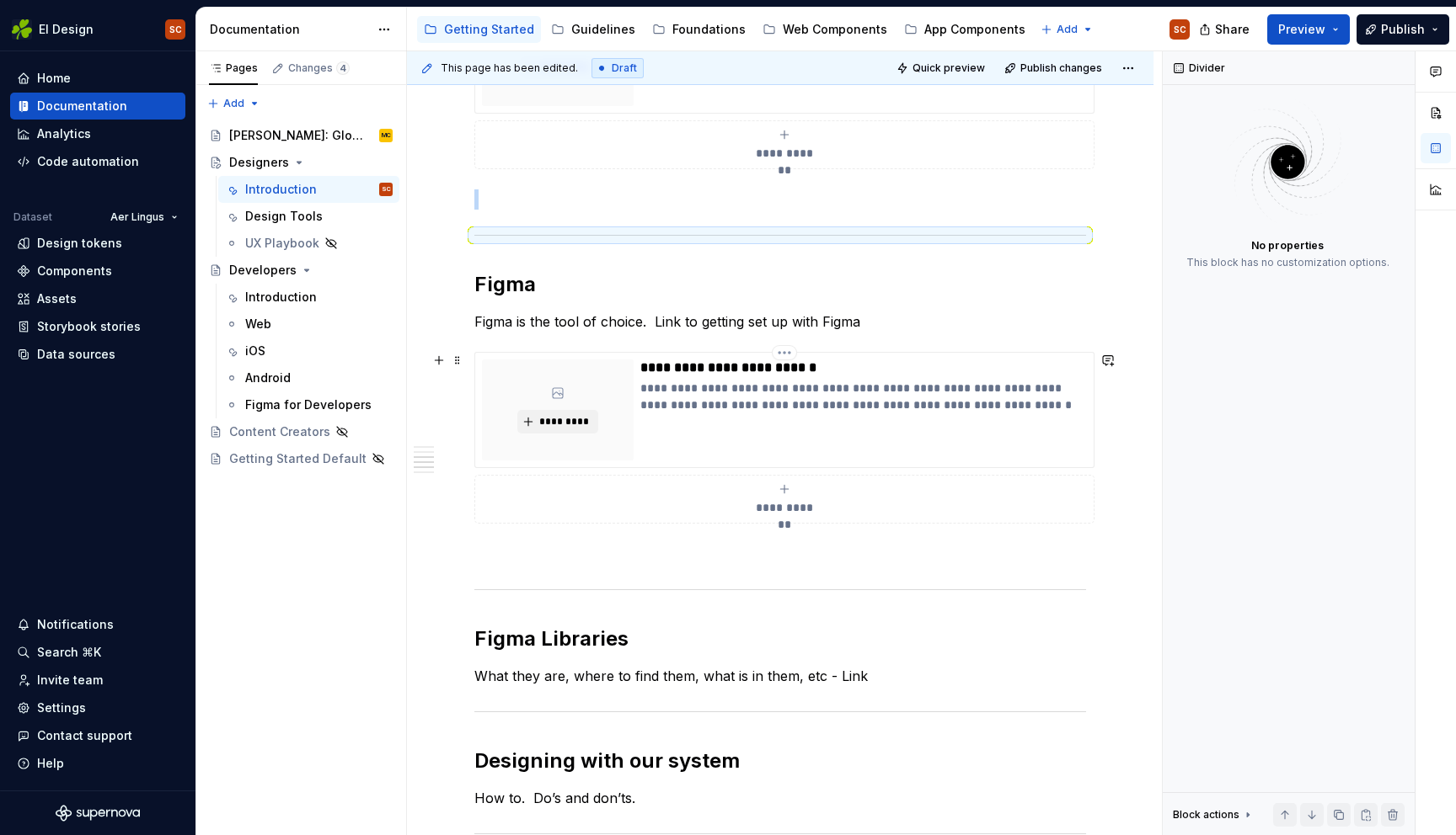
click at [676, 405] on p "**********" at bounding box center [863, 397] width 446 height 33
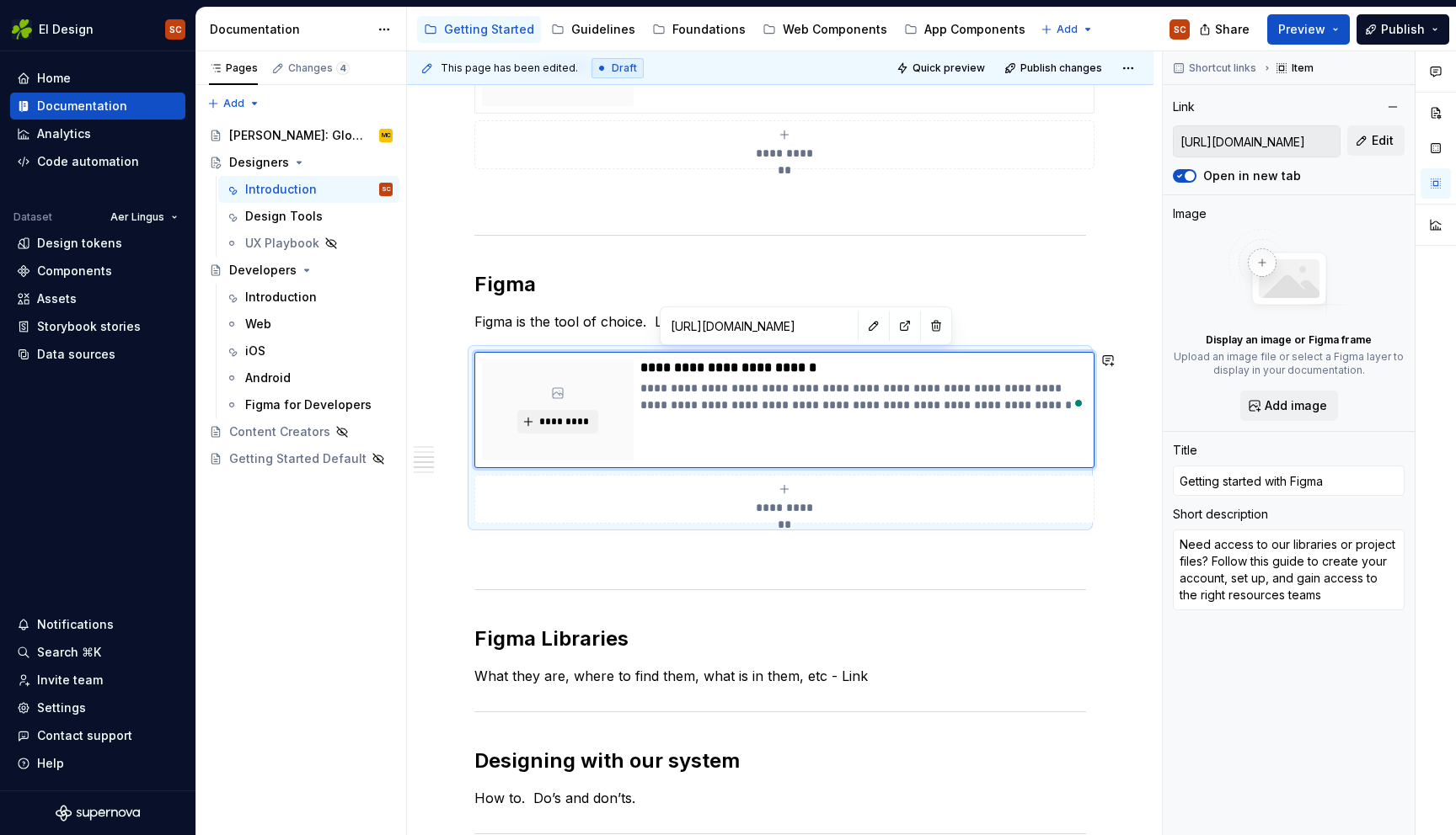
click at [592, 317] on p "Figma is the tool of choice. Link to getting set up with Figma" at bounding box center [780, 321] width 612 height 20
drag, startPoint x: 590, startPoint y: 323, endPoint x: 589, endPoint y: 304, distance: 19.0
click at [590, 322] on p "Figma is the tool of choice. Link to getting set up with Figma" at bounding box center [780, 321] width 612 height 20
click at [590, 296] on h2 "Figma" at bounding box center [780, 284] width 612 height 27
click at [551, 320] on p "Figma is the tool of choice. Link to getting set up with Figma" at bounding box center [780, 321] width 612 height 20
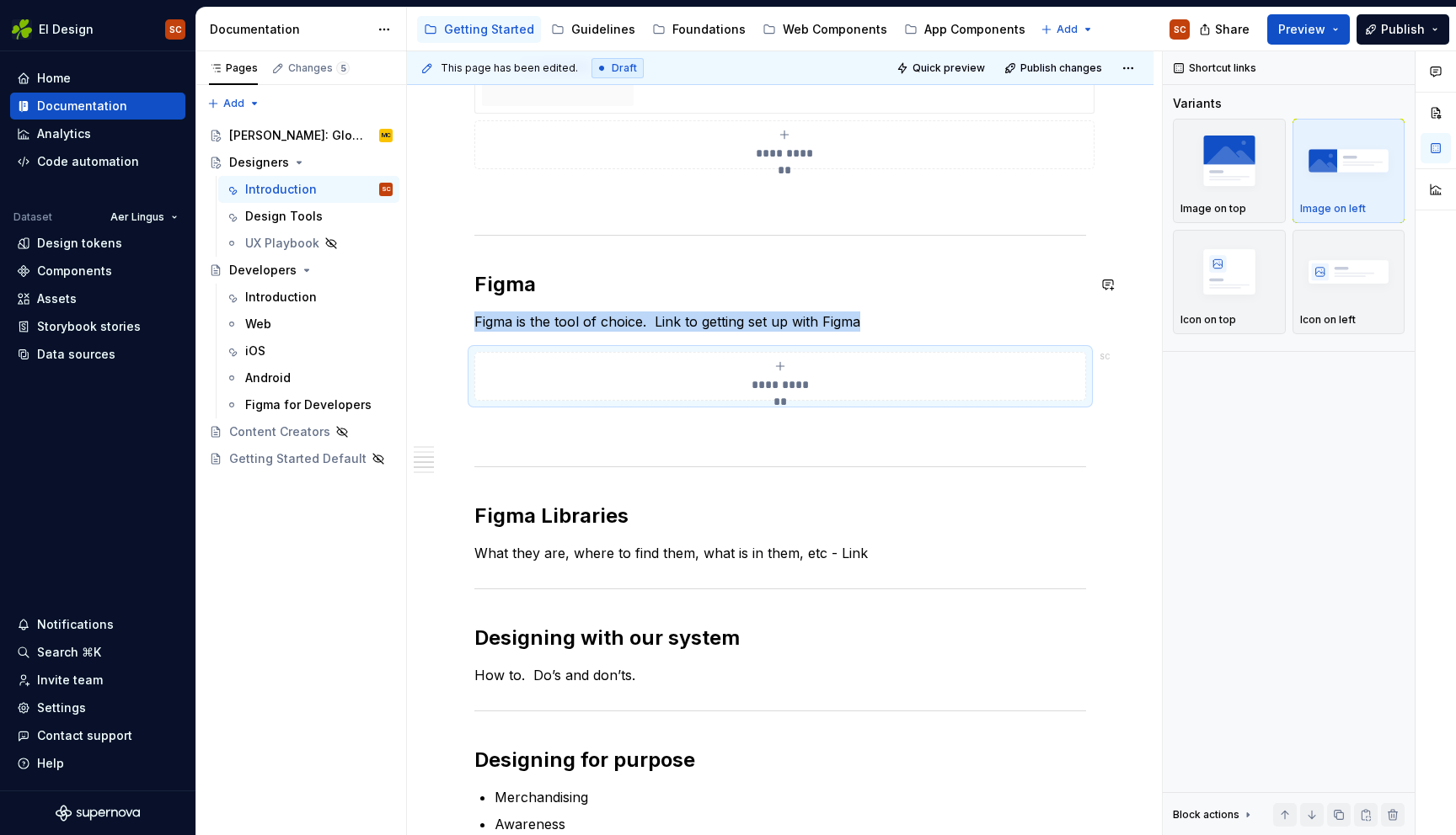
type textarea "*"
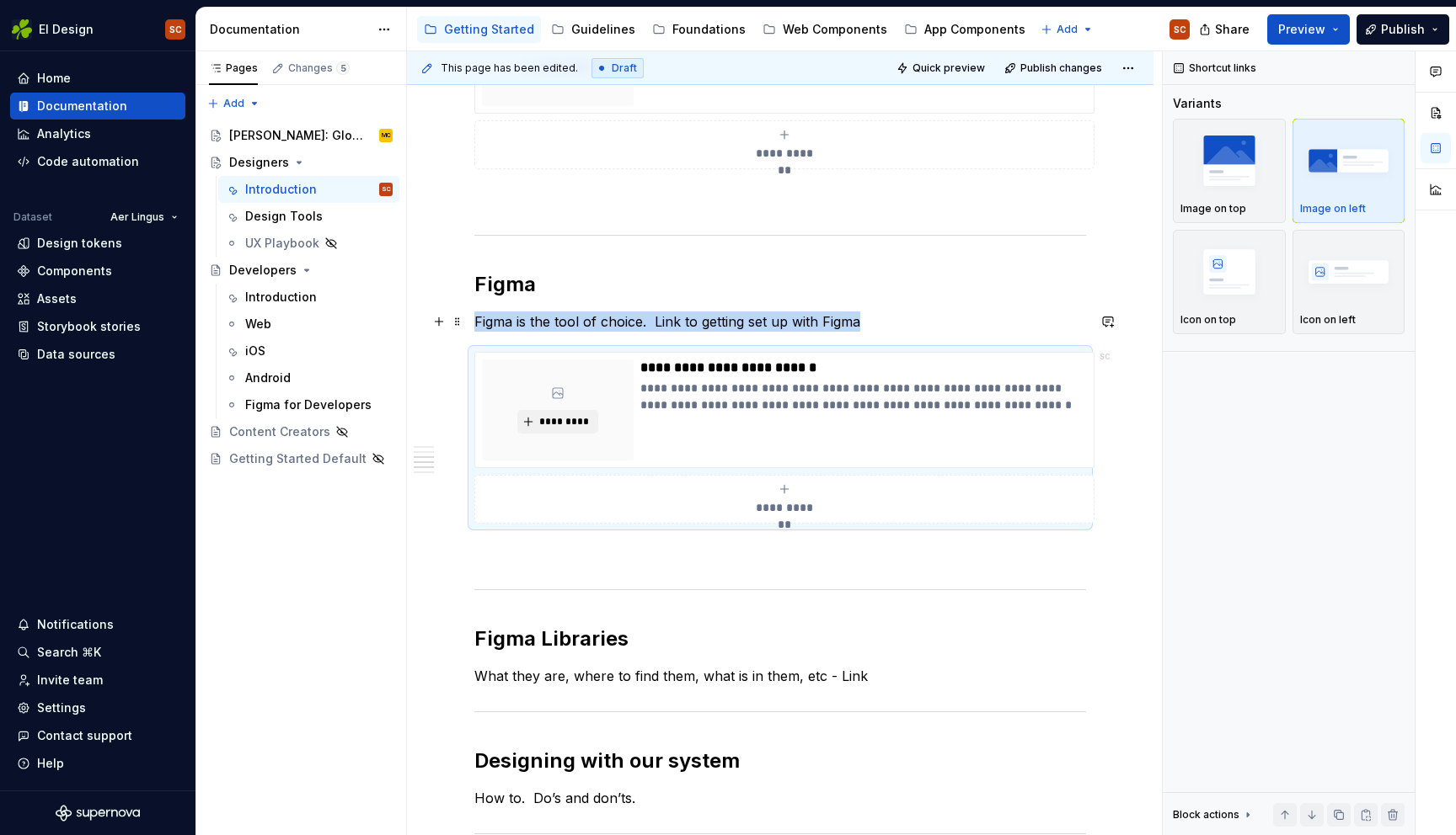
click at [904, 323] on p "Figma is the tool of choice. Link to getting set up with Figma" at bounding box center [780, 321] width 612 height 20
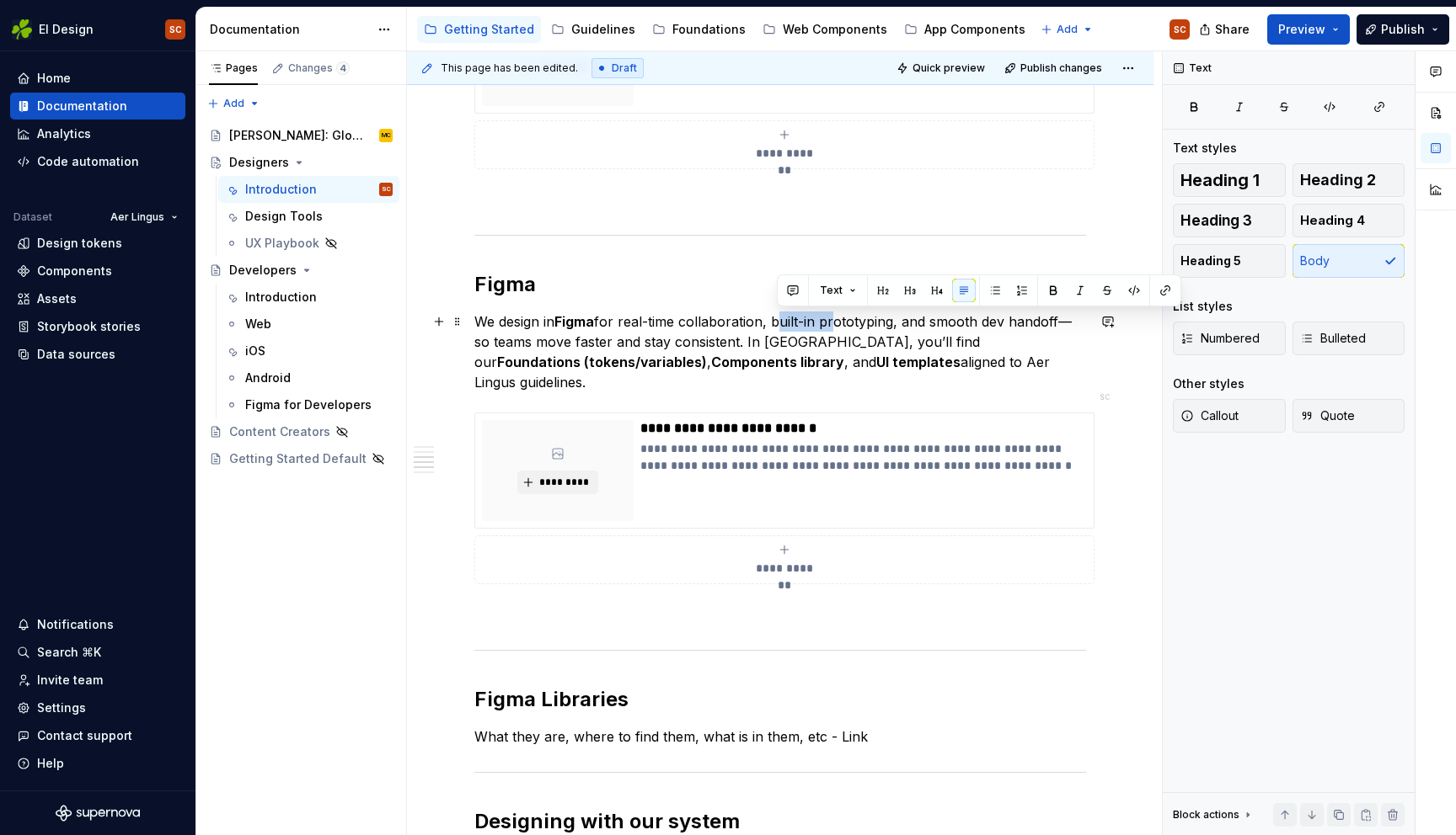
drag, startPoint x: 831, startPoint y: 322, endPoint x: 778, endPoint y: 318, distance: 53.2
click at [778, 318] on p "We design in Figma for real-time collaboration, built-in prototyping, and smoot…" at bounding box center [780, 352] width 612 height 81
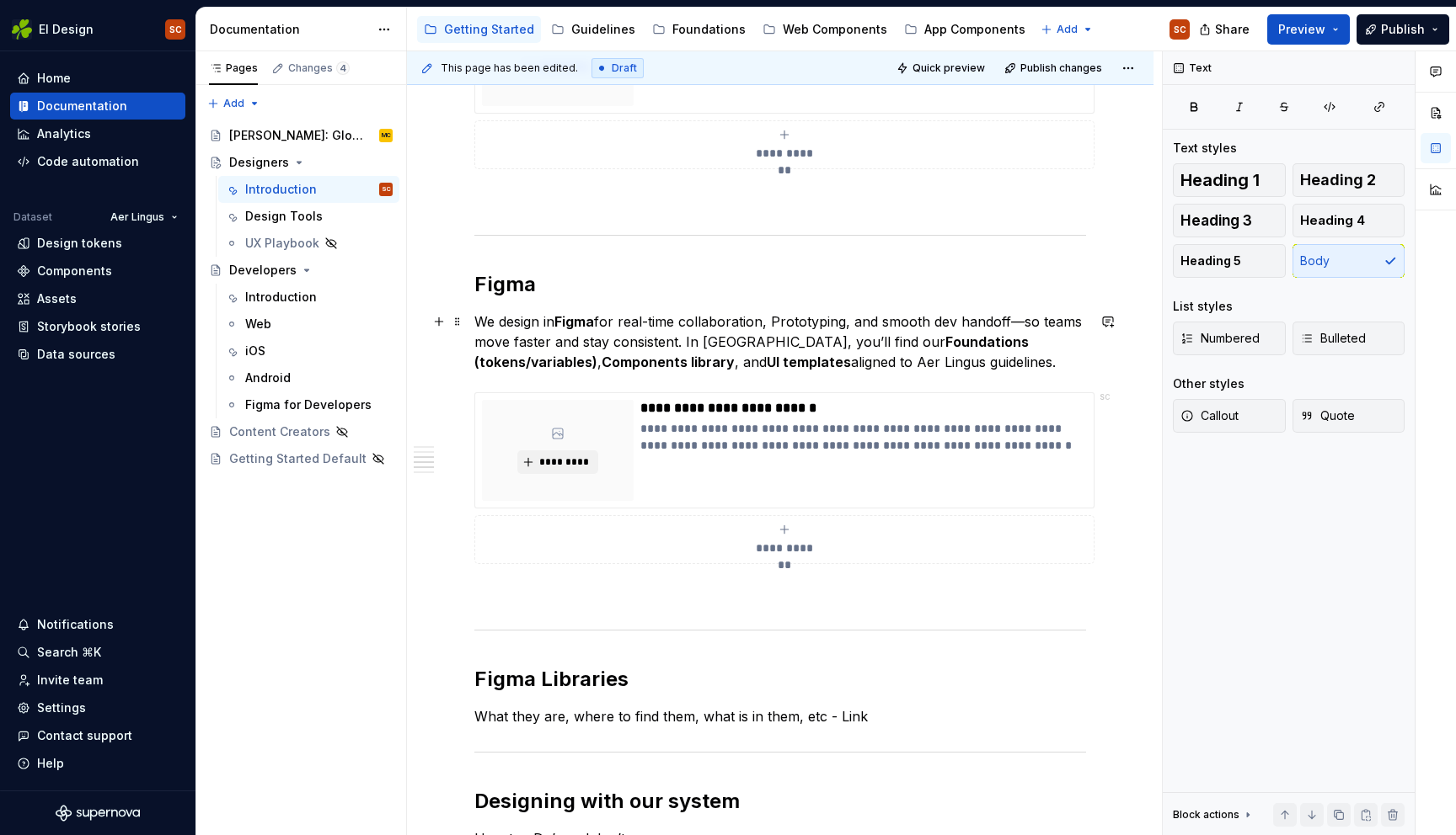
click at [1026, 322] on p "We design in Figma for real-time collaboration, Prototyping, and smooth dev han…" at bounding box center [780, 341] width 612 height 61
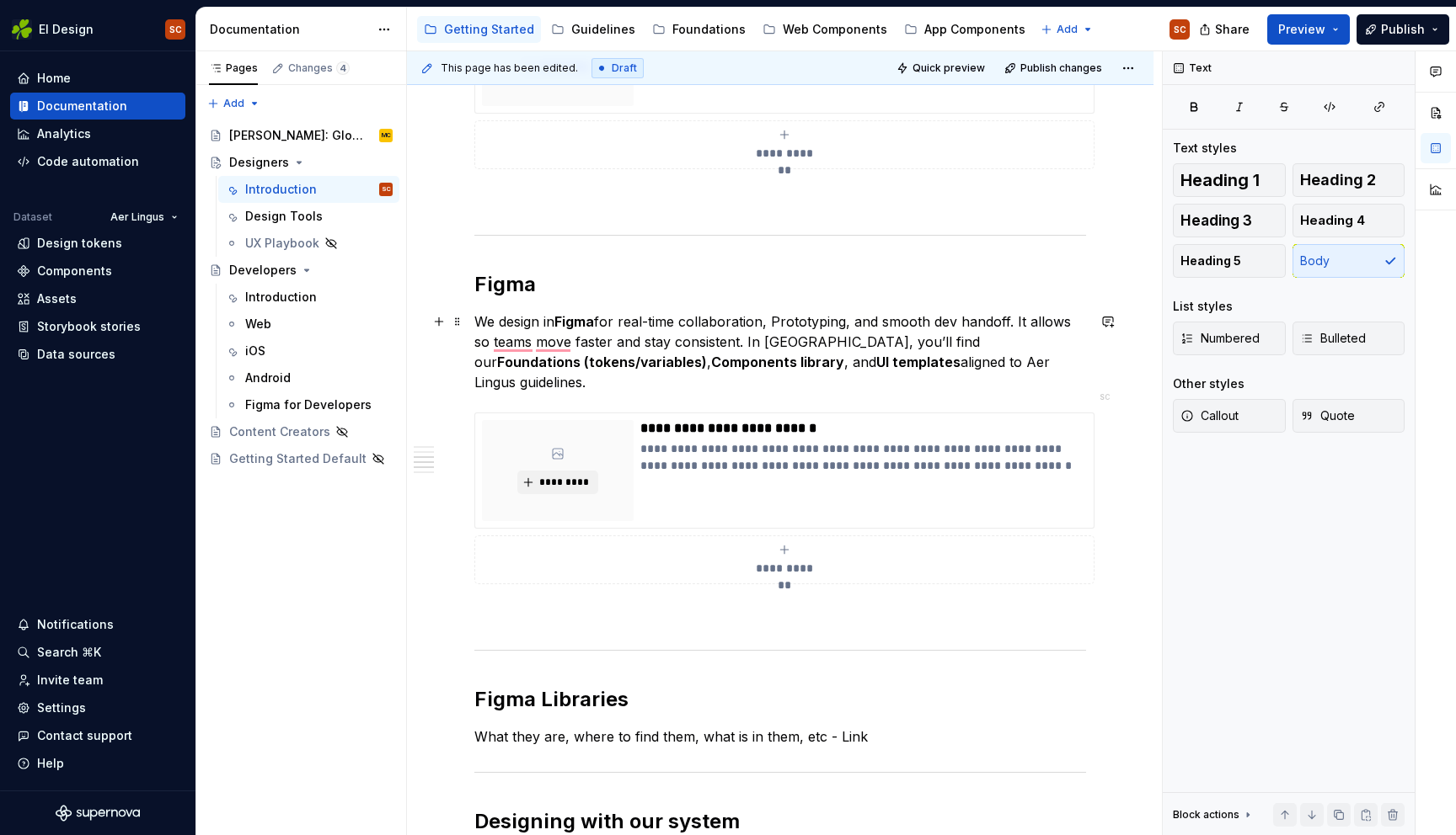
click at [492, 337] on p "We design in Figma for real-time collaboration, Prototyping, and smooth dev han…" at bounding box center [780, 352] width 612 height 81
click at [1069, 352] on p "We design in Figma for real-time collaboration, Prototyping, and smooth dev han…" at bounding box center [780, 352] width 612 height 81
drag, startPoint x: 846, startPoint y: 361, endPoint x: 844, endPoint y: 380, distance: 19.1
click at [876, 363] on strong "UI templates" at bounding box center [918, 362] width 85 height 17
click at [843, 365] on p "We design in Figma for real-time collaboration, Prototyping, and smooth dev han…" at bounding box center [780, 352] width 612 height 81
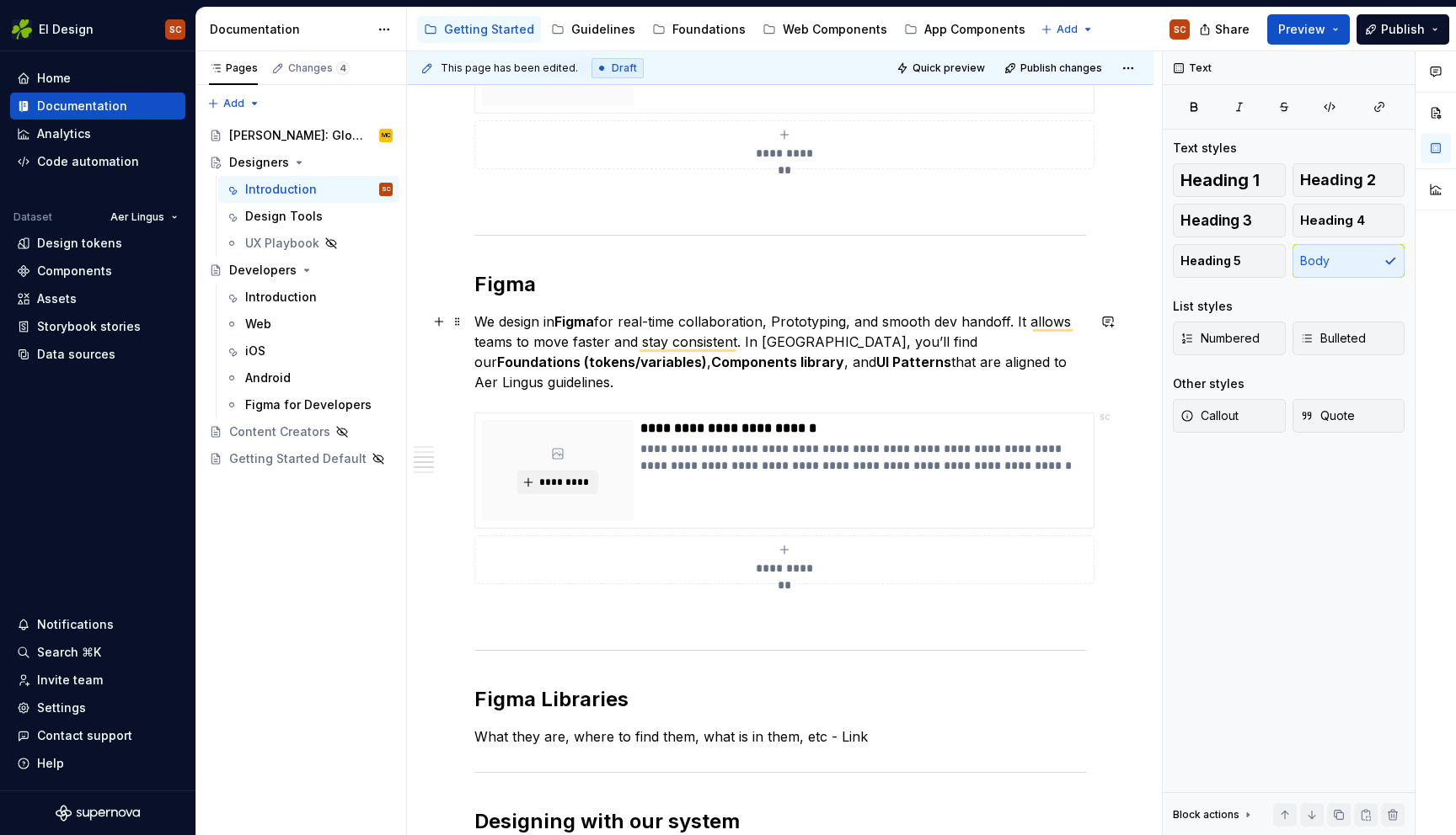
click at [658, 387] on p "We design in Figma for real-time collaboration, Prototyping, and smooth dev han…" at bounding box center [780, 352] width 612 height 81
drag, startPoint x: 954, startPoint y: 363, endPoint x: 871, endPoint y: 363, distance: 83.0
click at [871, 363] on p "We design in Figma for real-time collaboration, Prototyping, and smooth dev han…" at bounding box center [780, 352] width 612 height 81
click at [1104, 365] on div "**********" at bounding box center [780, 564] width 746 height 1782
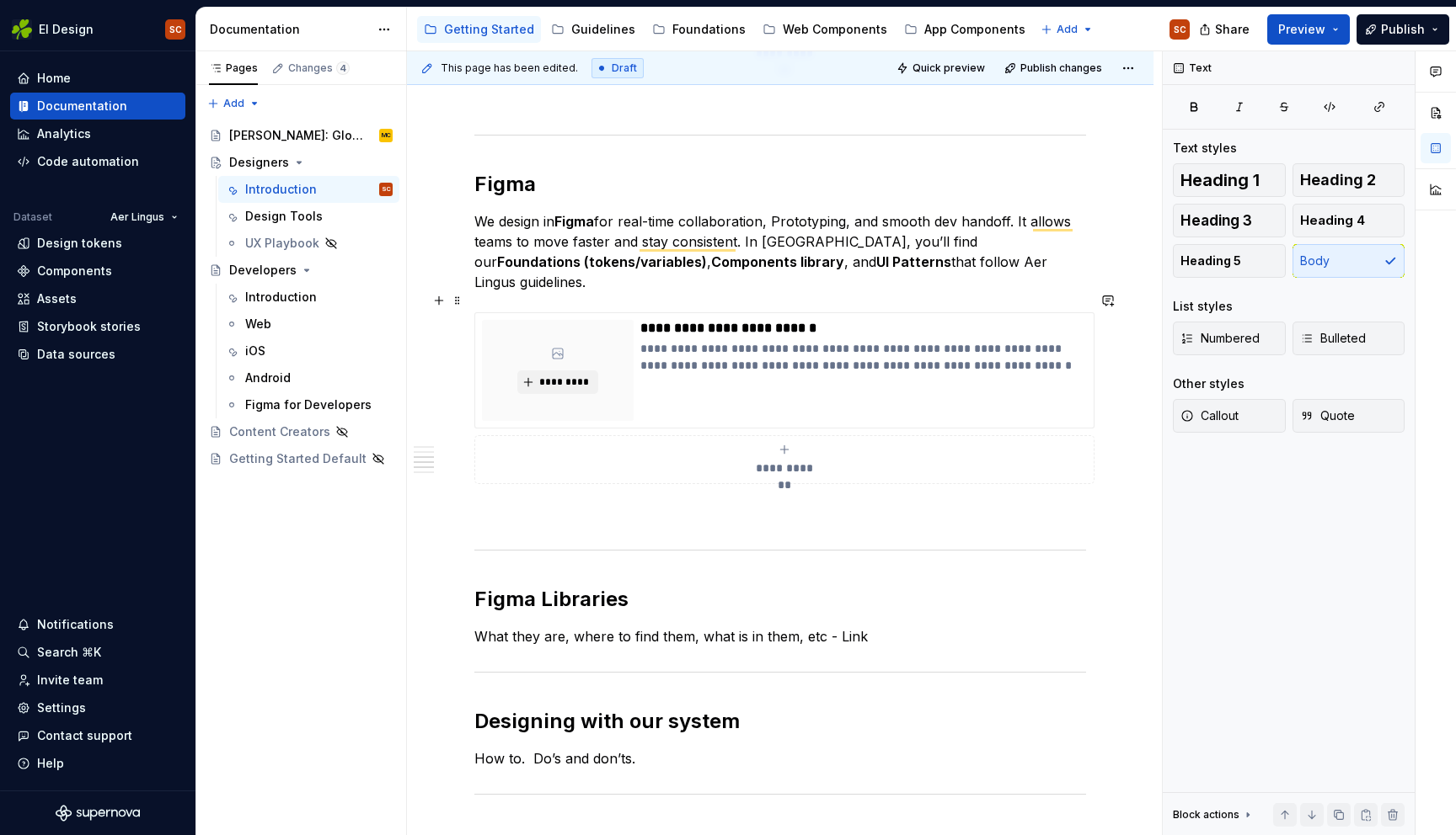
scroll to position [745, 0]
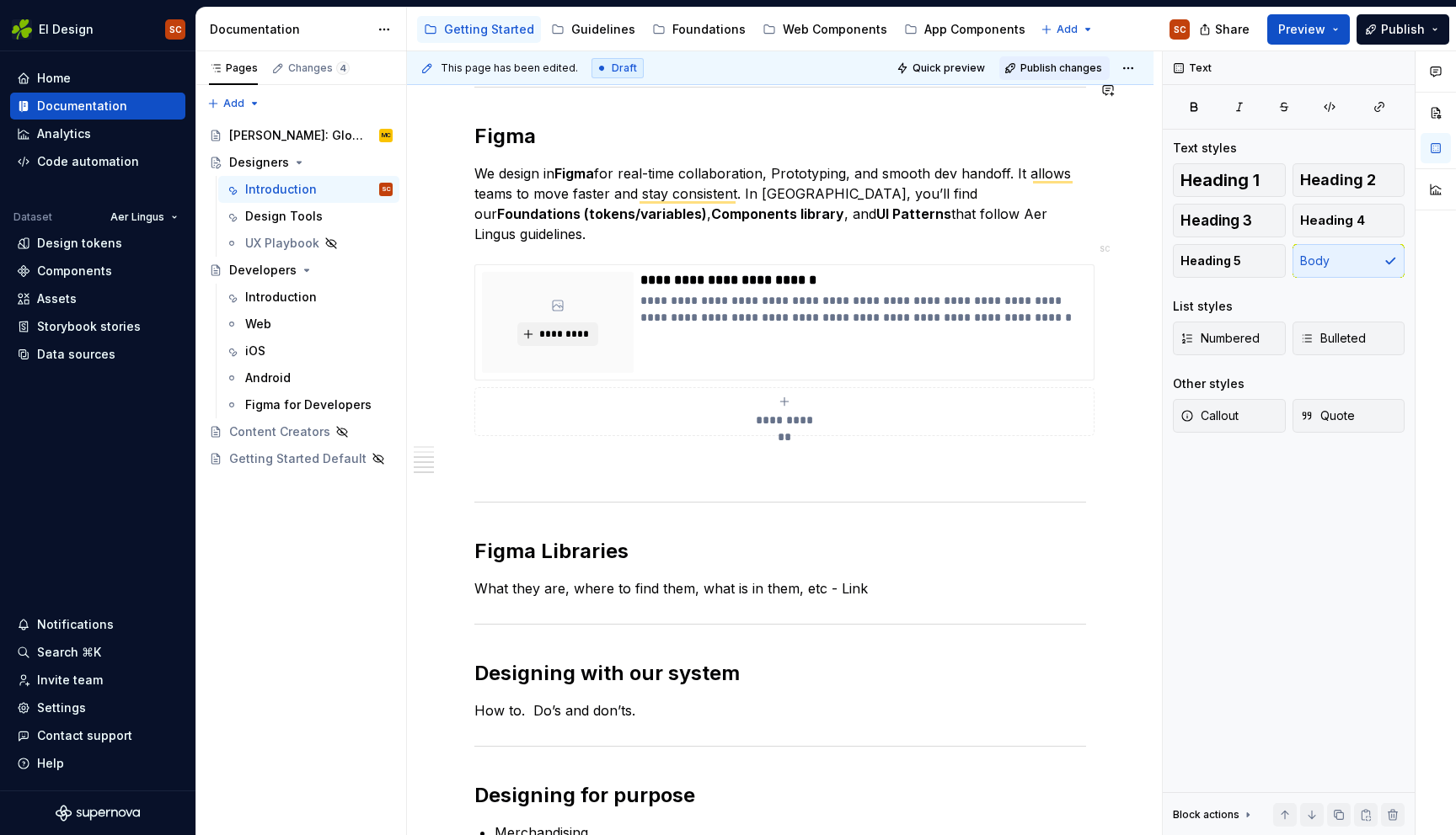
click at [1043, 73] on span "Publish changes" at bounding box center [1061, 68] width 82 height 13
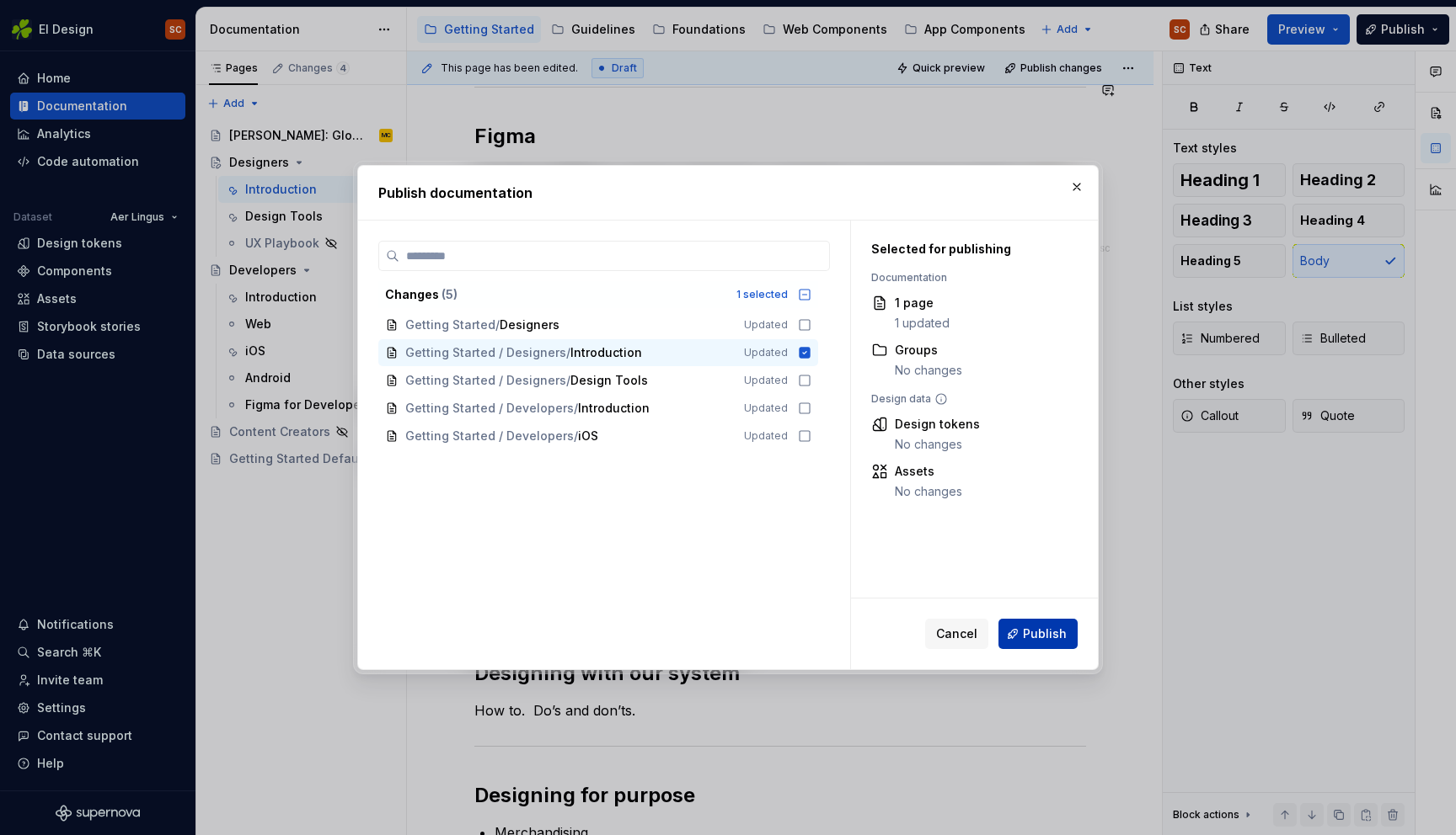
click at [1047, 627] on span "Publish" at bounding box center [1045, 634] width 44 height 17
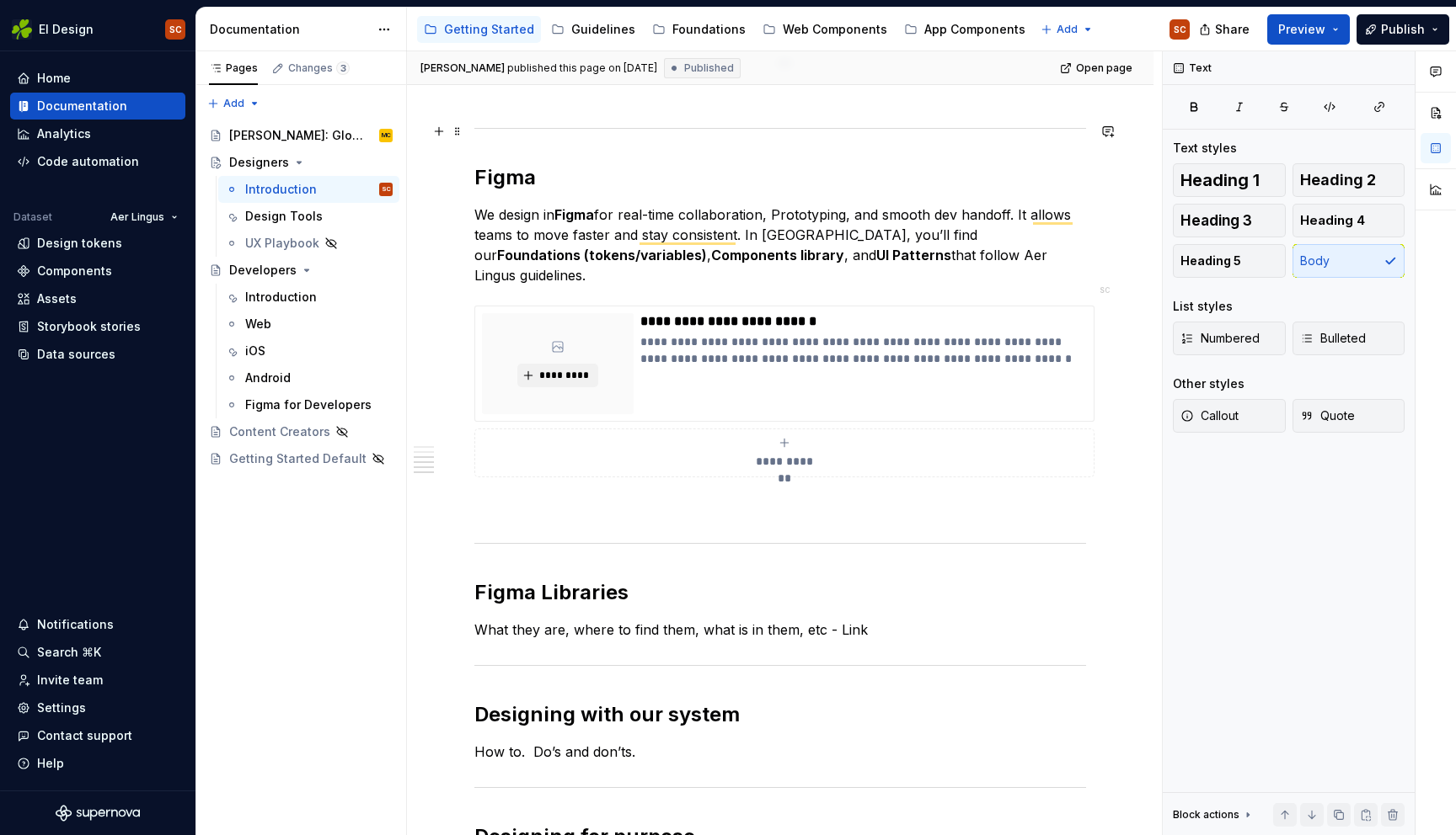
scroll to position [723, 0]
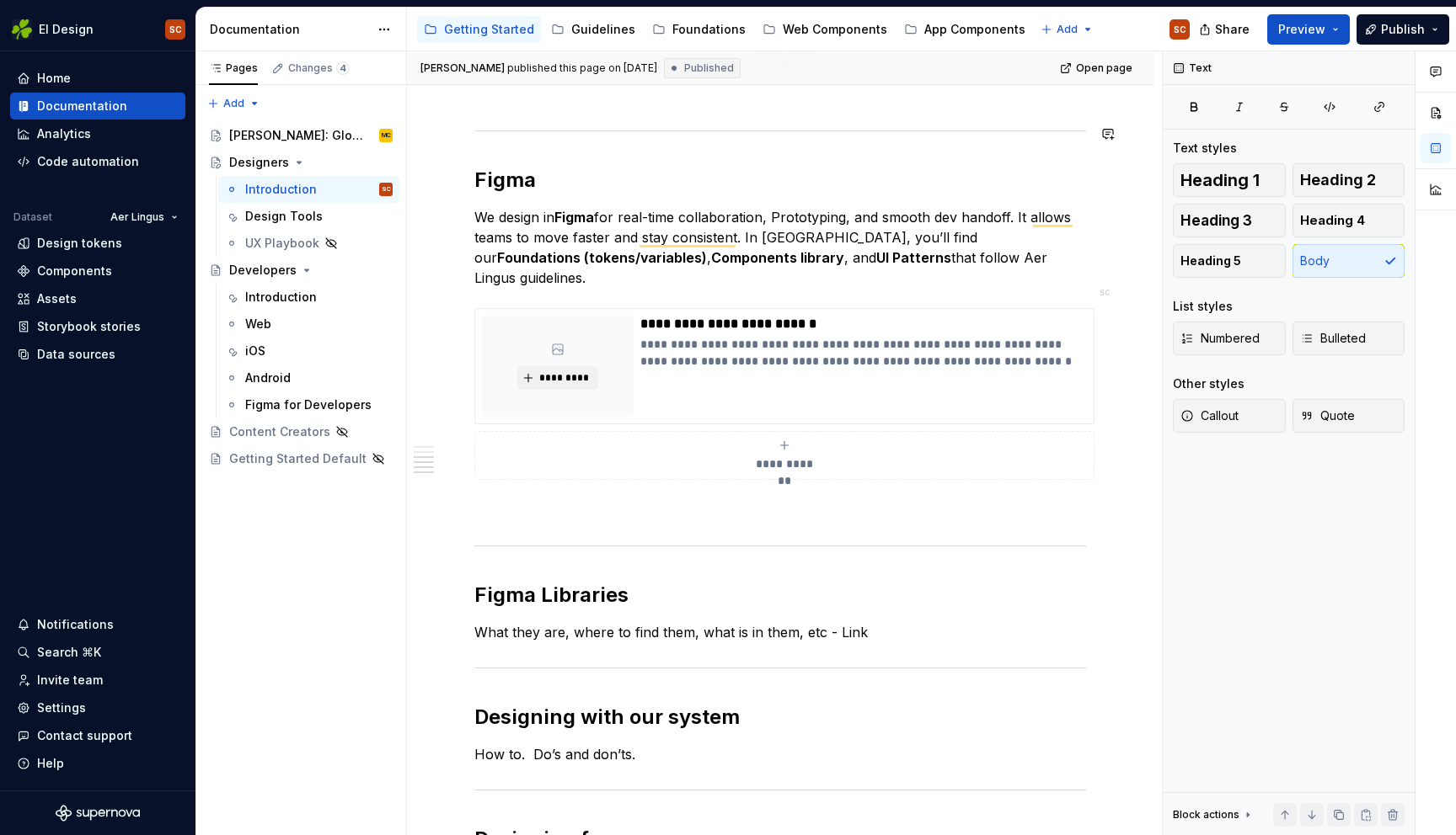
type textarea "*"
